Goal: Task Accomplishment & Management: Manage account settings

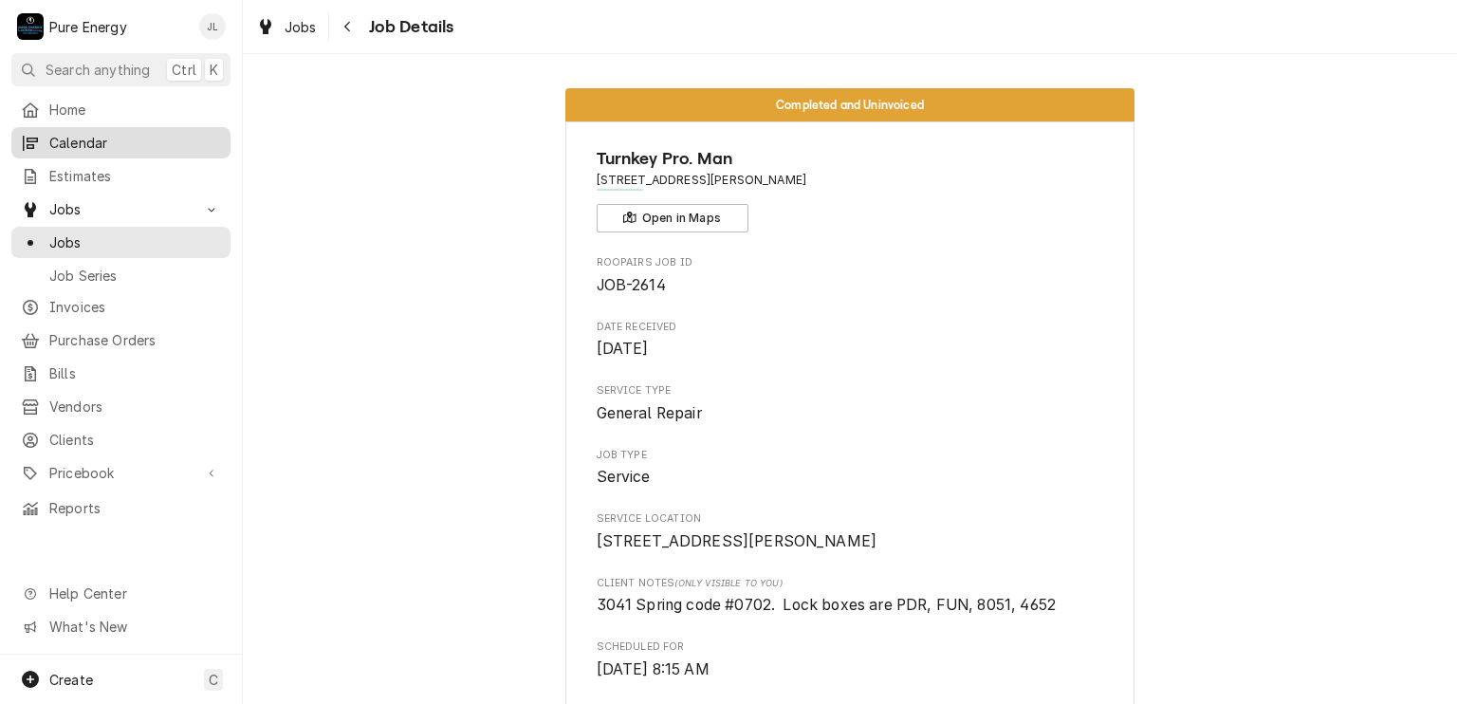
scroll to position [2228, 0]
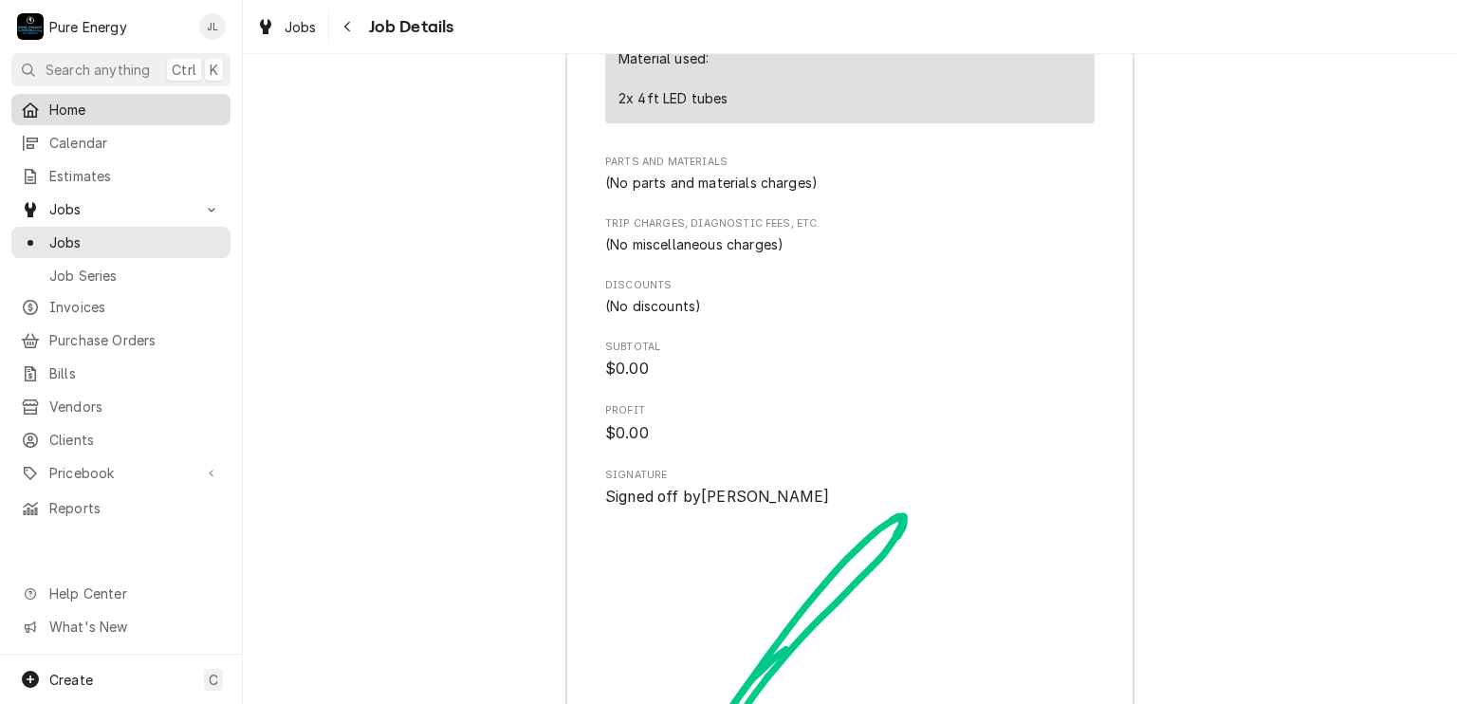
click at [128, 101] on span "Home" at bounding box center [135, 110] width 172 height 20
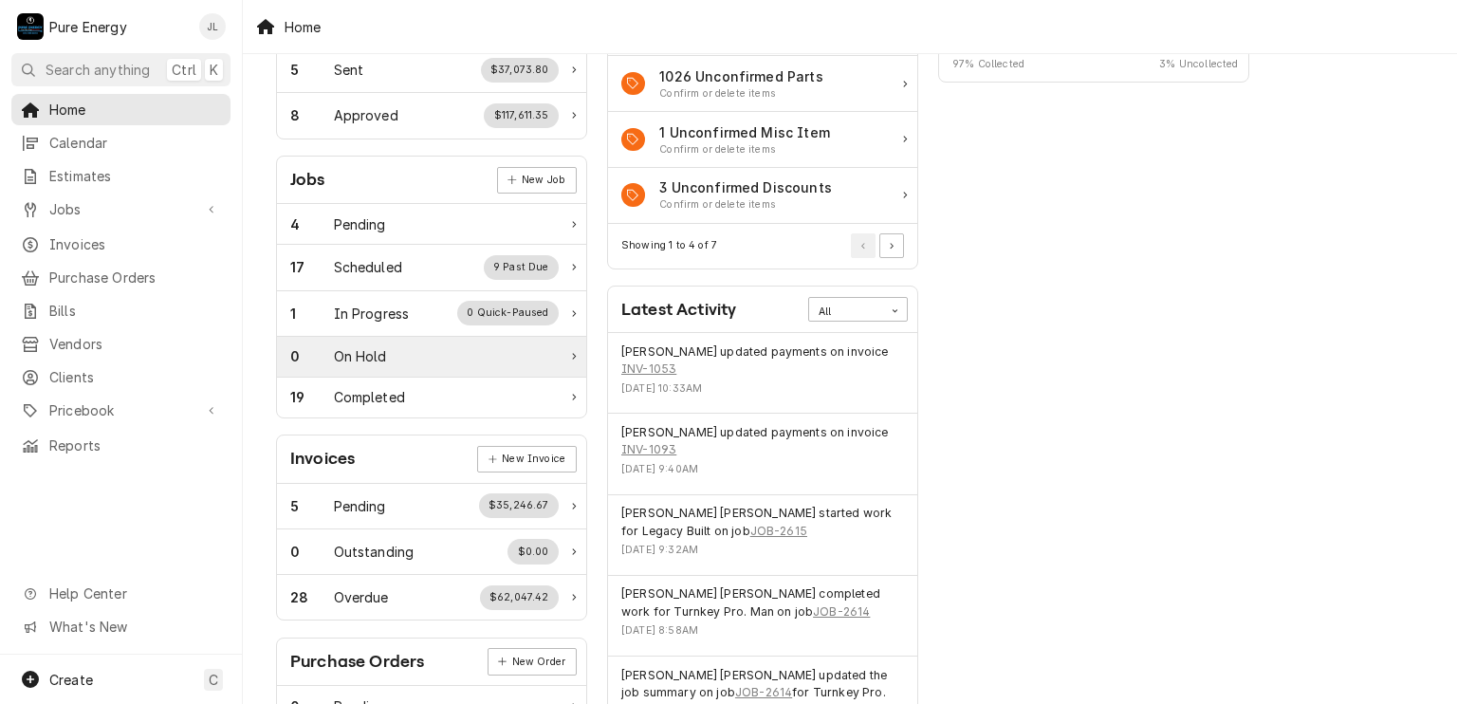
scroll to position [474, 0]
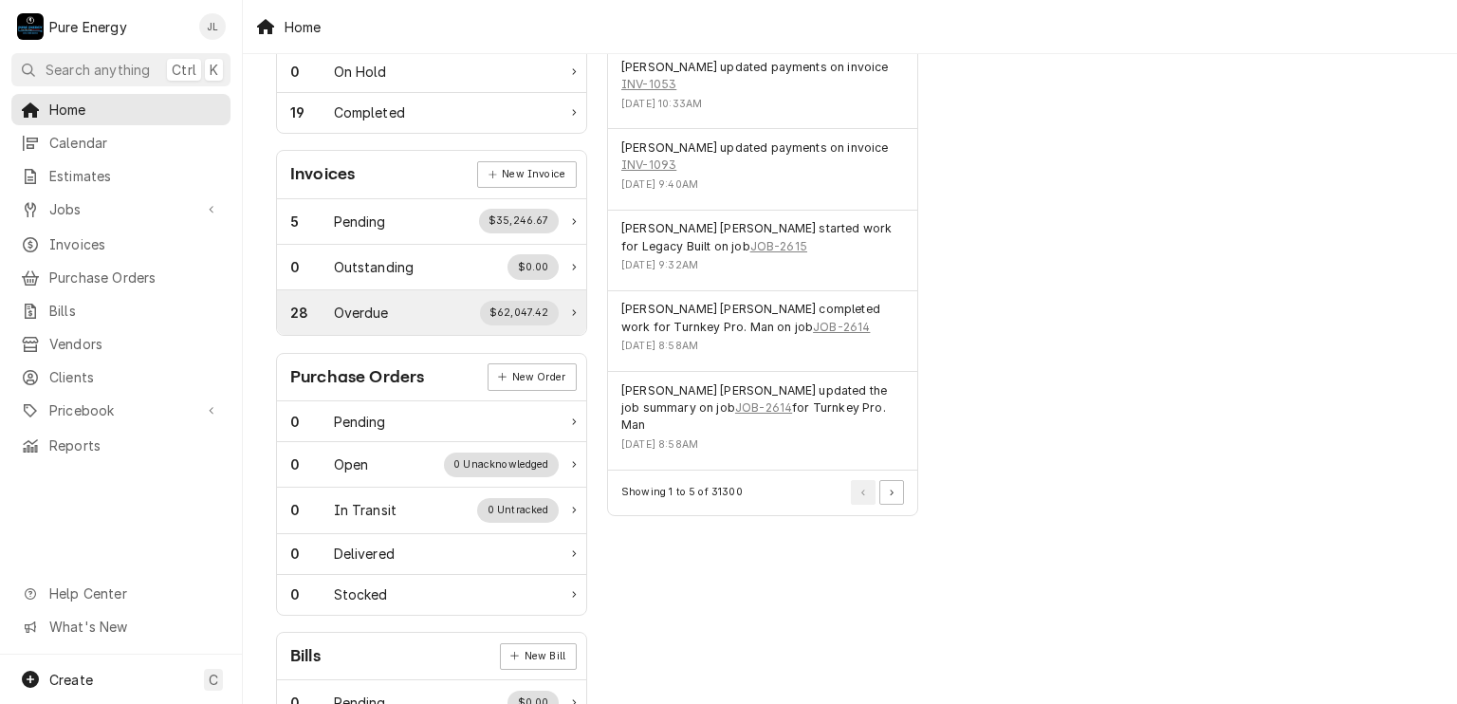
click at [407, 312] on div "28 Overdue $62,047.42" at bounding box center [424, 313] width 268 height 25
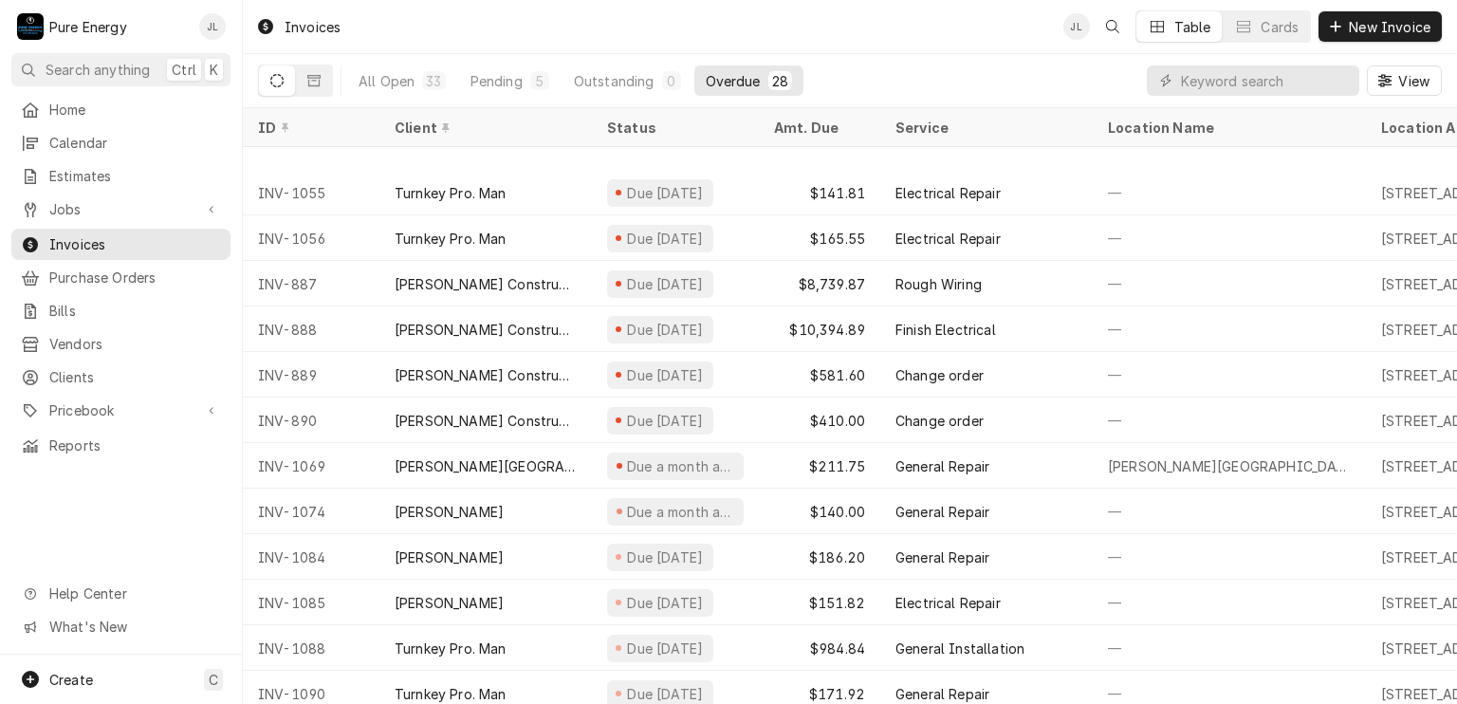
scroll to position [728, 0]
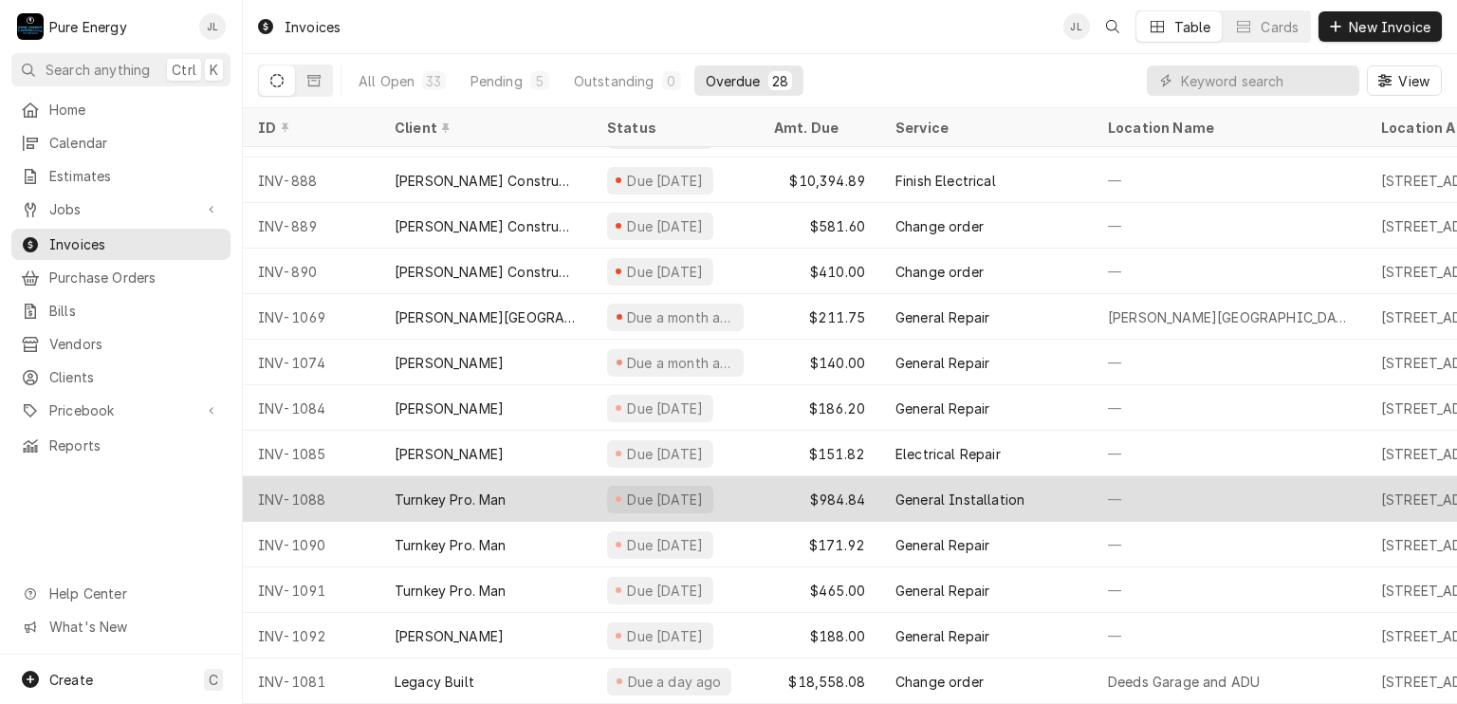
click at [1185, 476] on div "—" at bounding box center [1229, 499] width 273 height 46
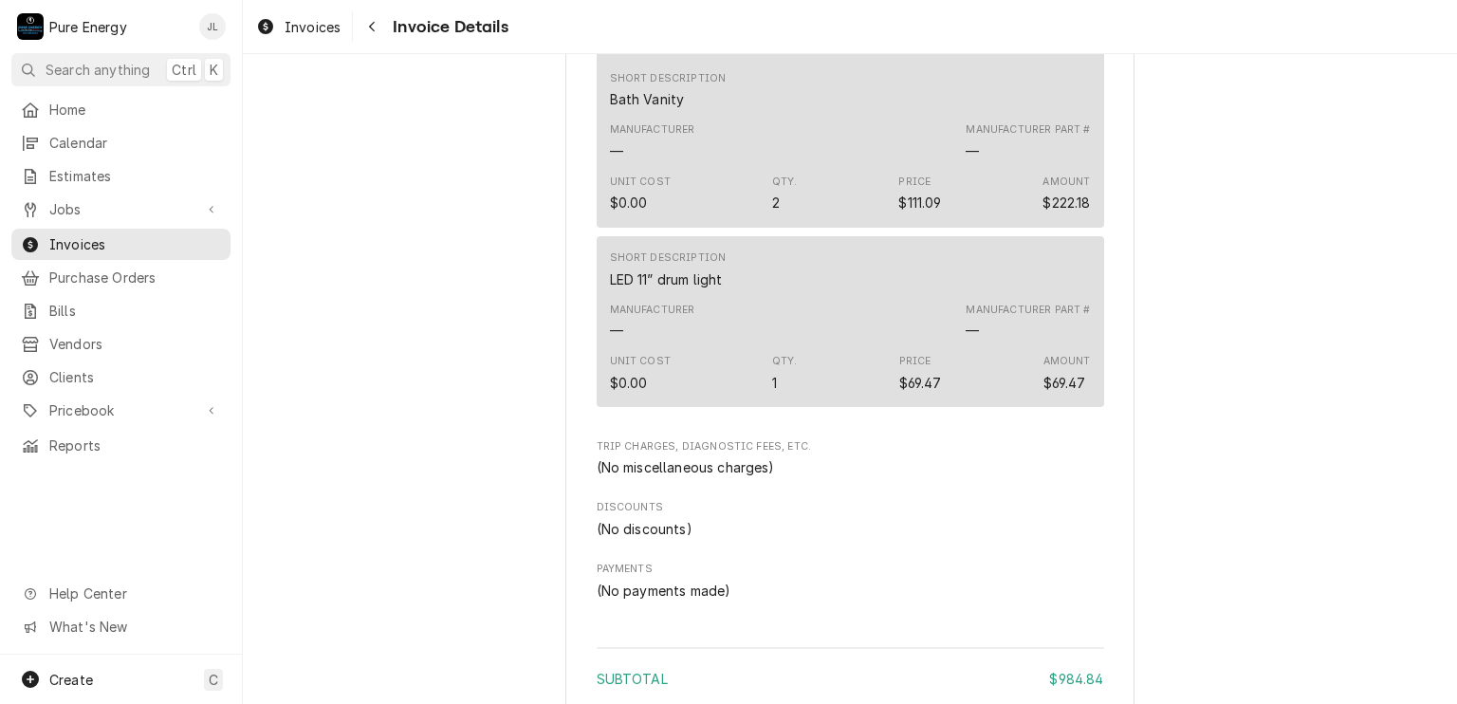
scroll to position [2493, 0]
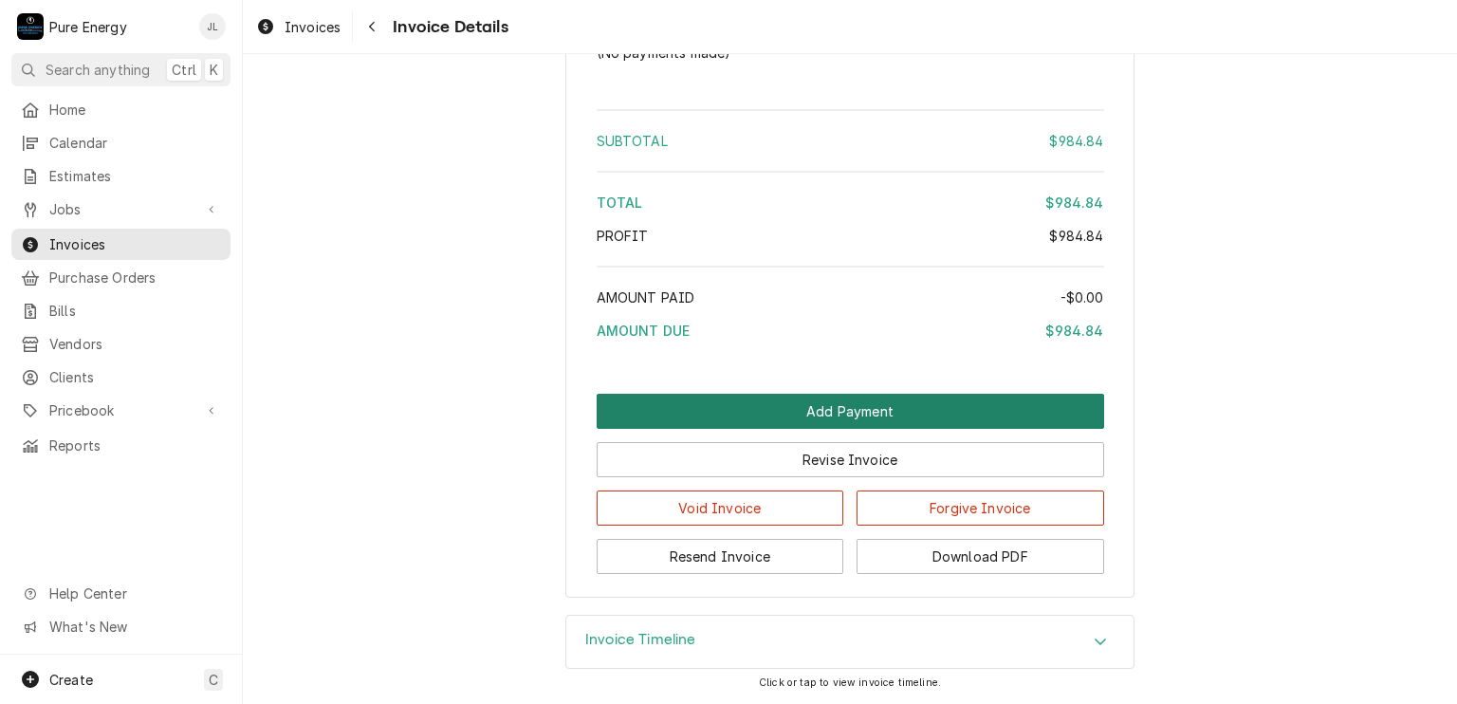
click at [838, 406] on button "Add Payment" at bounding box center [850, 411] width 507 height 35
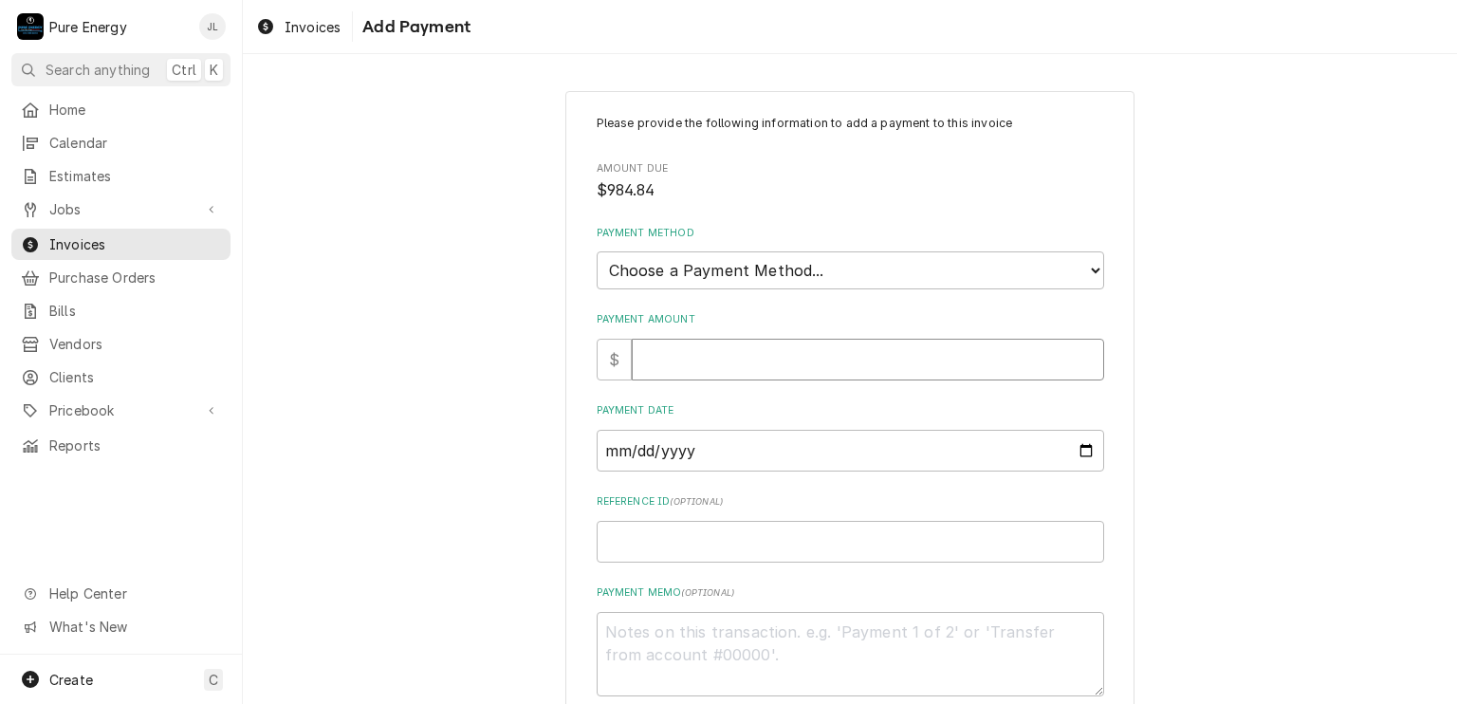
click at [736, 372] on input "Payment Amount" at bounding box center [868, 360] width 472 height 42
click at [755, 266] on select "Choose a Payment Method... Cash Check Credit/Debit Card ACH/eCheck Other" at bounding box center [850, 270] width 507 height 38
select select "4"
click at [597, 251] on select "Choose a Payment Method... Cash Check Credit/Debit Card ACH/eCheck Other" at bounding box center [850, 270] width 507 height 38
click at [708, 363] on input "Payment Amount" at bounding box center [868, 360] width 472 height 42
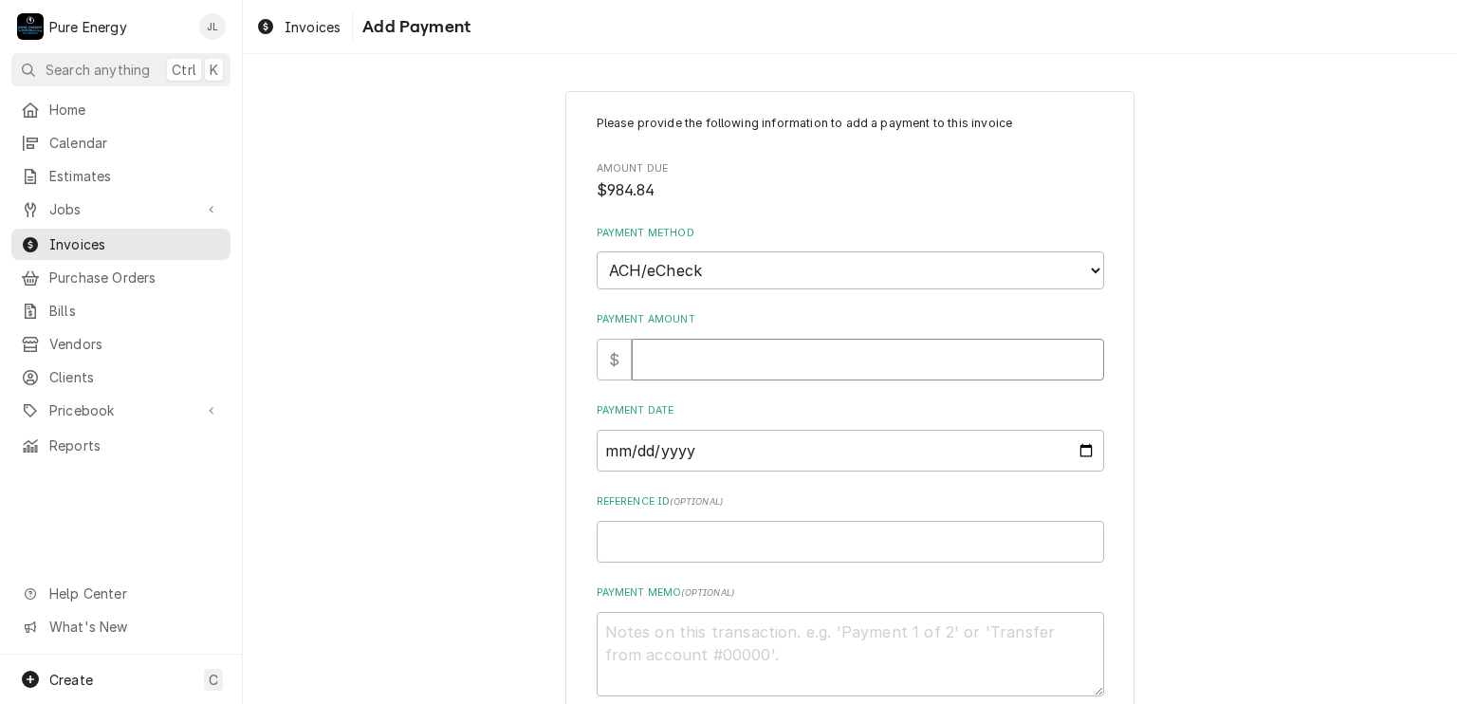
type textarea "x"
type input "9"
type textarea "x"
type input "98"
type textarea "x"
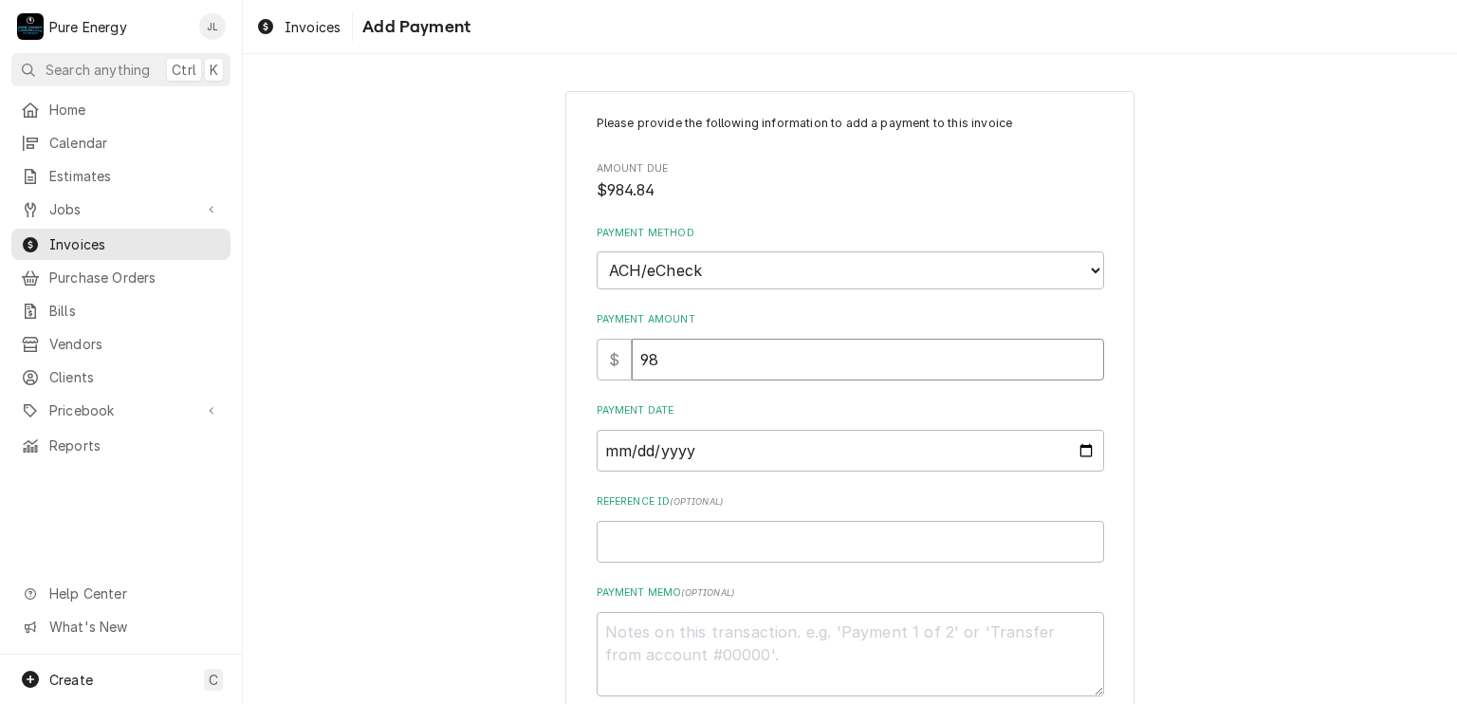
type input "984"
type textarea "x"
type input "984.8"
type textarea "x"
type input "984.84"
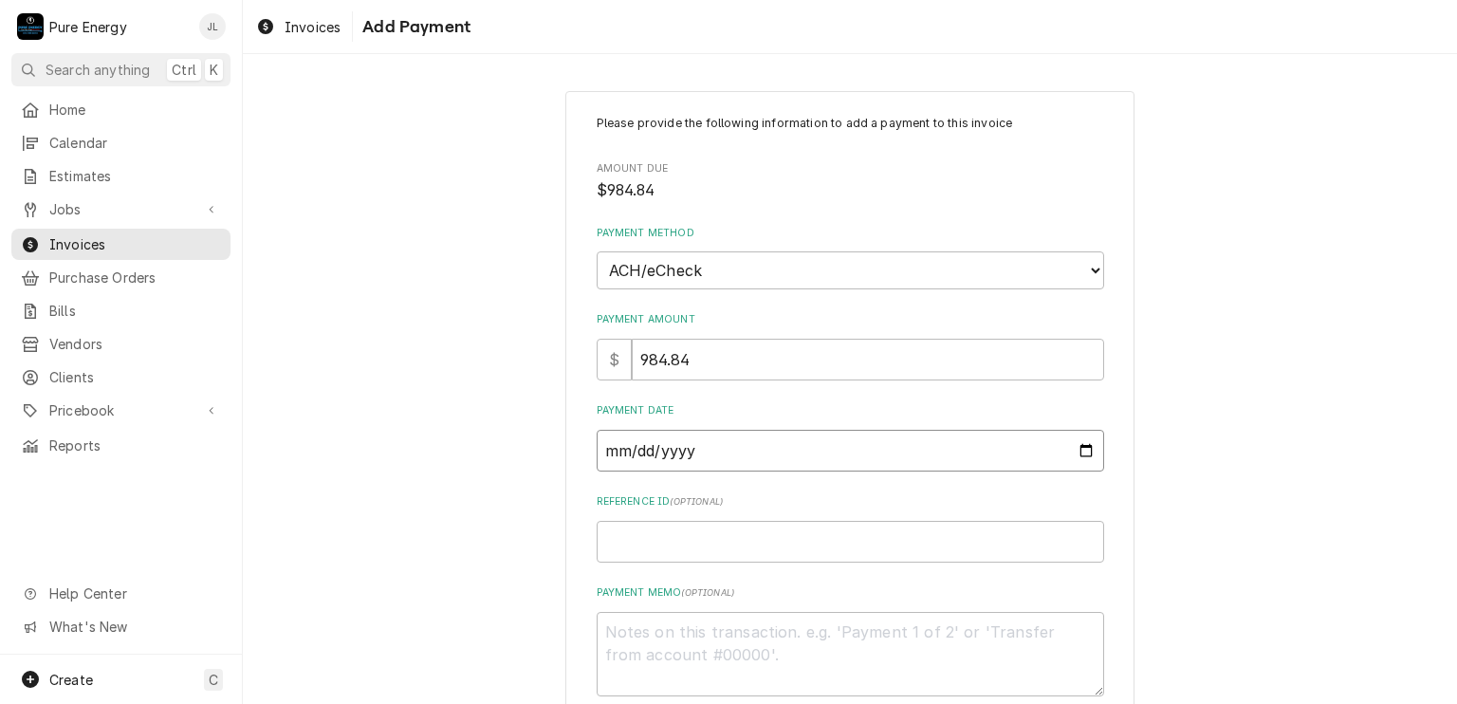
click at [1078, 451] on input "Payment Date" at bounding box center [850, 451] width 507 height 42
type input "2025-10-02"
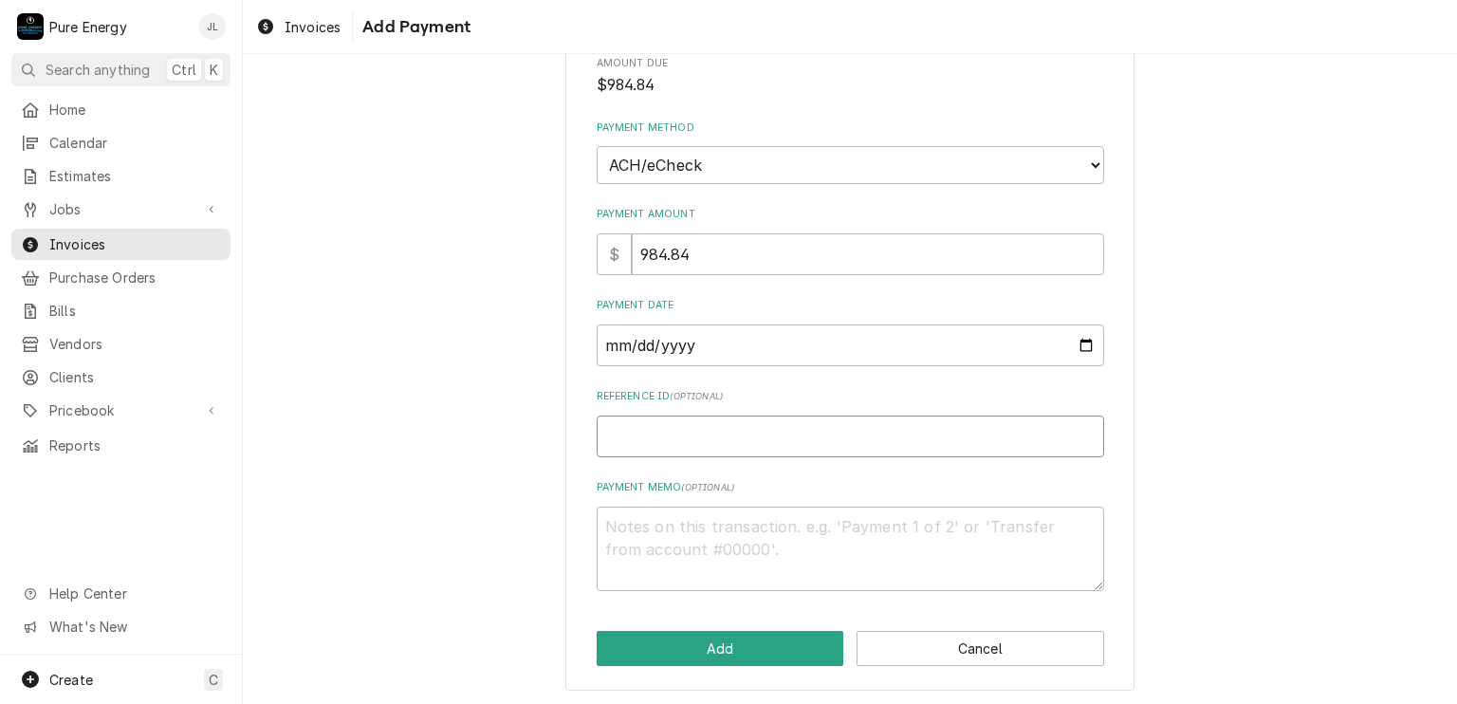
click at [651, 430] on input "Reference ID ( optional )" at bounding box center [850, 436] width 507 height 42
type textarea "x"
type input "5"
type textarea "x"
type input "56"
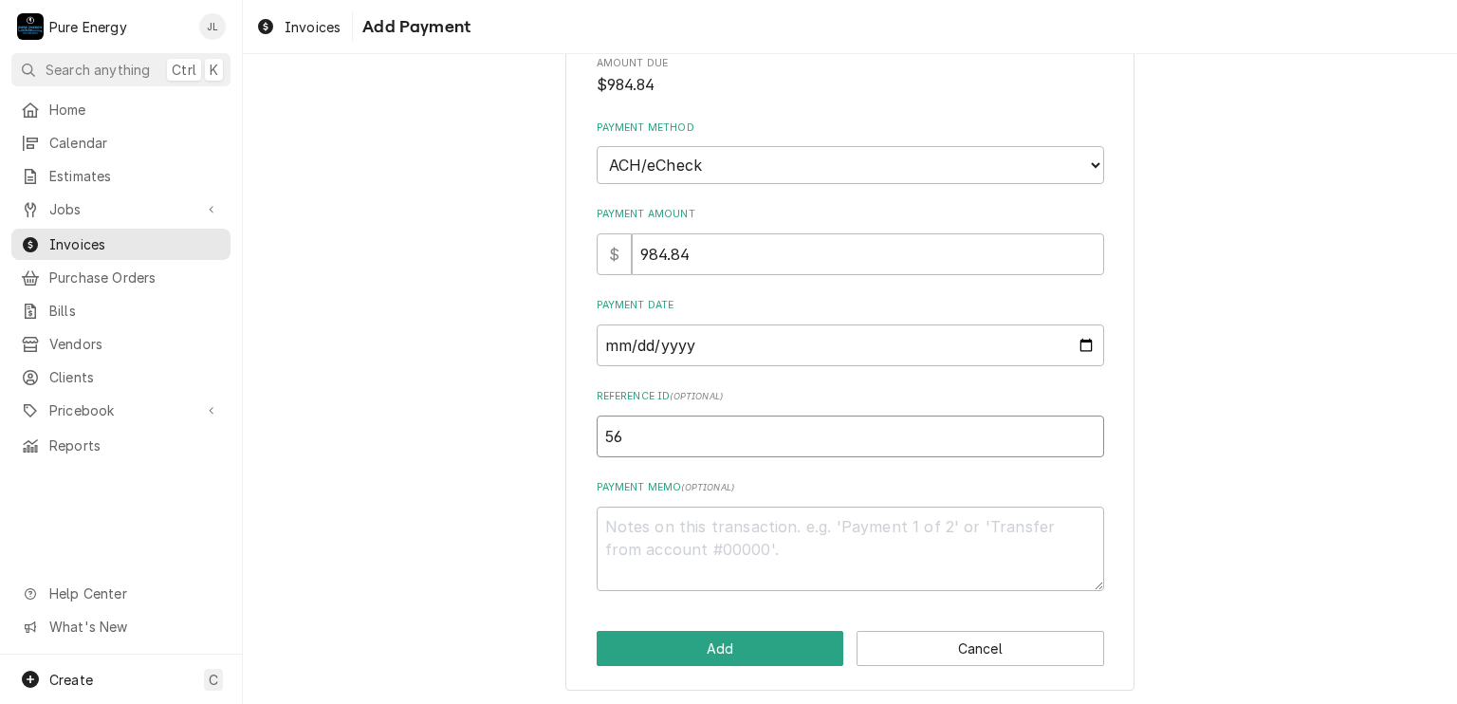
type textarea "x"
type input "565"
type textarea "x"
type input "565D"
type textarea "x"
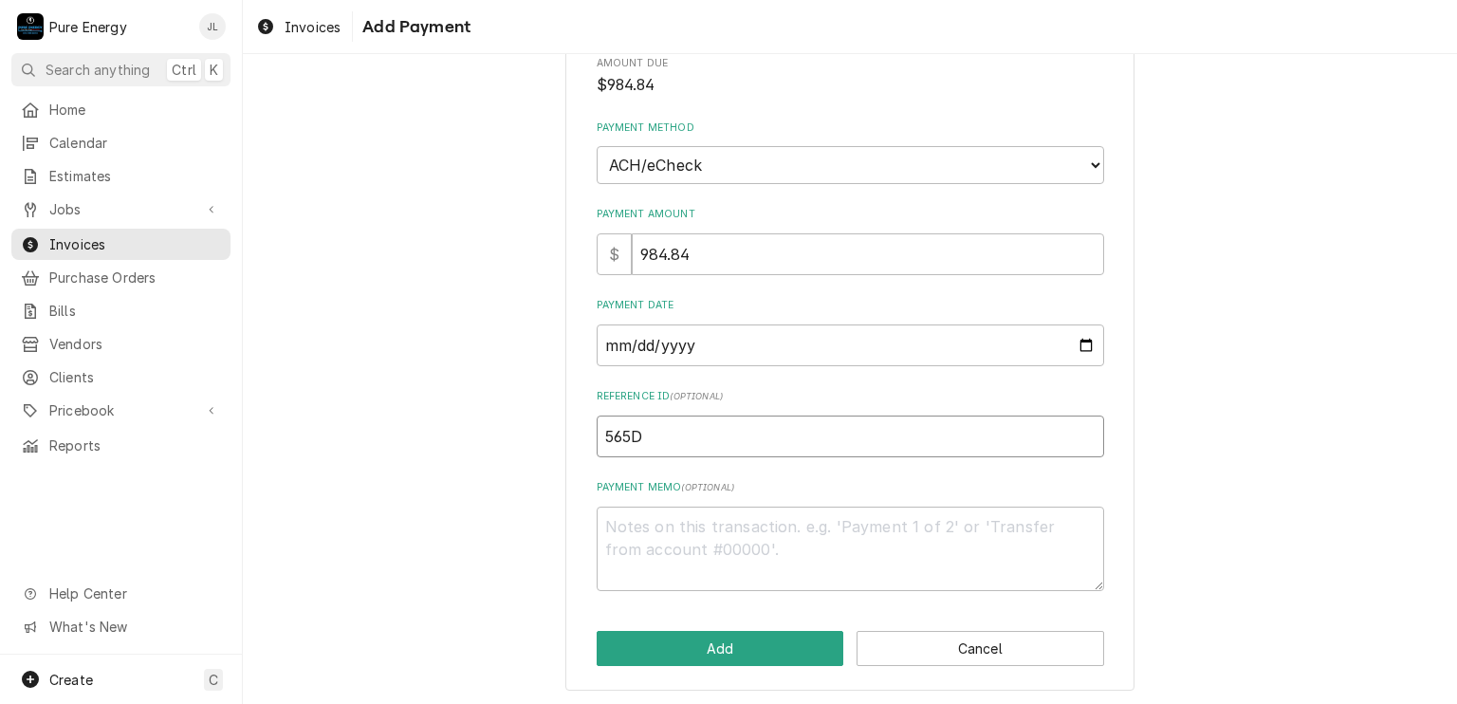
type input "565D-"
type textarea "x"
type input "565D-7"
type textarea "x"
type input "565D-75"
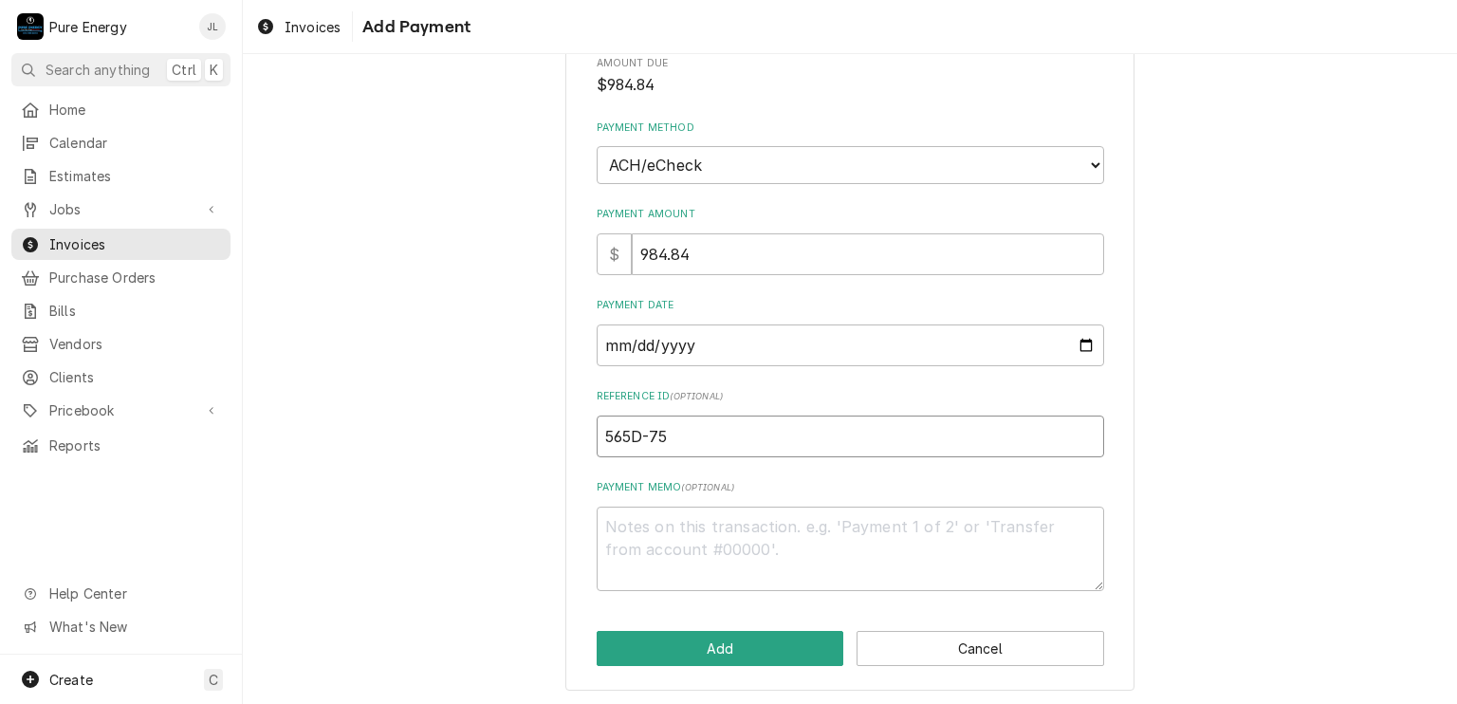
type textarea "x"
type input "565D-750"
type textarea "x"
type input "565D-7500"
click at [616, 542] on textarea "Payment Memo ( optional )" at bounding box center [850, 548] width 507 height 85
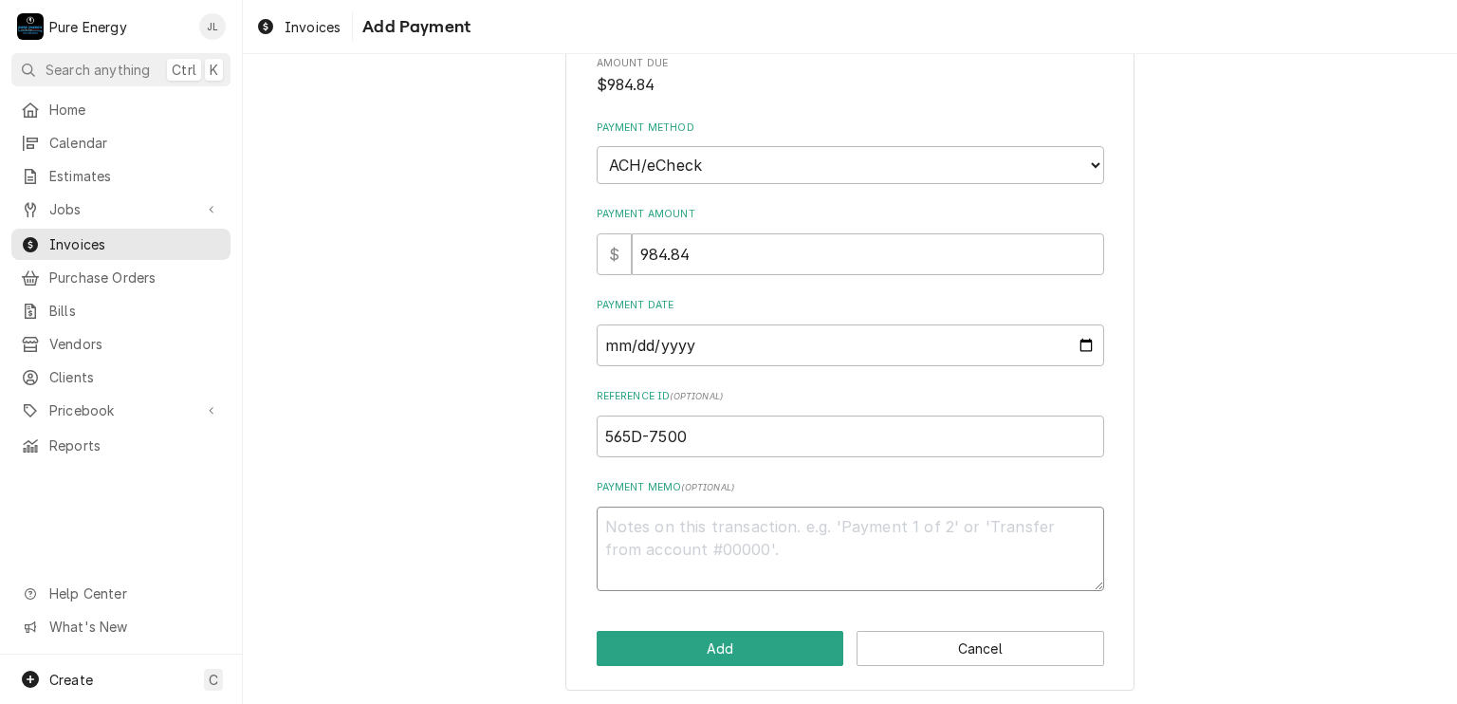
type textarea "x"
type textarea "T"
type textarea "x"
type textarea "Th"
type textarea "x"
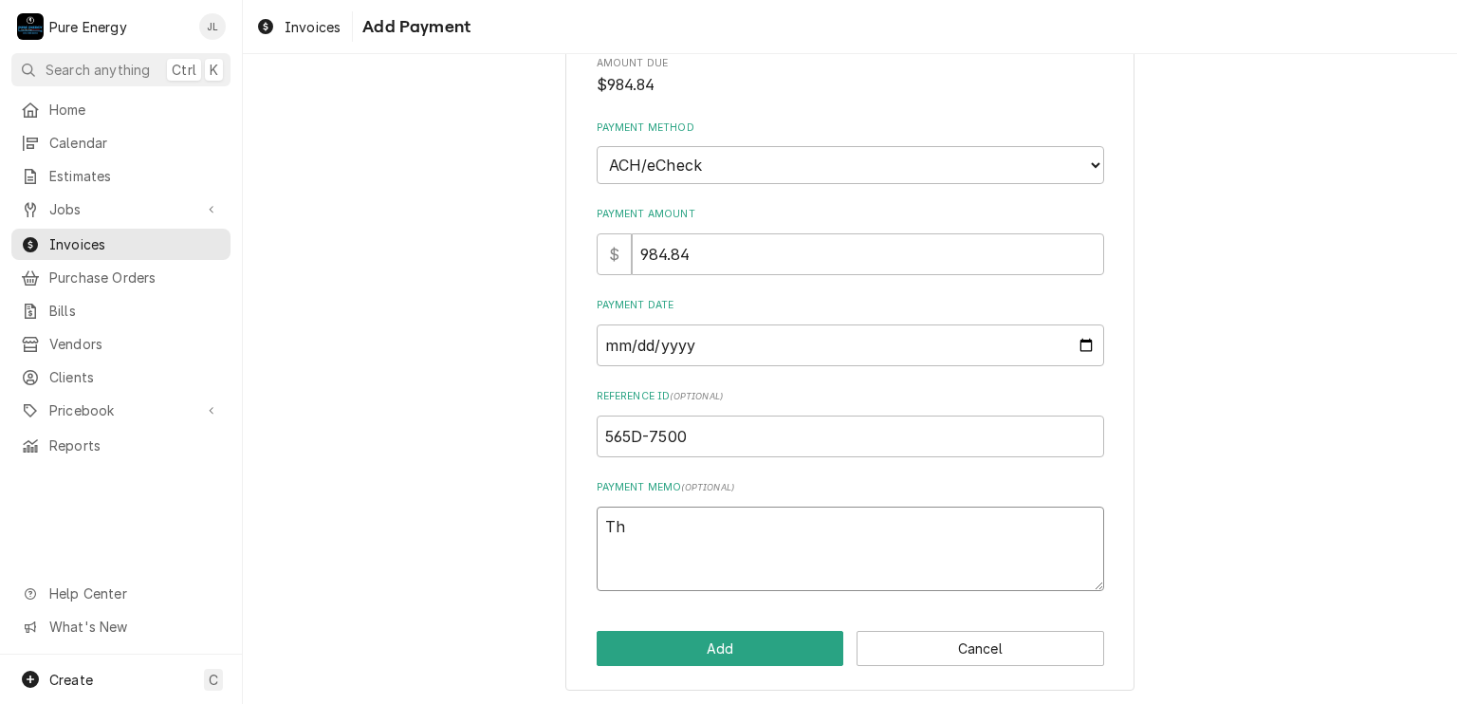
type textarea "The"
type textarea "x"
type textarea "They"
type textarea "x"
type textarea "They"
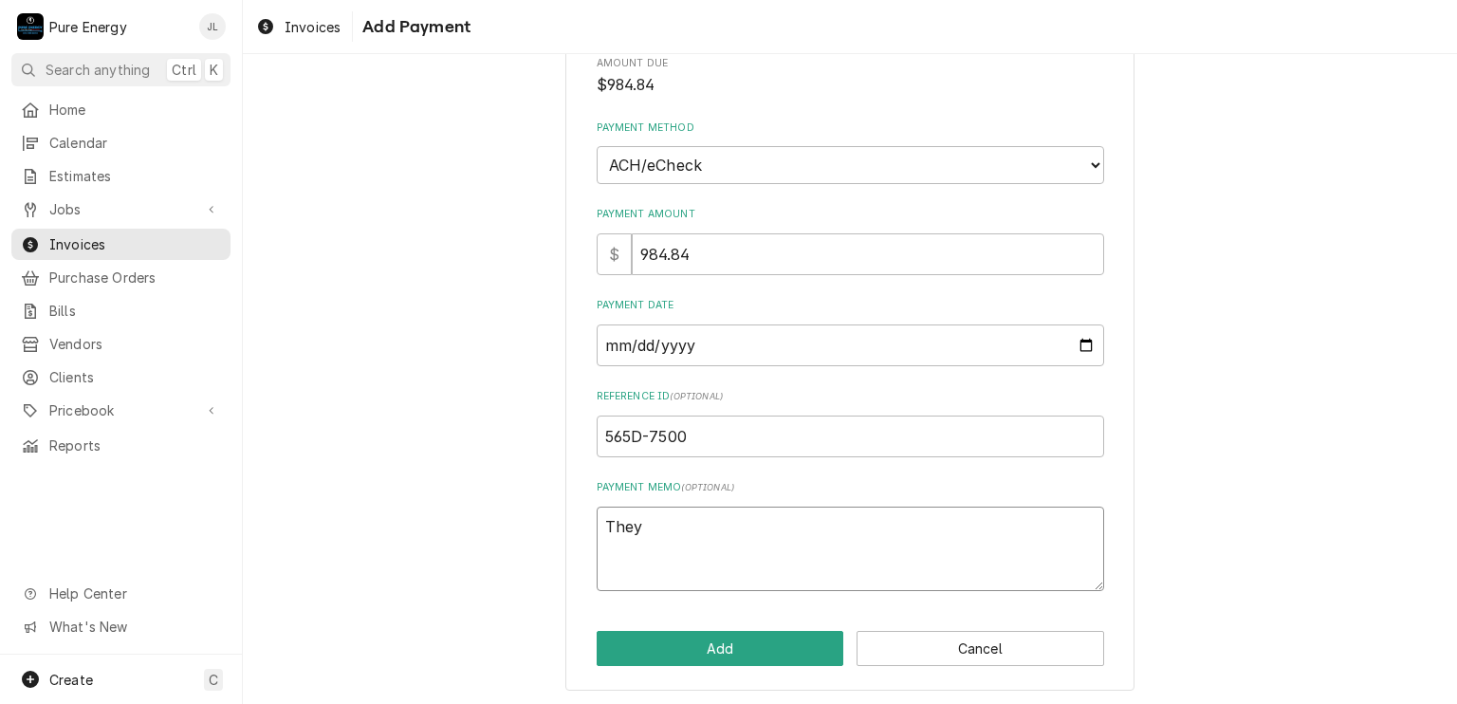
type textarea "x"
type textarea "They b"
type textarea "x"
type textarea "They bro"
type textarea "x"
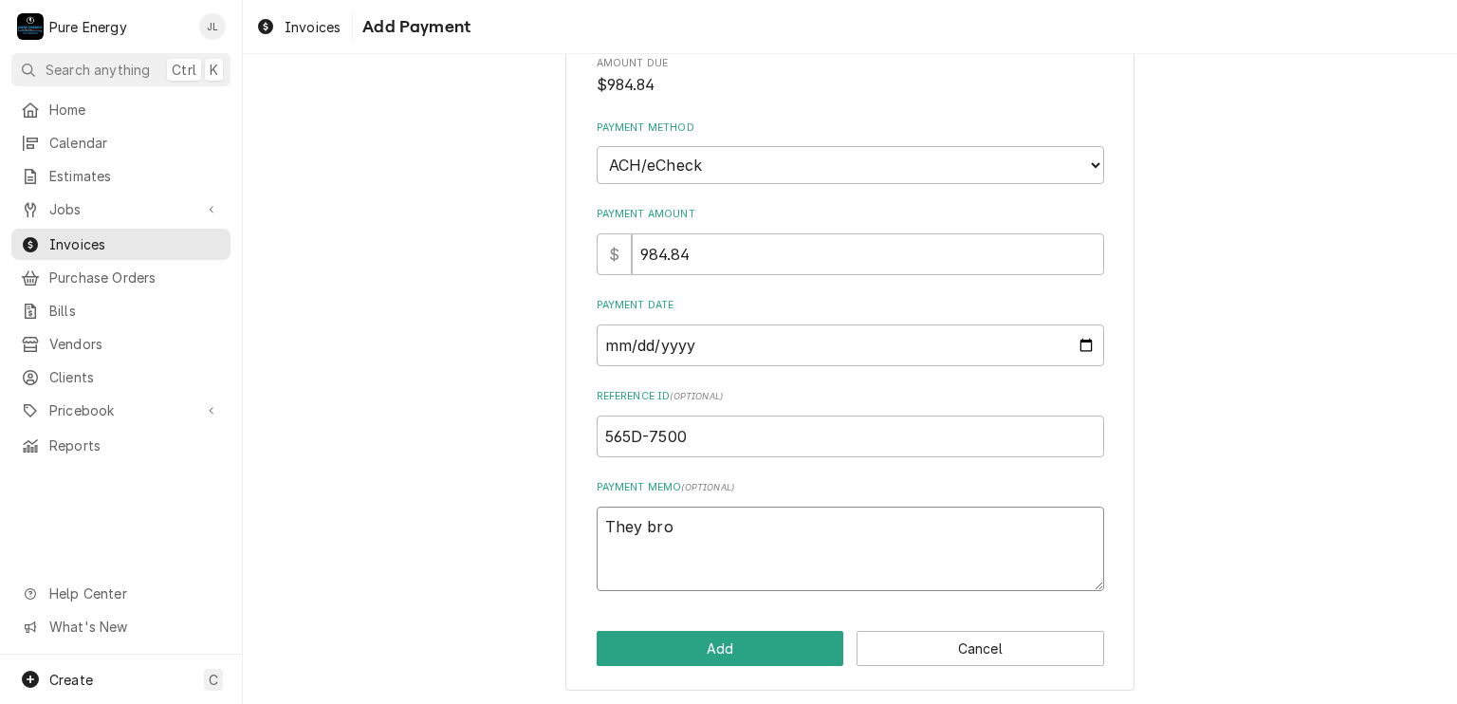
type textarea "They brok"
type textarea "x"
type textarea "They broke"
type textarea "x"
type textarea "They brokei"
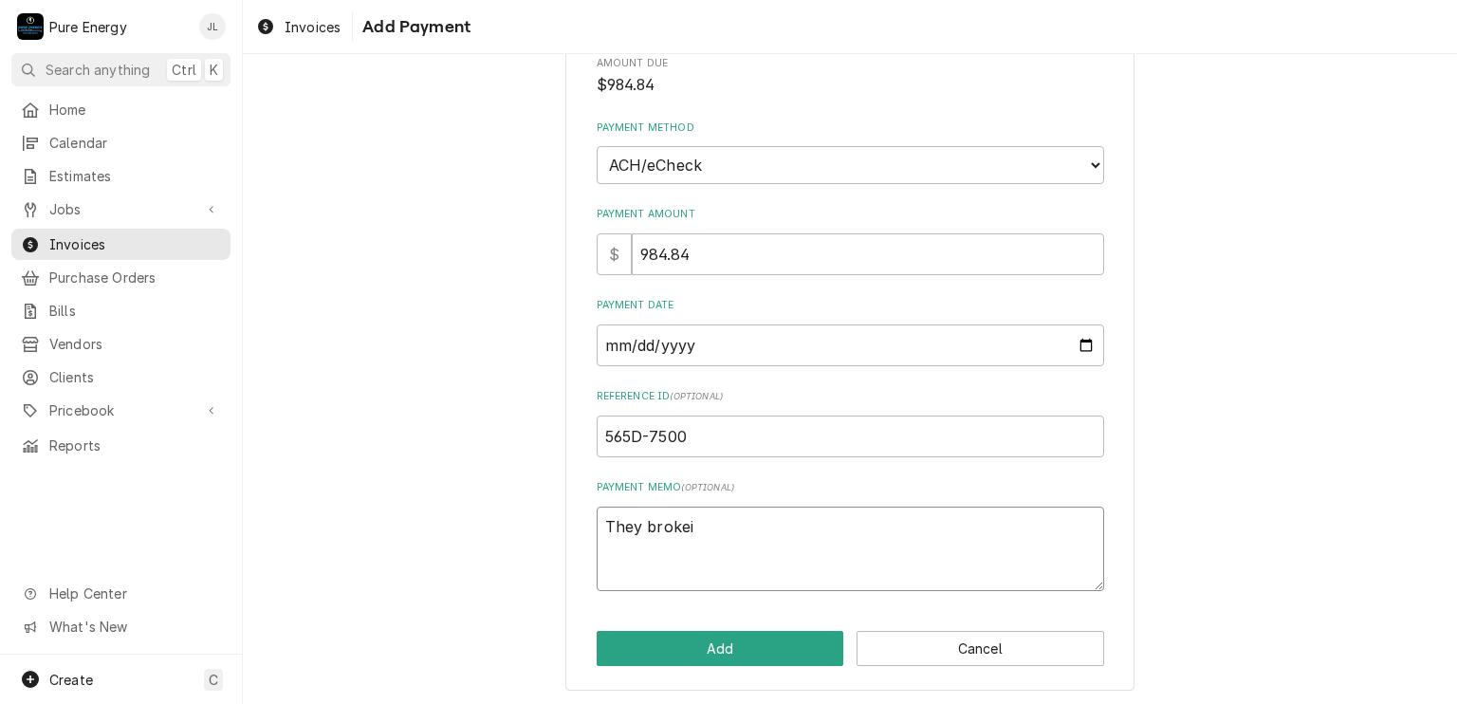
type textarea "x"
type textarea "They brokein"
type textarea "x"
type textarea "They brokei"
type textarea "x"
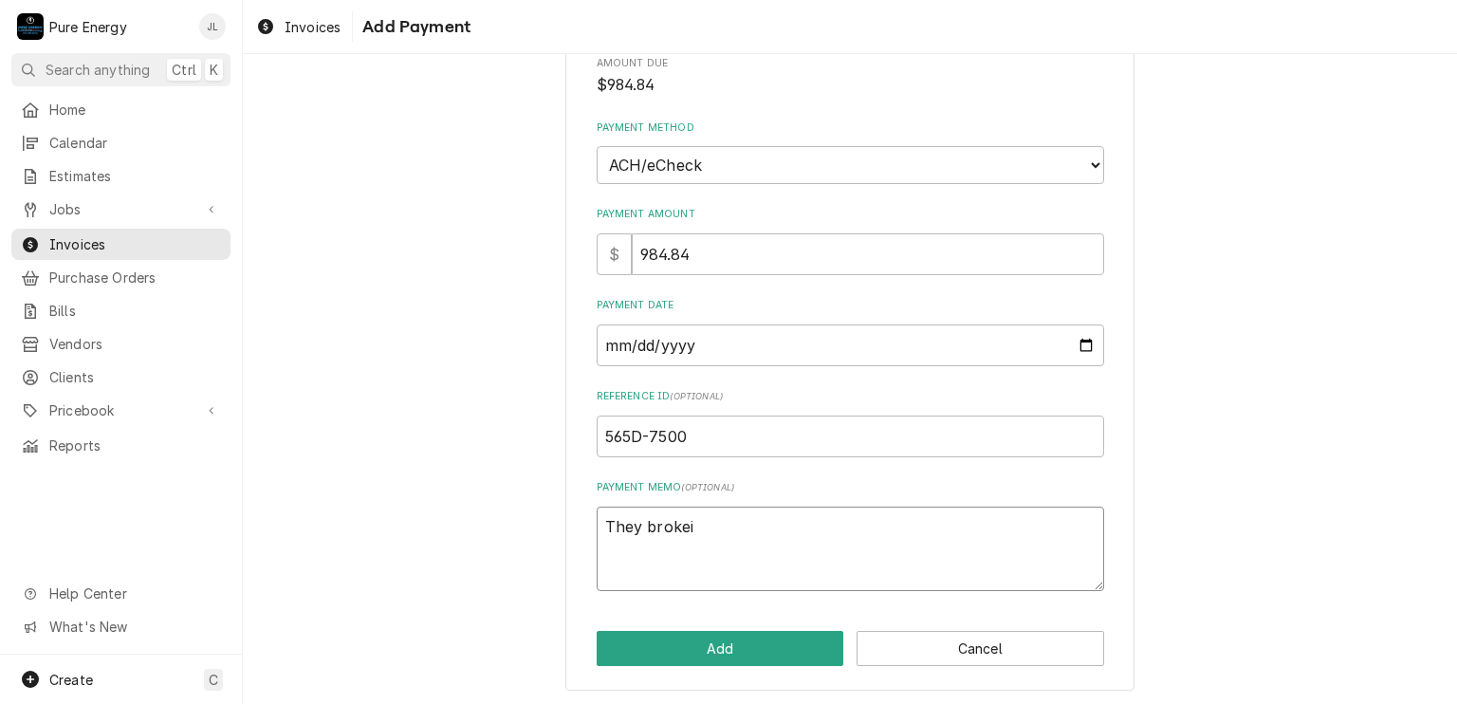
type textarea "They broke"
type textarea "x"
type textarea "They broke"
type textarea "x"
type textarea "They broke i"
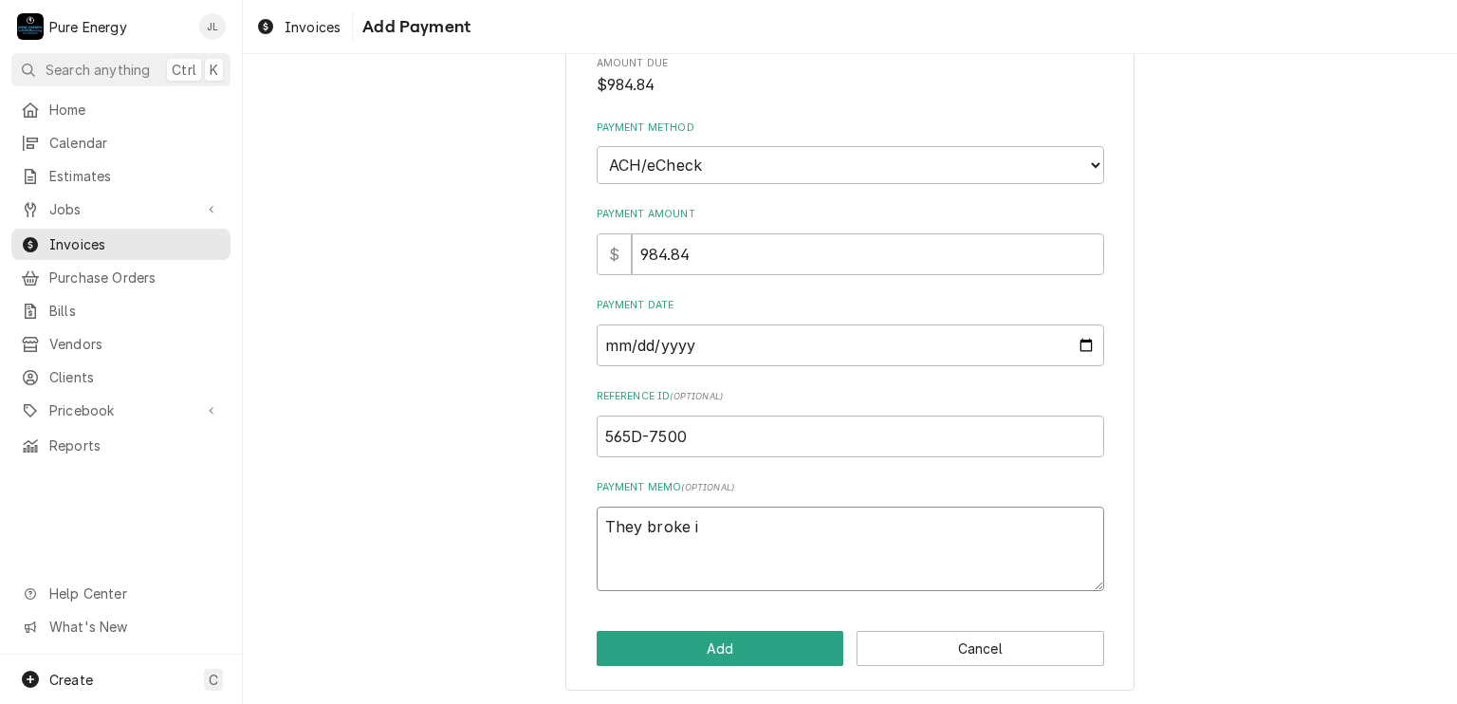
type textarea "x"
type textarea "They broke in"
type textarea "x"
type textarea "They broke int"
type textarea "x"
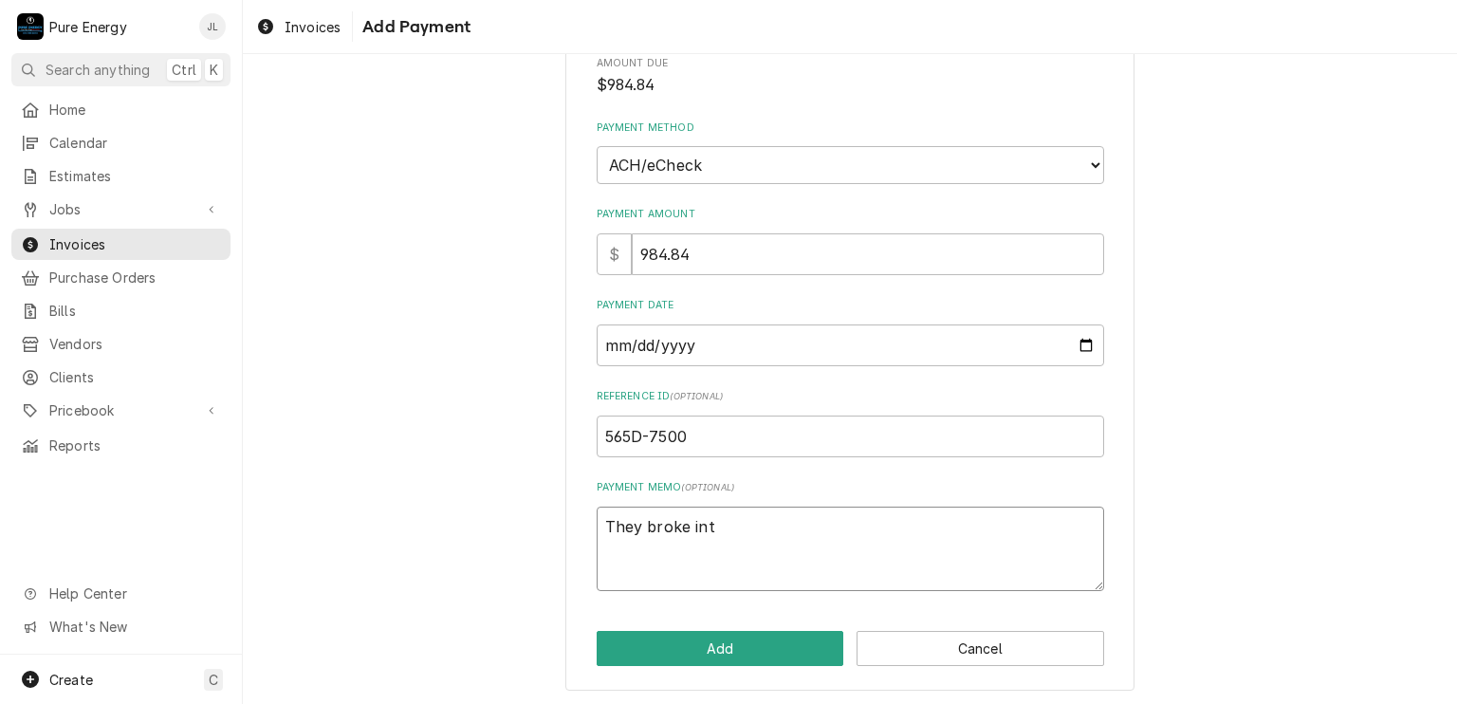
type textarea "They broke into"
type textarea "x"
type textarea "They broke into"
type textarea "x"
type textarea "They broke into p"
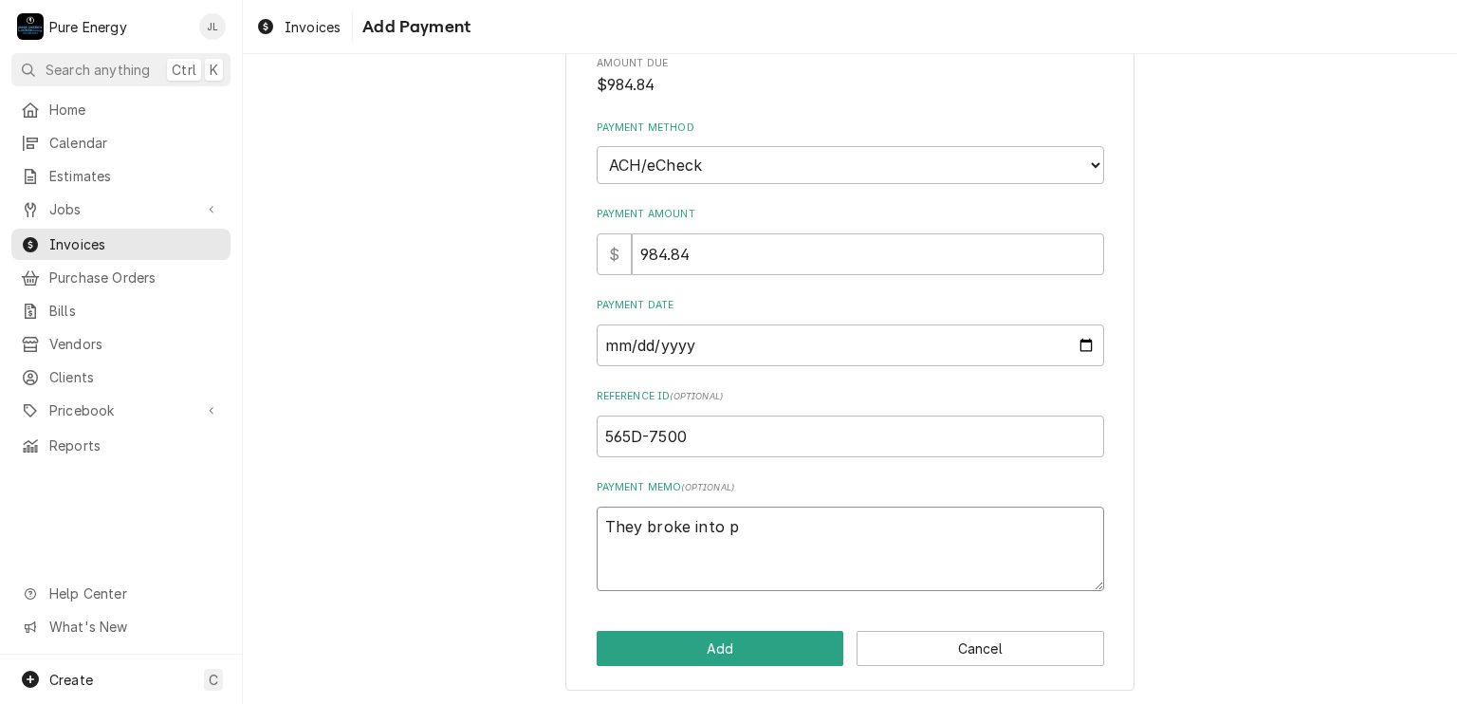
type textarea "x"
type textarea "They broke into pa"
type textarea "x"
type textarea "They broke into pay"
type textarea "x"
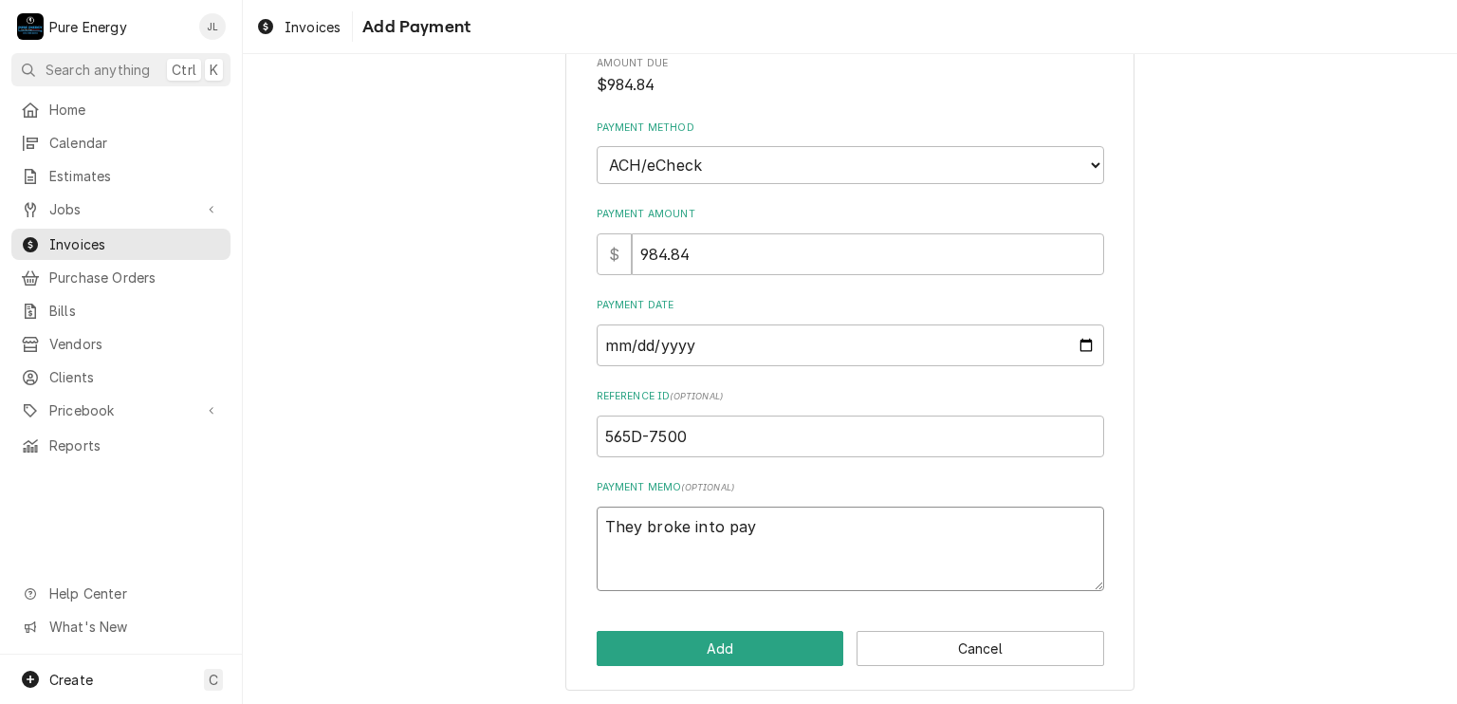
type textarea "They broke into paym"
type textarea "x"
type textarea "They broke into payme"
type textarea "x"
type textarea "They broke into paymen"
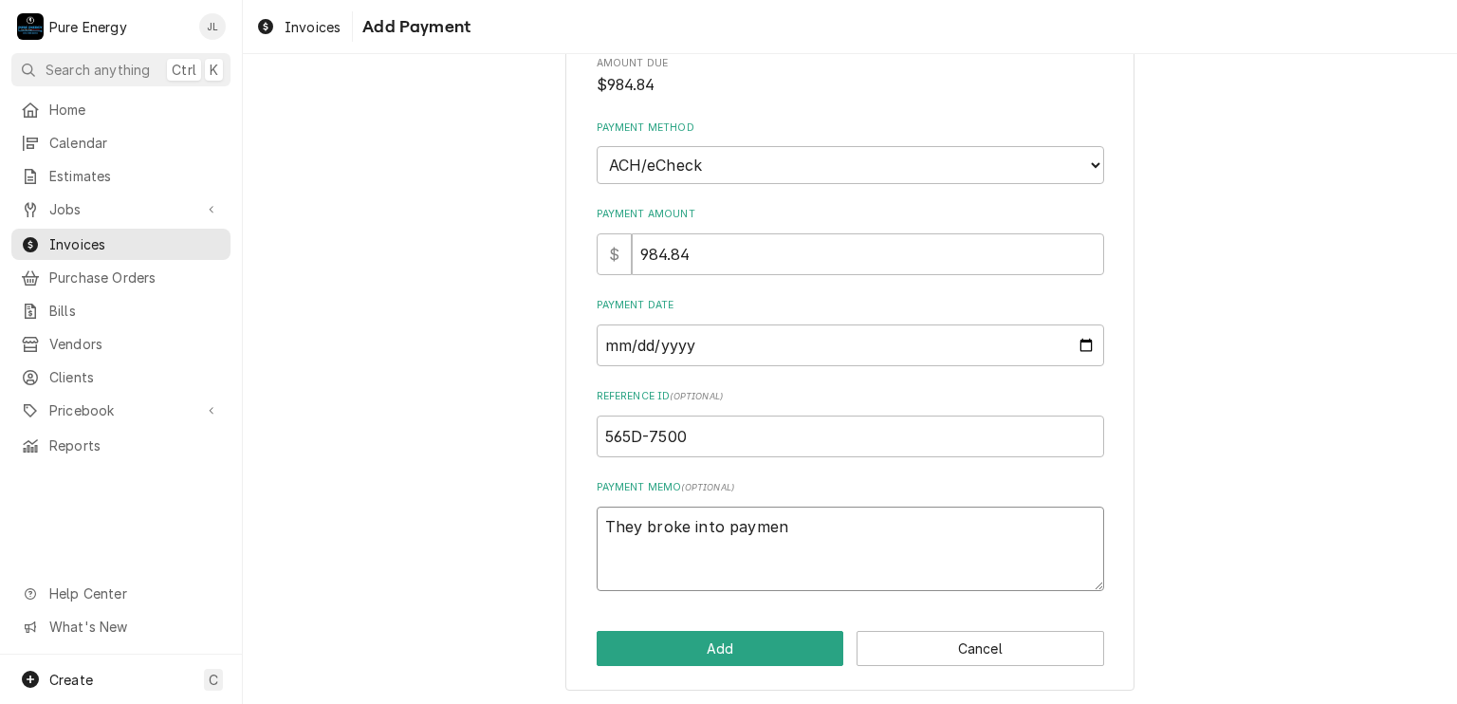
type textarea "x"
type textarea "They broke into paymens"
type textarea "x"
type textarea "They broke into paymen"
type textarea "x"
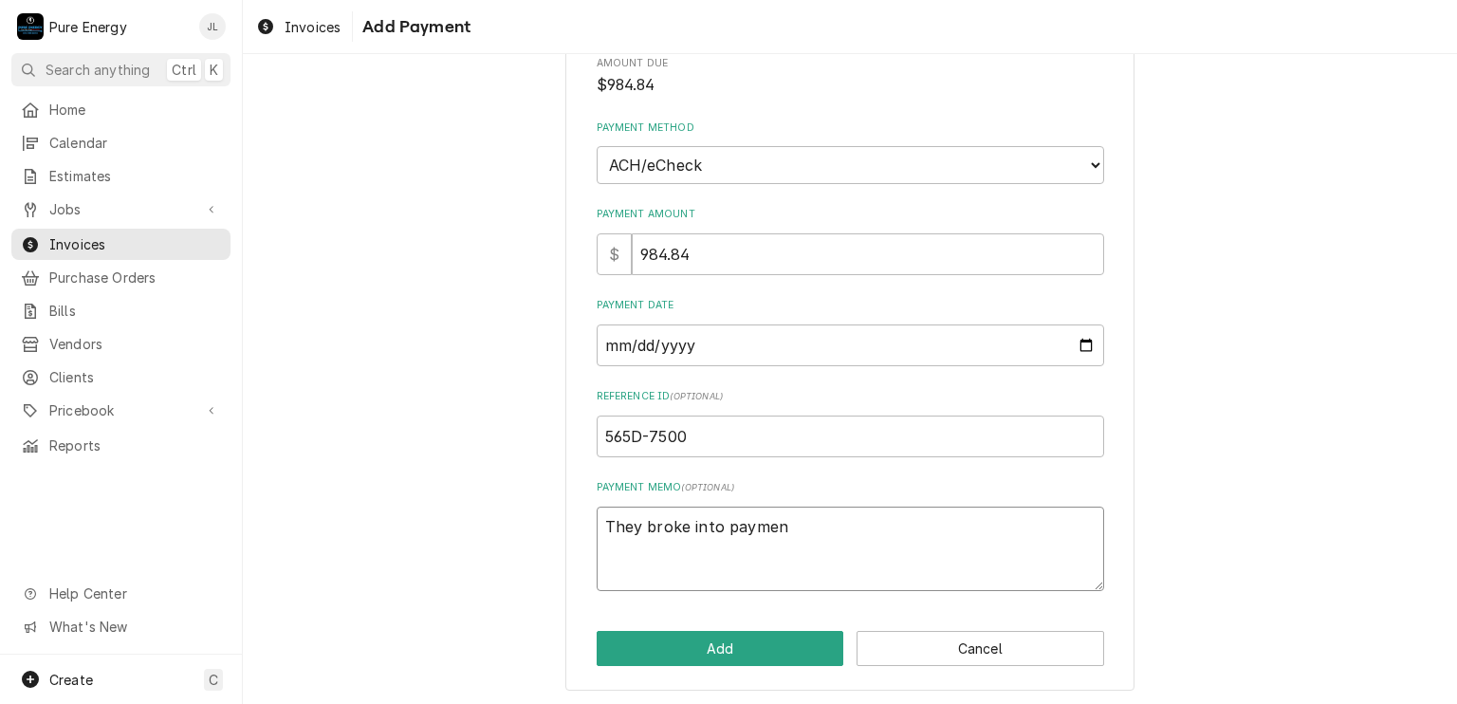
type textarea "They broke into payment"
type textarea "x"
type textarea "They broke into payments"
type textarea "x"
type textarea "They broke into payments"
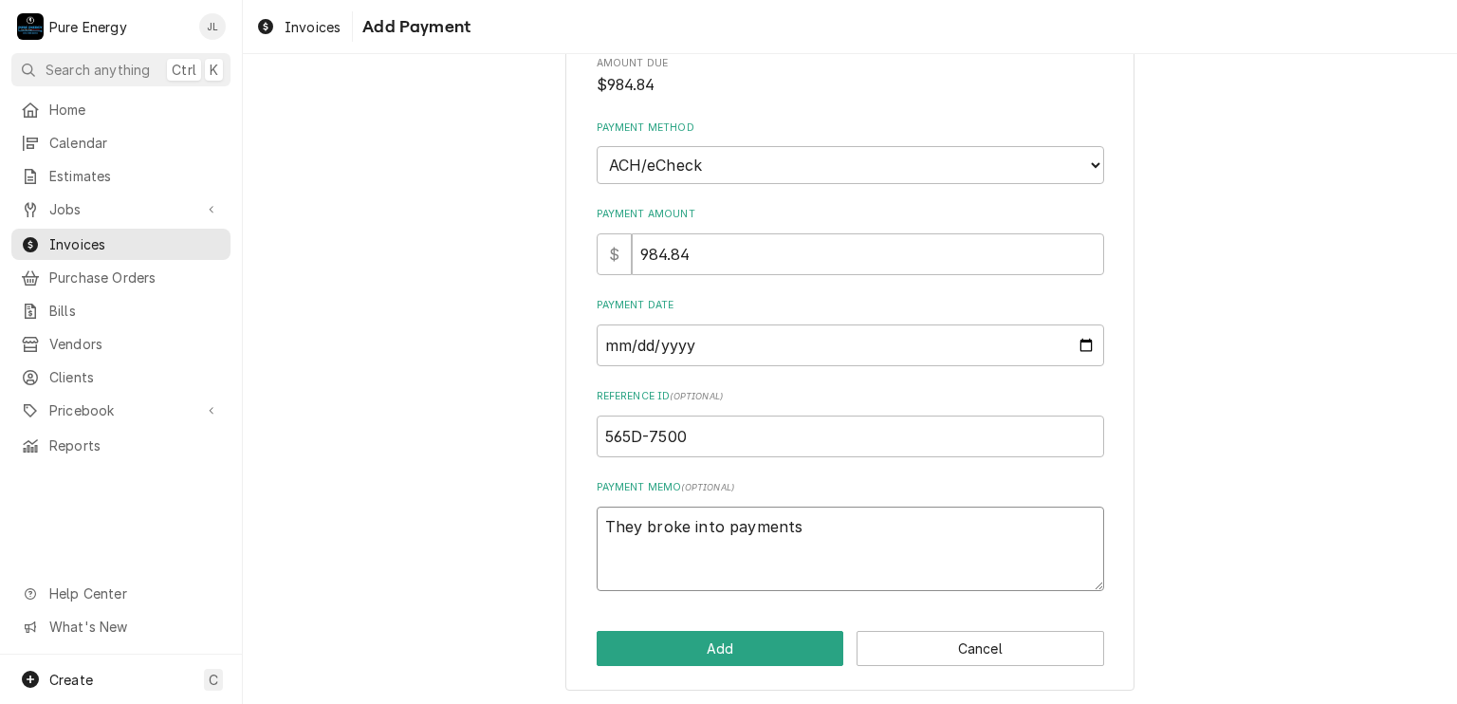
type textarea "x"
type textarea "They broke into payments s"
type textarea "x"
type textarea "They broke into payments sh"
type textarea "x"
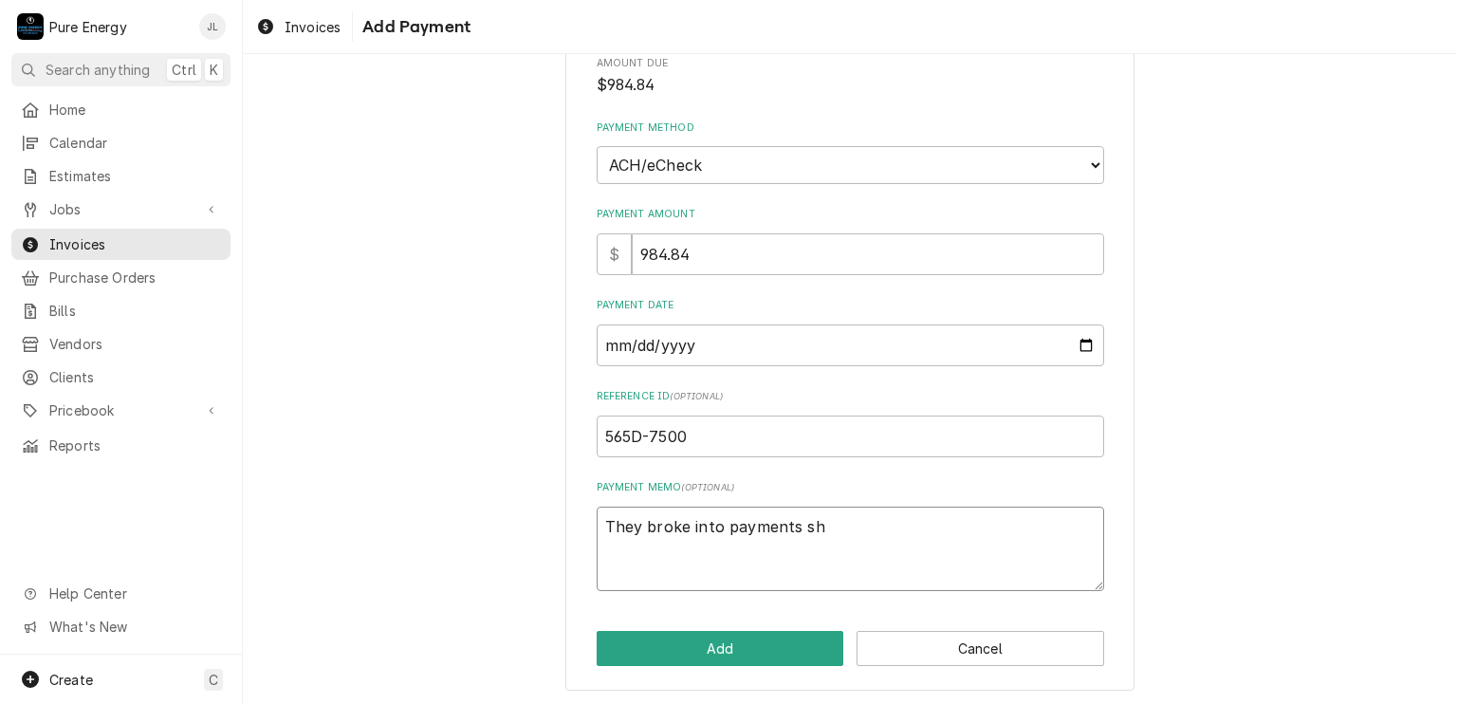
type textarea "They broke into payments sho"
type textarea "x"
type textarea "They broke into payments show"
type textarea "x"
type textarea "They broke into payments showi"
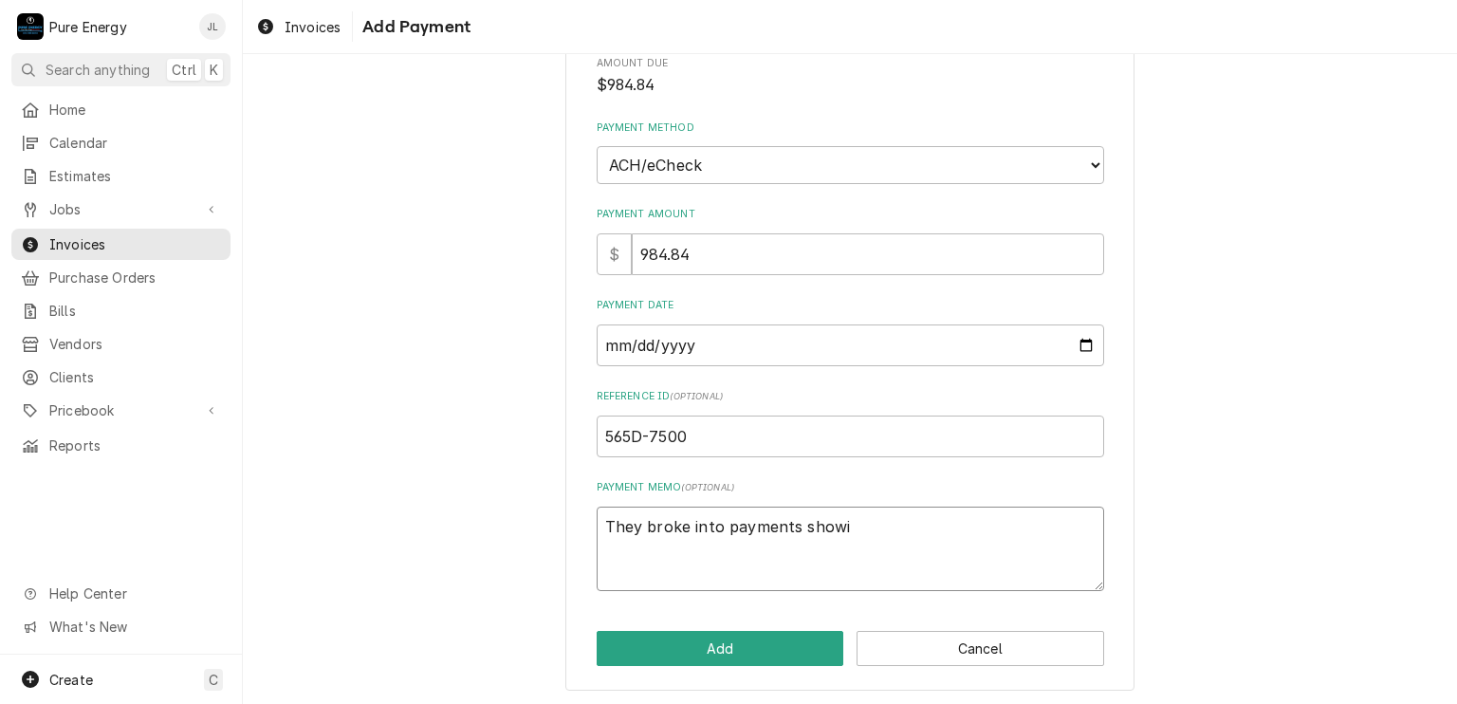
type textarea "x"
type textarea "They broke into payments showin"
type textarea "x"
type textarea "They broke into payments showing"
type textarea "x"
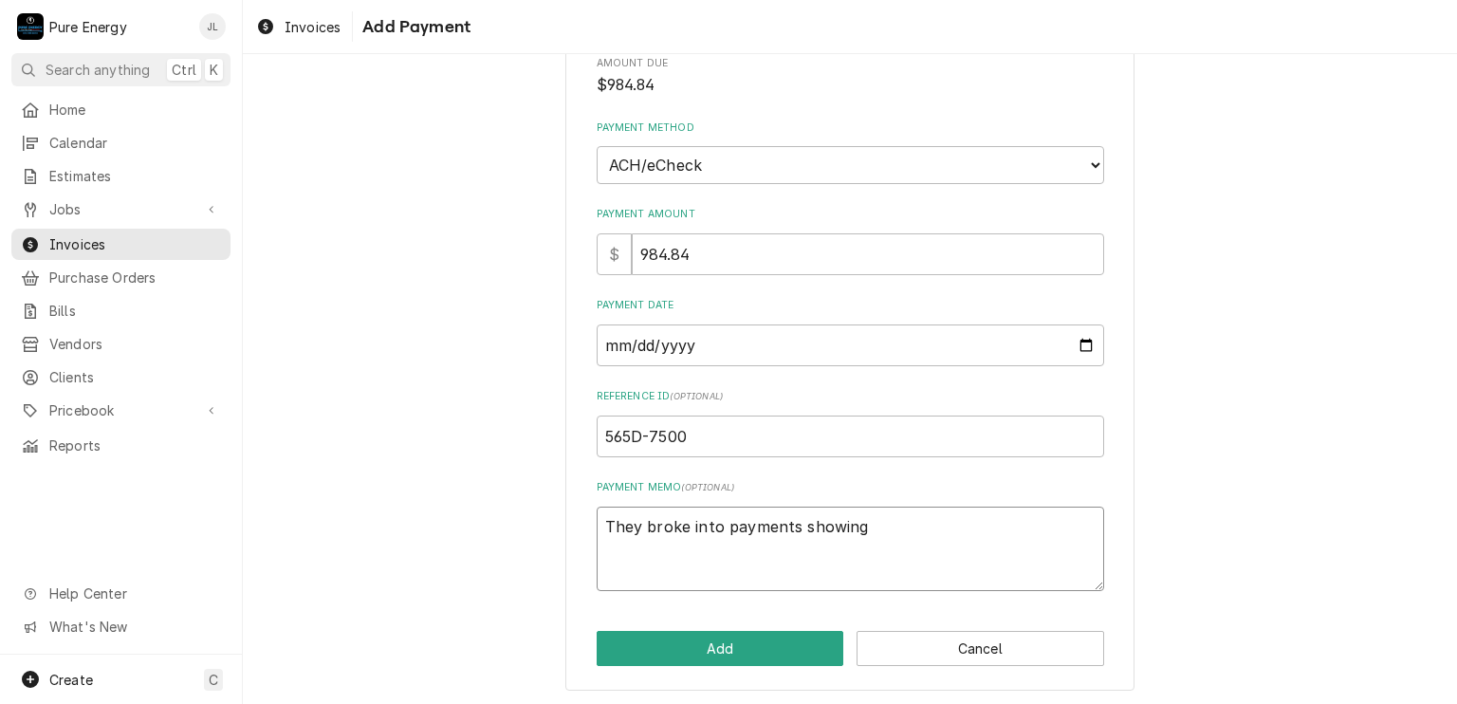
type textarea "They broke into payments showing $"
type textarea "x"
type textarea "They broke into payments showing $2"
type textarea "x"
type textarea "They broke into payments showing $23"
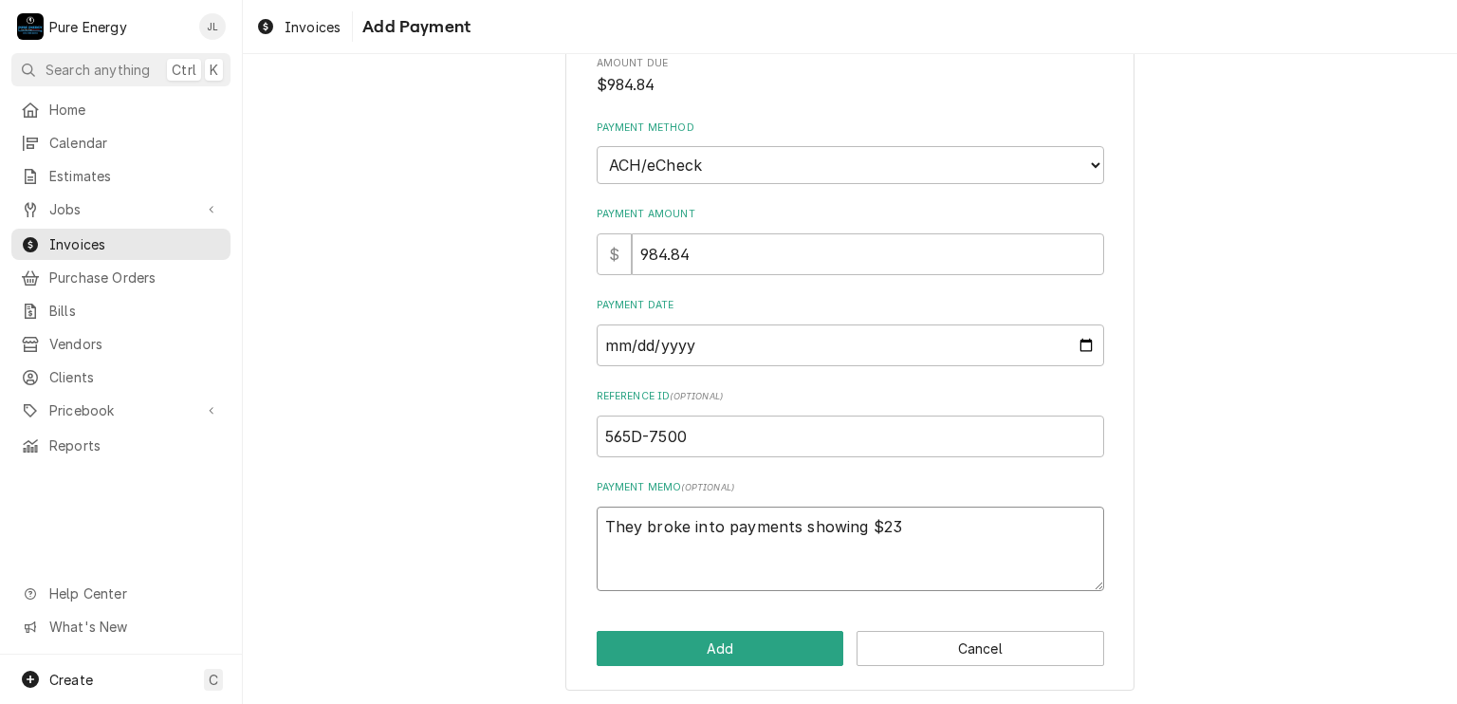
type textarea "x"
type textarea "They broke into payments showing $236"
type textarea "x"
type textarea "They broke into payments showing $236."
type textarea "x"
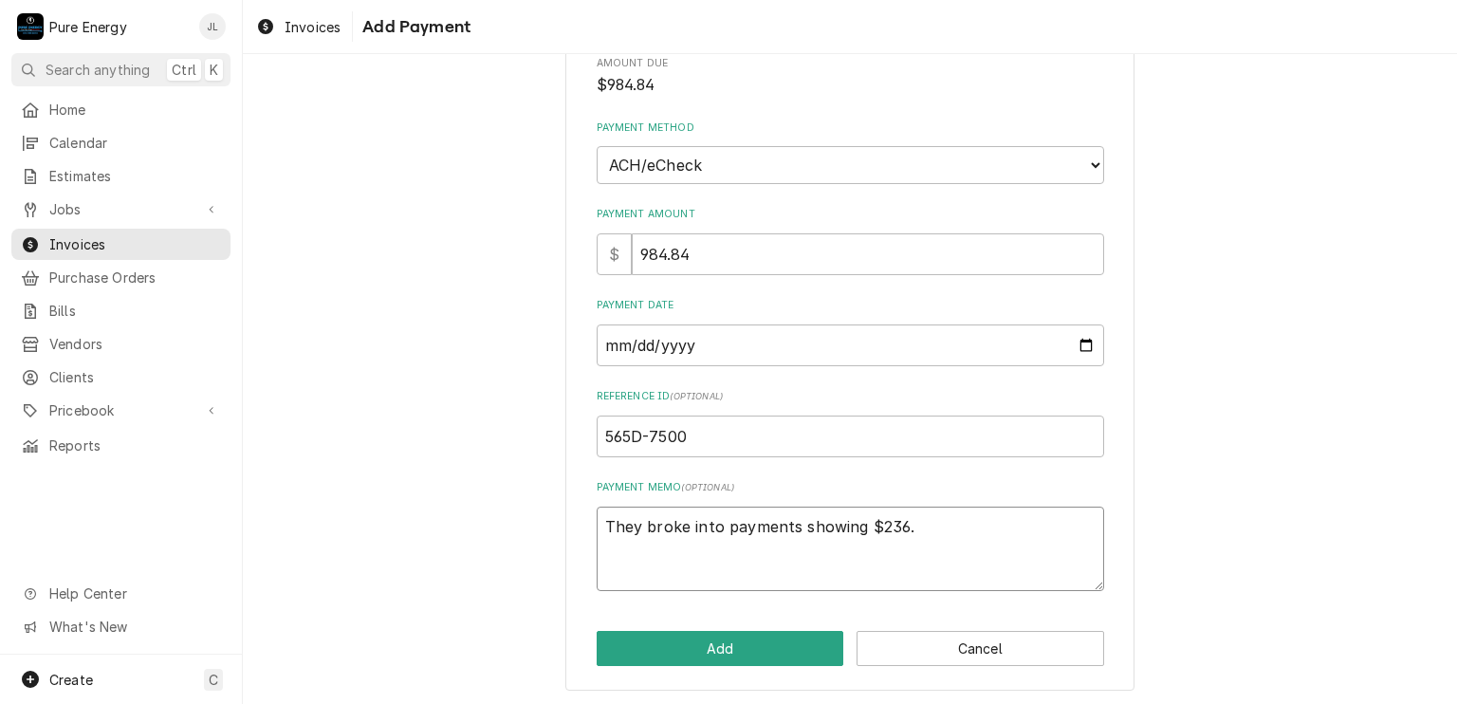
type textarea "They broke into payments showing $236.9"
type textarea "x"
type textarea "They broke into payments showing $236.94"
type textarea "x"
type textarea "They broke into payments showing $236.94,"
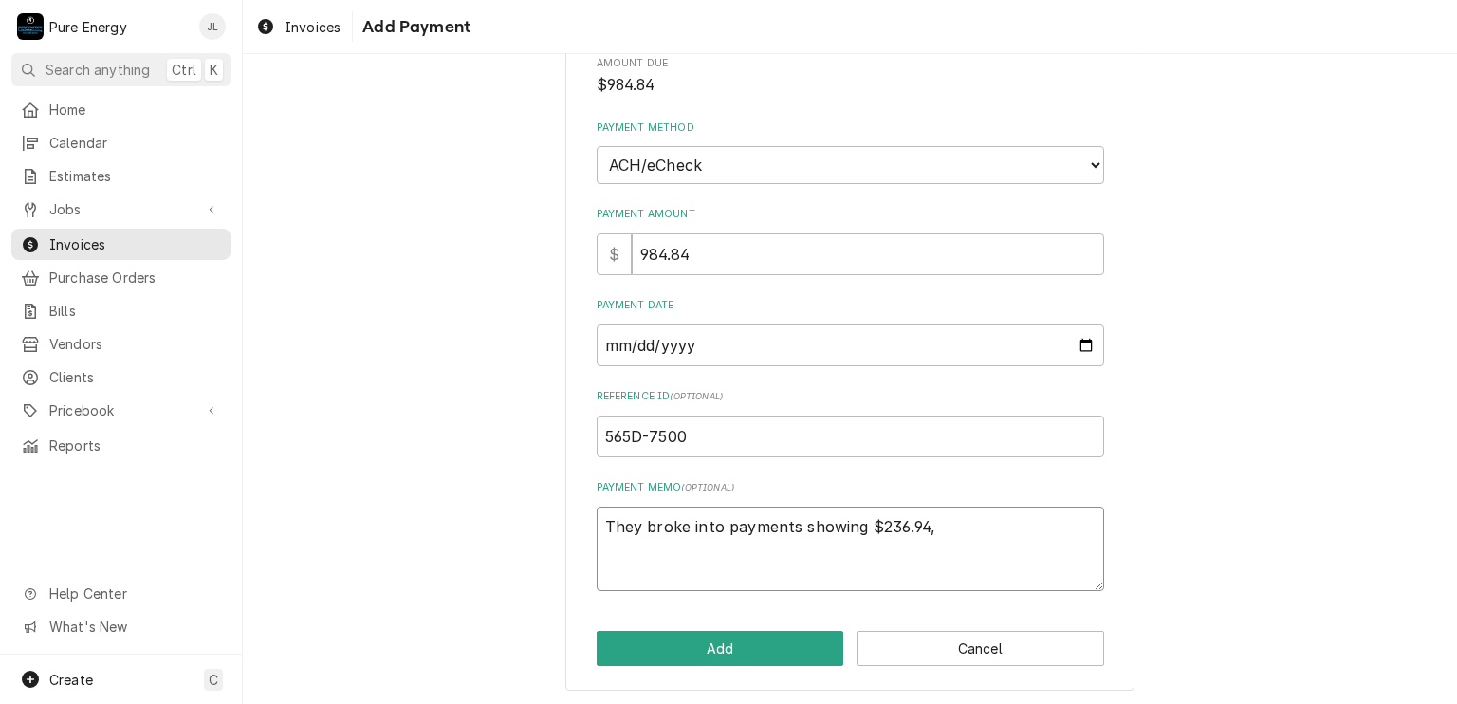
type textarea "x"
type textarea "They broke into payments showing $236.94,"
type textarea "x"
type textarea "They broke into payments showing $236.94, $"
type textarea "x"
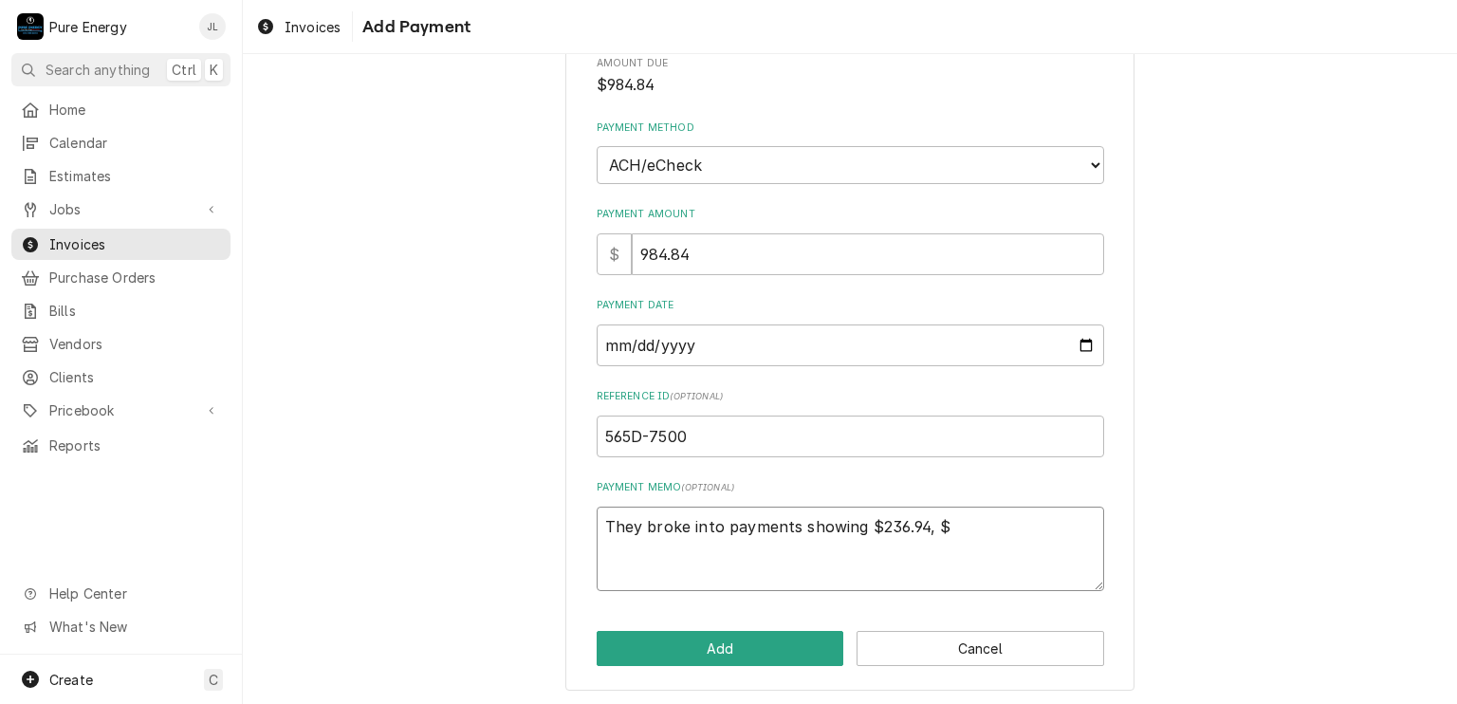
type textarea "They broke into payments showing $236.94, $2"
type textarea "x"
type textarea "They broke into payments showing $236.94, $29"
type textarea "x"
type textarea "They broke into payments showing $236.94, $290"
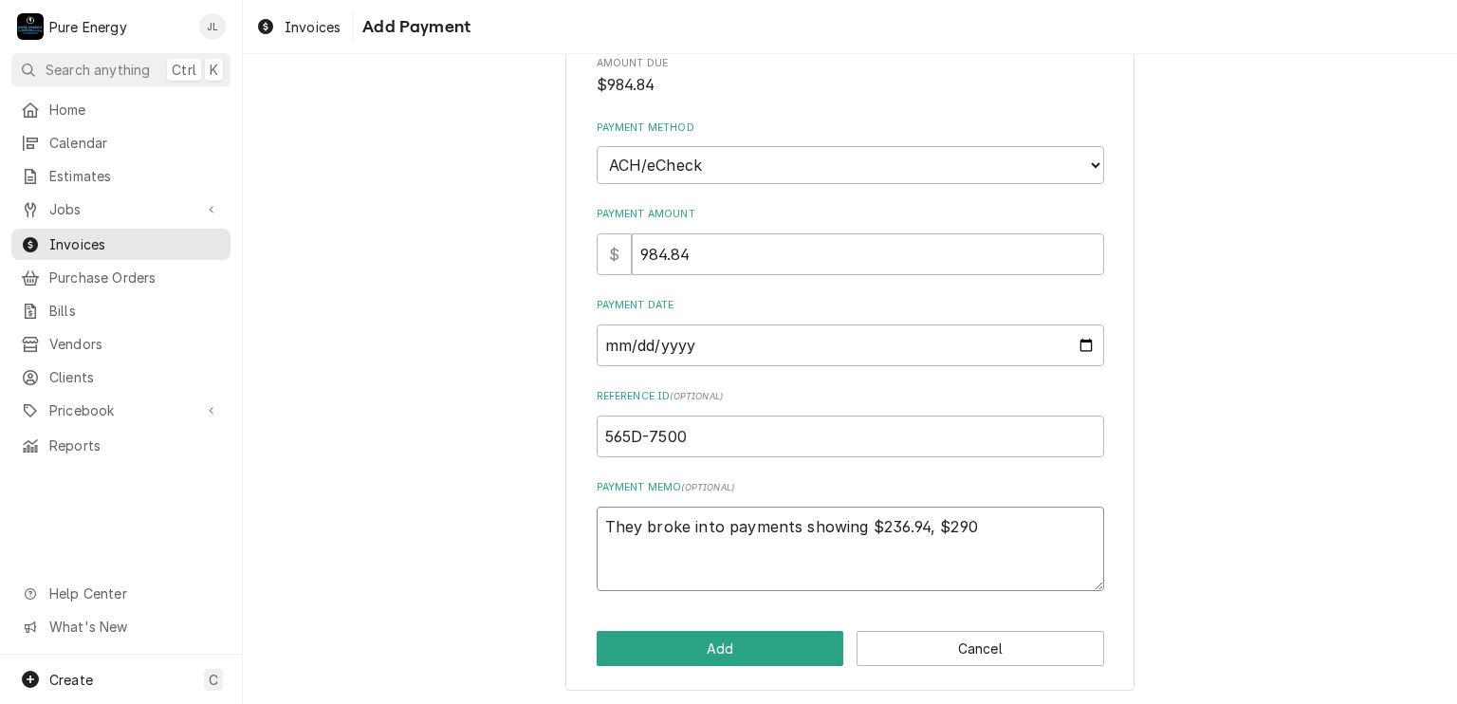
type textarea "x"
type textarea "They broke into payments showing $236.94, $290."
type textarea "x"
type textarea "They broke into payments showing $236.94, $290.9"
type textarea "x"
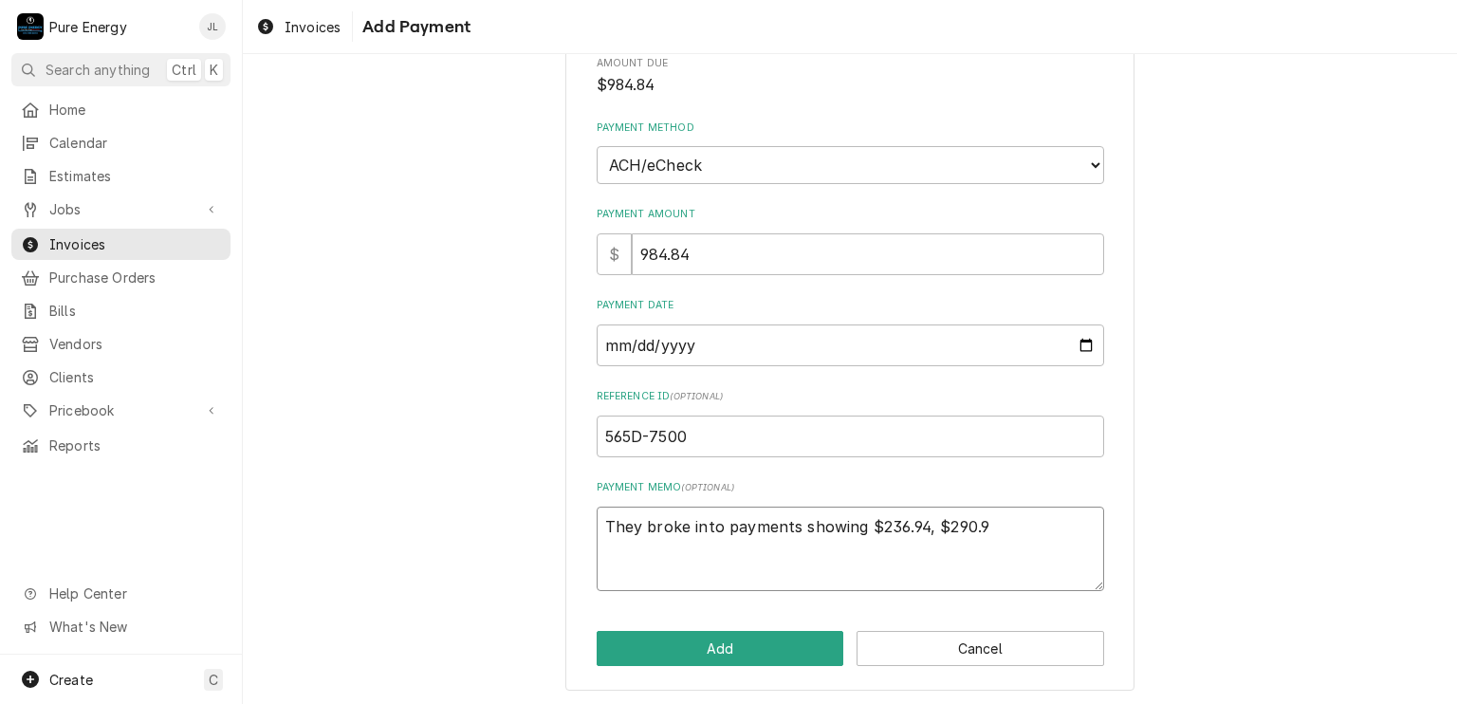
type textarea "They broke into payments showing $236.94, $290.93"
type textarea "x"
type textarea "They broke into payments showing $236.94, $290.93,"
type textarea "x"
type textarea "They broke into payments showing $236.94, $290.93,"
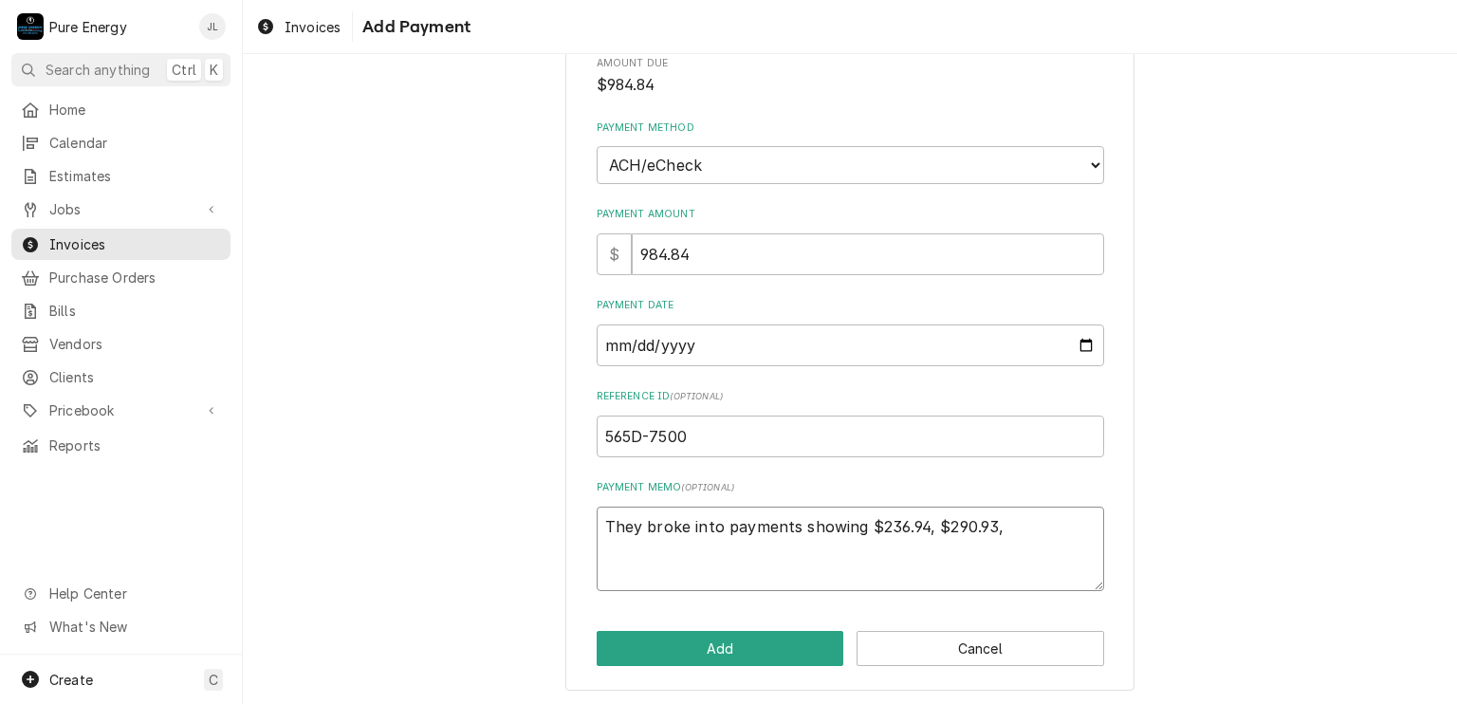
type textarea "x"
type textarea "They broke into payments showing $236.94, $290.93, $"
type textarea "x"
type textarea "They broke into payments showing $236.94, $290.93, $1"
type textarea "x"
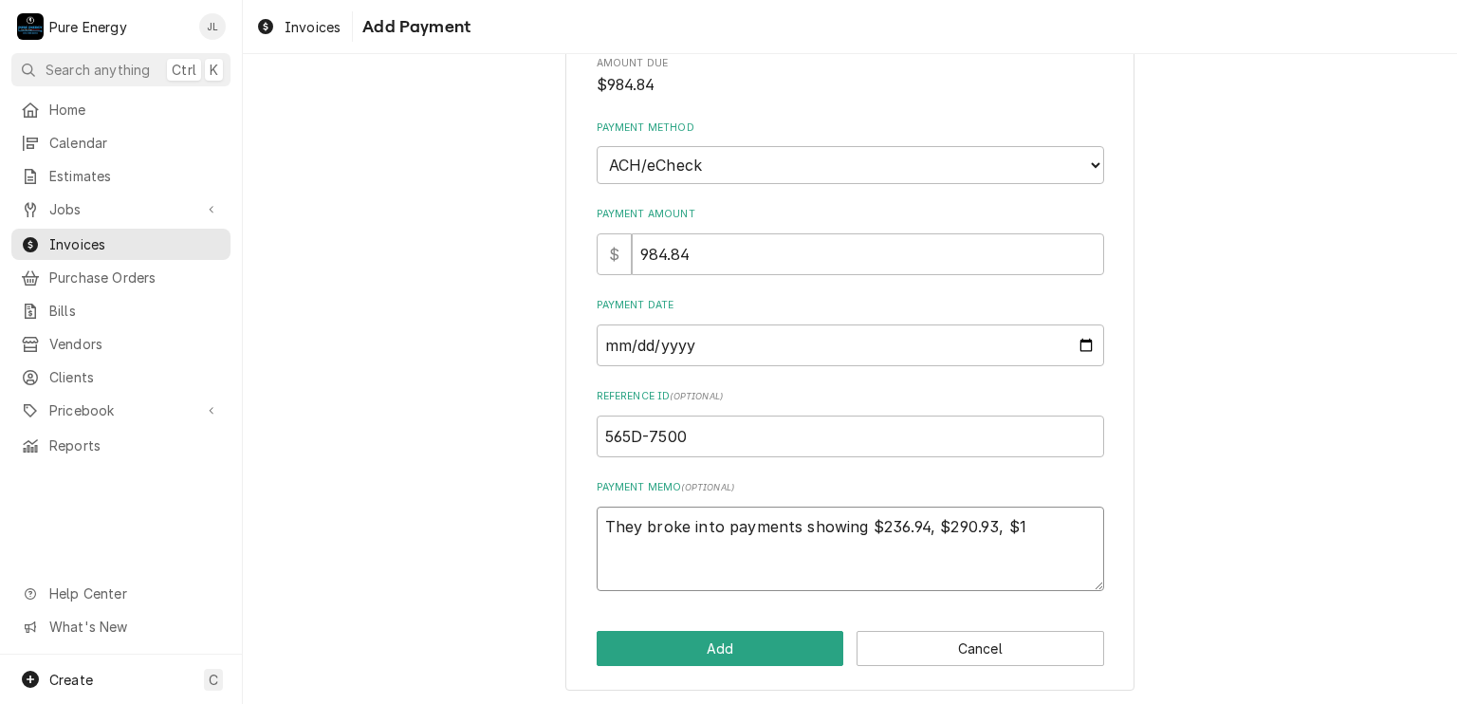
type textarea "They broke into payments showing $236.94, $290.93, $13"
type textarea "x"
type textarea "They broke into payments showing $236.94, $290.93, $138"
type textarea "x"
type textarea "They broke into payments showing $236.94, $290.93, $138."
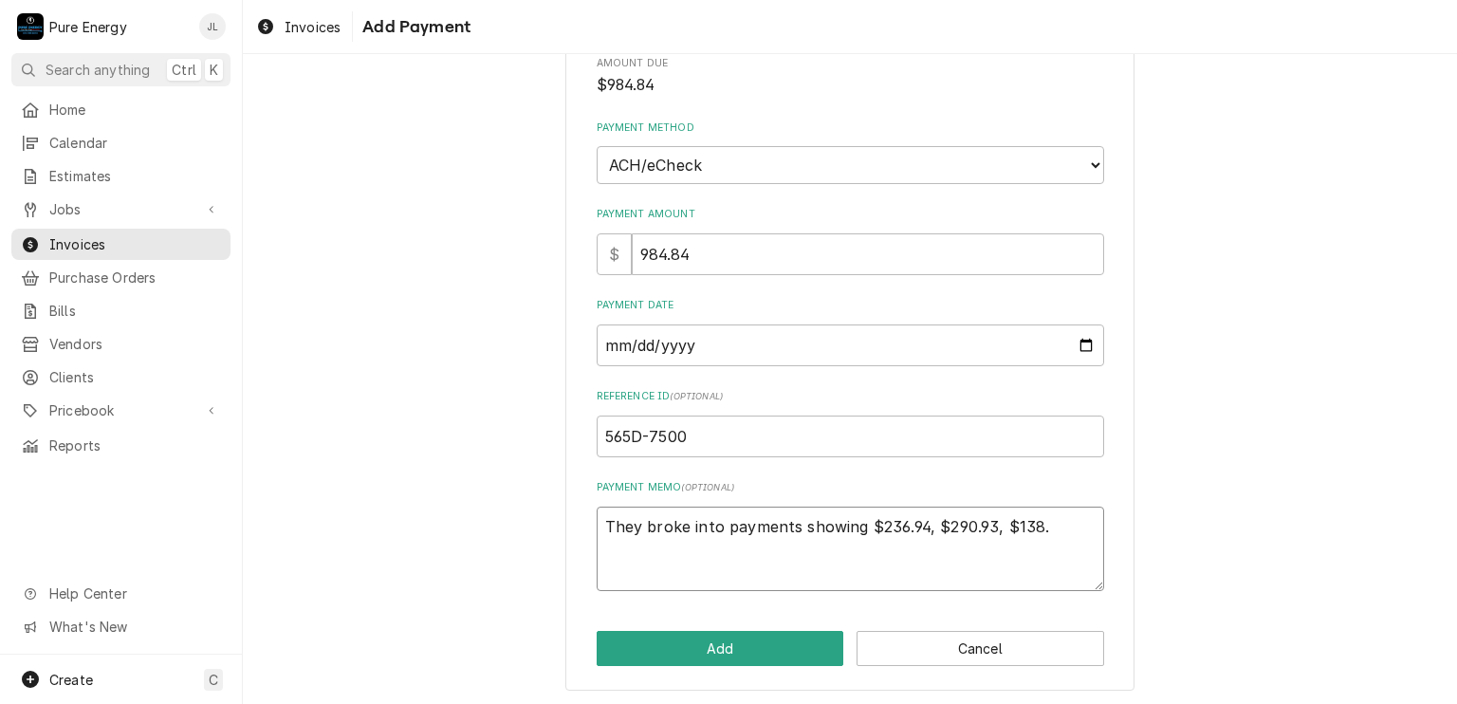
type textarea "x"
type textarea "They broke into payments showing $236.94, $290.93, $138.2"
type textarea "x"
type textarea "They broke into payments showing $236.94, $290.93, $138.22"
type textarea "x"
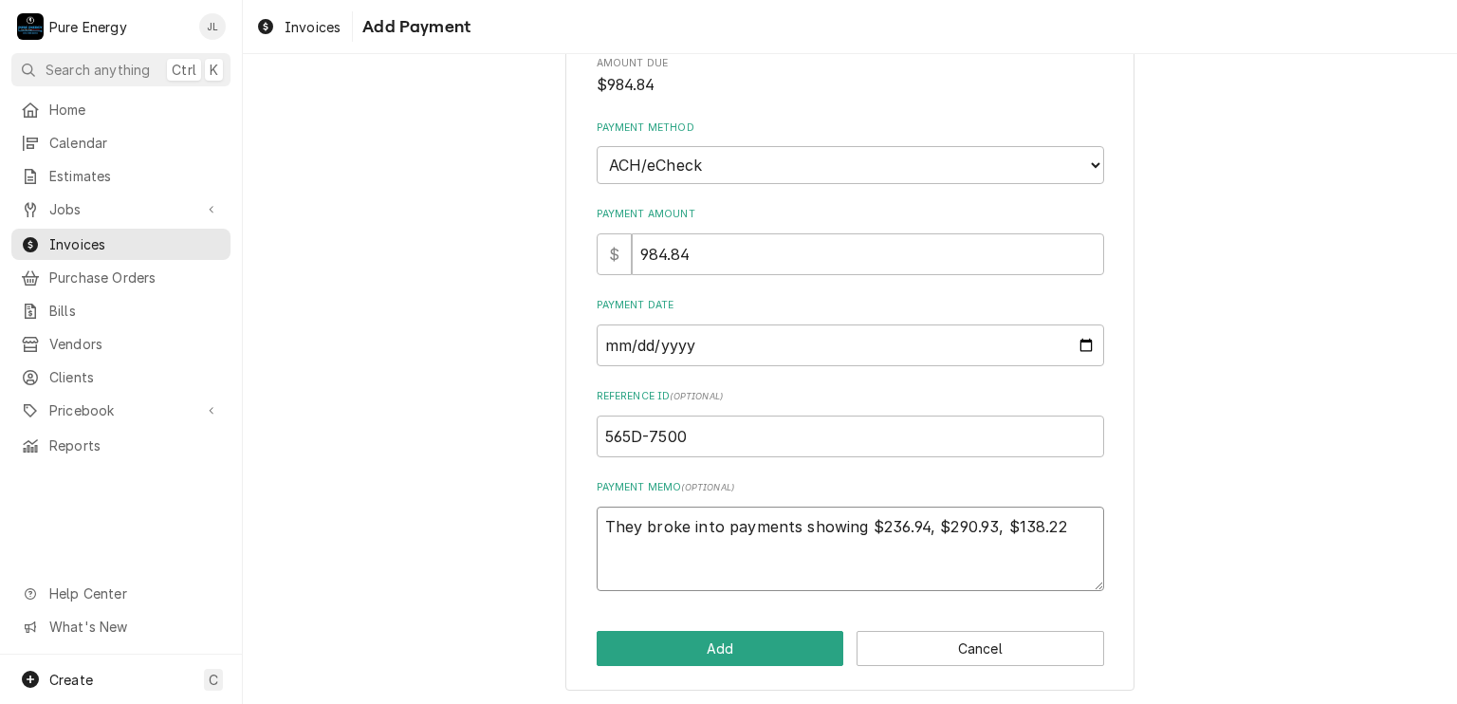
type textarea "They broke into payments showing $236.94, $290.93, $138.22"
type textarea "x"
type textarea "They broke into payments showing $236.94, $290.93, $138.22 a"
type textarea "x"
type textarea "They broke into payments showing $236.94, $290.93, $138.22 an"
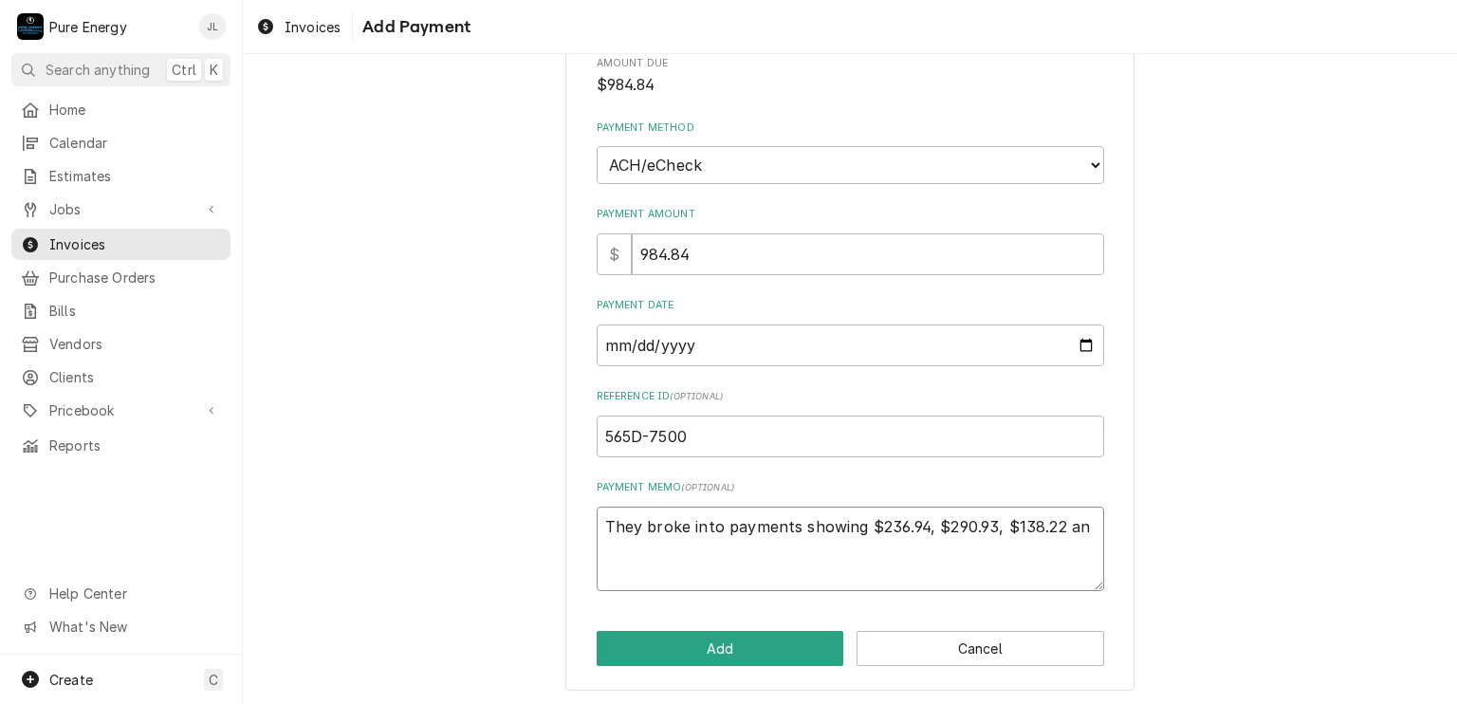
type textarea "x"
type textarea "They broke into payments showing $236.94, $290.93, $138.22 and"
type textarea "x"
type textarea "They broke into payments showing $236.94, $290.93, $138.22 and"
type textarea "x"
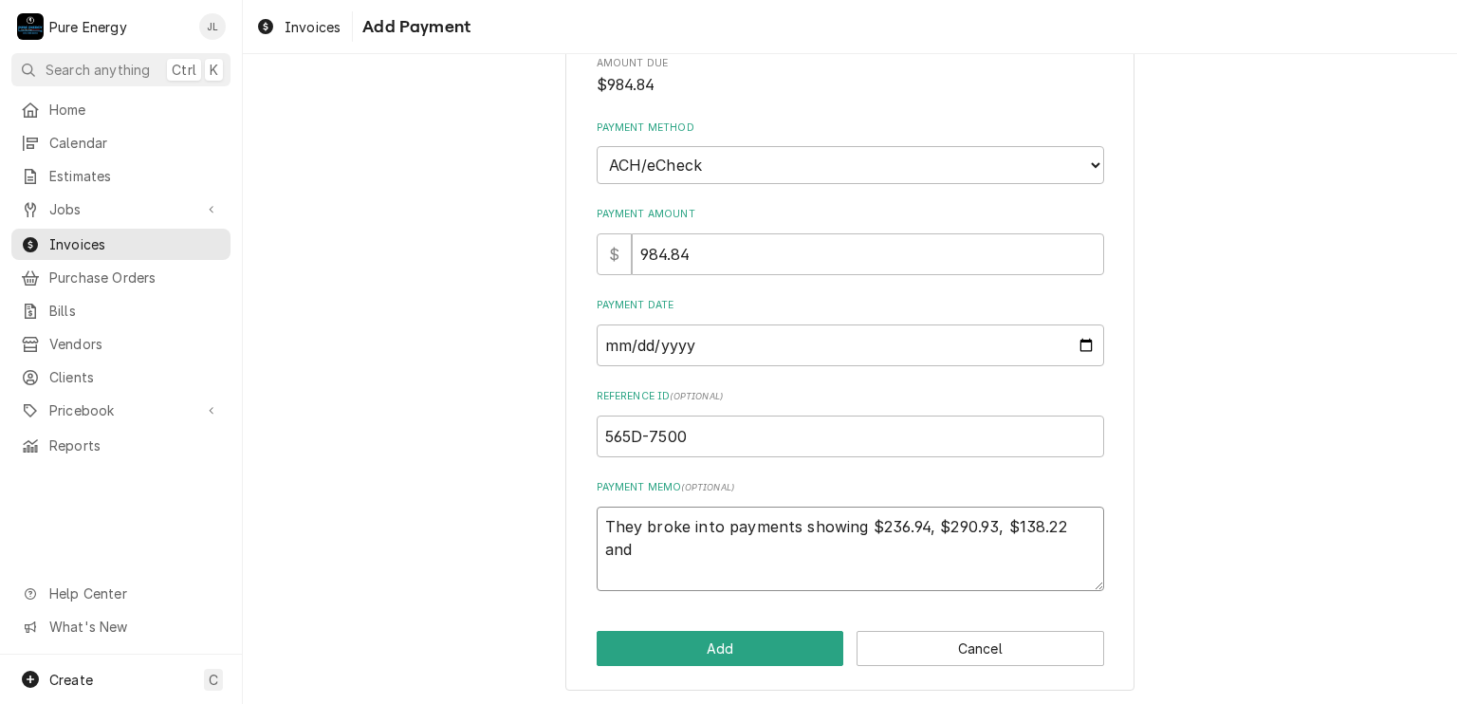
type textarea "They broke into payments showing $236.94, $290.93, $138.22 and $"
type textarea "x"
type textarea "They broke into payments showing $236.94, $290.93, $138.22 and $3"
type textarea "x"
type textarea "They broke into payments showing $236.94, $290.93, $138.22 and $31"
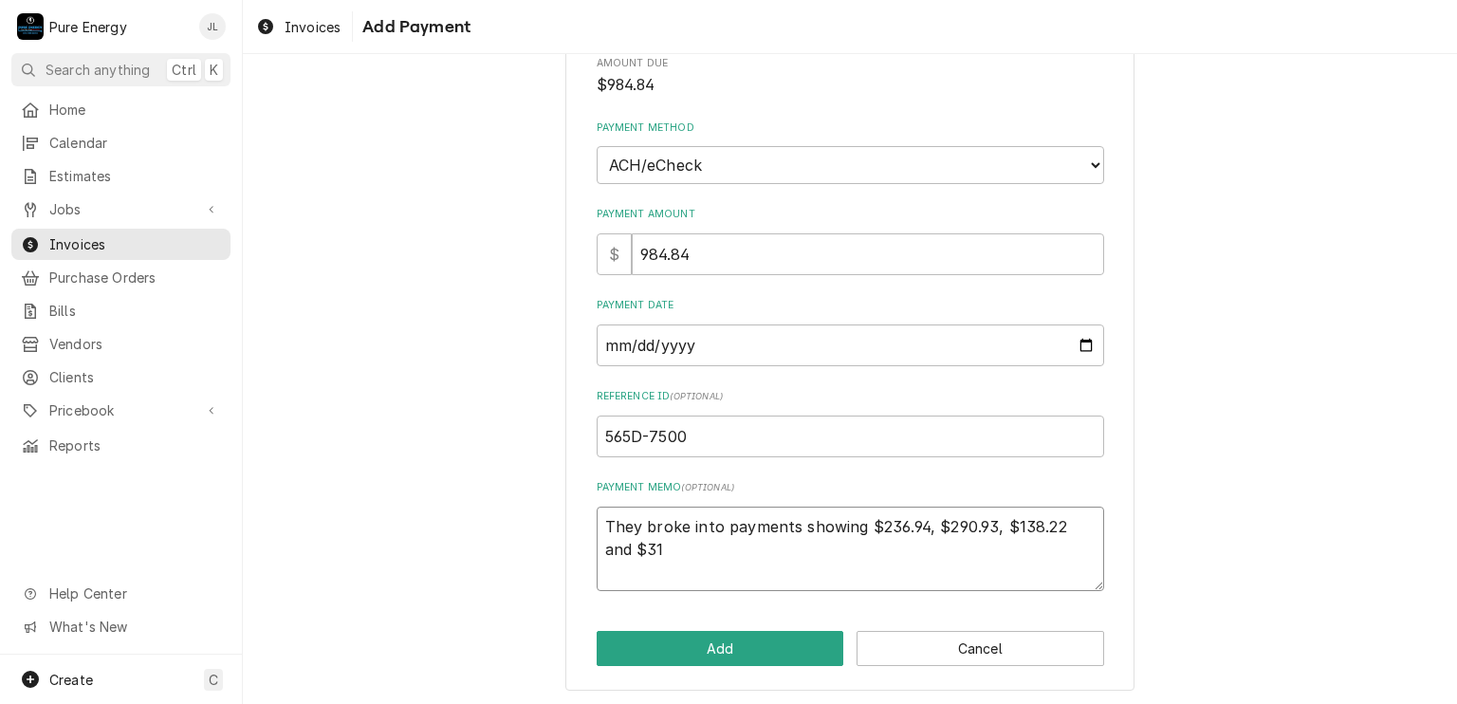
type textarea "x"
type textarea "They broke into payments showing $236.94, $290.93, $138.22 and $318"
type textarea "x"
type textarea "They broke into payments showing $236.94, $290.93, $138.22 and $318."
type textarea "x"
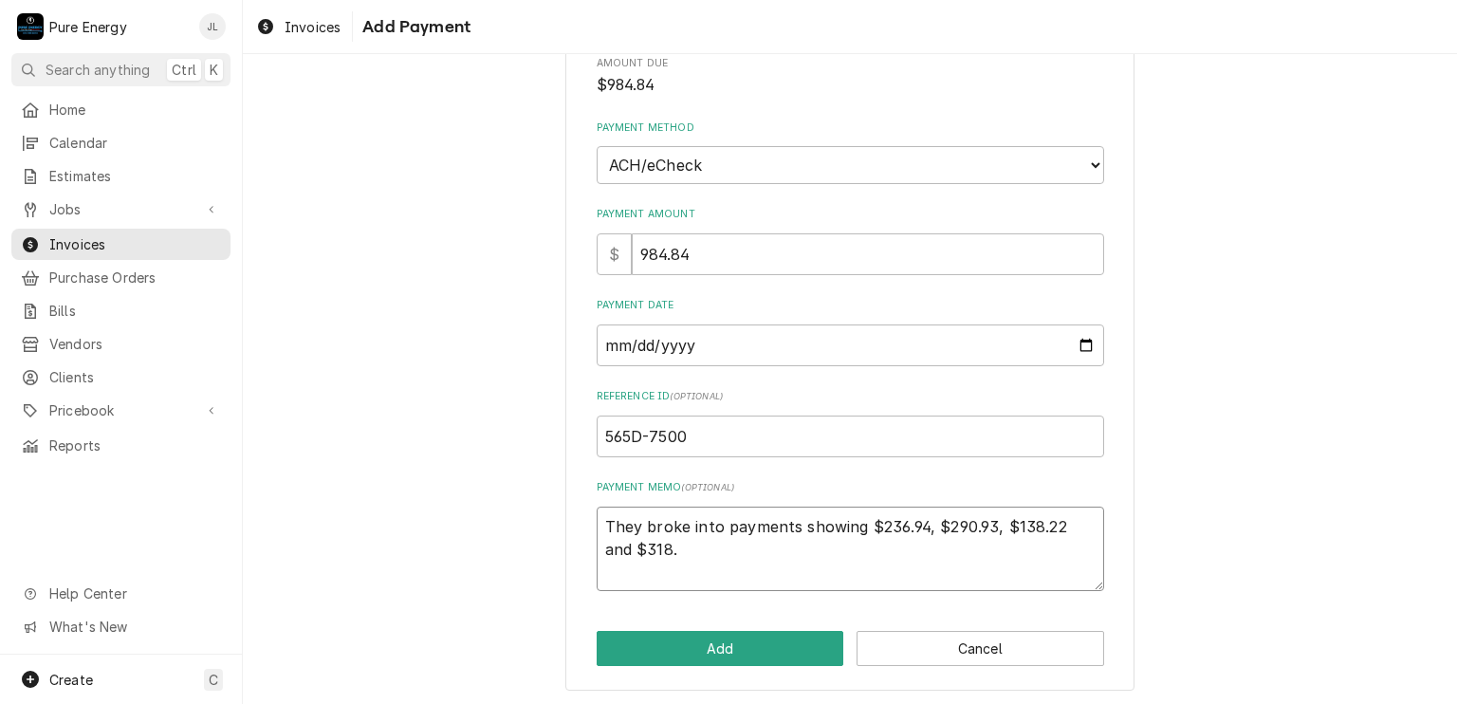
type textarea "They broke into payments showing $236.94, $290.93, $138.22 and $318.7"
type textarea "x"
type textarea "They broke into payments showing $236.94, $290.93, $138.22 and $318.75"
click at [659, 647] on button "Add" at bounding box center [721, 648] width 248 height 35
type textarea "x"
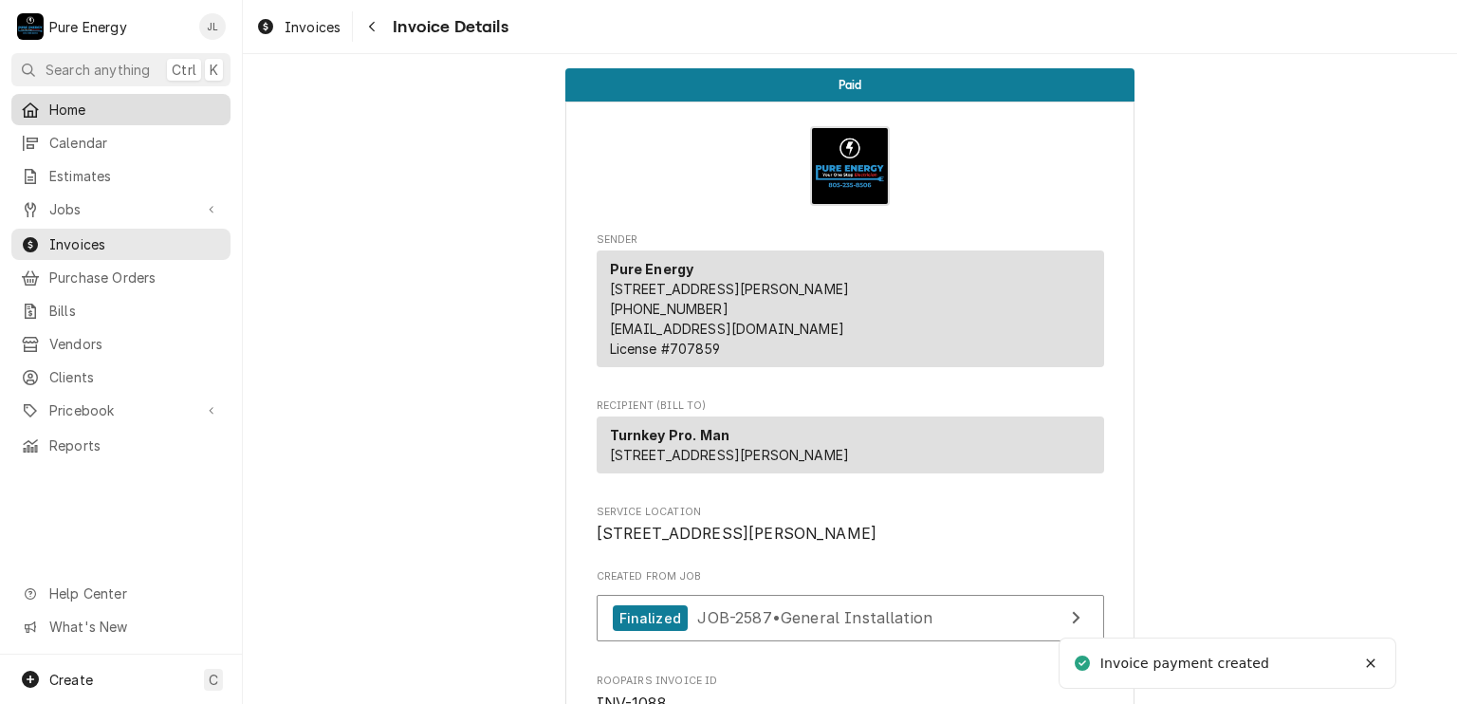
click at [145, 101] on span "Home" at bounding box center [135, 110] width 172 height 20
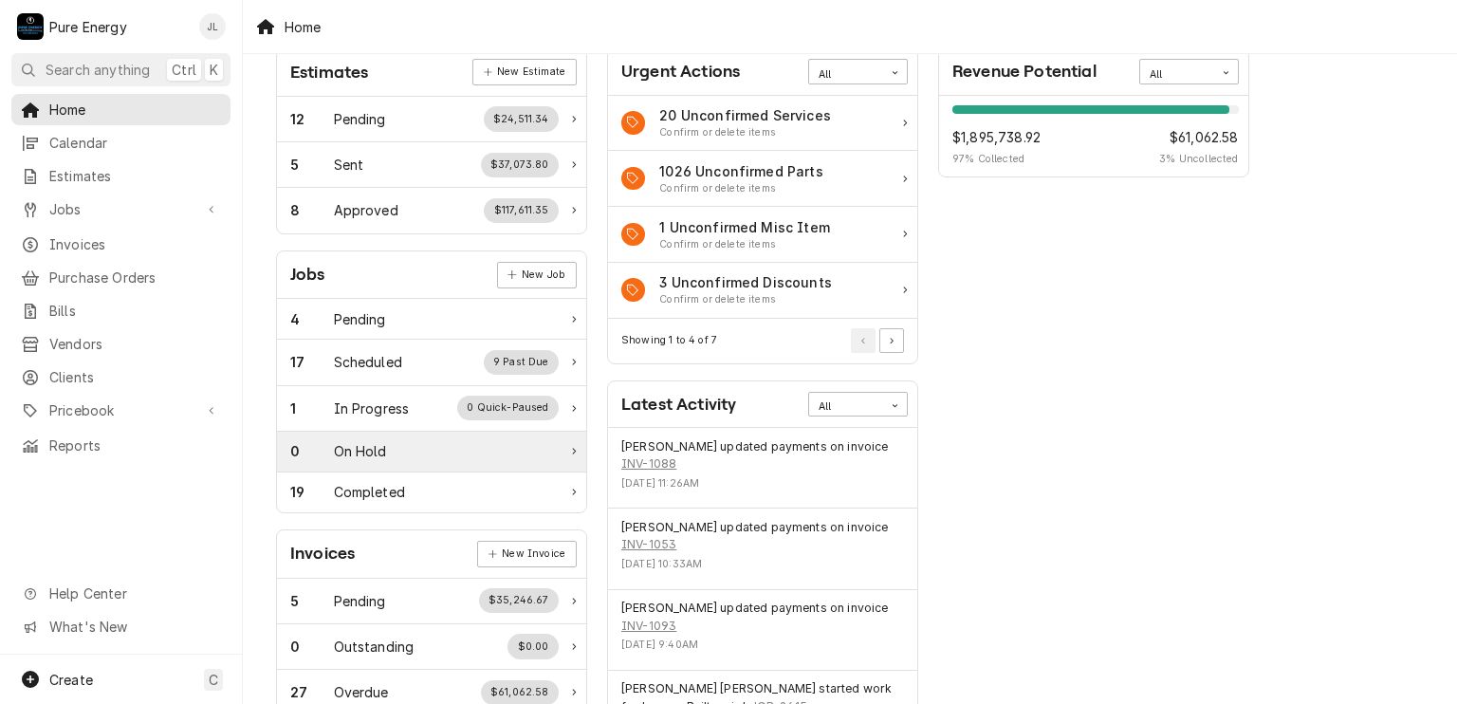
scroll to position [285, 0]
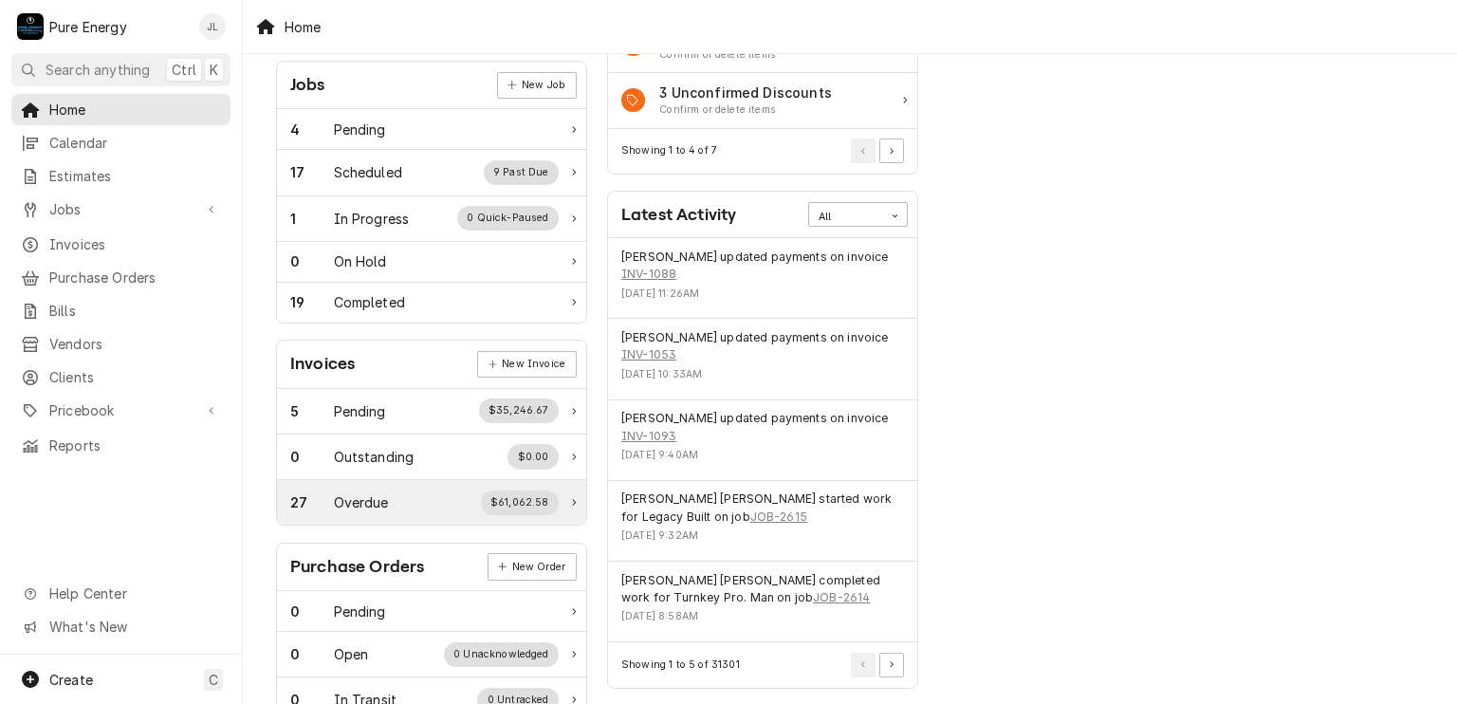
click at [409, 500] on div "27 Overdue $61,062.58" at bounding box center [424, 502] width 268 height 25
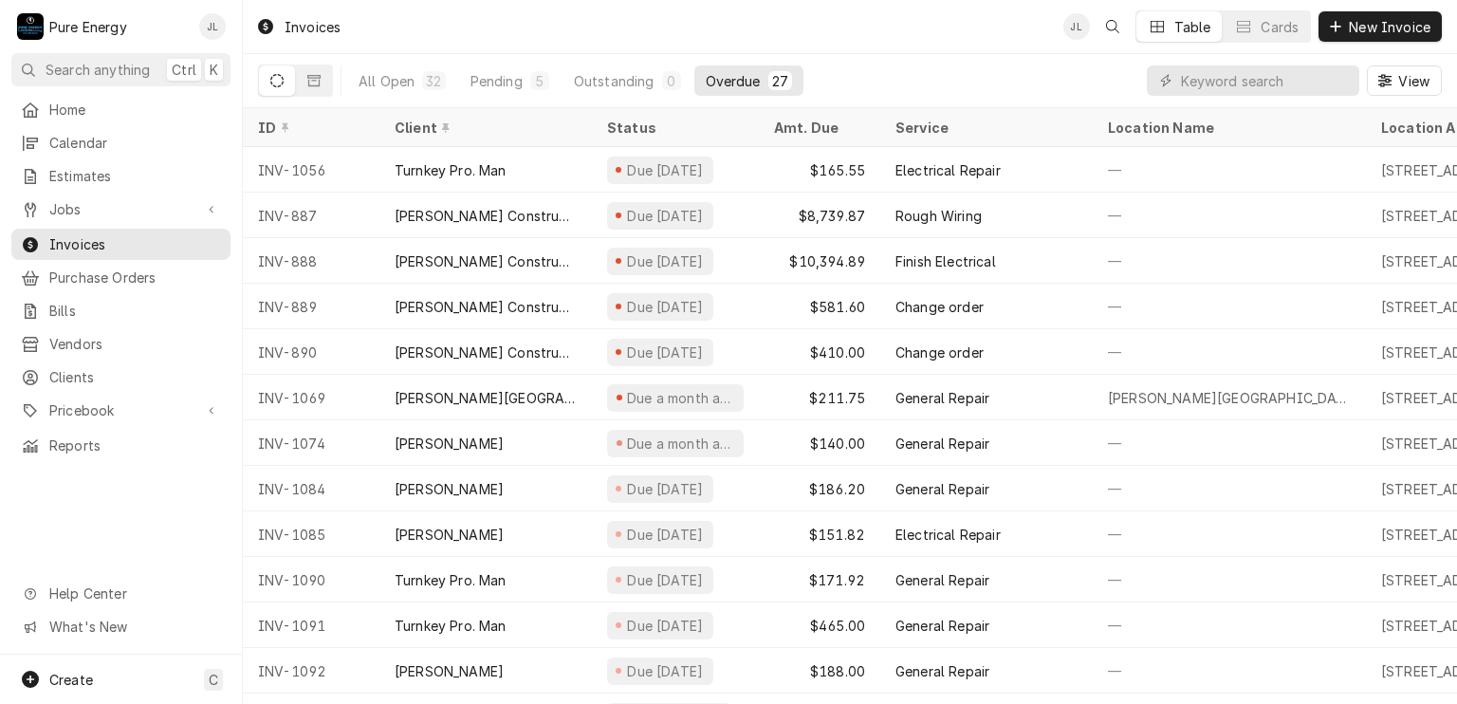
scroll to position [683, 0]
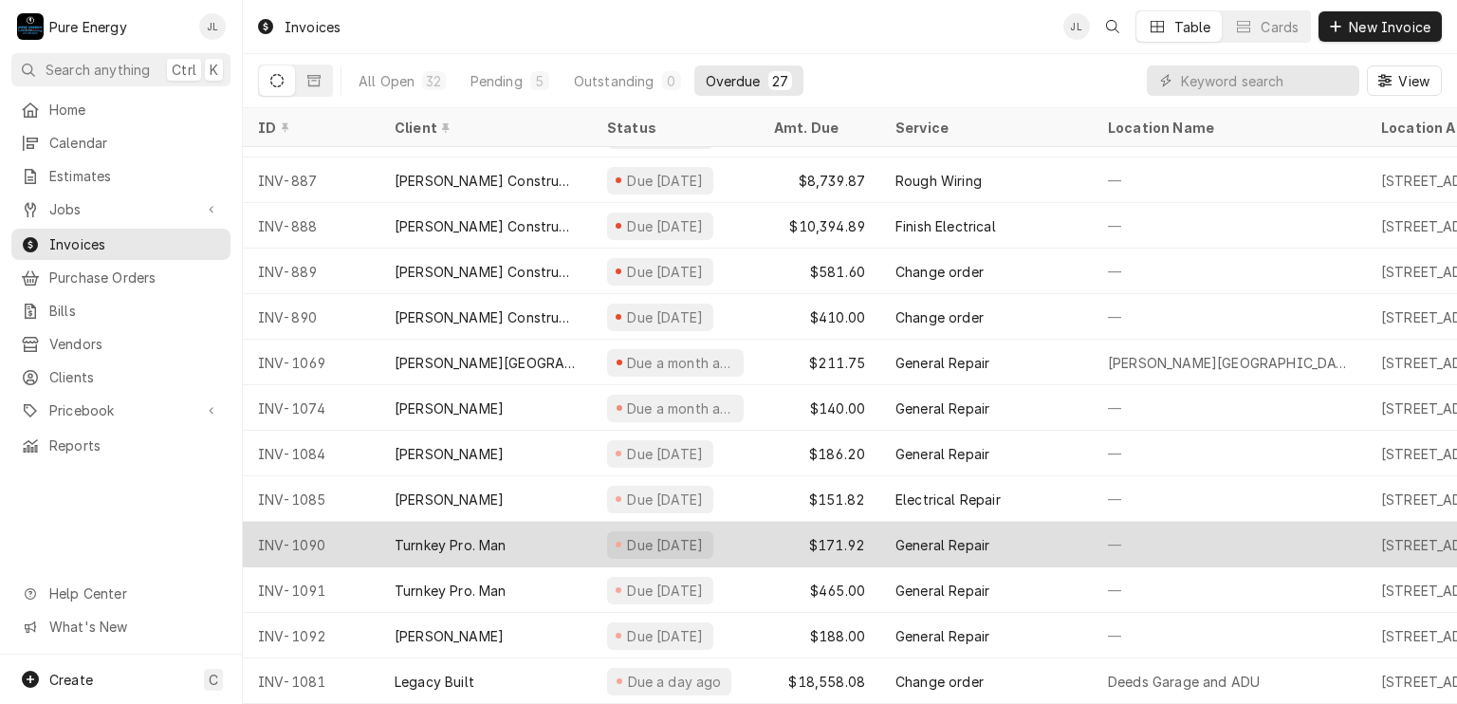
click at [1072, 527] on div "General Repair" at bounding box center [986, 545] width 212 height 46
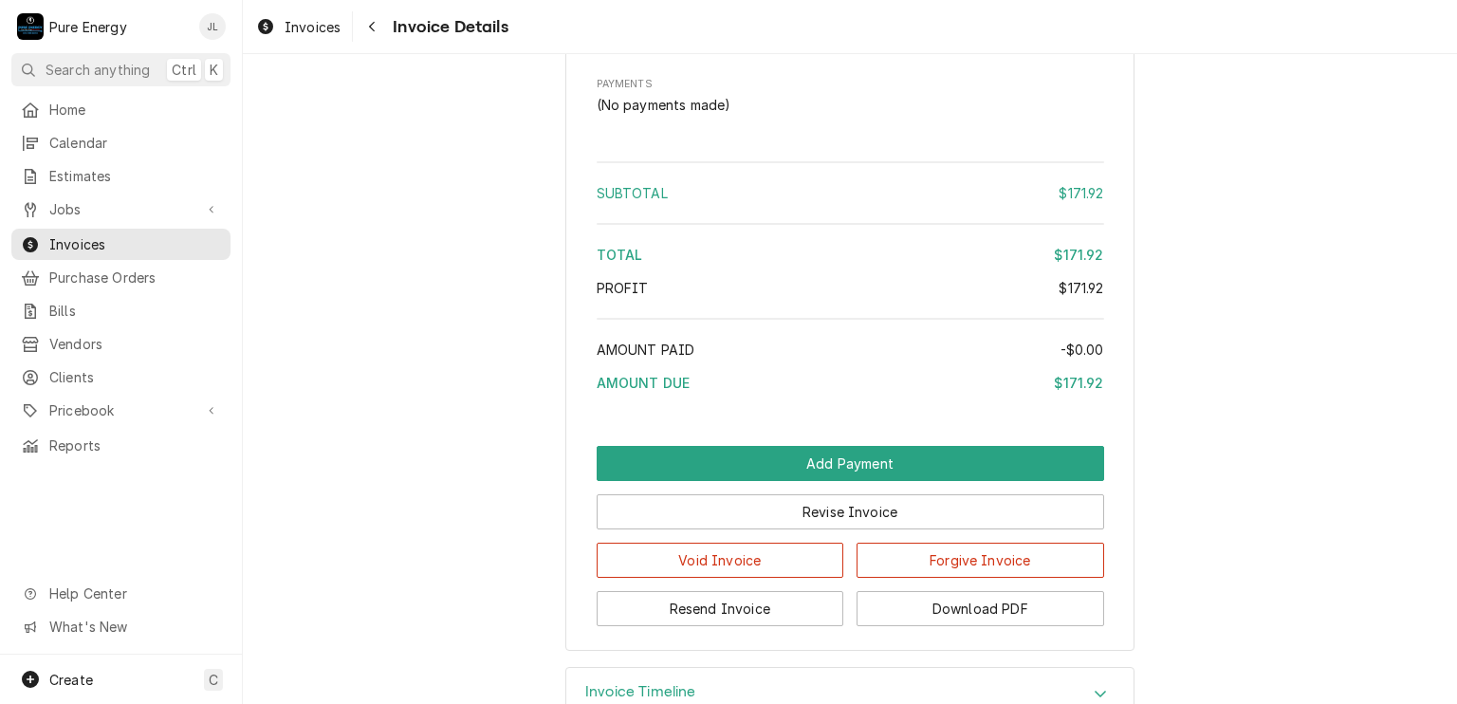
scroll to position [2292, 0]
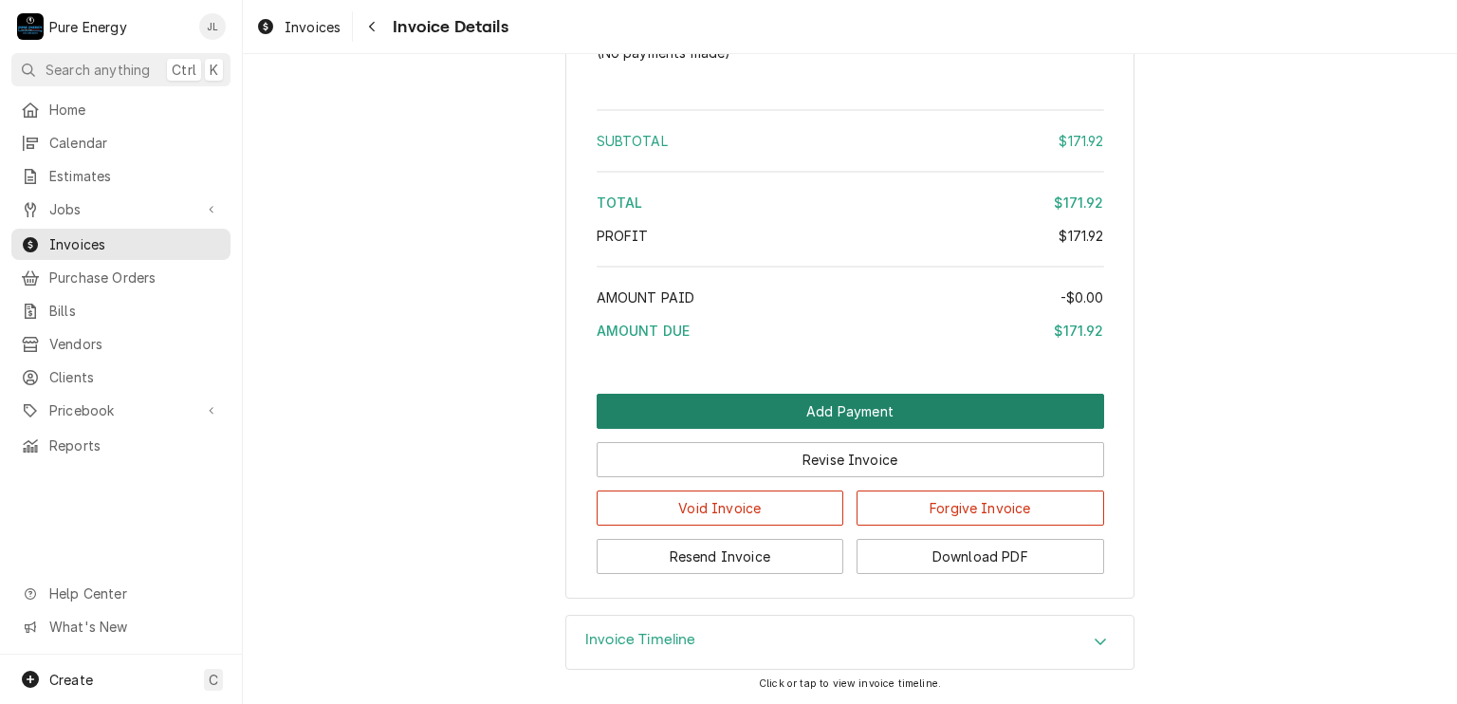
click at [864, 406] on button "Add Payment" at bounding box center [850, 411] width 507 height 35
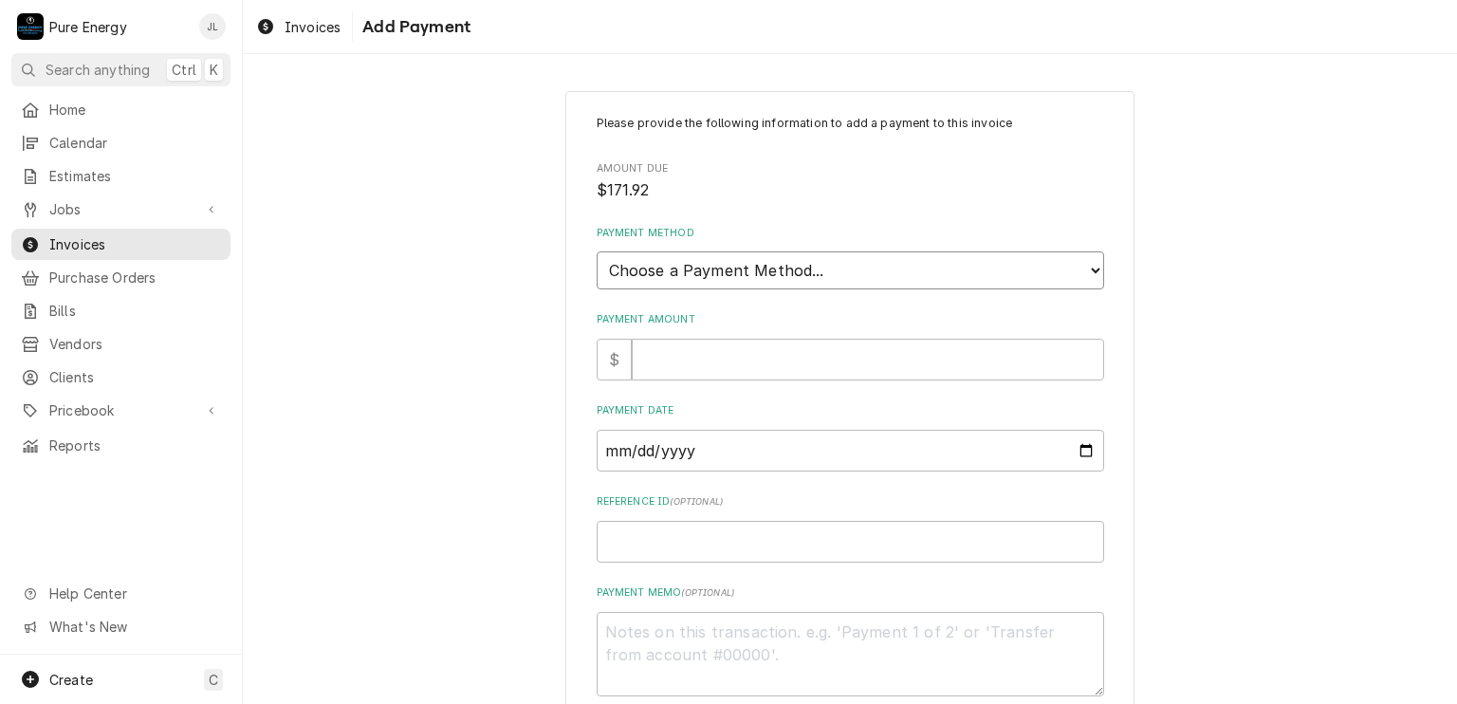
click at [839, 269] on select "Choose a Payment Method... Cash Check Credit/Debit Card ACH/eCheck Other" at bounding box center [850, 270] width 507 height 38
select select "4"
click at [597, 251] on select "Choose a Payment Method... Cash Check Credit/Debit Card ACH/eCheck Other" at bounding box center [850, 270] width 507 height 38
click at [694, 348] on input "Payment Amount" at bounding box center [868, 360] width 472 height 42
type textarea "x"
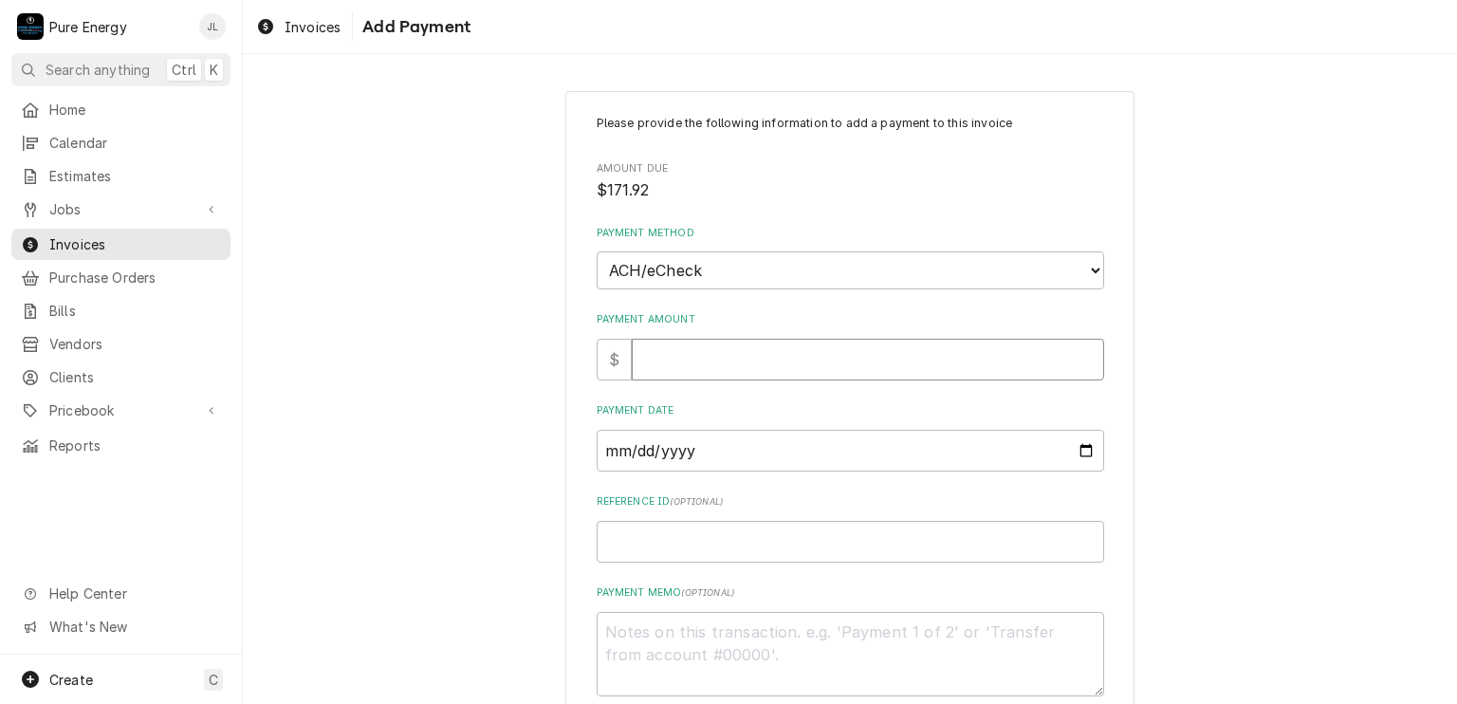
type input "1"
type textarea "x"
type input "17"
type textarea "x"
type input "171"
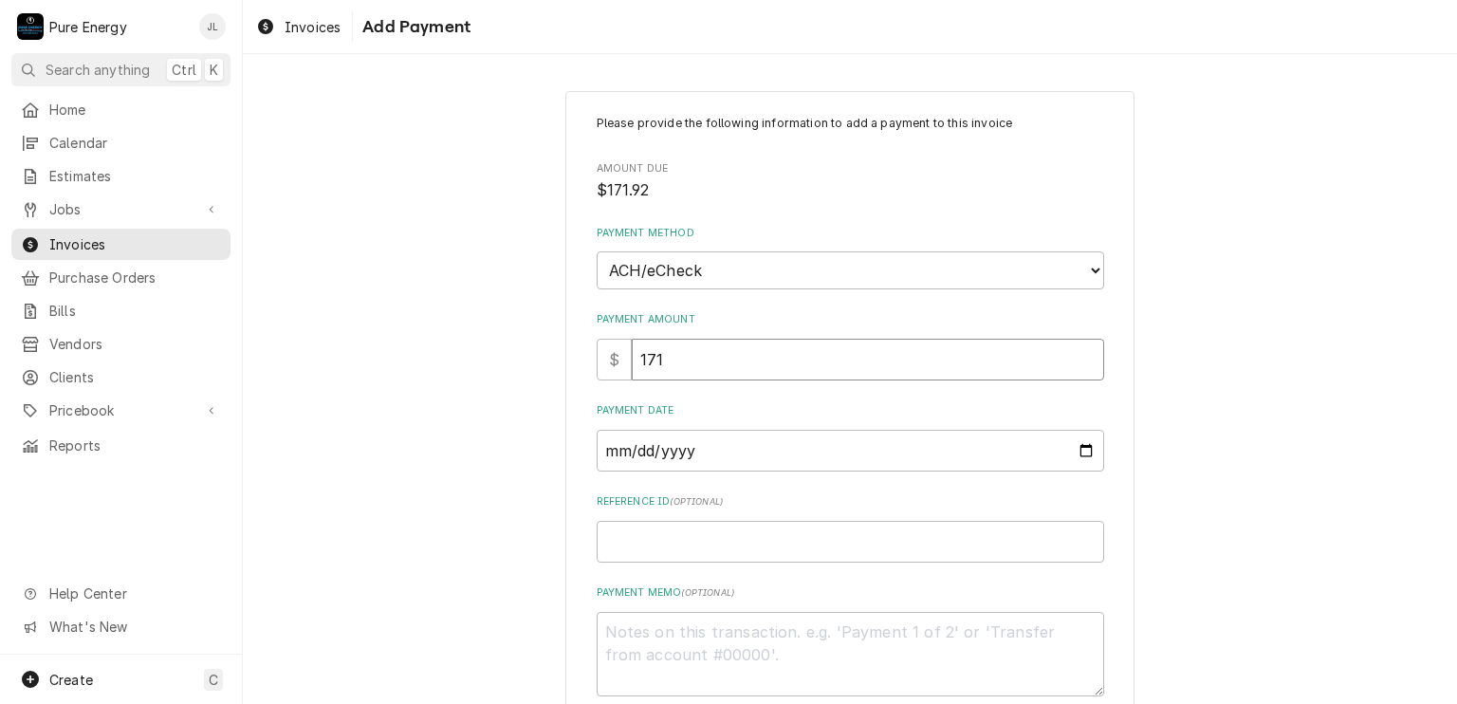
type textarea "x"
type input "171.9"
type textarea "x"
type input "171.92"
click at [1076, 447] on input "Payment Date" at bounding box center [850, 451] width 507 height 42
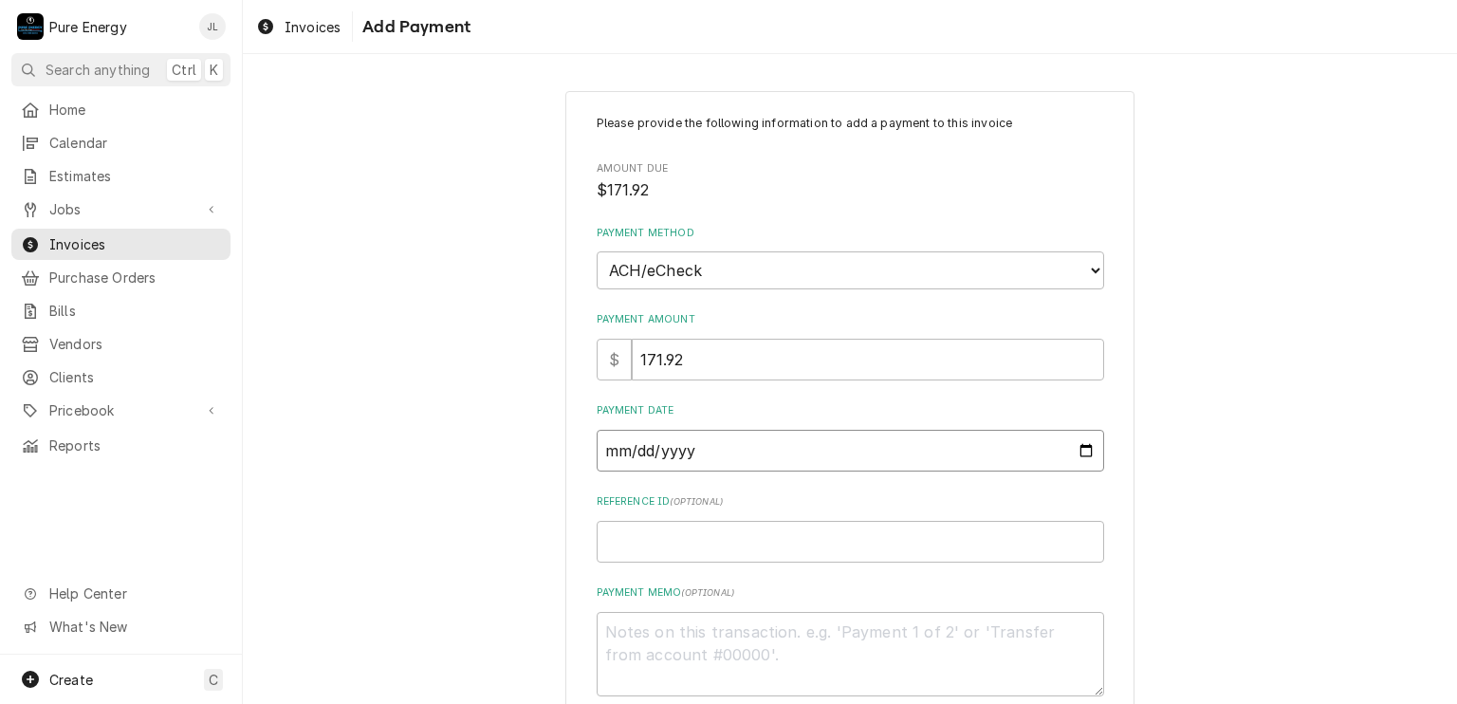
type textarea "x"
type input "2025-10-02"
click at [614, 545] on input "Reference ID ( optional )" at bounding box center [850, 542] width 507 height 42
type textarea "x"
type input "5"
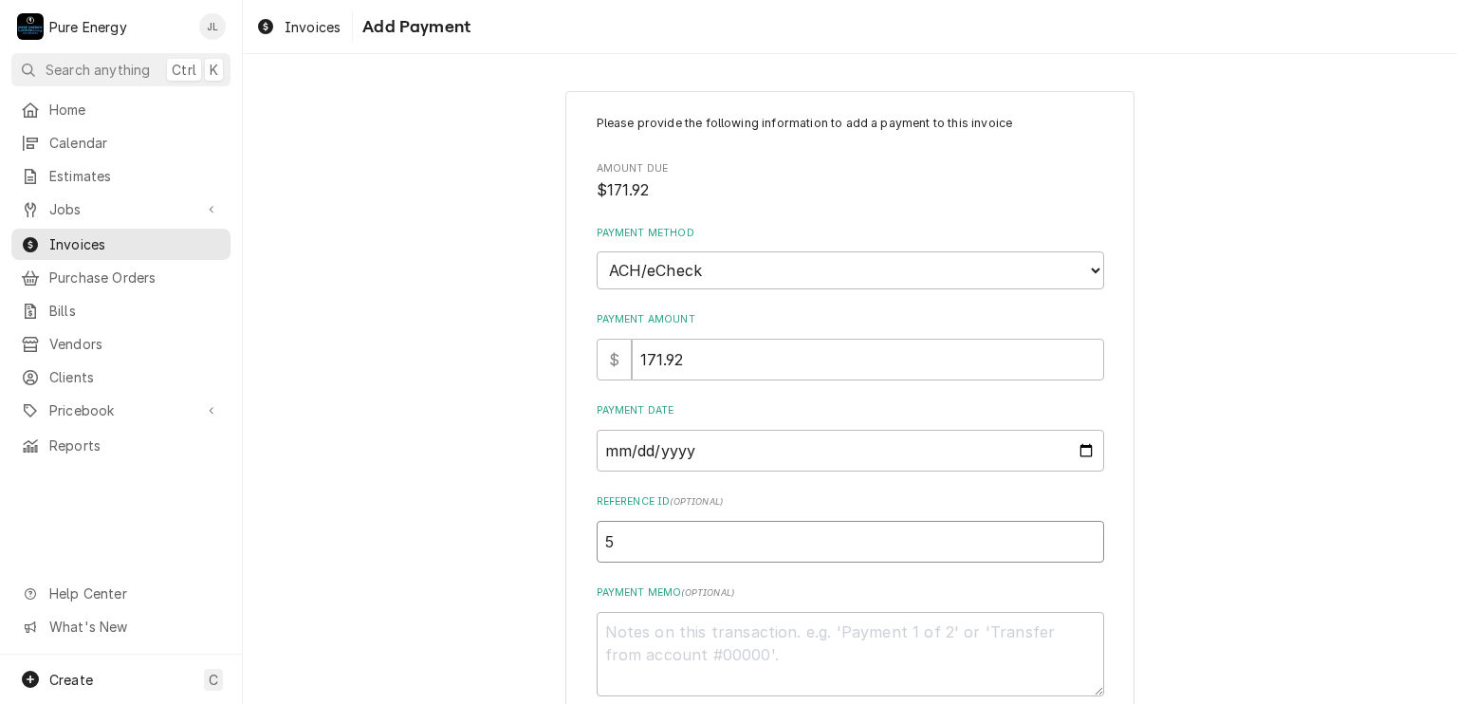
type textarea "x"
type input "56"
type textarea "x"
type input "565"
type textarea "x"
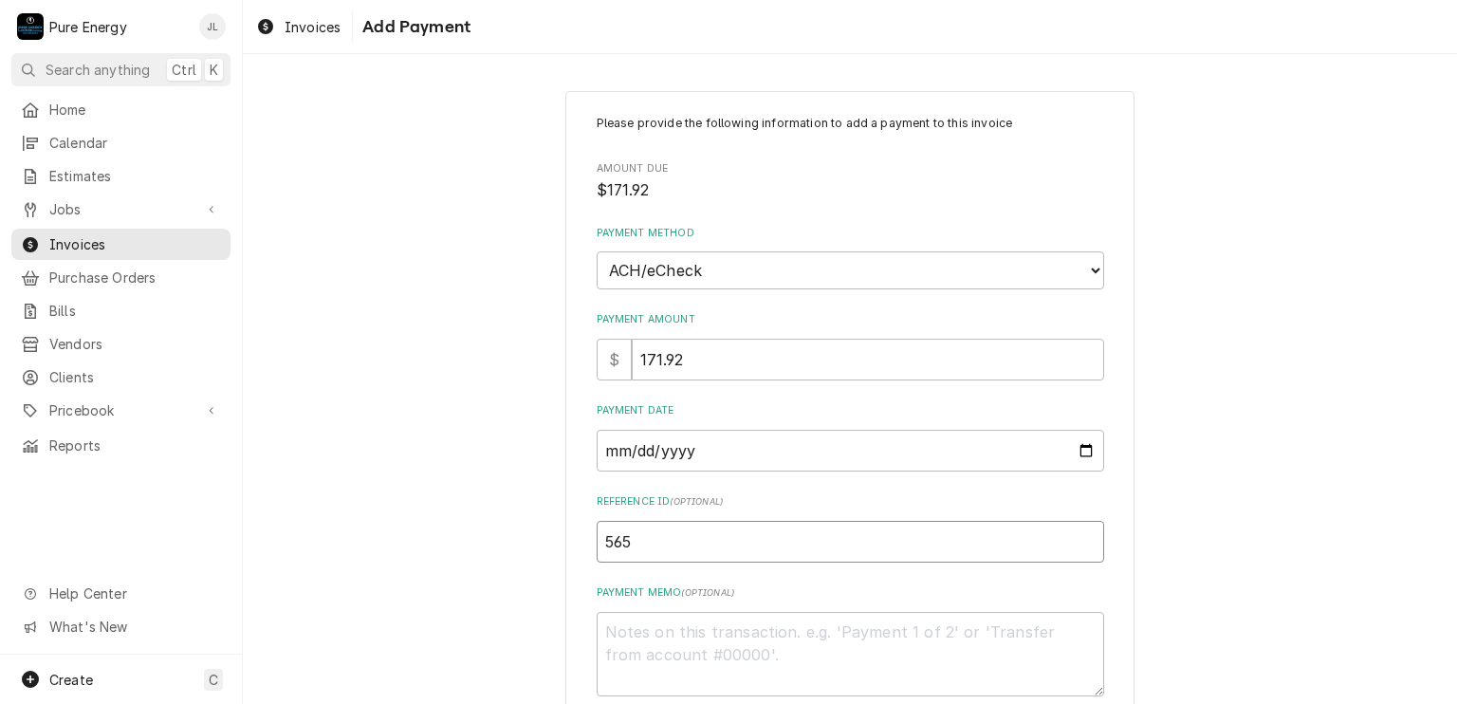
type input "565D"
type textarea "x"
type input "565D-"
type textarea "x"
type input "565D-7"
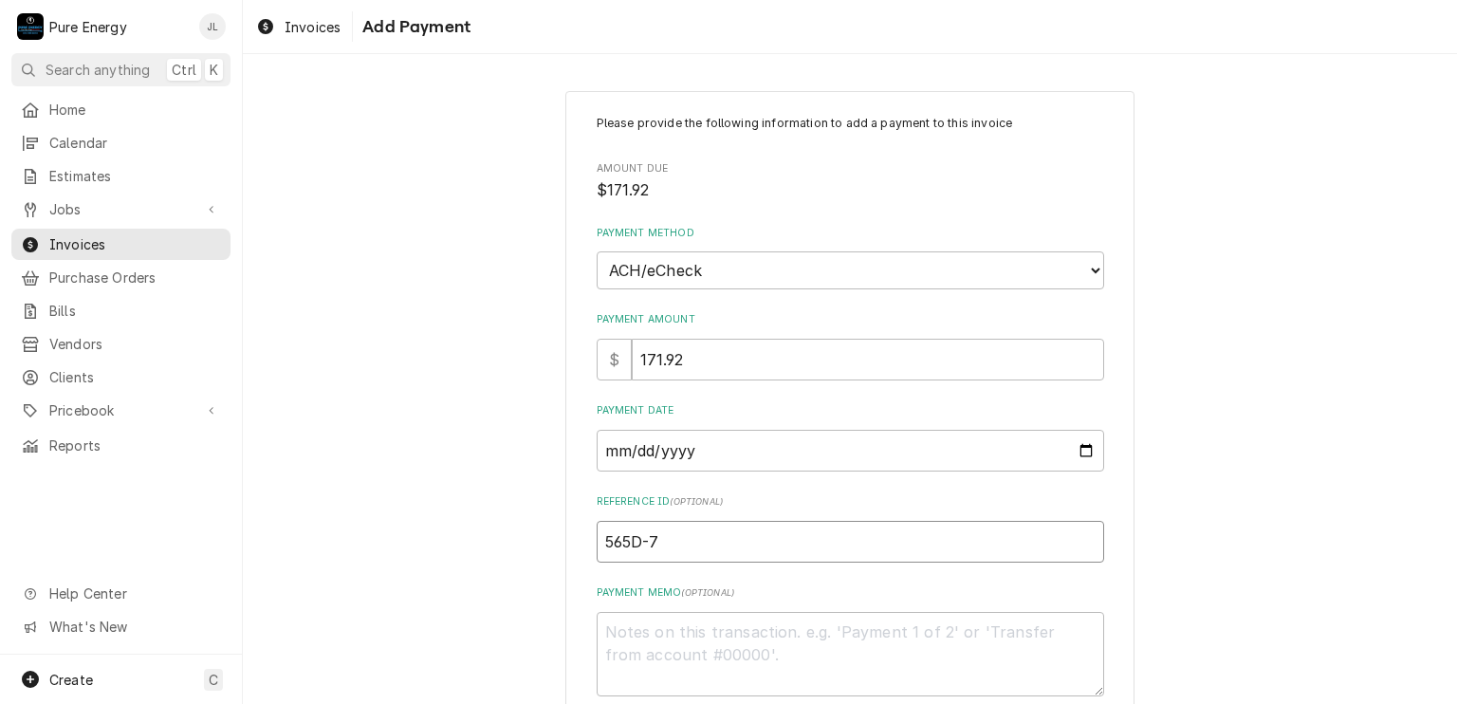
type textarea "x"
type input "565D-75"
type textarea "x"
type input "565D-750"
type textarea "x"
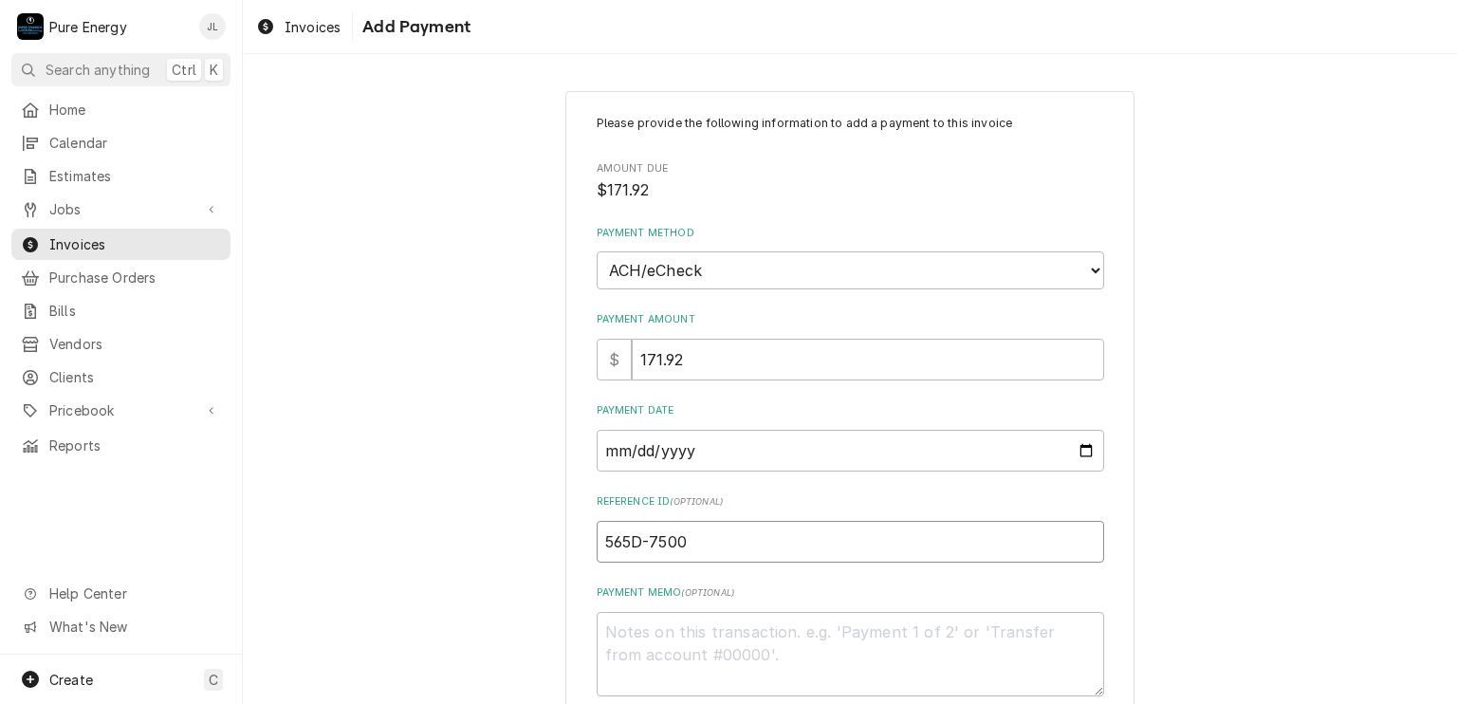
scroll to position [105, 0]
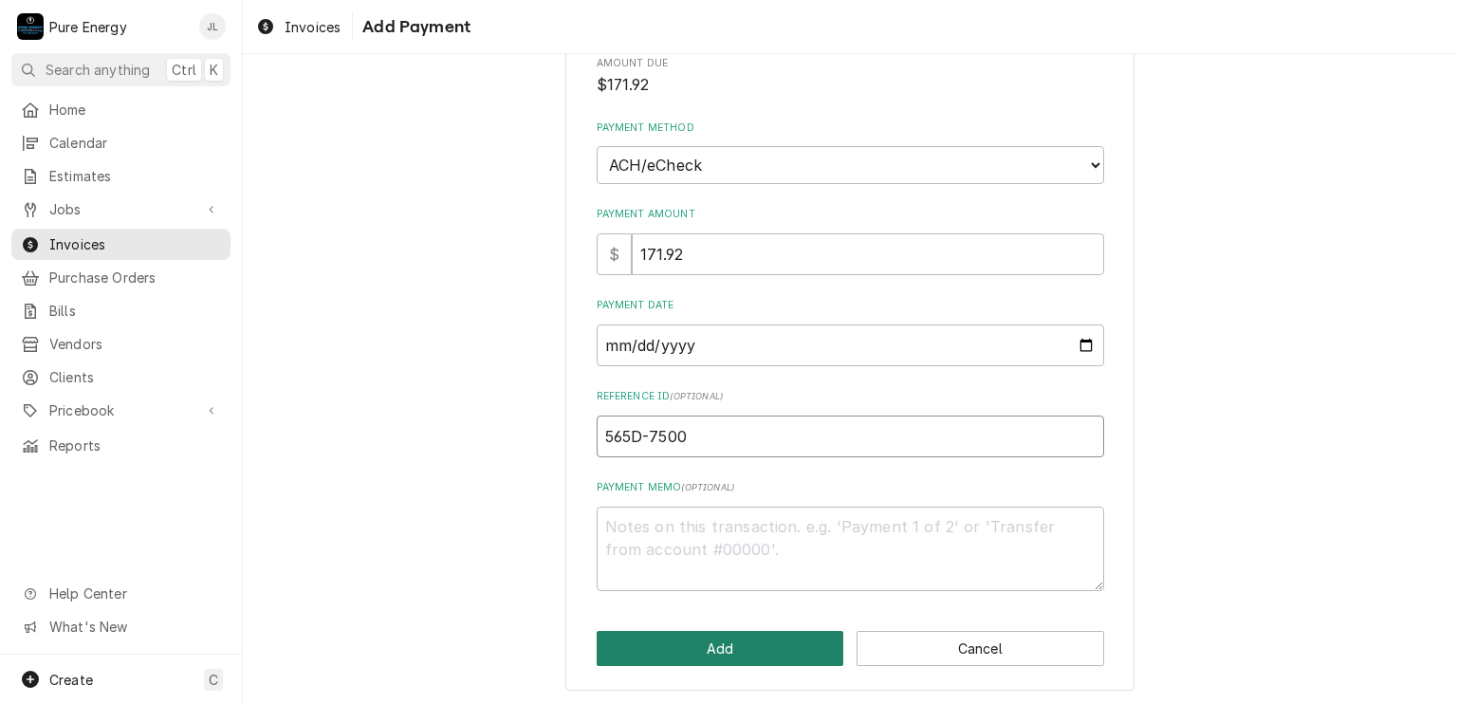
type input "565D-7500"
click at [728, 647] on button "Add" at bounding box center [721, 648] width 248 height 35
type textarea "x"
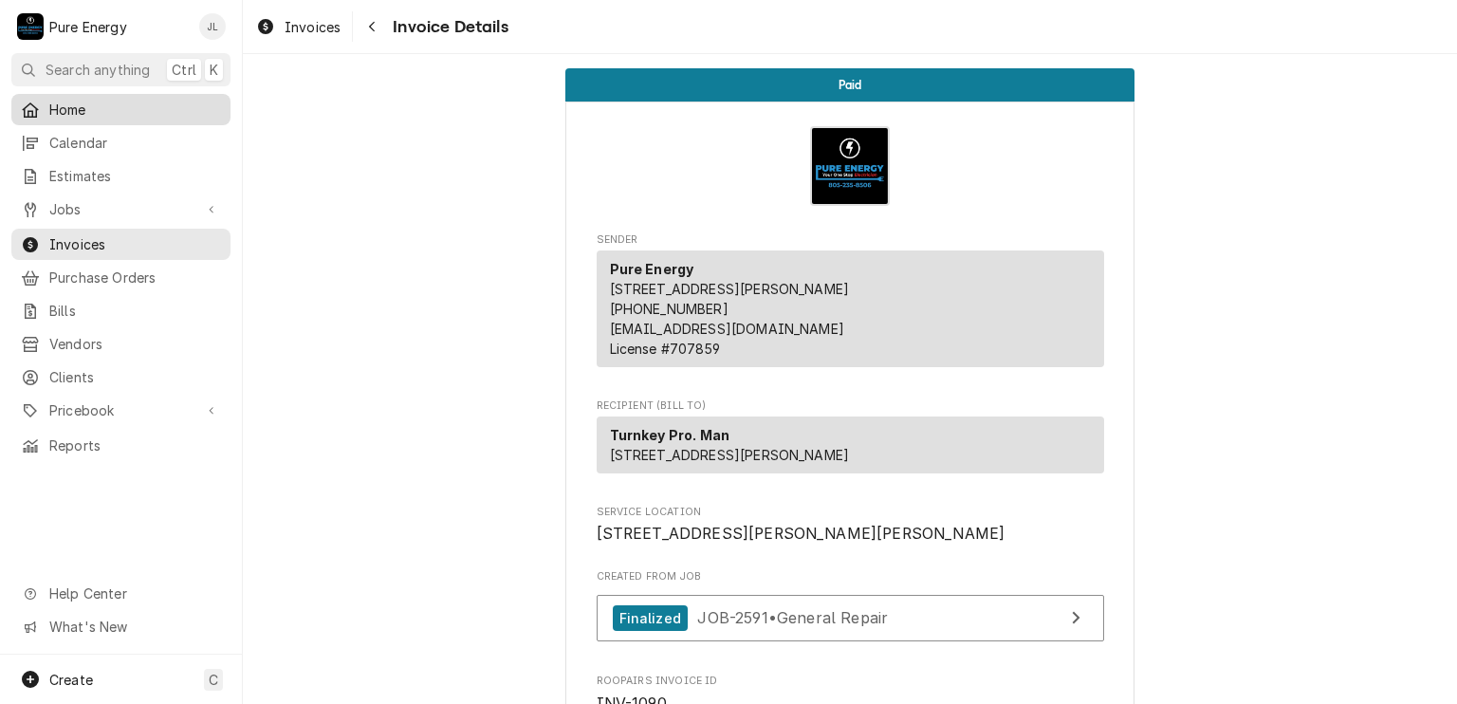
click at [148, 105] on span "Home" at bounding box center [135, 110] width 172 height 20
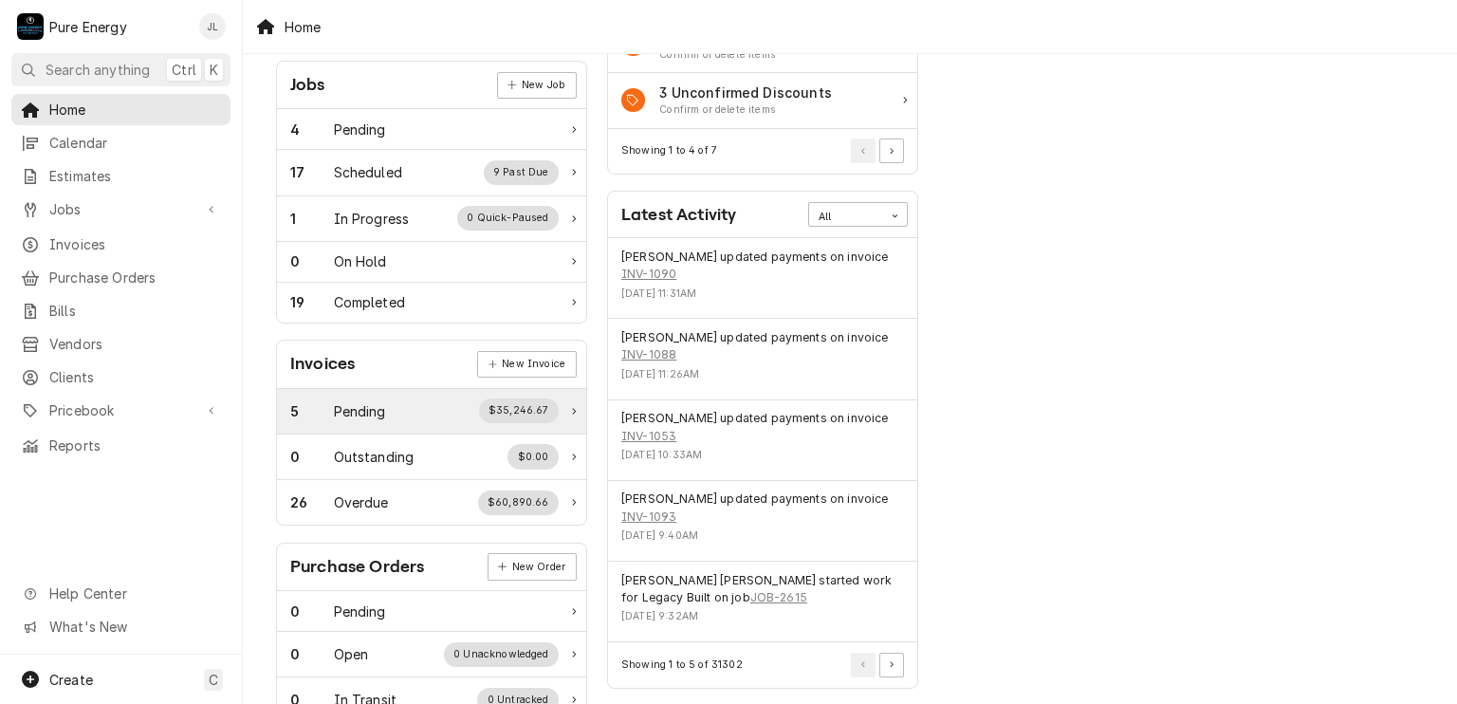
scroll to position [569, 0]
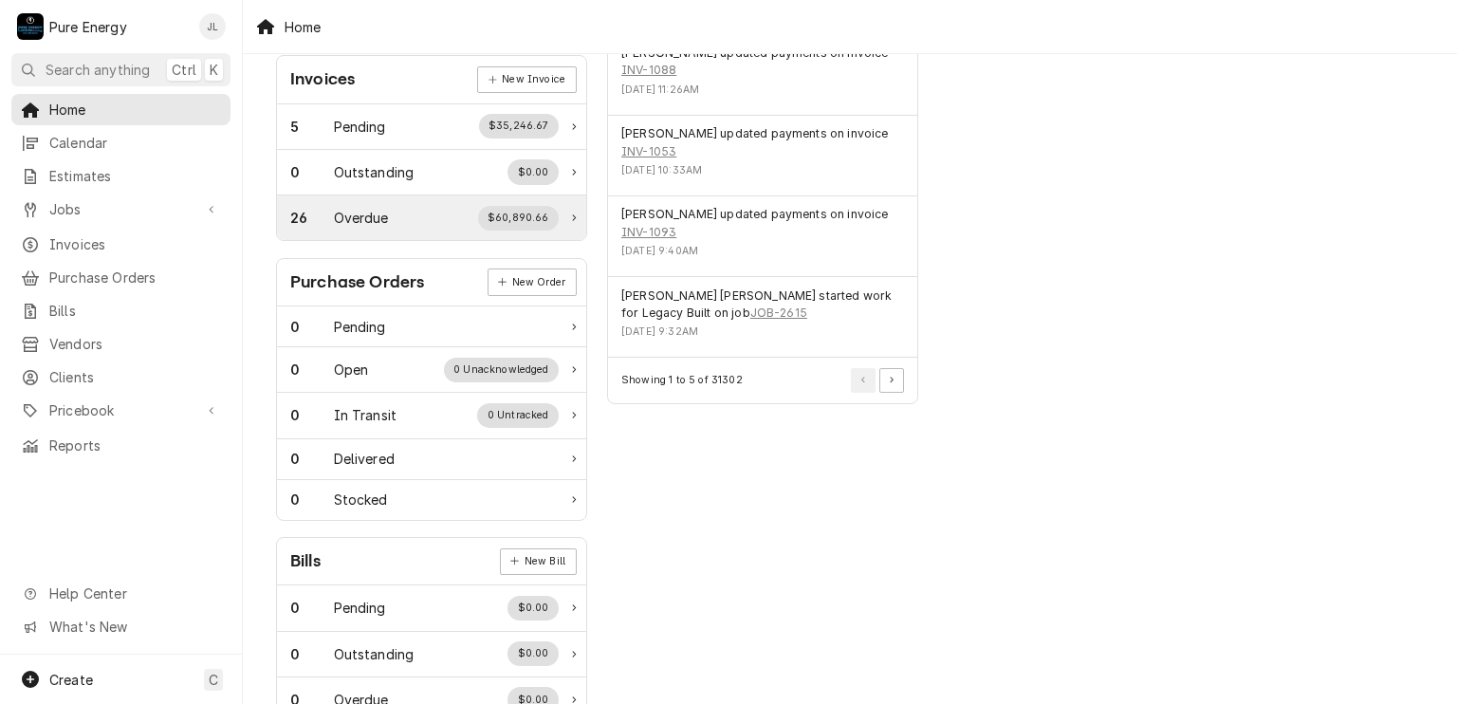
click at [398, 216] on div "26 Overdue $60,890.66" at bounding box center [424, 218] width 268 height 25
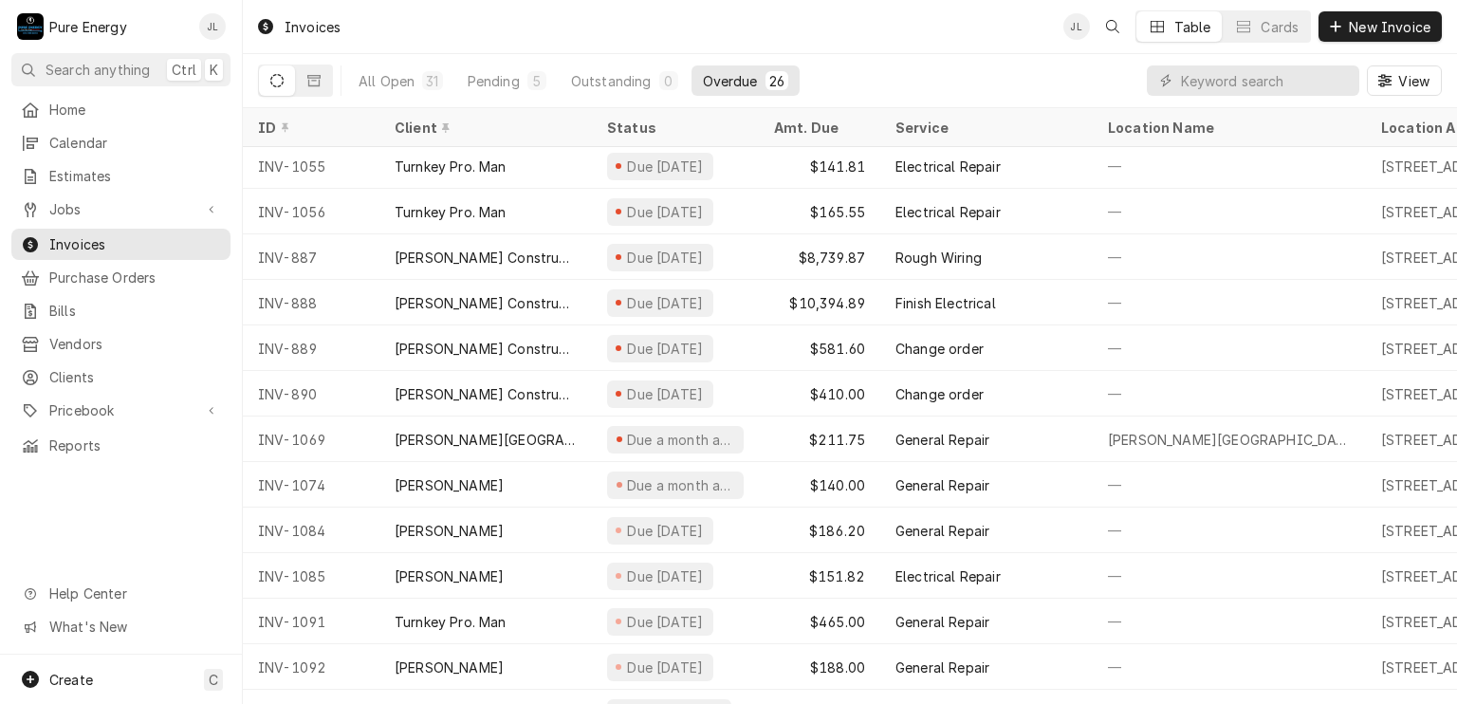
scroll to position [637, 0]
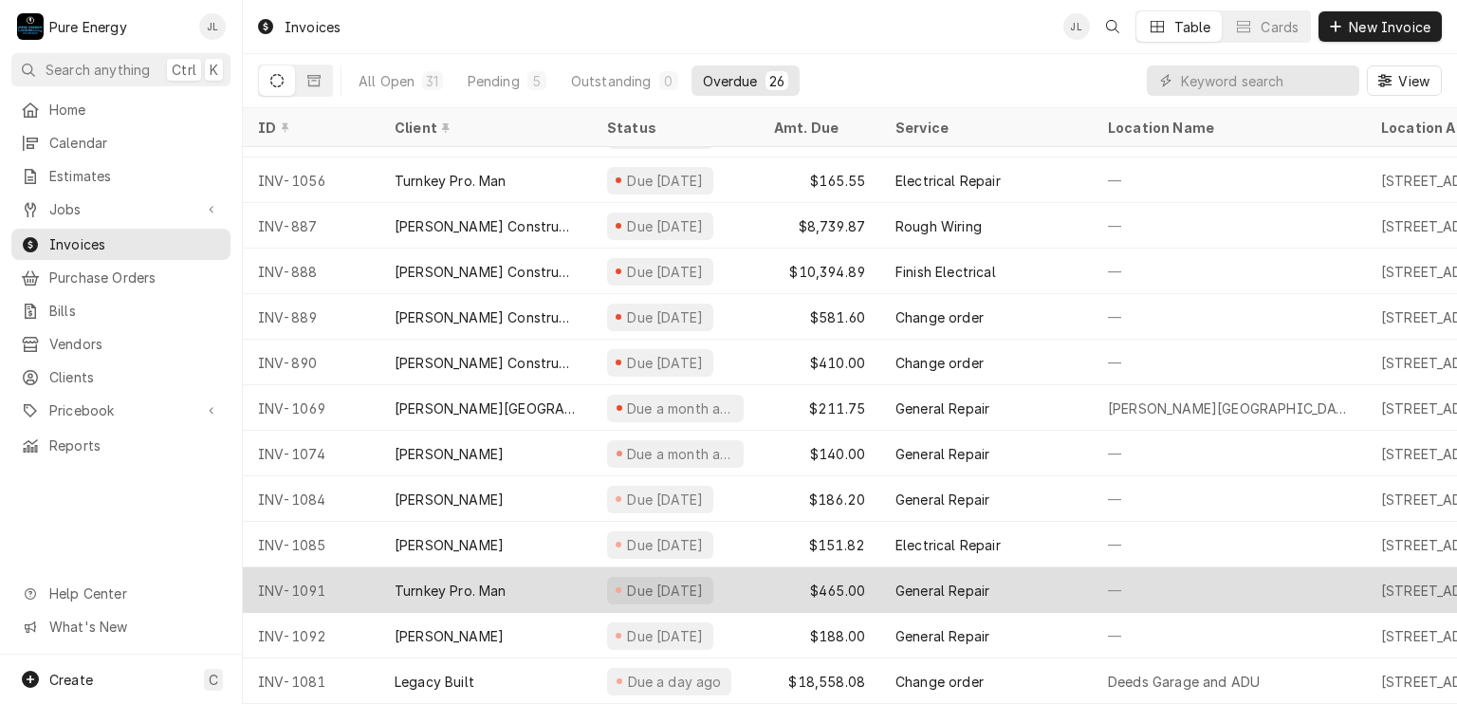
click at [1196, 568] on div "—" at bounding box center [1229, 590] width 273 height 46
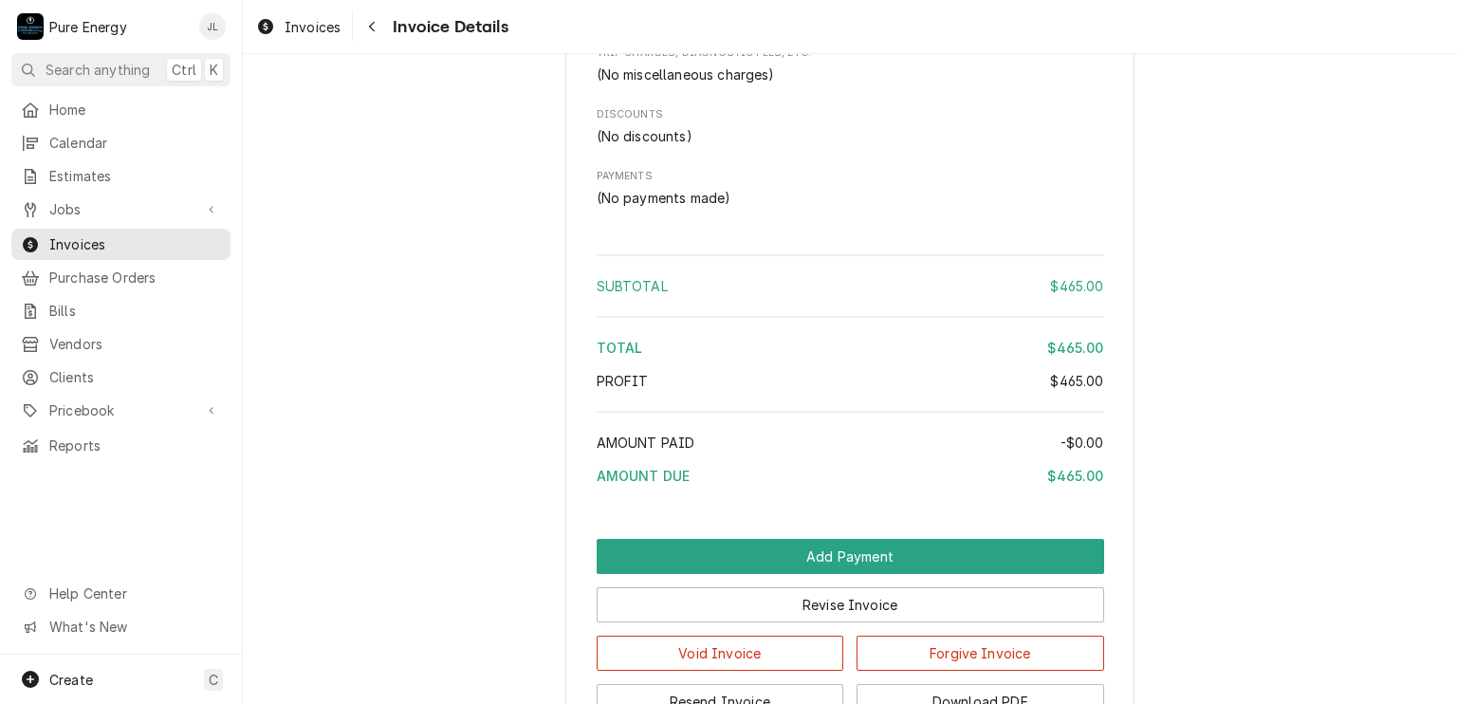
scroll to position [2087, 0]
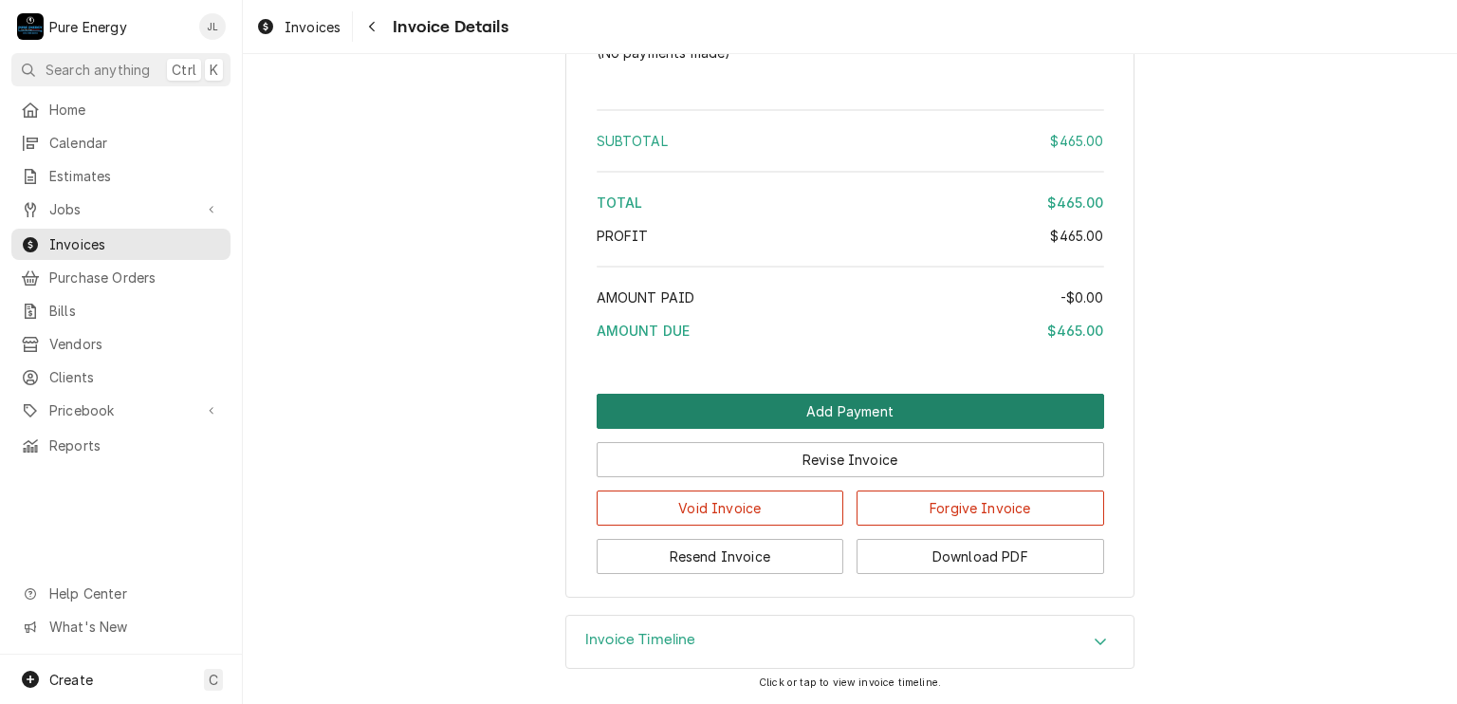
click at [823, 429] on button "Add Payment" at bounding box center [850, 411] width 507 height 35
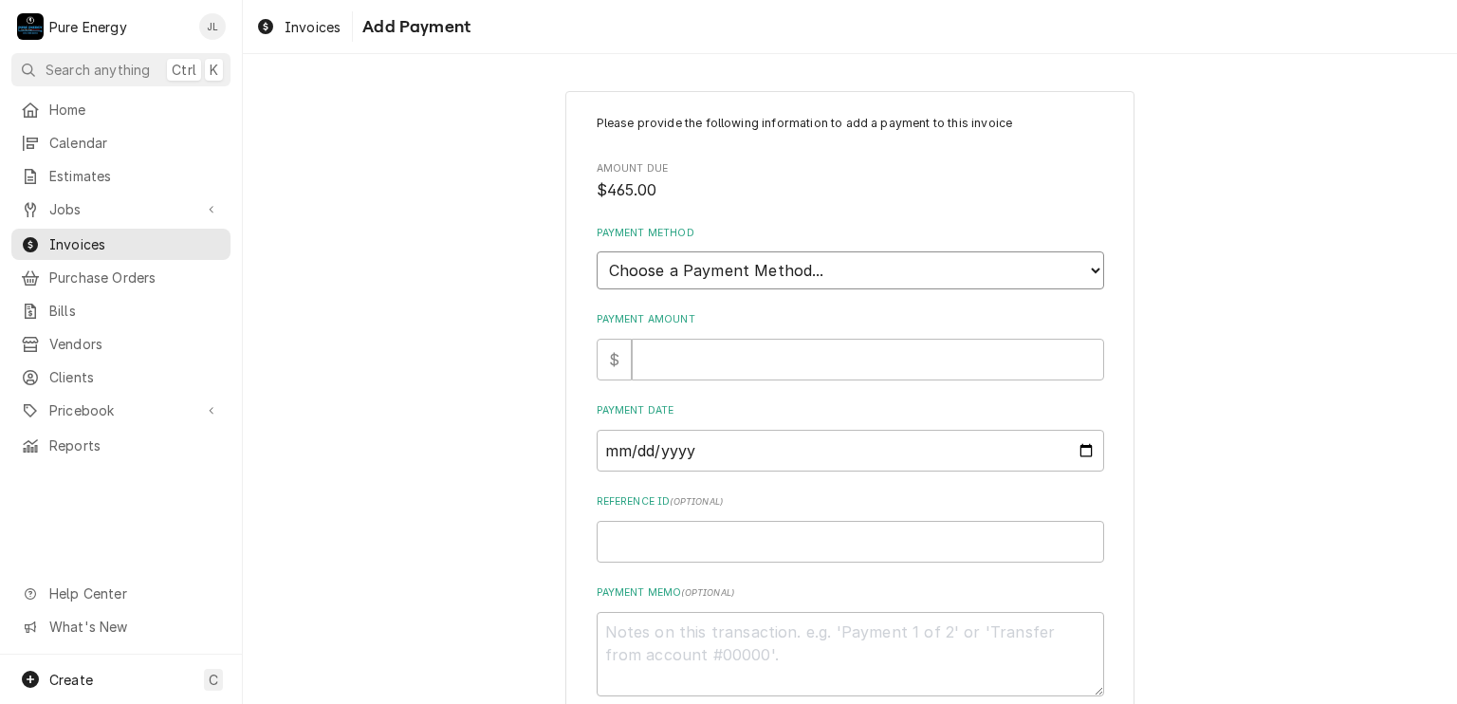
click at [751, 261] on select "Choose a Payment Method... Cash Check Credit/Debit Card ACH/eCheck Other" at bounding box center [850, 270] width 507 height 38
select select "4"
click at [597, 251] on select "Choose a Payment Method... Cash Check Credit/Debit Card ACH/eCheck Other" at bounding box center [850, 270] width 507 height 38
click at [701, 354] on input "Payment Amount" at bounding box center [868, 360] width 472 height 42
type textarea "x"
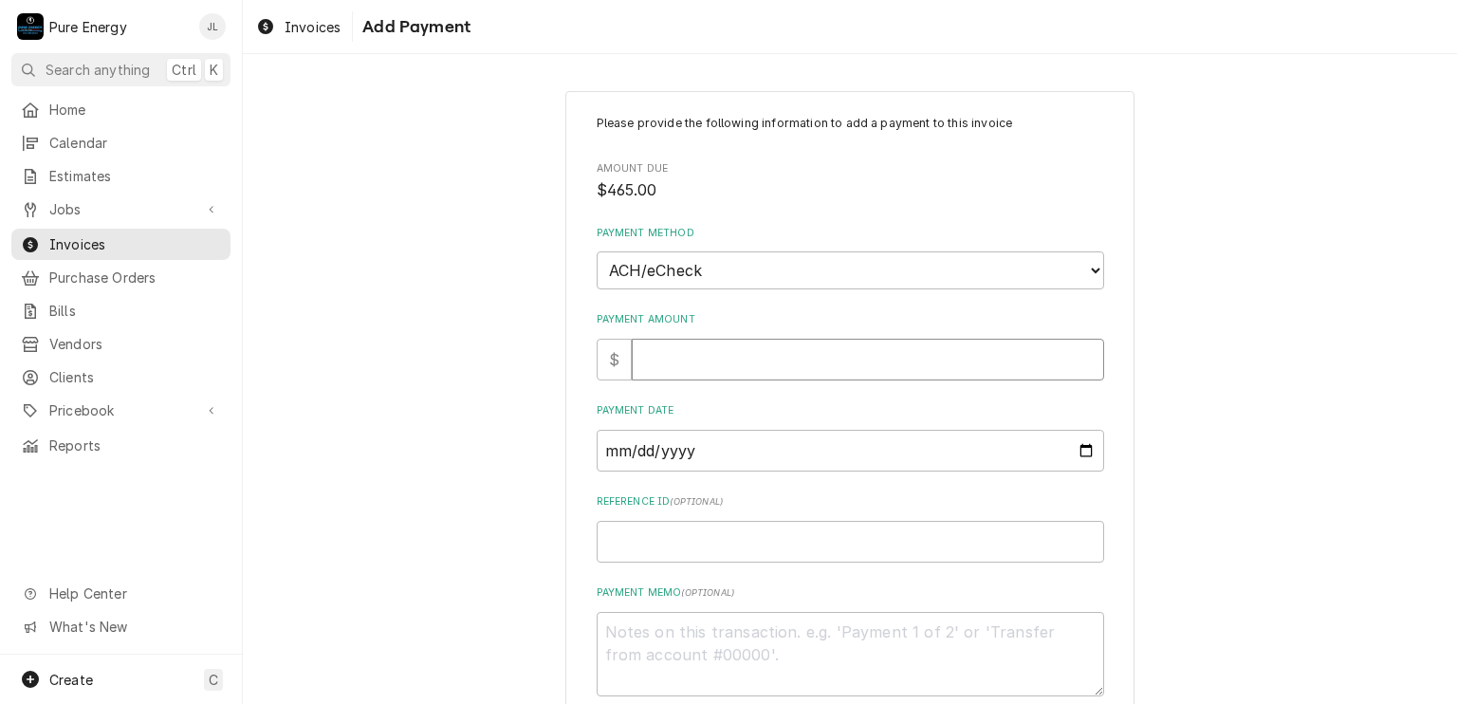
type input "4"
type textarea "x"
type input "46"
type textarea "x"
type input "465"
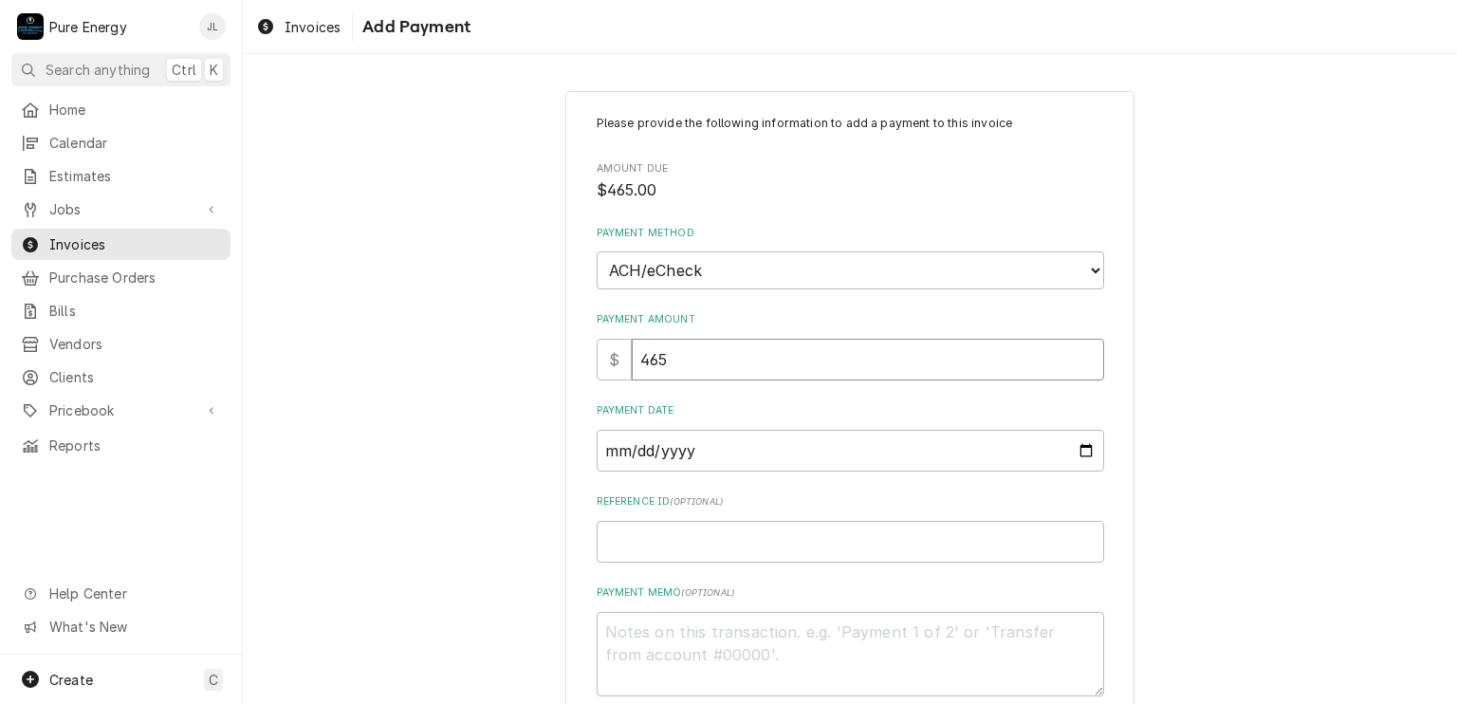
type textarea "x"
type input "465.0"
type textarea "x"
type input "465.00"
click at [1079, 452] on input "Payment Date" at bounding box center [850, 451] width 507 height 42
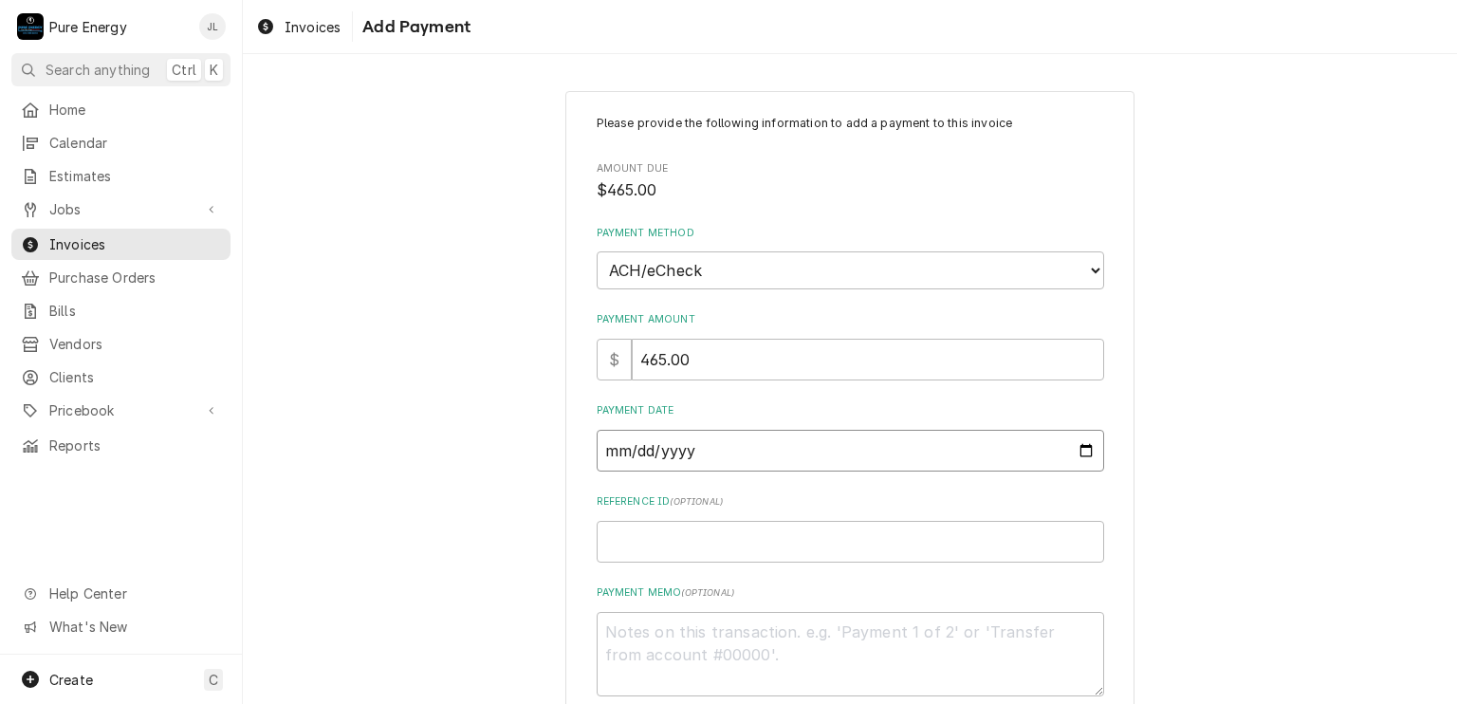
type input "[DATE]"
click at [692, 553] on input "Reference ID ( optional )" at bounding box center [850, 542] width 507 height 42
type textarea "x"
type input "5"
type textarea "x"
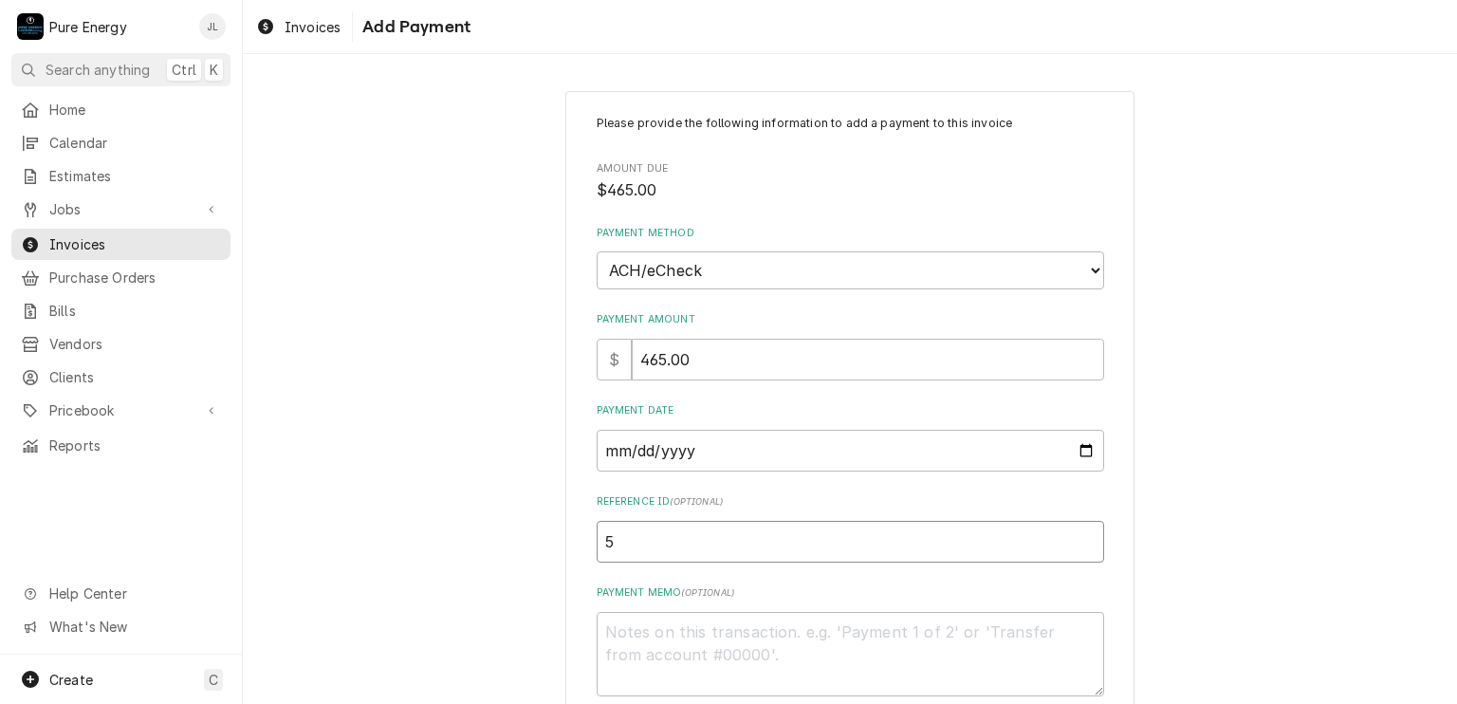
type input "56"
type textarea "x"
type input "564"
type textarea "x"
type input "56"
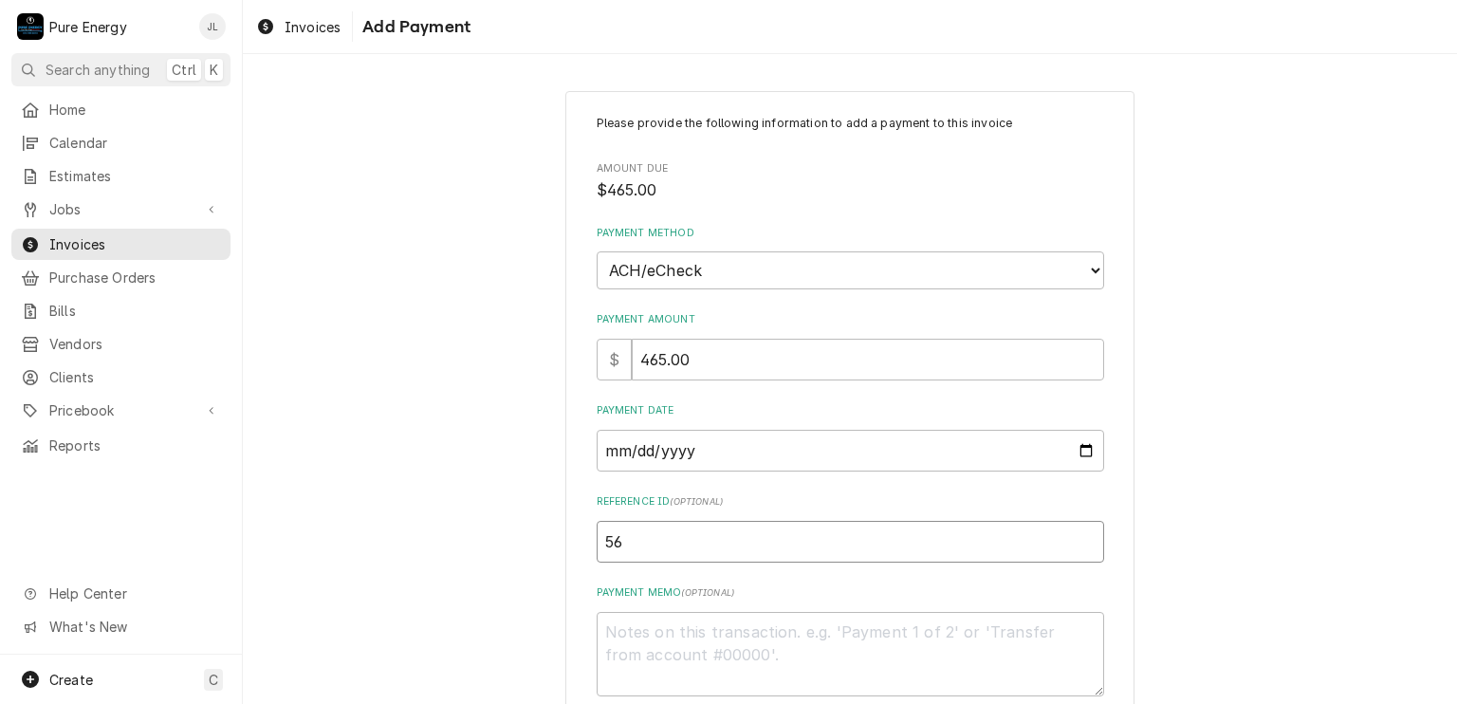
type textarea "x"
type input "565"
type textarea "x"
type input "565D"
type textarea "x"
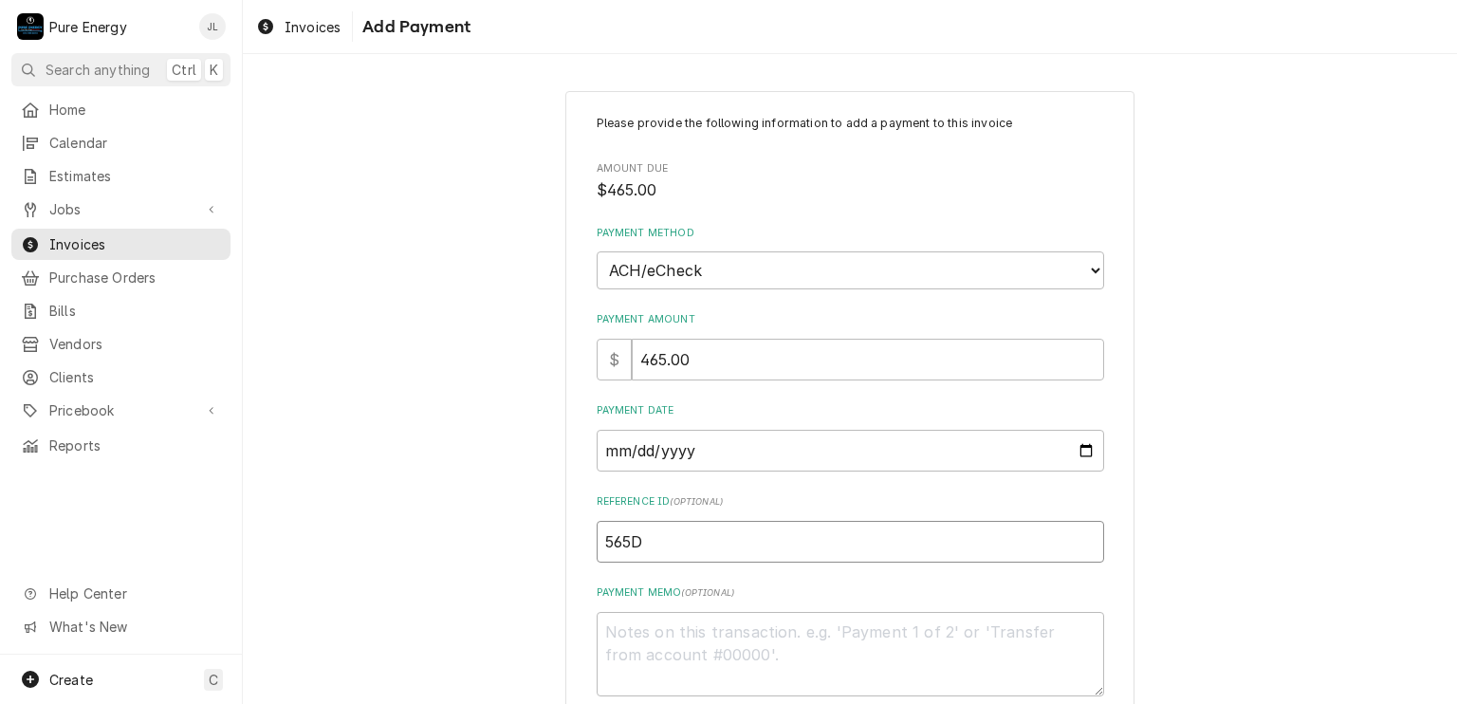
type input "565D-"
type textarea "x"
type input "565D-7"
type textarea "x"
type input "565D-75"
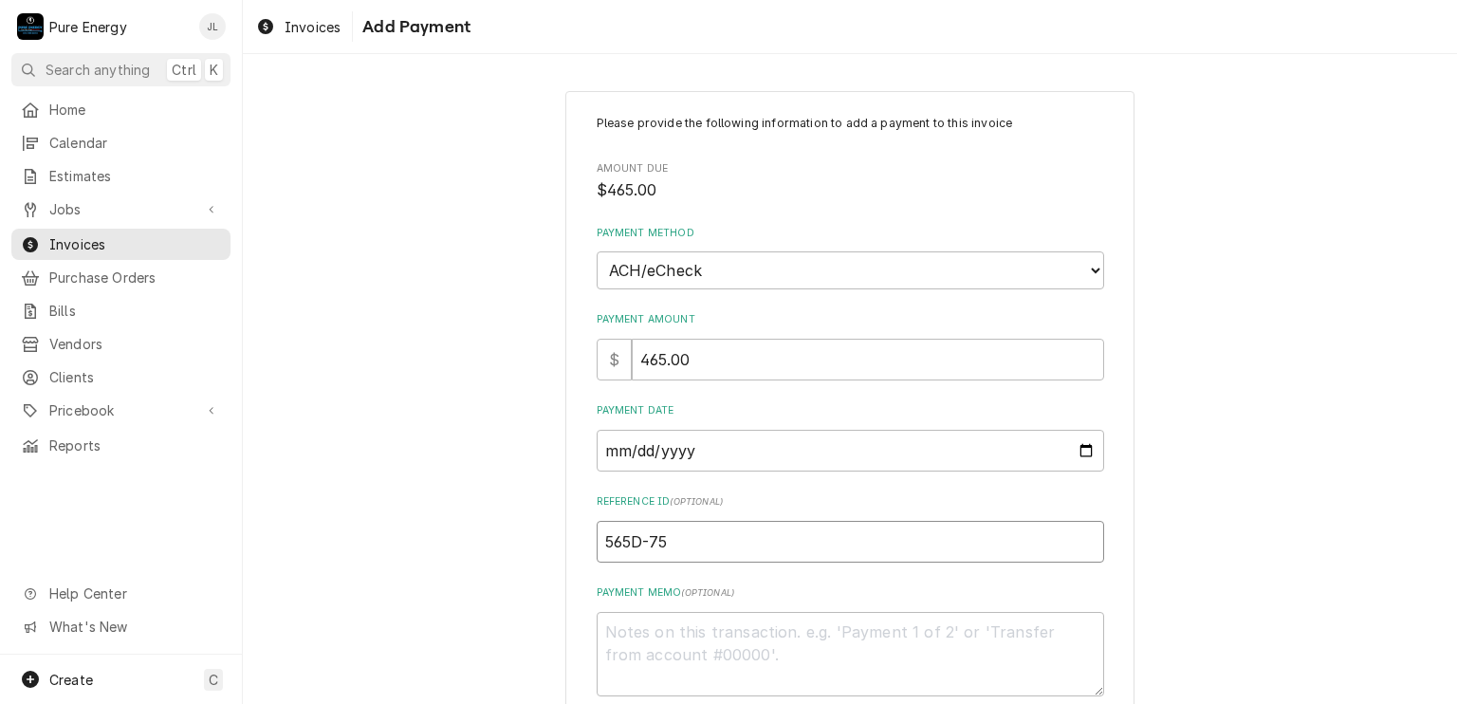
type textarea "x"
type input "565D-750"
type textarea "x"
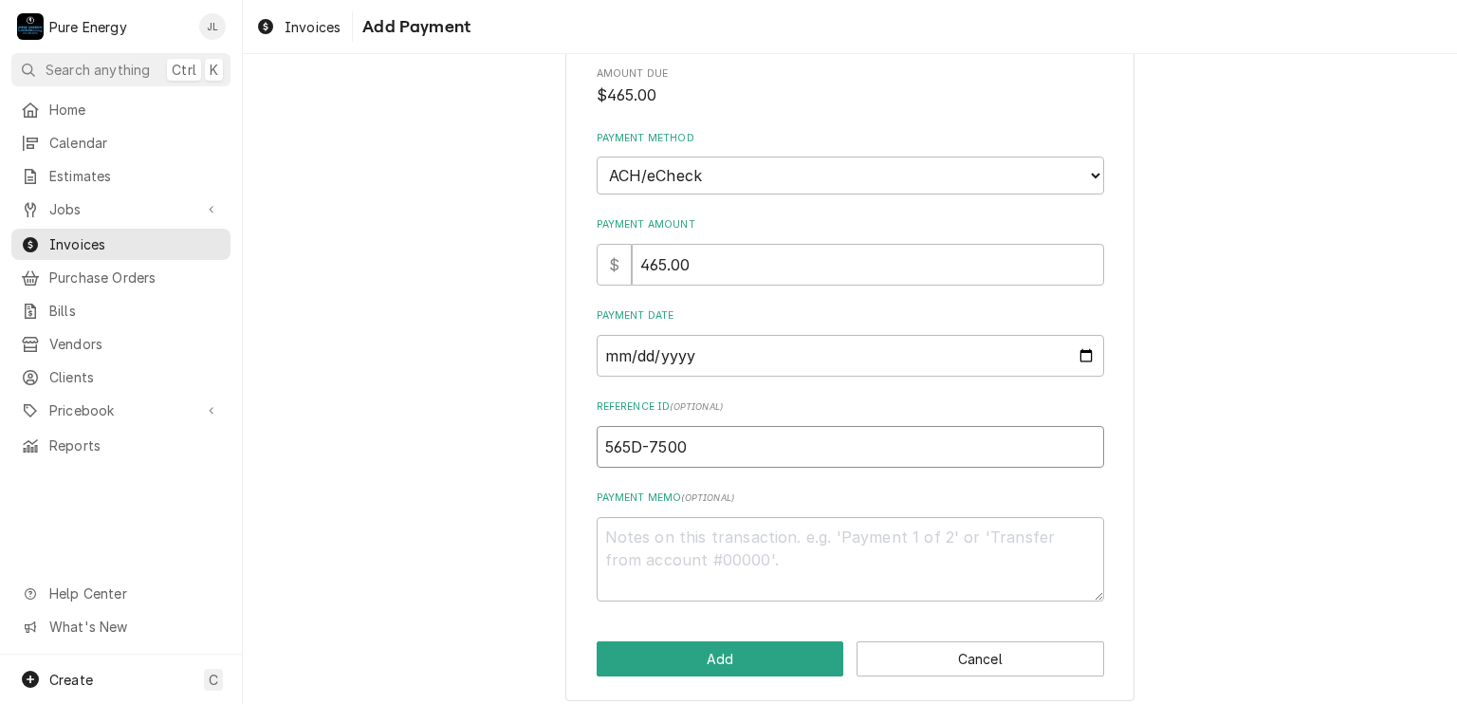
type input "565D-7500"
click at [634, 534] on textarea "Payment Memo ( optional )" at bounding box center [850, 559] width 507 height 85
type textarea "x"
type textarea "B"
type textarea "x"
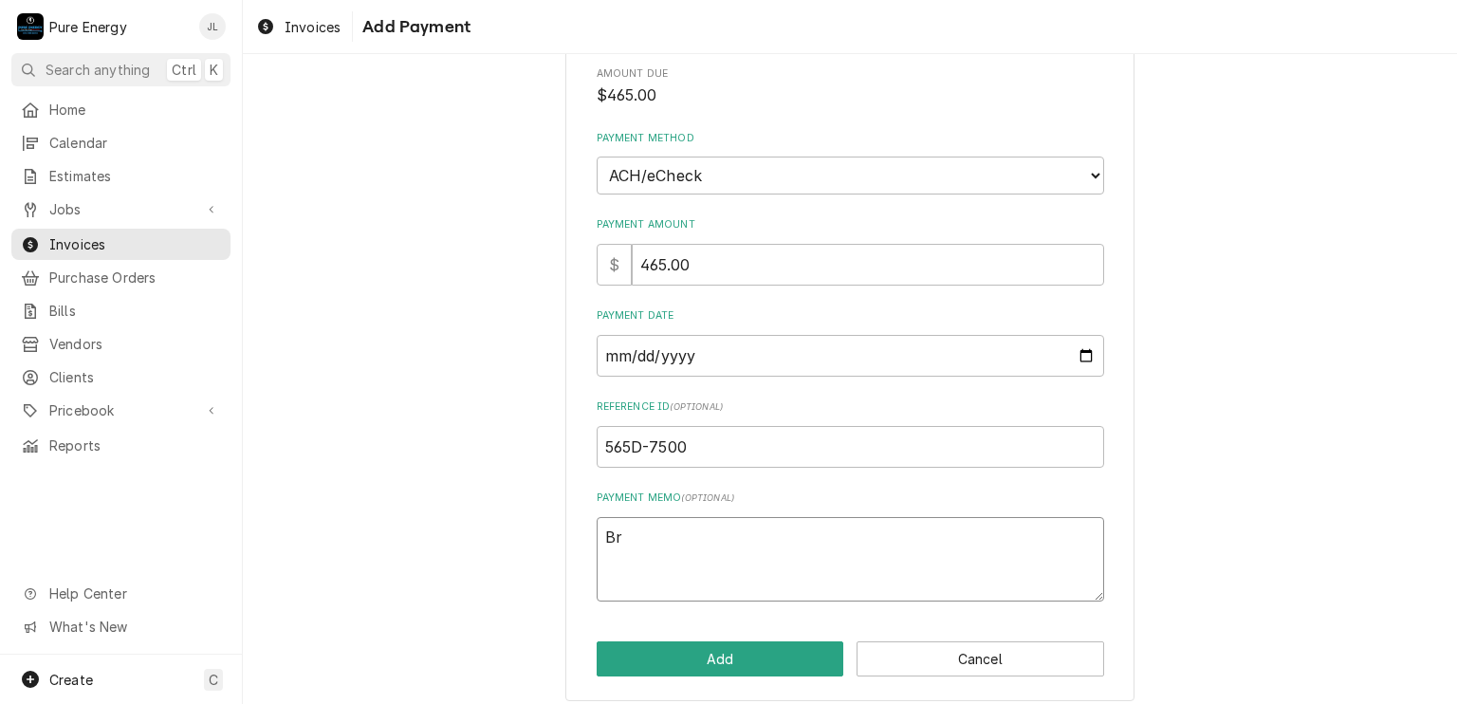
type textarea "Bro"
type textarea "x"
type textarea "Brok"
type textarea "x"
type textarea "Broke"
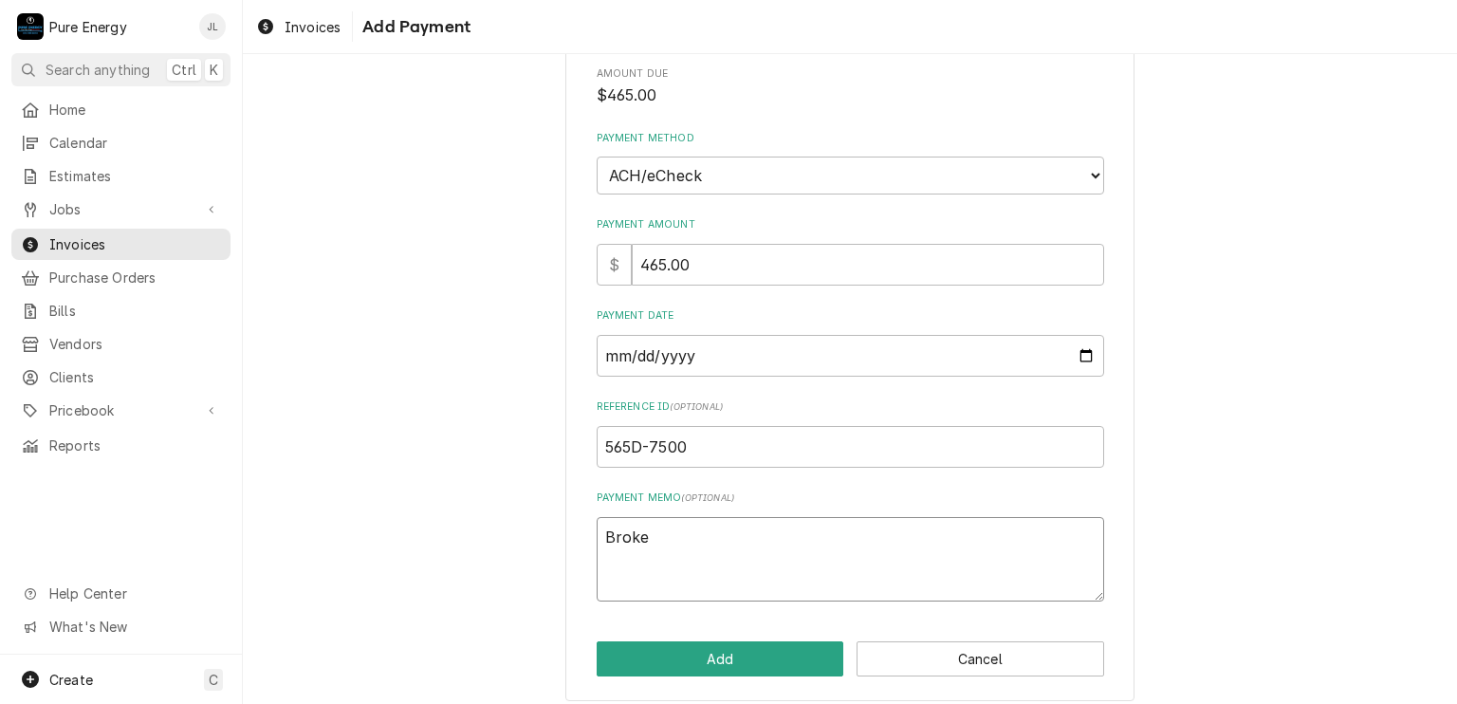
type textarea "x"
type textarea "Broke"
type textarea "x"
type textarea "Broke i"
type textarea "x"
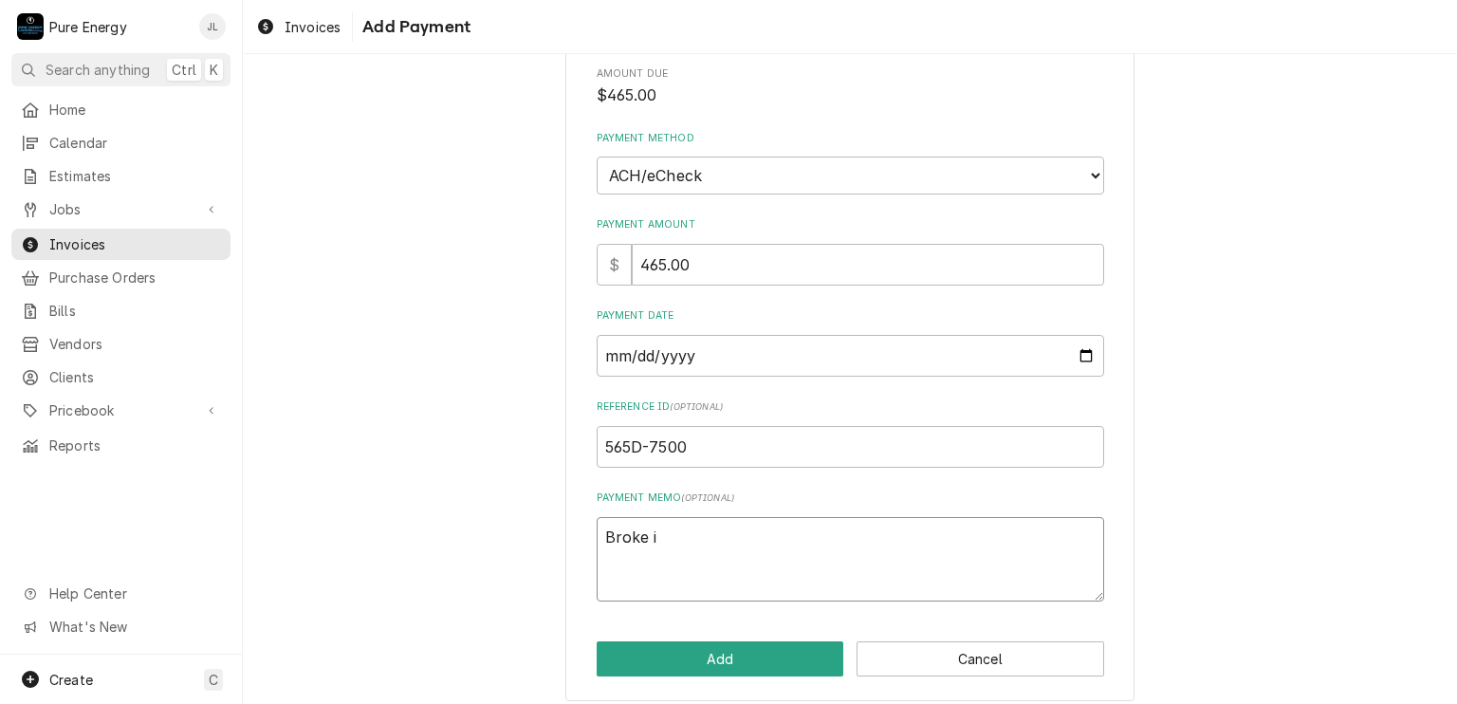
type textarea "Broke in"
type textarea "x"
type textarea "Broke into"
type textarea "x"
type textarea "Broke into"
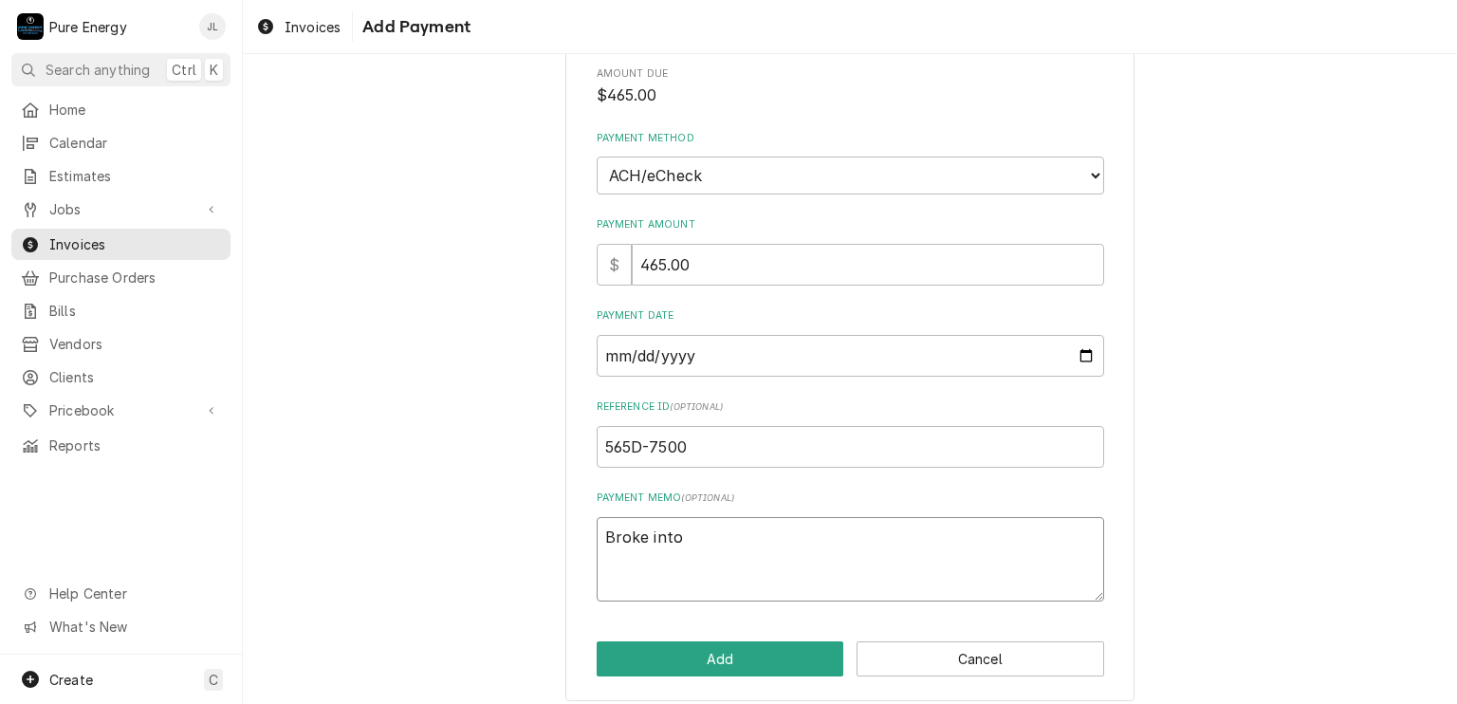
type textarea "x"
type textarea "Broke into p"
type textarea "x"
type textarea "Broke into pay"
type textarea "x"
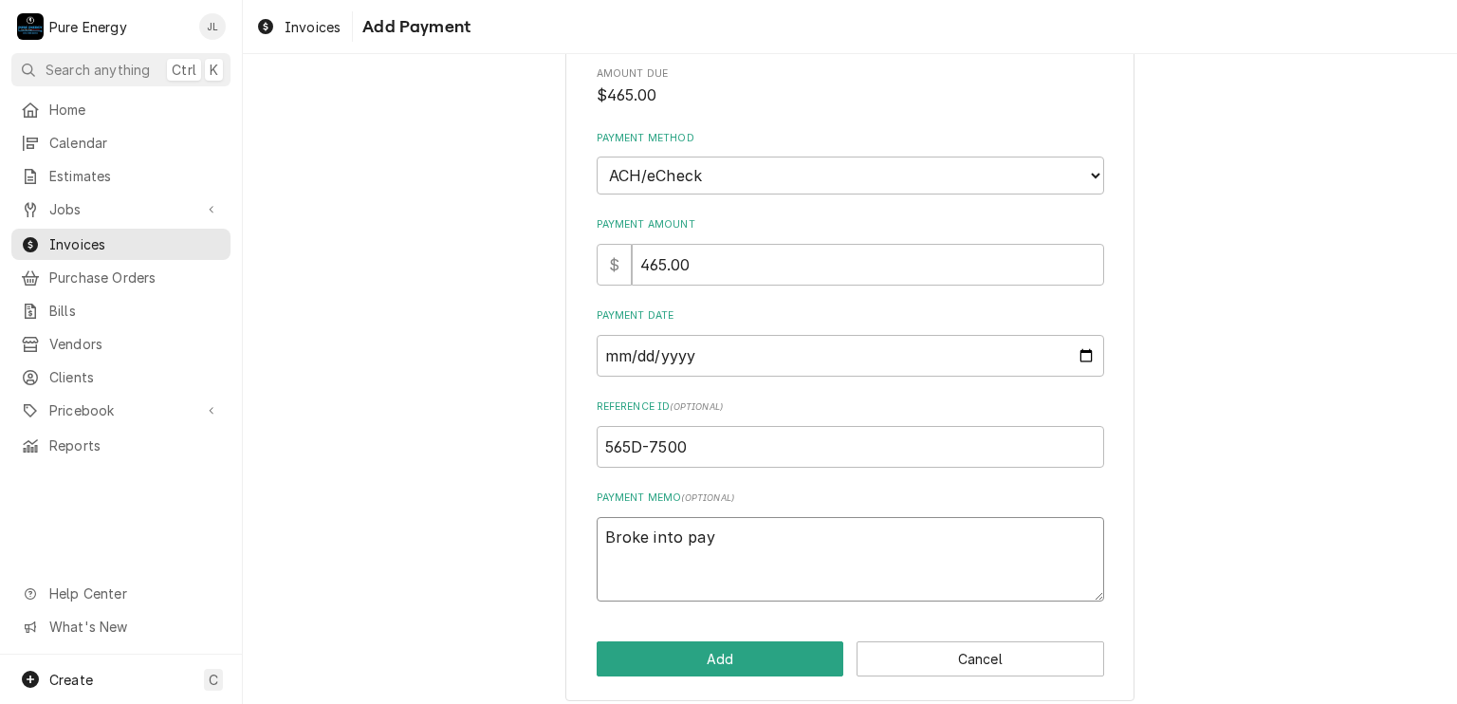
type textarea "Broke into paym"
type textarea "x"
type textarea "Broke into payme"
type textarea "x"
type textarea "Broke into paymen"
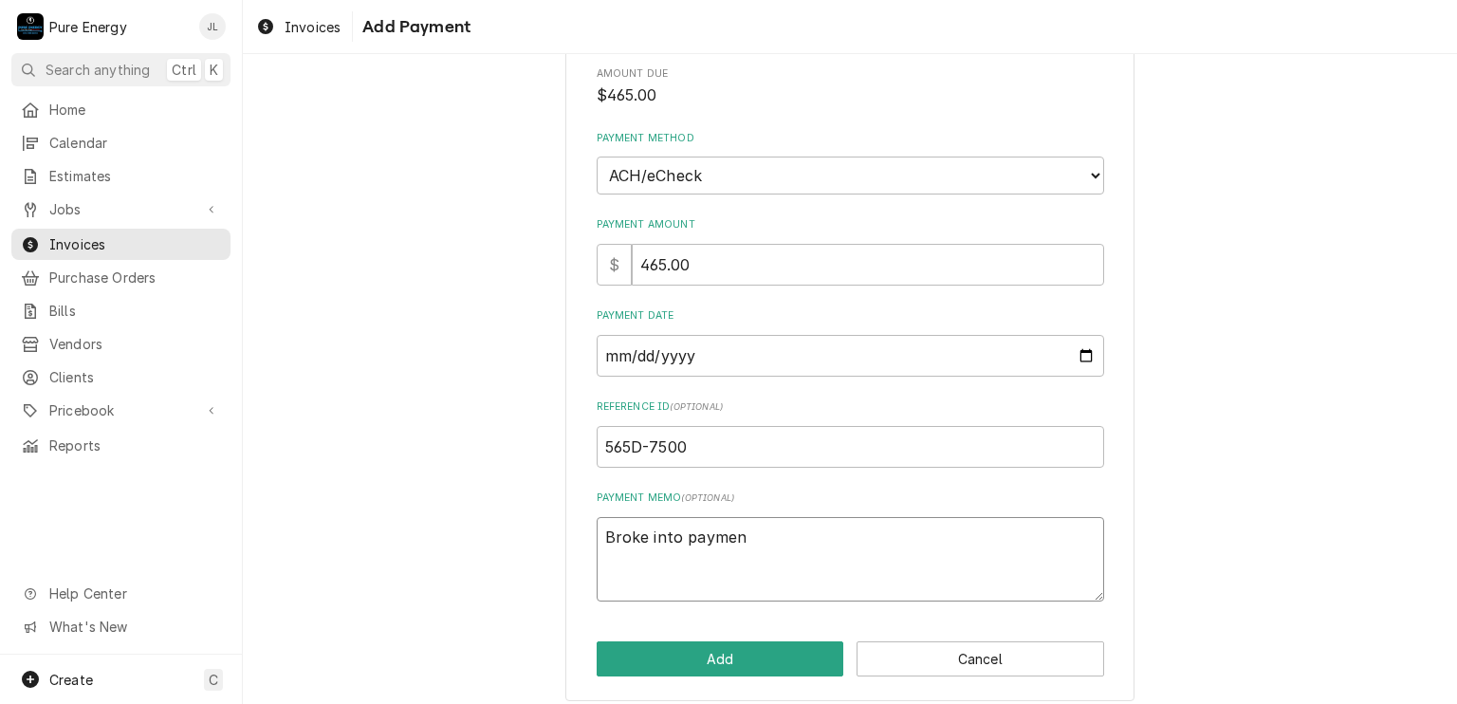
type textarea "x"
type textarea "Broke into payment"
type textarea "x"
type textarea "Broke into payments"
type textarea "x"
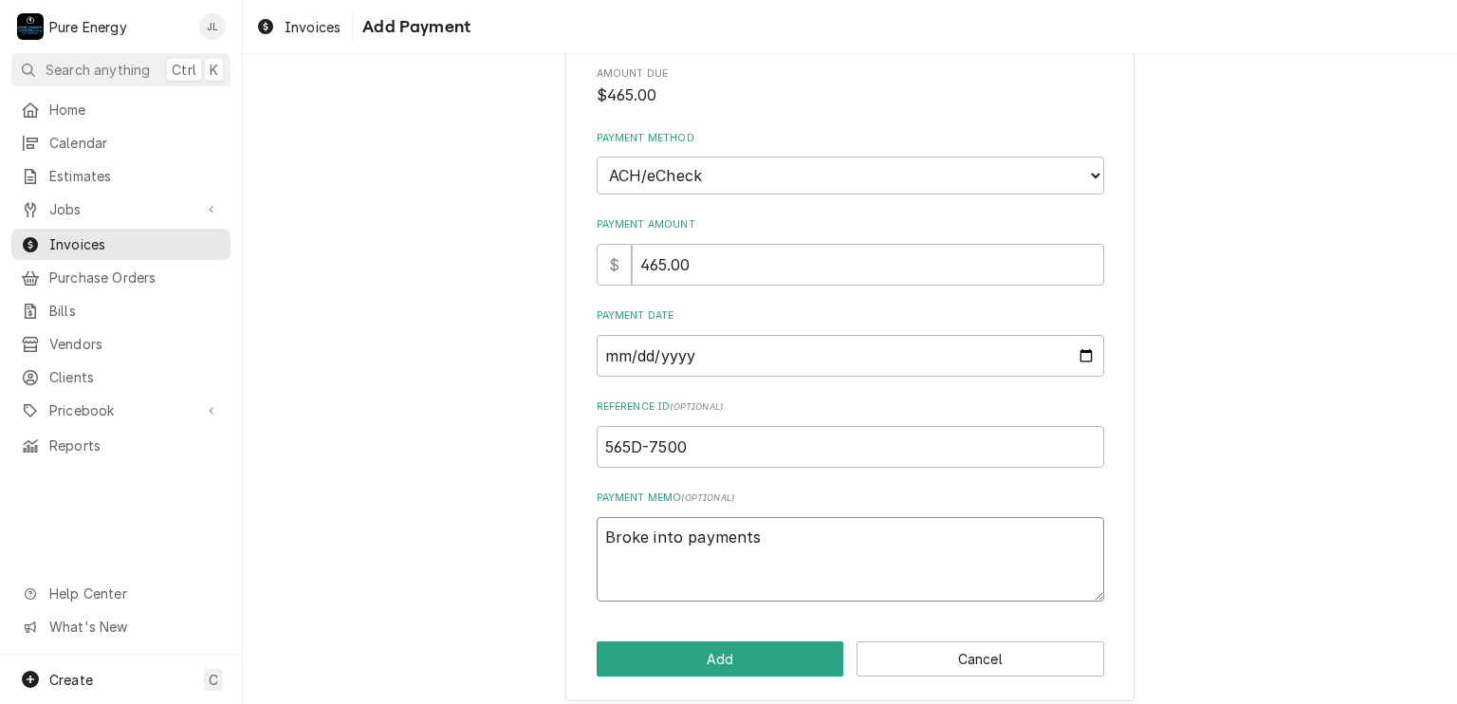
type textarea "Broke into payments o"
type textarea "x"
type textarea "Broke into payments on"
type textarea "x"
type textarea "Broke into payments on"
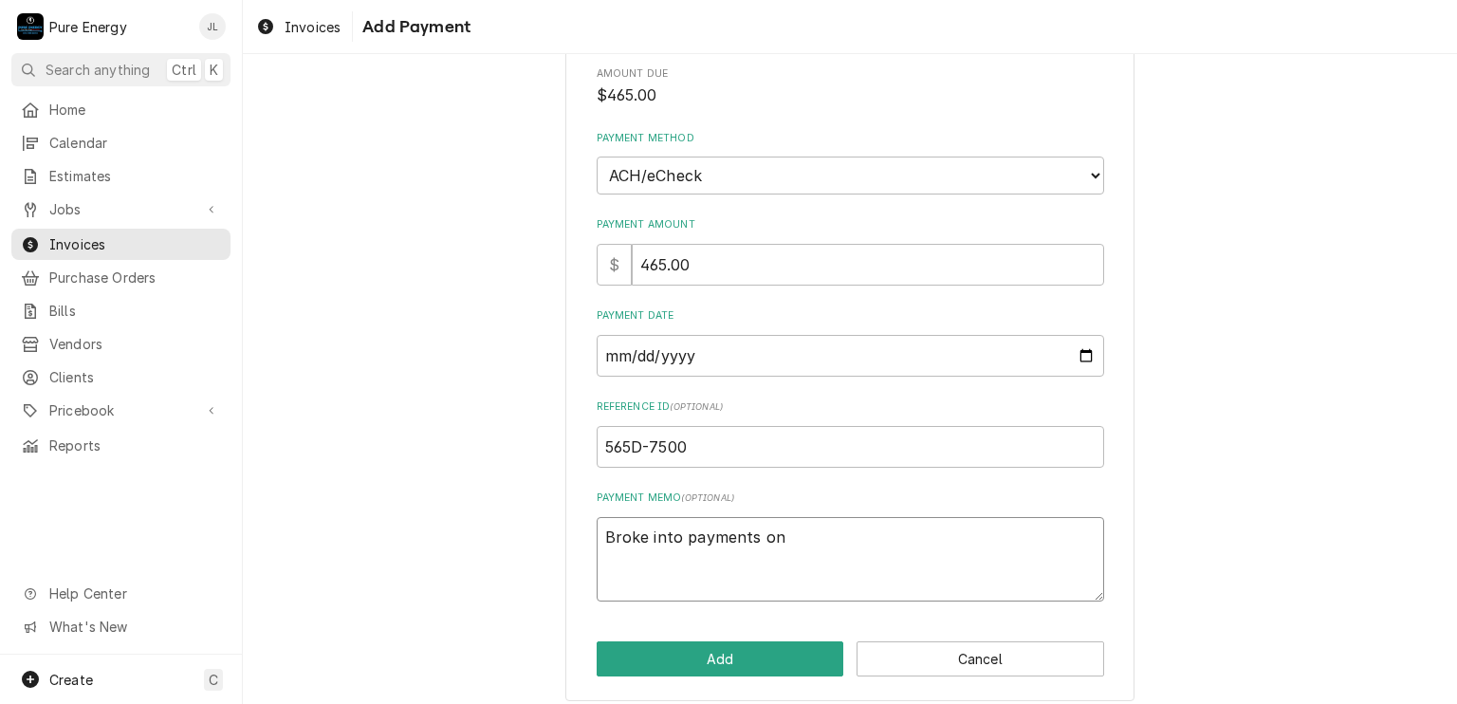
type textarea "x"
type textarea "Broke into payments on p"
type textarea "x"
type textarea "Broke into payments on pa"
type textarea "x"
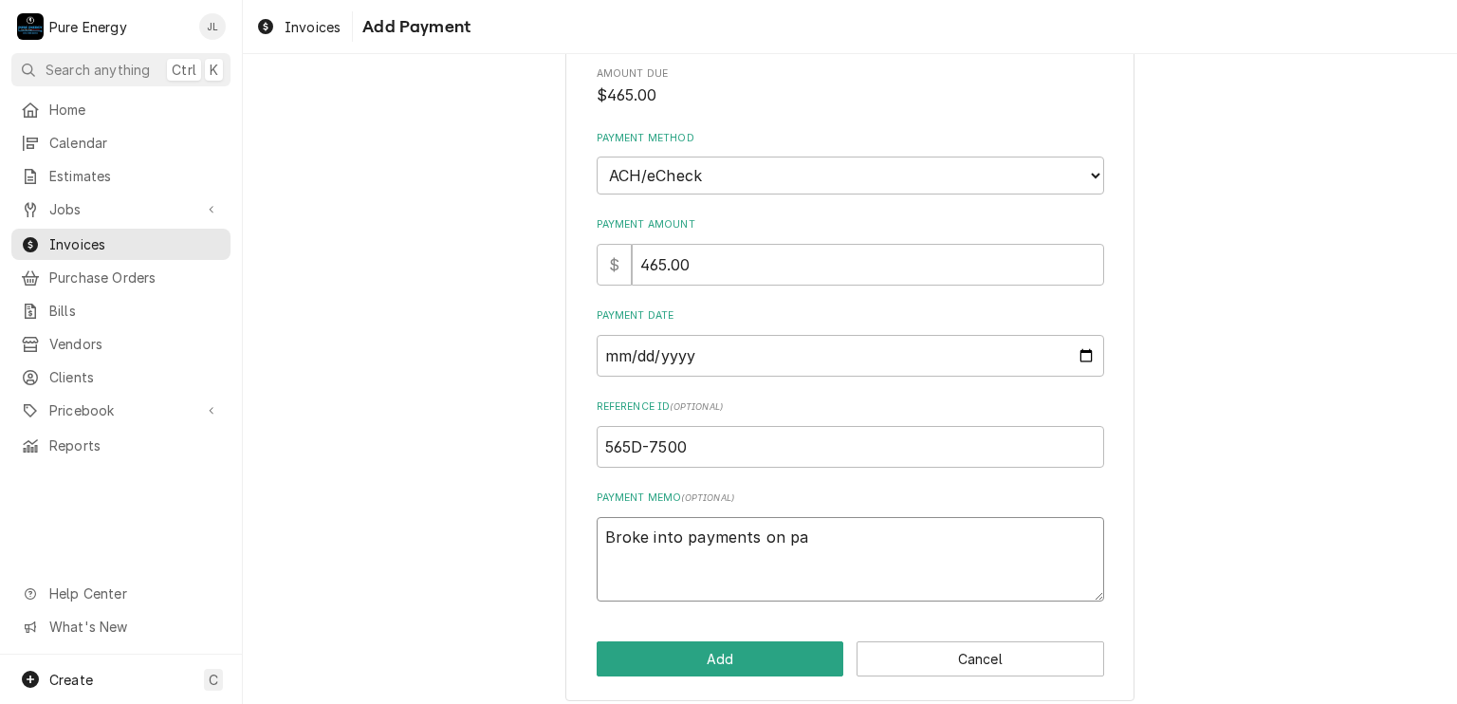
type textarea "Broke into payments on pap"
type textarea "x"
type textarea "Broke into payments on pape"
type textarea "x"
type textarea "Broke into payments on paper"
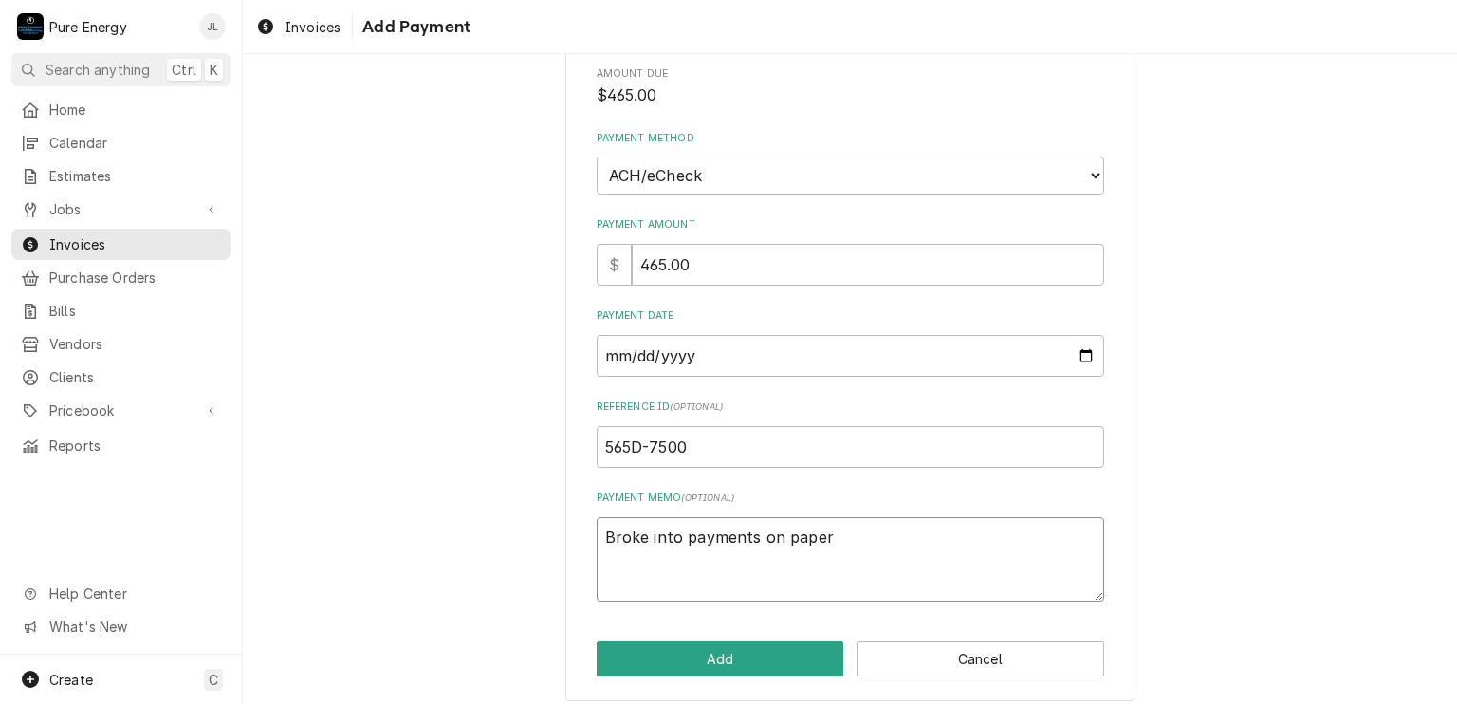
type textarea "x"
type textarea "Broke into payments on paper o"
type textarea "x"
type textarea "Broke into payments on paper of"
type textarea "x"
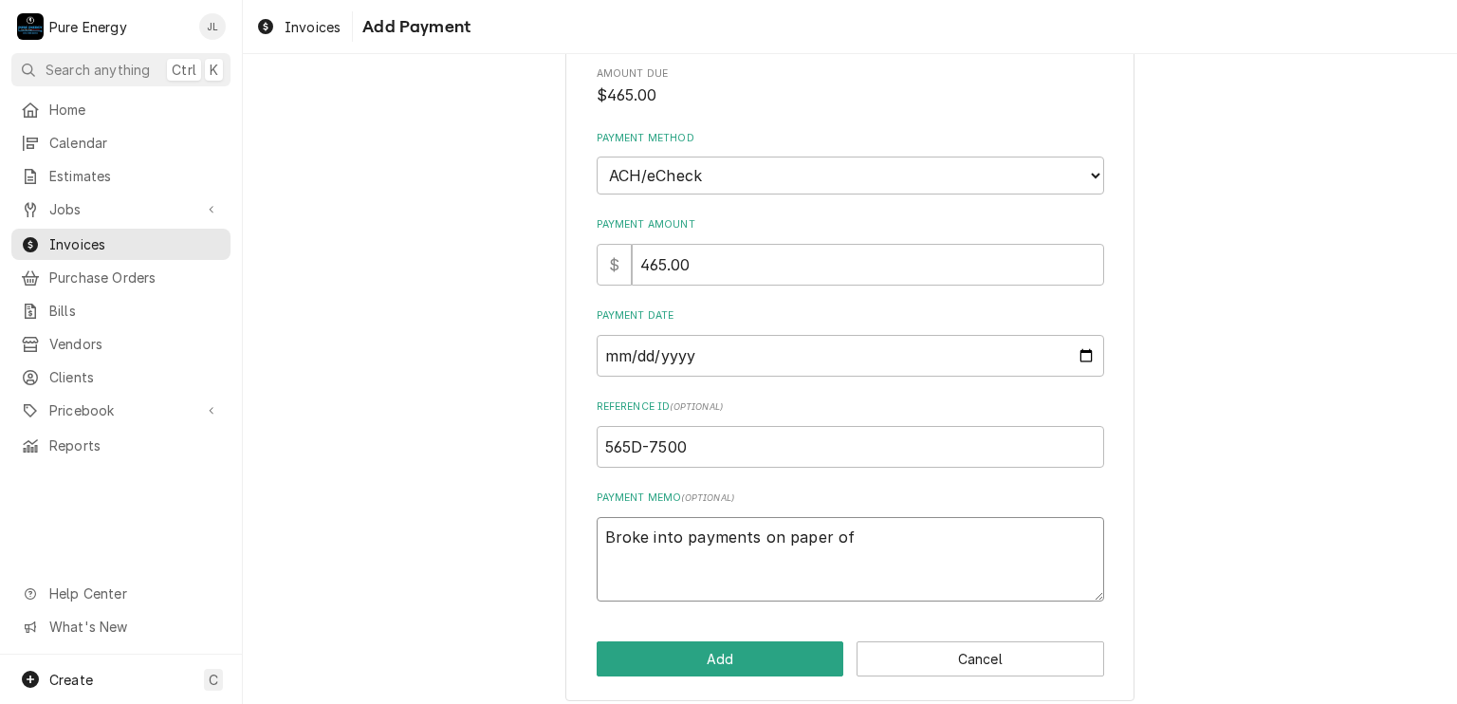
type textarea "Broke into payments on paper of $"
type textarea "x"
type textarea "Broke into payments on paper of $3"
type textarea "x"
type textarea "Broke into payments on paper of $32"
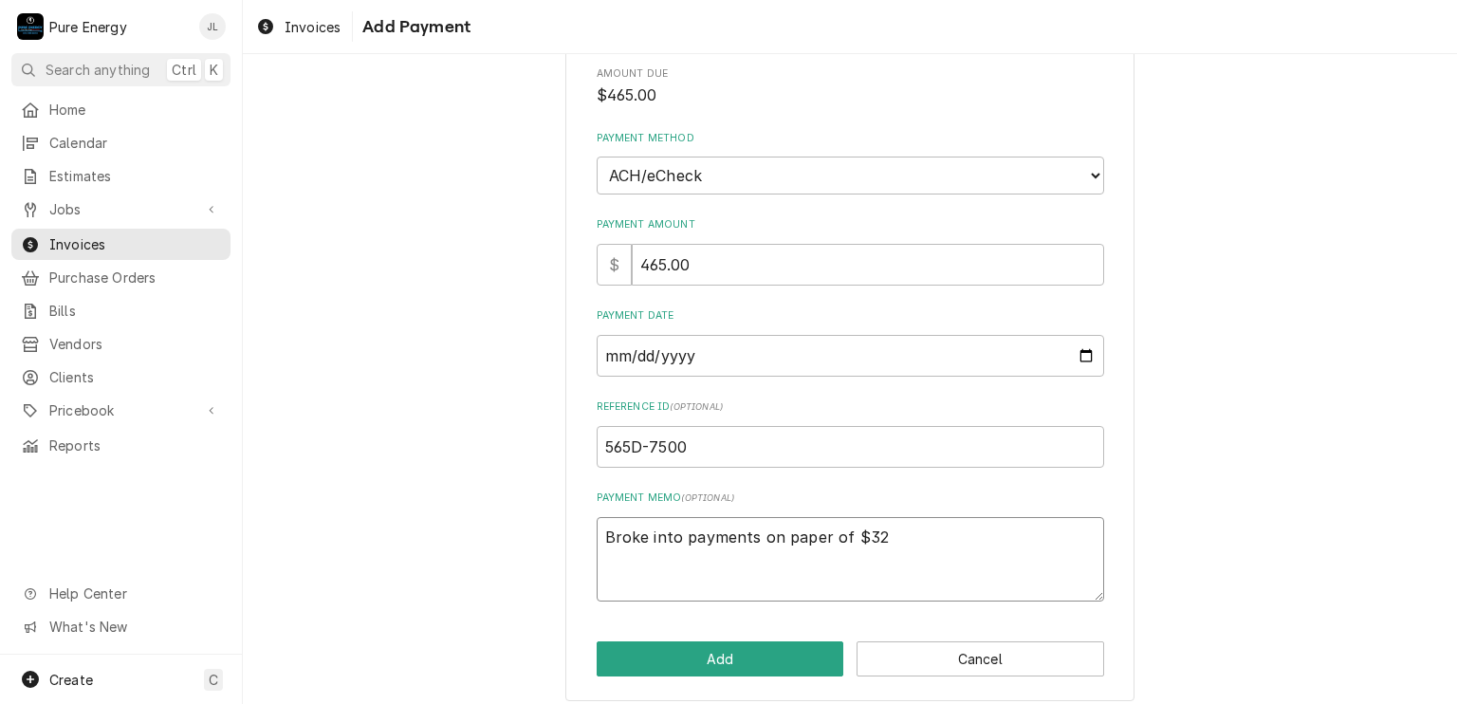
type textarea "x"
type textarea "Broke into payments on paper of $325"
type textarea "x"
type textarea "Broke into payments on paper of $325."
type textarea "x"
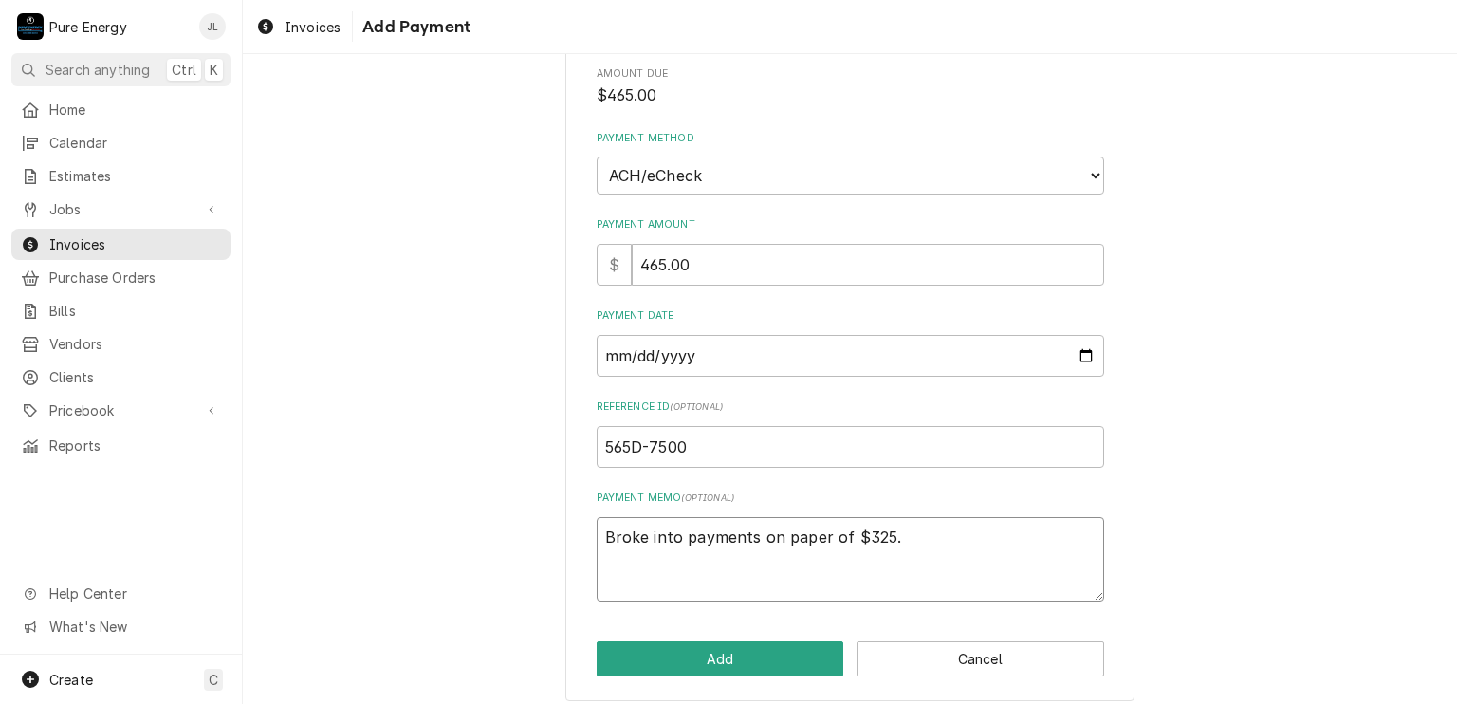
type textarea "Broke into payments on paper of $325.0"
type textarea "x"
type textarea "Broke into payments on paper of $325.00"
type textarea "x"
type textarea "Broke into payments on paper of $325.00"
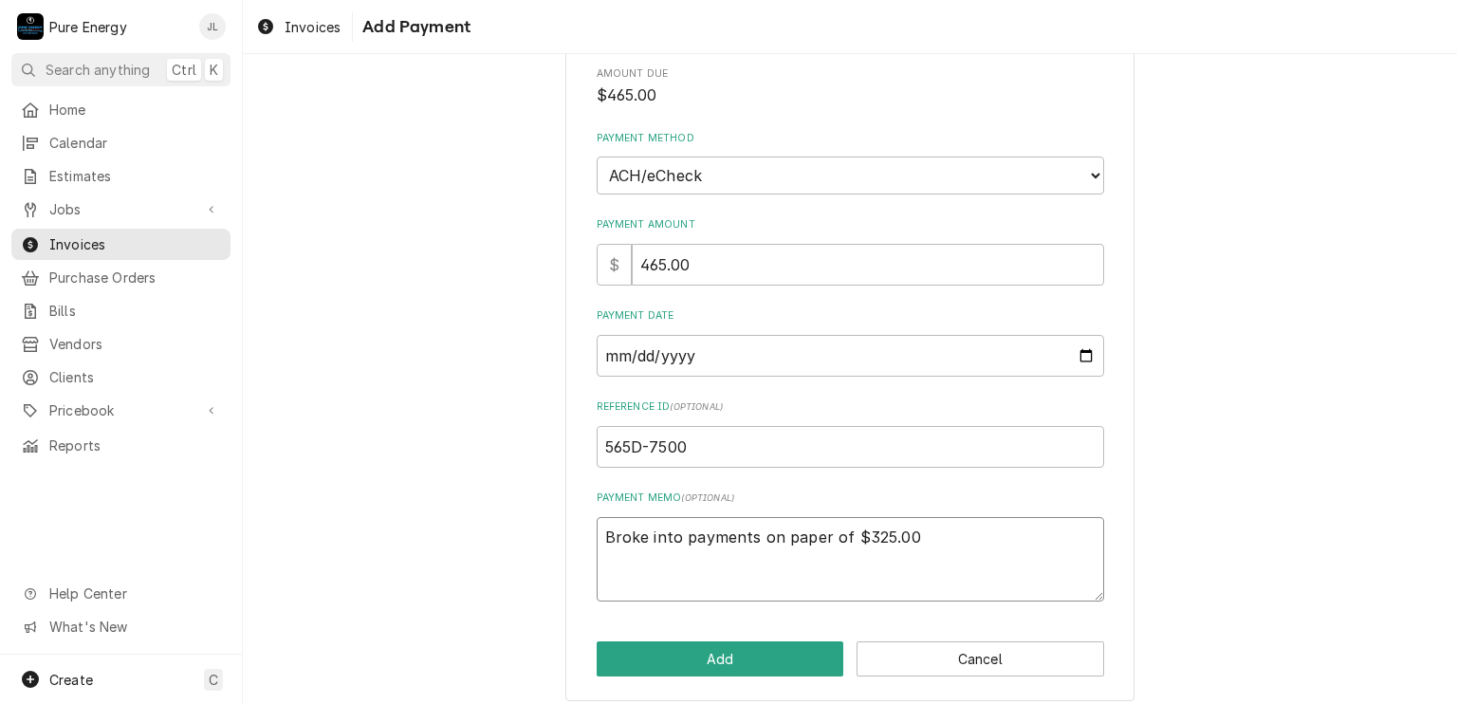
type textarea "x"
type textarea "Broke into payments on paper of $325.00 an"
type textarea "x"
type textarea "Broke into payments on paper of $325.00 and"
type textarea "x"
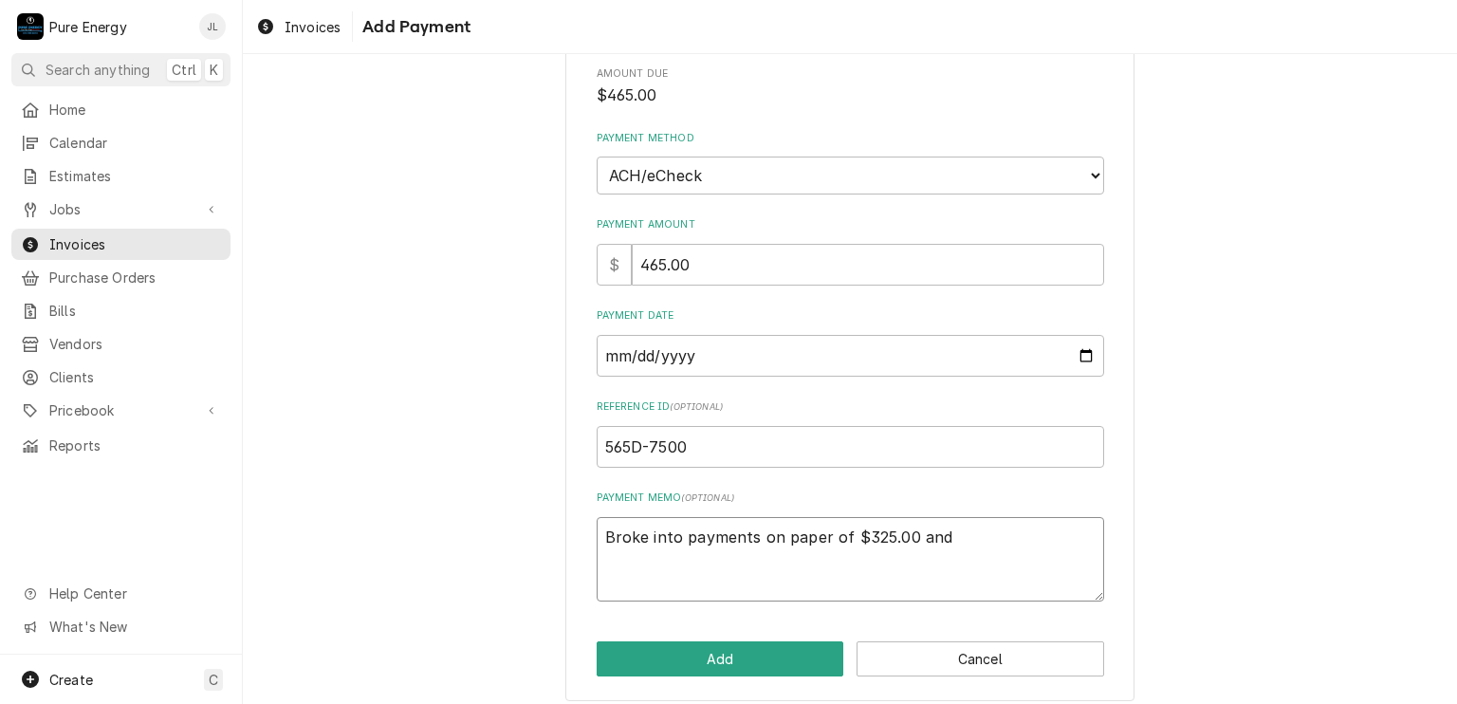
type textarea "Broke into payments on paper of $325.00 and $"
type textarea "x"
type textarea "Broke into payments on paper of $325.00 and $1"
type textarea "x"
type textarea "Broke into payments on paper of $325.00 and $14"
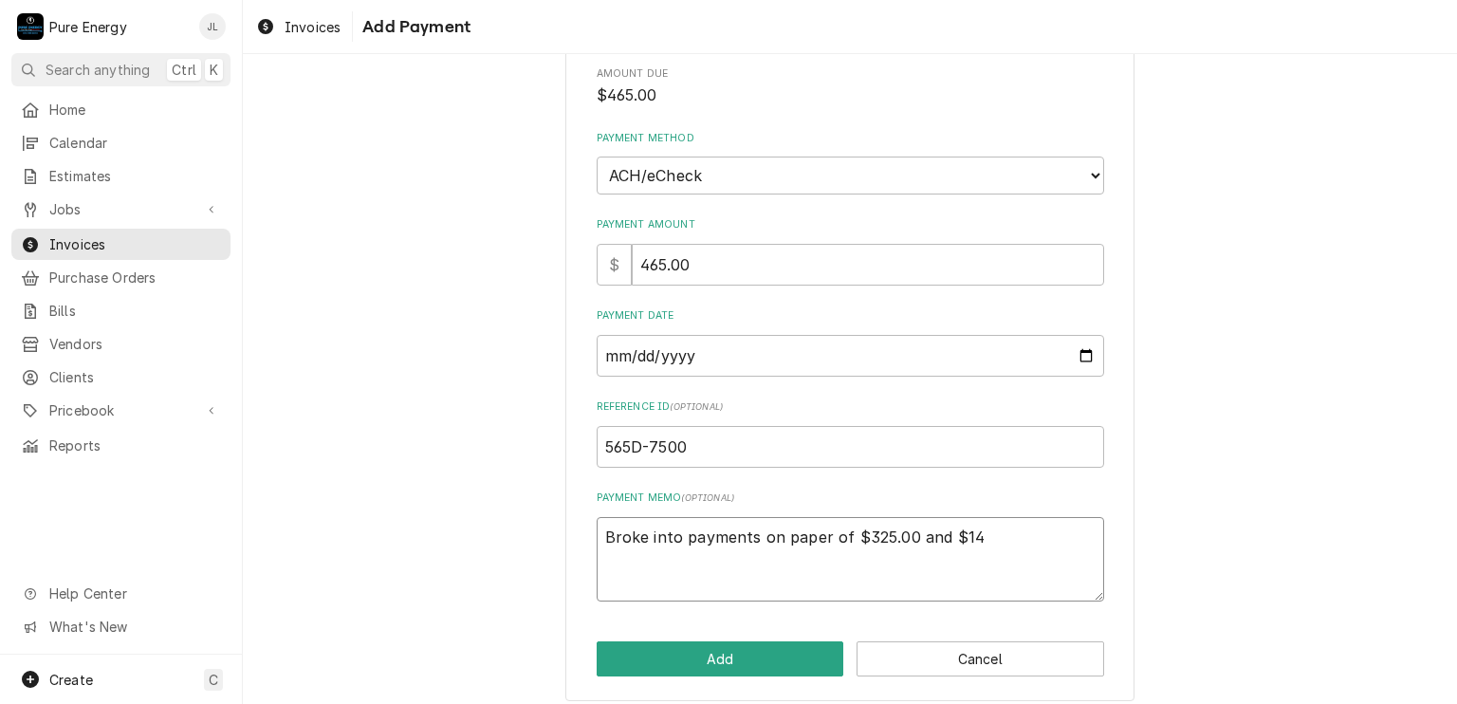
type textarea "x"
type textarea "Broke into payments on paper of $325.00 and $140"
type textarea "x"
type textarea "Broke into payments on paper of $325.00 and $140."
type textarea "x"
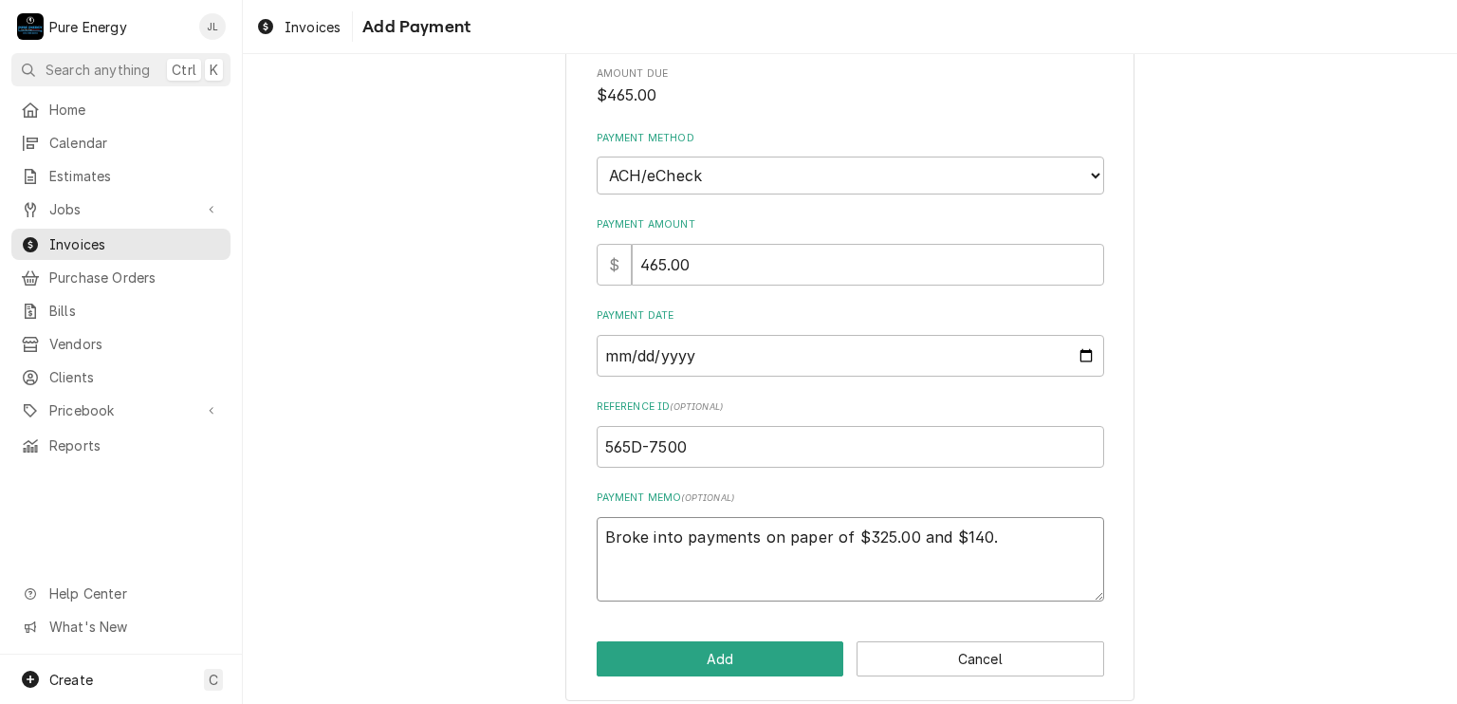
type textarea "Broke into payments on paper of $325.00 and $140.0"
type textarea "x"
type textarea "Broke into payments on paper of $325.00 and $140.00"
click at [658, 658] on button "Add" at bounding box center [721, 658] width 248 height 35
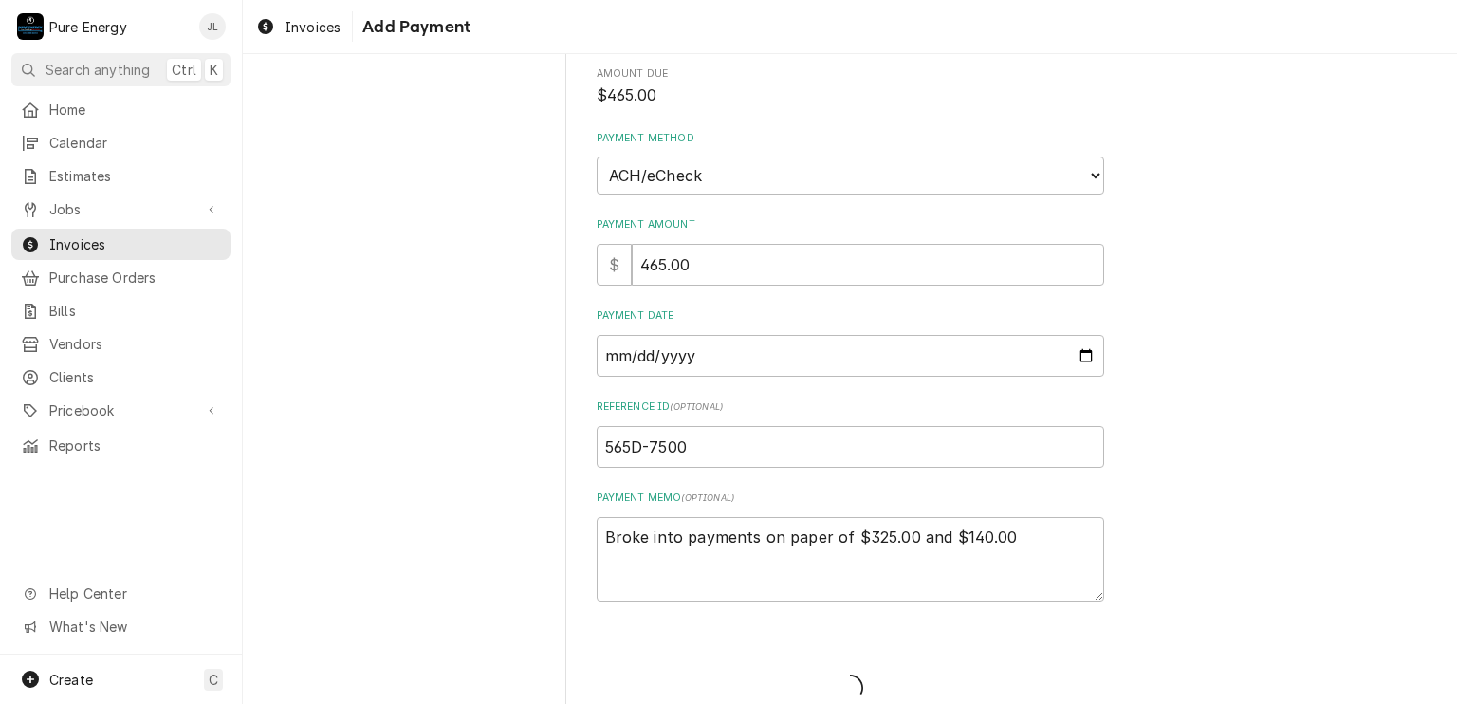
type textarea "x"
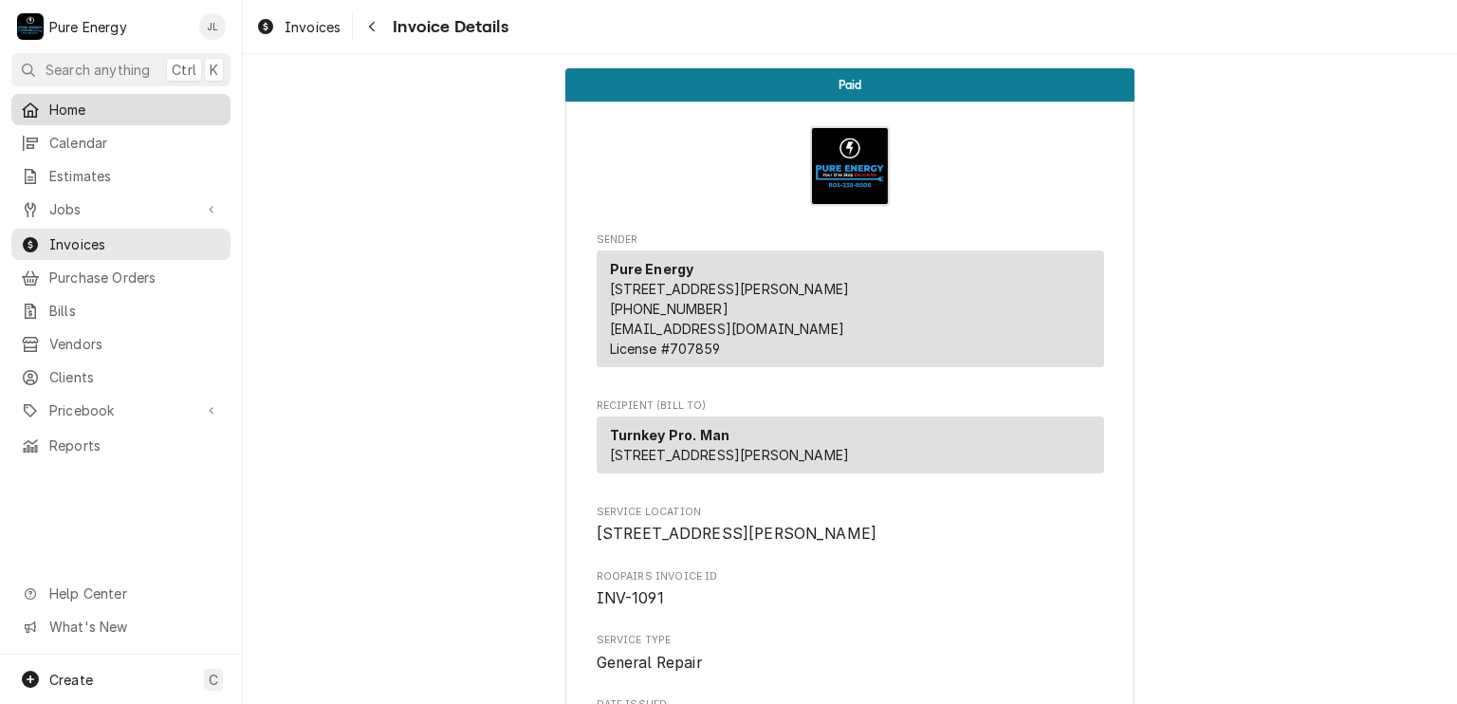
click at [178, 107] on span "Home" at bounding box center [135, 110] width 172 height 20
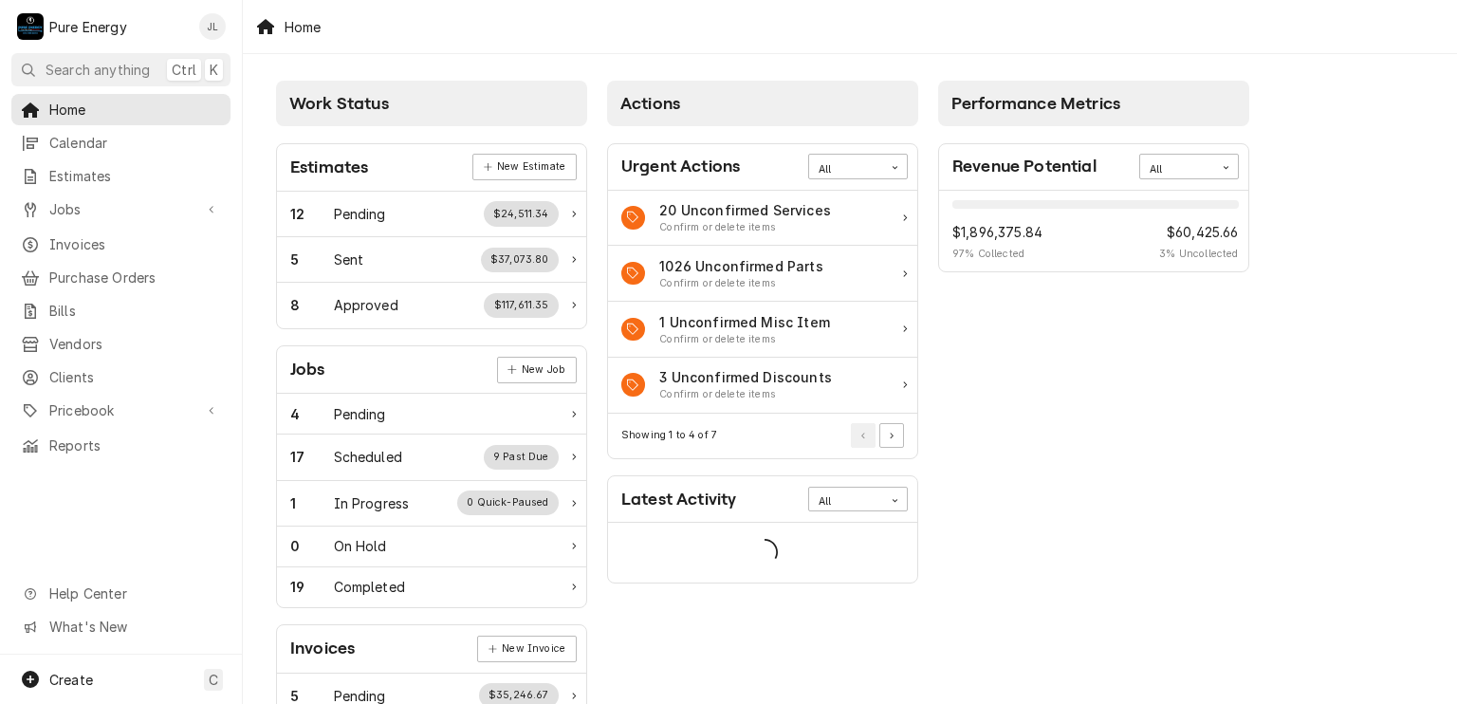
scroll to position [95, 0]
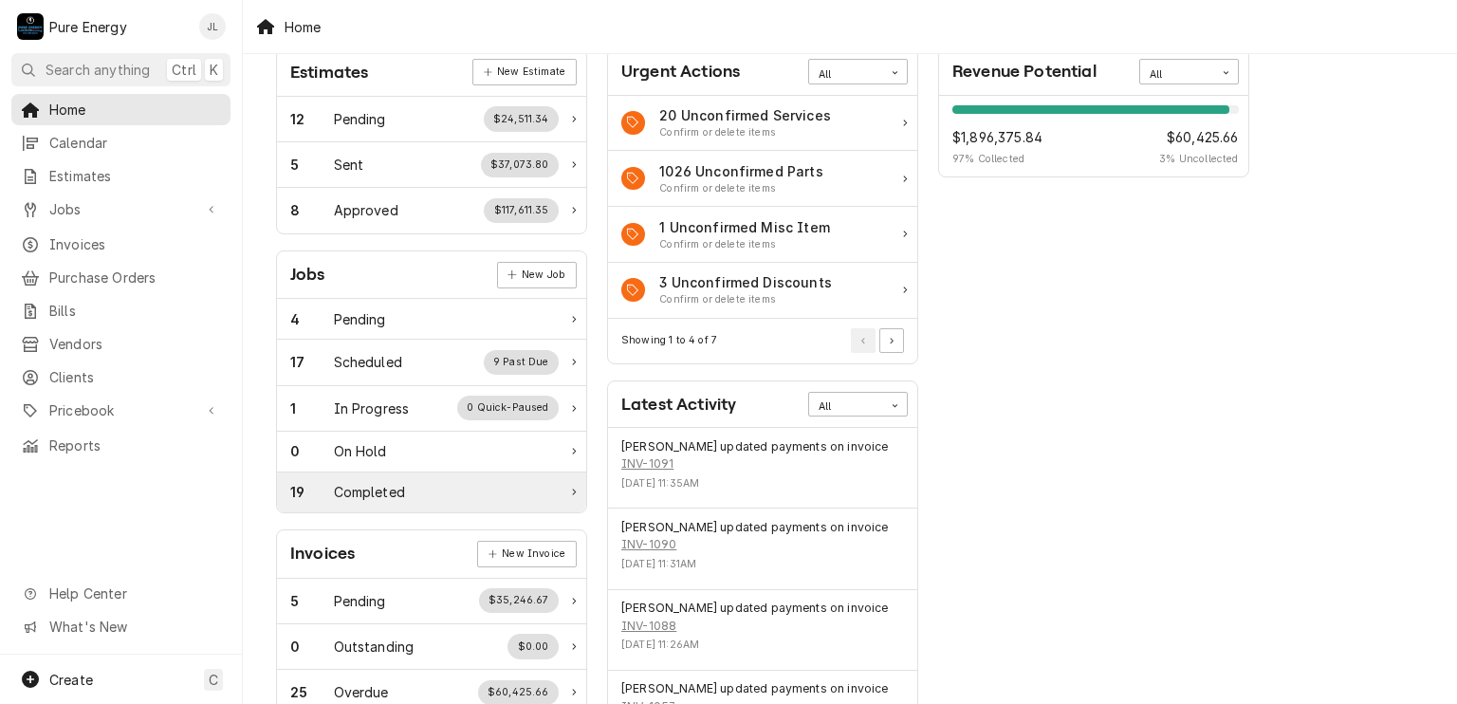
click at [417, 489] on div "19 Completed" at bounding box center [424, 492] width 268 height 20
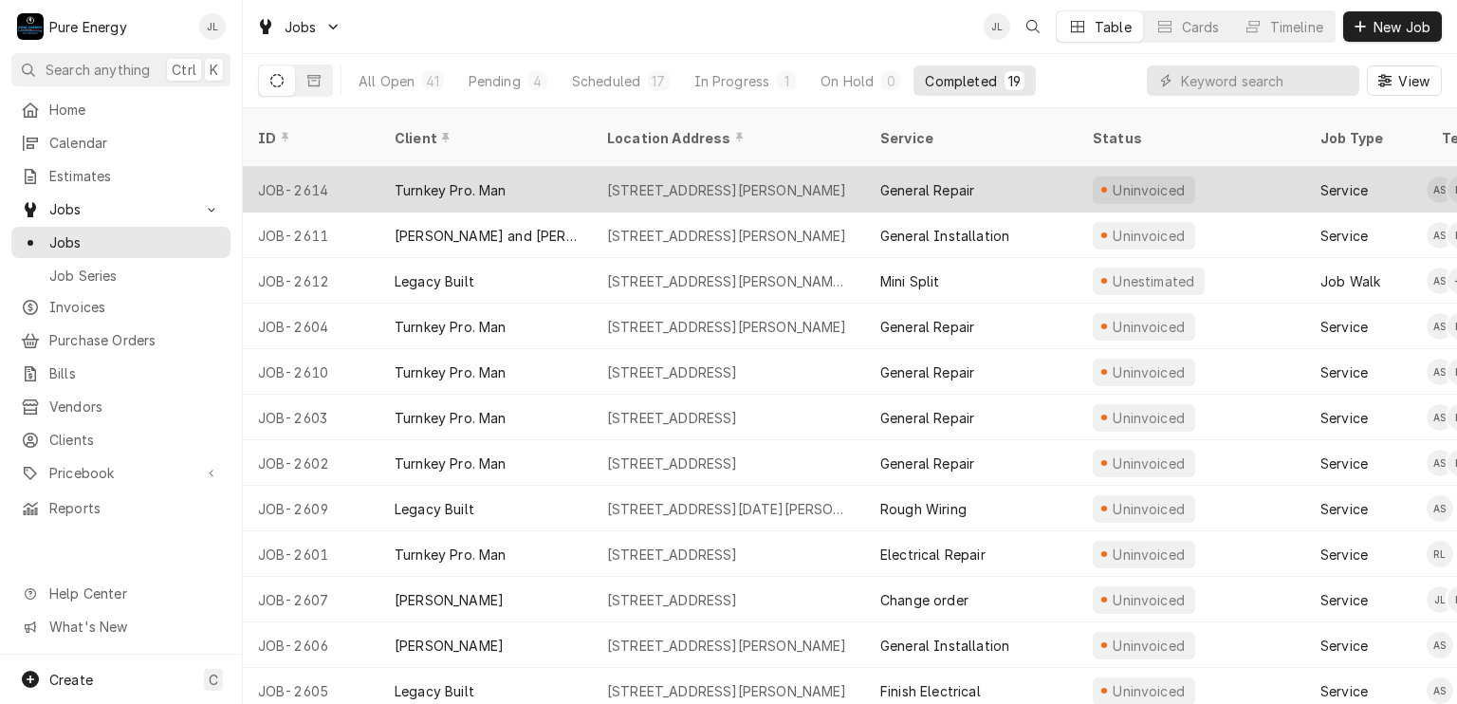
click at [1038, 167] on div "General Repair" at bounding box center [971, 190] width 212 height 46
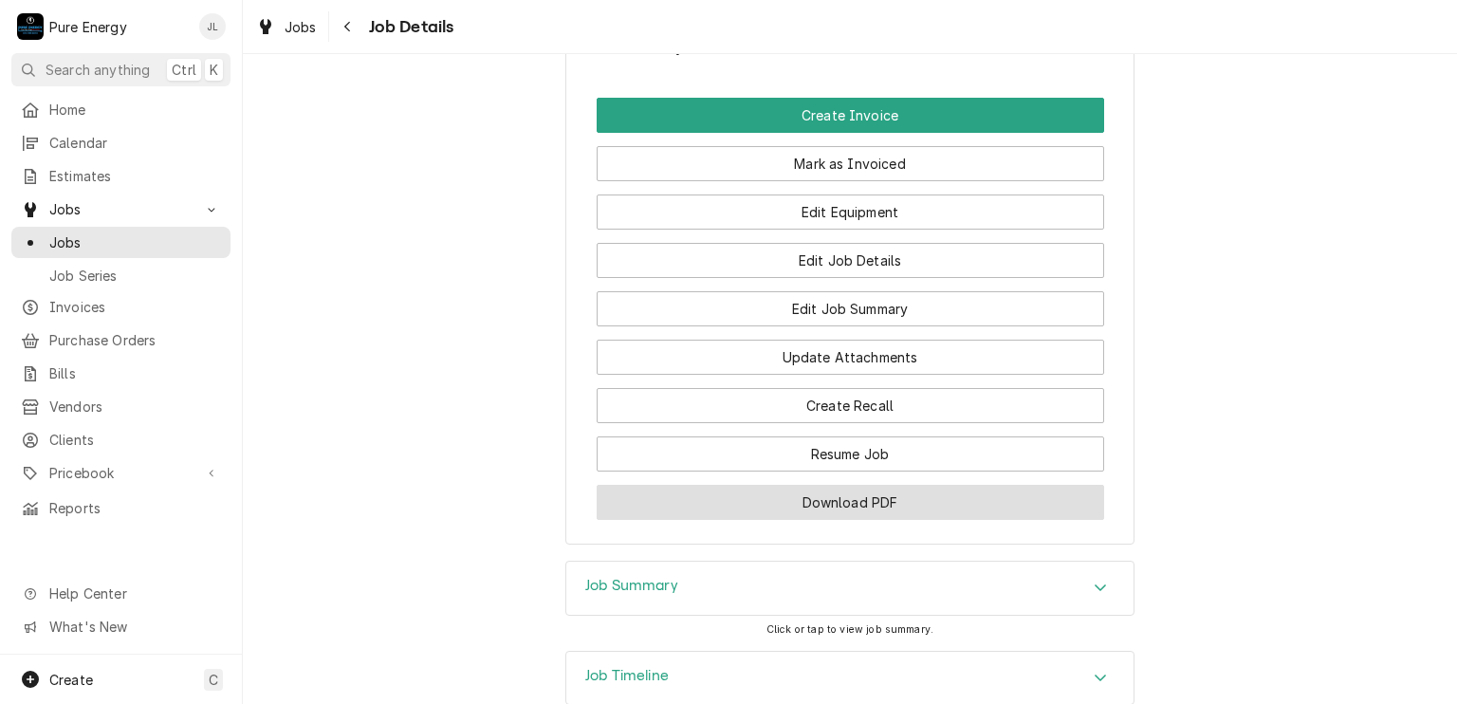
scroll to position [1279, 0]
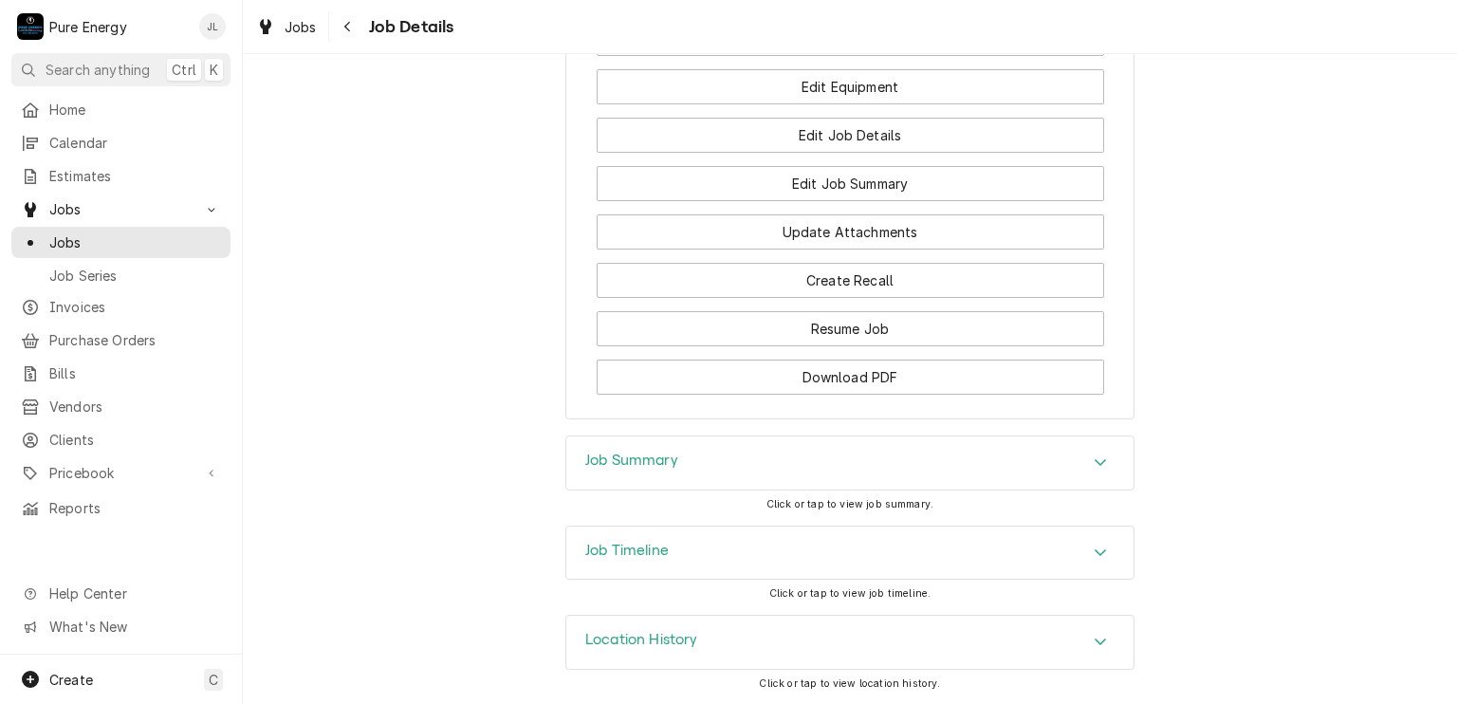
click at [762, 450] on div "Job Summary" at bounding box center [849, 462] width 567 height 53
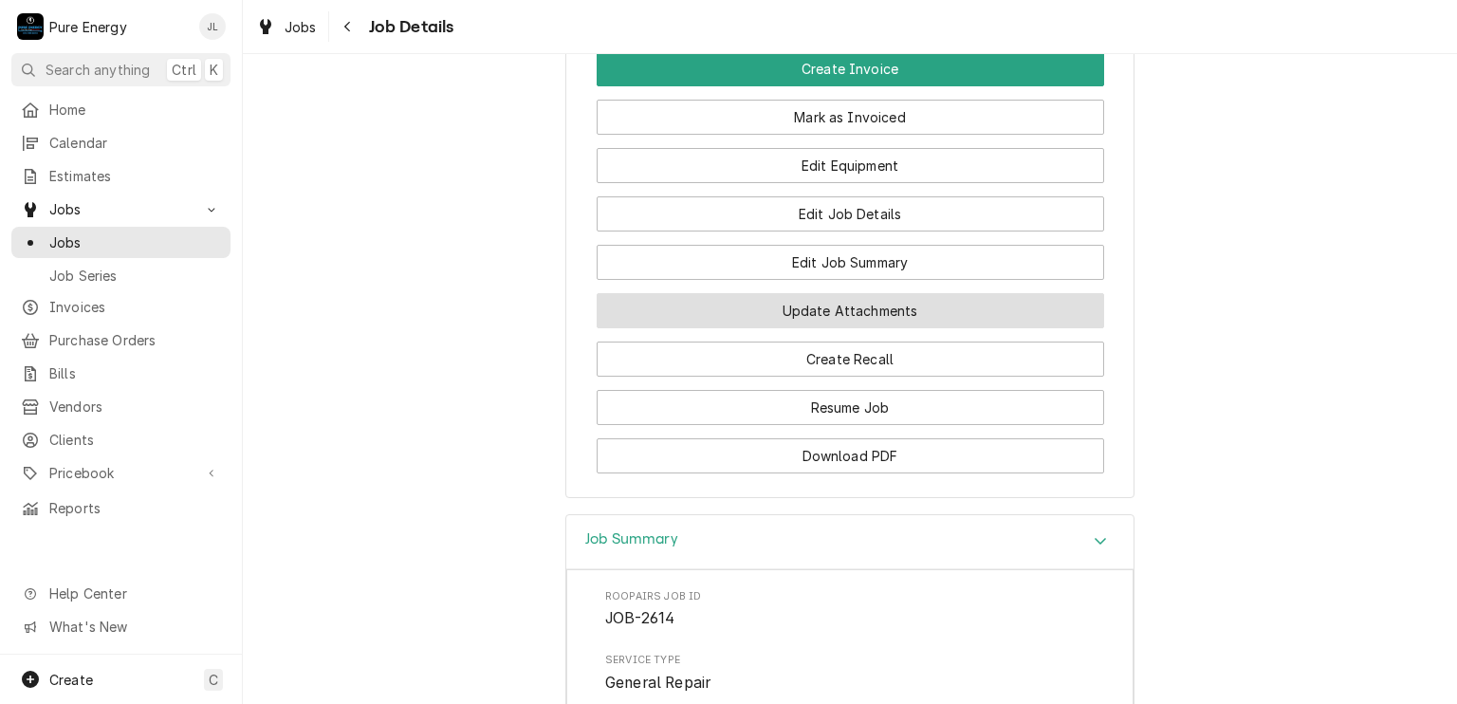
scroll to position [995, 0]
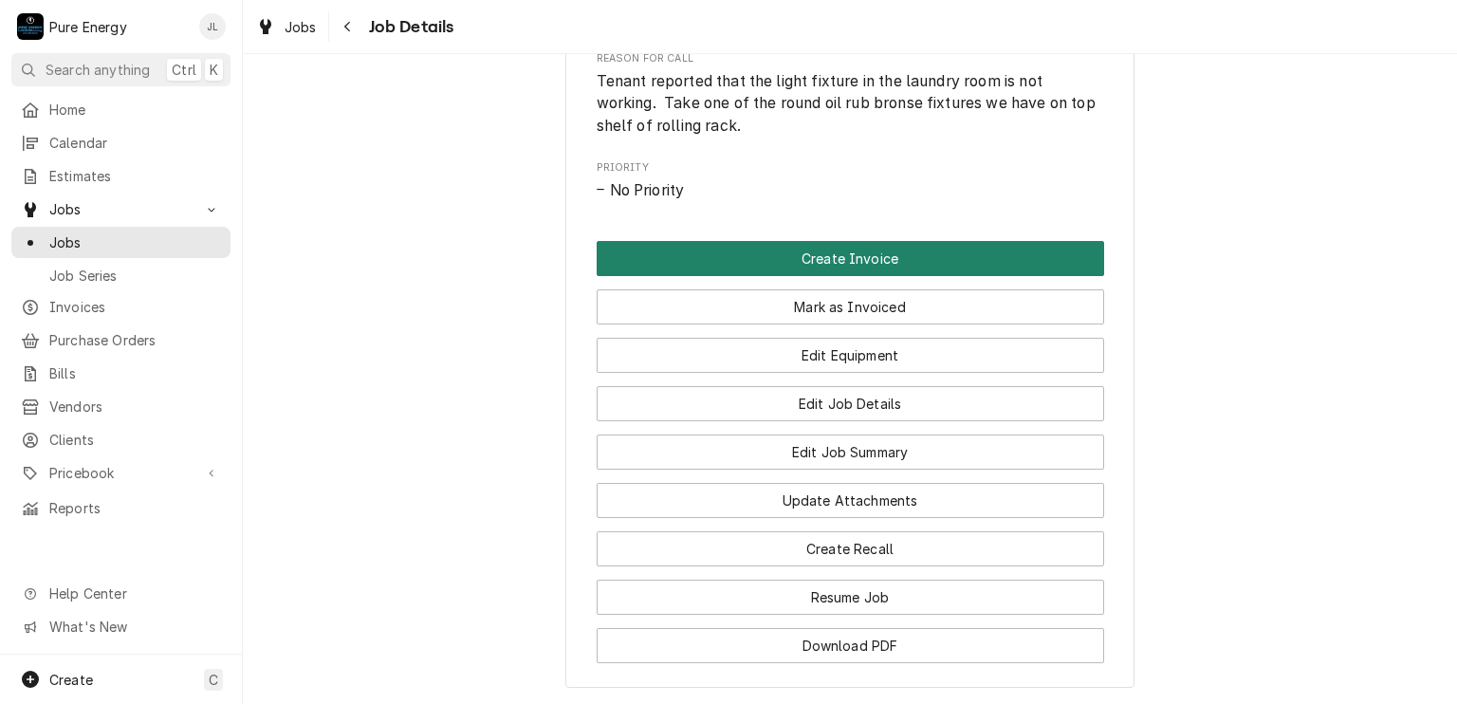
click at [930, 276] on button "Create Invoice" at bounding box center [850, 258] width 507 height 35
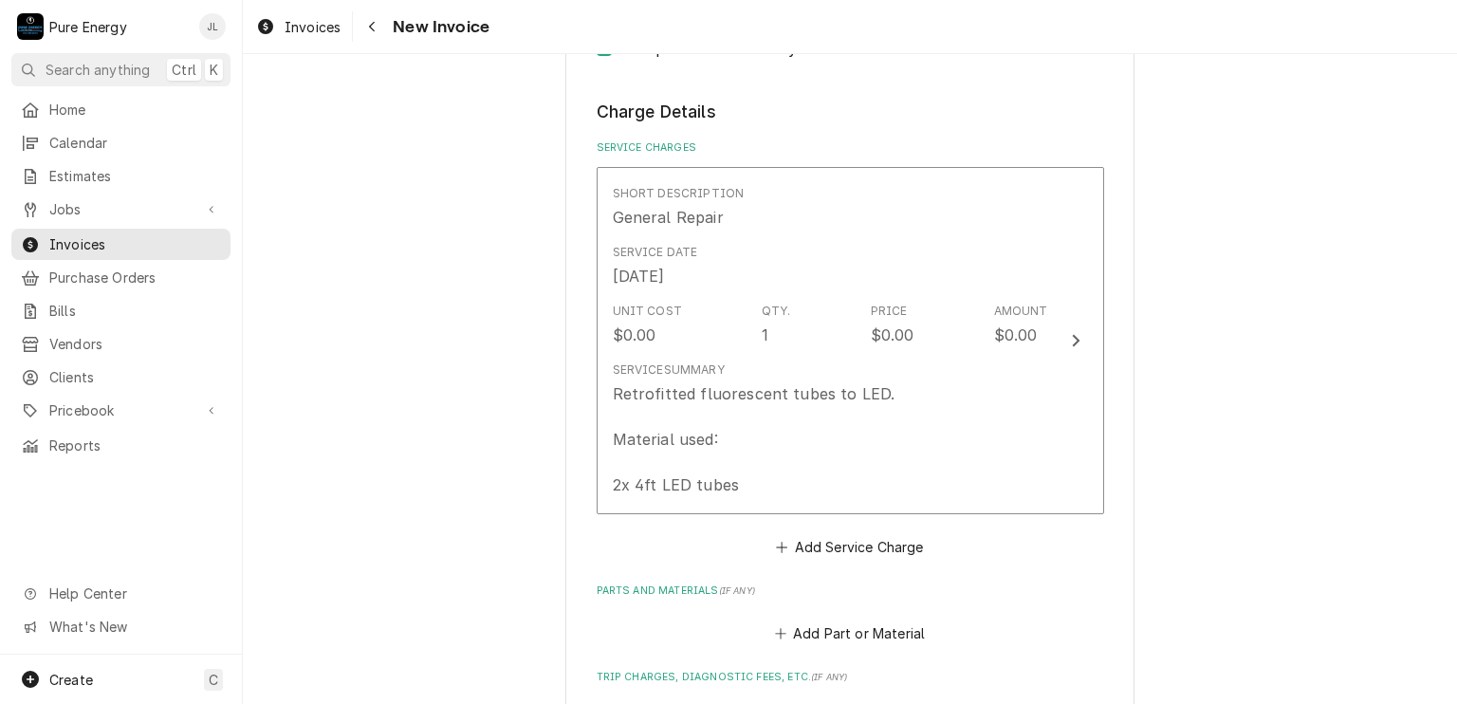
scroll to position [1612, 0]
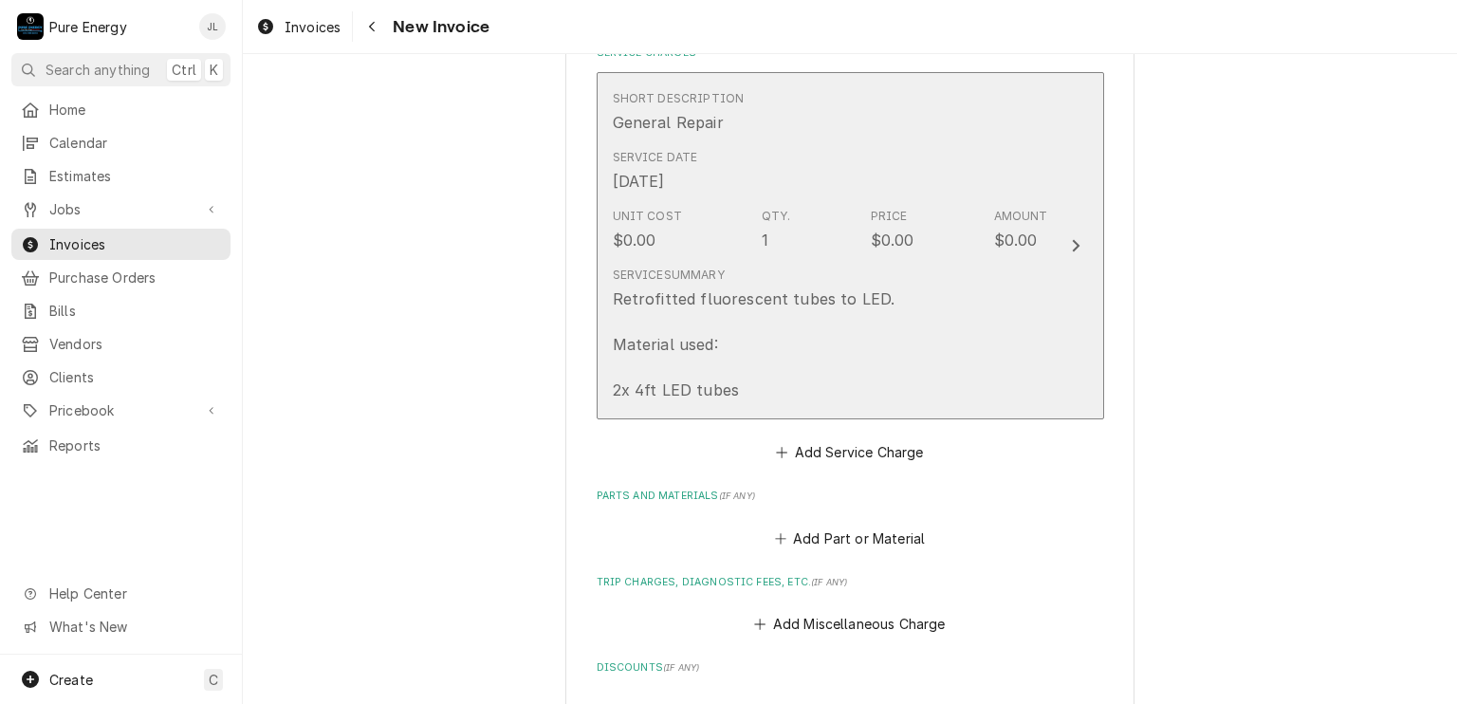
click at [823, 181] on div "Service Date [DATE]" at bounding box center [830, 170] width 435 height 59
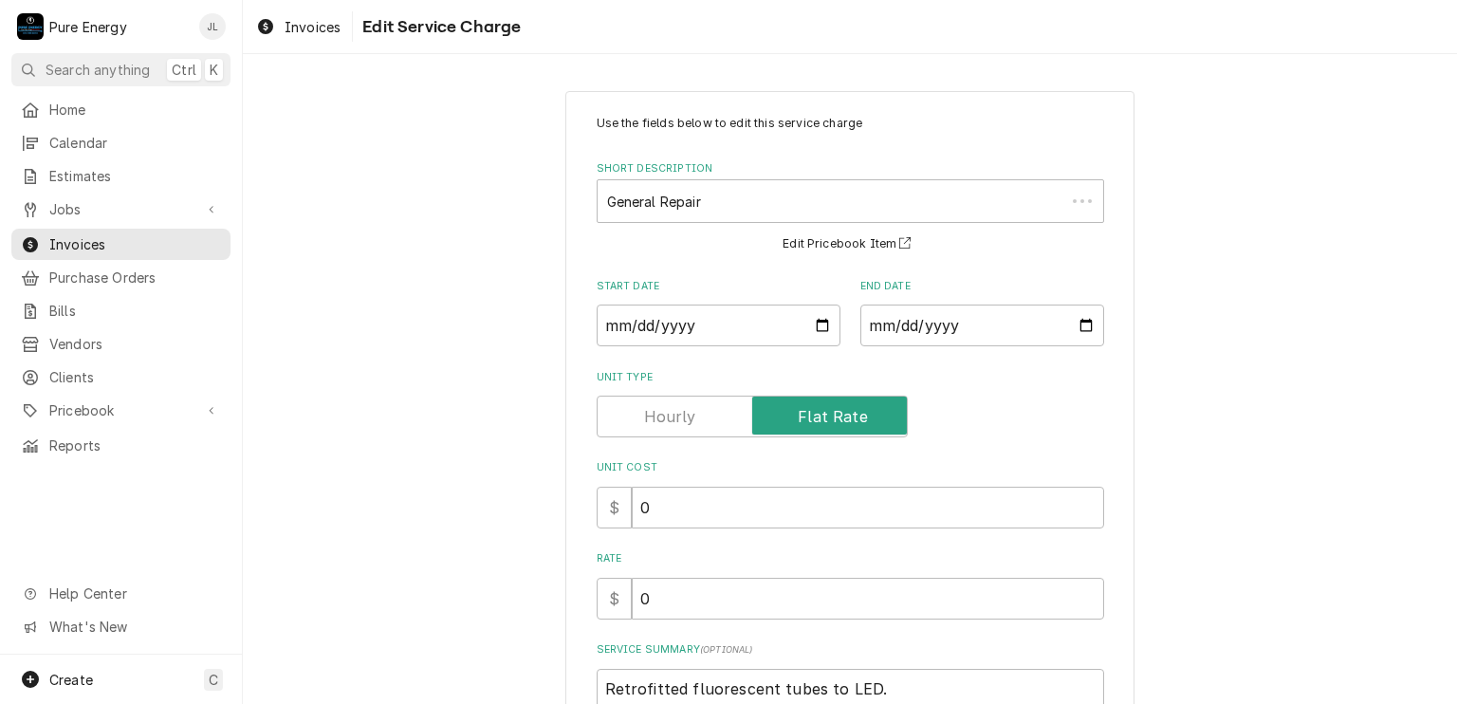
scroll to position [257, 0]
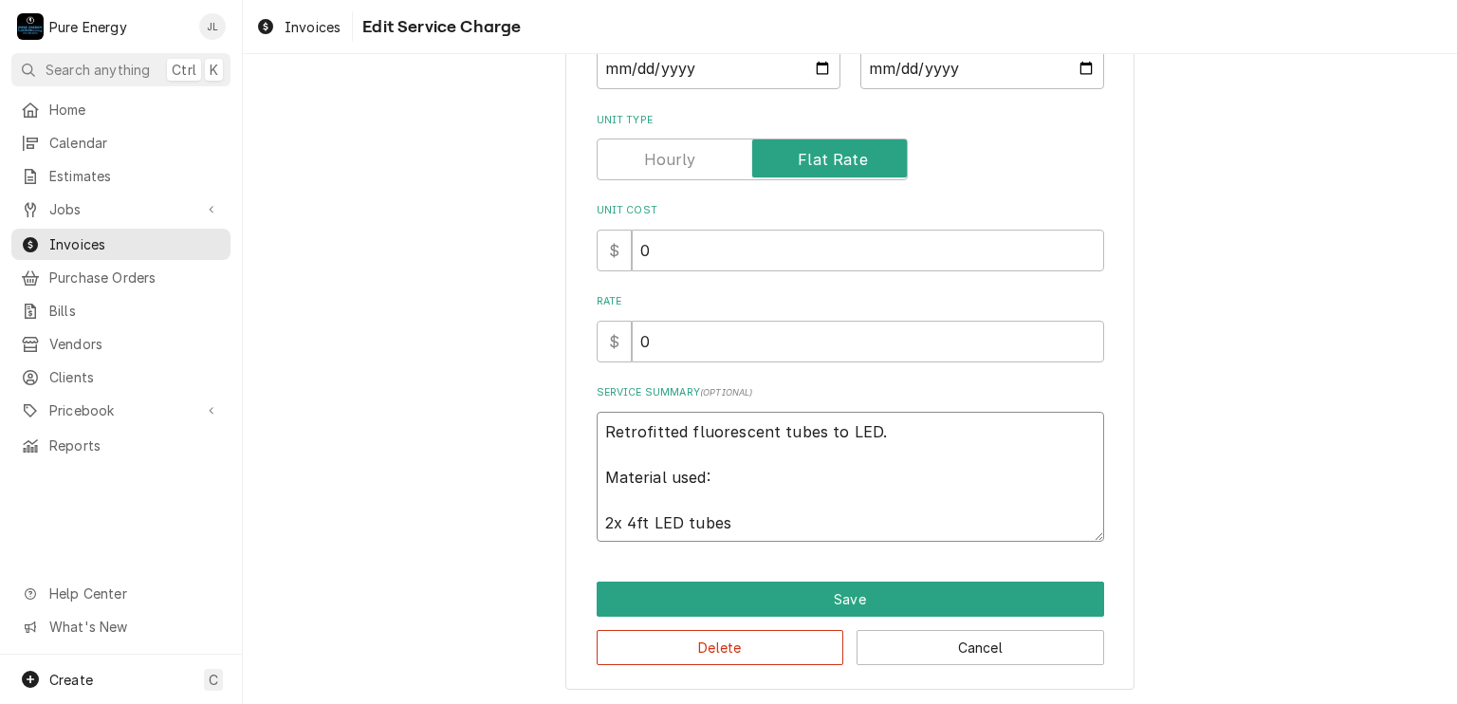
drag, startPoint x: 762, startPoint y: 526, endPoint x: 585, endPoint y: 405, distance: 214.1
click at [585, 405] on div "Use the fields below to edit this service charge Short Description General Repa…" at bounding box center [849, 261] width 569 height 855
type textarea "x"
type textarea "T"
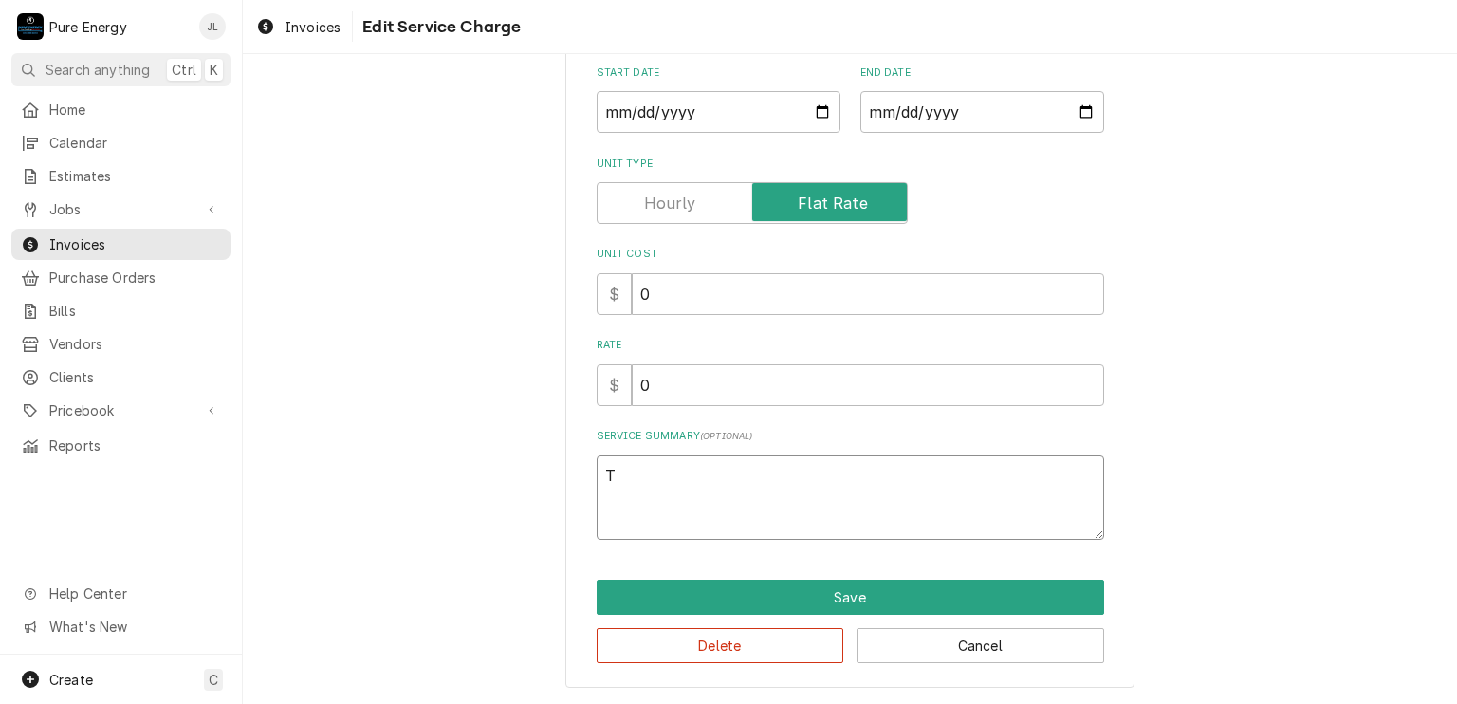
scroll to position [211, 0]
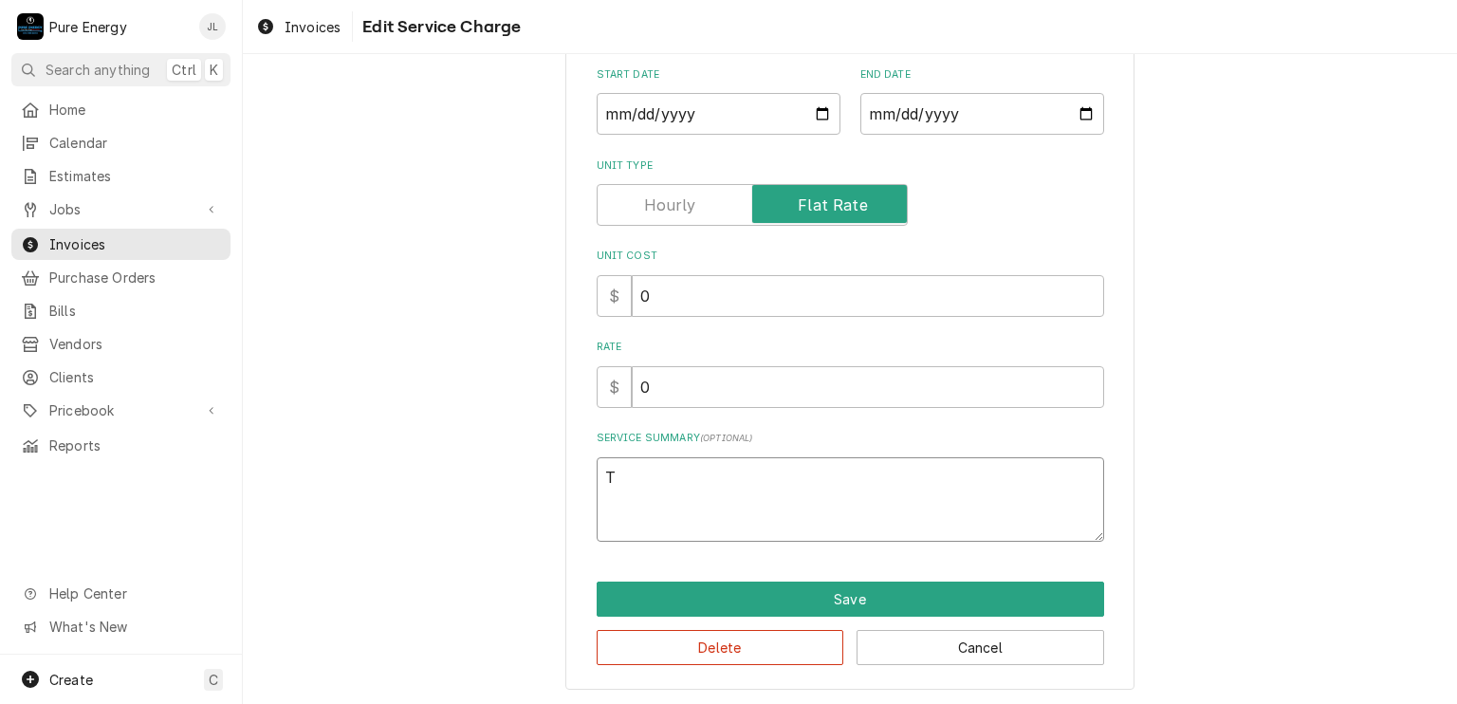
type textarea "x"
type textarea "Te"
type textarea "x"
type textarea "Ten"
type textarea "x"
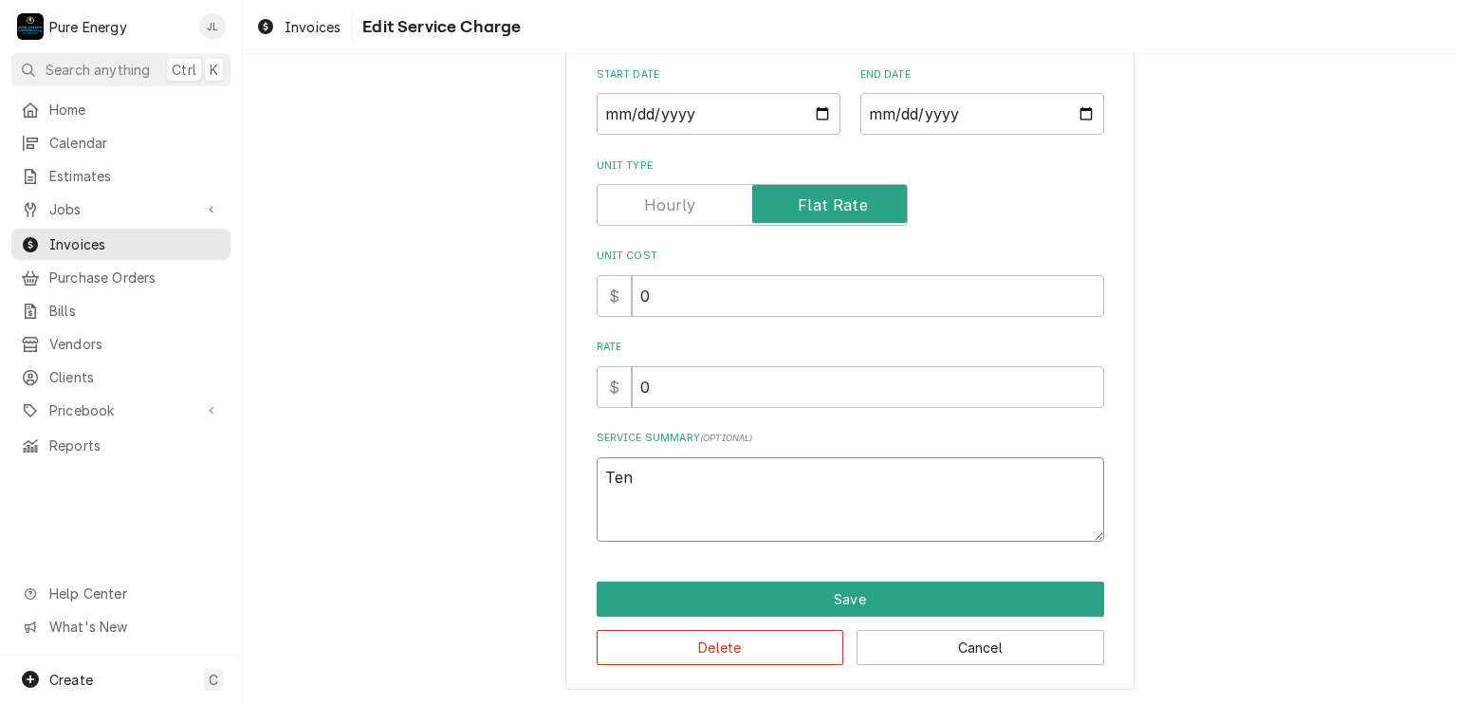
type textarea "Tena"
type textarea "x"
type textarea "Tenan"
type textarea "x"
type textarea "Tenant"
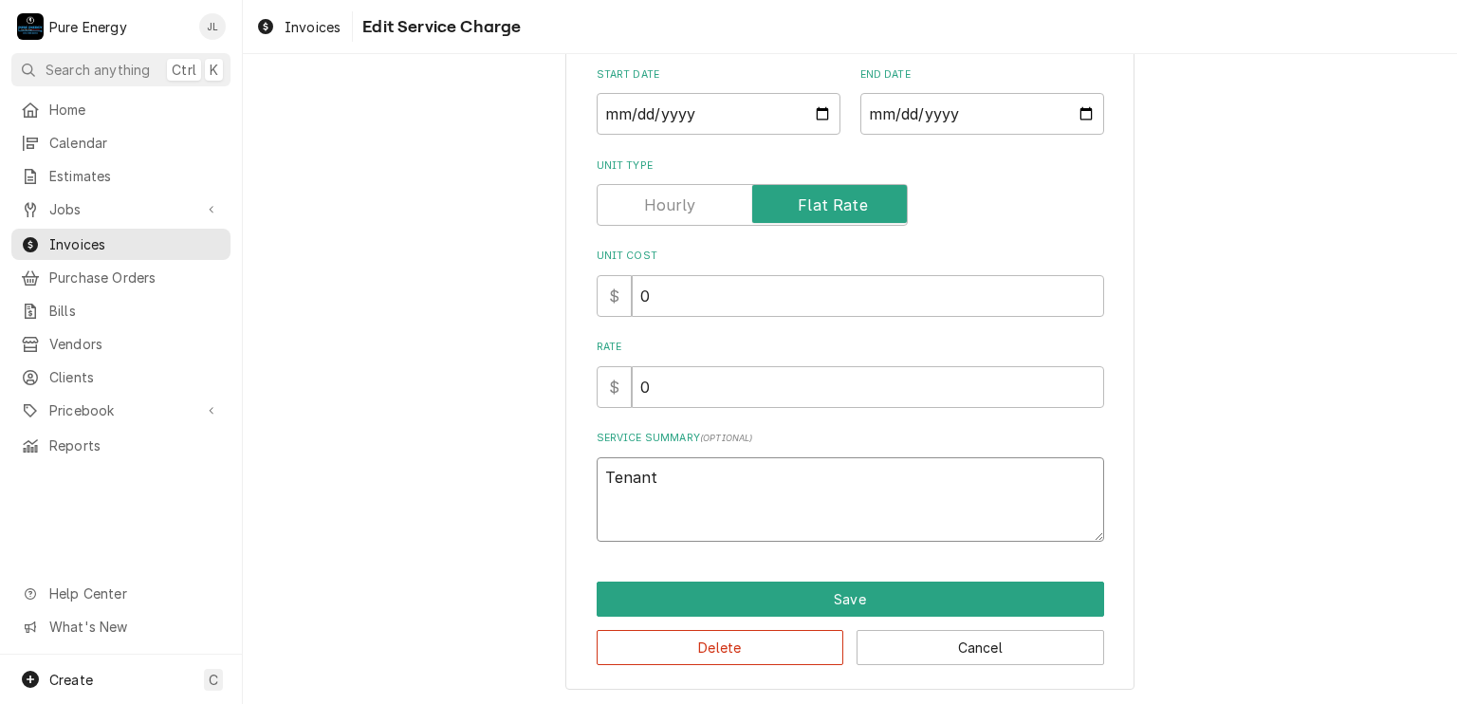
type textarea "x"
type textarea "Tenant"
type textarea "x"
type textarea "Tenant r"
type textarea "x"
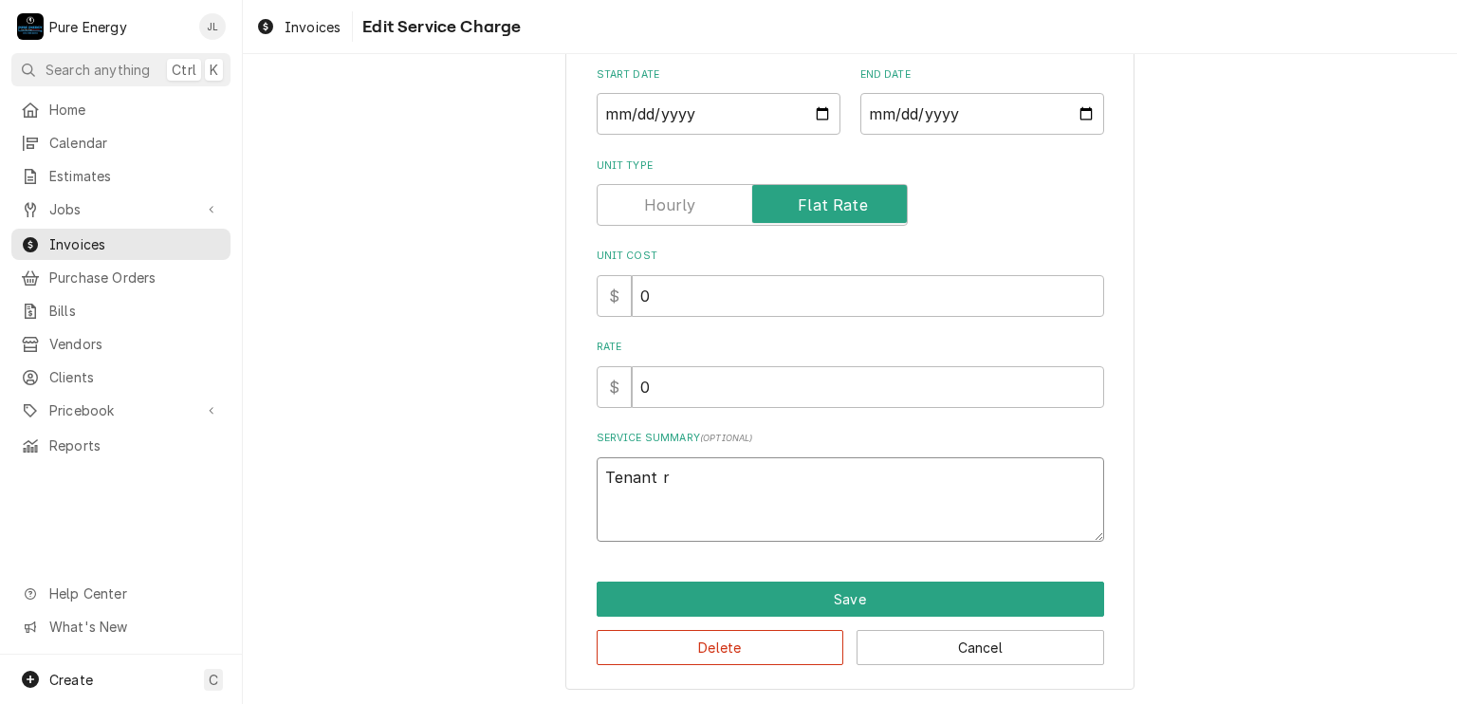
type textarea "Tenant re"
type textarea "x"
type textarea "Tenant rep"
type textarea "x"
type textarea "Tenant repo"
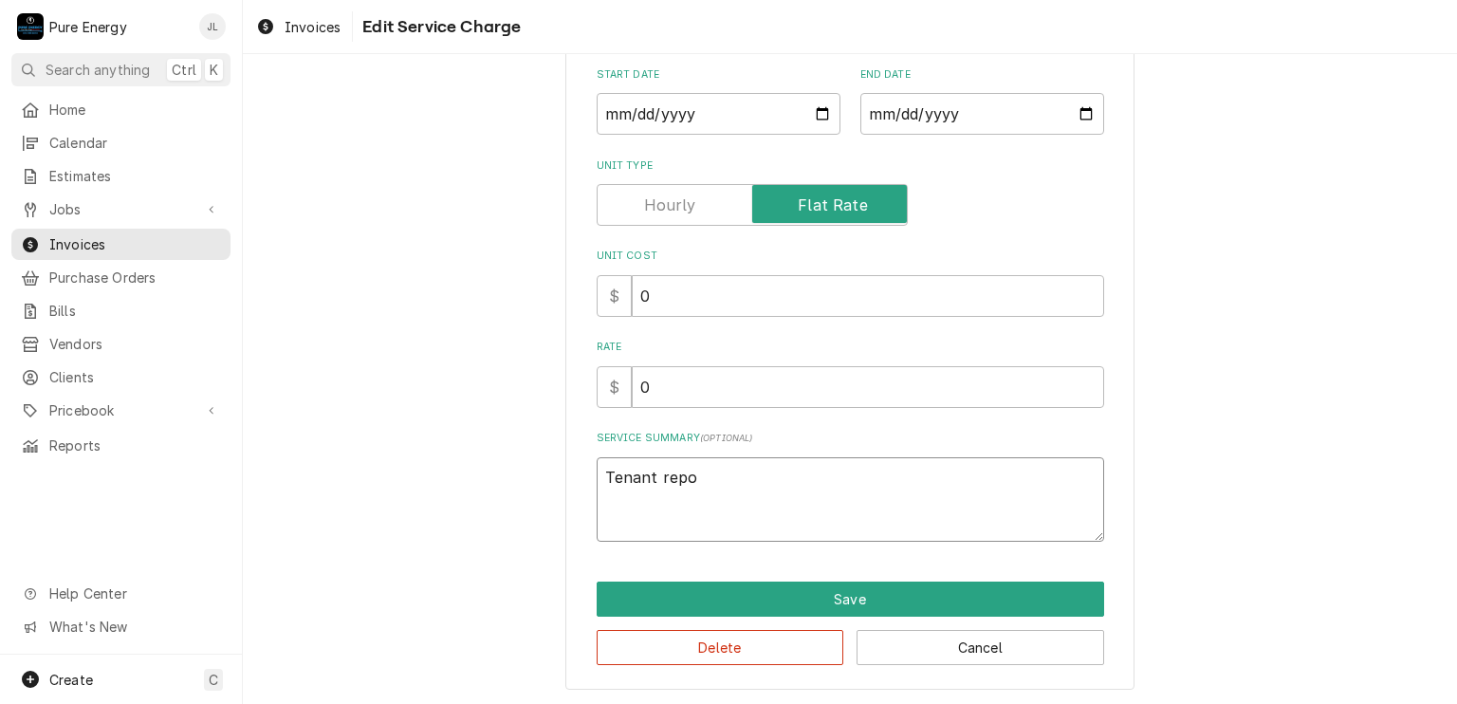
type textarea "x"
type textarea "Tenant repor"
type textarea "x"
type textarea "Tenant report"
type textarea "x"
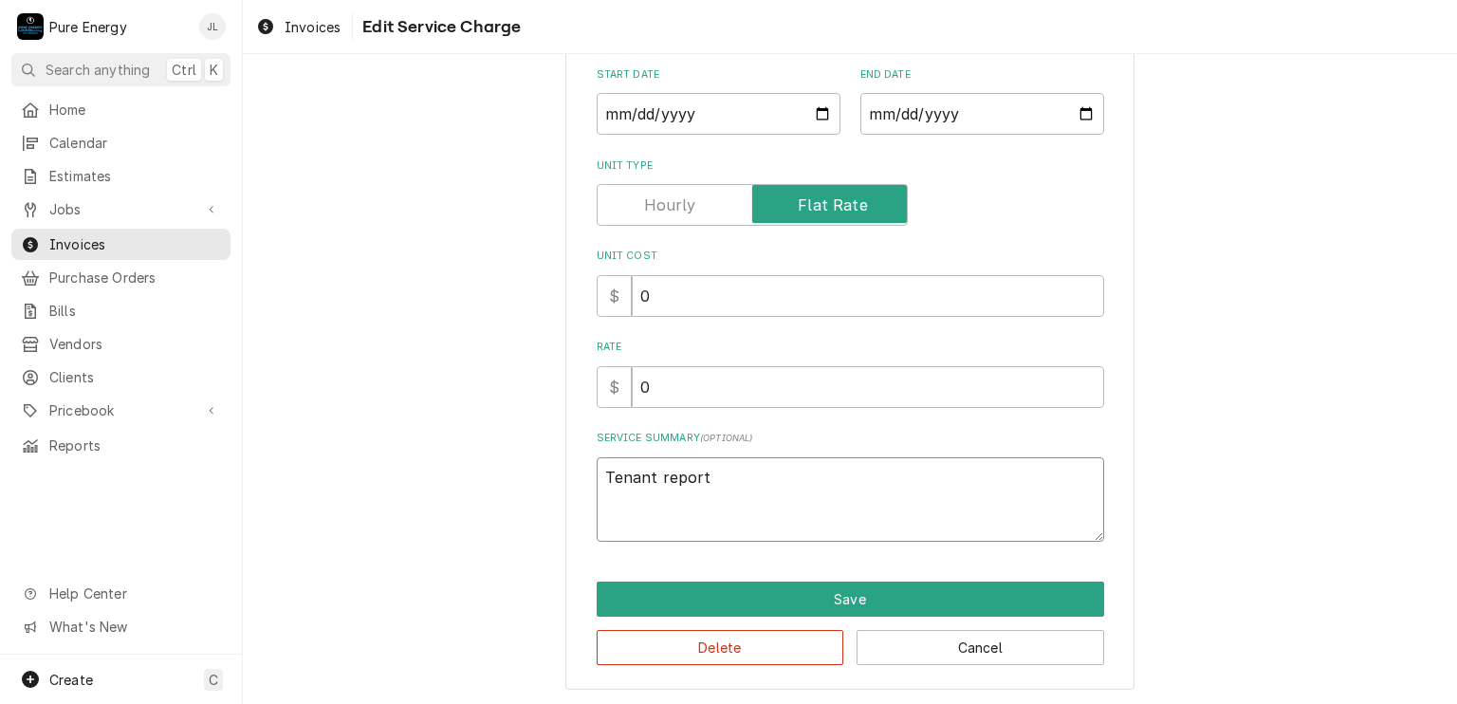
type textarea "Tenant reporte"
type textarea "x"
type textarea "Tenant reported"
type textarea "x"
type textarea "Tenant reported t"
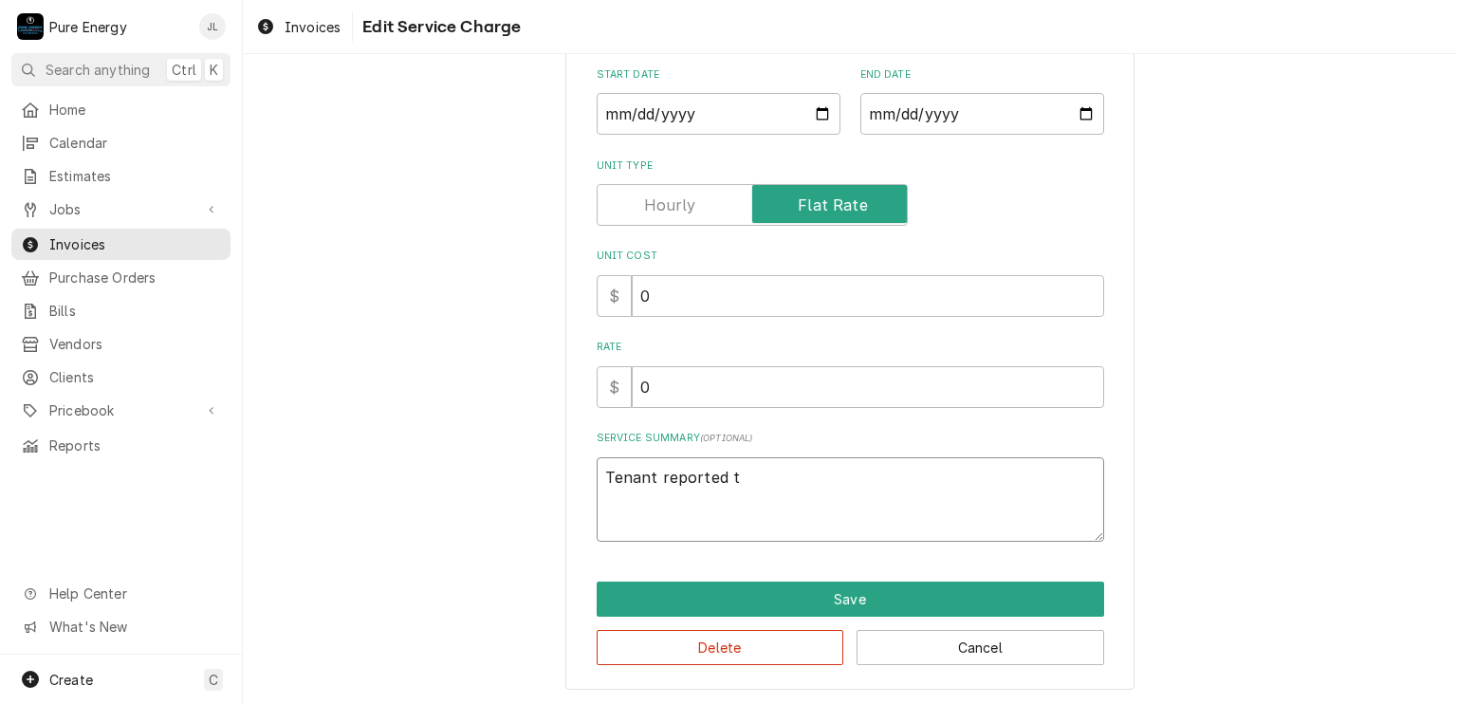
type textarea "x"
type textarea "Tenant reported th"
type textarea "x"
type textarea "Tenant reported tht"
type textarea "x"
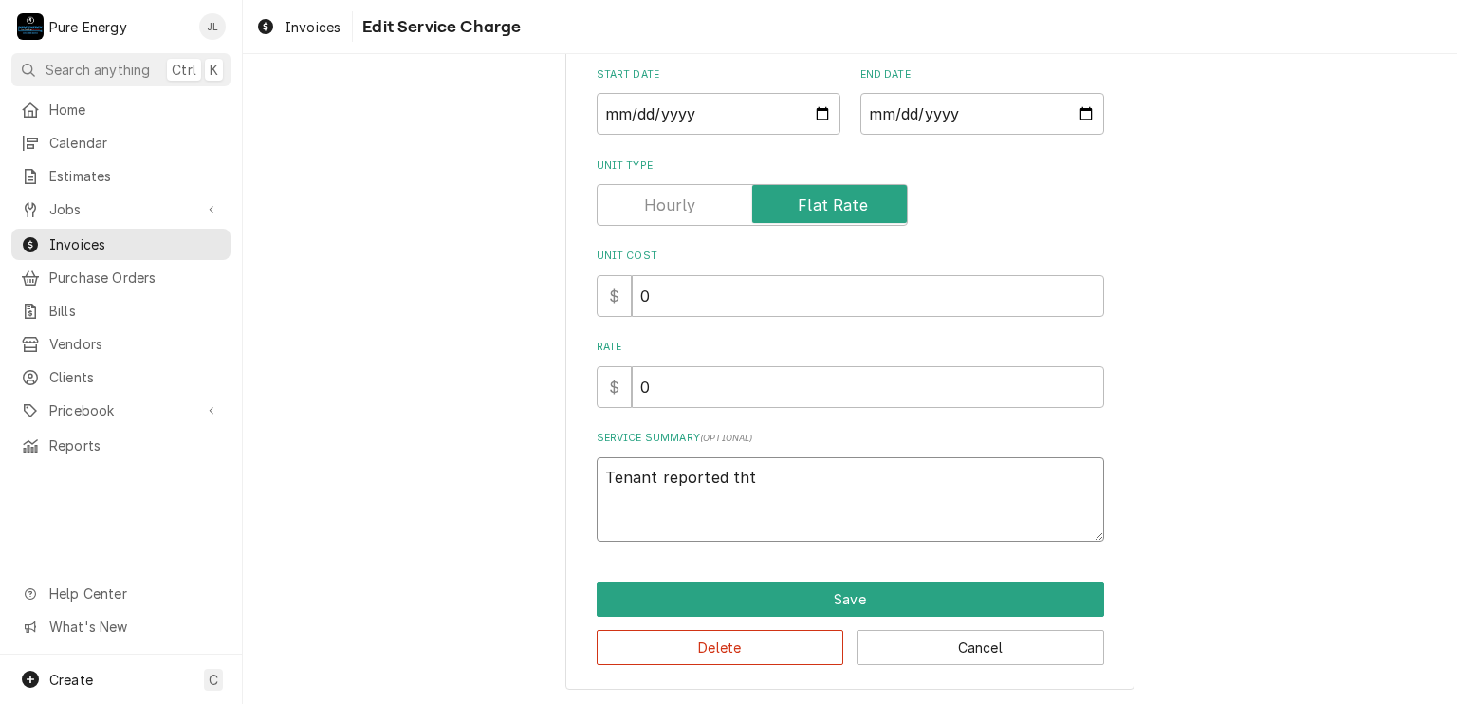
type textarea "Tenant reported th"
type textarea "x"
type textarea "Tenant reported tha"
type textarea "x"
type textarea "Tenant reported that"
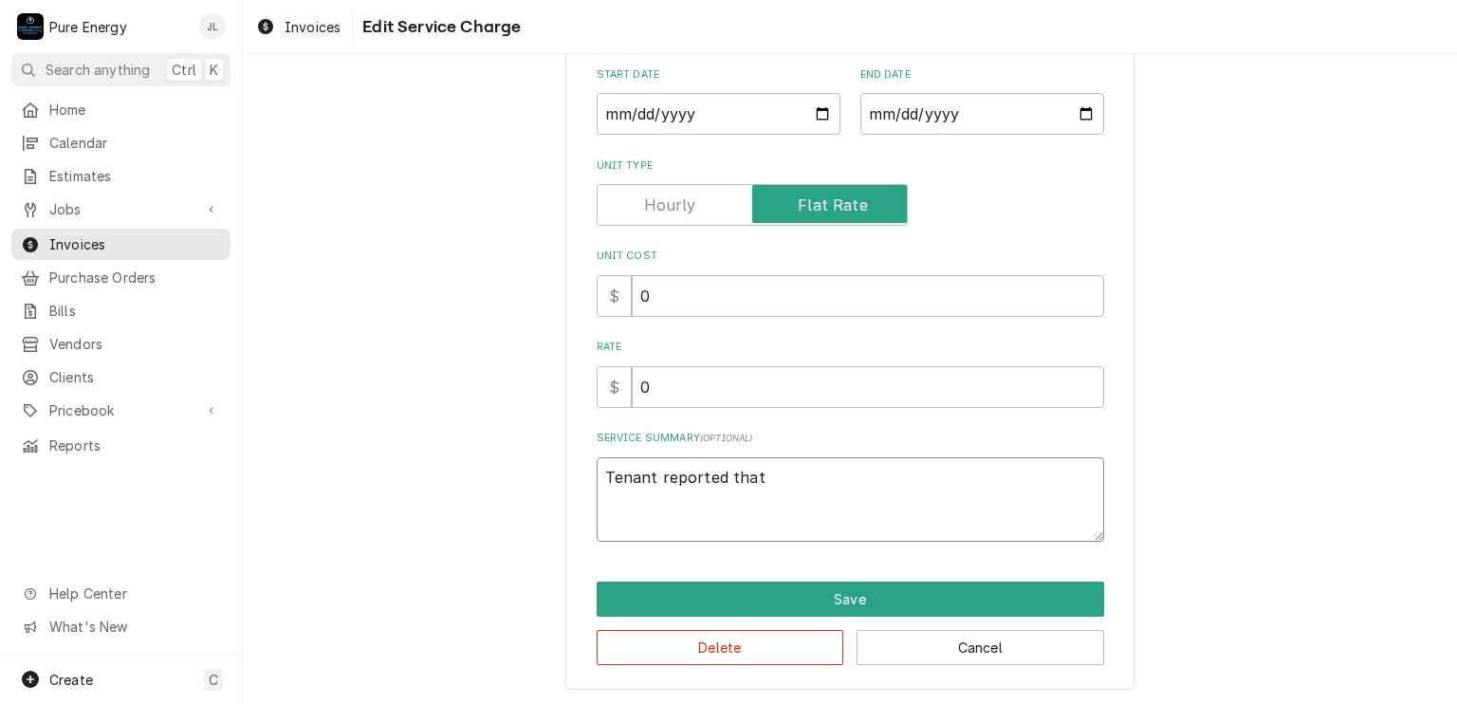
type textarea "x"
type textarea "Tenant reported that h"
type textarea "x"
type textarea "Tenant reported that ht"
type textarea "x"
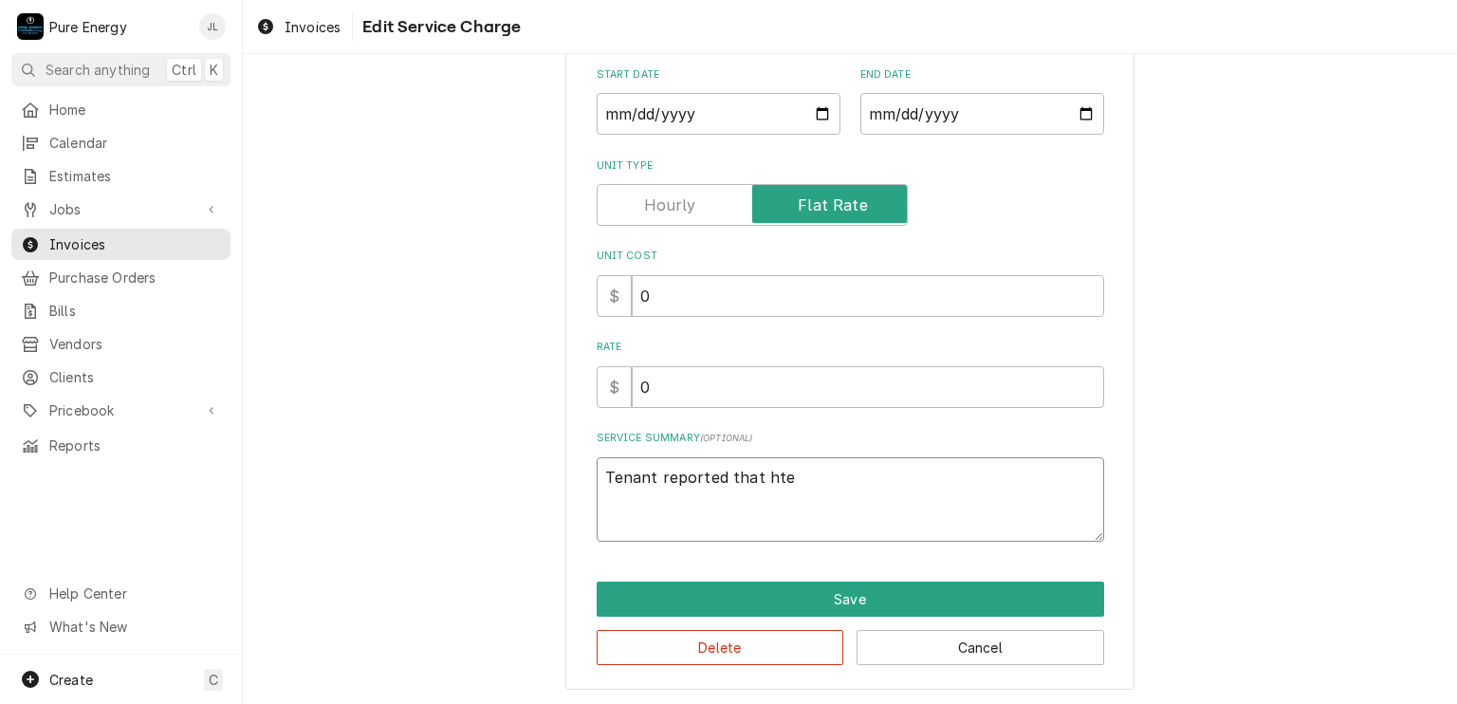
type textarea "Tenant reported that hte"
type textarea "x"
type textarea "Tenant reported that hte"
type textarea "x"
type textarea "Tenant reported that ht"
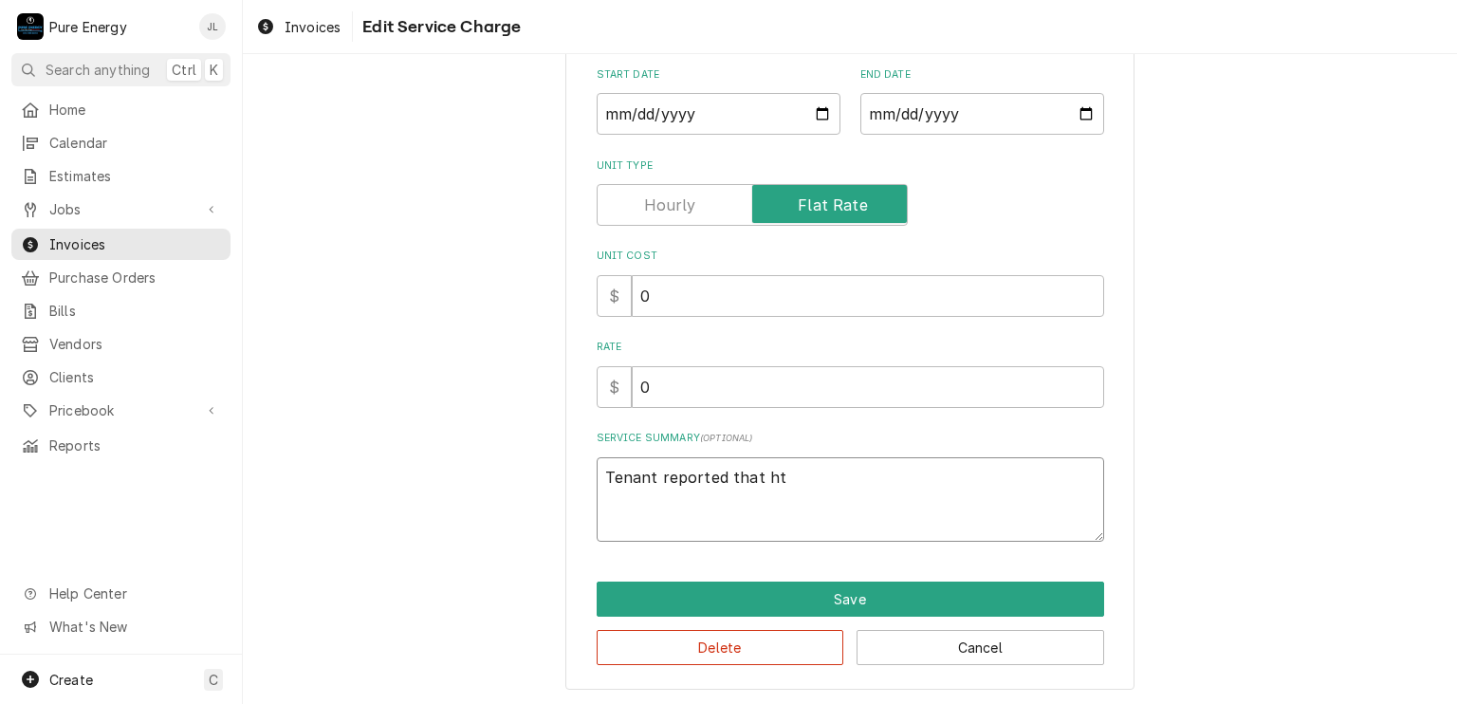
type textarea "x"
type textarea "Tenant reported that h"
type textarea "x"
type textarea "Tenant reported that"
type textarea "x"
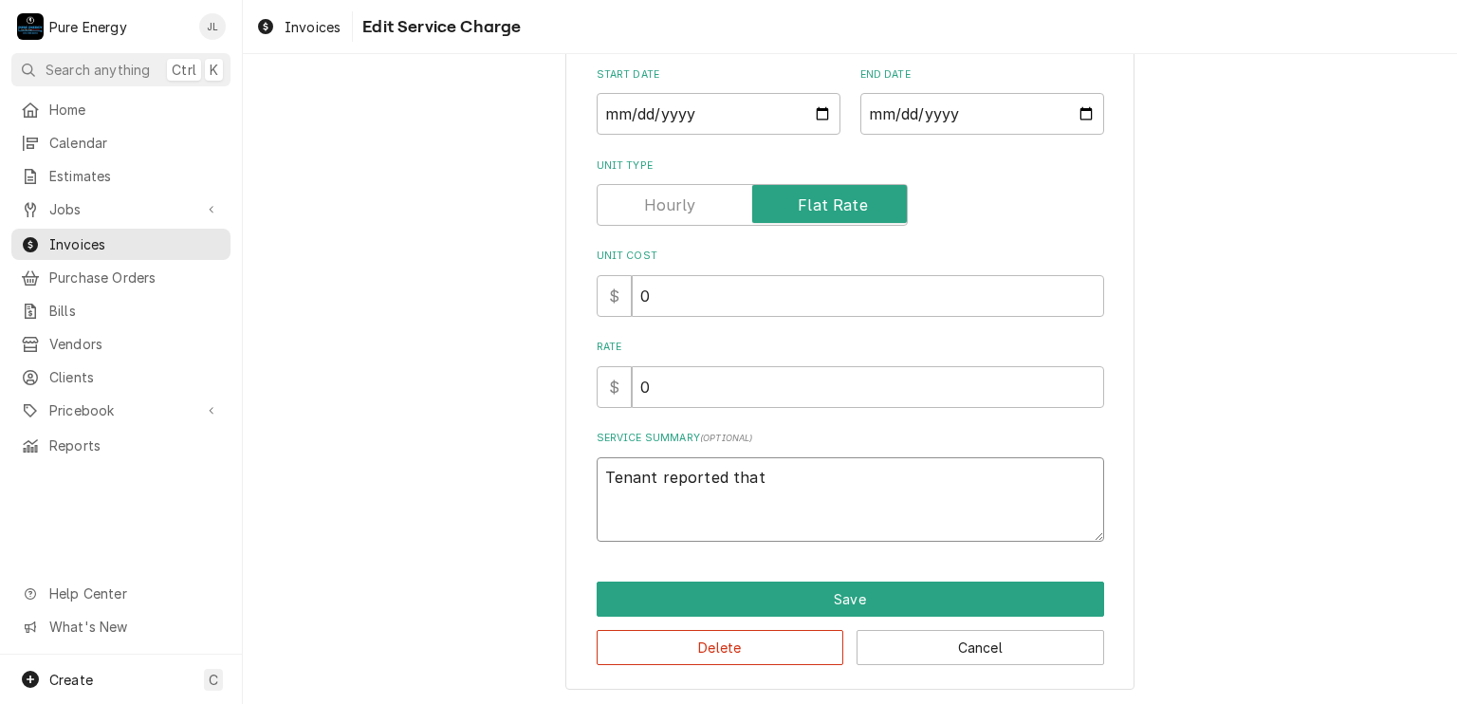
type textarea "Tenant reported that t"
type textarea "x"
type textarea "Tenant reported that th"
type textarea "x"
type textarea "Tenant reported that the"
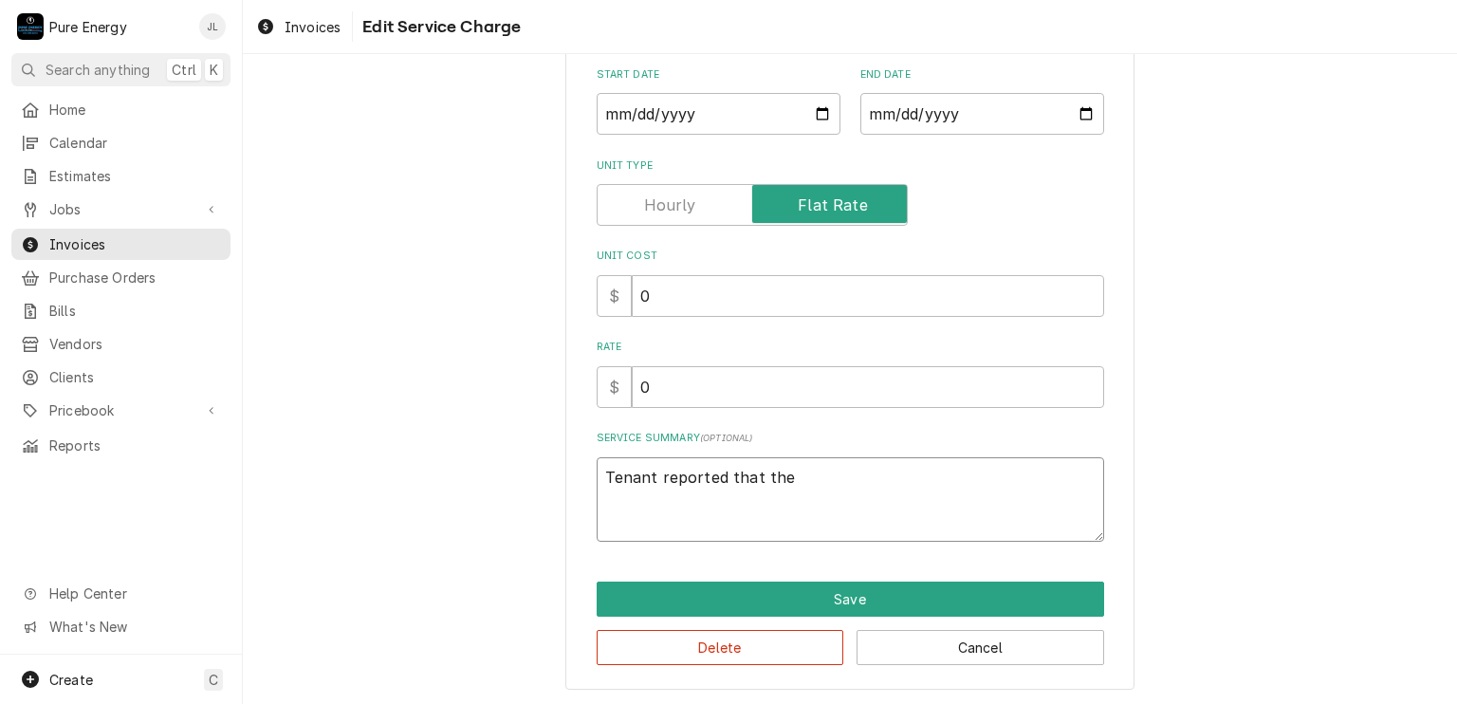
type textarea "x"
type textarea "Tenant reported that the l"
type textarea "x"
type textarea "Tenant reported that the li"
type textarea "x"
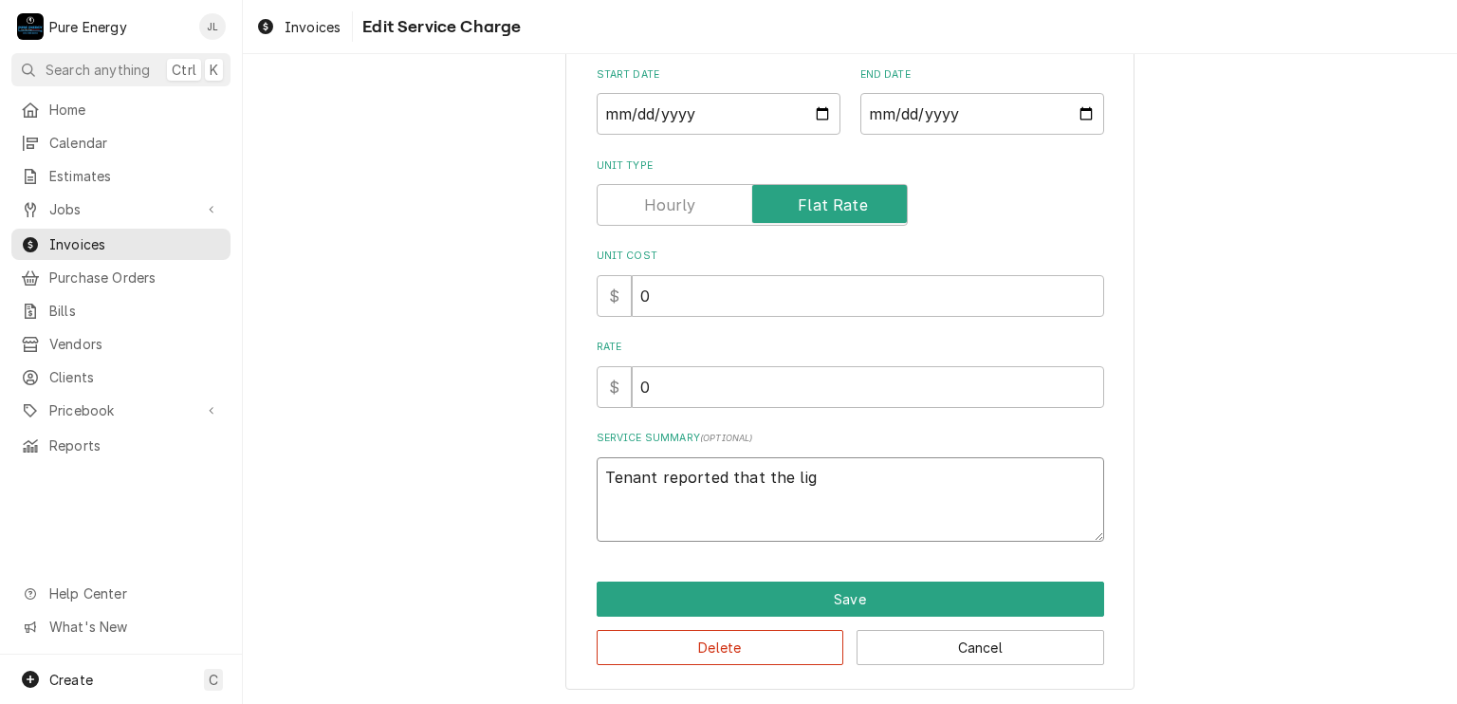
type textarea "Tenant reported that the ligh"
type textarea "x"
type textarea "Tenant reported that the light"
type textarea "x"
type textarea "Tenant reported that the light fi"
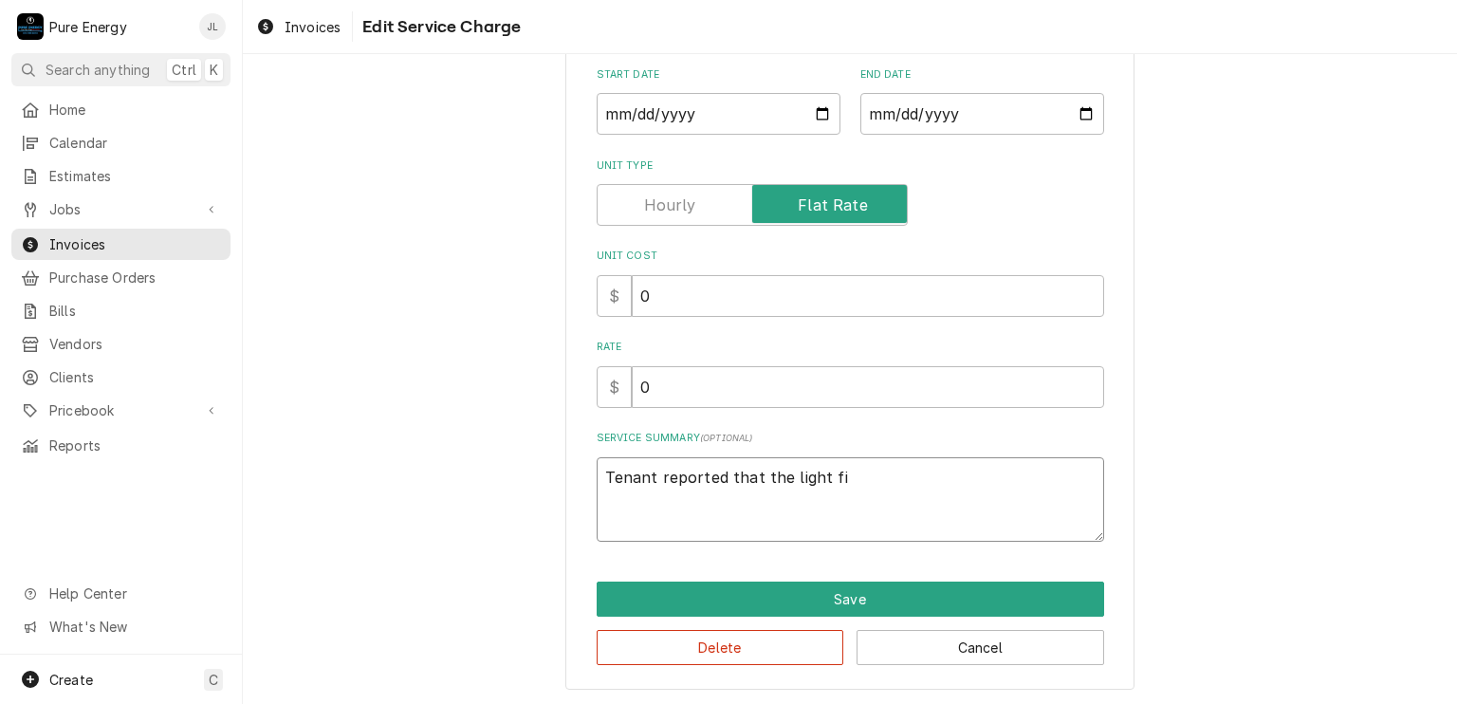
type textarea "x"
type textarea "Tenant reported that the light fix"
type textarea "x"
type textarea "Tenant reported that the light fixtu"
type textarea "x"
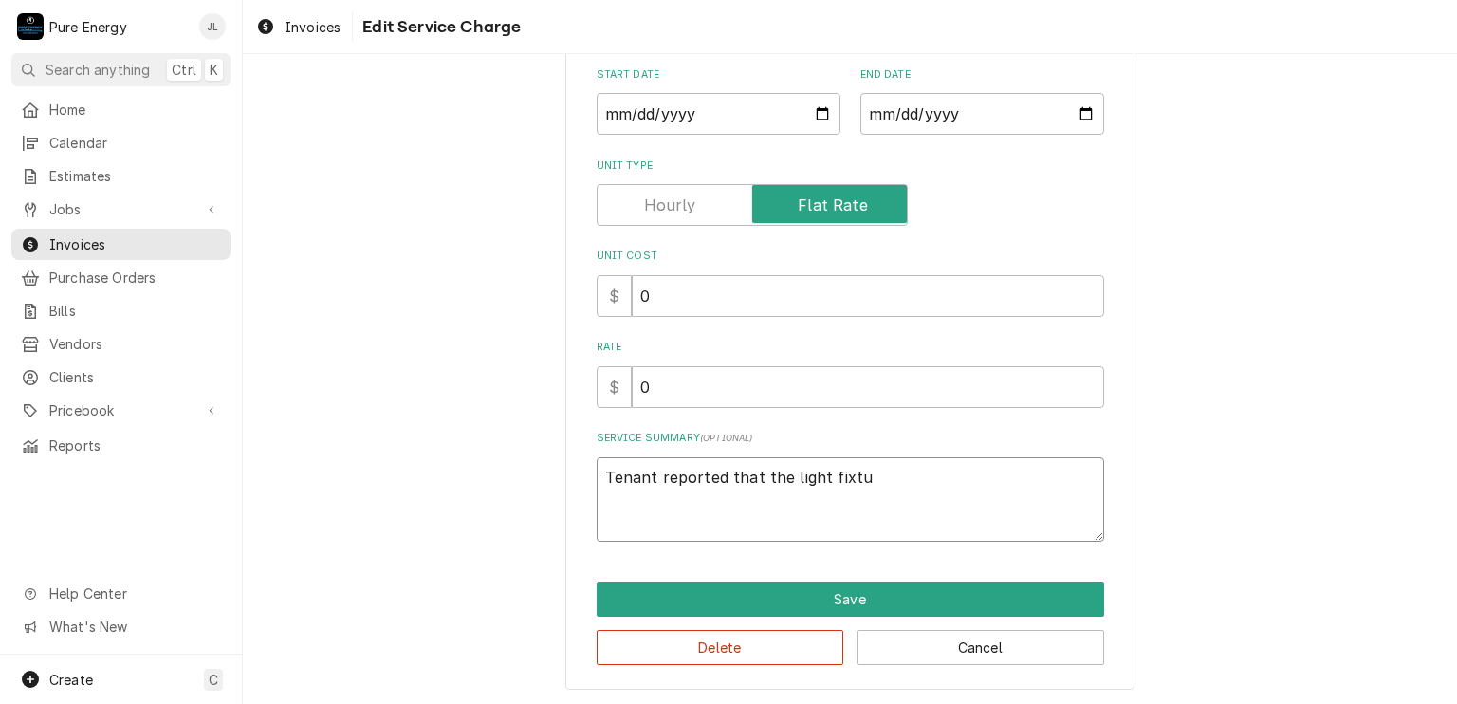
type textarea "Tenant reported that the light fixtur"
type textarea "x"
type textarea "Tenant reported that the light fixture"
type textarea "x"
type textarea "Tenant reported that the light fixture i"
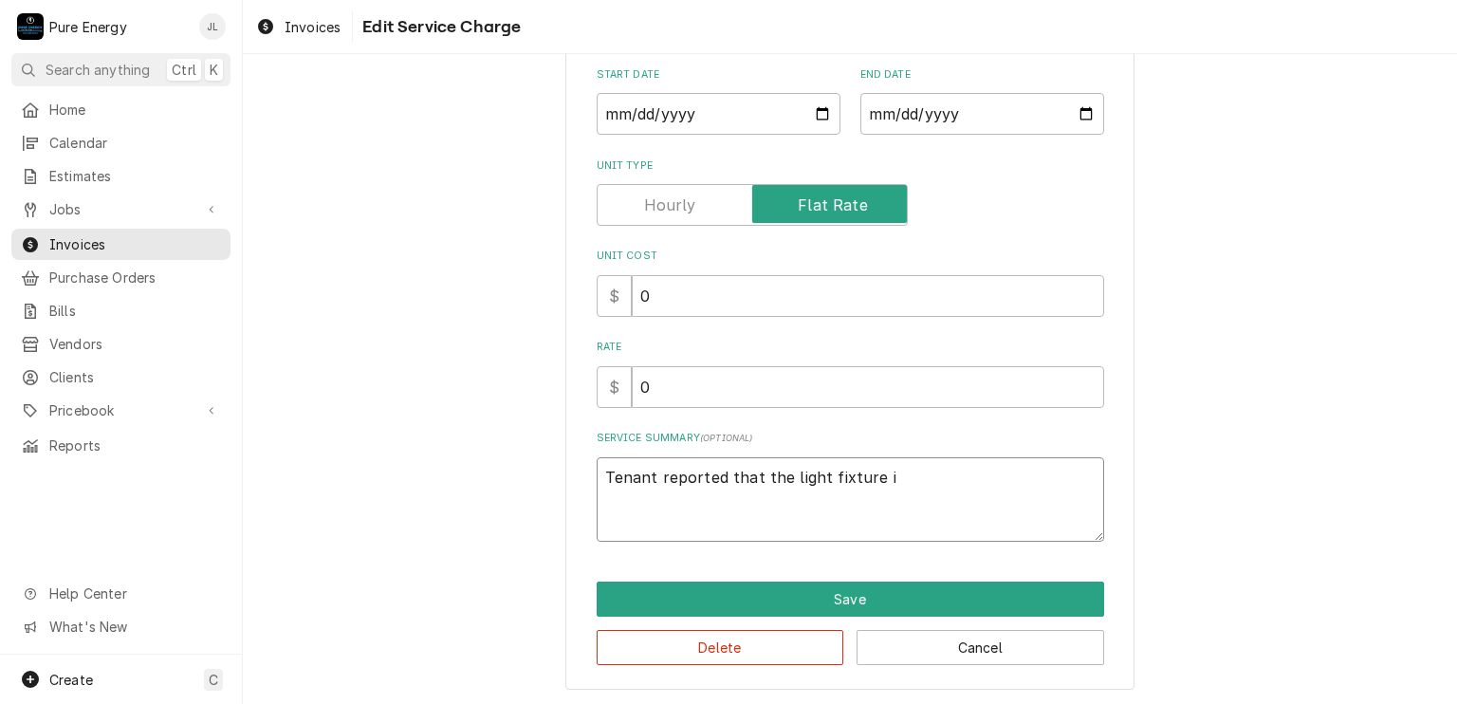
type textarea "x"
type textarea "Tenant reported that the light fixture in"
type textarea "x"
type textarea "Tenant reported that the light fixture in t"
type textarea "x"
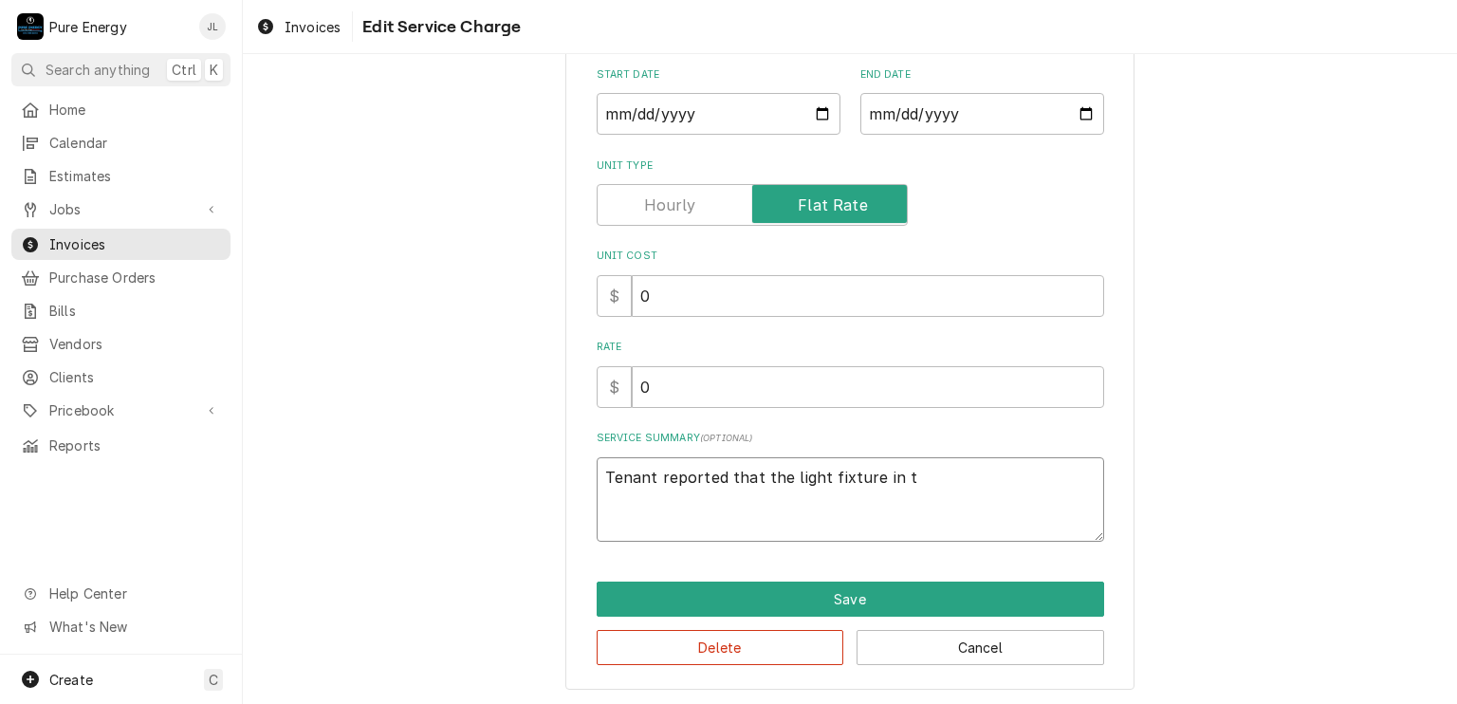
type textarea "Tenant reported that the light fixture in th"
type textarea "x"
type textarea "Tenant reported that the light fixture in the"
type textarea "x"
type textarea "Tenant reported that the light fixture in the l"
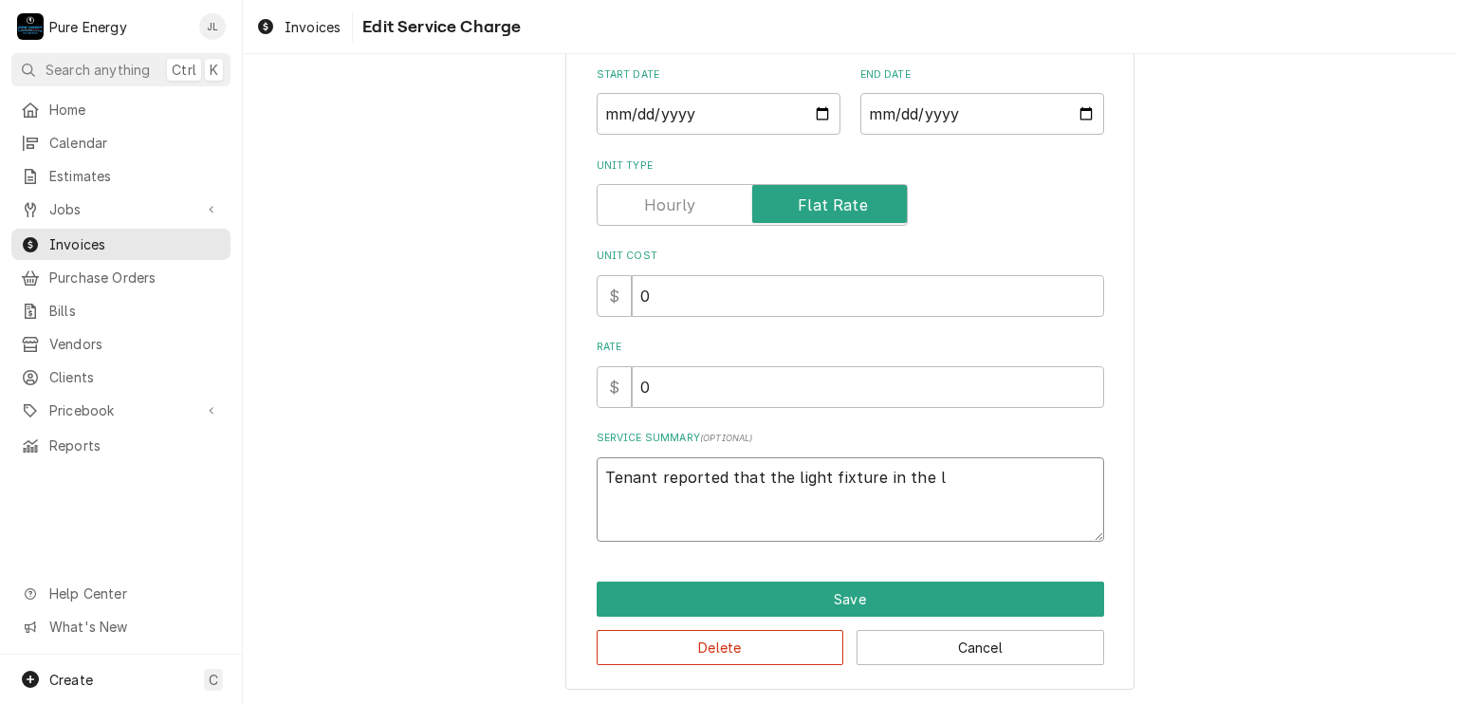
type textarea "x"
type textarea "Tenant reported that the light fixture in the lau"
type textarea "x"
type textarea "Tenant reported that the light fixture in the laun"
type textarea "x"
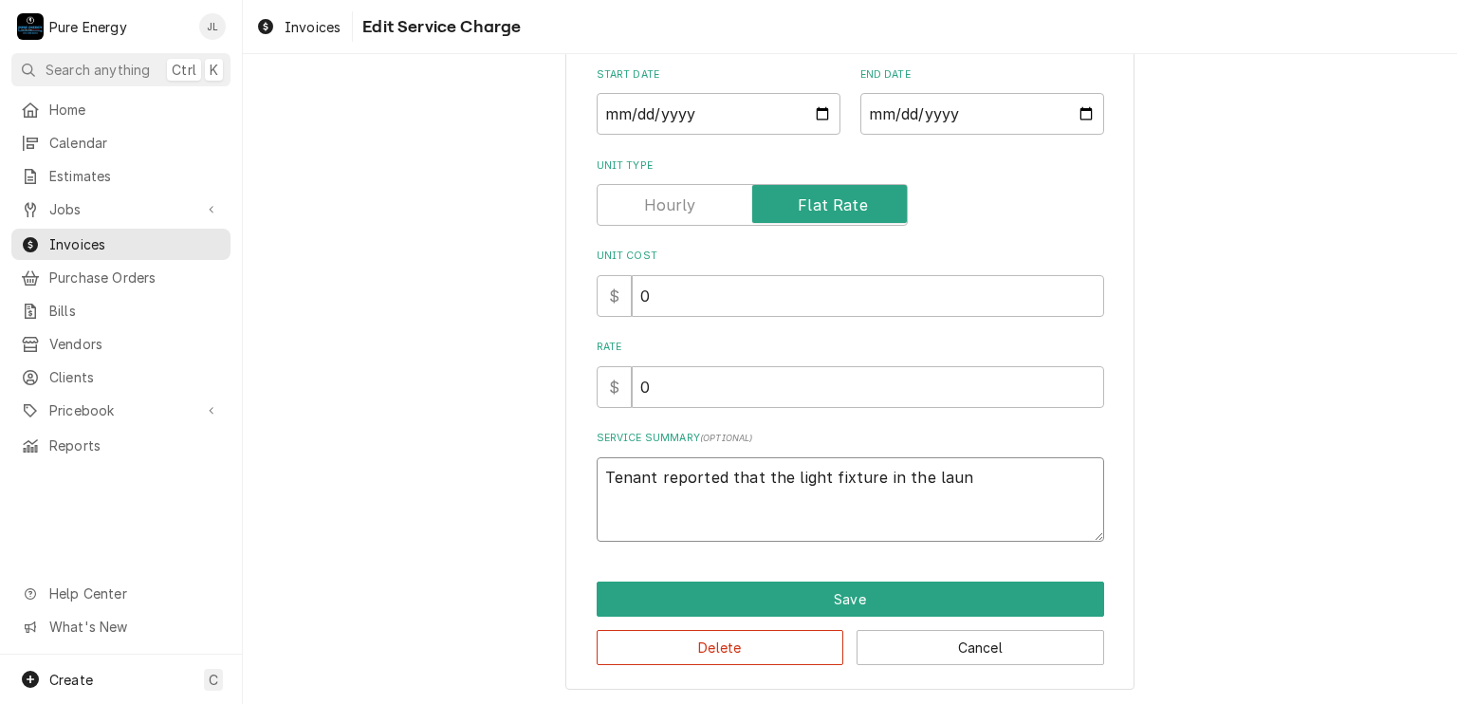
type textarea "Tenant reported that the light fixture in the laund"
type textarea "x"
type textarea "Tenant reported that the light fixture in the laundr"
type textarea "x"
type textarea "Tenant reported that the light fixture in the laundry"
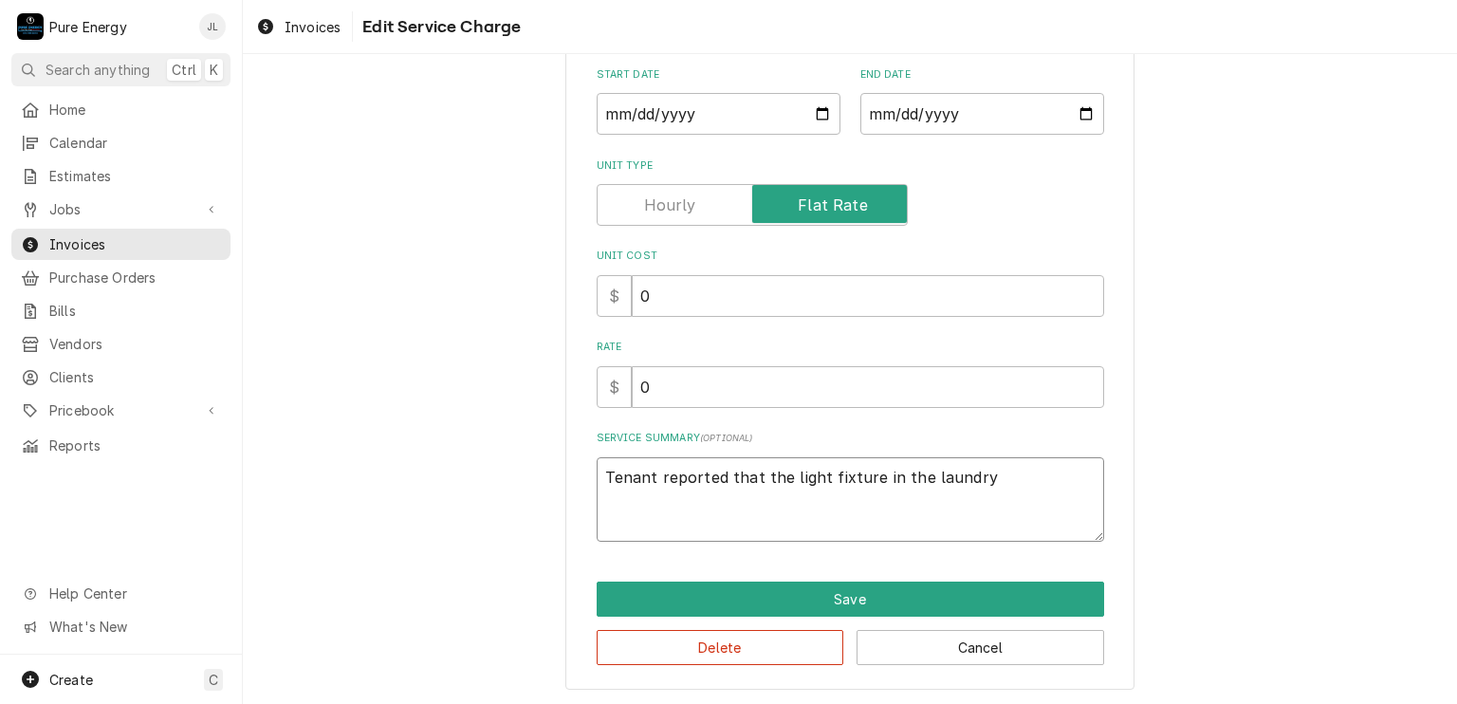
type textarea "x"
type textarea "Tenant reported that the light fixture in the laundry"
type textarea "x"
type textarea "Tenant reported that the light fixture in the laundry w"
type textarea "x"
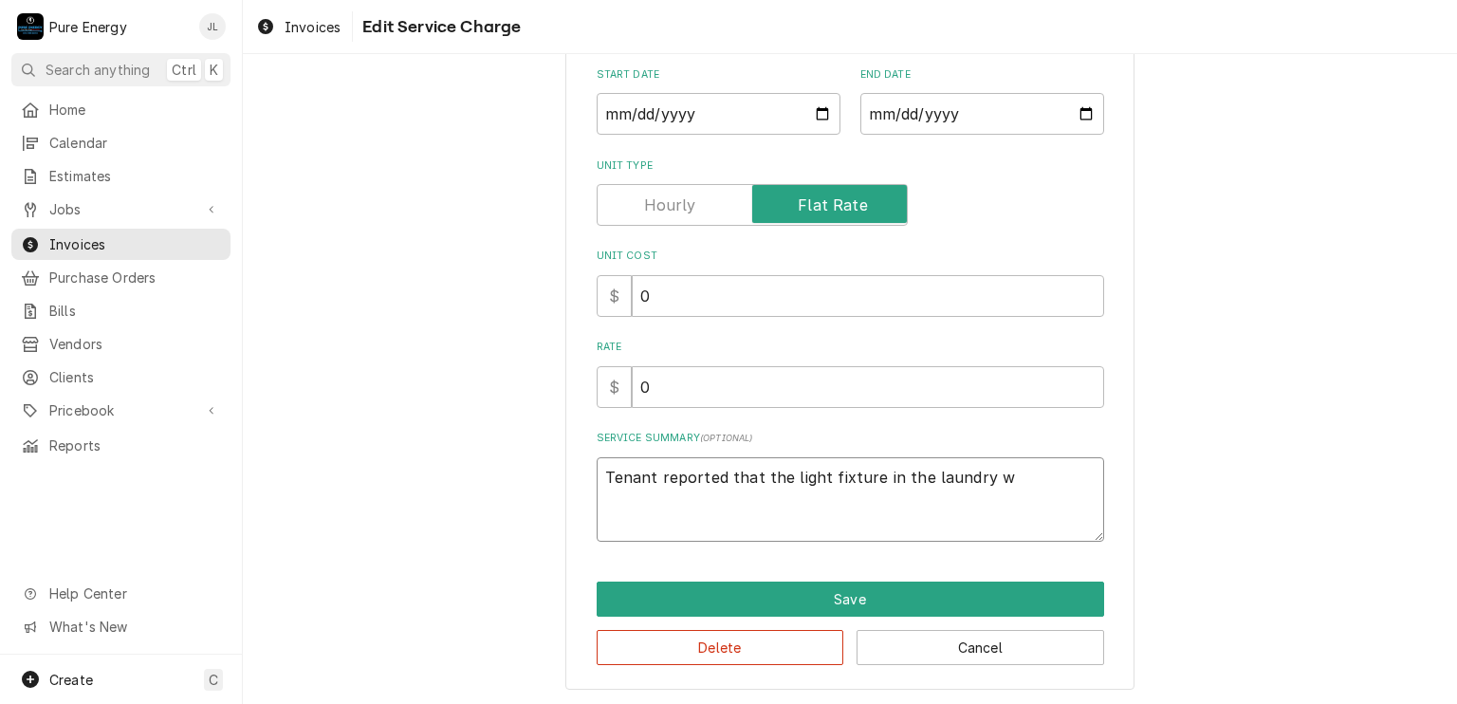
type textarea "Tenant reported that the light fixture in the laundry"
type textarea "x"
type textarea "Tenant reported that the light fixture in the laundry r"
type textarea "x"
type textarea "Tenant reported that the light fixture in the laundry ro"
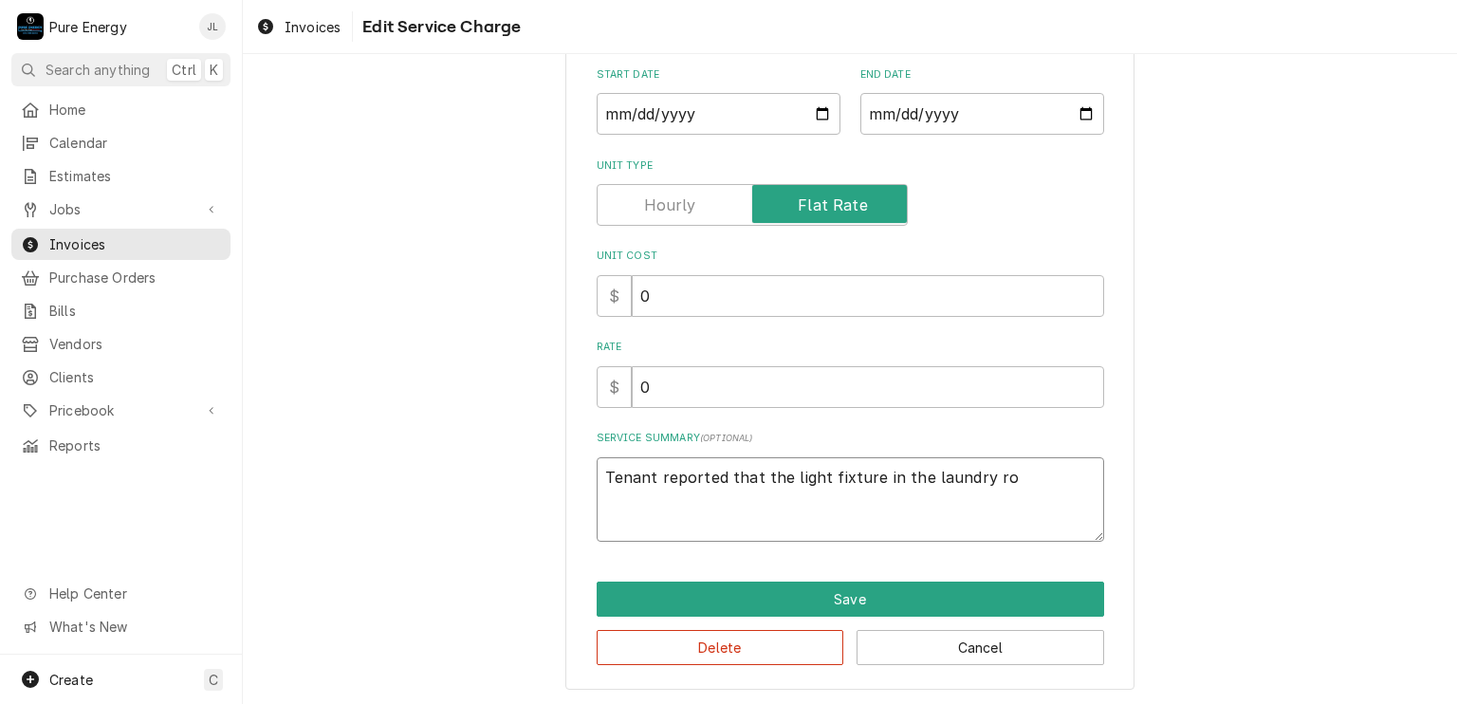
type textarea "x"
type textarea "Tenant reported that the light fixture in the laundry roo"
type textarea "x"
type textarea "Tenant reported that the light fixture in the laundry room"
type textarea "x"
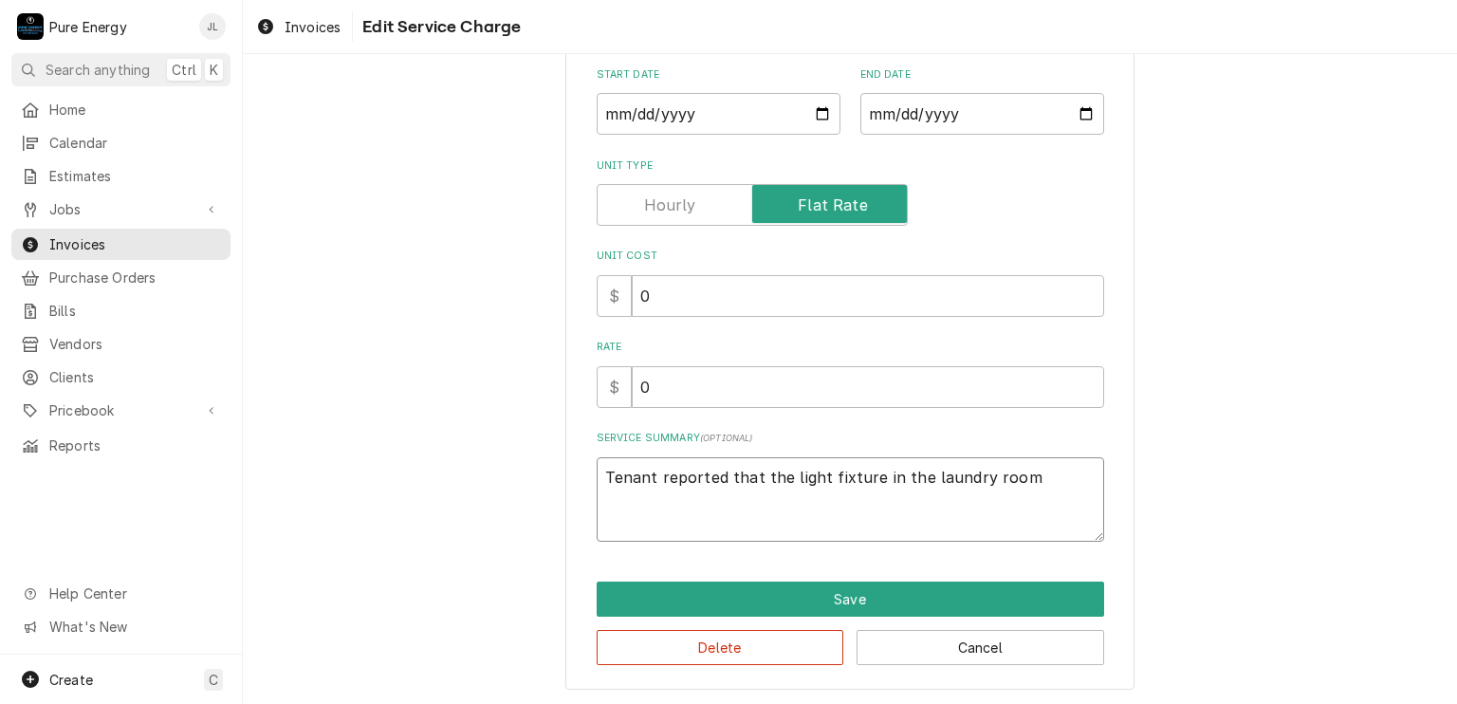
type textarea "Tenant reported that the light fixture in the laundry room"
type textarea "x"
type textarea "Tenant reported that the light fixture in the laundry room wo"
type textarea "x"
type textarea "Tenant reported that the light fixture in the laundry room wou"
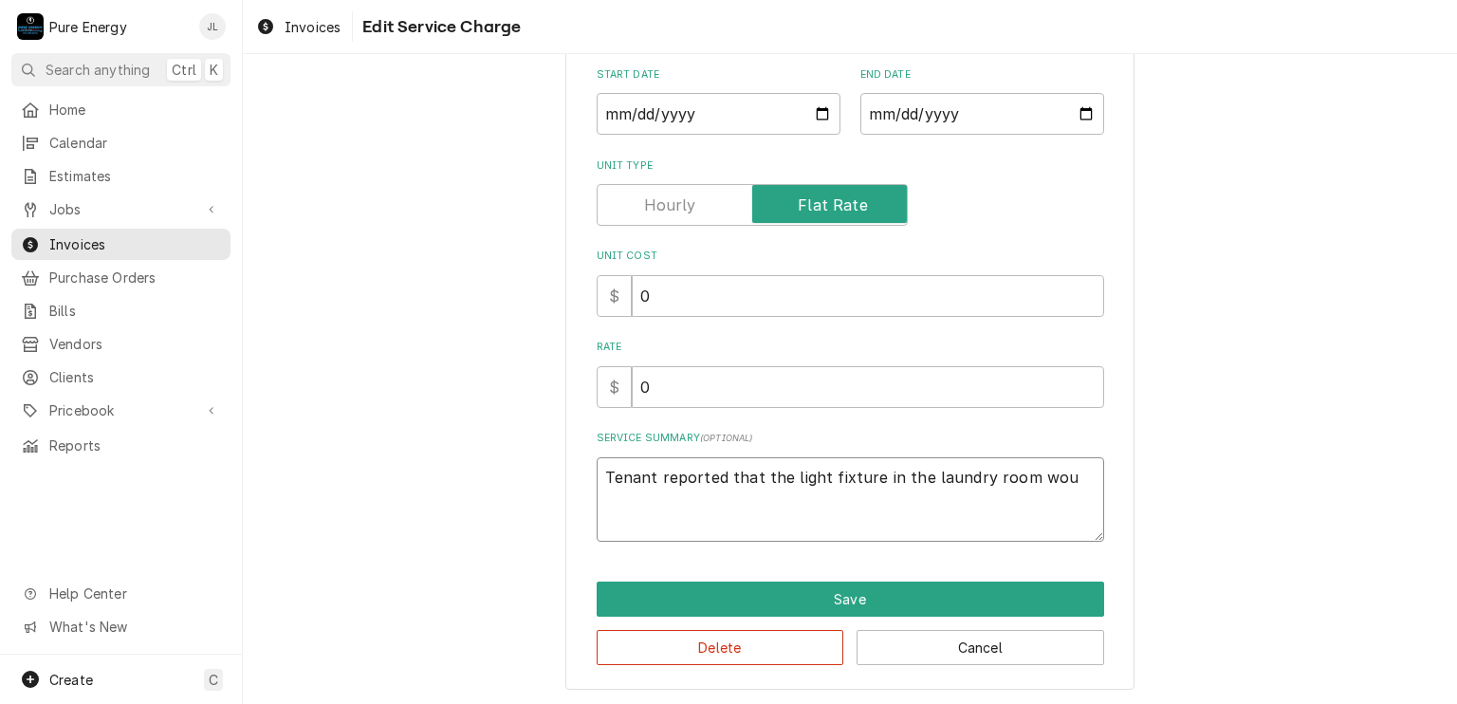
type textarea "x"
type textarea "Tenant reported that the light fixture in the laundry room woul"
type textarea "x"
type textarea "Tenant reported that the light fixture in the laundry room would"
type textarea "x"
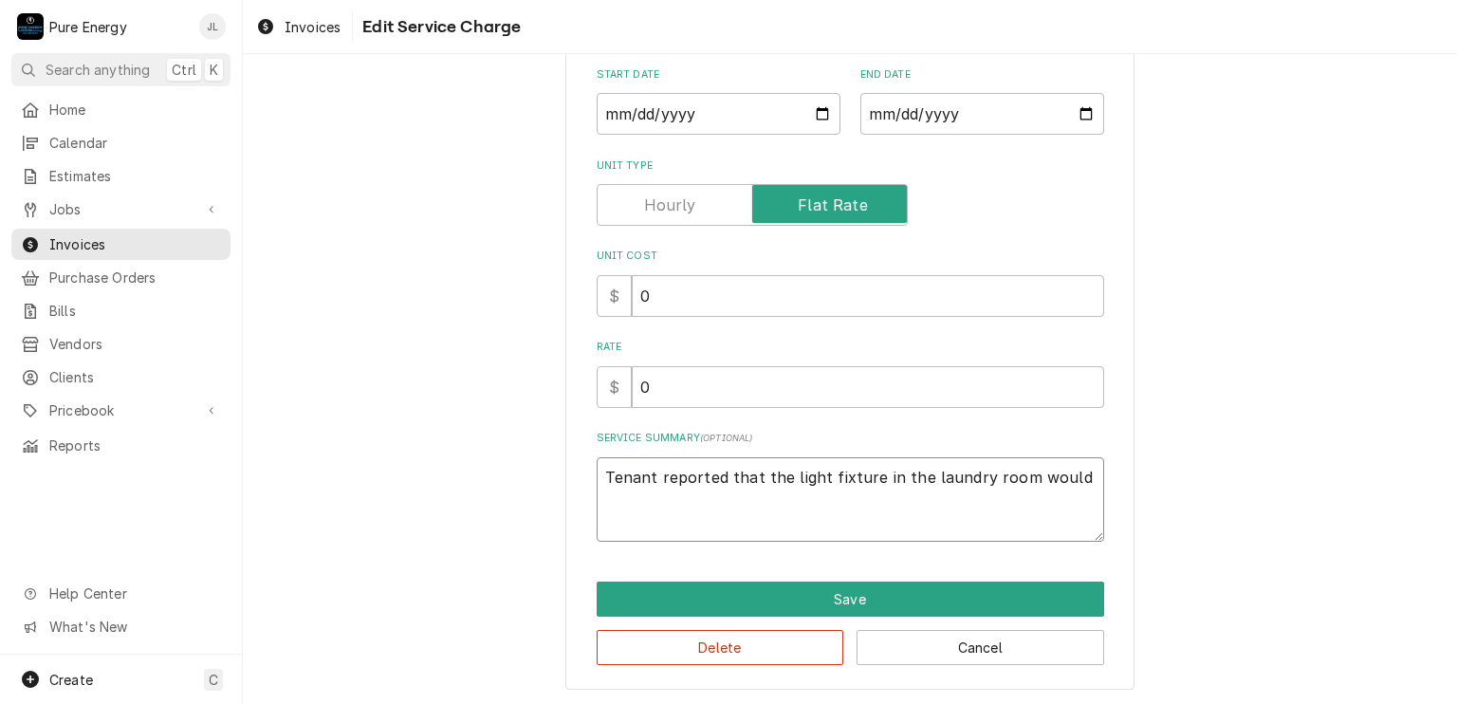
type textarea "Tenant reported that the light fixture in the laundry room would"
type textarea "x"
type textarea "Tenant reported that the light fixture in the laundry room would n"
type textarea "x"
type textarea "Tenant reported that the light fixture in the laundry room would no"
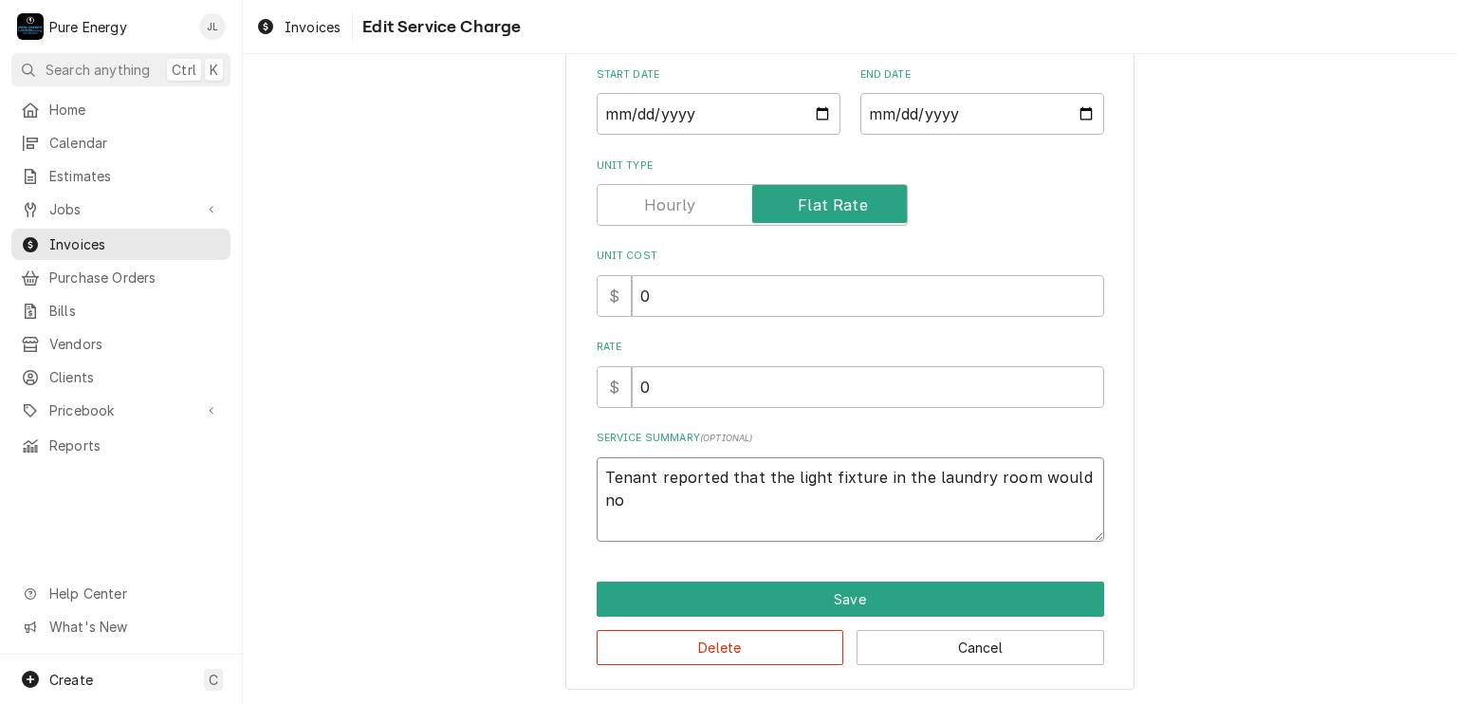
type textarea "x"
type textarea "Tenant reported that the light fixture in the laundry room would not"
type textarea "x"
type textarea "Tenant reported that the light fixture in the laundry room would not"
type textarea "x"
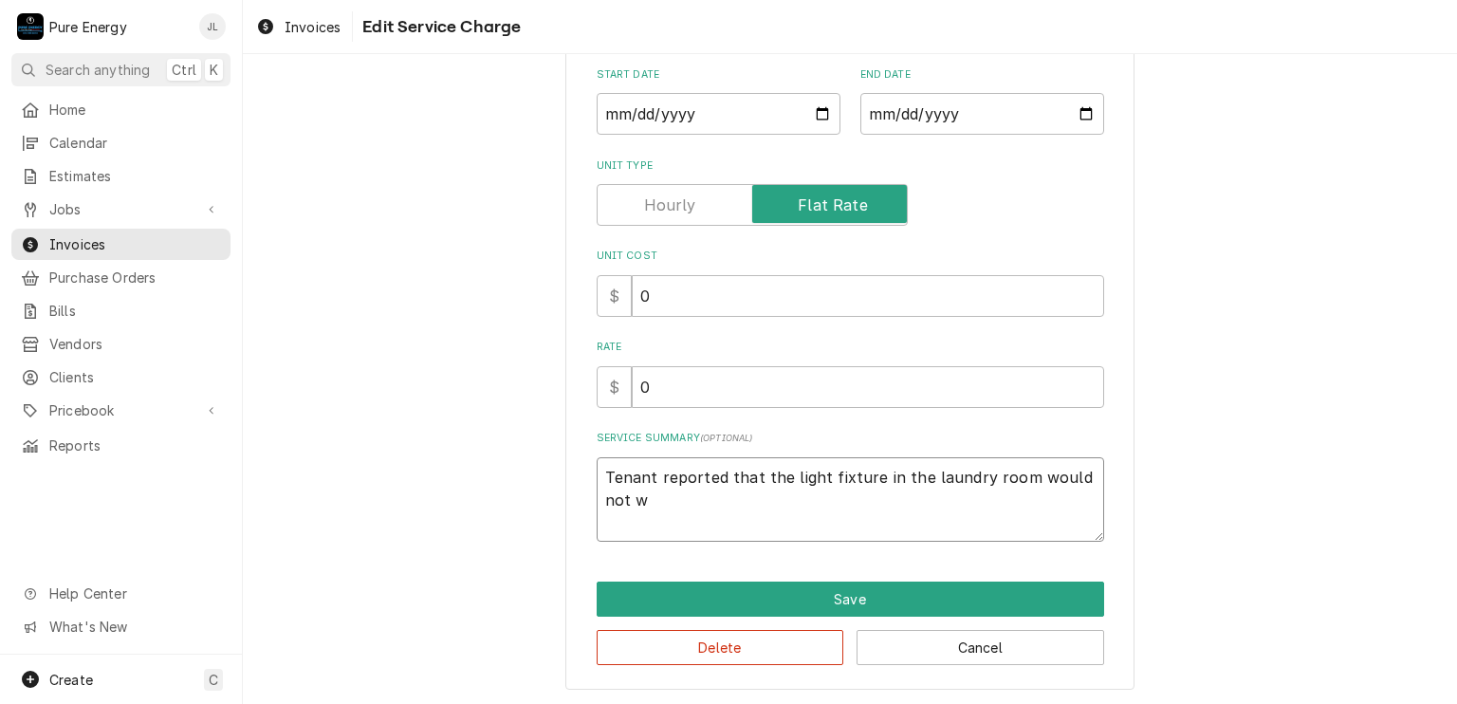
type textarea "Tenant reported that the light fixture in the laundry room would not wo"
type textarea "x"
type textarea "Tenant reported that the light fixture in the laundry room would not work"
type textarea "x"
type textarea "Tenant reported that the light fixture in the laundry room would not work"
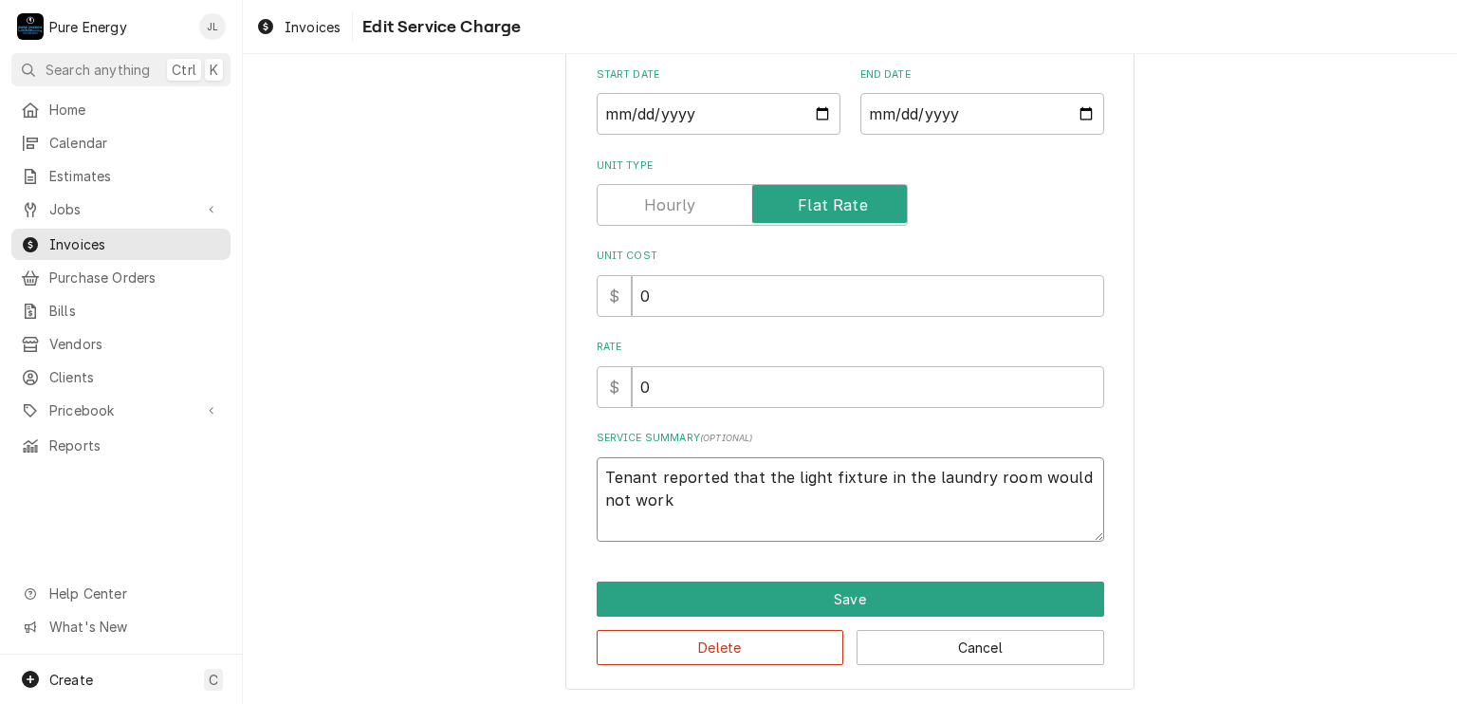
type textarea "x"
type textarea "Tenant reported that the light fixture in the laundry room would not work a"
type textarea "x"
type textarea "Tenant reported that the light fixture in the laundry room would not work af"
type textarea "x"
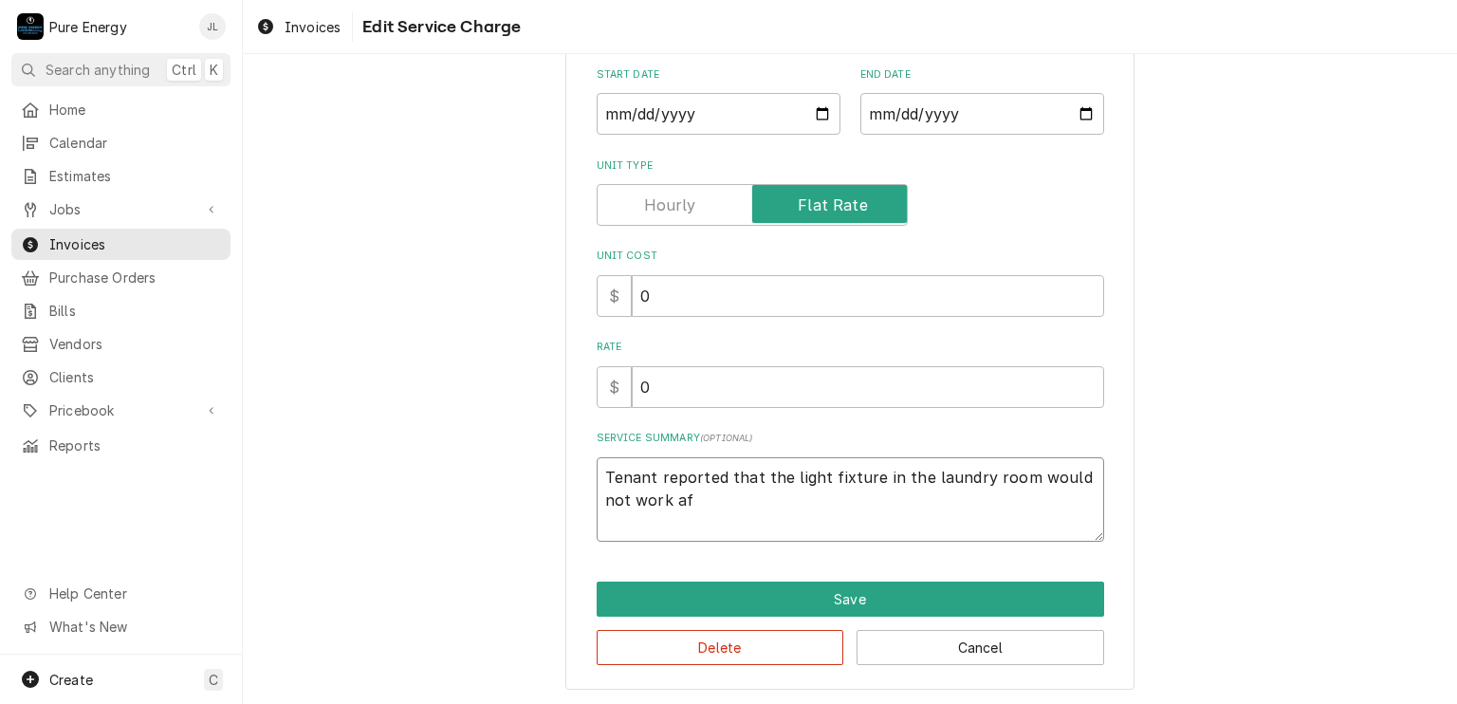
type textarea "Tenant reported that the light fixture in the laundry room would not work aft"
type textarea "x"
type textarea "Tenant reported that the light fixture in the laundry room would not work afte"
type textarea "x"
type textarea "Tenant reported that the light fixture in the laundry room would not work after"
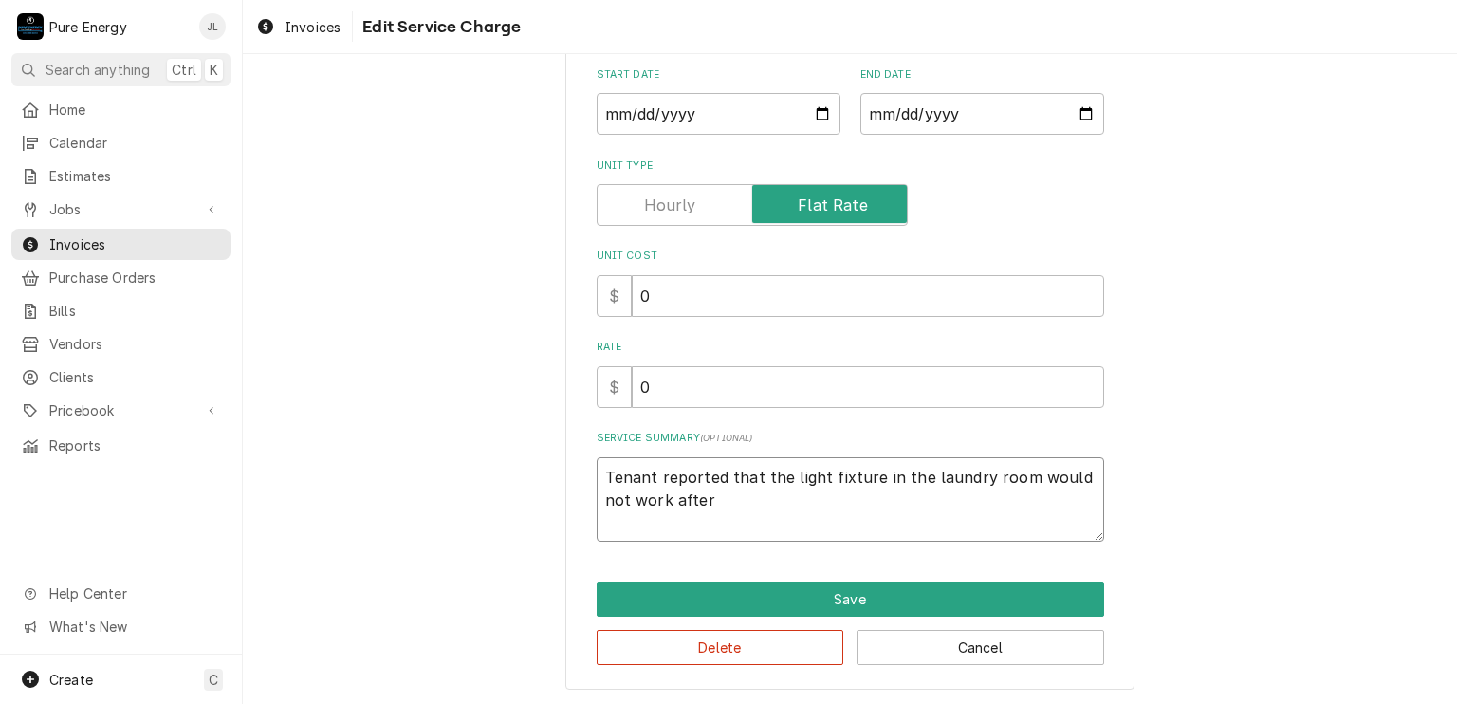
type textarea "x"
type textarea "Tenant reported that the light fixture in the laundry room would not work after"
type textarea "x"
type textarea "Tenant reported that the light fixture in the laundry room would not work after…"
type textarea "x"
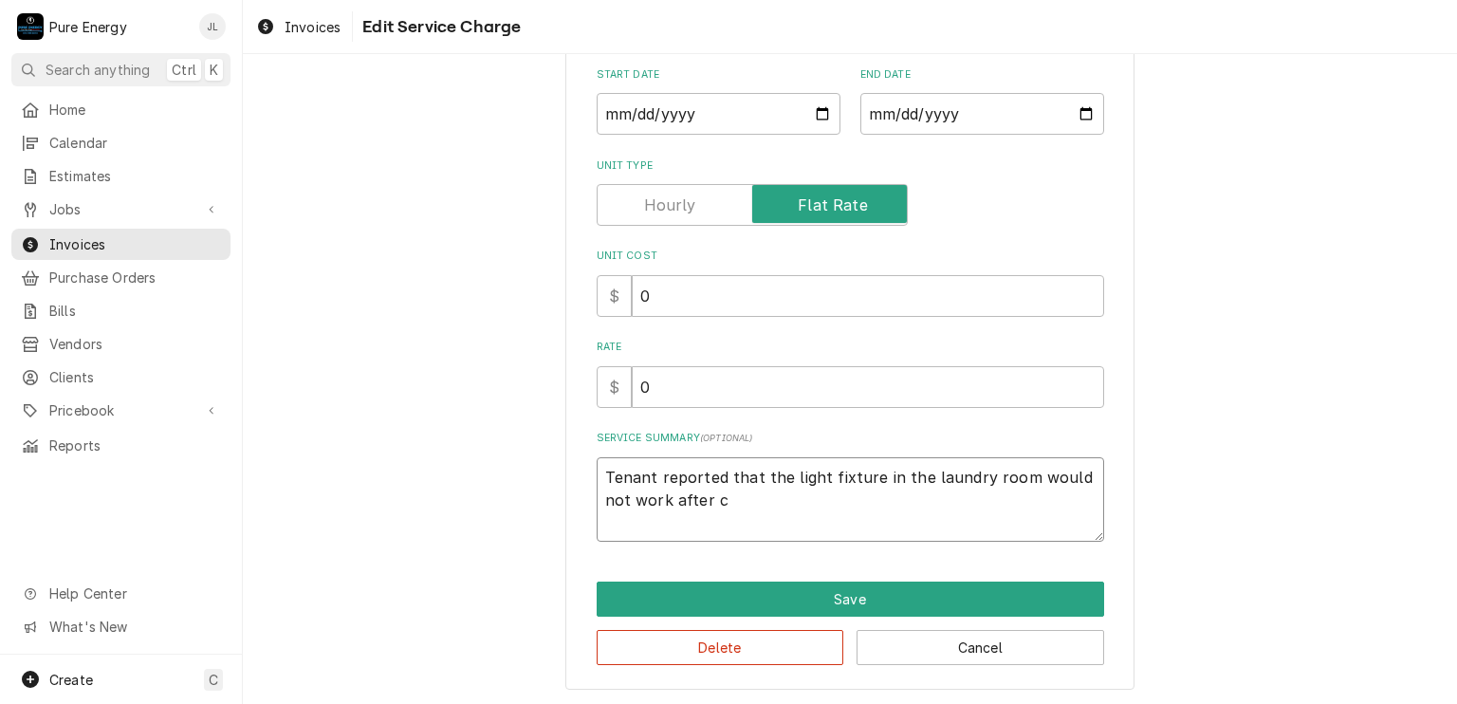
type textarea "Tenant reported that the light fixture in the laundry room would not work after…"
type textarea "x"
type textarea "Tenant reported that the light fixture in the laundry room would not work after…"
type textarea "x"
type textarea "Tenant reported that the light fixture in the laundry room would not work after…"
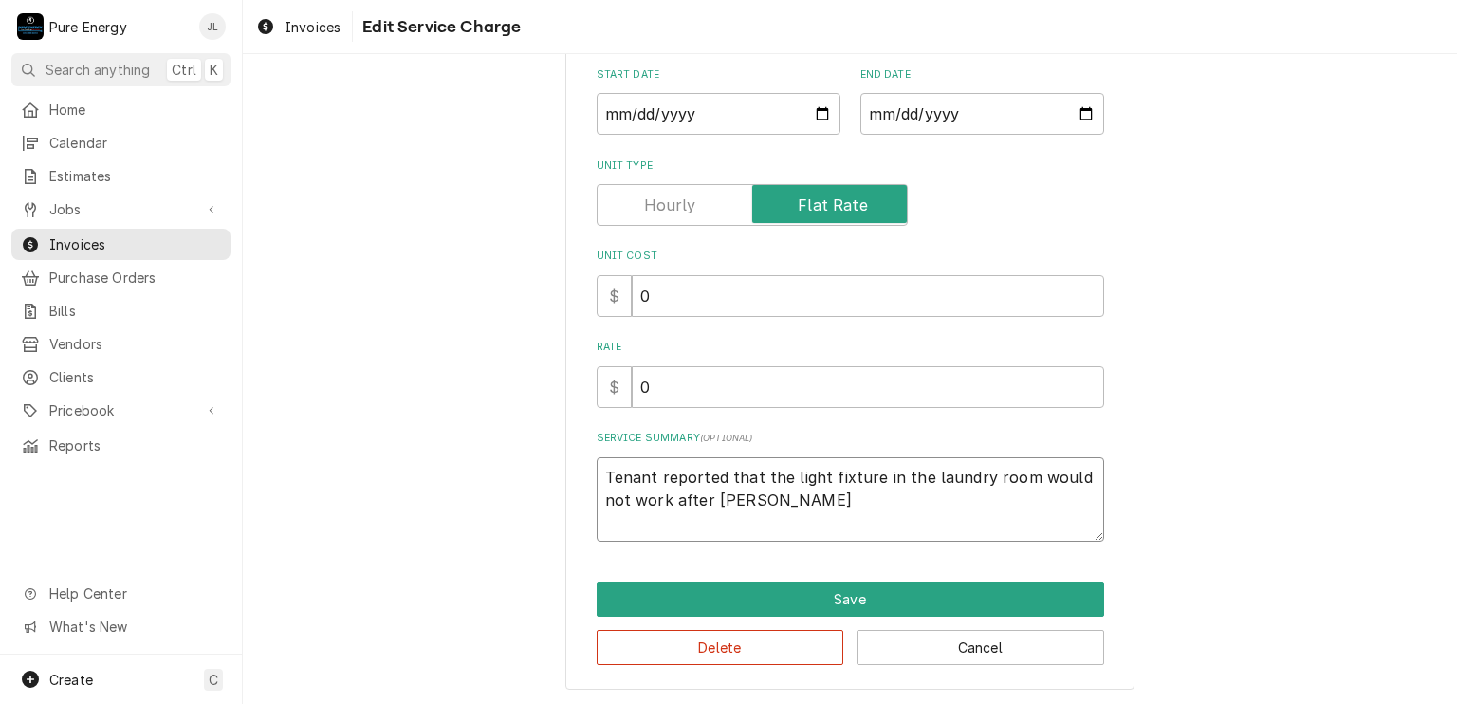
type textarea "x"
type textarea "Tenant reported that the light fixture in the laundry room would not work after…"
type textarea "x"
type textarea "Tenant reported that the light fixture in the laundry room would not work after…"
type textarea "x"
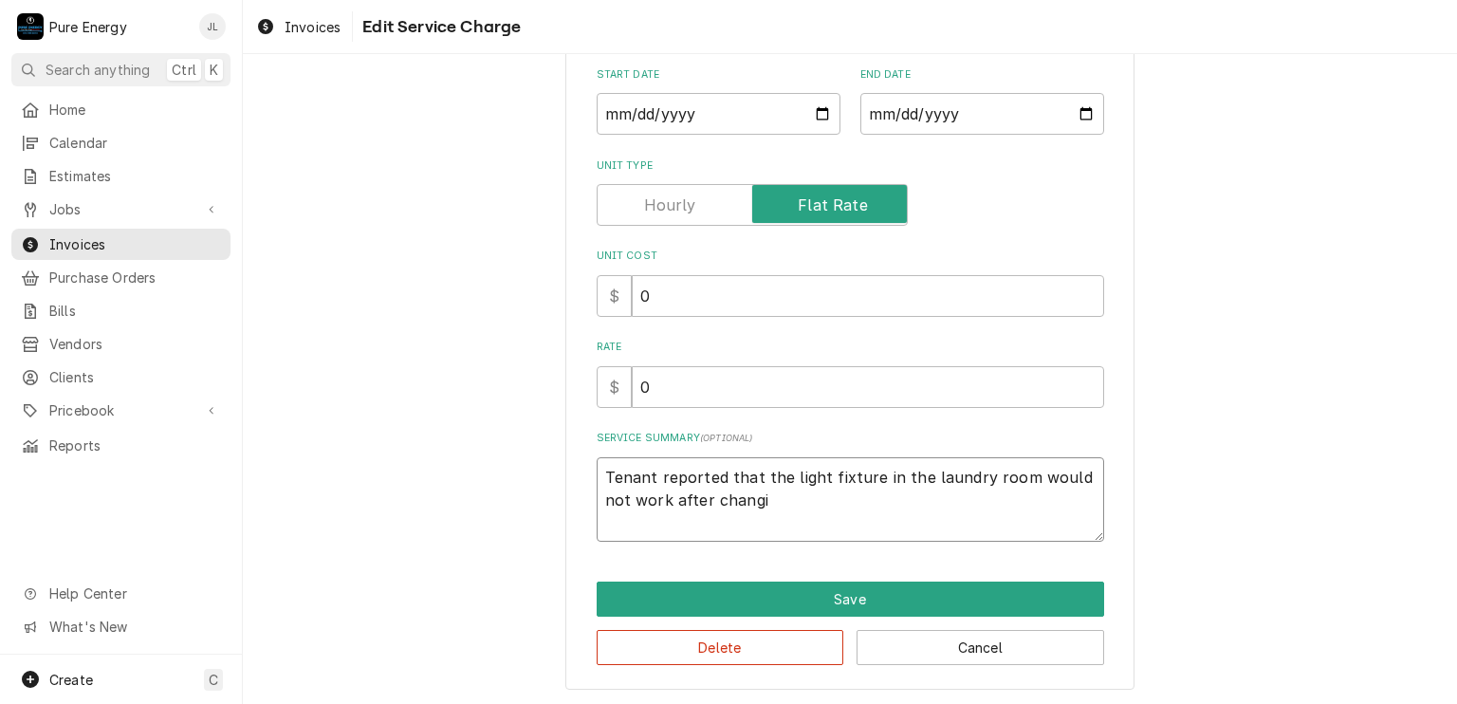
type textarea "Tenant reported that the light fixture in the laundry room would not work after…"
type textarea "x"
type textarea "Tenant reported that the light fixture in the laundry room would not work after…"
type textarea "x"
type textarea "Tenant reported that the light fixture in the laundry room would not work after…"
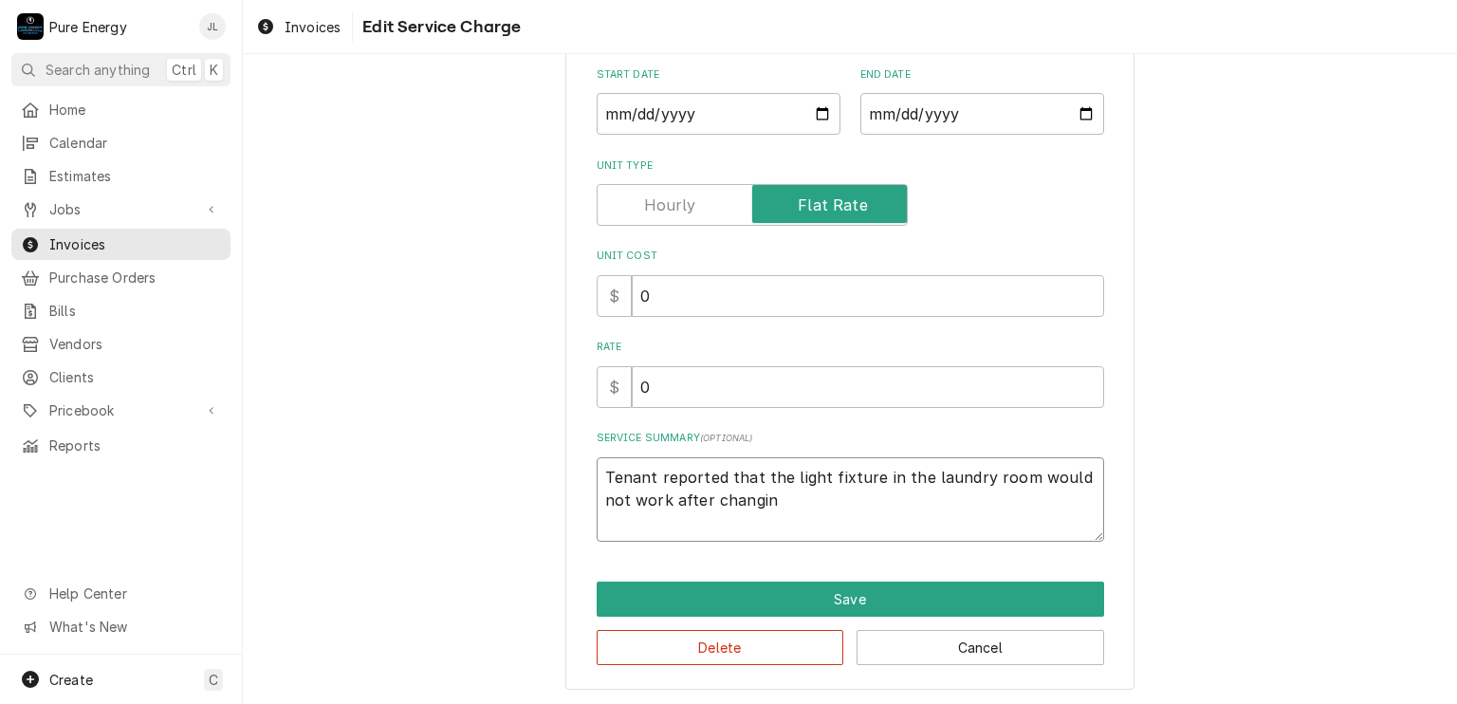
type textarea "x"
type textarea "Tenant reported that the light fixture in the laundry room would not work after…"
type textarea "x"
type textarea "Tenant reported that the light fixture in the laundry room would not work after…"
type textarea "x"
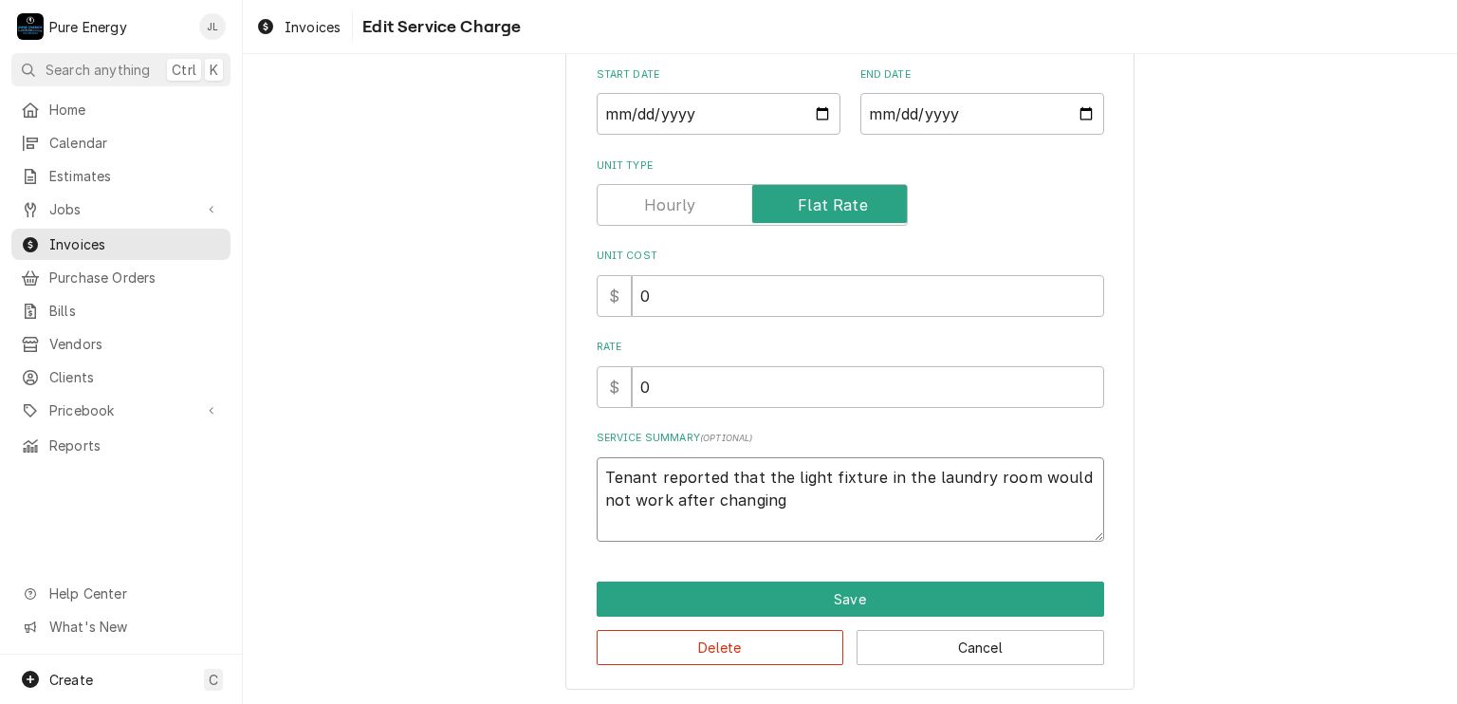
type textarea "Tenant reported that the light fixture in the laundry room would not work after…"
type textarea "x"
type textarea "Tenant reported that the light fixture in the laundry room would not work after…"
type textarea "x"
type textarea "Tenant reported that the light fixture in the laundry room would not work after…"
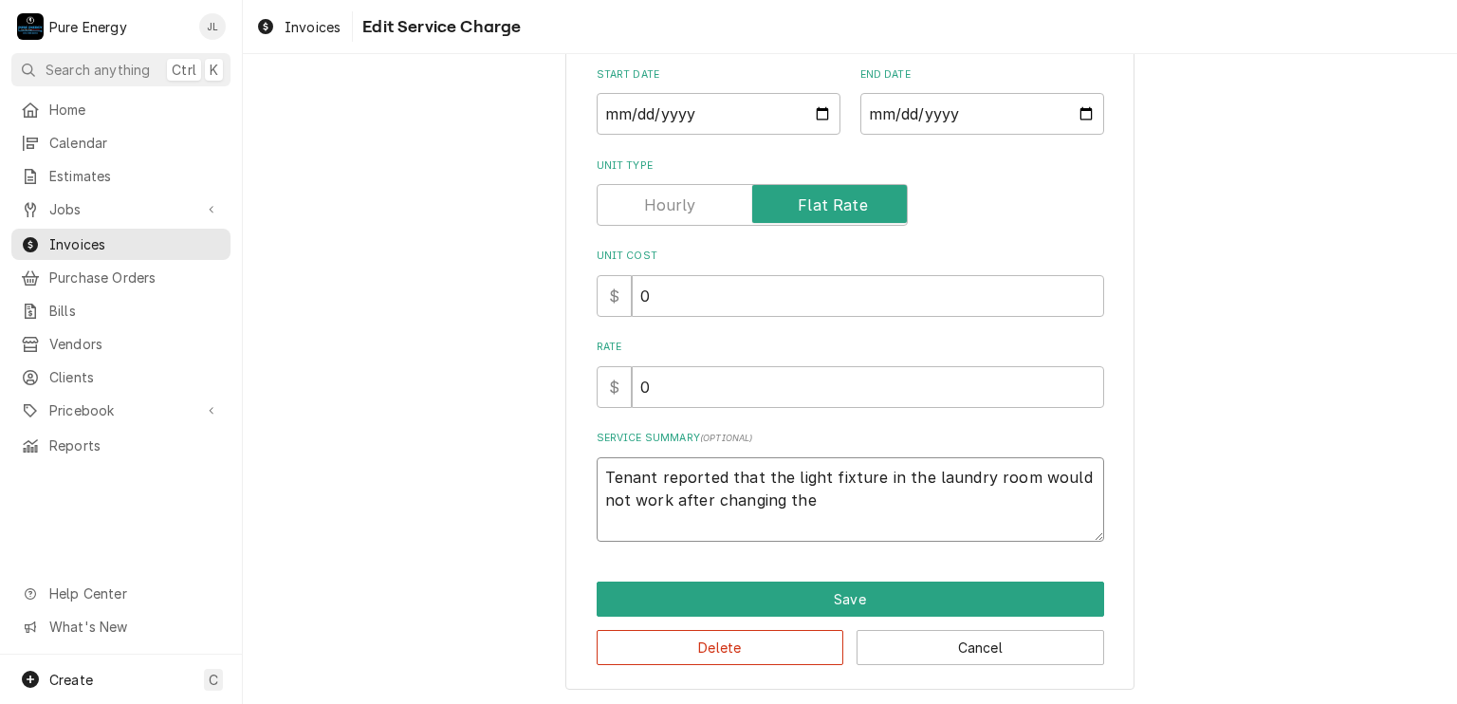
type textarea "x"
type textarea "Tenant reported that the light fixture in the laundry room would not work after…"
type textarea "x"
type textarea "Tenant reported that the light fixture in the laundry room would not work after…"
type textarea "x"
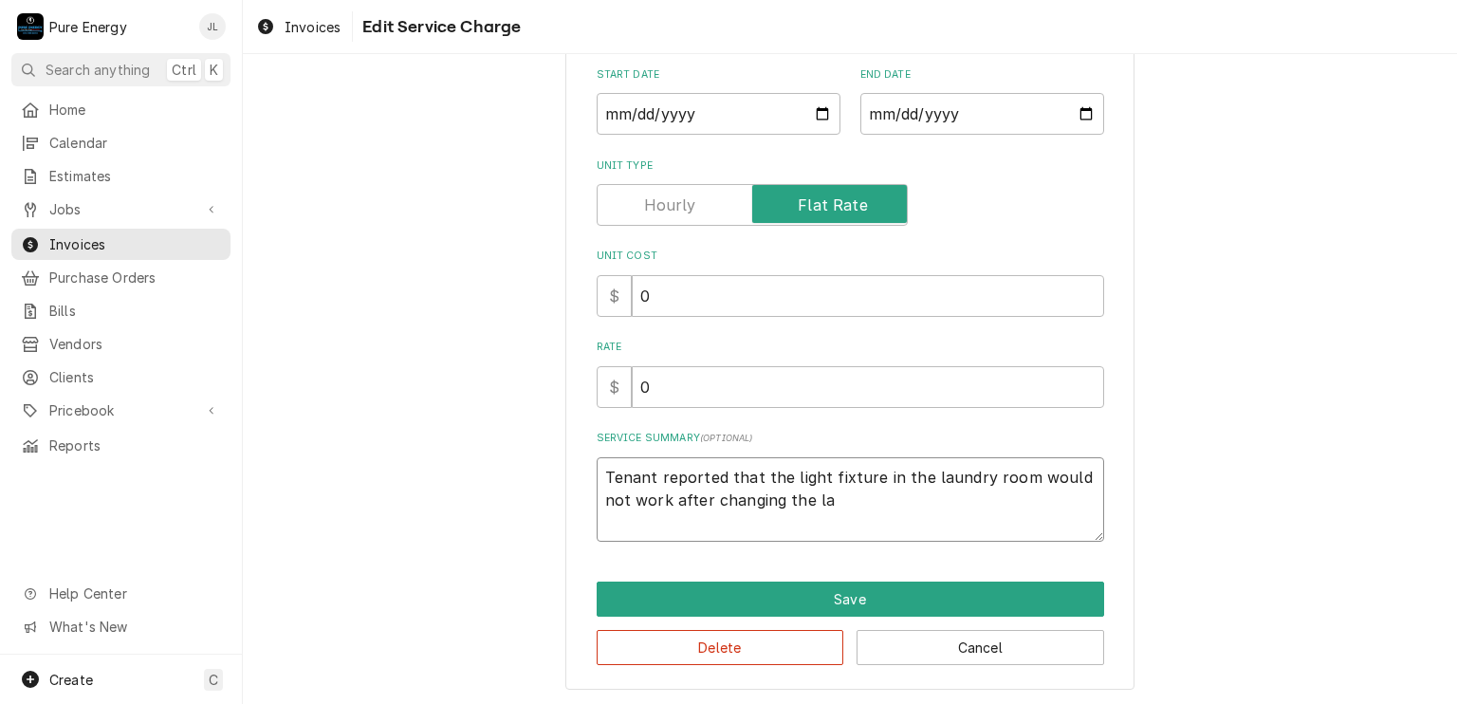
type textarea "Tenant reported that the light fixture in the laundry room would not work after…"
type textarea "x"
type textarea "Tenant reported that the light fixture in the laundry room would not work after…"
type textarea "x"
type textarea "Tenant reported that the light fixture in the laundry room would not work after…"
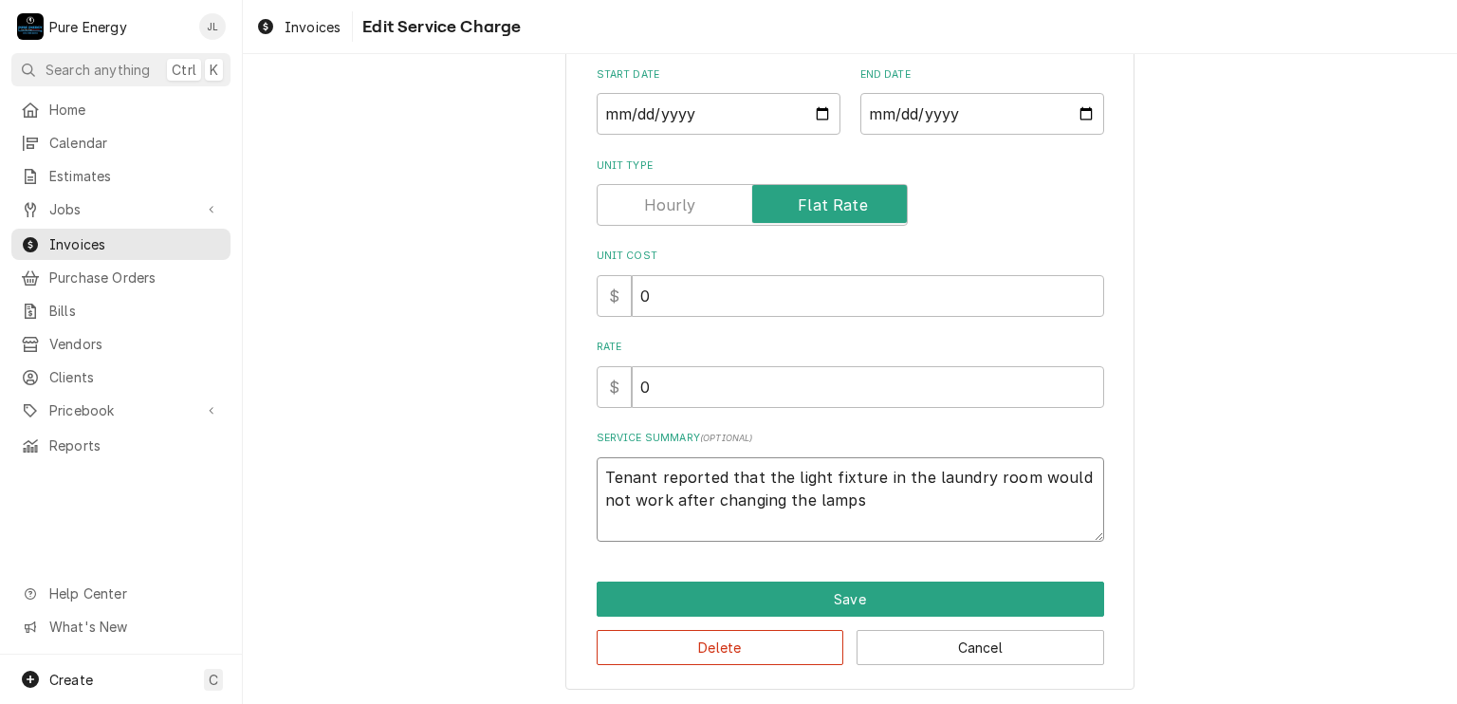
type textarea "x"
type textarea "Tenant reported that the light fixture in the laundry room would not work after…"
type textarea "x"
type textarea "Tenant reported that the light fixture in the laundry room would not work after…"
type textarea "x"
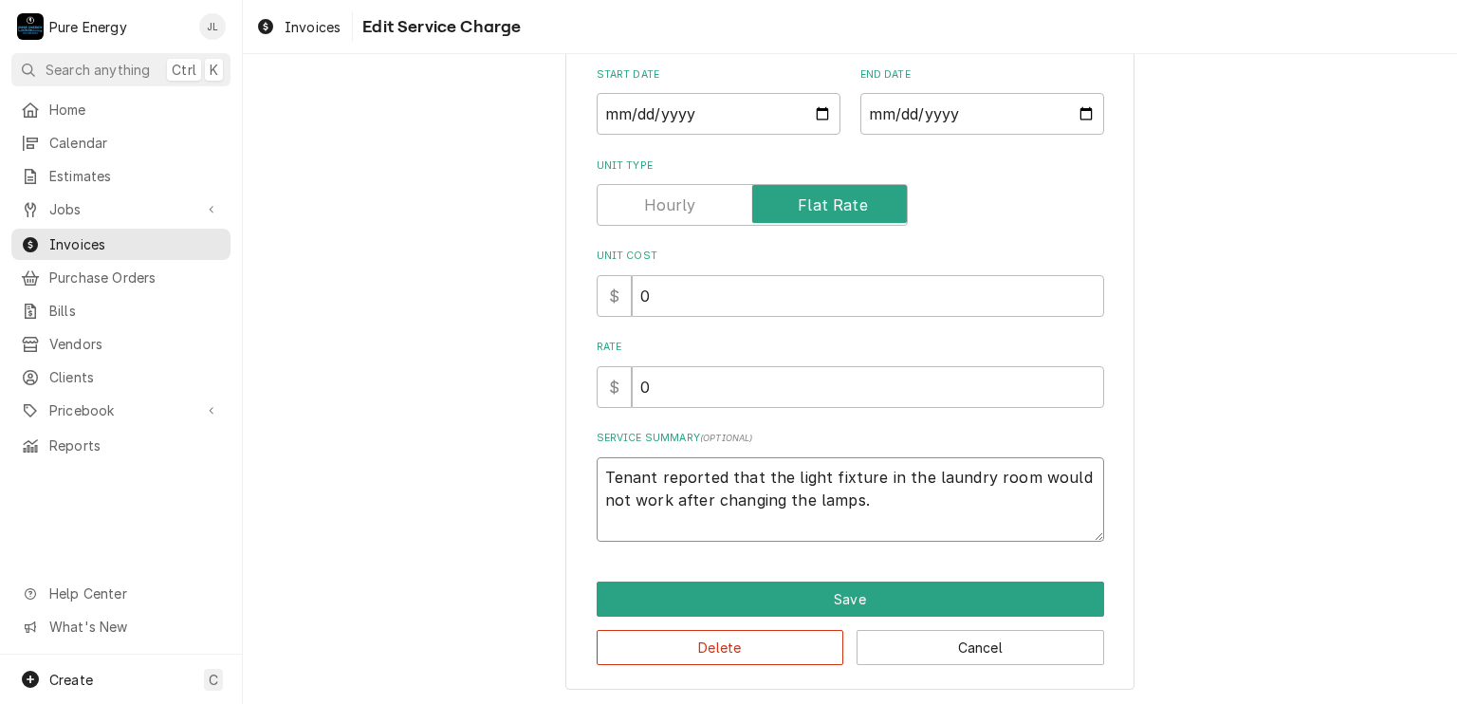
type textarea "Tenant reported that the light fixture in the laundry room would not work after…"
type textarea "x"
type textarea "Tenant reported that the light fixture in the laundry room would not work after…"
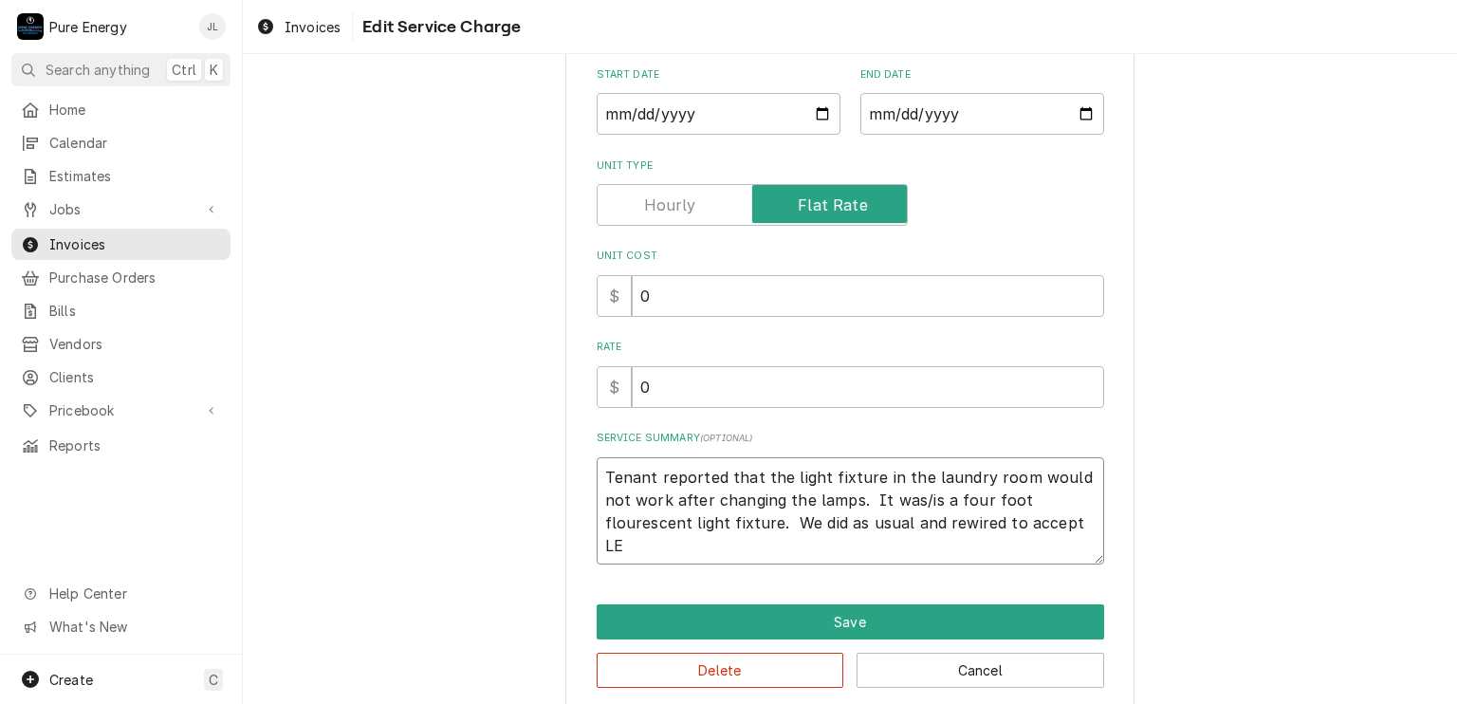
scroll to position [234, 0]
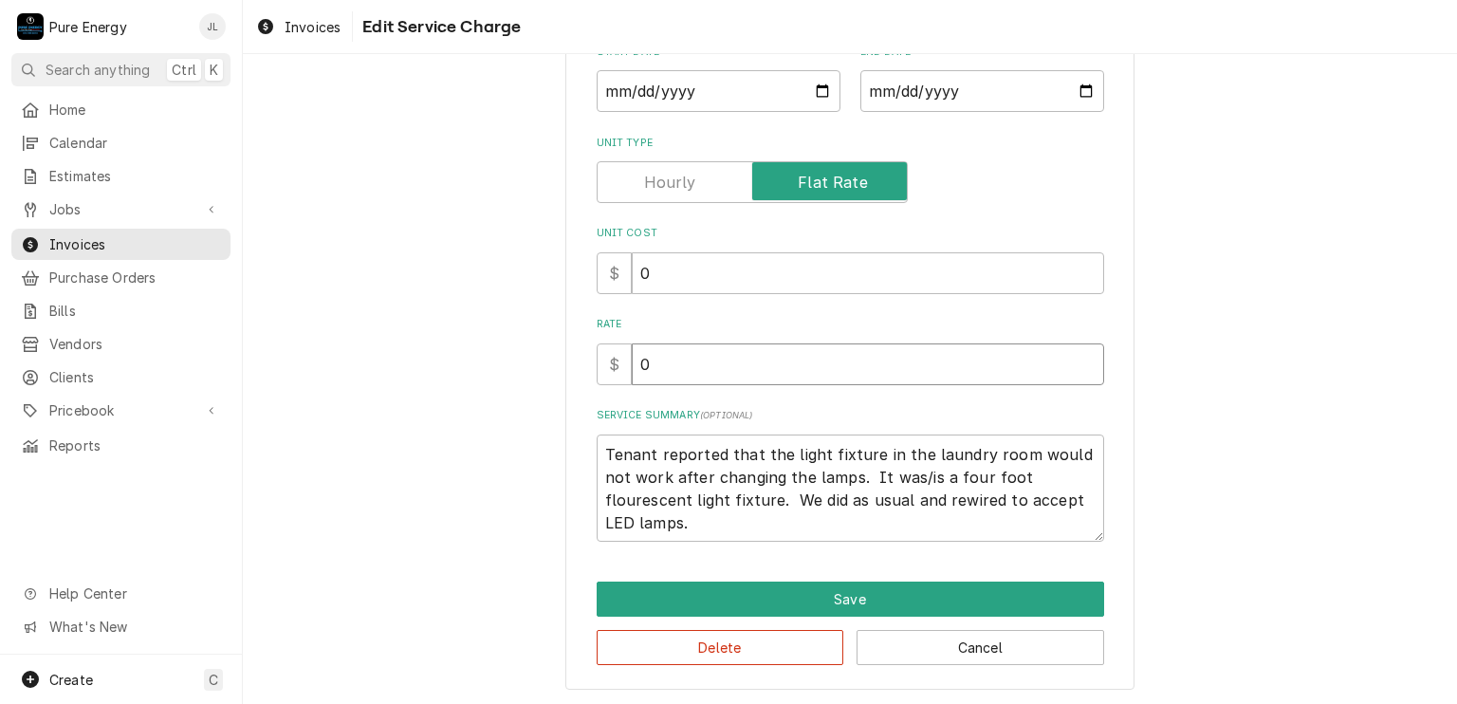
click at [717, 362] on input "0" at bounding box center [868, 364] width 472 height 42
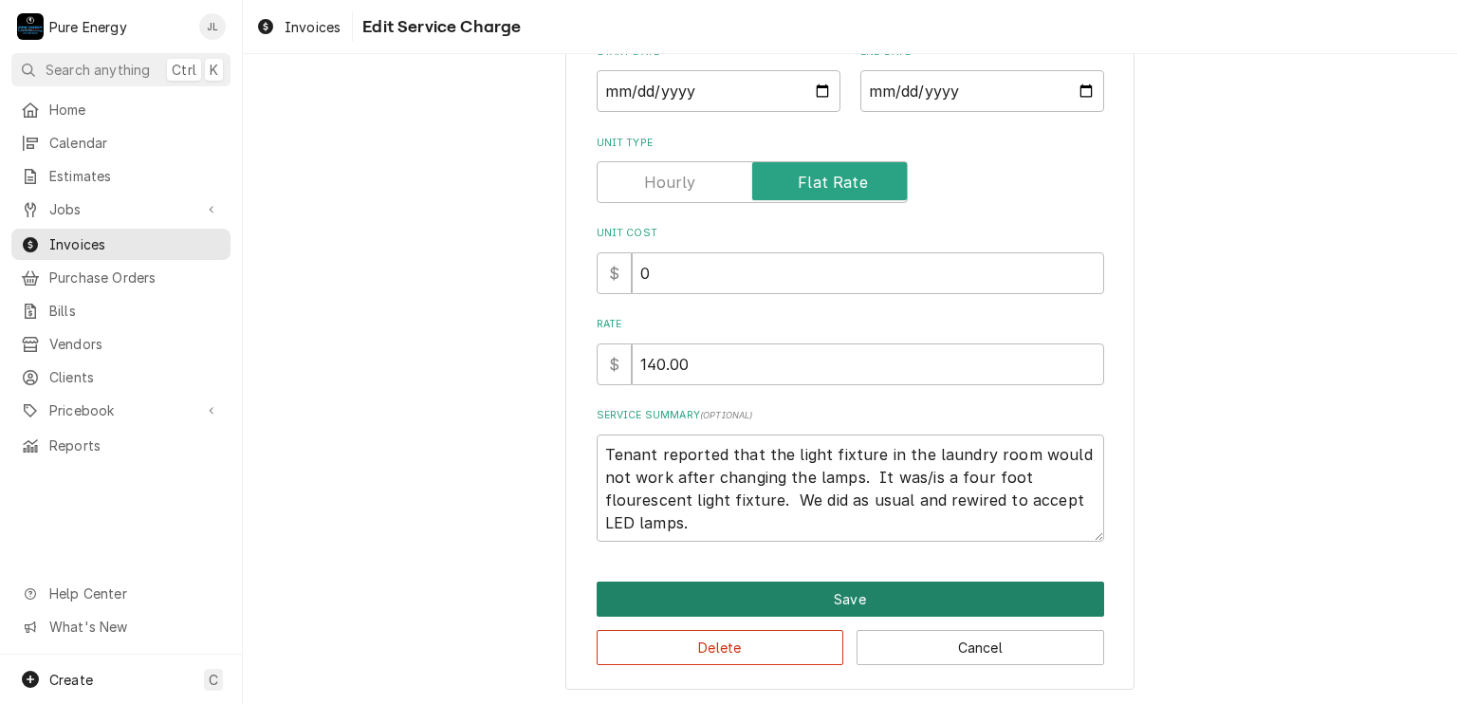
click at [826, 594] on button "Save" at bounding box center [850, 598] width 507 height 35
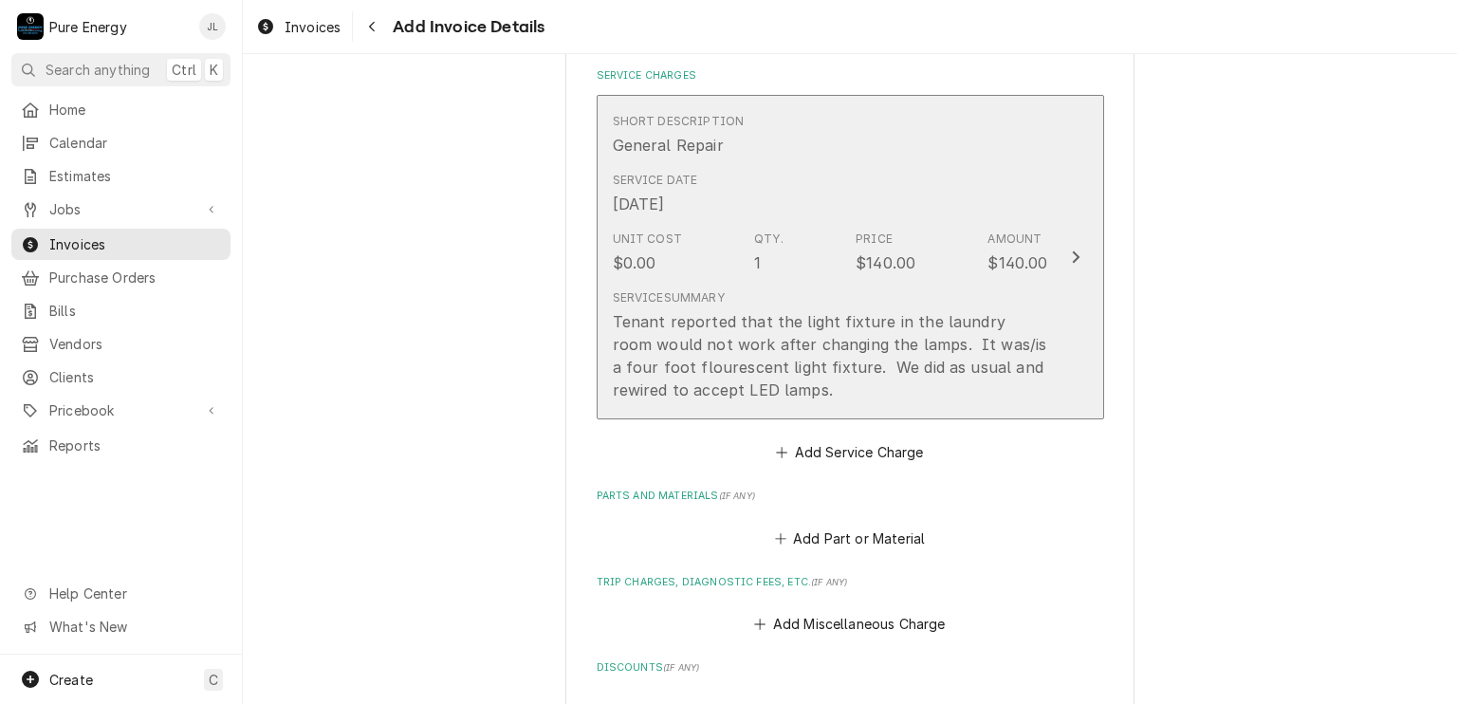
scroll to position [1684, 0]
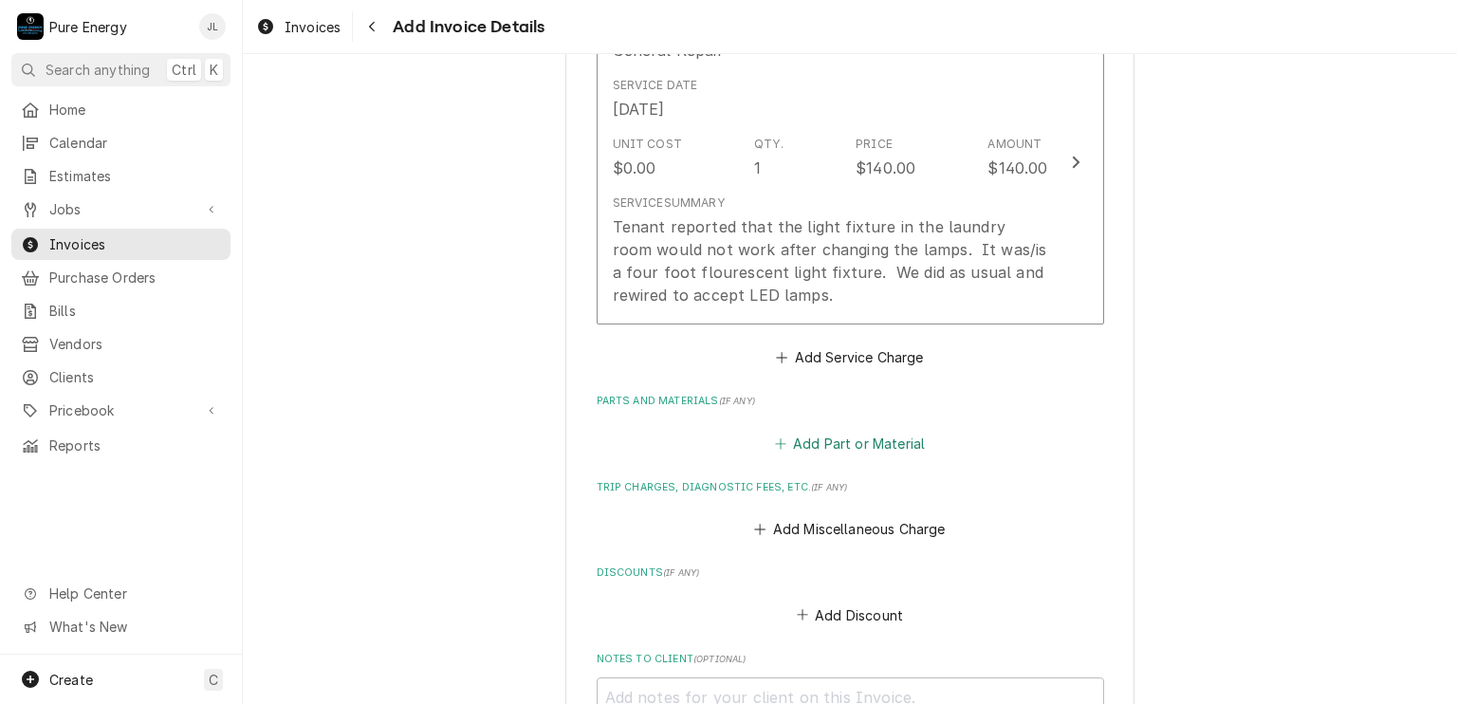
click at [831, 442] on button "Add Part or Material" at bounding box center [849, 443] width 156 height 27
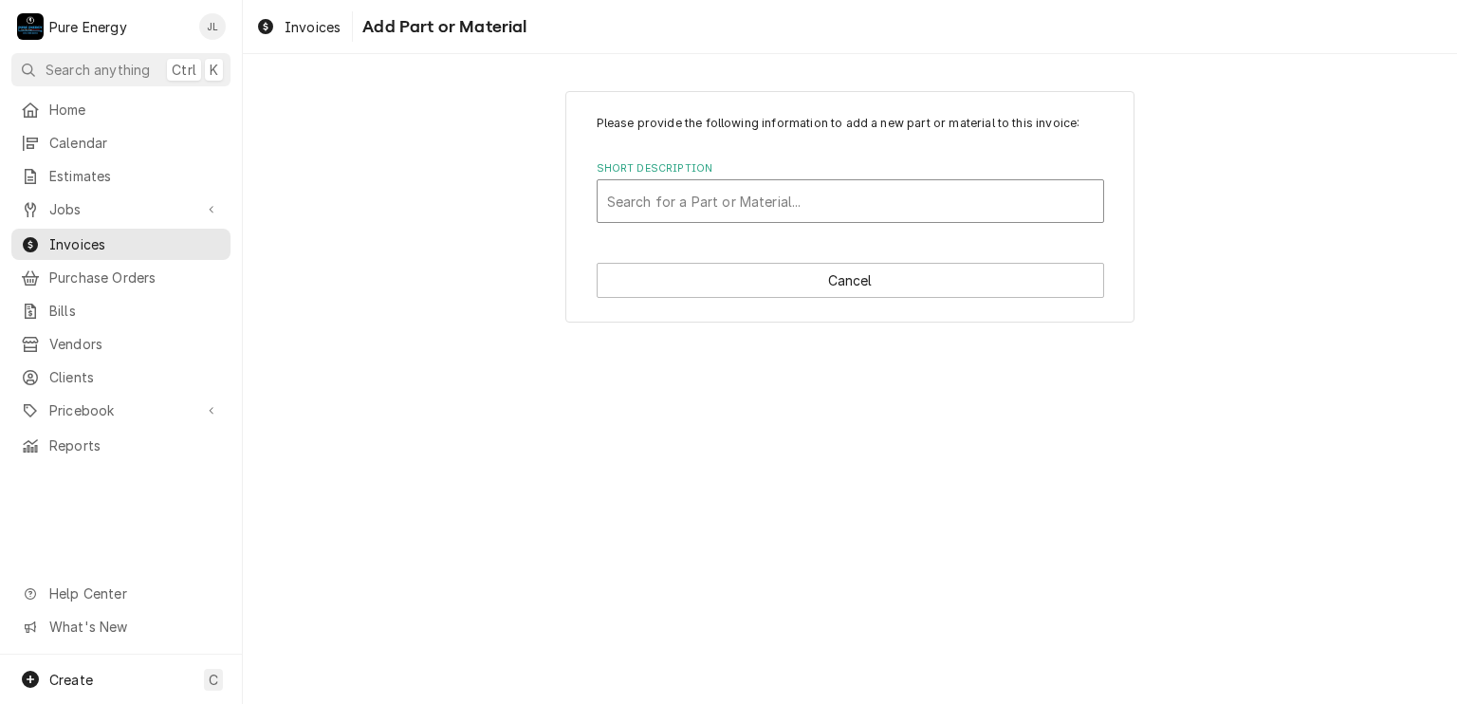
click at [714, 203] on div "Short Description" at bounding box center [850, 201] width 487 height 34
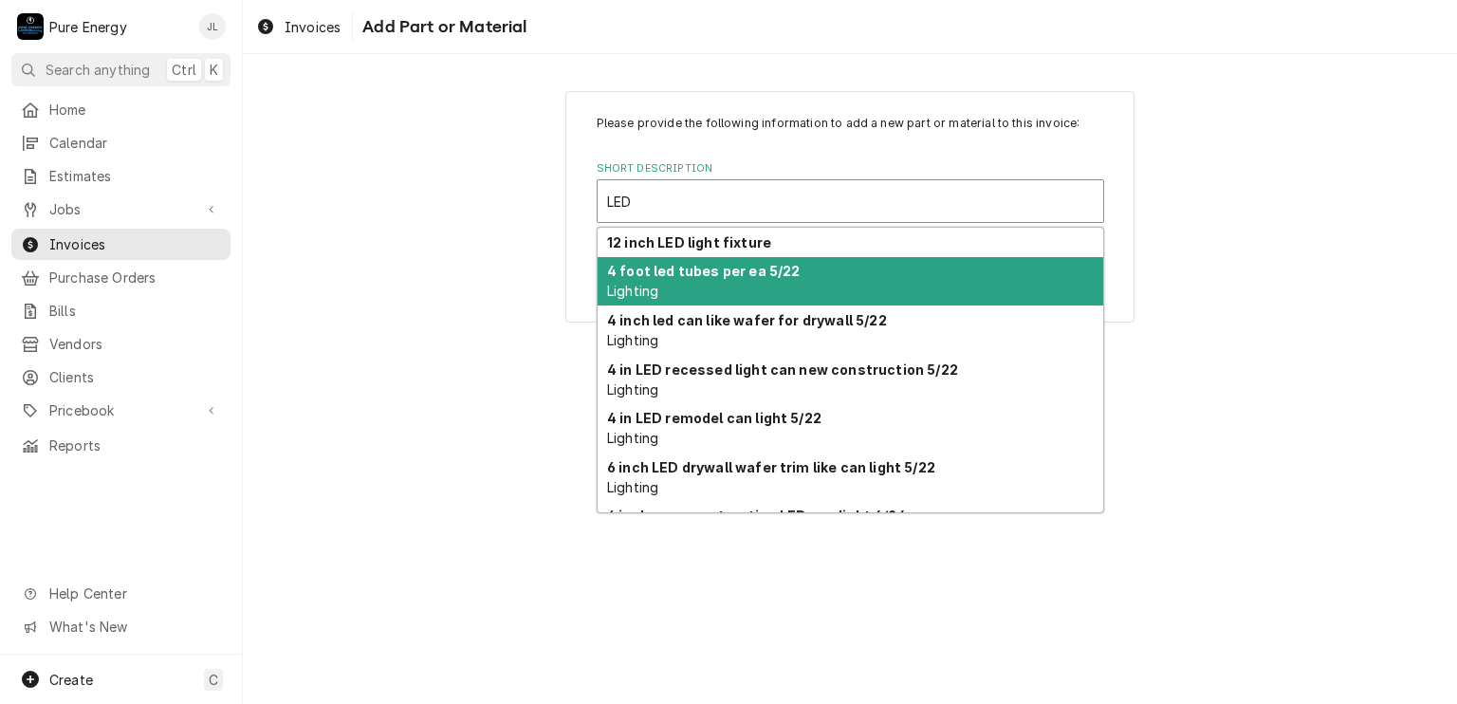
click at [744, 300] on div "4 foot led tubes per ea 5/22 Lighting" at bounding box center [851, 281] width 506 height 49
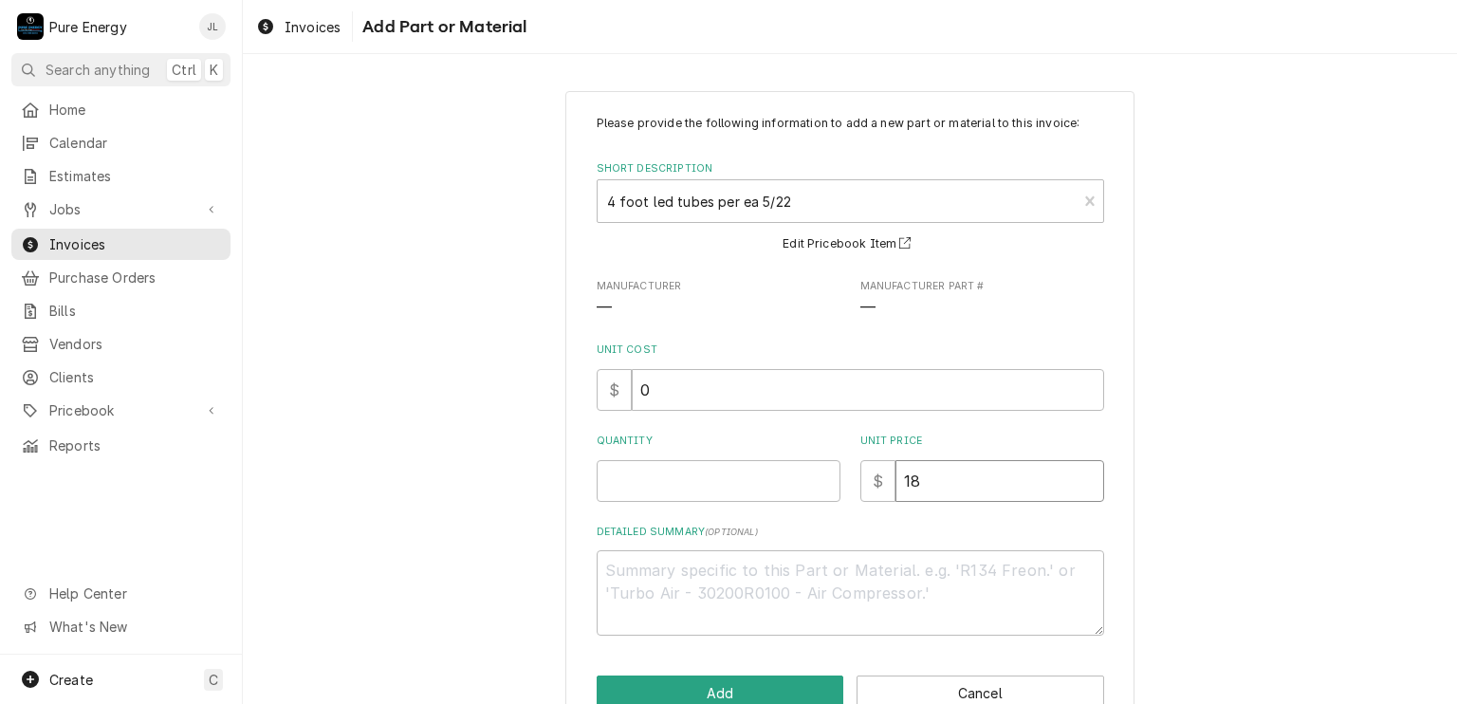
click at [923, 480] on input "18" at bounding box center [999, 481] width 209 height 42
click at [717, 483] on input "Quantity" at bounding box center [719, 481] width 244 height 42
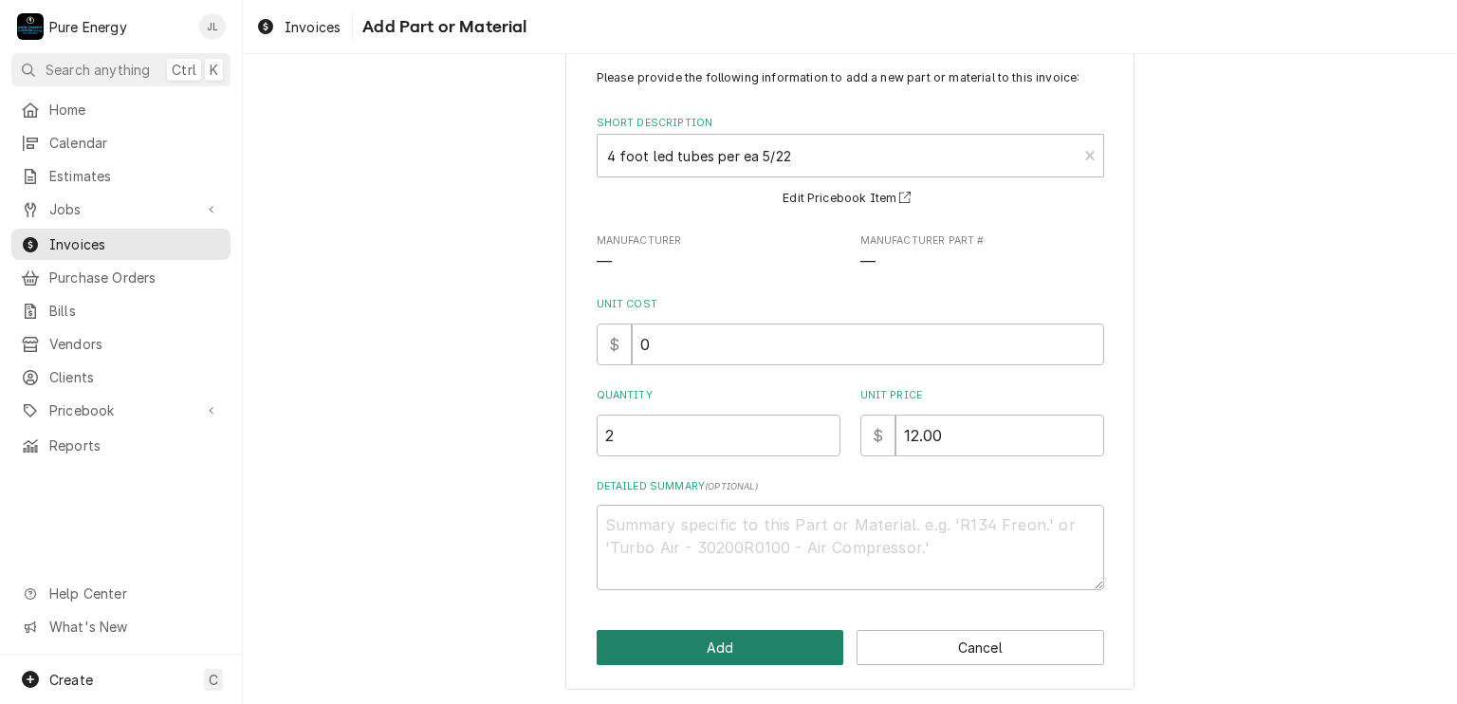
click at [697, 640] on button "Add" at bounding box center [721, 647] width 248 height 35
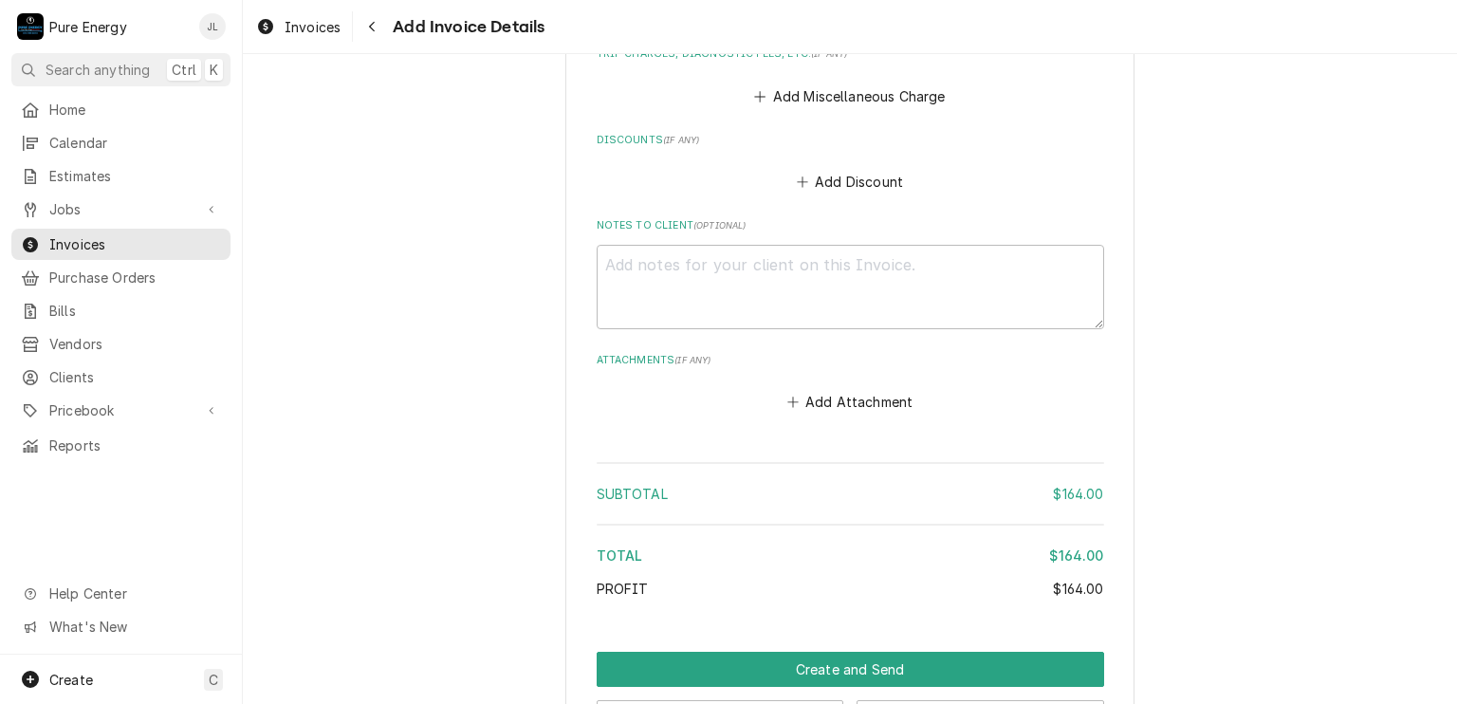
scroll to position [2390, 0]
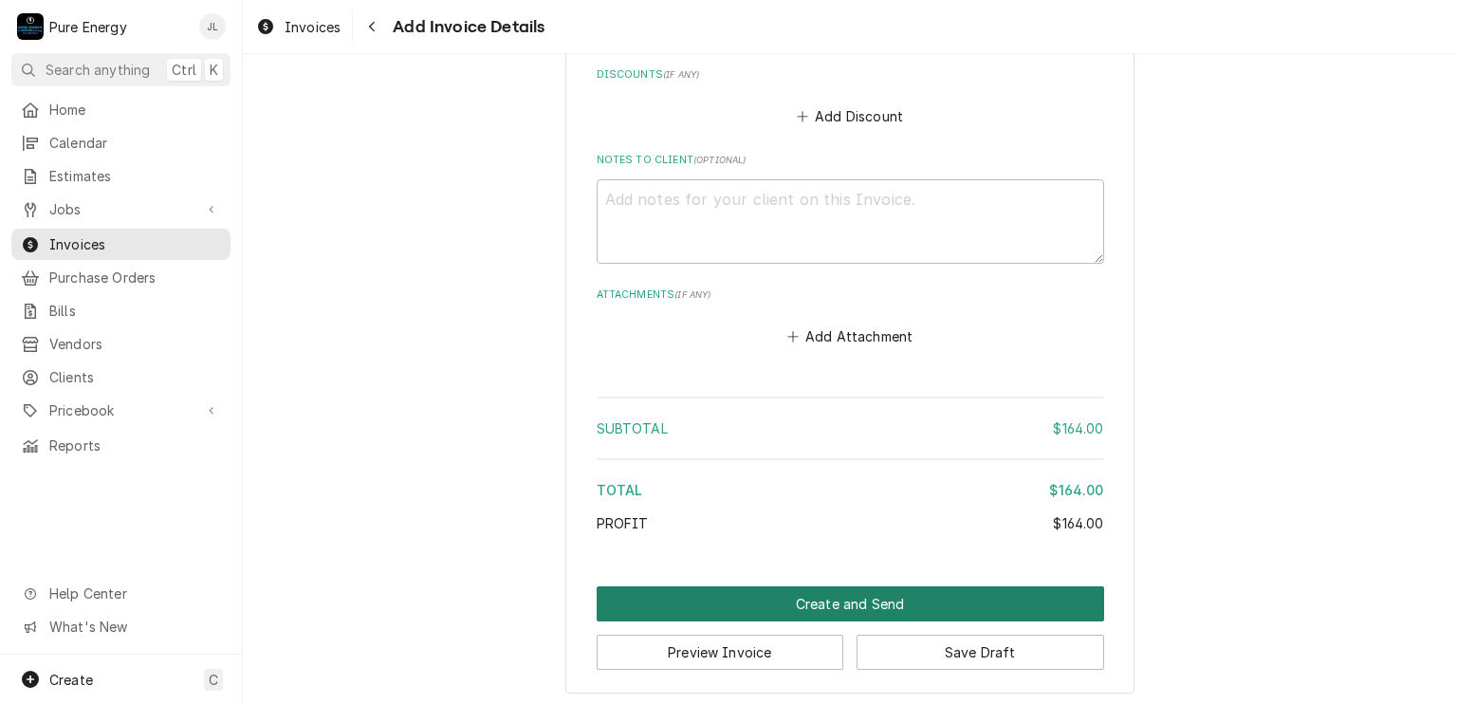
click at [851, 601] on button "Create and Send" at bounding box center [850, 603] width 507 height 35
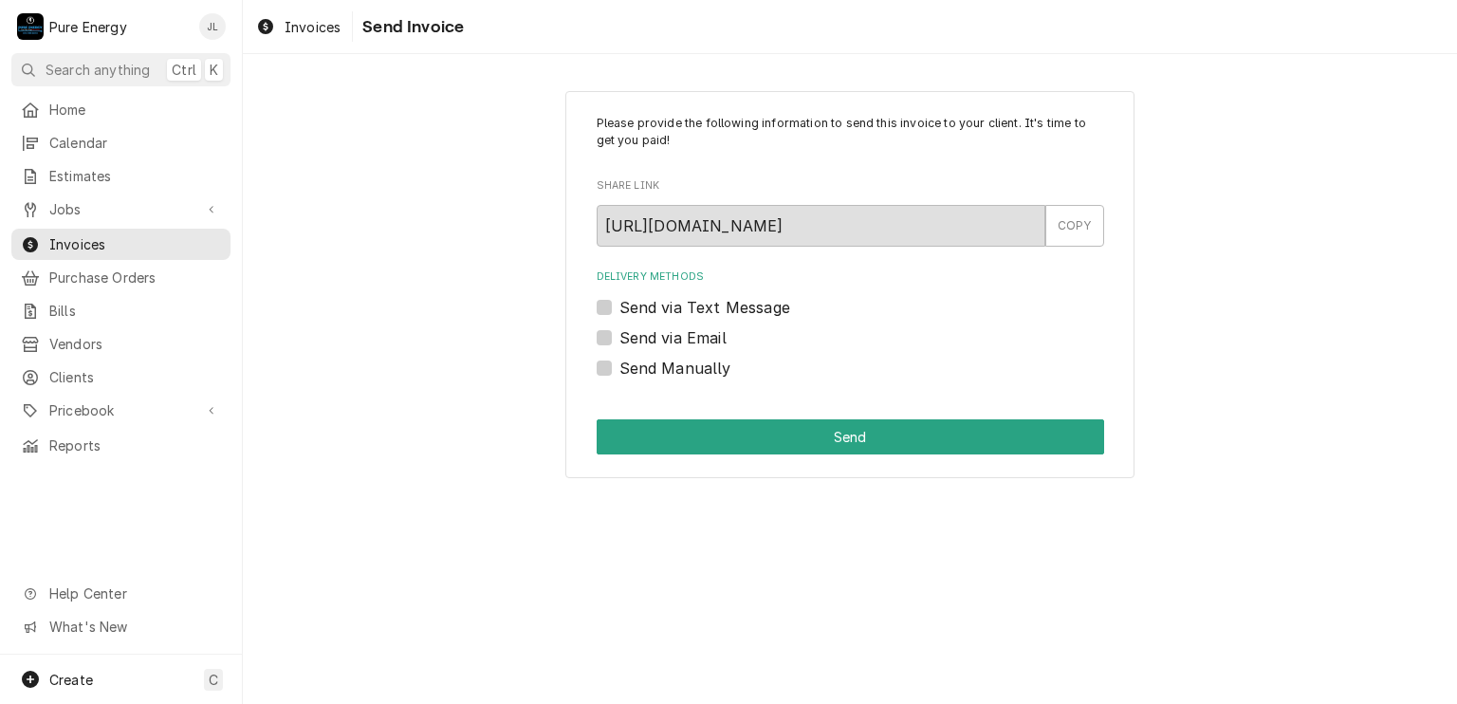
click at [619, 363] on label "Send Manually" at bounding box center [675, 368] width 112 height 23
click at [619, 363] on input "Send Manually" at bounding box center [872, 378] width 507 height 42
checkbox input "true"
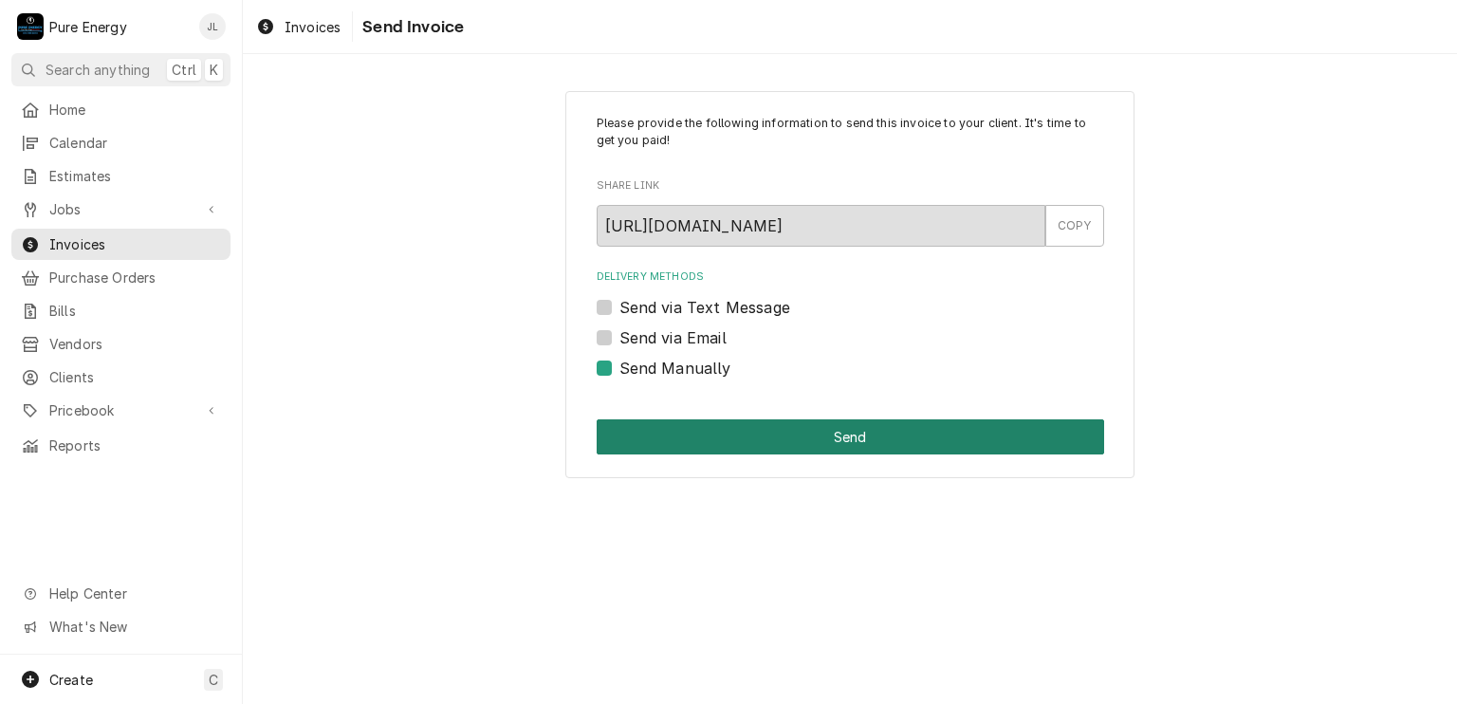
click at [820, 432] on button "Send" at bounding box center [850, 436] width 507 height 35
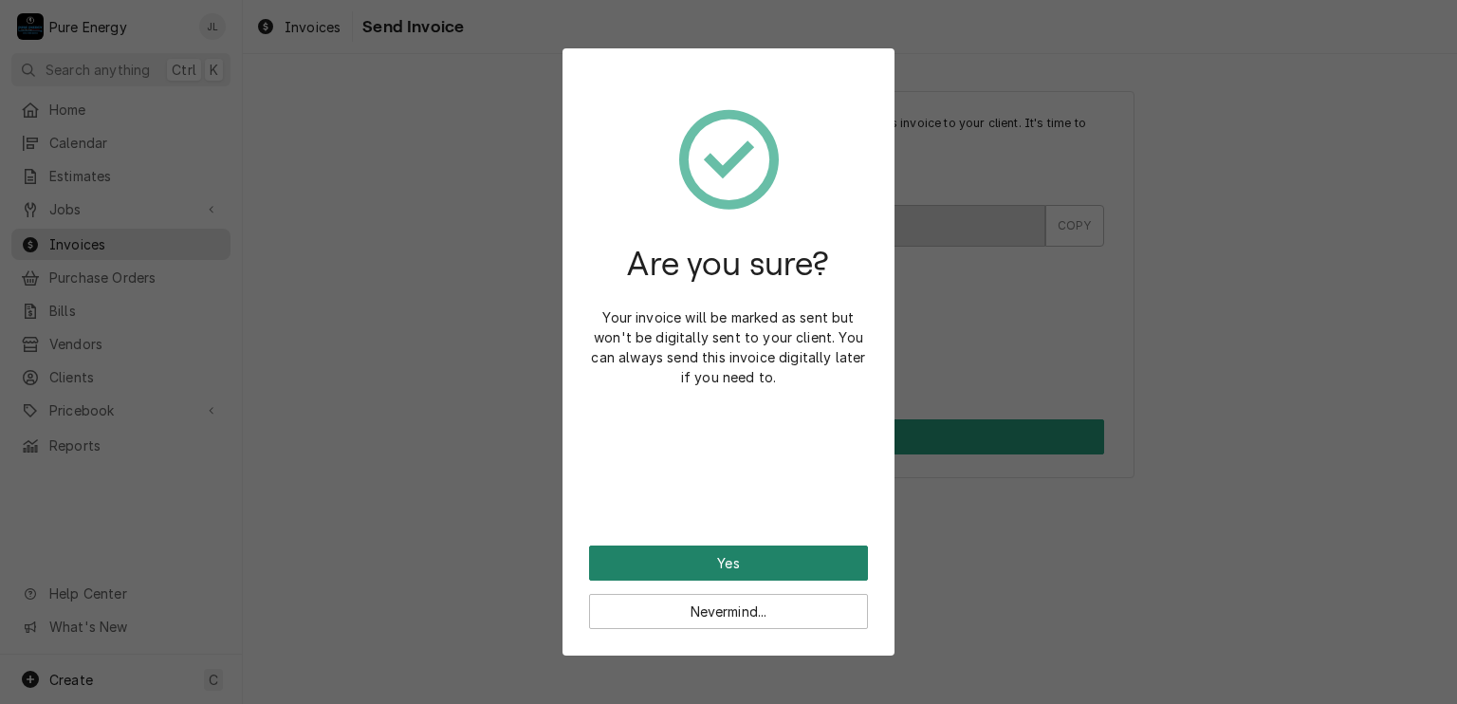
click at [763, 547] on button "Yes" at bounding box center [728, 562] width 279 height 35
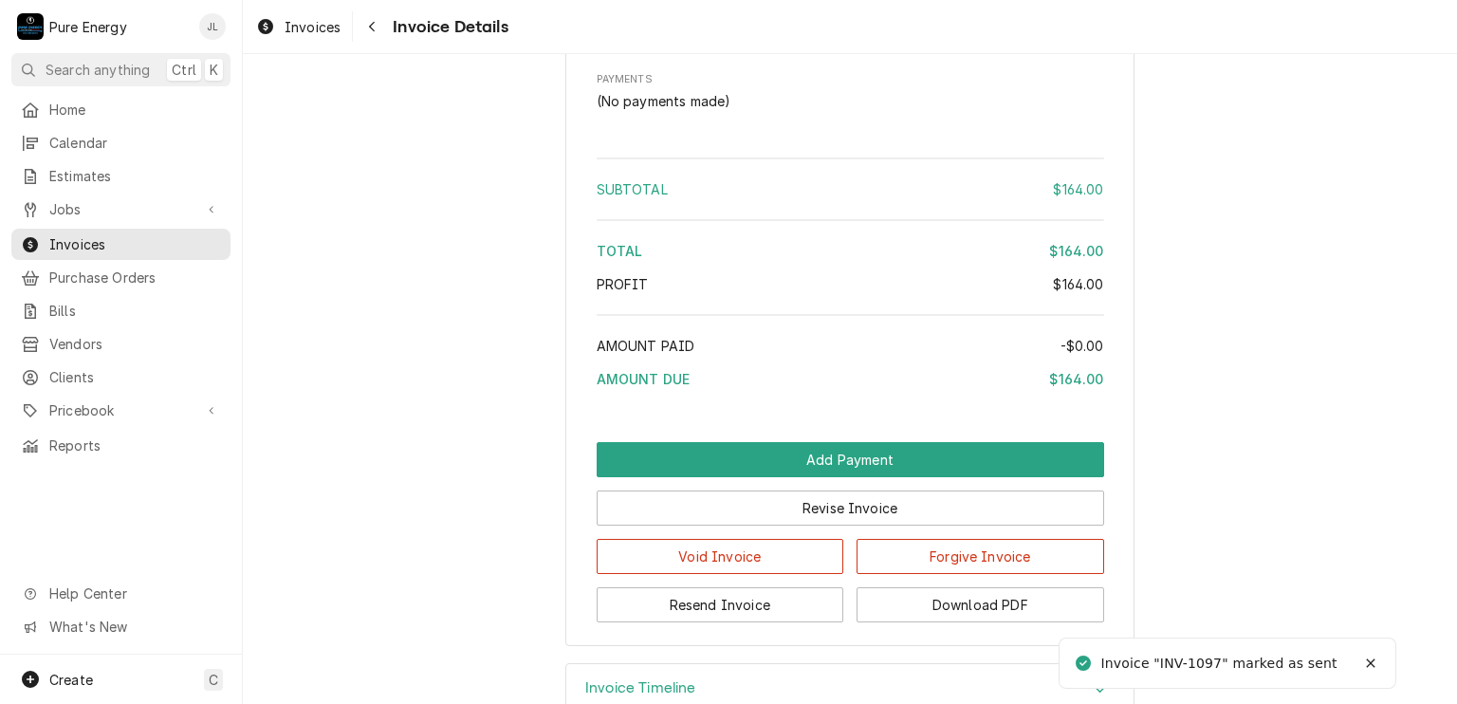
scroll to position [1813, 0]
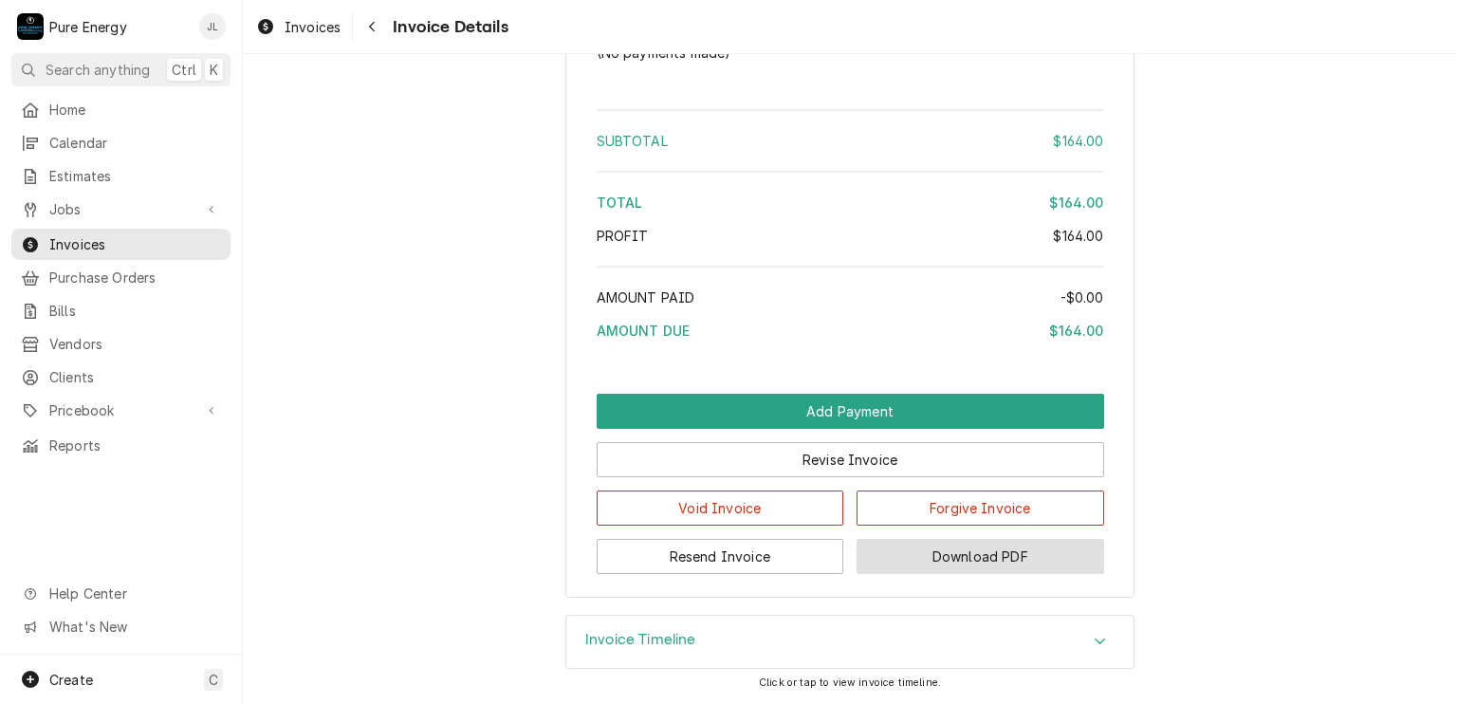
click at [944, 543] on button "Download PDF" at bounding box center [980, 556] width 248 height 35
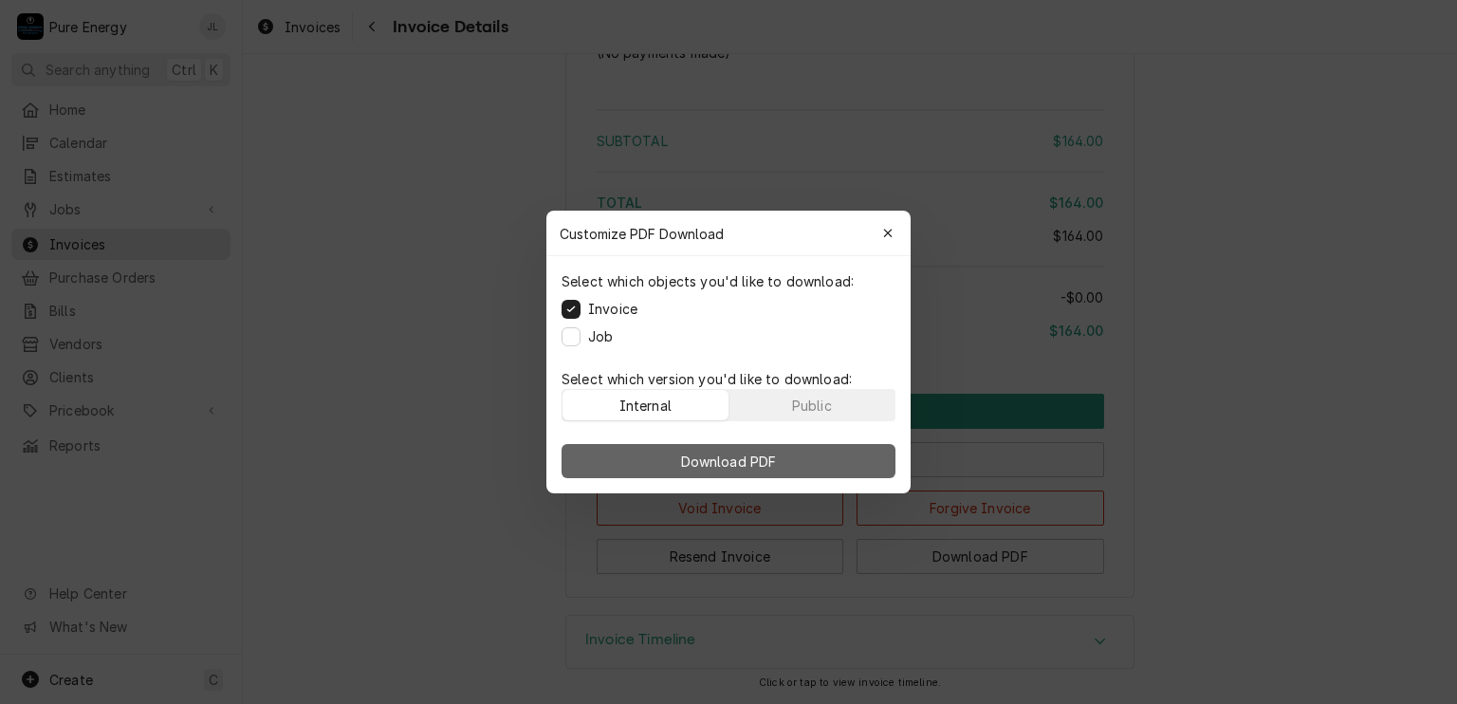
click at [780, 455] on span "Download PDF" at bounding box center [728, 461] width 103 height 20
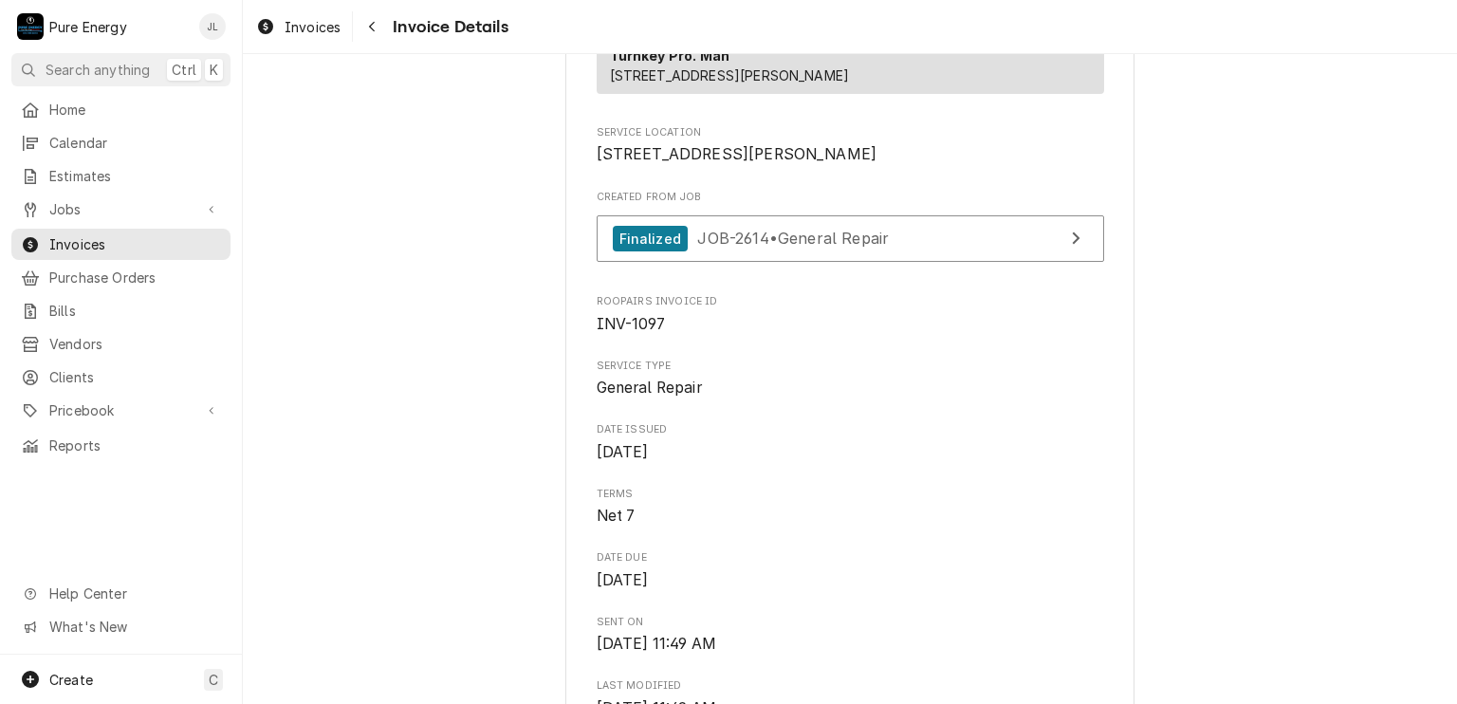
scroll to position [0, 0]
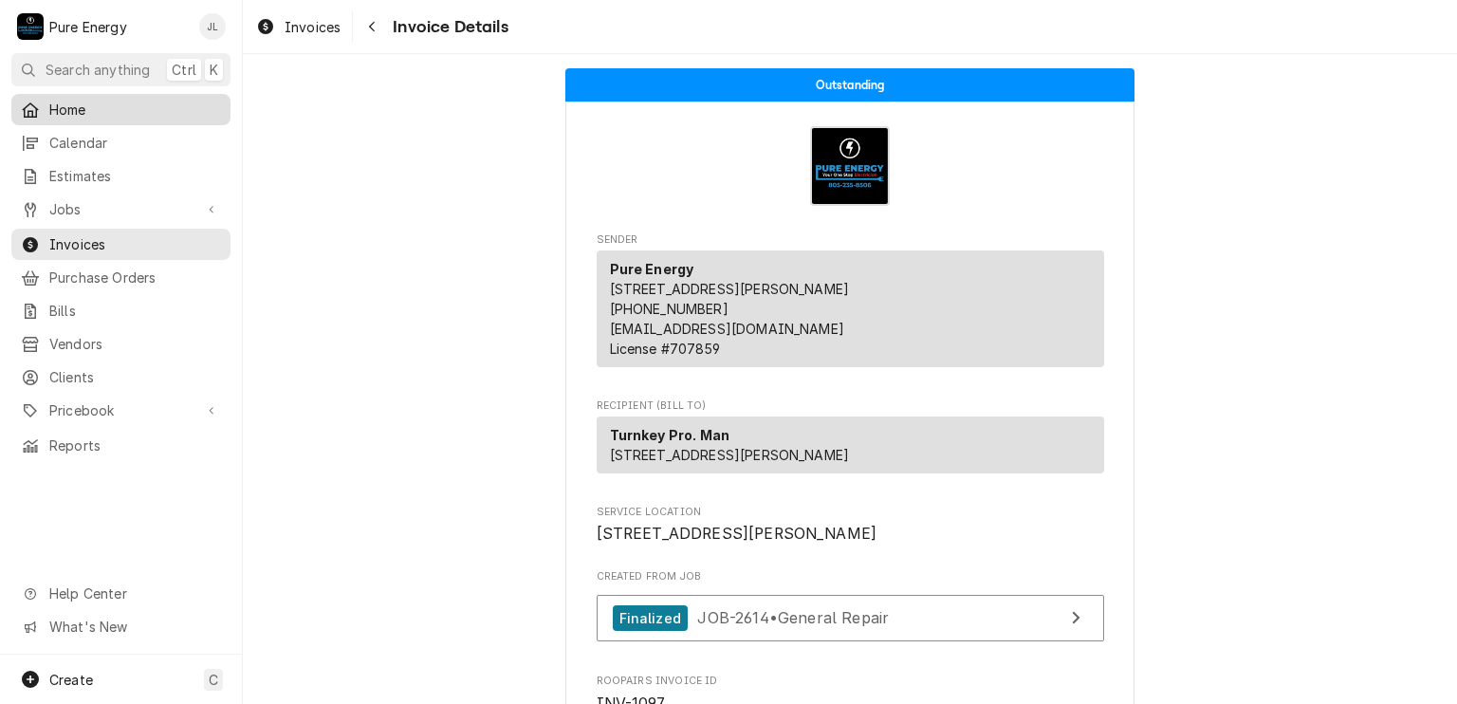
click at [156, 100] on span "Home" at bounding box center [135, 110] width 172 height 20
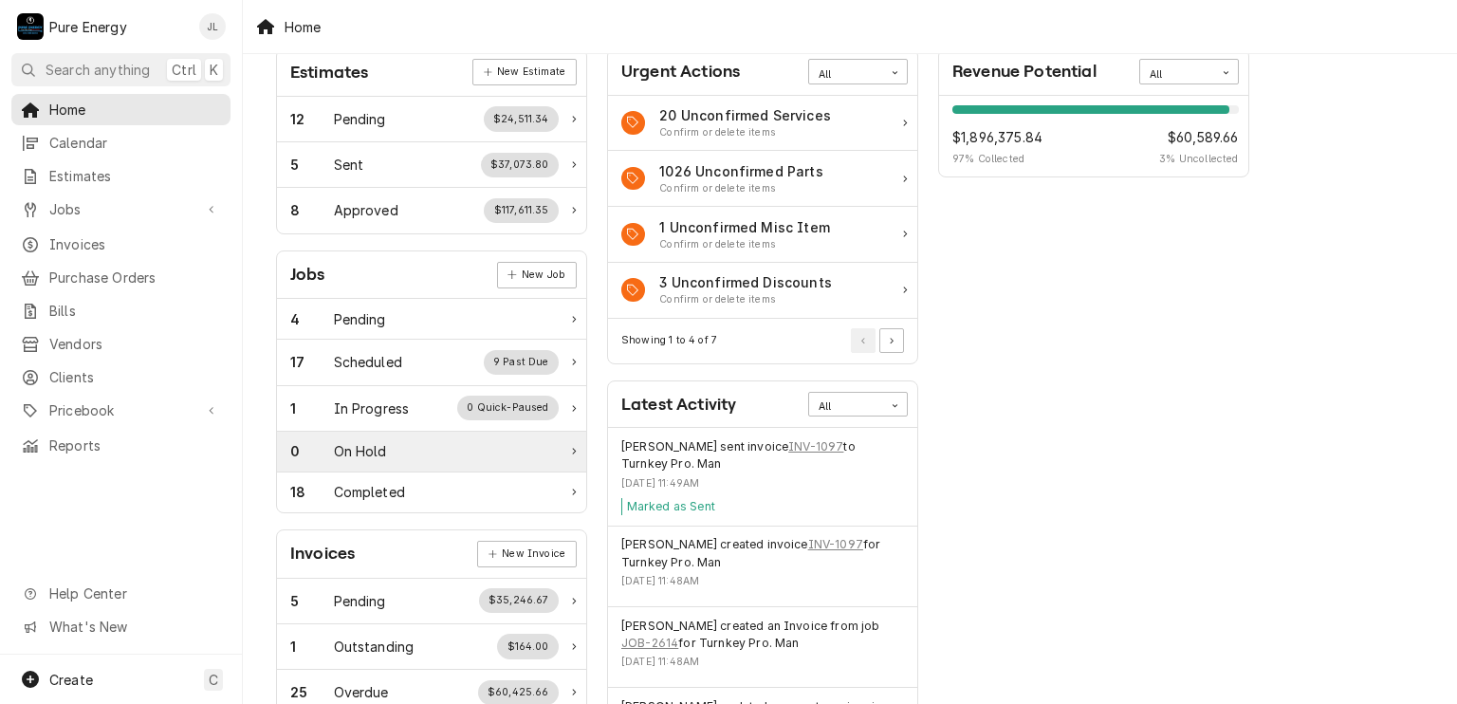
scroll to position [190, 0]
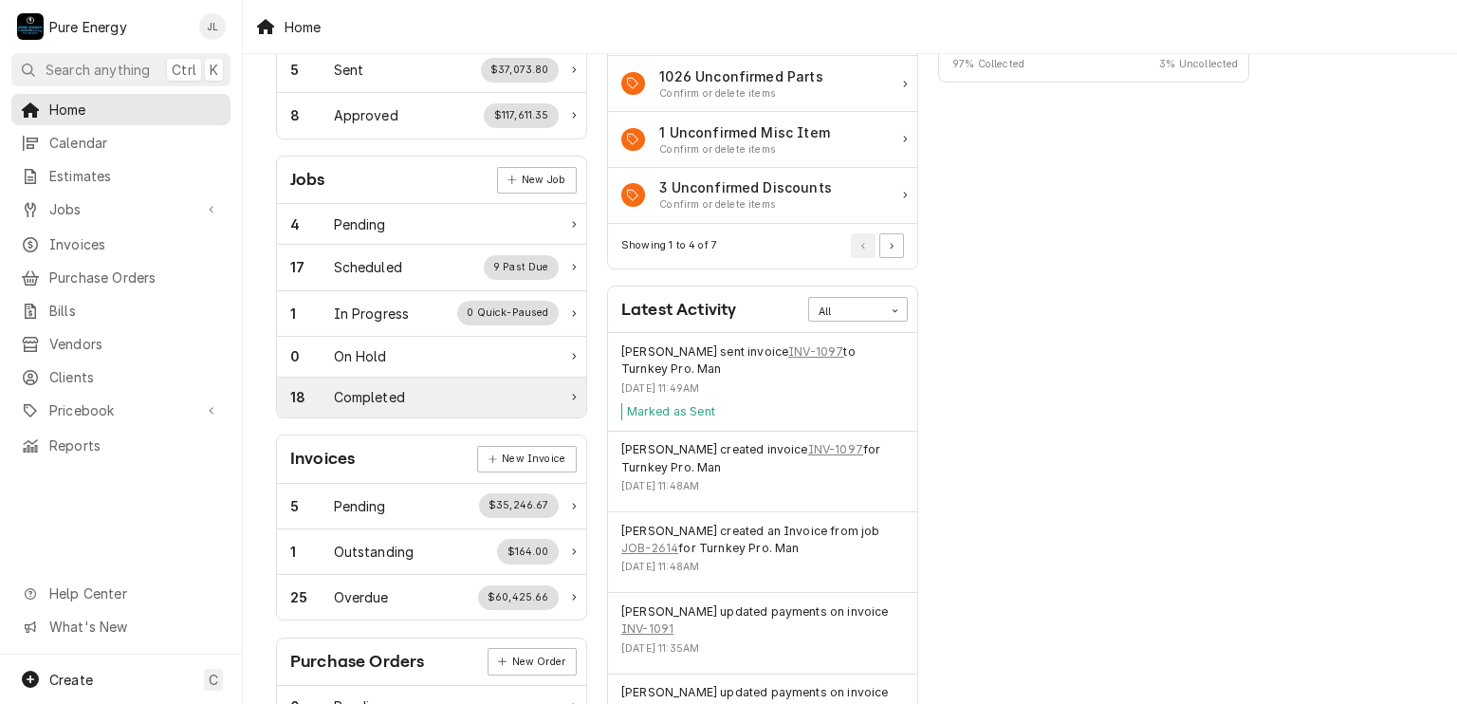
click at [407, 399] on div "18 Completed" at bounding box center [424, 397] width 268 height 20
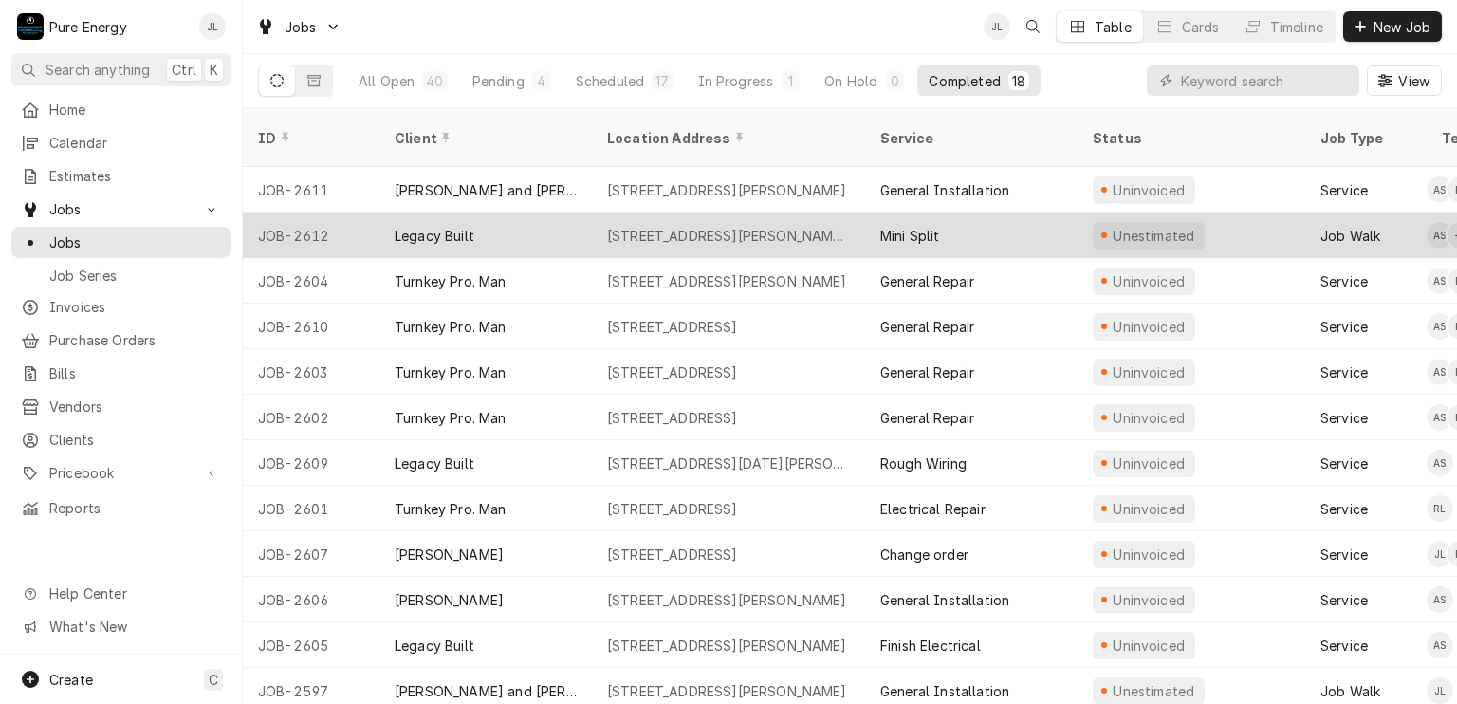
click at [1022, 212] on div "Mini Split" at bounding box center [971, 235] width 212 height 46
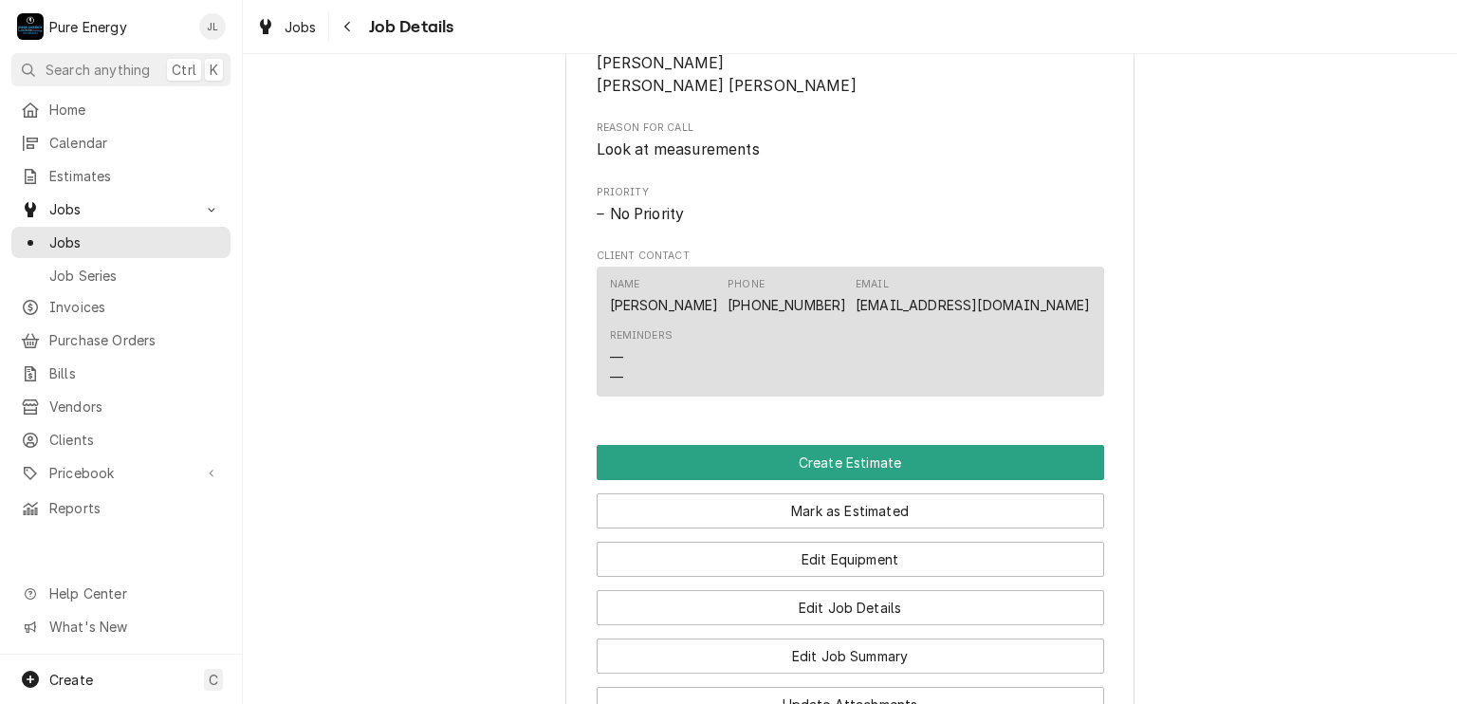
scroll to position [1388, 0]
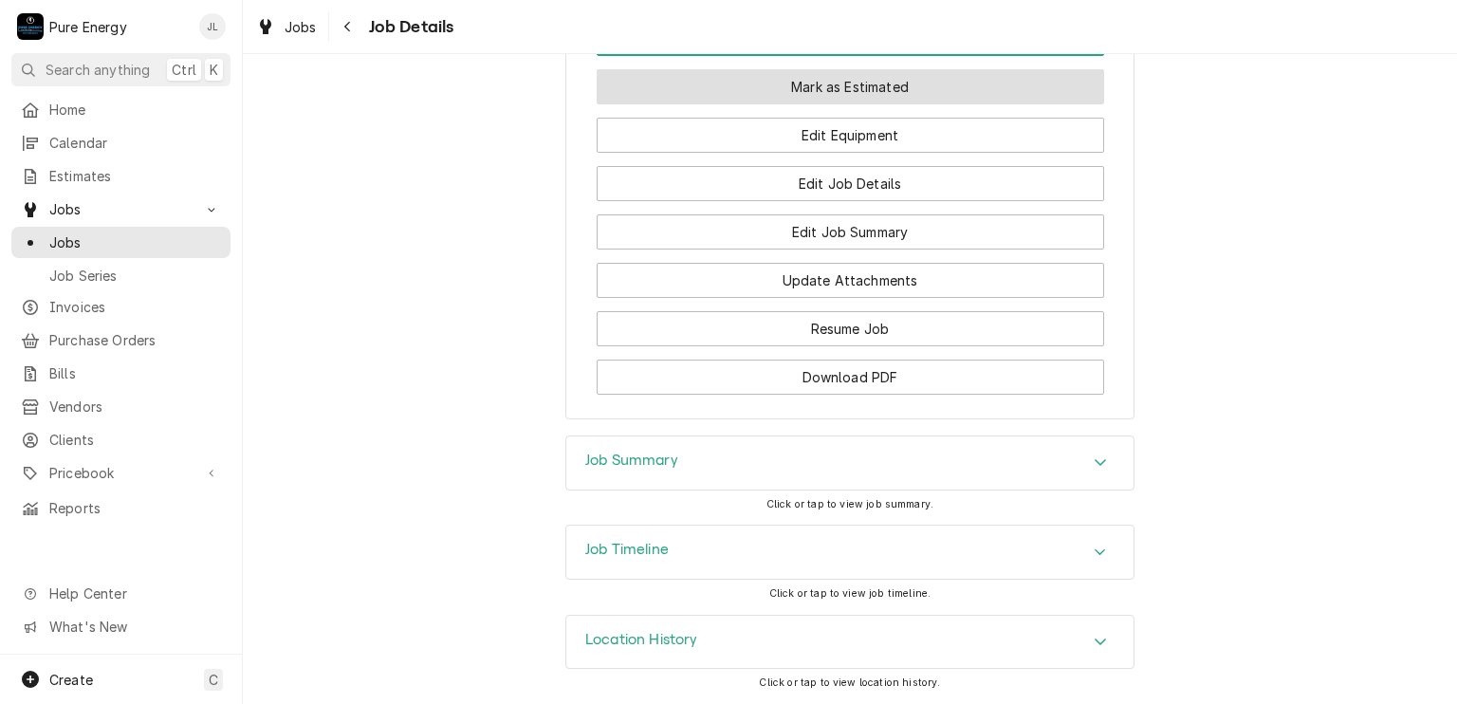
click at [829, 94] on button "Mark as Estimated" at bounding box center [850, 86] width 507 height 35
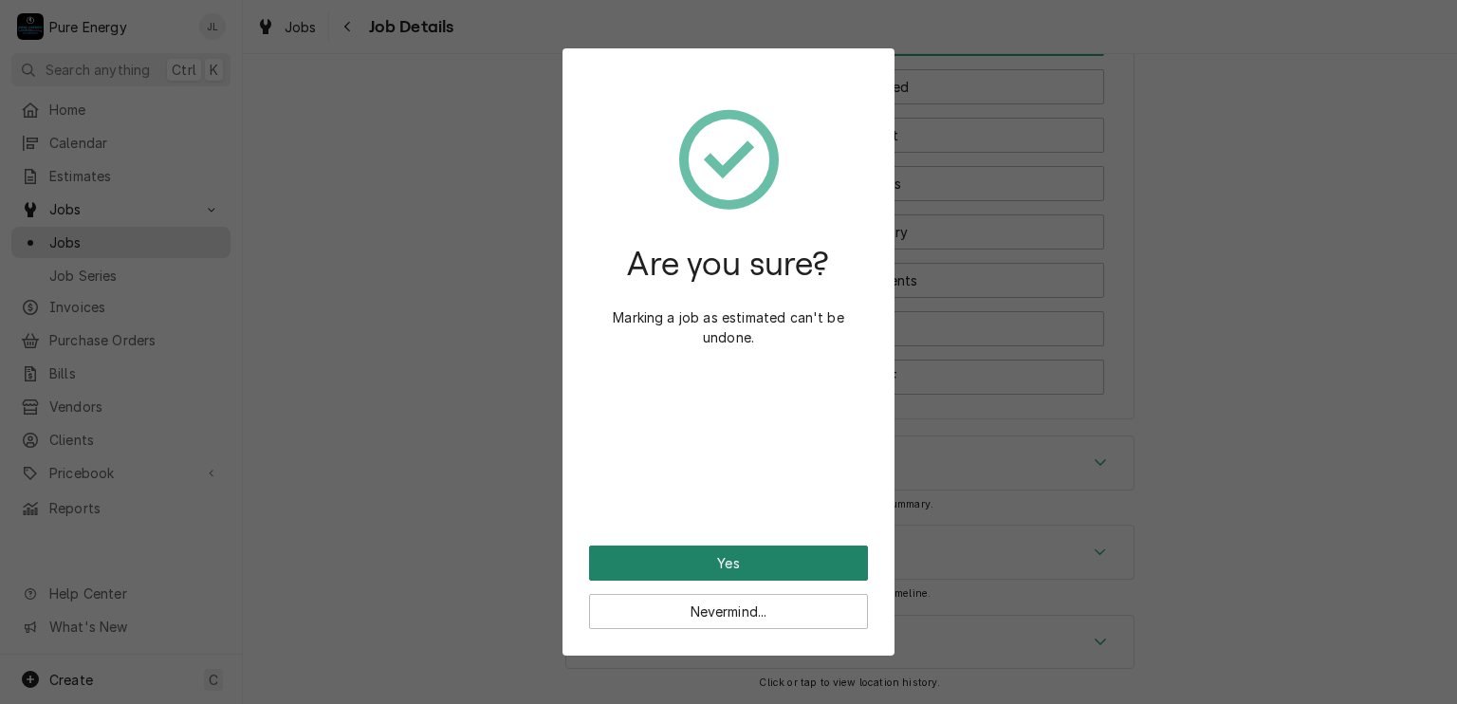
click at [798, 563] on button "Yes" at bounding box center [728, 562] width 279 height 35
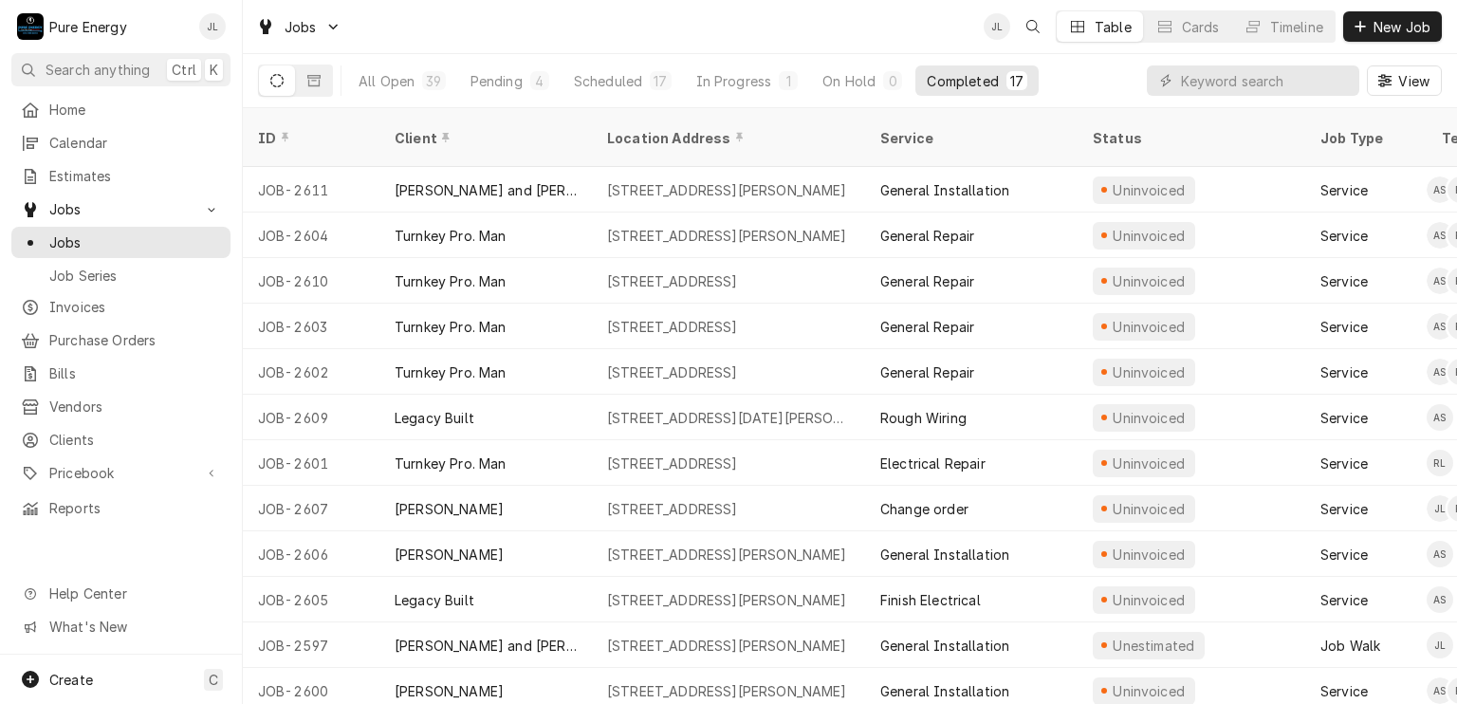
click at [1021, 395] on div "Rough Wiring" at bounding box center [971, 418] width 212 height 46
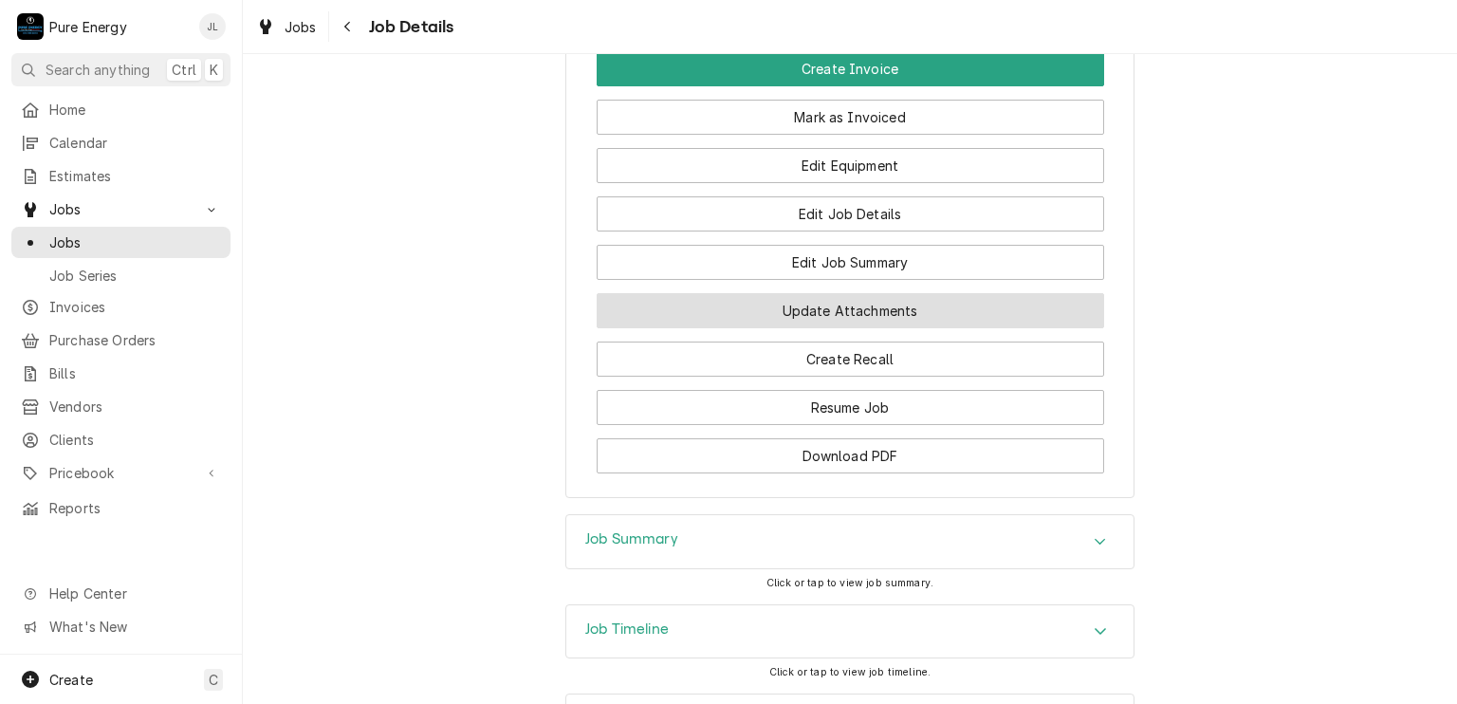
scroll to position [1328, 0]
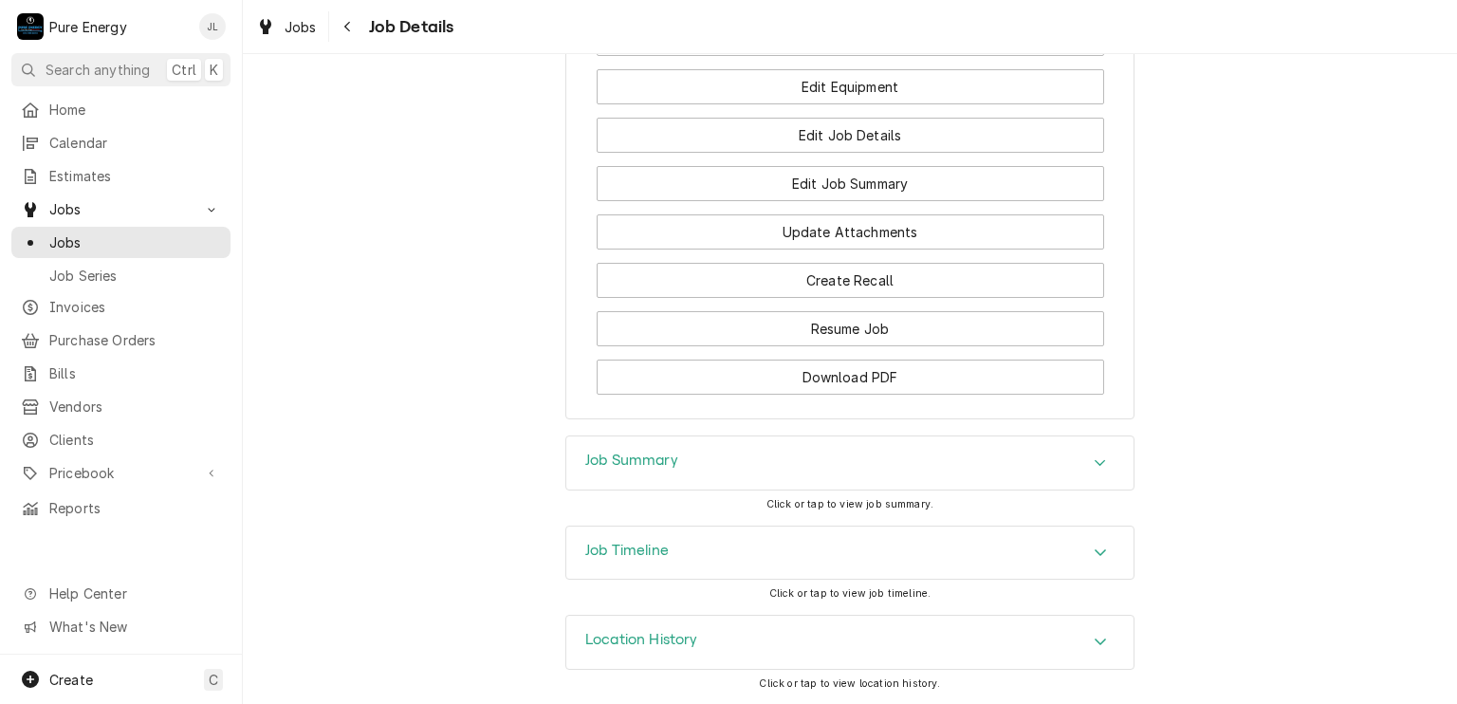
click at [719, 453] on div "Job Summary" at bounding box center [849, 462] width 567 height 53
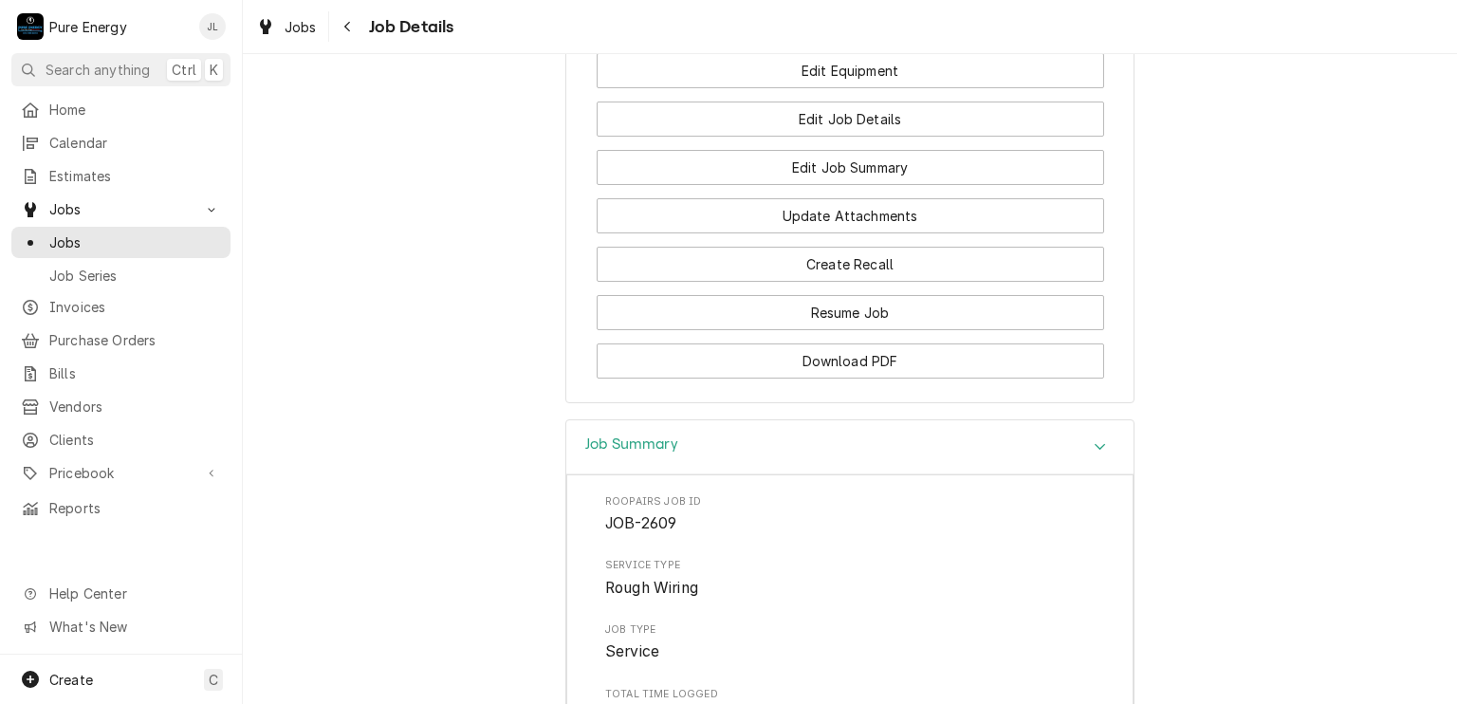
scroll to position [1233, 0]
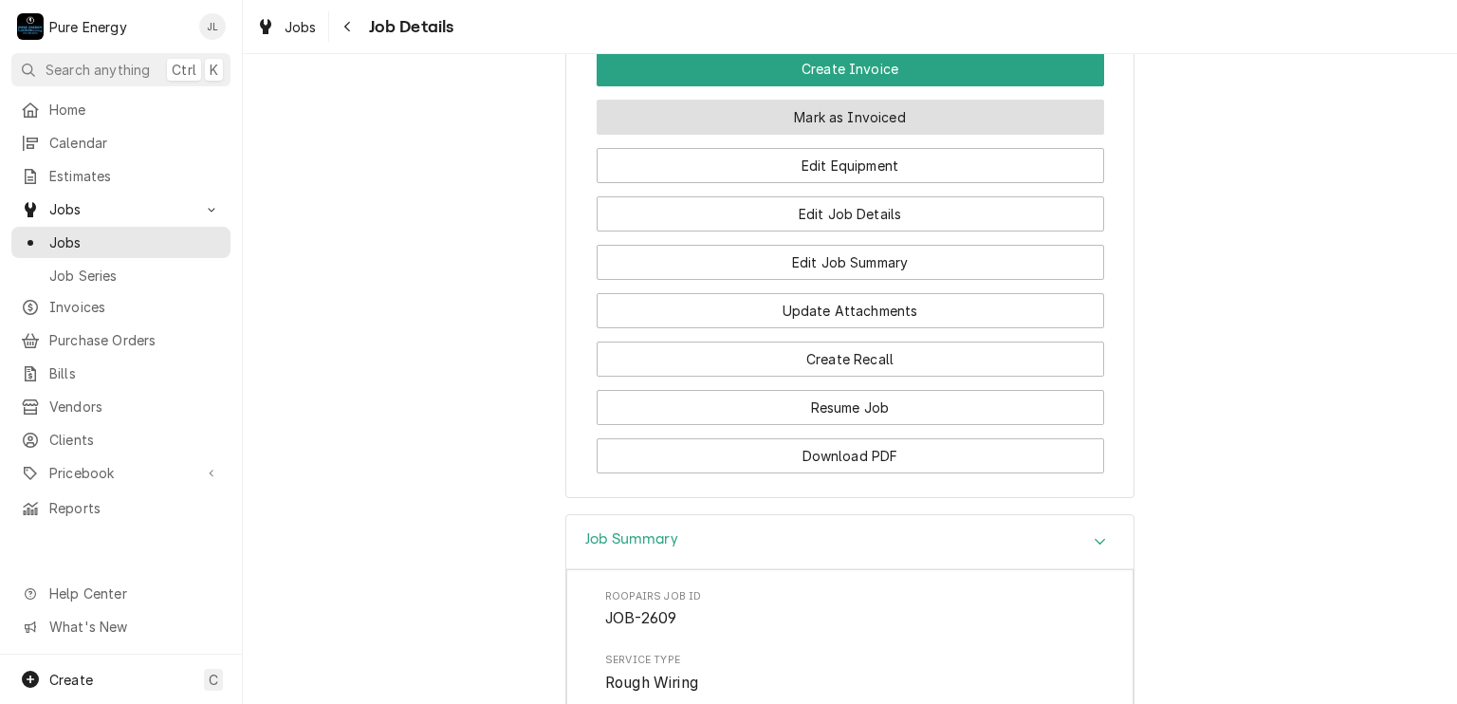
click at [892, 135] on button "Mark as Invoiced" at bounding box center [850, 117] width 507 height 35
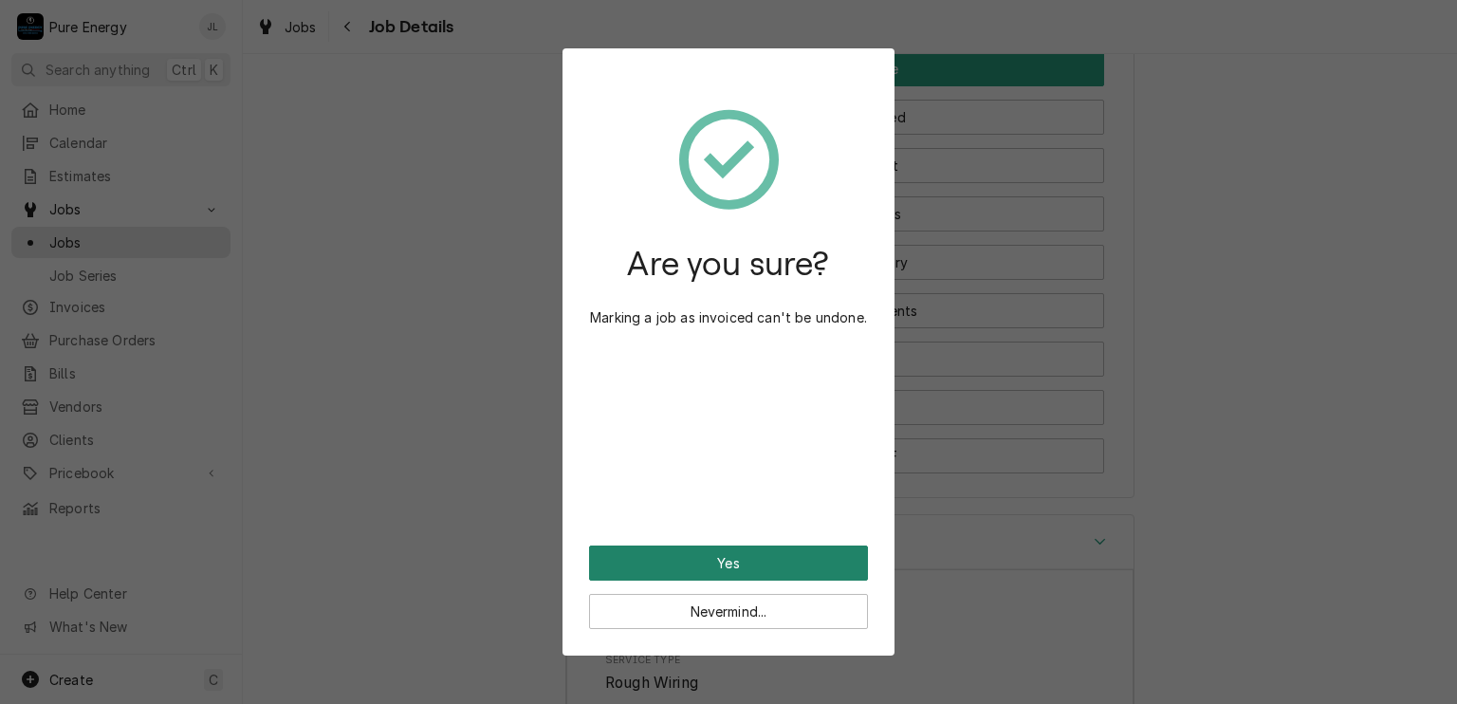
click at [821, 549] on button "Yes" at bounding box center [728, 562] width 279 height 35
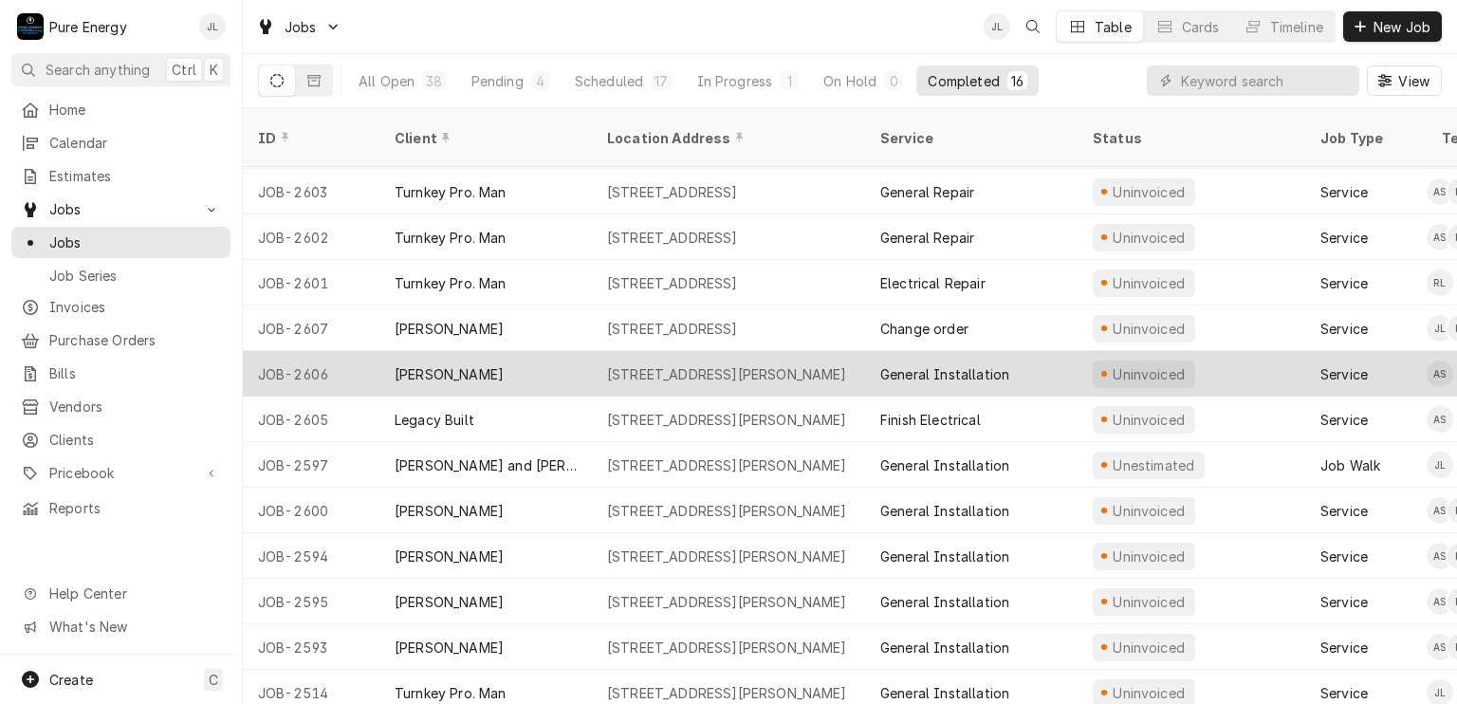
scroll to position [180, 0]
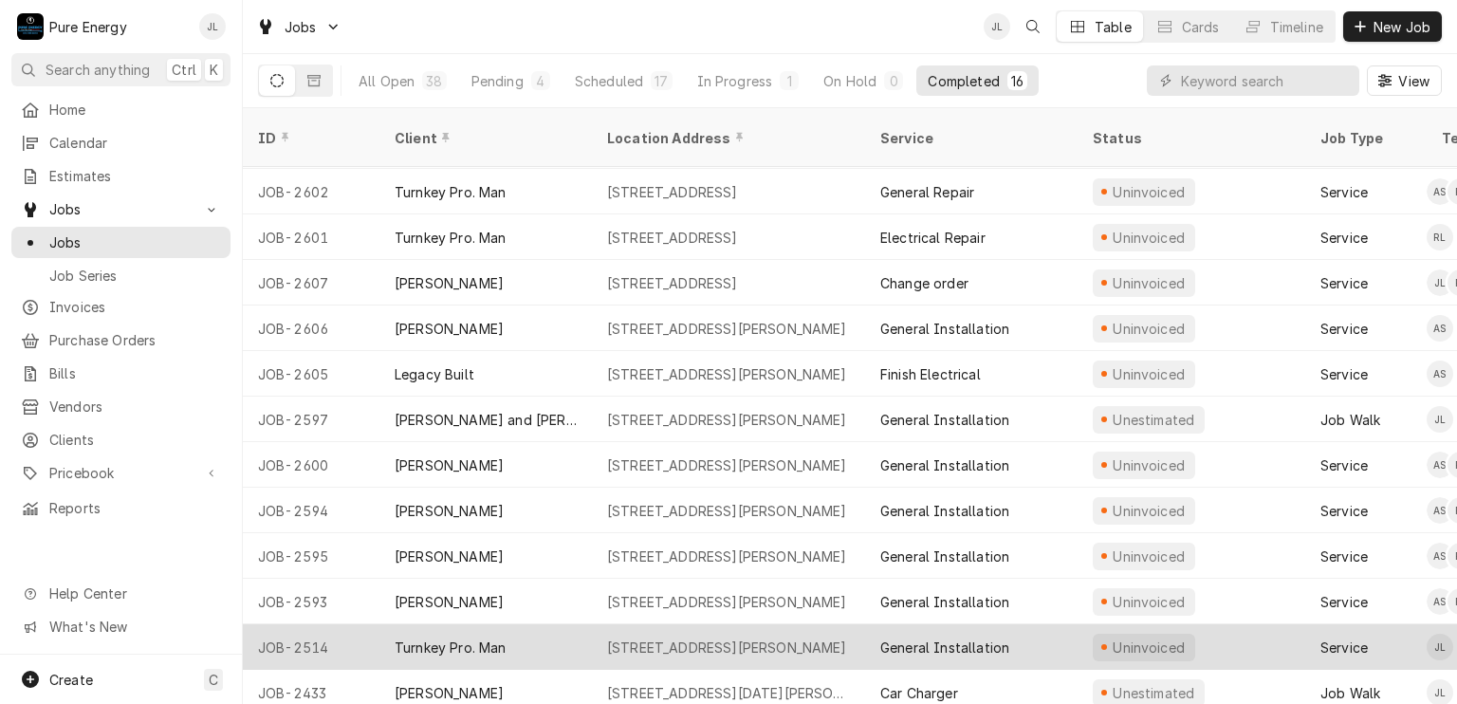
click at [1271, 625] on div "Uninvoiced" at bounding box center [1191, 647] width 228 height 46
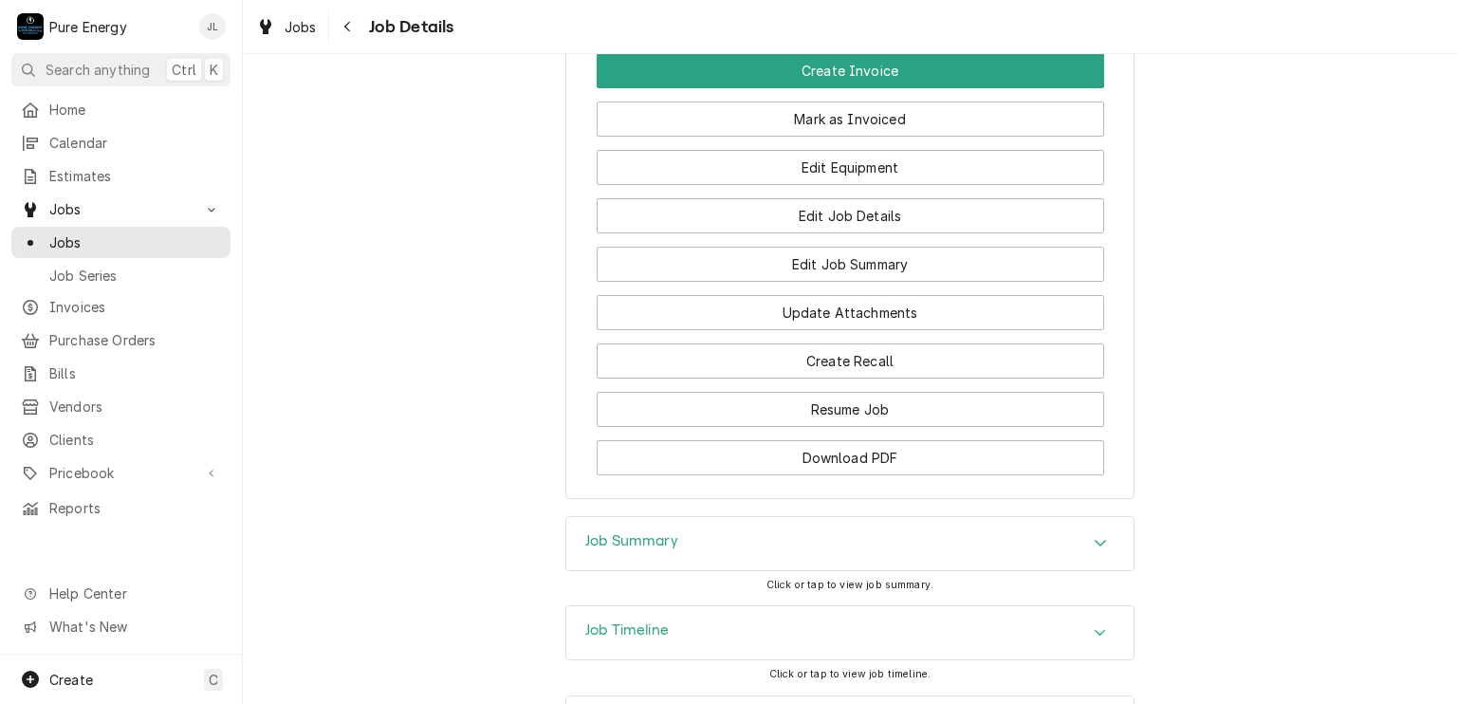
scroll to position [1235, 0]
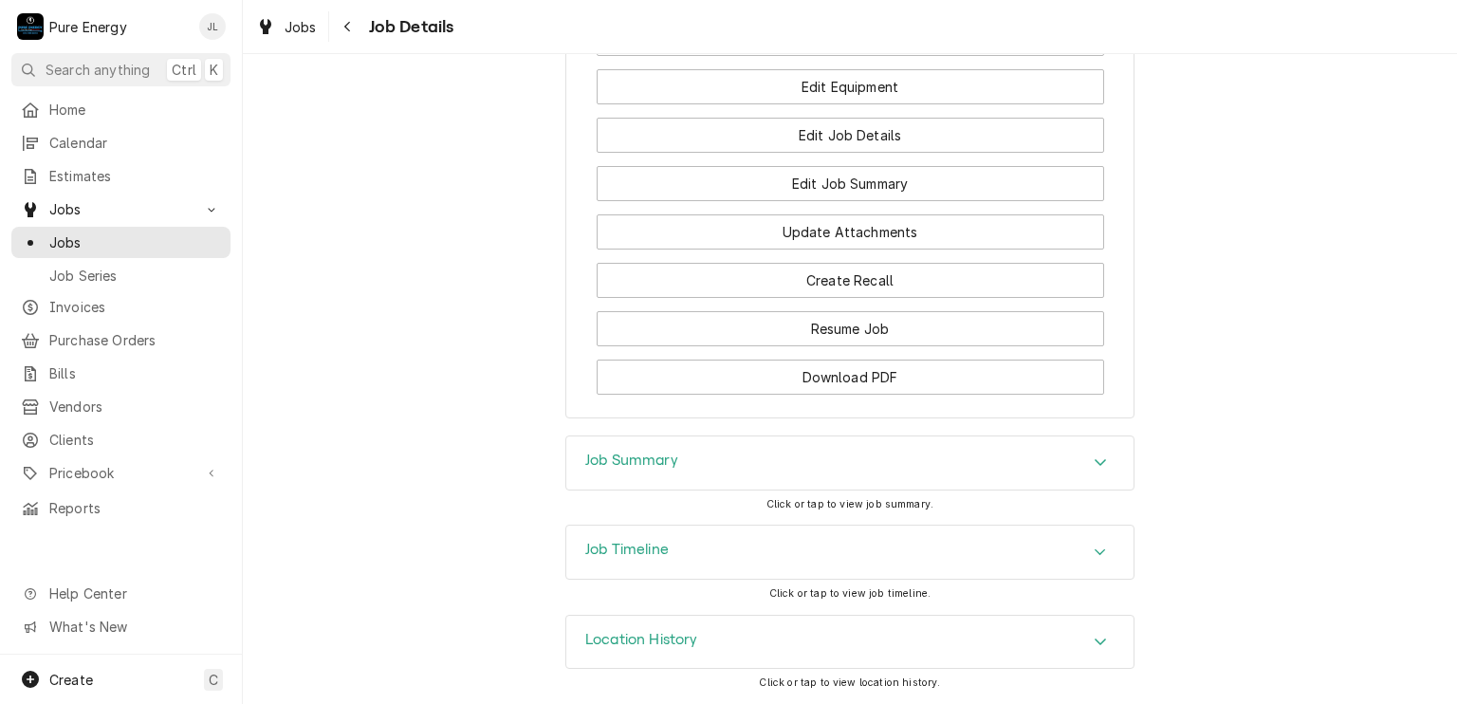
click at [782, 447] on div "Job Summary" at bounding box center [849, 462] width 567 height 53
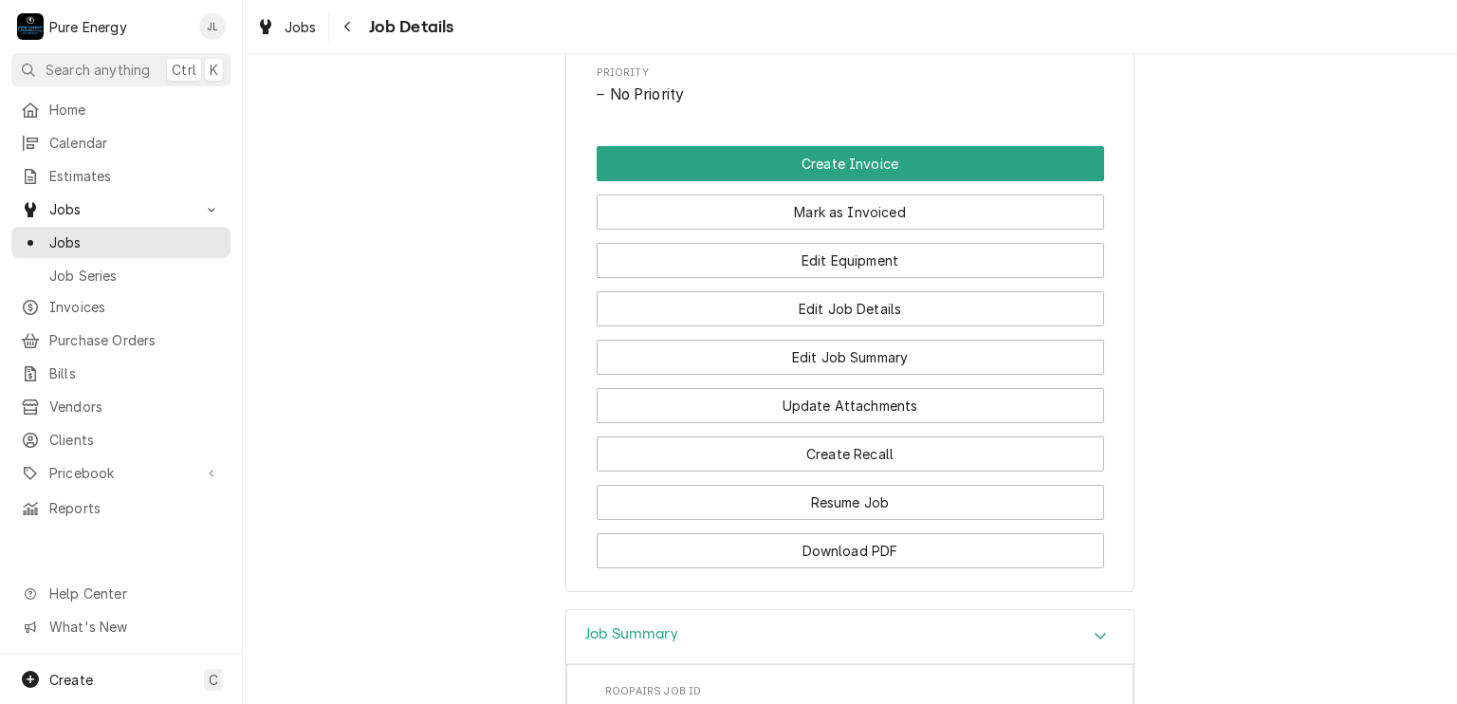
scroll to position [476, 0]
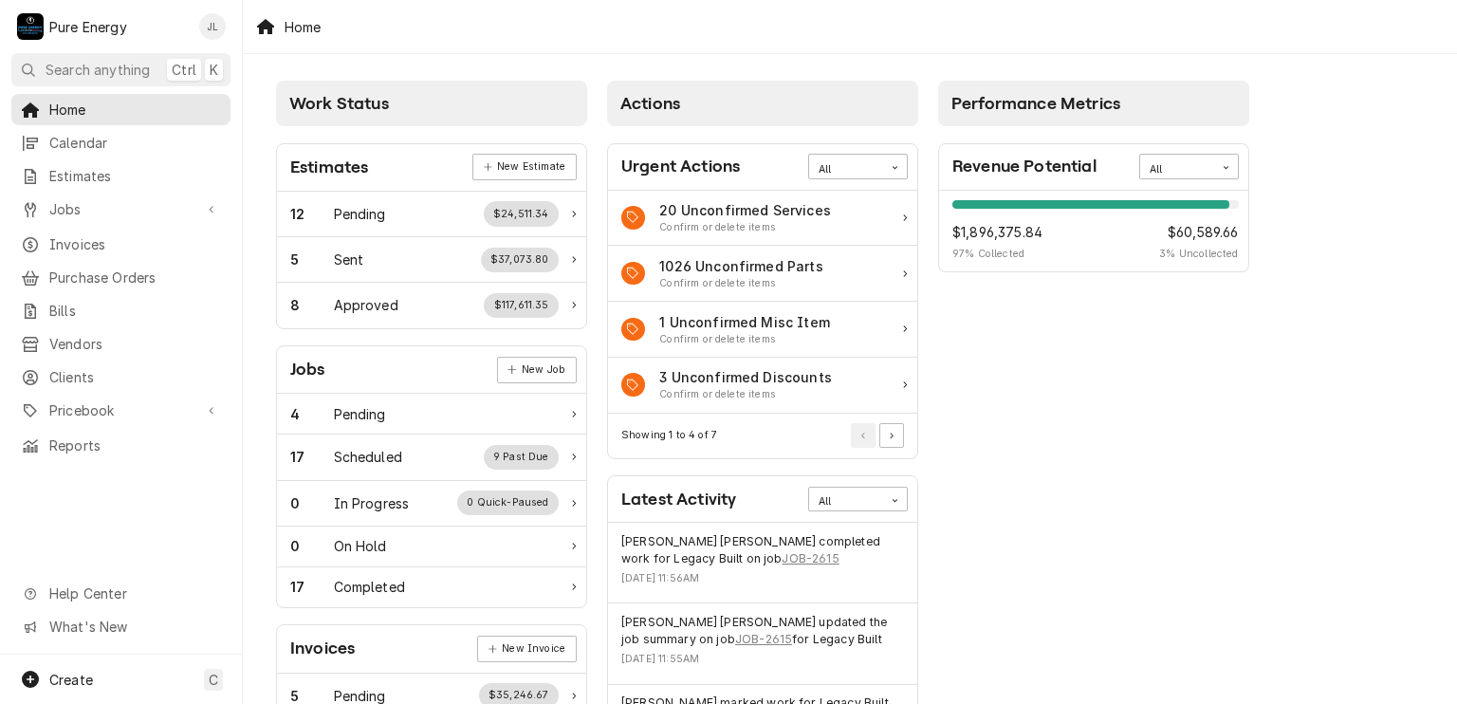
scroll to position [285, 0]
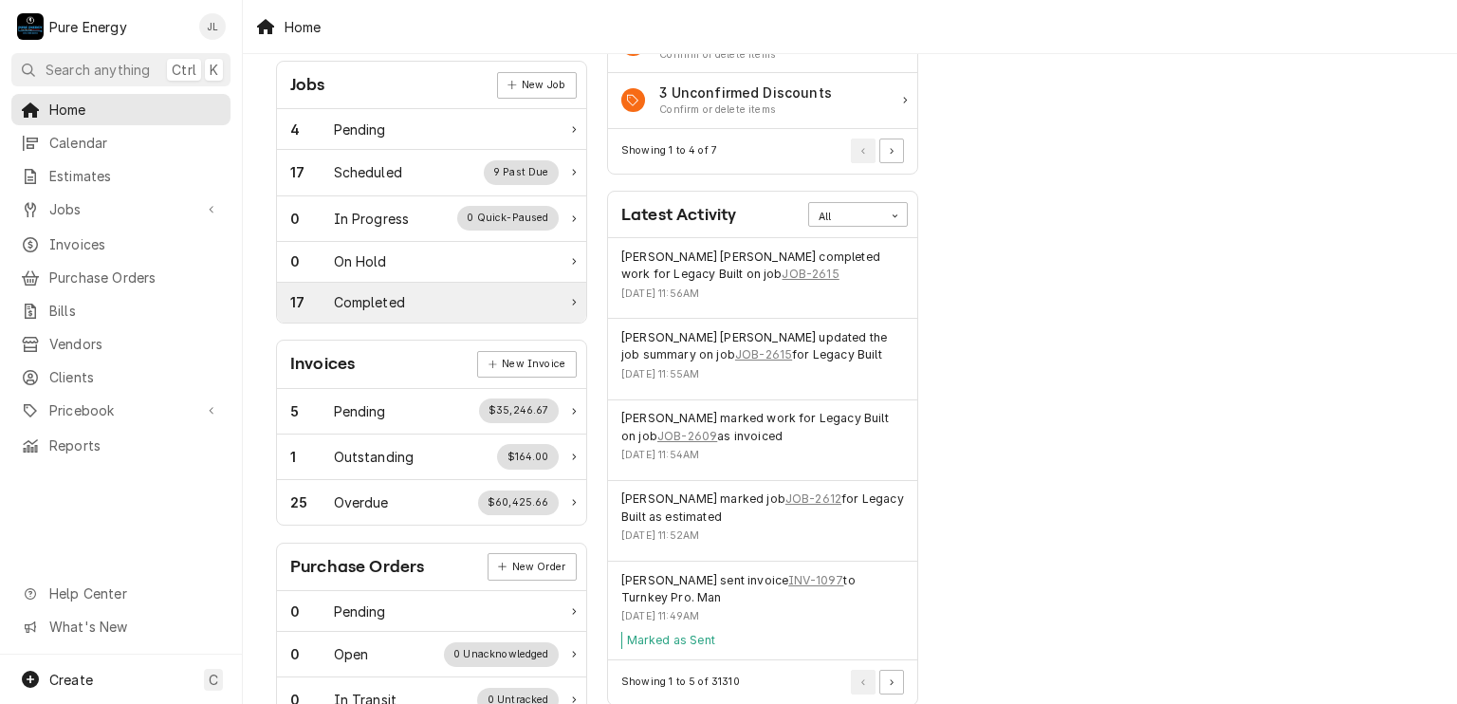
click at [446, 300] on div "17 Completed" at bounding box center [424, 302] width 268 height 20
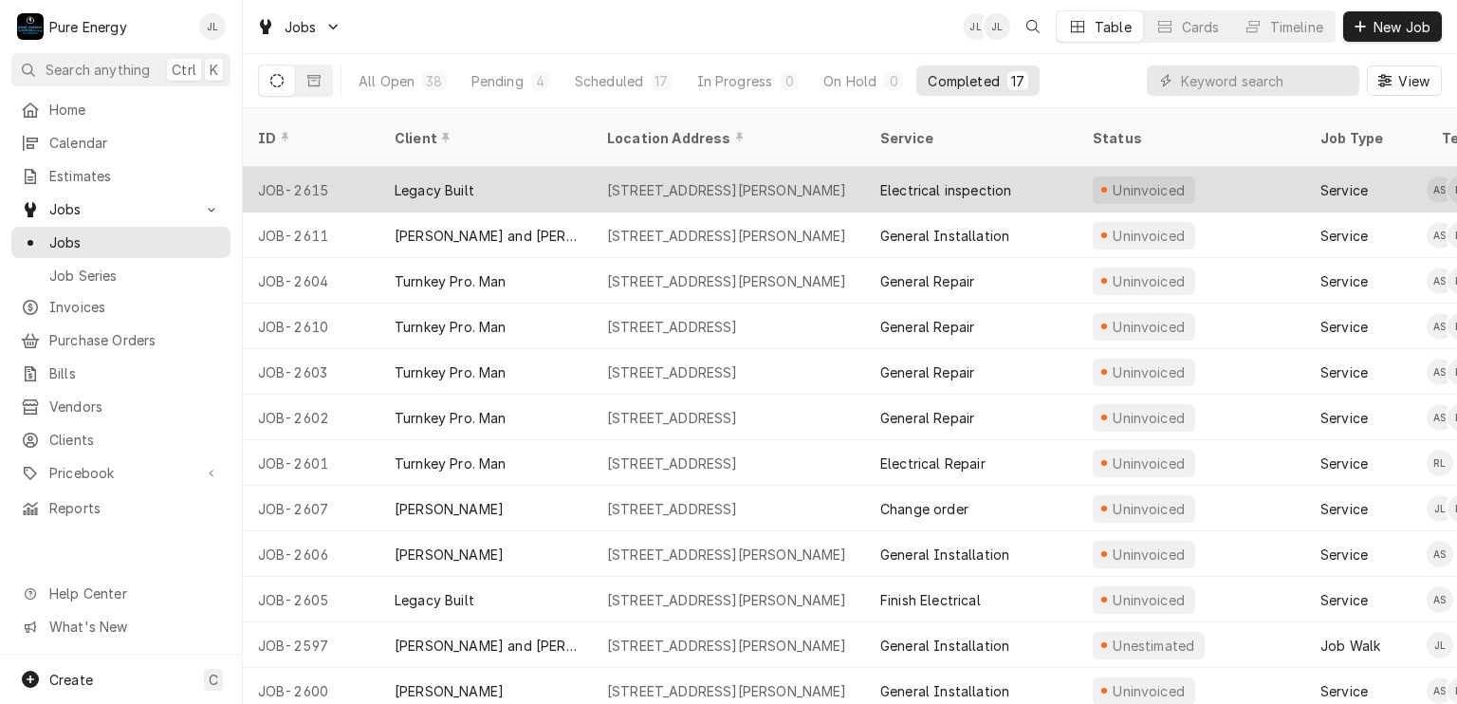
click at [1238, 167] on div "Uninvoiced" at bounding box center [1191, 190] width 228 height 46
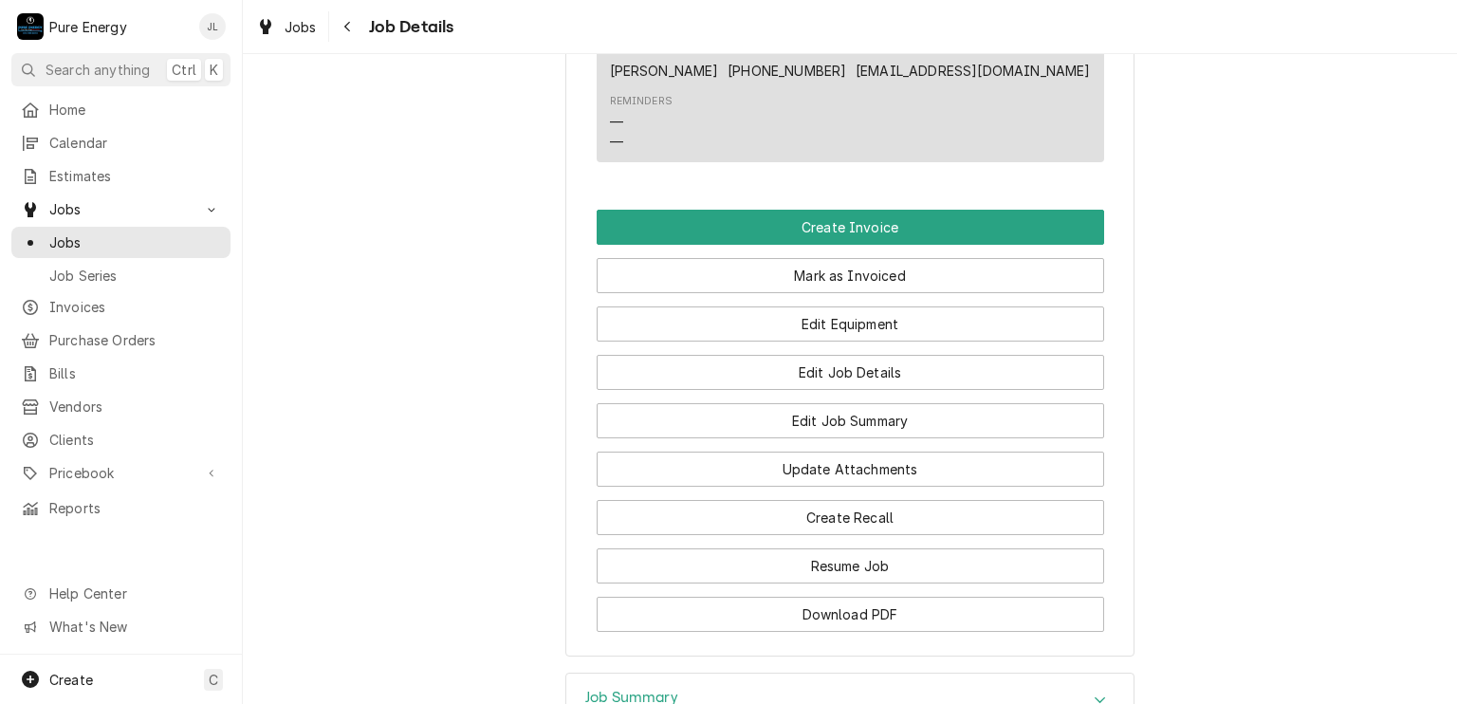
scroll to position [1707, 0]
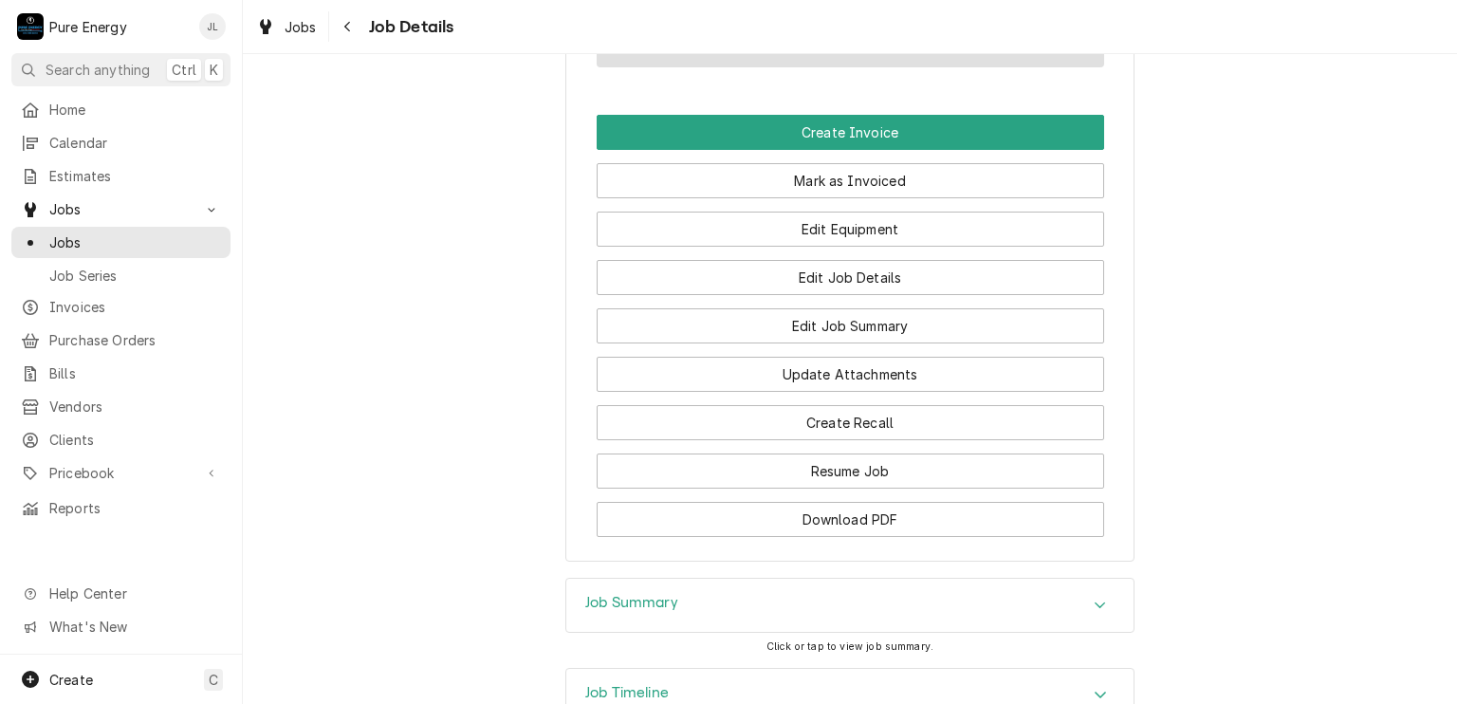
click at [641, 612] on h3 "Job Summary" at bounding box center [631, 603] width 93 height 18
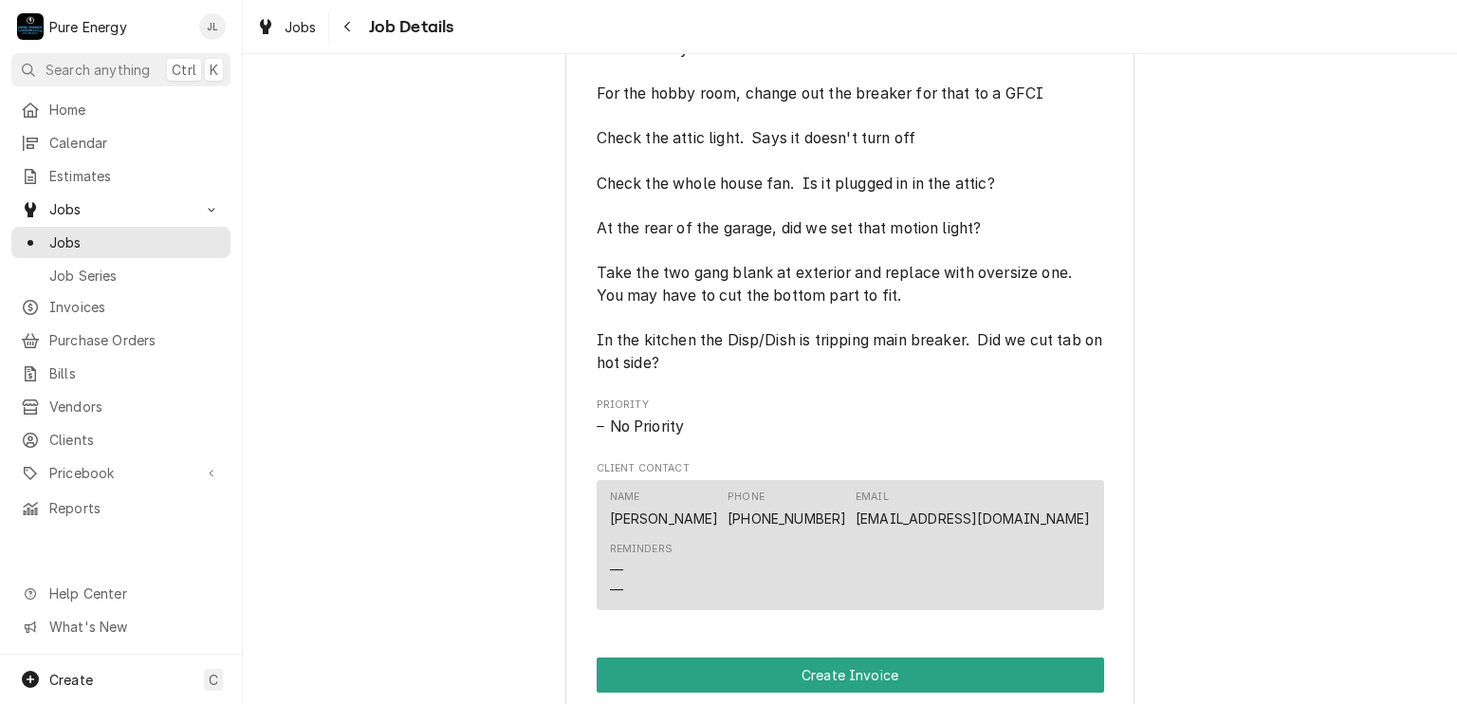
scroll to position [1639, 0]
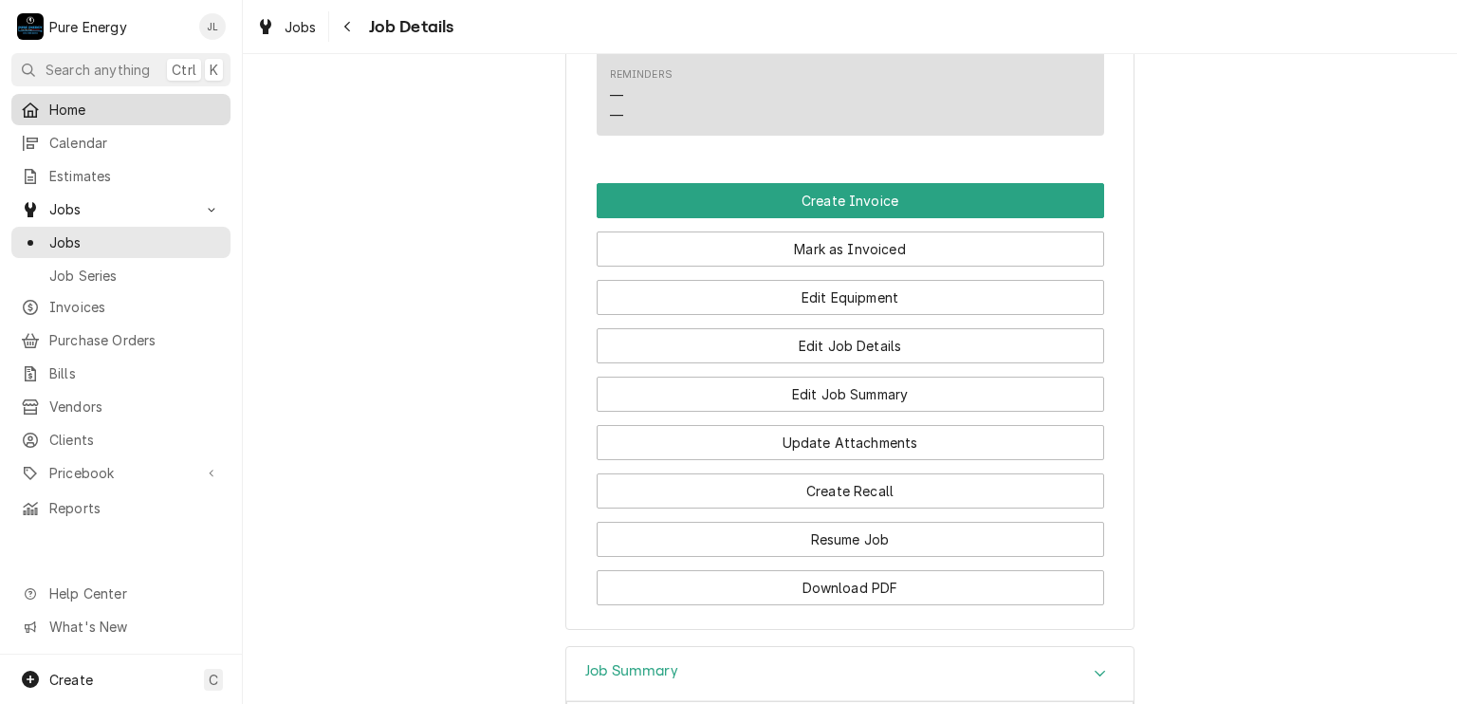
click at [138, 100] on span "Home" at bounding box center [135, 110] width 172 height 20
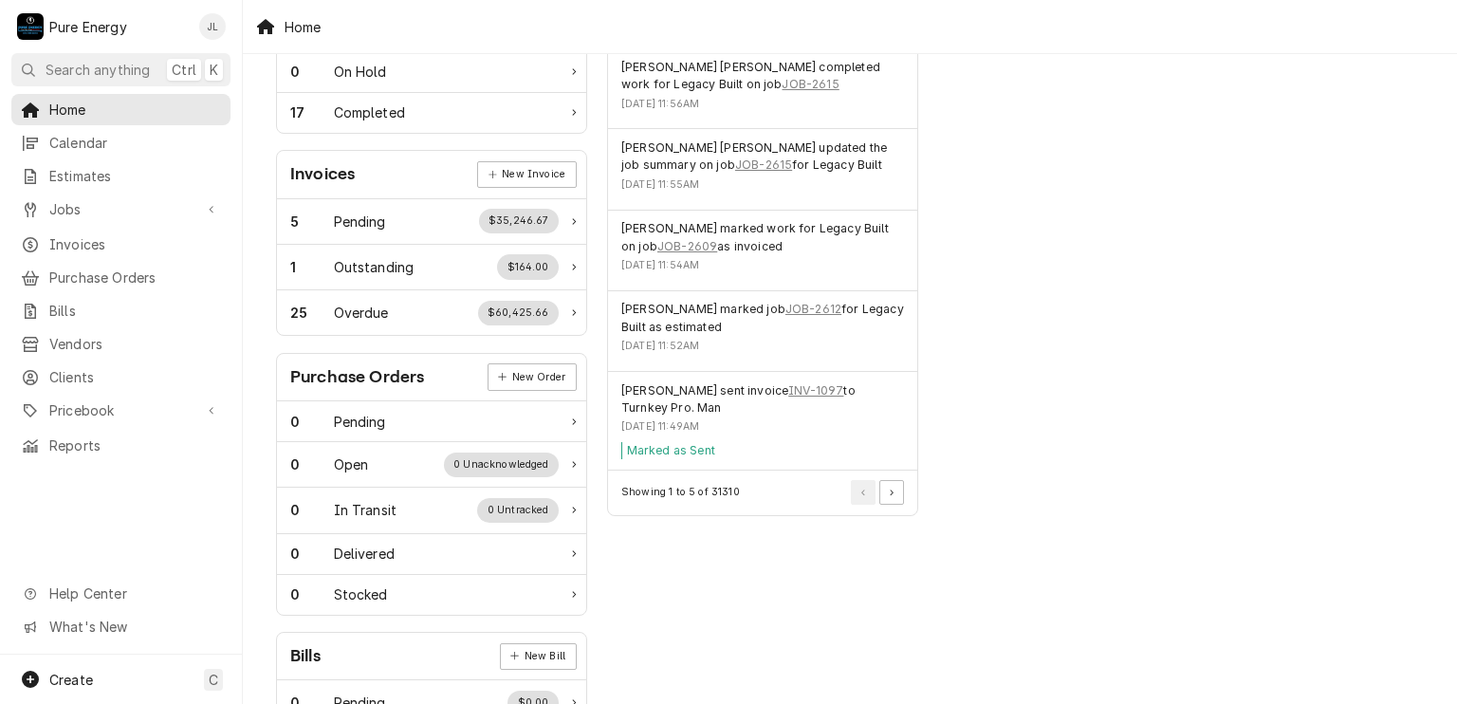
scroll to position [379, 0]
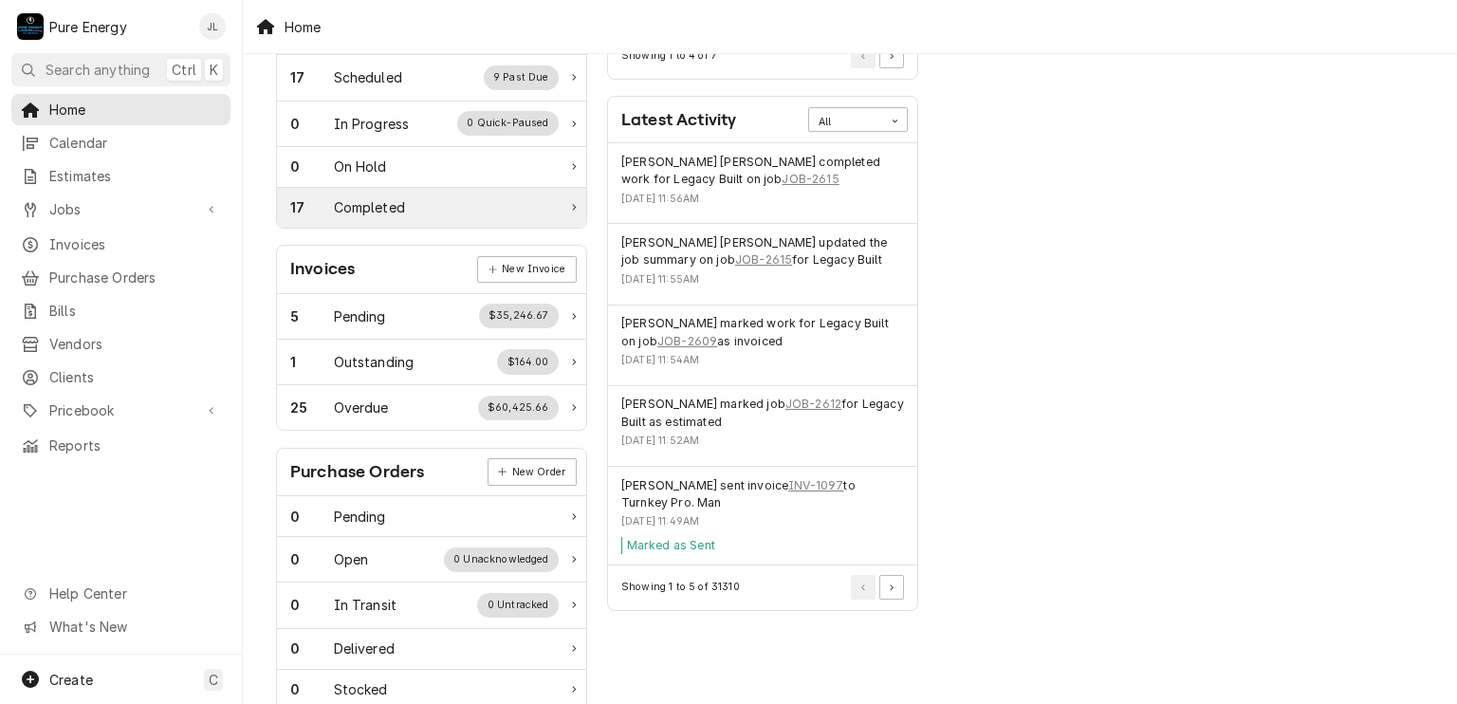
click at [434, 203] on div "17 Completed" at bounding box center [424, 207] width 268 height 20
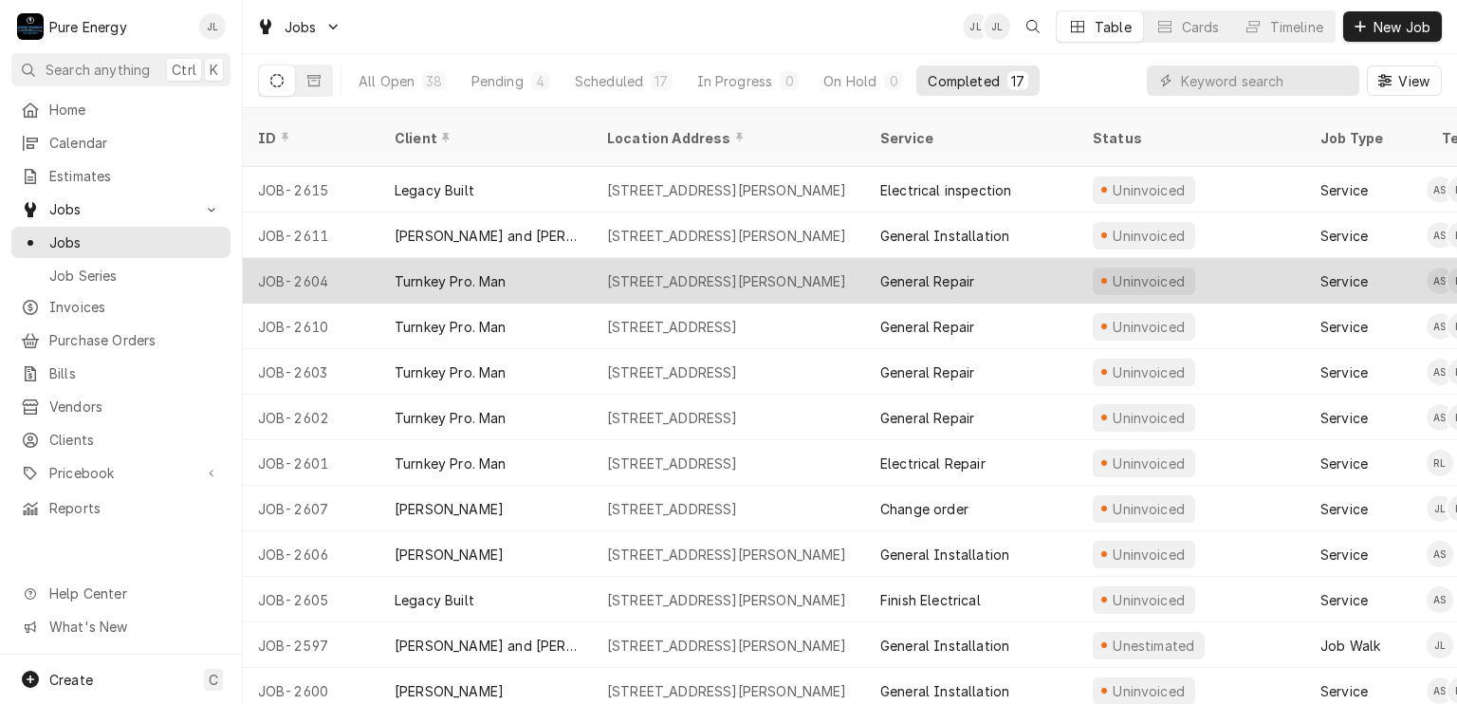
click at [1036, 258] on div "General Repair" at bounding box center [971, 281] width 212 height 46
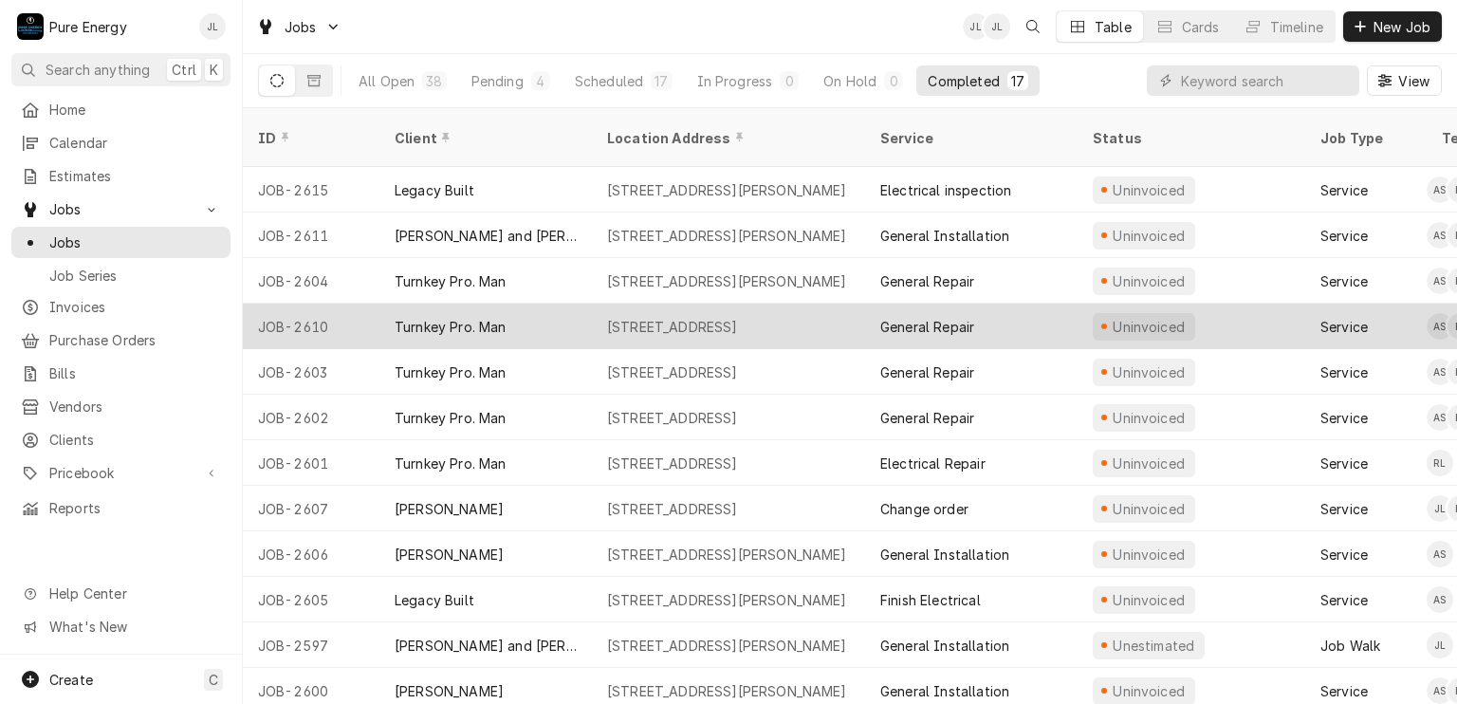
click at [1032, 303] on div "General Repair" at bounding box center [971, 326] width 212 height 46
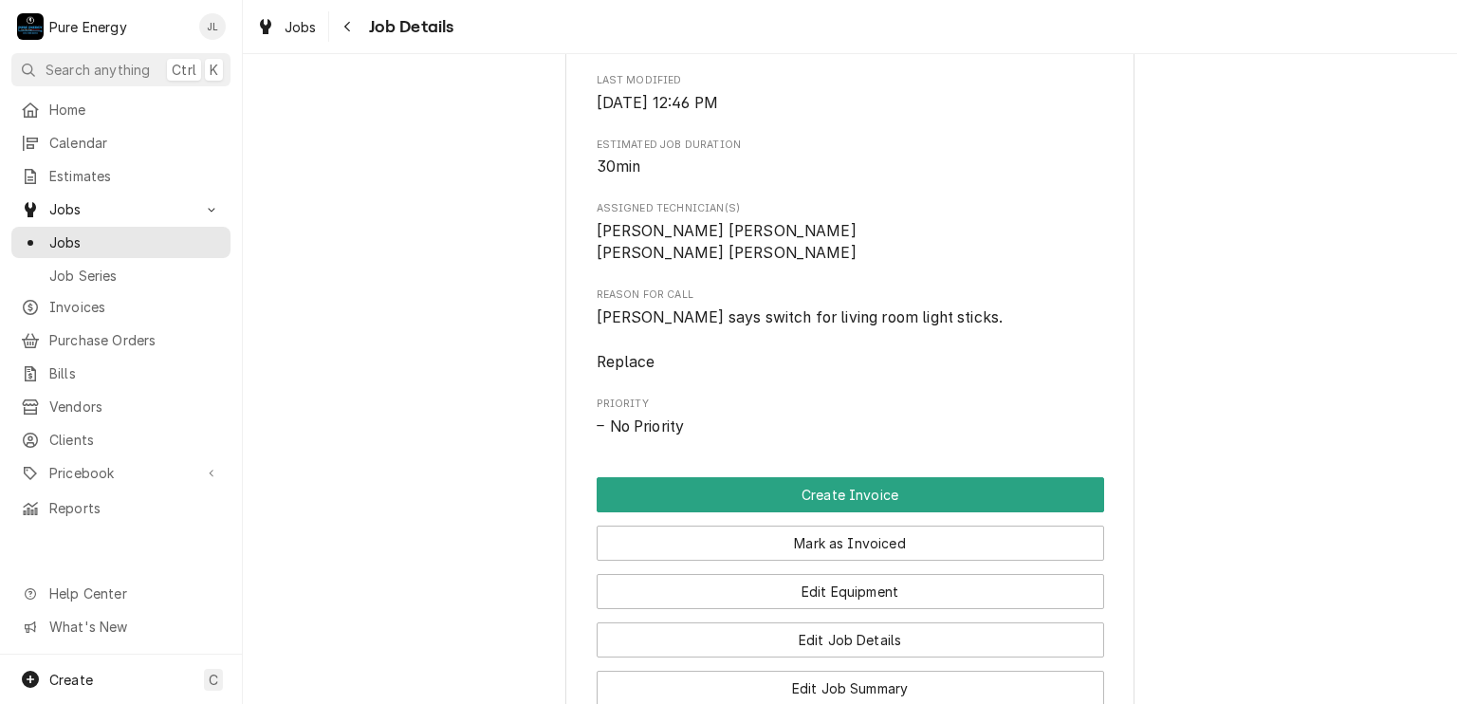
scroll to position [948, 0]
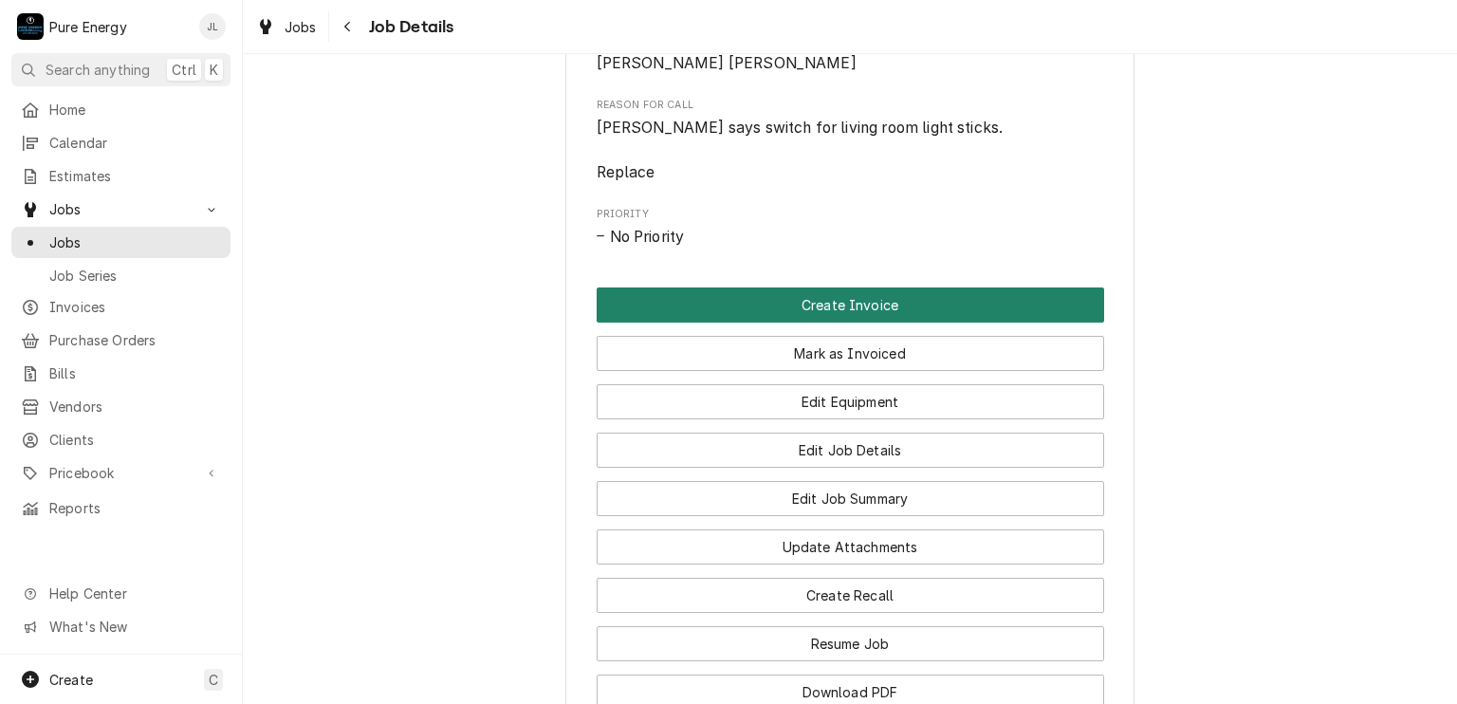
click at [911, 312] on button "Create Invoice" at bounding box center [850, 304] width 507 height 35
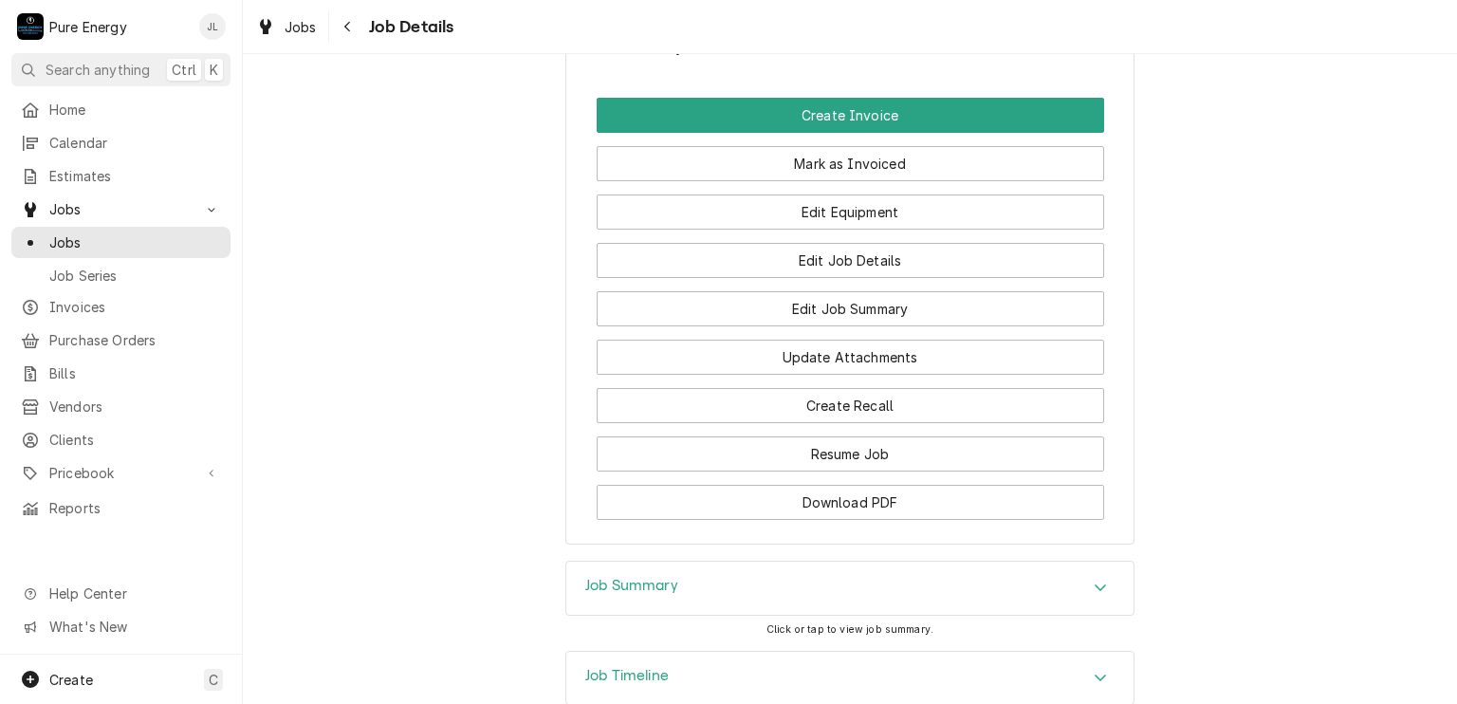
scroll to position [1279, 0]
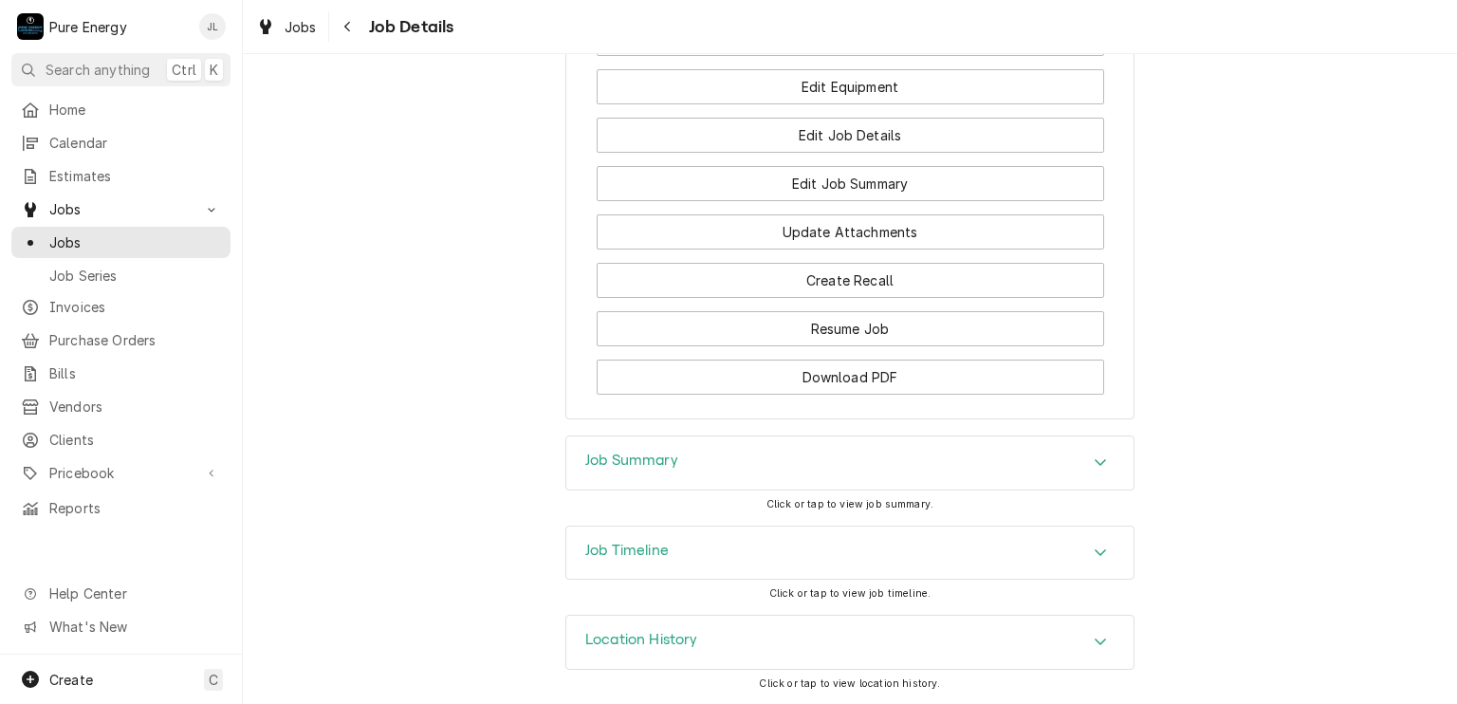
click at [649, 471] on div "Job Summary" at bounding box center [631, 462] width 93 height 23
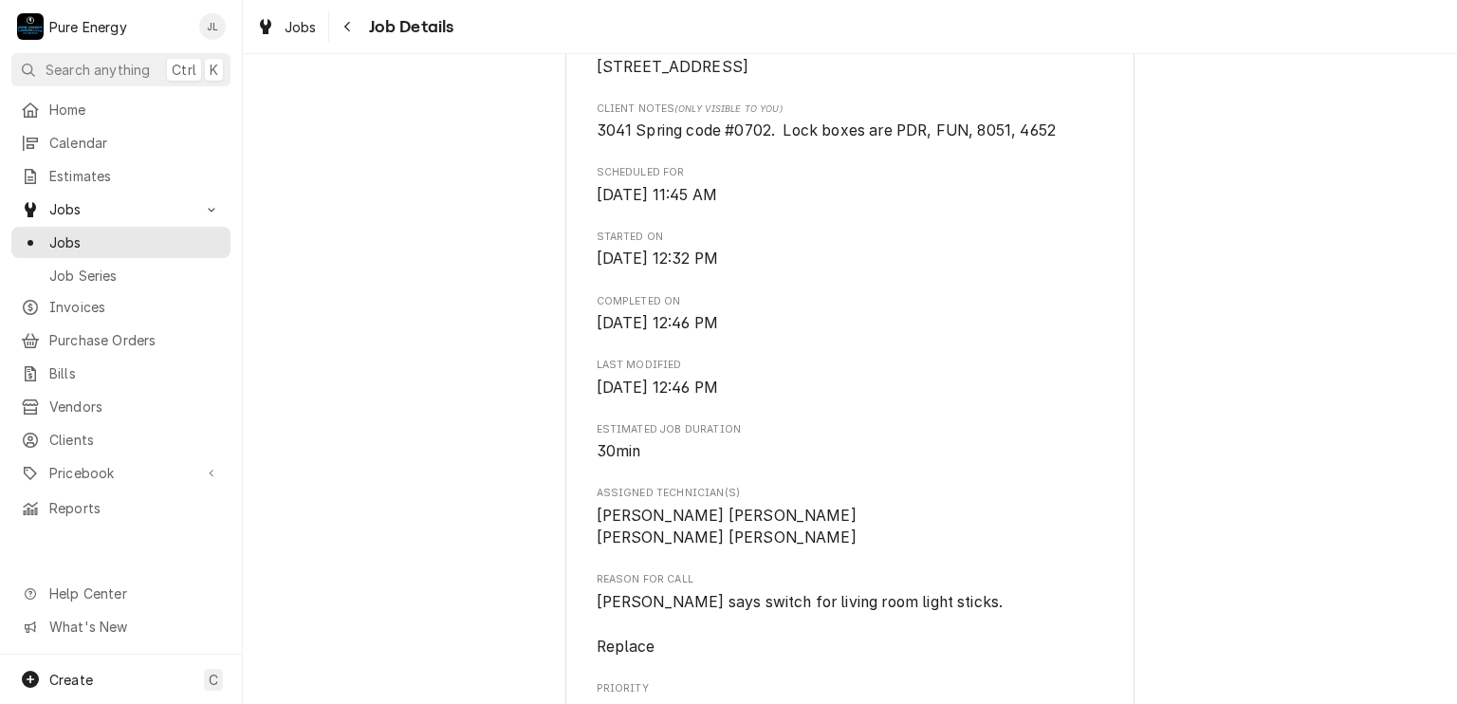
scroll to position [948, 0]
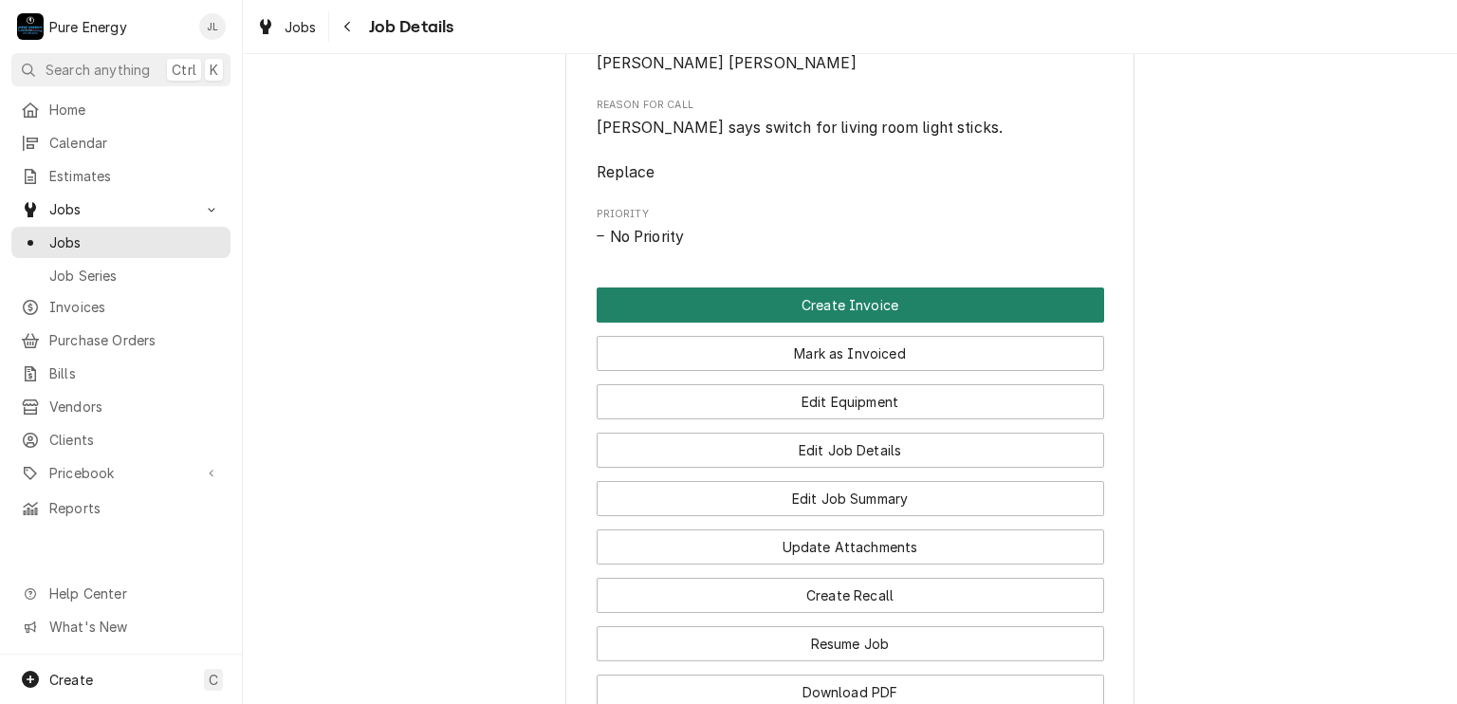
click at [927, 322] on button "Create Invoice" at bounding box center [850, 304] width 507 height 35
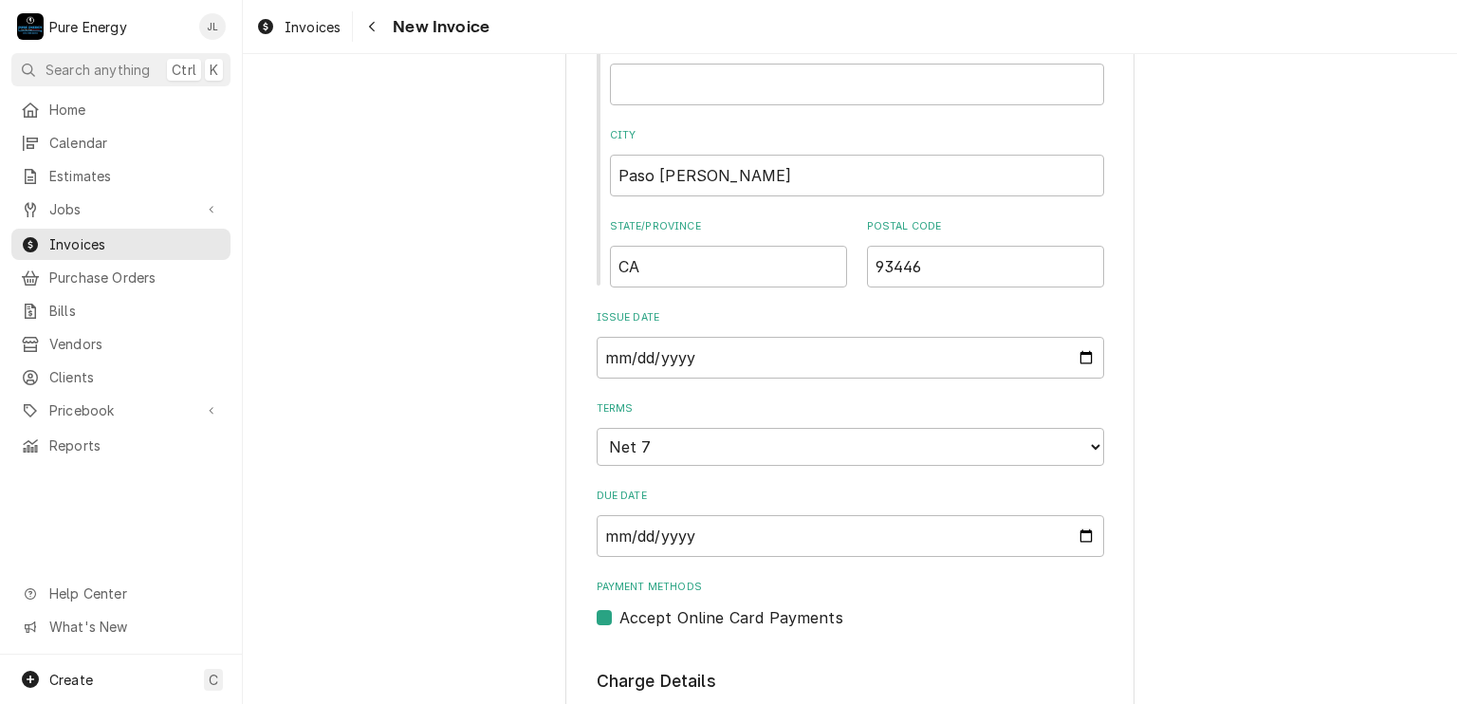
scroll to position [1423, 0]
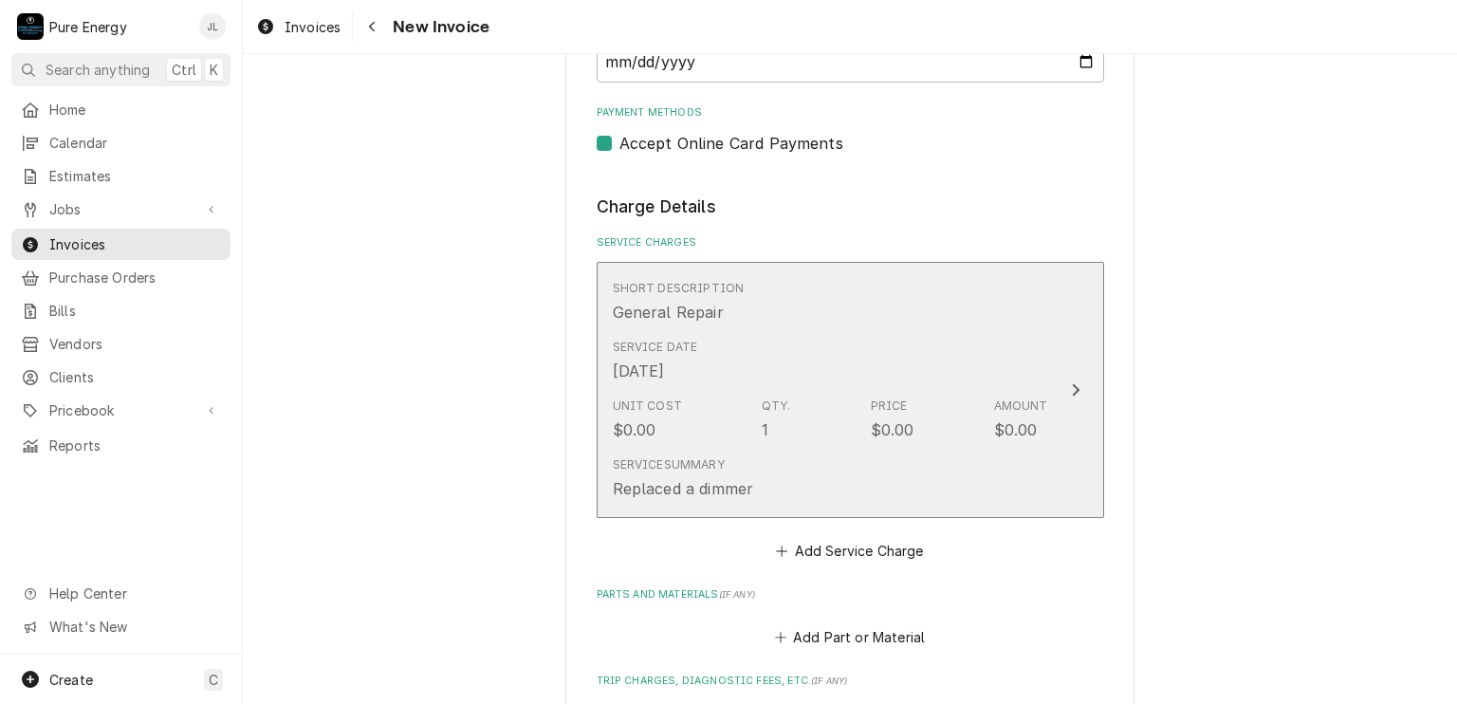
click at [876, 307] on div "Short Description General Repair" at bounding box center [830, 301] width 435 height 59
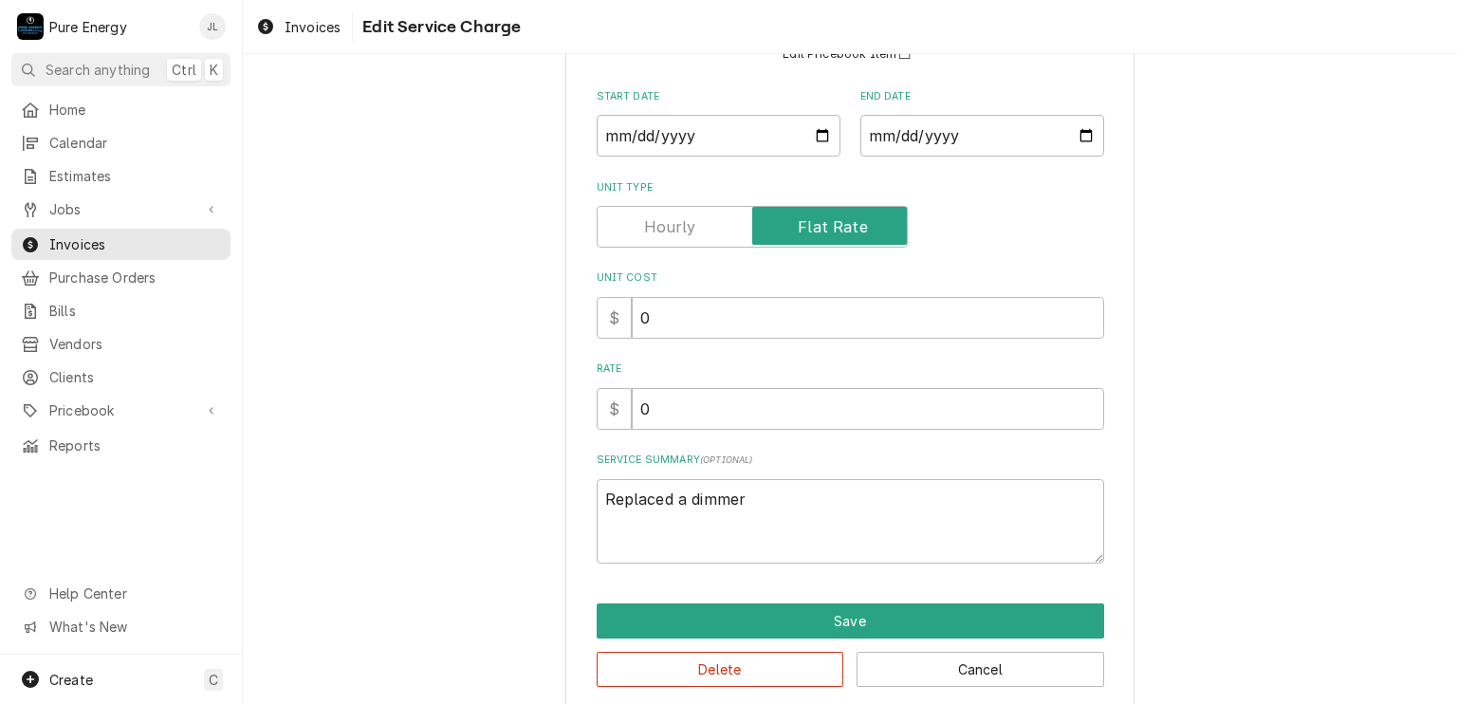
scroll to position [211, 0]
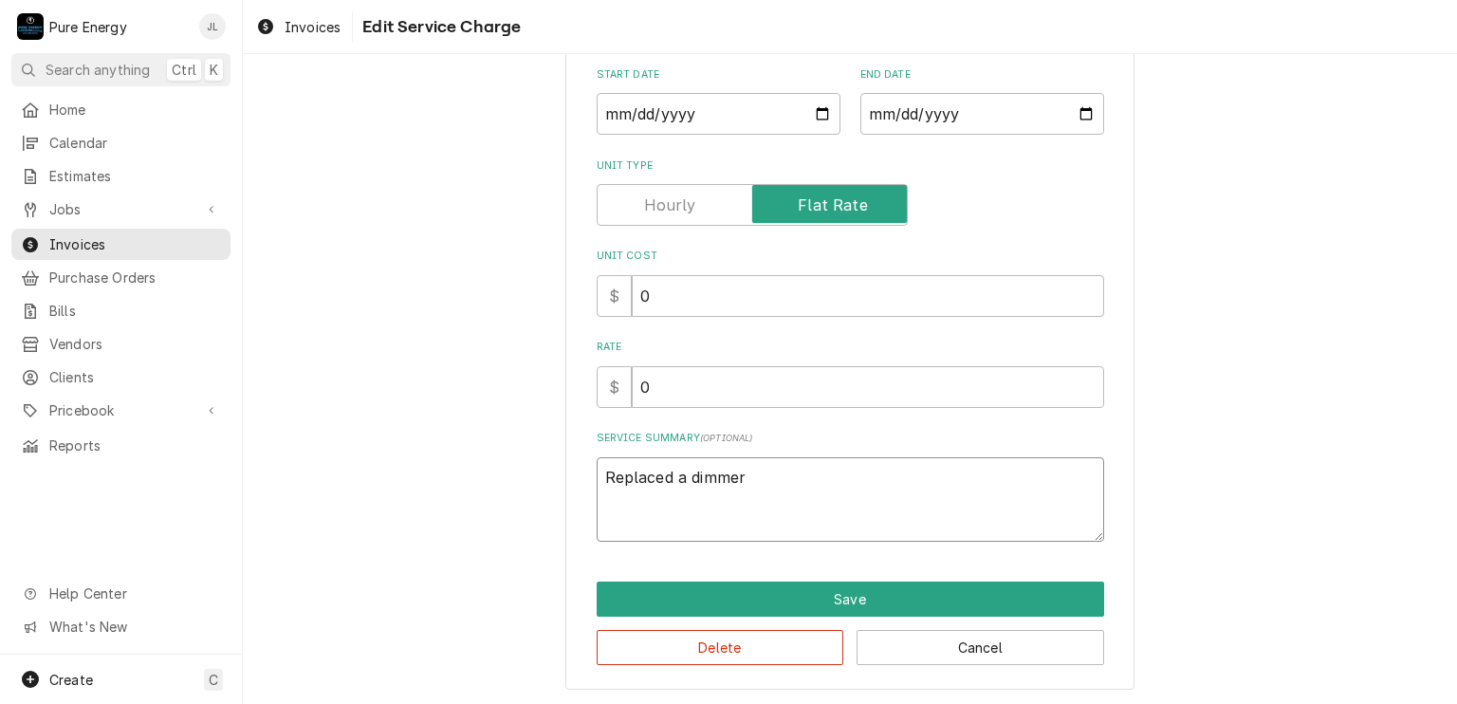
drag, startPoint x: 778, startPoint y: 479, endPoint x: 555, endPoint y: 499, distance: 223.8
click at [555, 499] on div "Use the fields below to edit this service charge Short Description General Repa…" at bounding box center [850, 283] width 1214 height 843
type textarea "x"
type textarea "T"
type textarea "x"
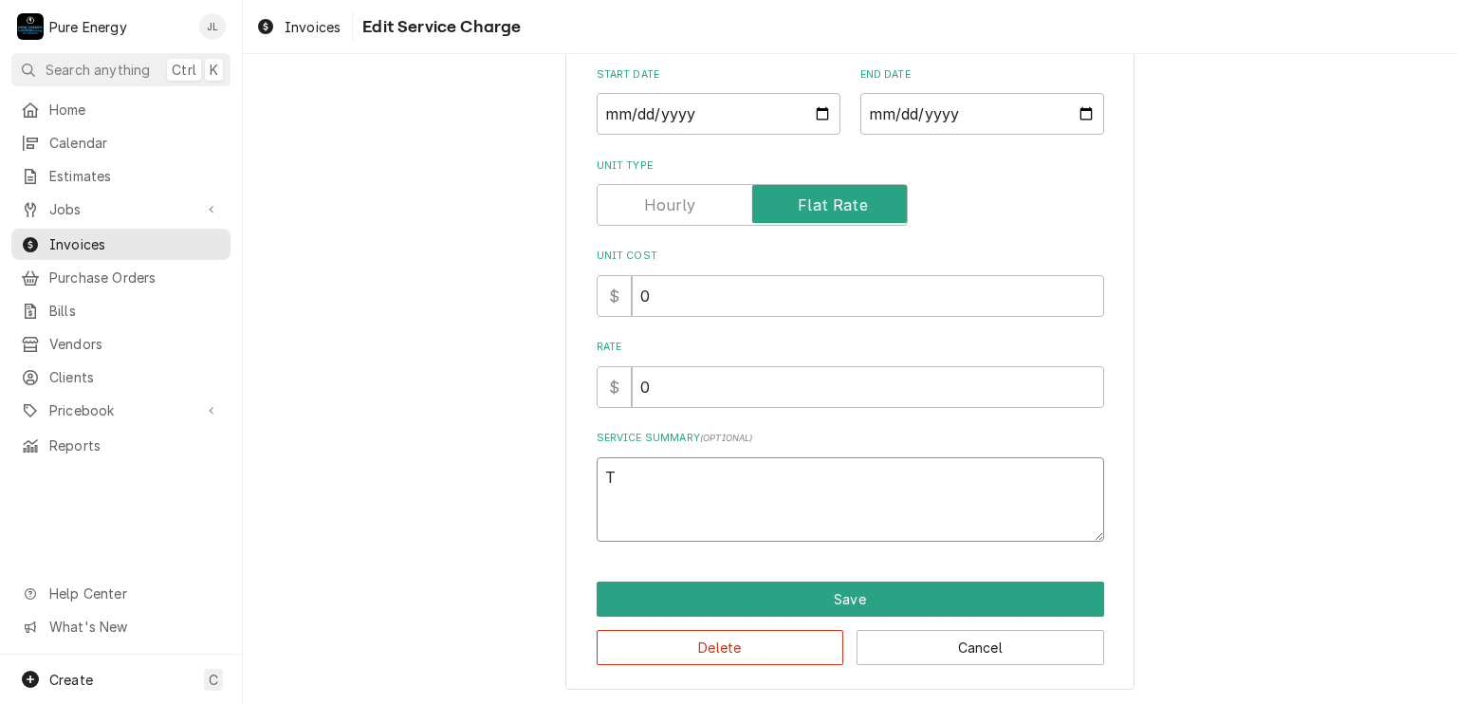
type textarea "Te"
type textarea "x"
type textarea "Ten"
type textarea "x"
type textarea "Tenan"
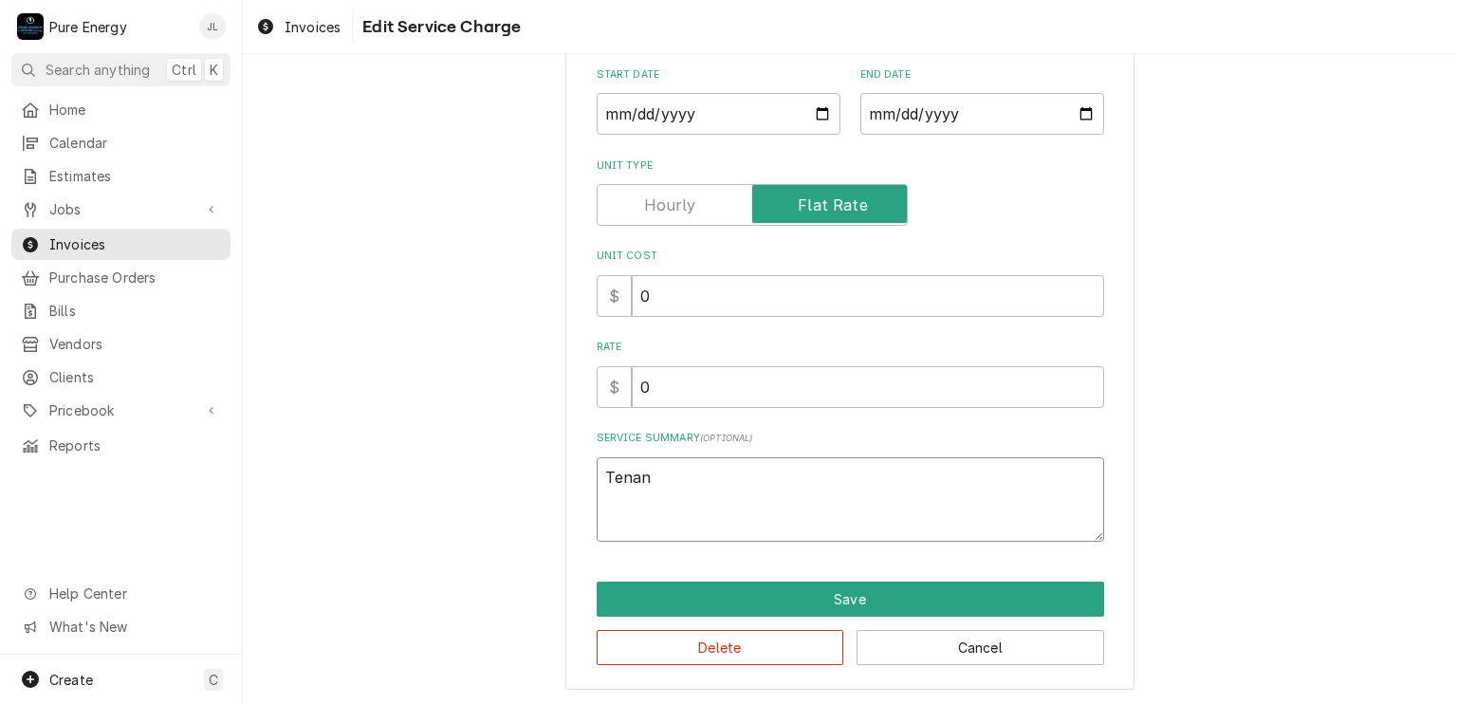
type textarea "x"
type textarea "Tenant"
type textarea "x"
type textarea "Tenant"
type textarea "x"
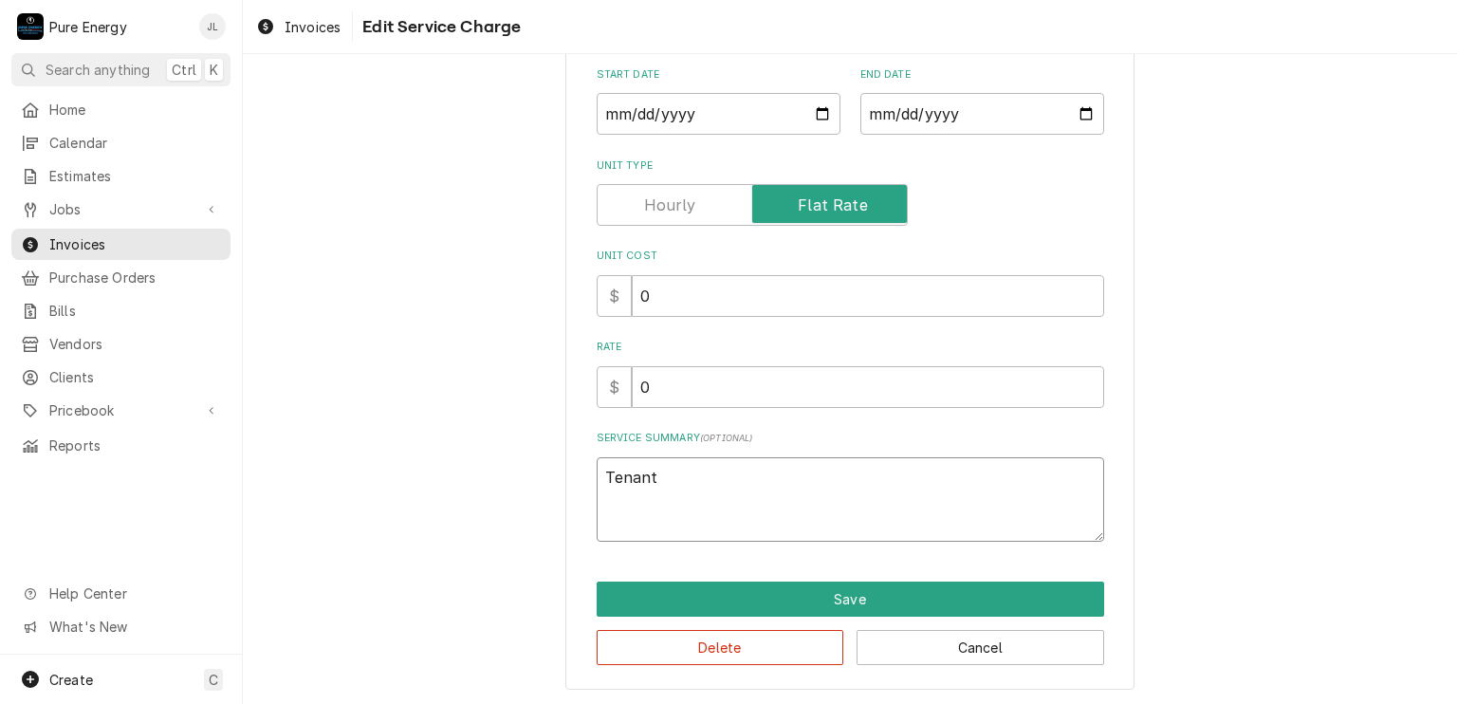
type textarea "Tenant r"
type textarea "x"
type textarea "Tenant re"
type textarea "x"
type textarea "Tenant rep"
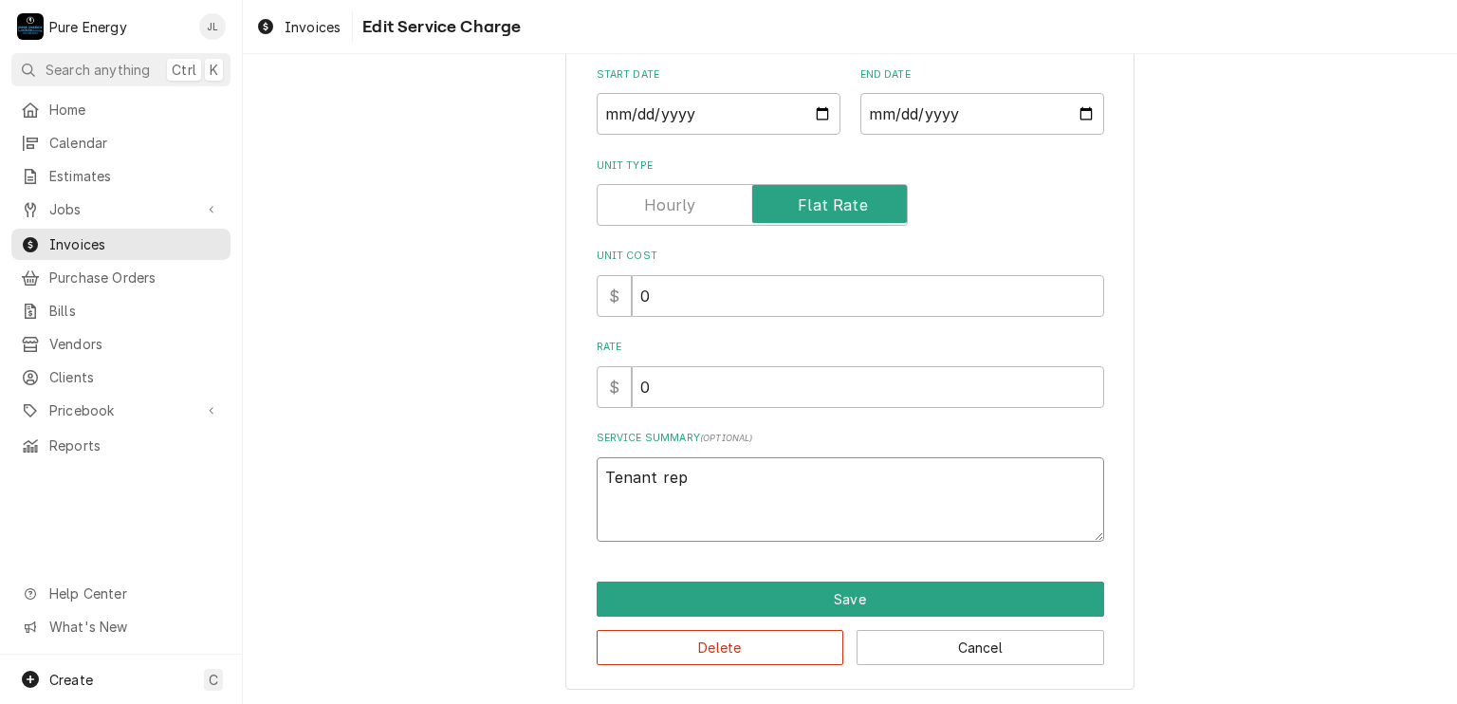
type textarea "x"
type textarea "Tenant repo"
type textarea "x"
type textarea "Tenant repor"
type textarea "x"
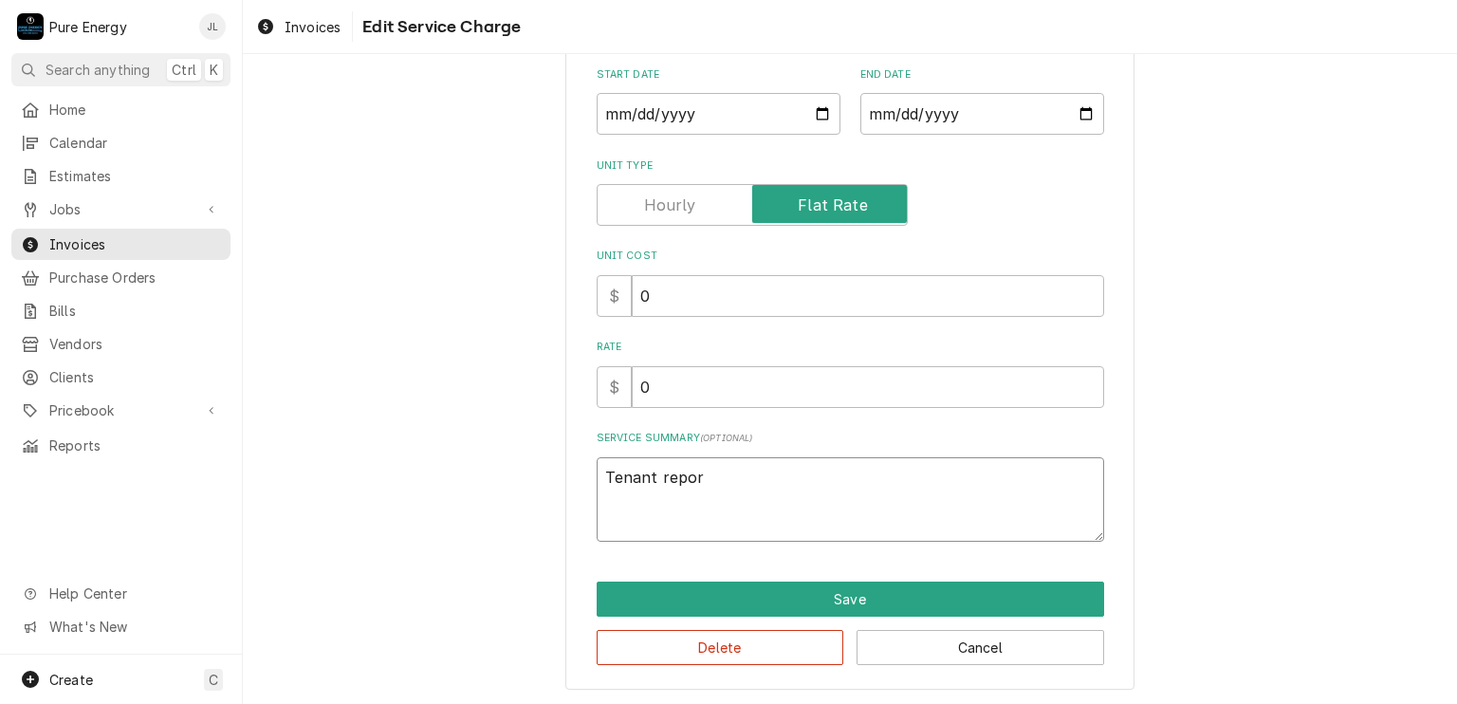
type textarea "Tenant report"
type textarea "x"
type textarea "Tenant reporte"
type textarea "x"
type textarea "Tenant reported"
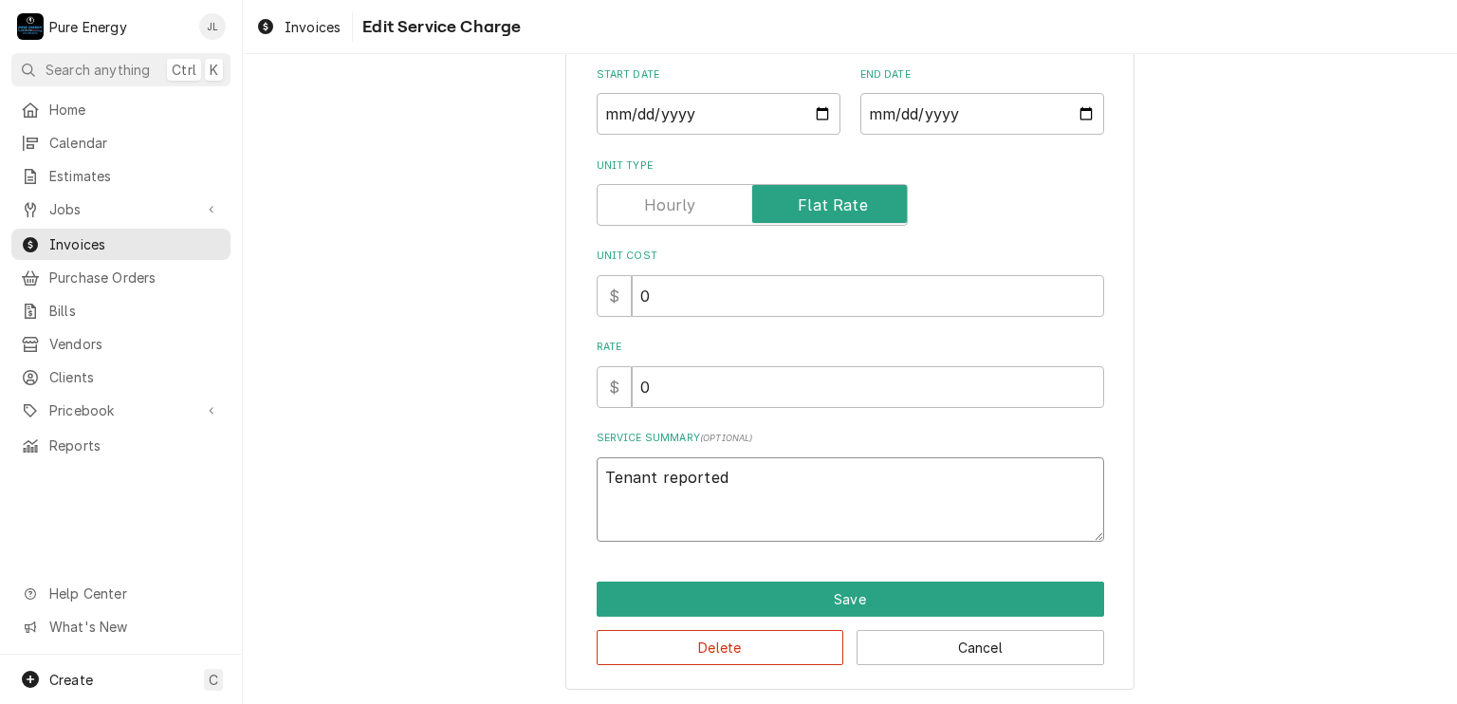
type textarea "x"
type textarea "Tenant reported i"
type textarea "x"
type textarea "Tenant reported is"
type textarea "x"
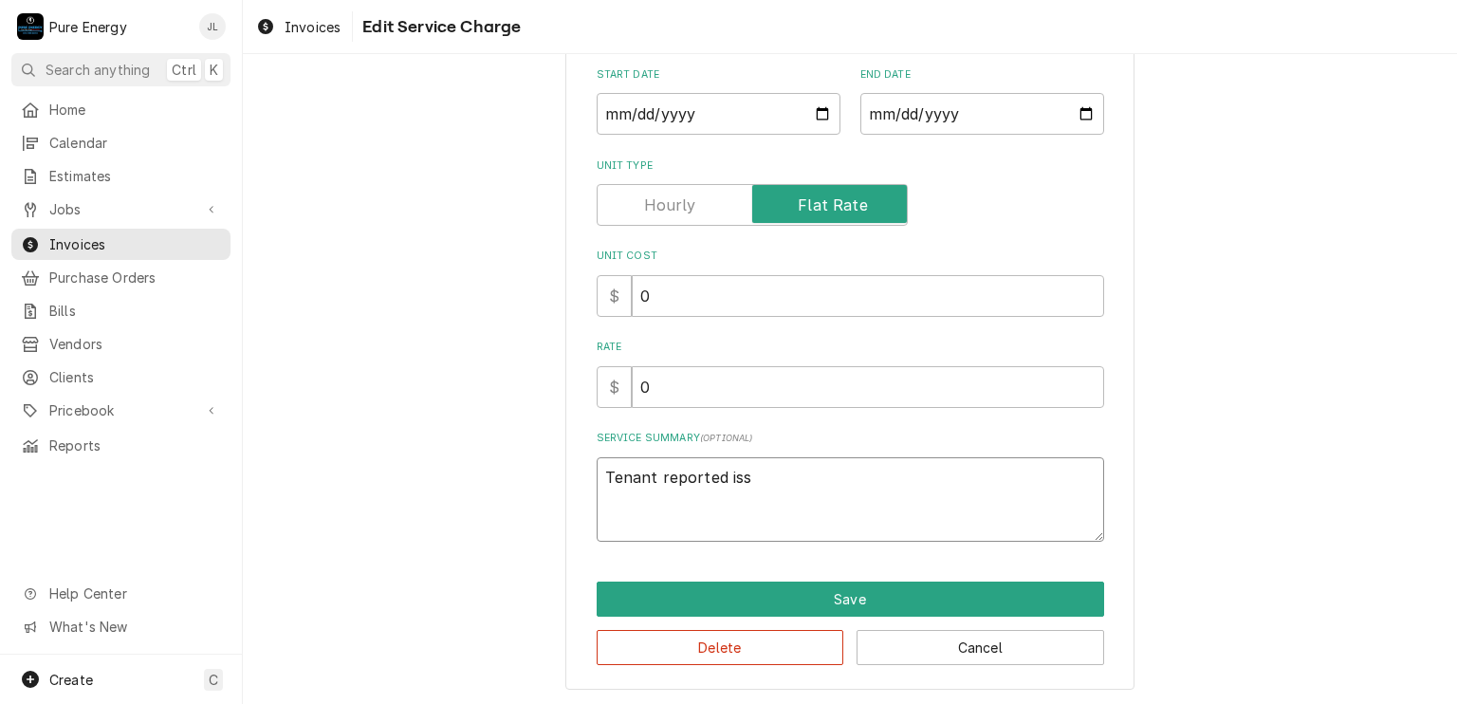
type textarea "Tenant reported issu"
type textarea "x"
type textarea "Tenant reported issue"
type textarea "x"
type textarea "Tenant reported issue"
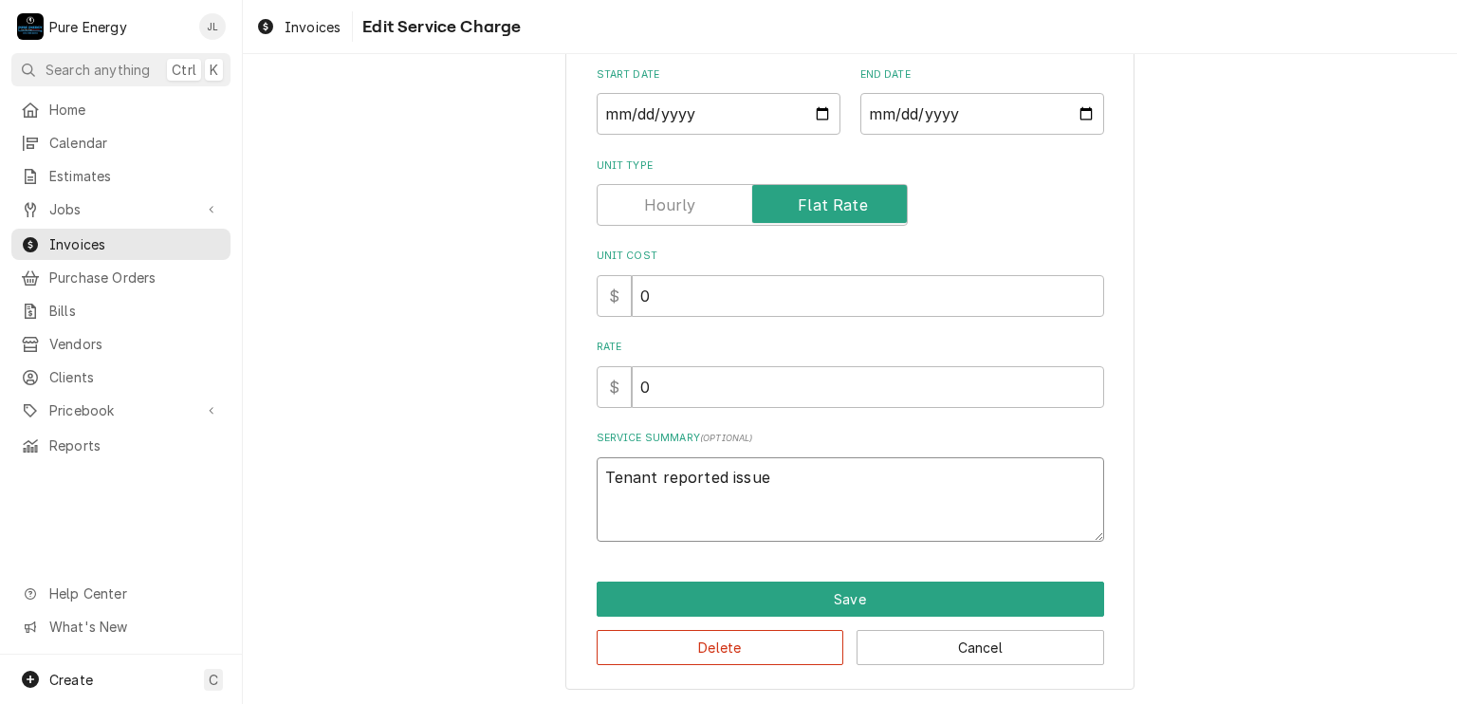
type textarea "x"
type textarea "Tenant reported issue w"
type textarea "x"
type textarea "Tenant reported issue wi"
type textarea "x"
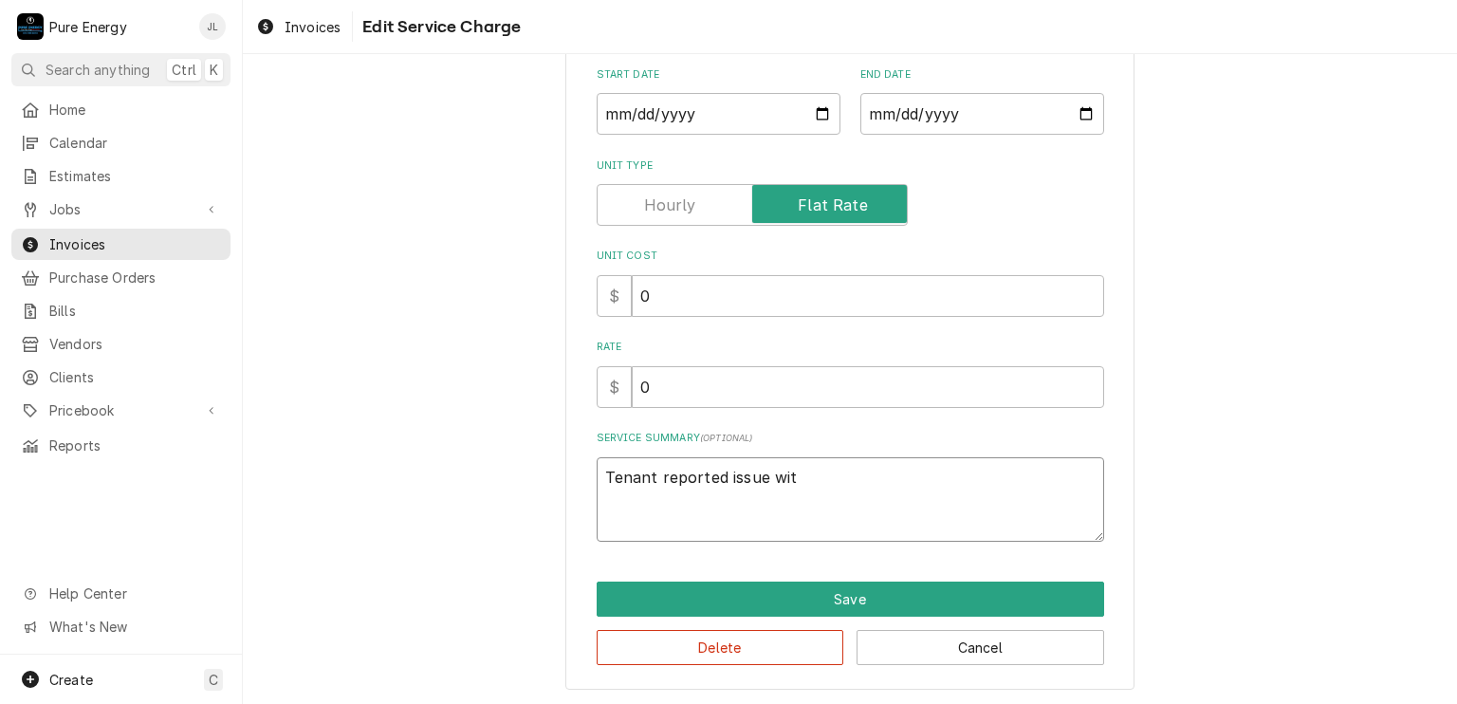
type textarea "Tenant reported issue with"
type textarea "x"
type textarea "Tenant reported issue with"
type textarea "x"
type textarea "Tenant reported issue with t"
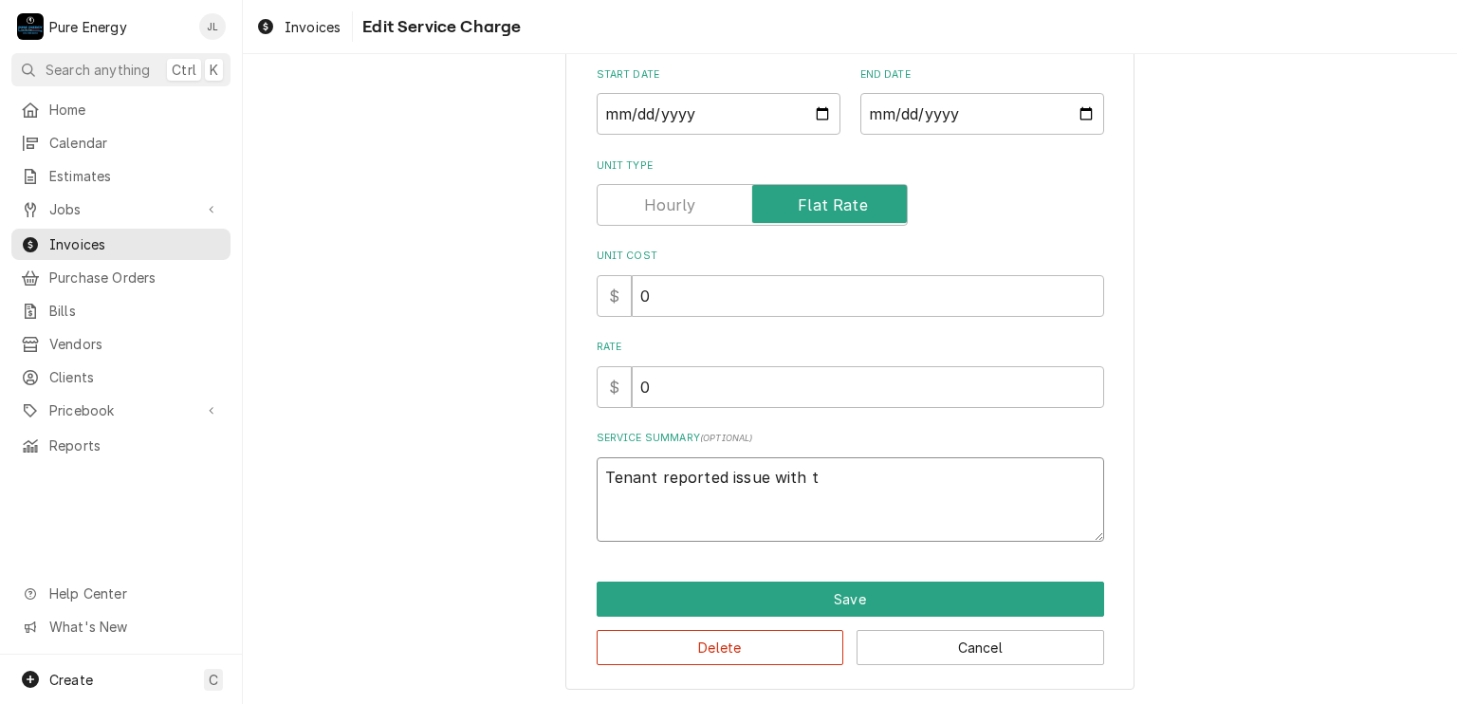
type textarea "x"
type textarea "Tenant reported issue with th"
type textarea "x"
type textarea "Tenant reported issue with the"
type textarea "x"
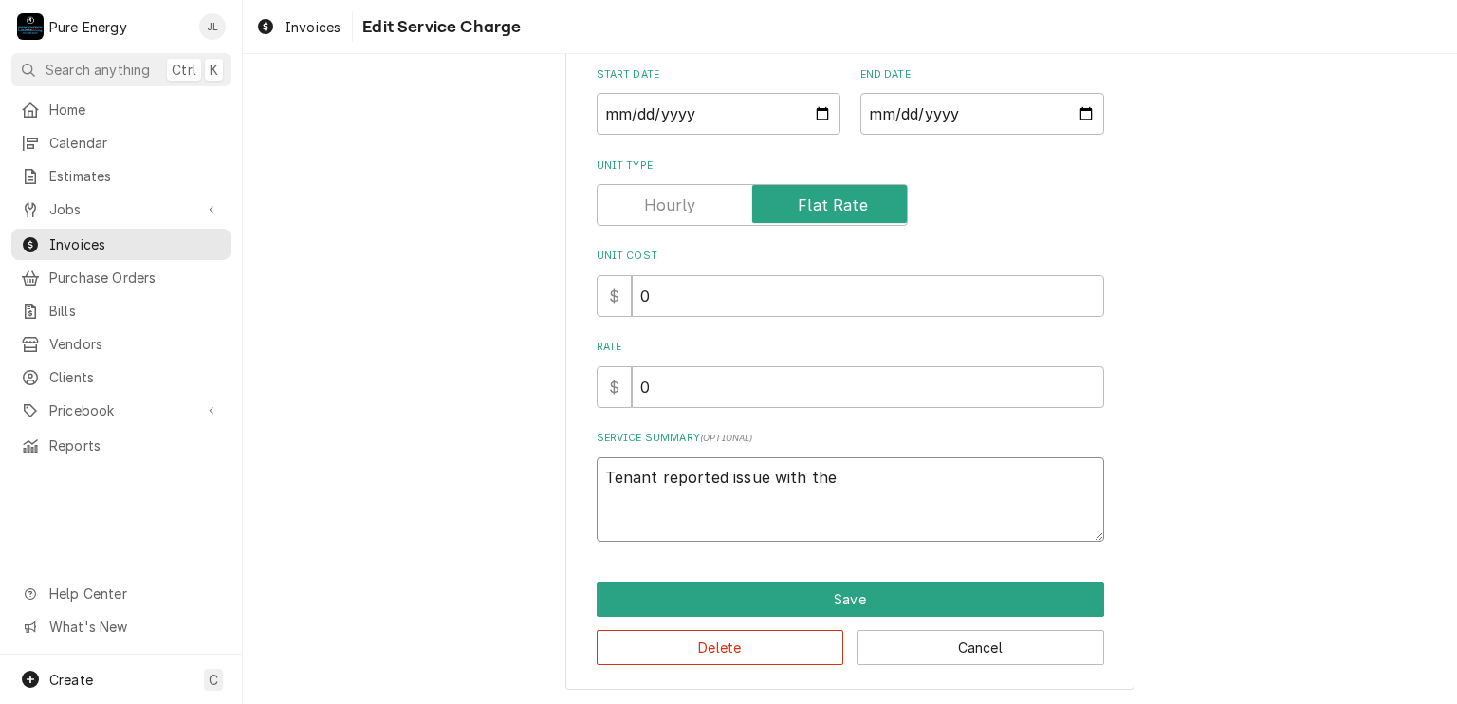
type textarea "Tenant reported issue with the l"
type textarea "x"
type textarea "Tenant reported issue with the li"
type textarea "x"
type textarea "Tenant reported issue with the lig"
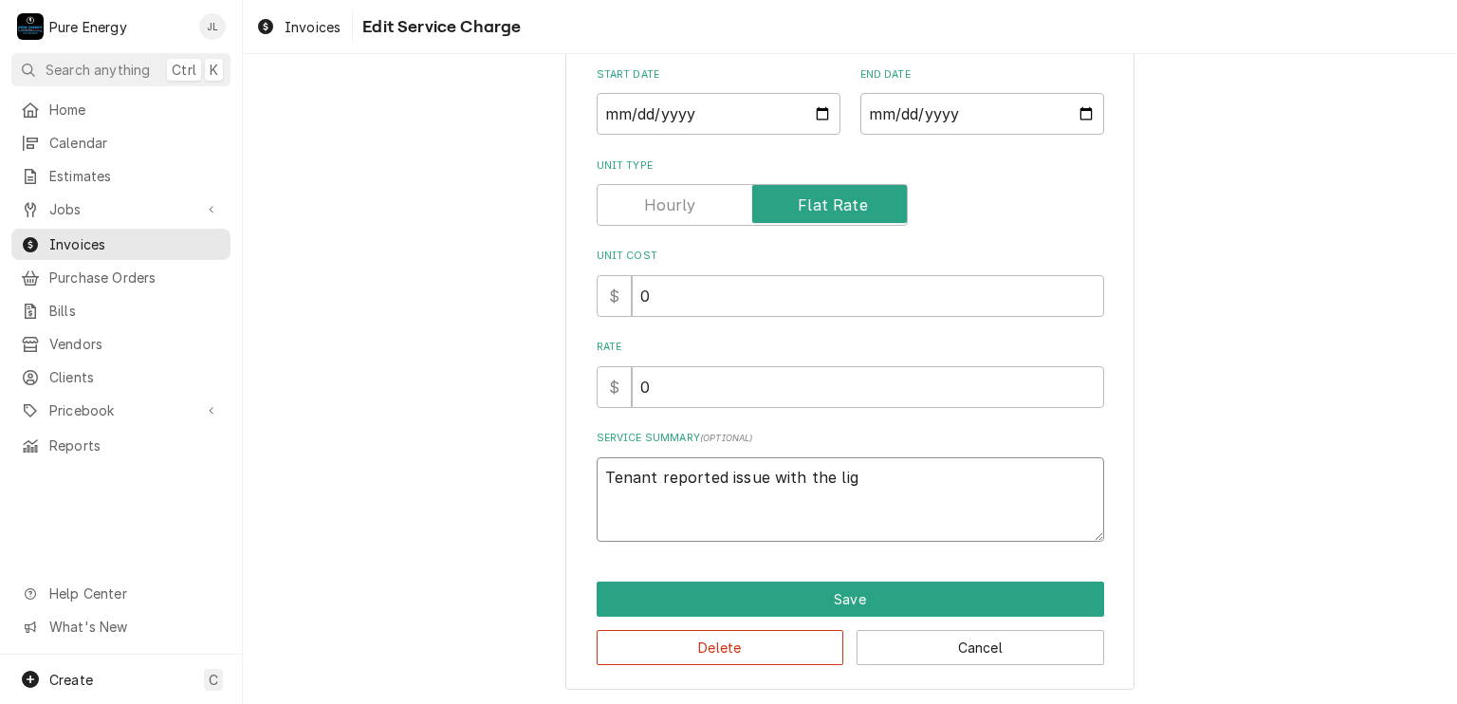
type textarea "x"
type textarea "Tenant reported issue with the ligh"
type textarea "x"
type textarea "Tenant reported issue with the light"
type textarea "x"
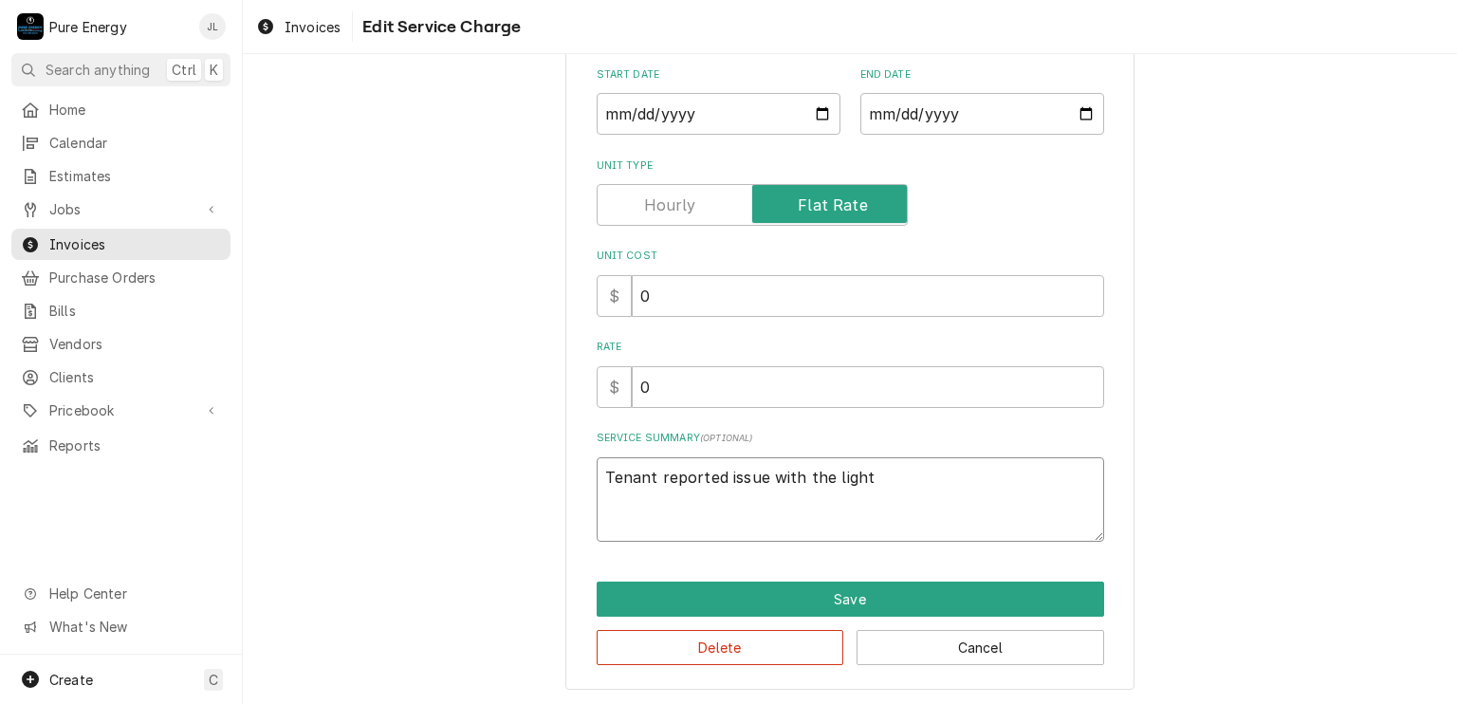
type textarea "Tenant reported issue with the light"
type textarea "x"
type textarea "Tenant reported issue with the light s"
type textarea "x"
type textarea "Tenant reported issue with the light swi"
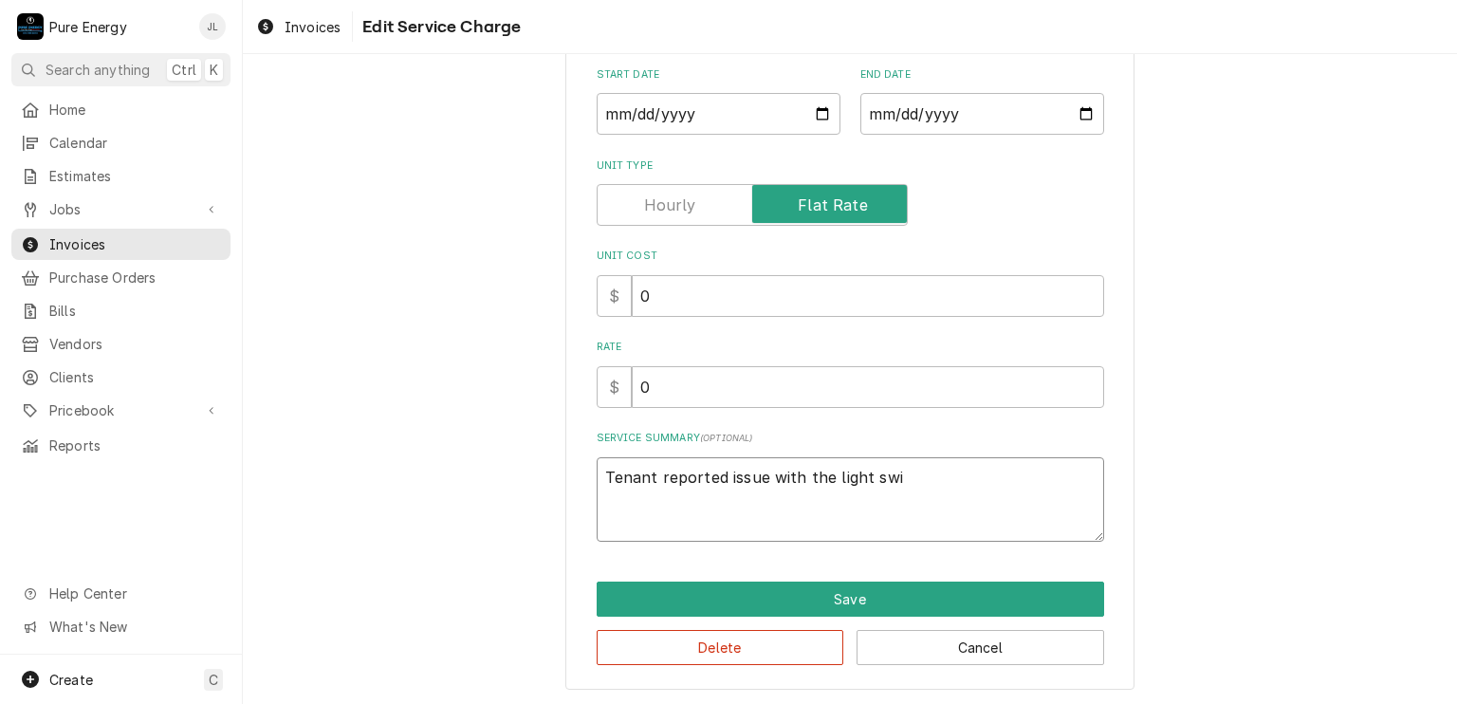
type textarea "x"
type textarea "Tenant reported issue with the light swit"
type textarea "x"
type textarea "Tenant reported issue with the light switch"
type textarea "x"
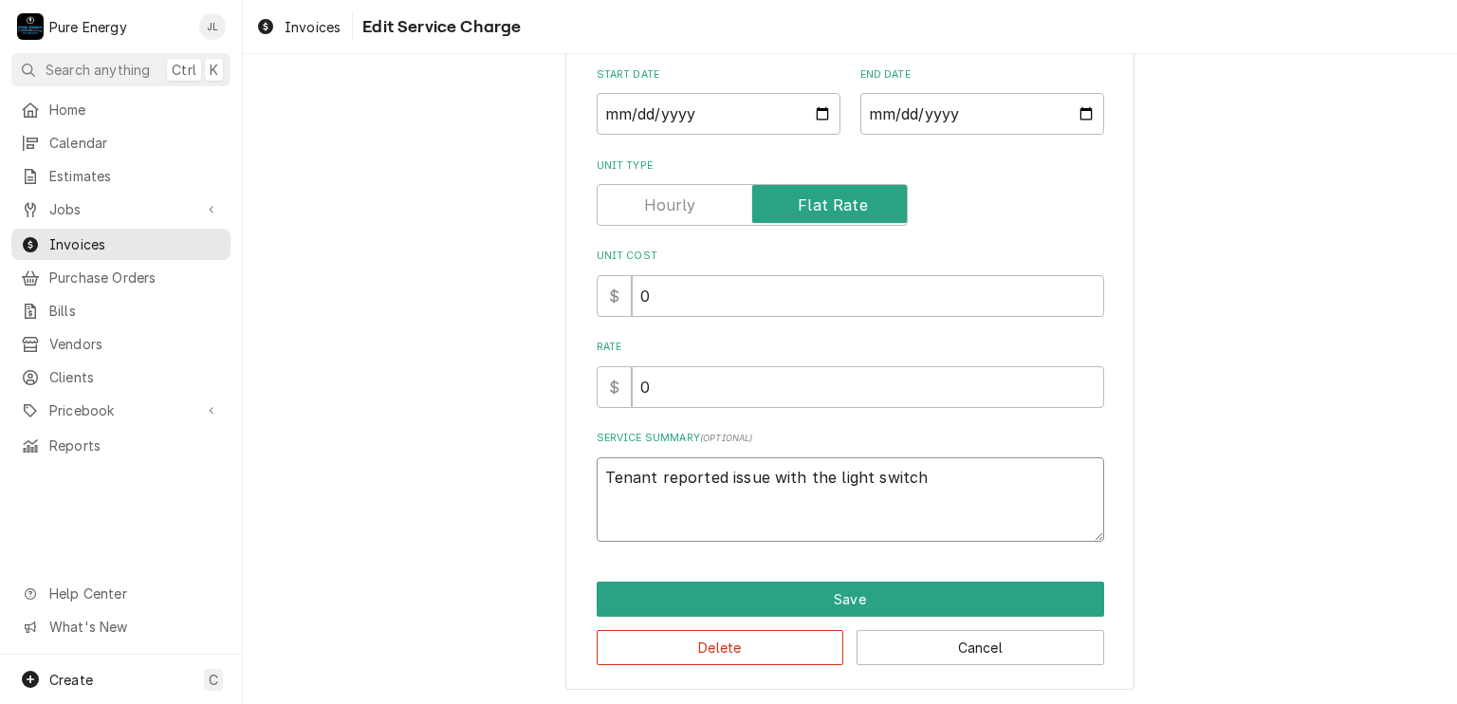
type textarea "Tenant reported issue with the light switch."
type textarea "x"
type textarea "Tenant reported issue with the light switch."
type textarea "x"
type textarea "Tenant reported issue with the light switch. W"
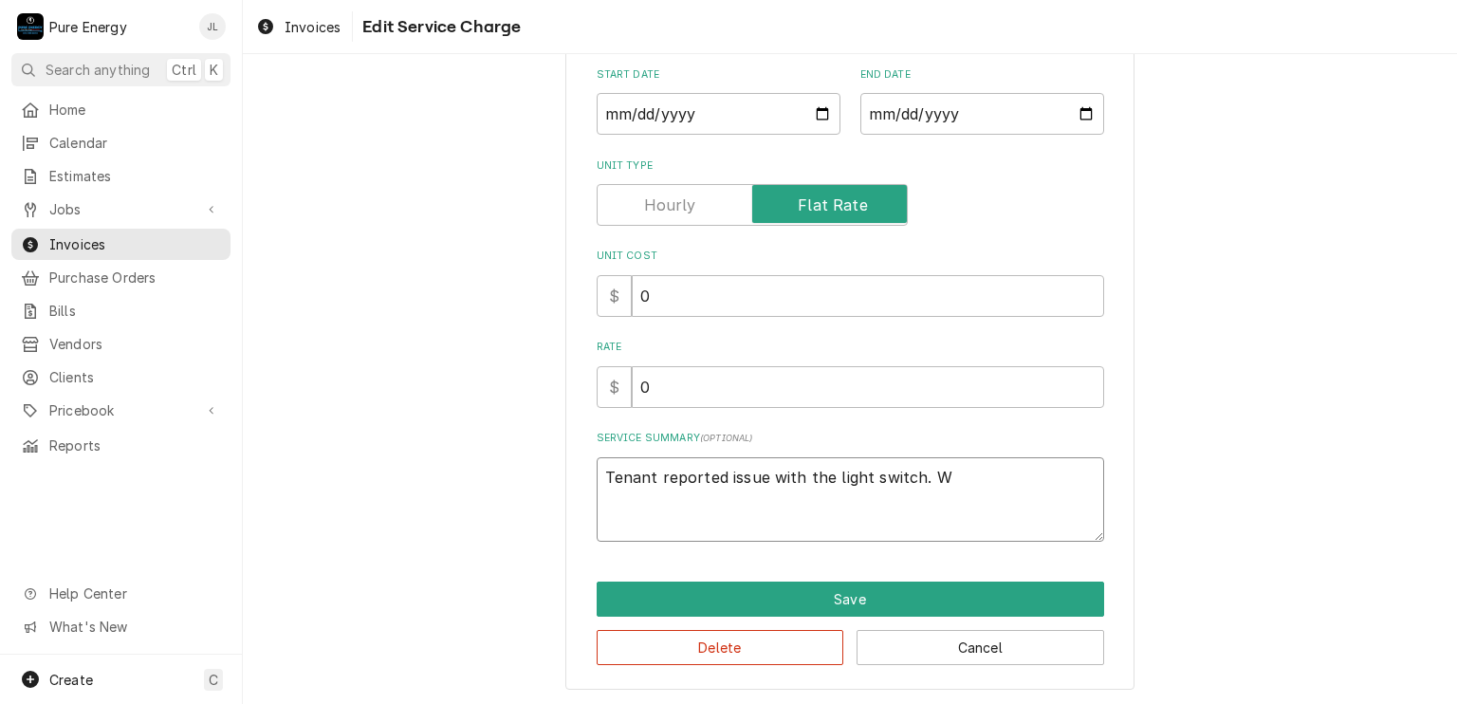
type textarea "x"
type textarea "Tenant reported issue with the light switch. We"
type textarea "x"
type textarea "Tenant reported issue with the light switch. We"
type textarea "x"
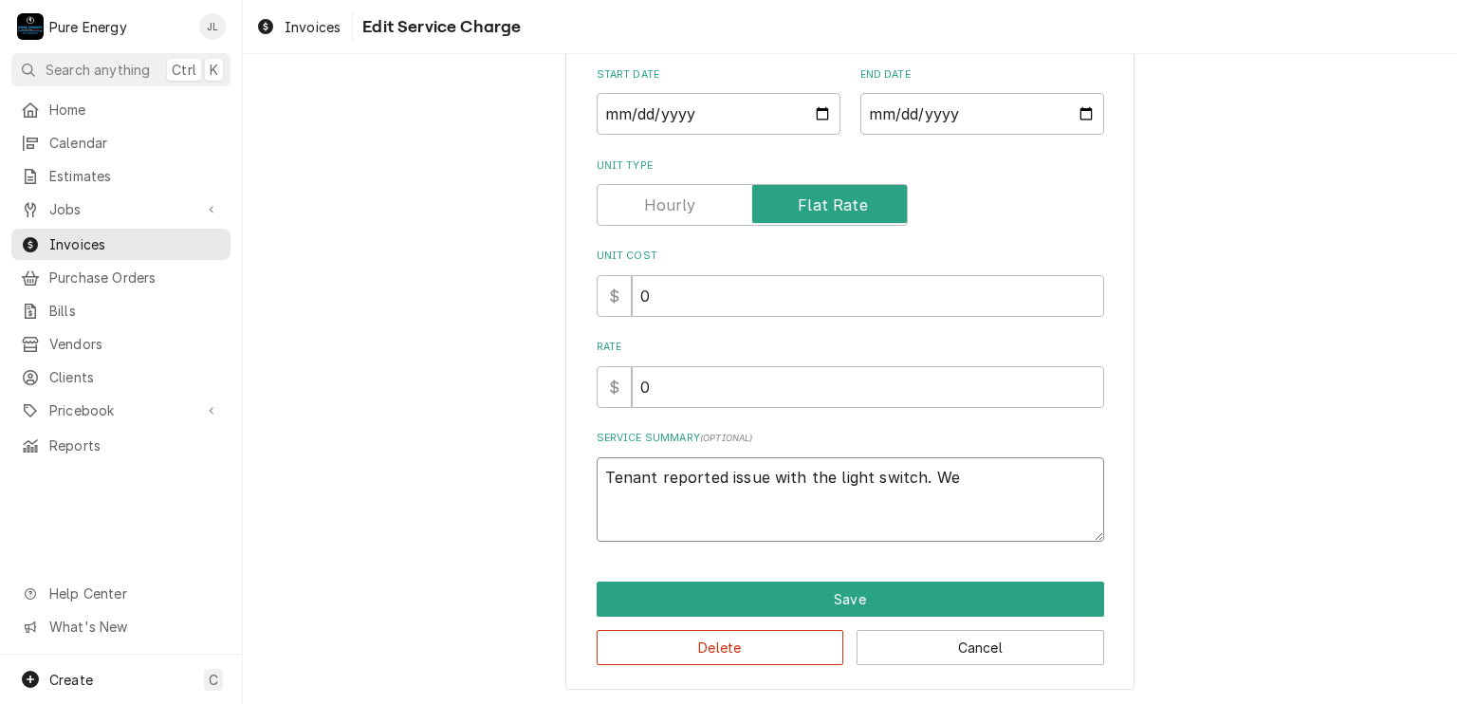
type textarea "Tenant reported issue with the light switch. We f"
type textarea "x"
type textarea "Tenant reported issue with the light switch. We fo"
type textarea "x"
type textarea "Tenant reported issue with the light switch. We fou"
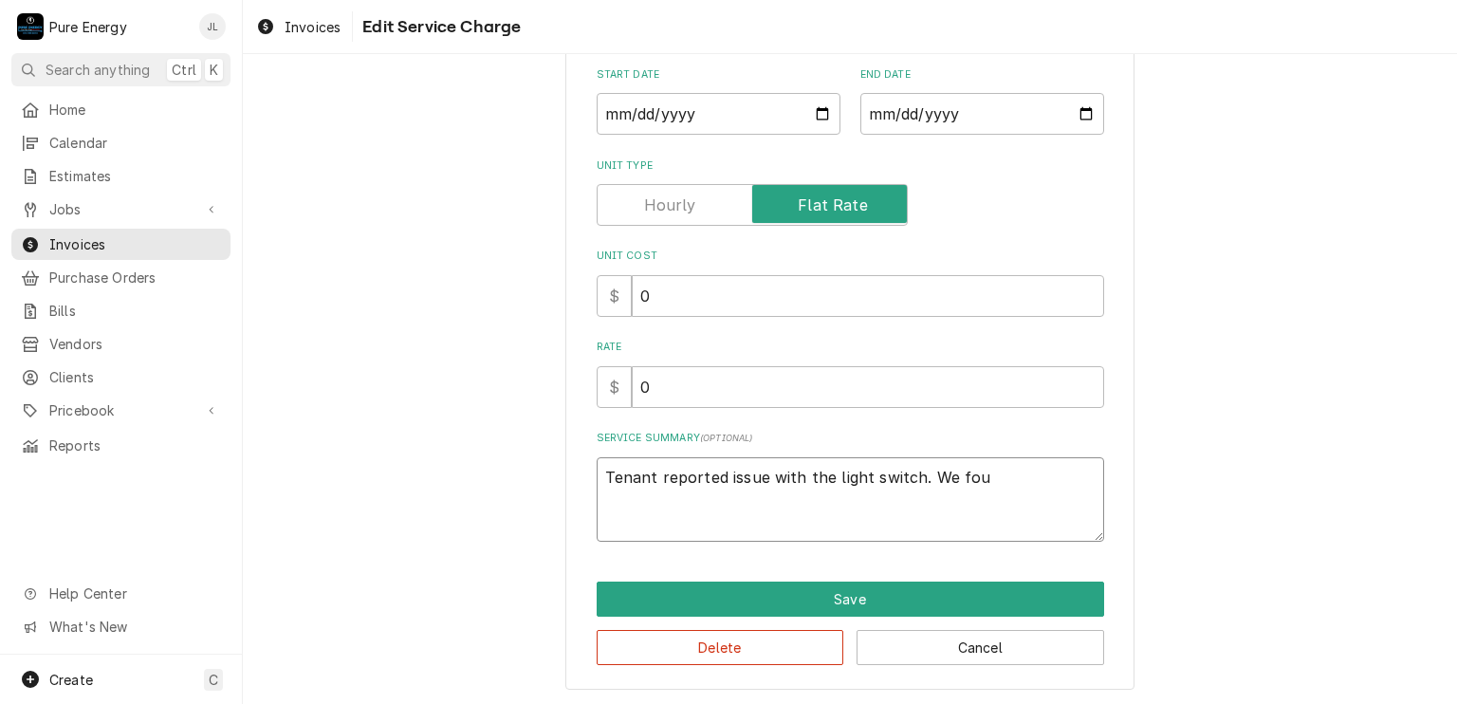
type textarea "x"
type textarea "Tenant reported issue with the light switch. We foun"
type textarea "x"
type textarea "Tenant reported issue with the light switch. We found"
type textarea "x"
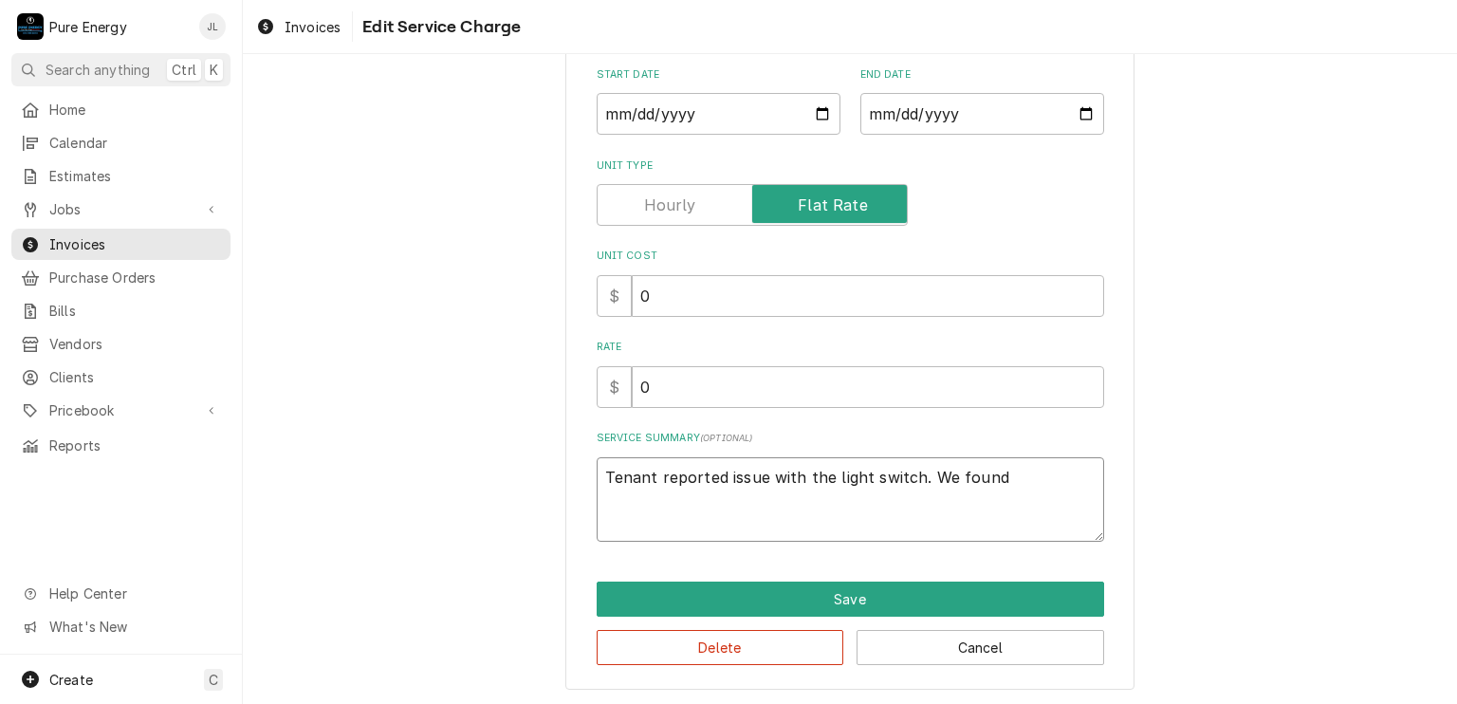
type textarea "Tenant reported issue with the light switch. We found t"
type textarea "x"
type textarea "Tenant reported issue with the light switch. We found th"
type textarea "x"
type textarea "Tenant reported issue with the light switch. We found tha"
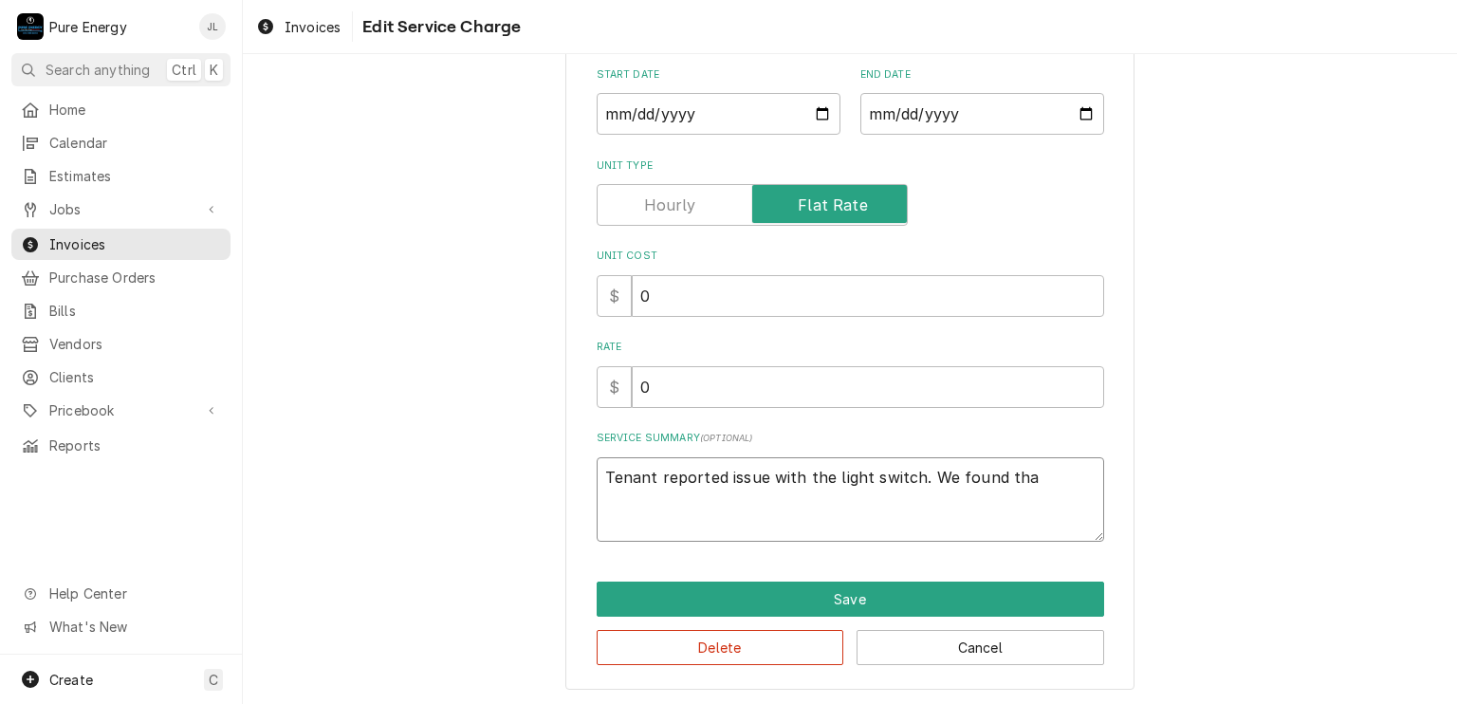
type textarea "x"
type textarea "Tenant reported issue with the light switch. We found that"
type textarea "x"
type textarea "Tenant reported issue with the light switch. We found that"
type textarea "x"
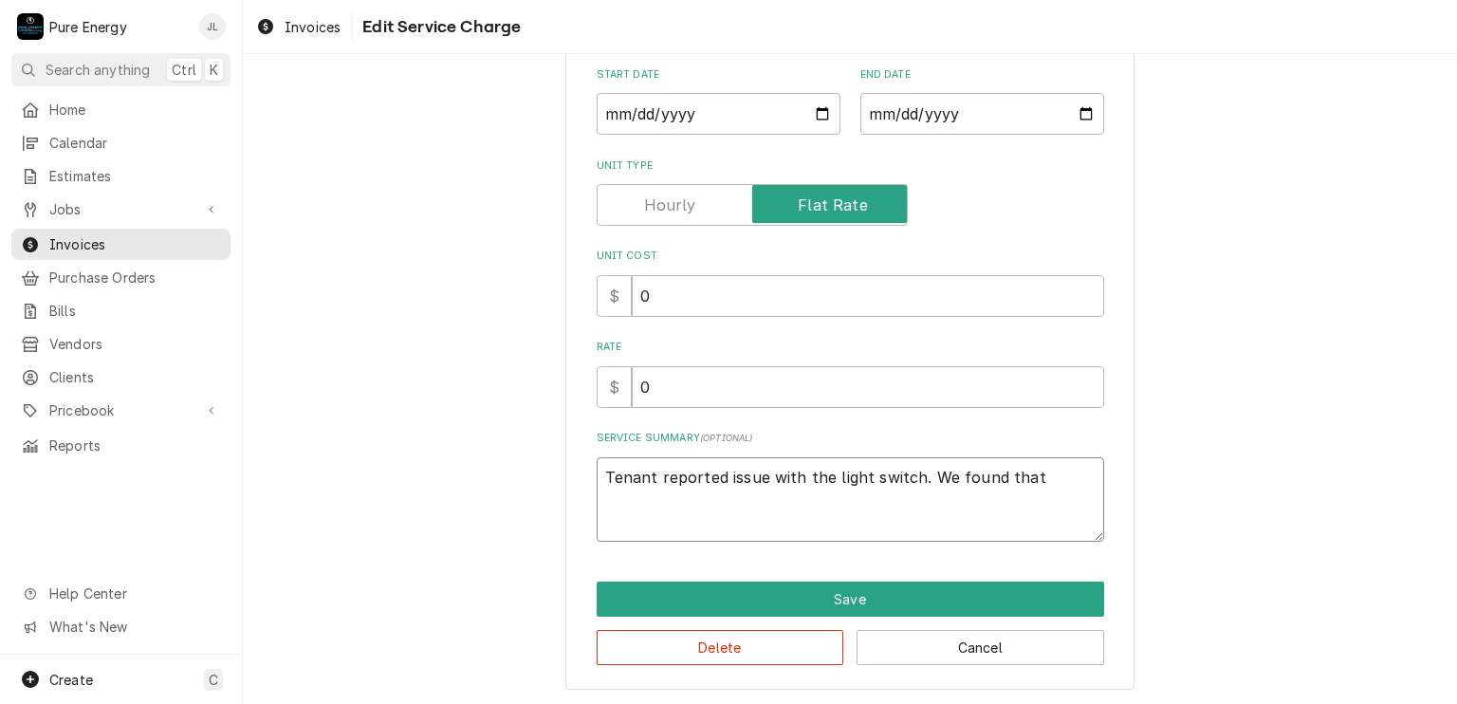
type textarea "Tenant reported issue with the light switch. We found that i"
type textarea "x"
type textarea "Tenant reported issue with the light switch. We found that it"
type textarea "x"
type textarea "Tenant reported issue with the light switch. We found that it ws"
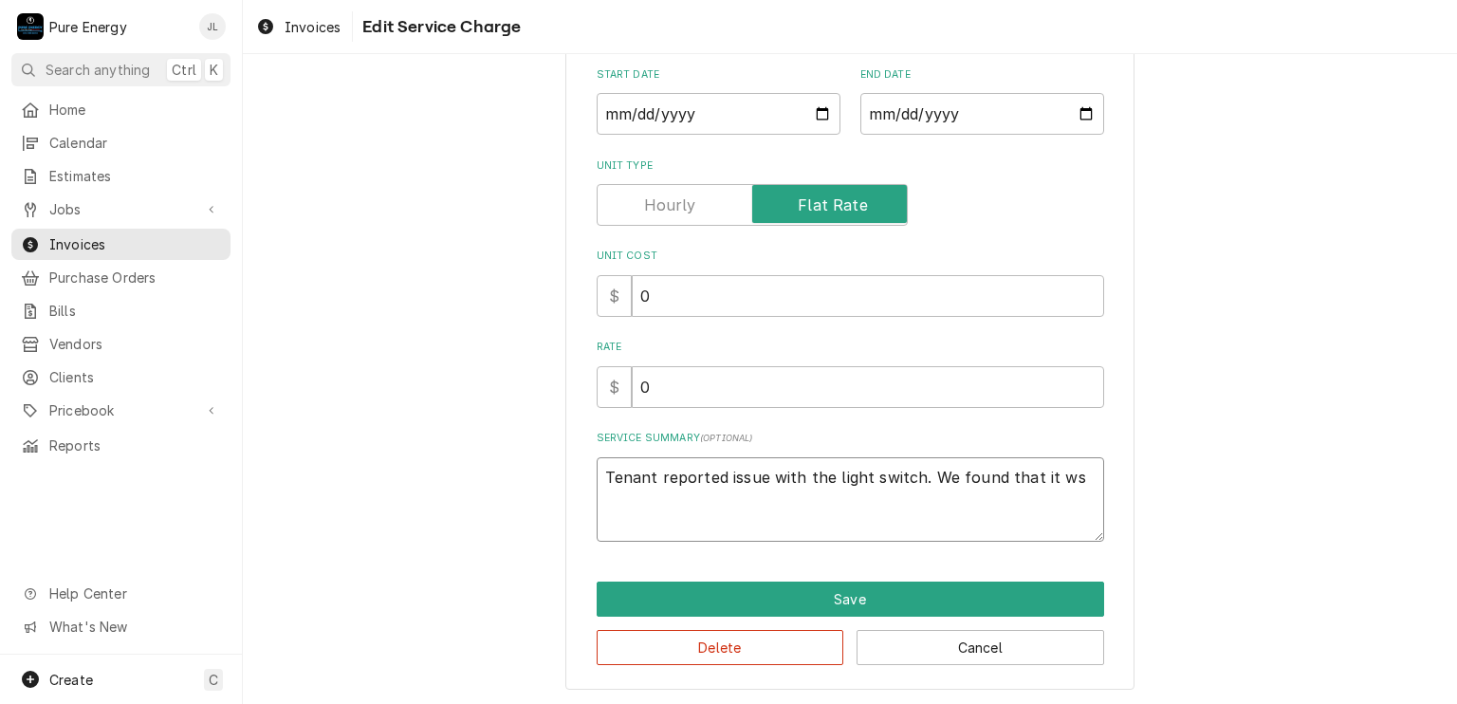
type textarea "x"
type textarea "Tenant reported issue with the light switch. We found that it wsa"
type textarea "x"
type textarea "Tenant reported issue with the light switch. We found that it wsa"
type textarea "x"
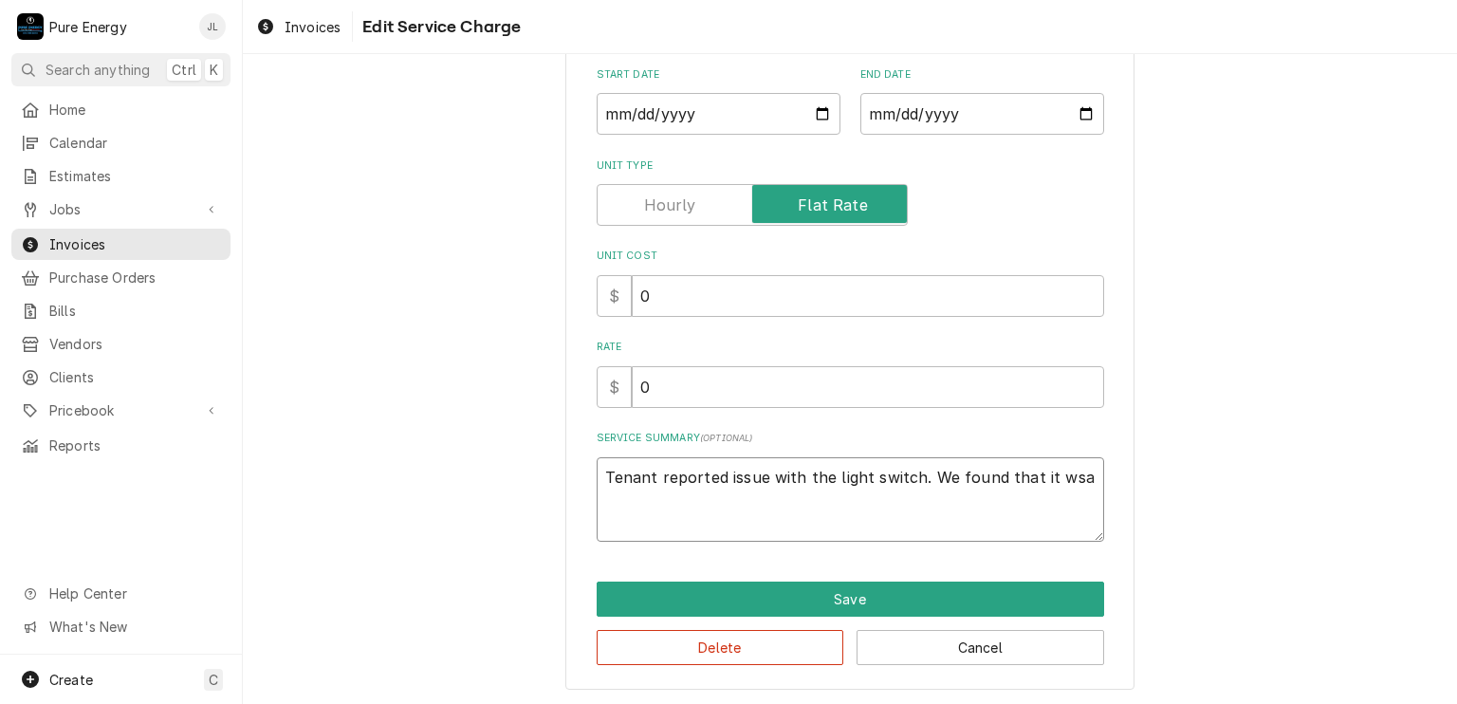
type textarea "Tenant reported issue with the light switch. We found that it wsa"
type textarea "x"
type textarea "Tenant reported issue with the light switch. We found that it ws"
type textarea "x"
type textarea "Tenant reported issue with the light switch. We found that it w"
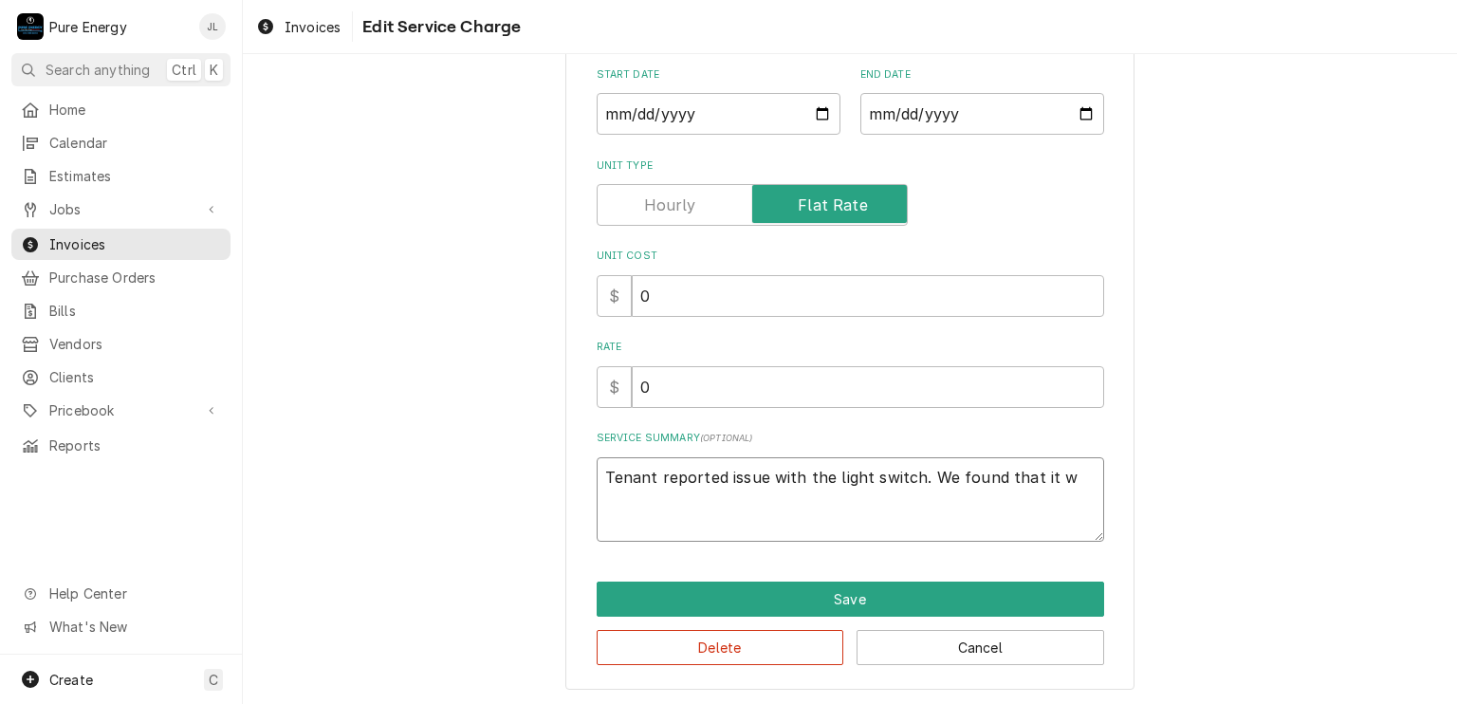
type textarea "x"
type textarea "Tenant reported issue with the light switch. We found that it wa"
type textarea "x"
type textarea "Tenant reported issue with the light switch. We found that it was"
type textarea "x"
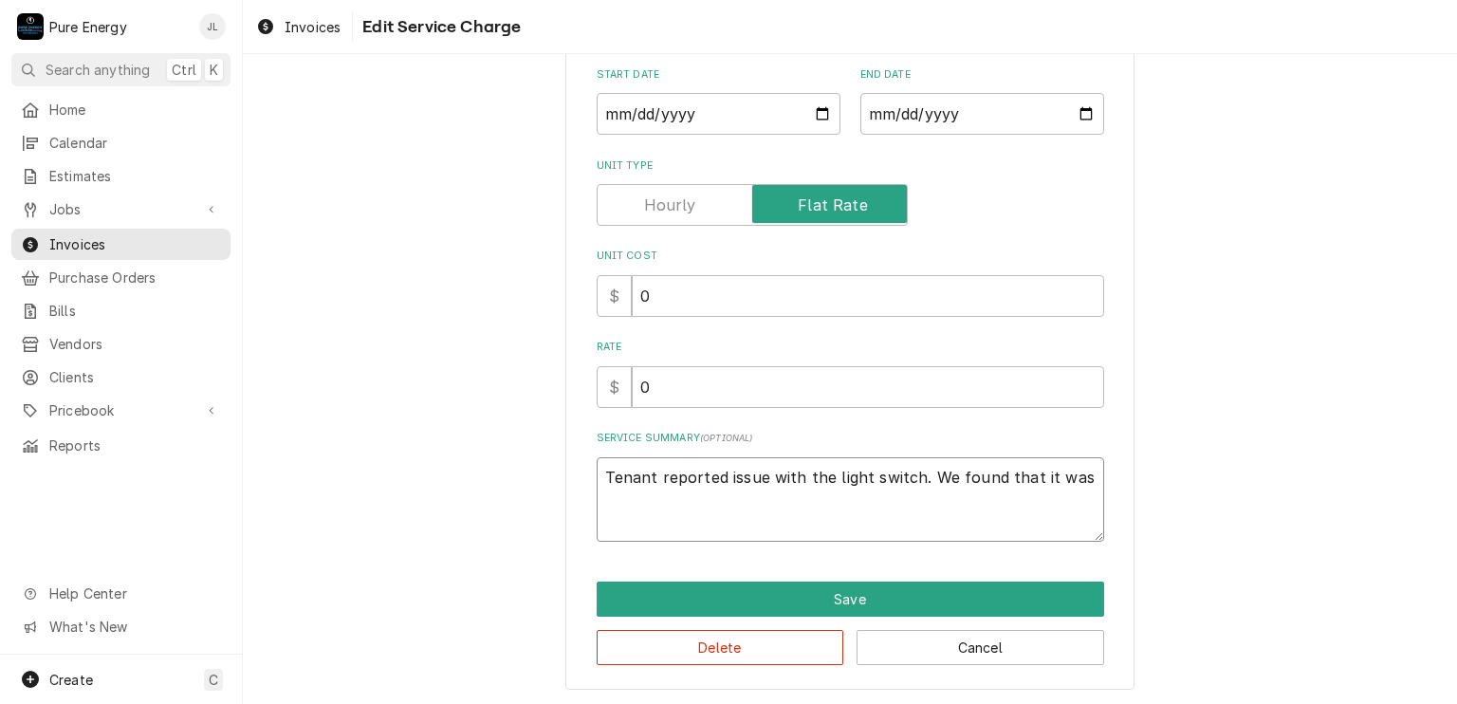
type textarea "Tenant reported issue with the light switch. We found that it was o"
type textarea "x"
type textarea "Tenant reported issue with the light switch. We found that it was on"
type textarea "x"
type textarea "Tenant reported issue with the light switch. We found that it was on"
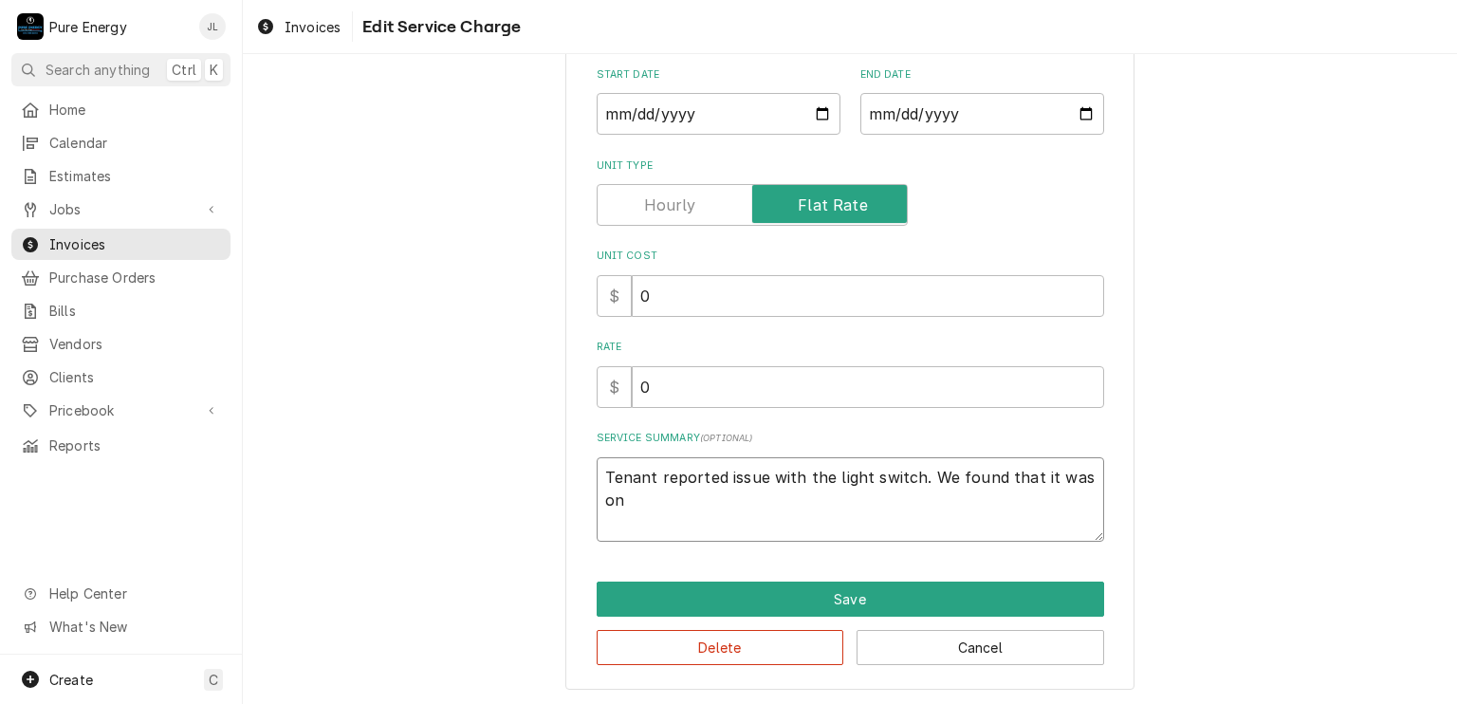
type textarea "x"
type textarea "Tenant reported issue with the light switch. We found that it was on o"
type textarea "x"
type textarea "Tenant reported issue with the light switch. We found that it was on ol"
type textarea "x"
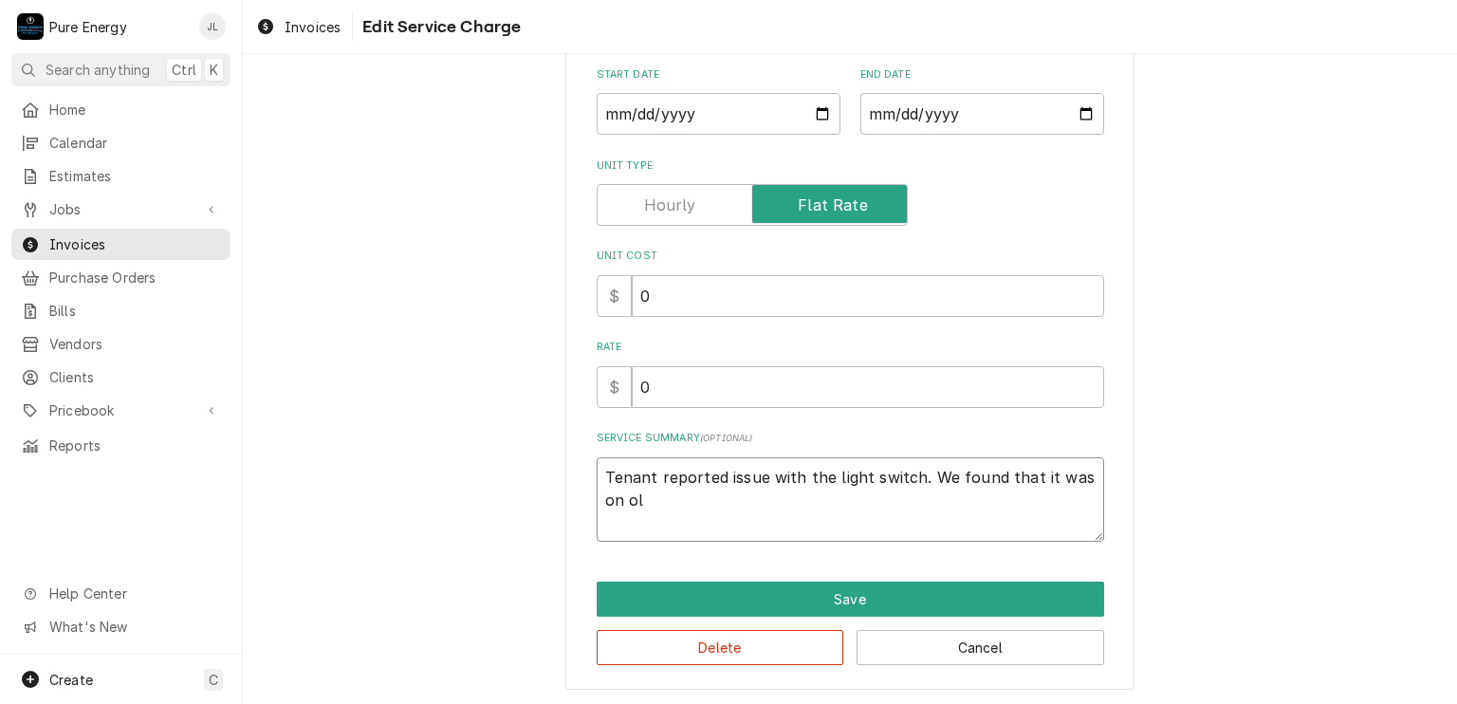
type textarea "Tenant reported issue with the light switch. We found that it was on old"
type textarea "x"
type textarea "Tenant reported issue with the light switch. We found that it was on old"
type textarea "x"
type textarea "Tenant reported issue with the light switch. We found that it was on old s"
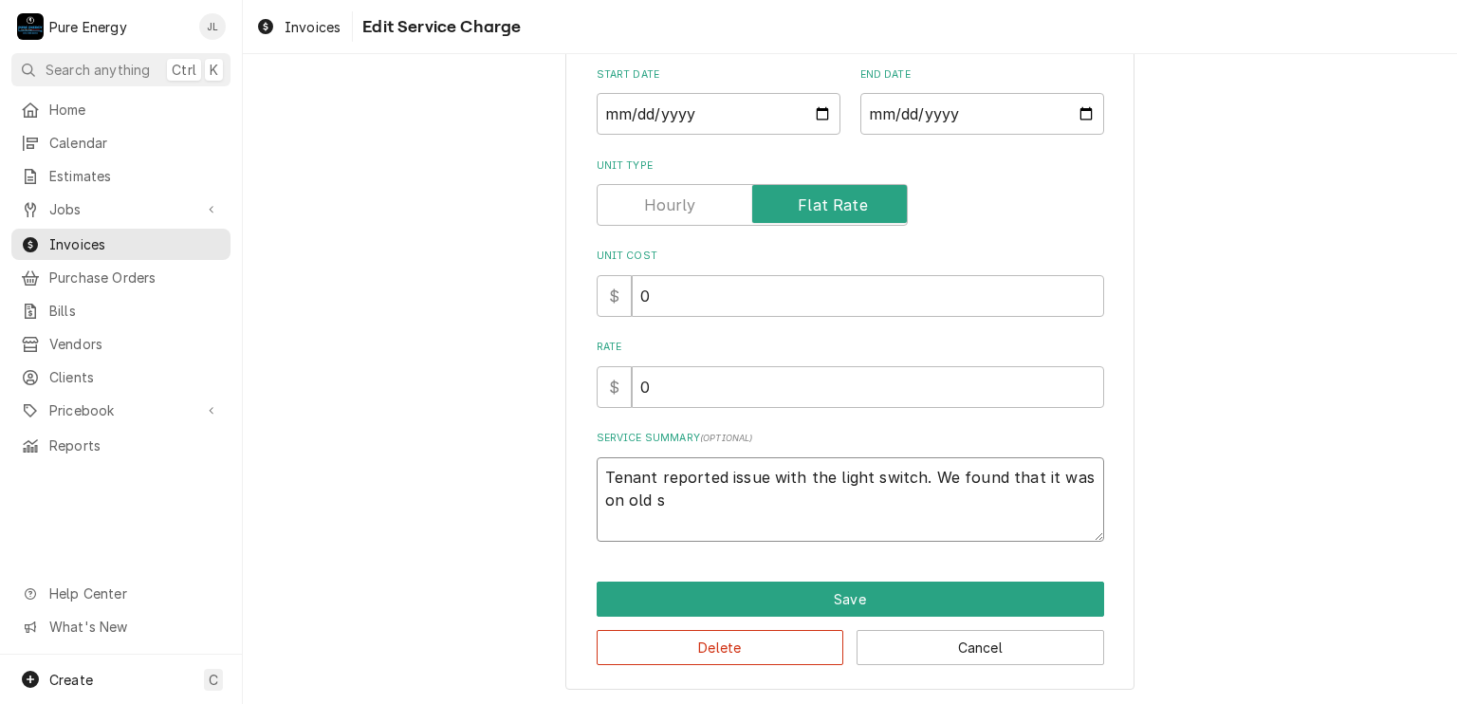
type textarea "x"
type textarea "Tenant reported issue with the light switch. We found that it was on old sty"
type textarea "x"
type textarea "Tenant reported issue with the light switch. We found that it was on old styl"
type textarea "x"
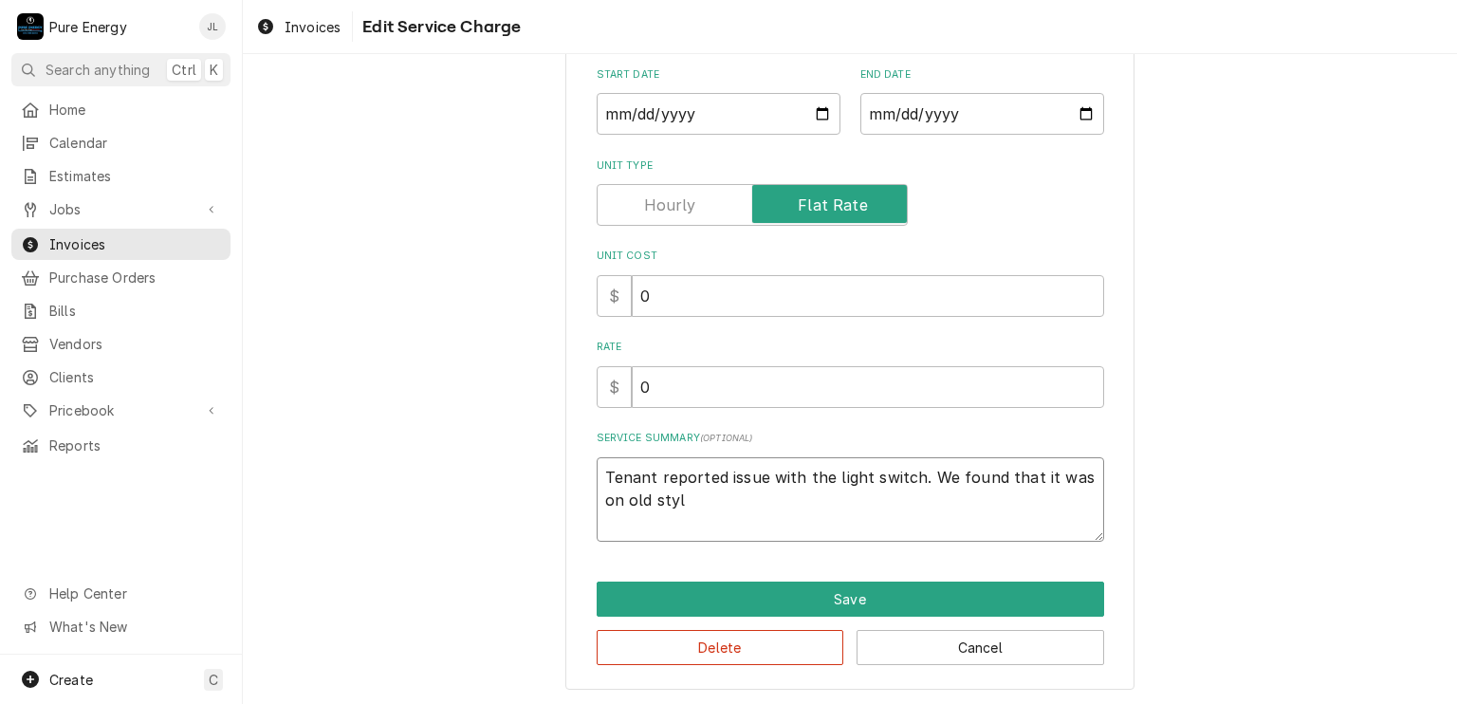
type textarea "Tenant reported issue with the light switch. We found that it was on old style"
type textarea "x"
type textarea "Tenant reported issue with the light switch. We found that it was on old style"
type textarea "x"
type textarea "Tenant reported issue with the light switch. We found that it was on old style …"
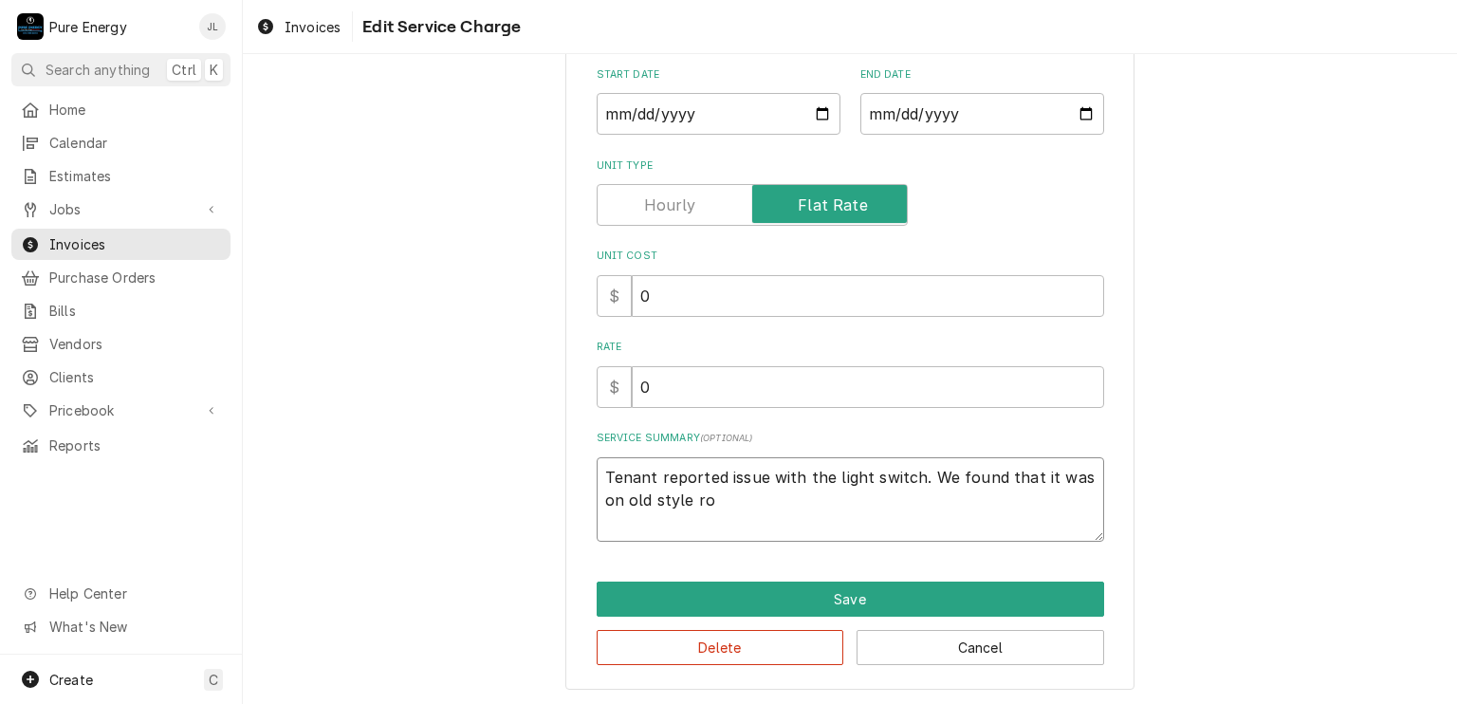
type textarea "x"
type textarea "Tenant reported issue with the light switch. We found that it was on old style …"
type textarea "x"
type textarea "Tenant reported issue with the light switch. We found that it was on old style …"
type textarea "x"
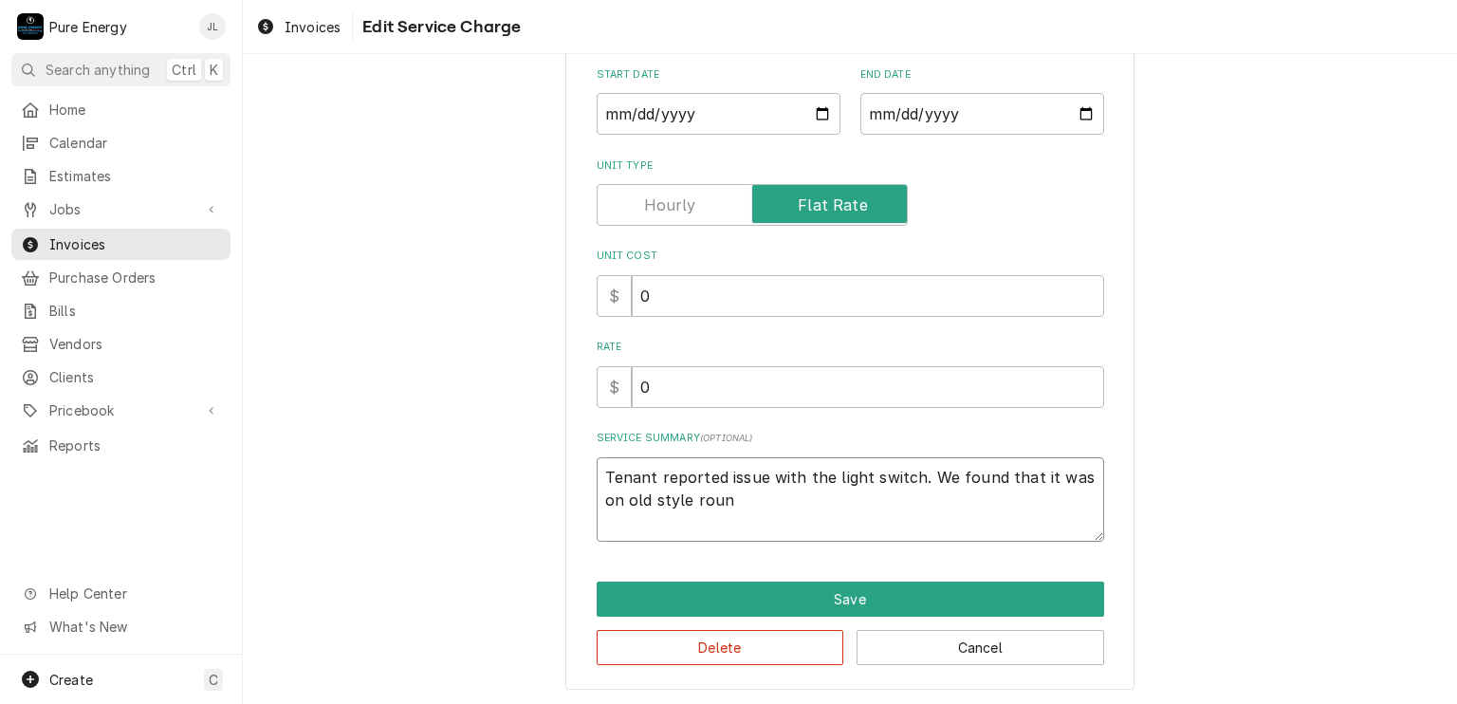
type textarea "Tenant reported issue with the light switch. We found that it was on old style …"
type textarea "x"
type textarea "Tenant reported issue with the light switch. We found that it was on old style …"
type textarea "x"
type textarea "Tenant reported issue with the light switch. We found that it was on old style …"
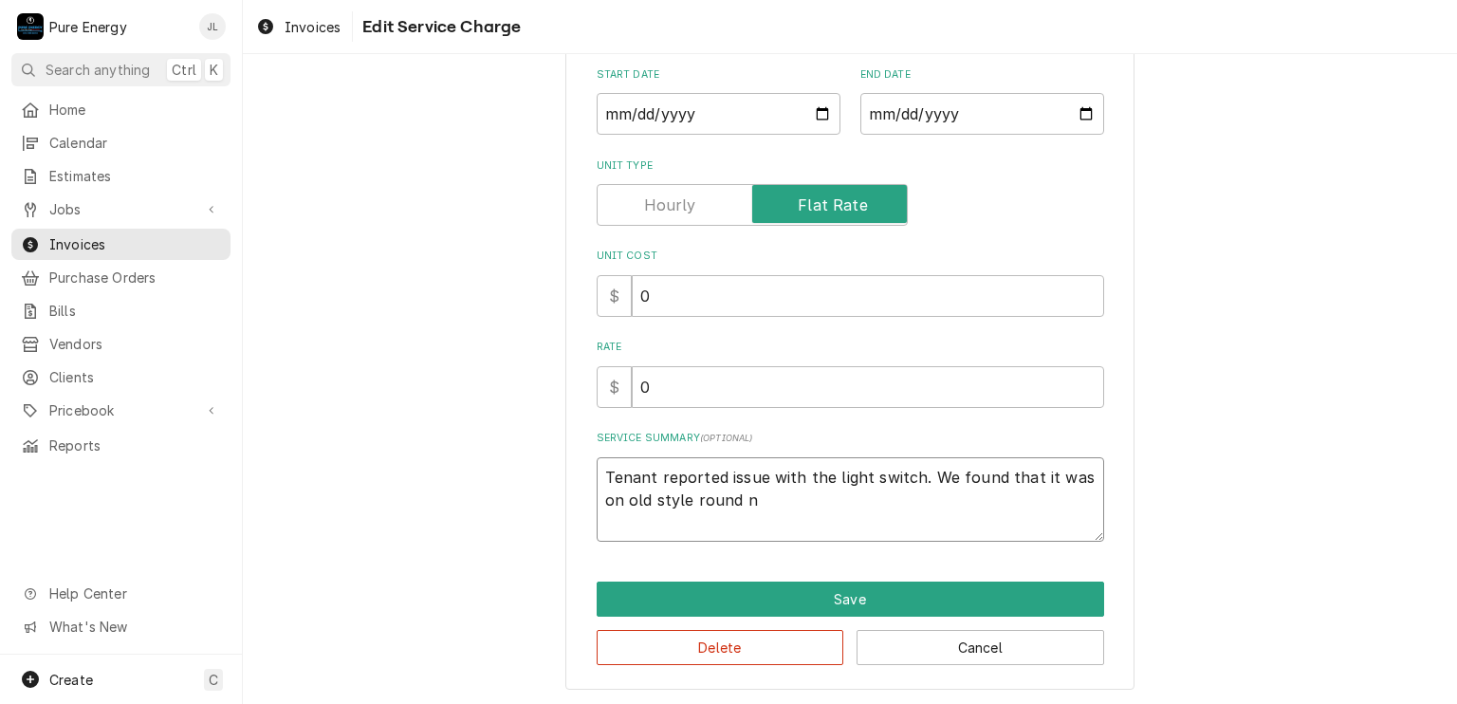
type textarea "x"
type textarea "Tenant reported issue with the light switch. We found that it was on old style …"
type textarea "x"
type textarea "Tenant reported issue with the light switch. We found that it was on old style …"
type textarea "x"
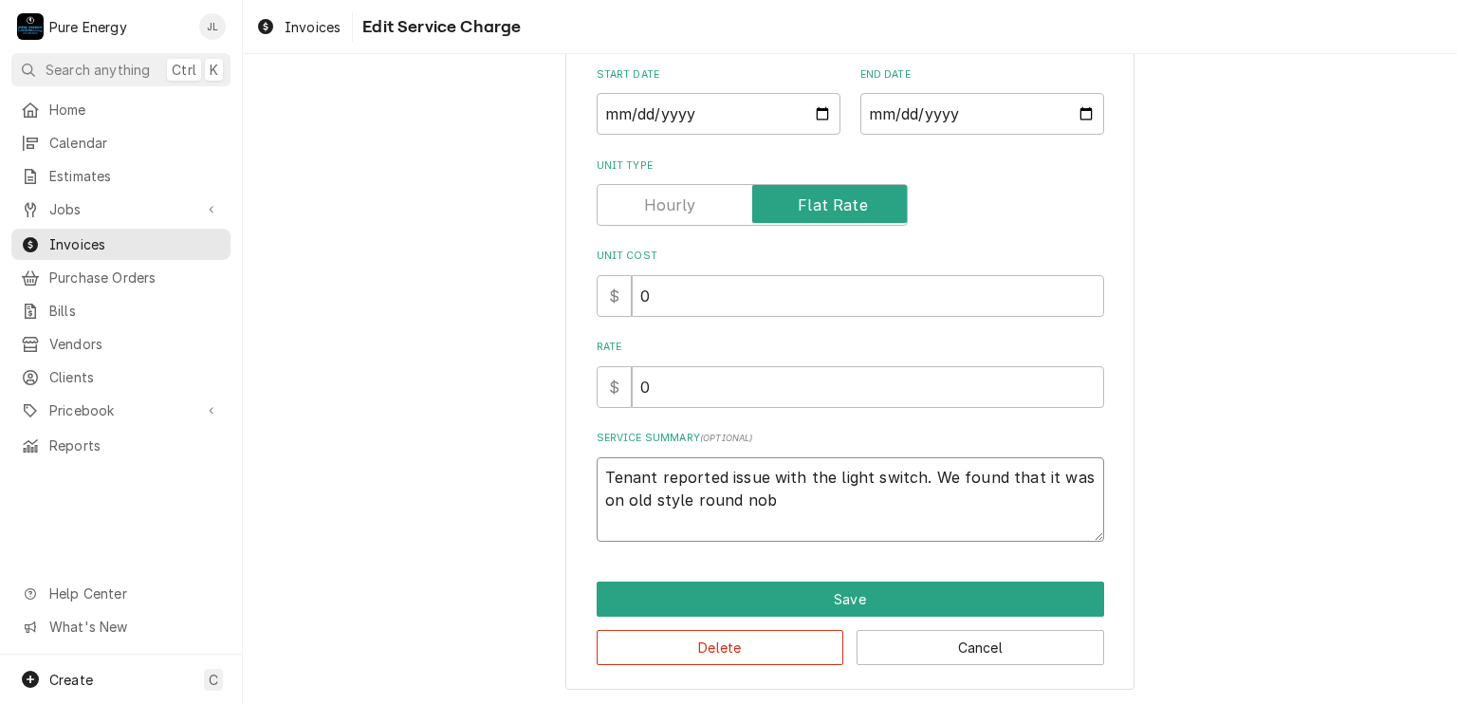
type textarea "Tenant reported issue with the light switch. We found that it was on old style …"
type textarea "x"
type textarea "Tenant reported issue with the light switch. We found that it was on old style …"
type textarea "x"
type textarea "Tenant reported issue with the light switch. We found that it was on old style …"
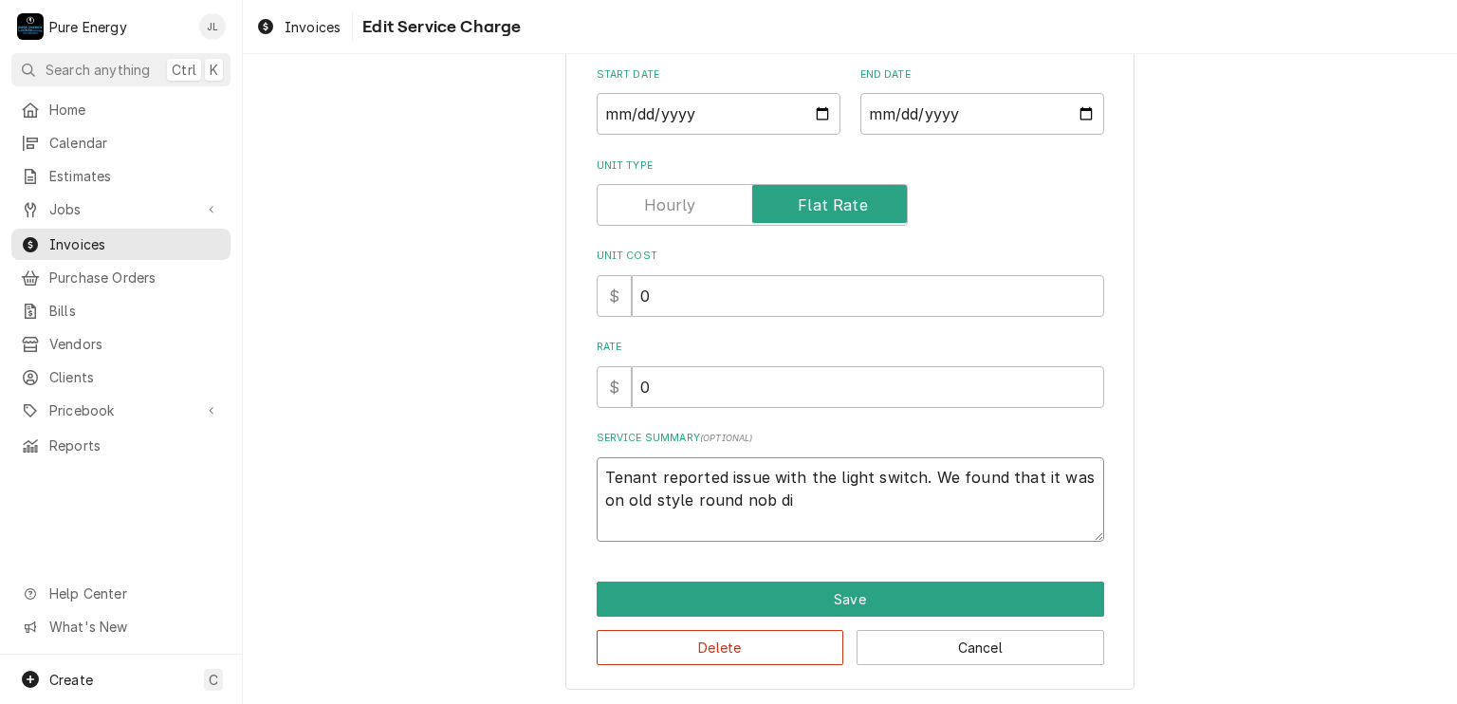
type textarea "x"
type textarea "Tenant reported issue with the light switch. We found that it was on old style …"
type textarea "x"
type textarea "Tenant reported issue with the light switch. We found that it was on old style …"
type textarea "x"
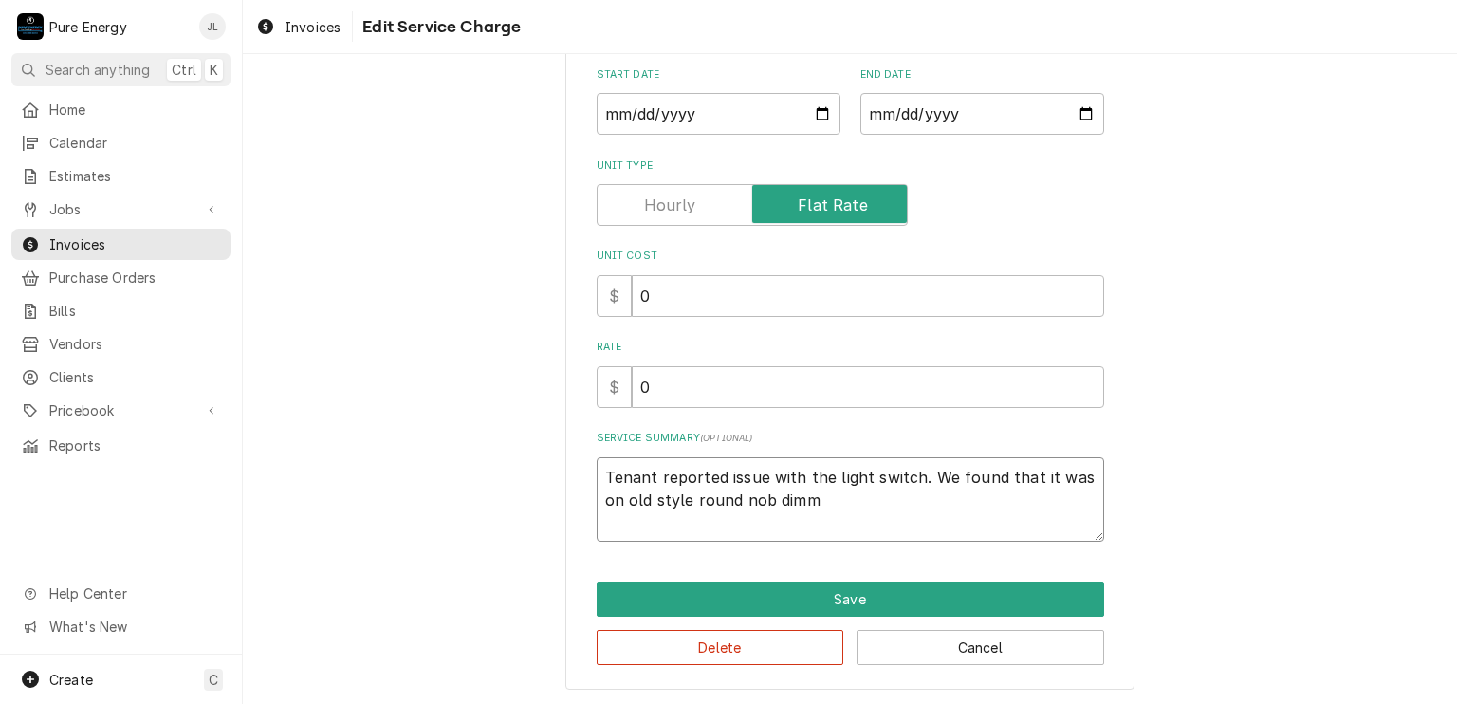
type textarea "Tenant reported issue with the light switch. We found that it was on old style …"
type textarea "x"
type textarea "Tenant reported issue with the light switch. We found that it was on old style …"
type textarea "x"
type textarea "Tenant reported issue with the light switch. We found that it was on old style …"
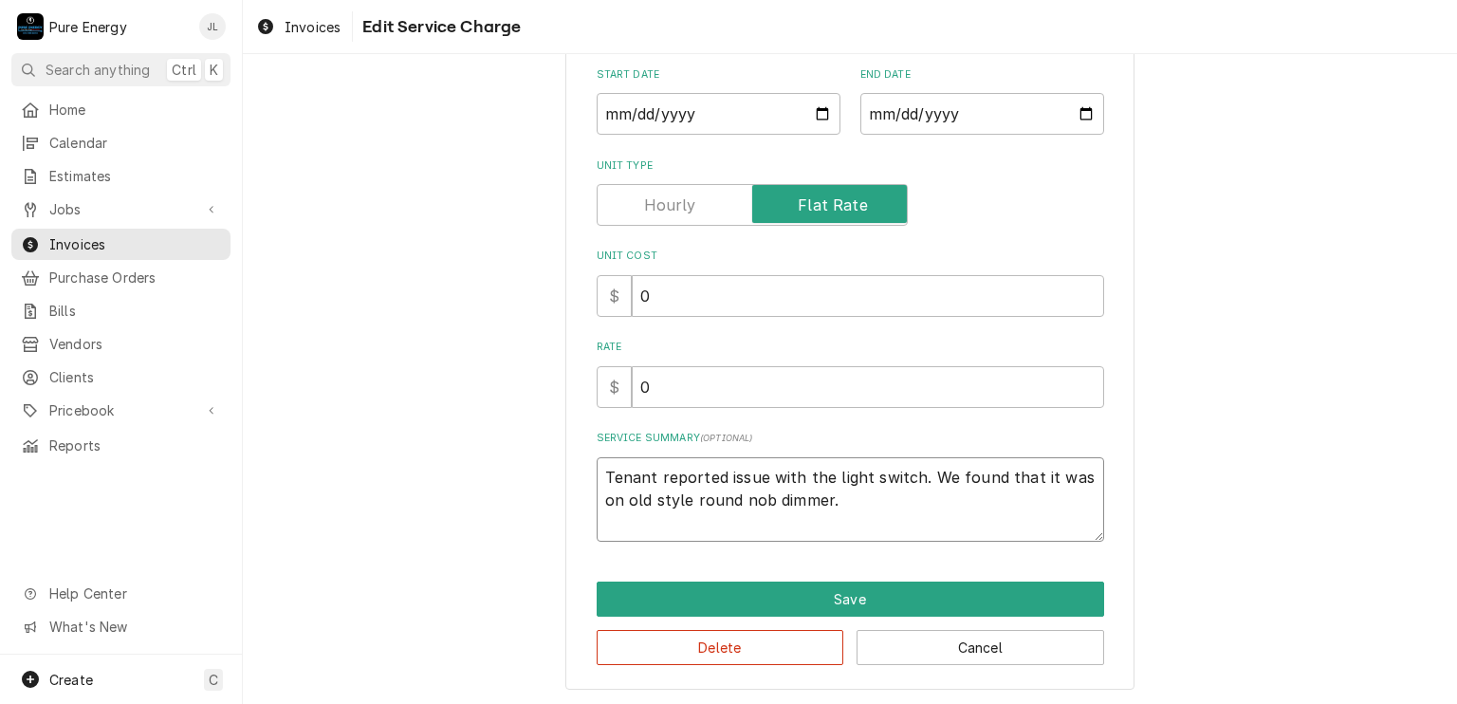
type textarea "x"
type textarea "Tenant reported issue with the light switch. We found that it was on old style …"
type textarea "x"
type textarea "Tenant reported issue with the light switch. We found that it was on old style …"
type textarea "x"
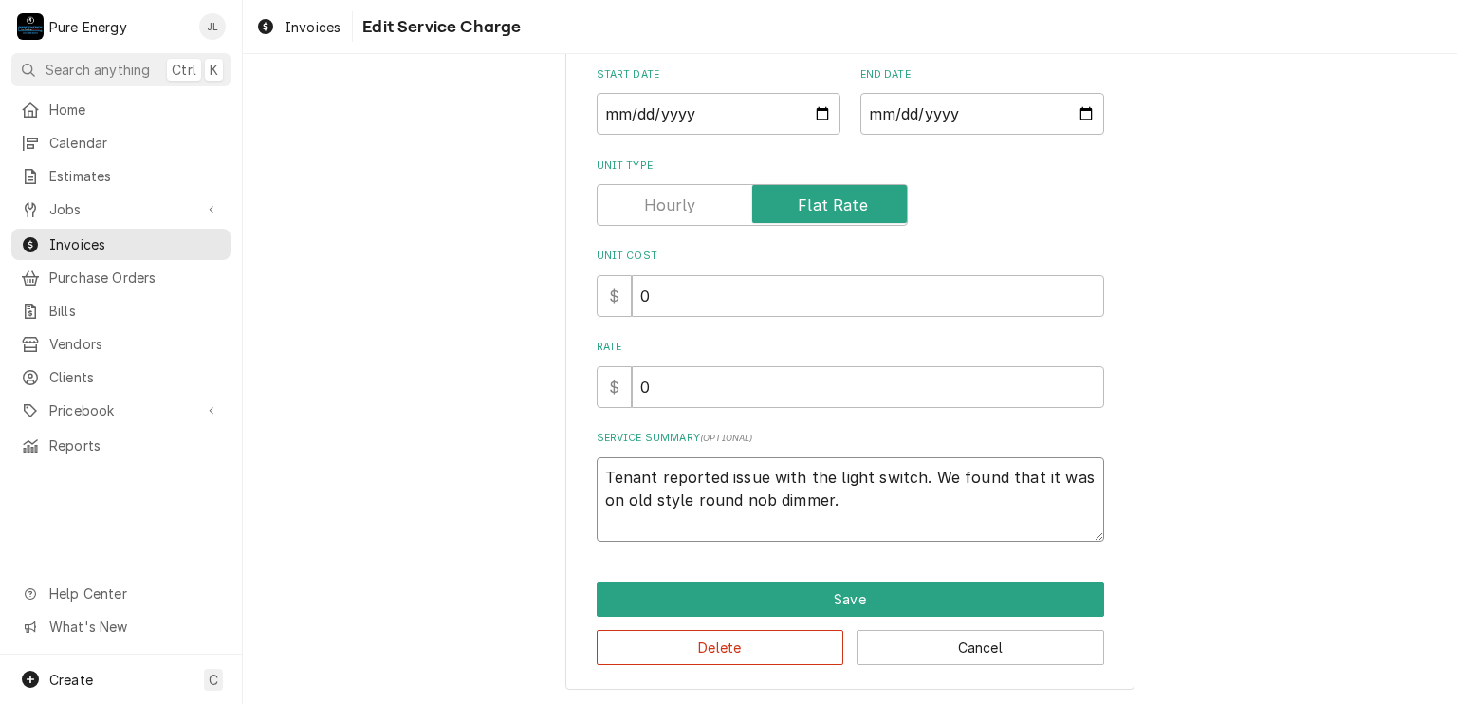
type textarea "Tenant reported issue with the light switch. We found that it was on old style …"
type textarea "x"
type textarea "Tenant reported issue with the light switch. We found that it was on old style …"
type textarea "x"
type textarea "Tenant reported issue with the light switch. We found that it was on old style …"
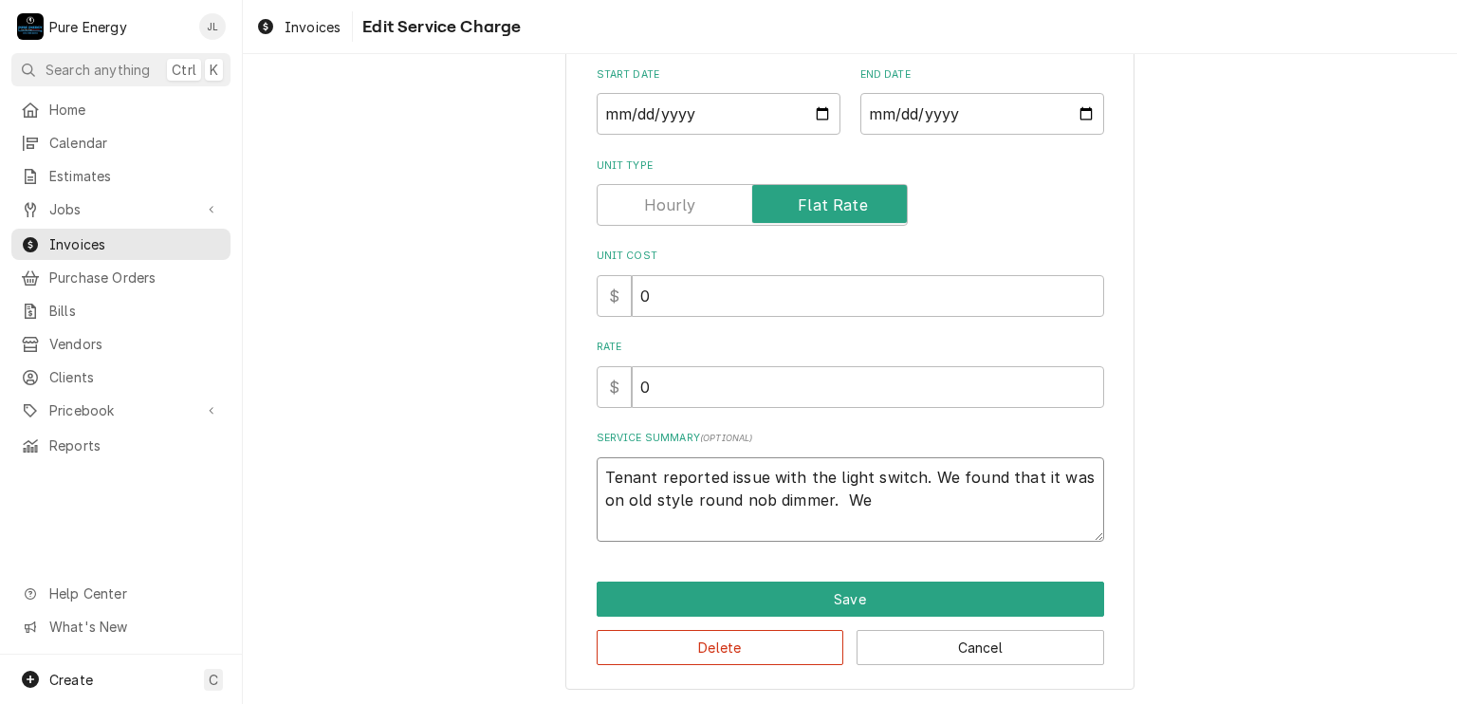
type textarea "x"
type textarea "Tenant reported issue with the light switch. We found that it was on old style …"
type textarea "x"
type textarea "Tenant reported issue with the light switch. We found that it was on old style …"
type textarea "x"
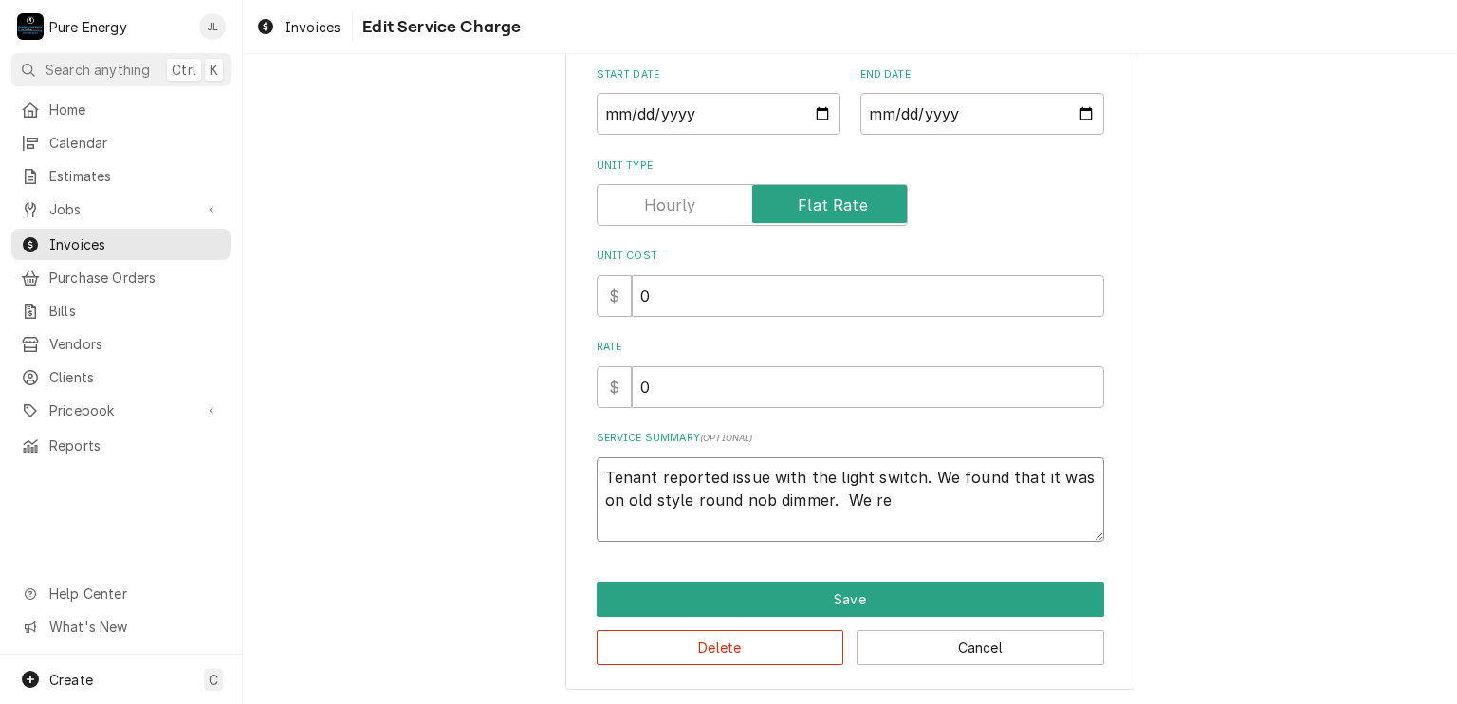
type textarea "Tenant reported issue with the light switch. We found that it was on old style …"
type textarea "x"
type textarea "Tenant reported issue with the light switch. We found that it was on old style …"
type textarea "x"
type textarea "Tenant reported issue with the light switch. We found that it was on old style …"
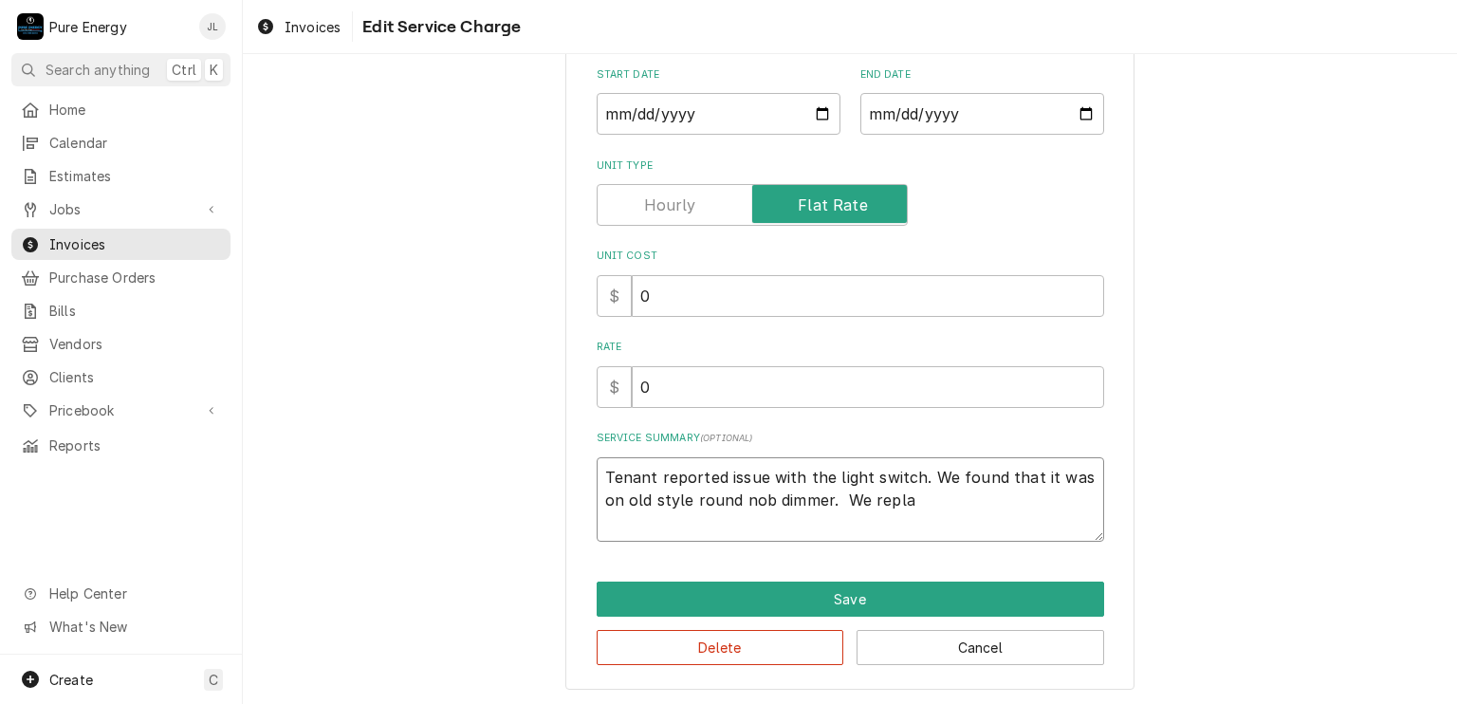
type textarea "x"
type textarea "Tenant reported issue with the light switch. We found that it was on old style …"
click at [720, 396] on input "0" at bounding box center [868, 387] width 472 height 42
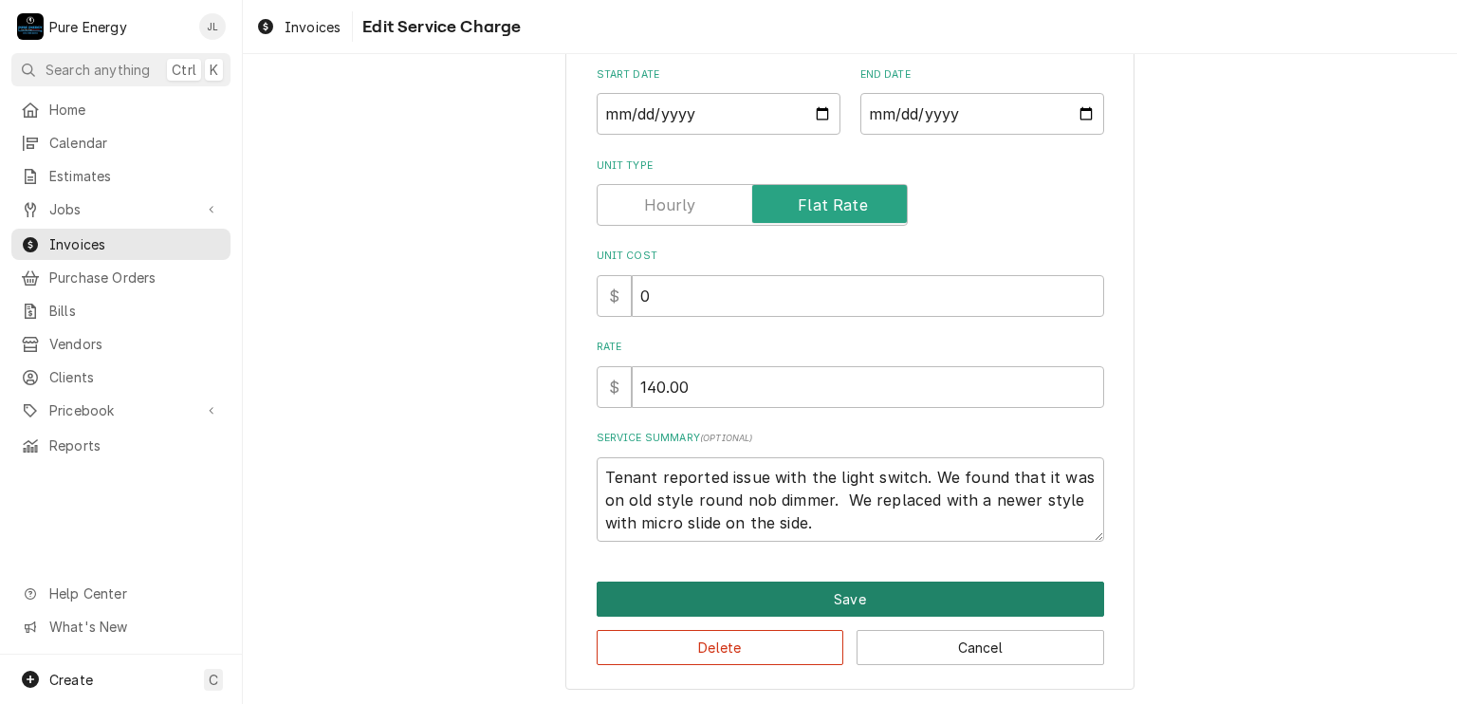
click at [823, 593] on button "Save" at bounding box center [850, 598] width 507 height 35
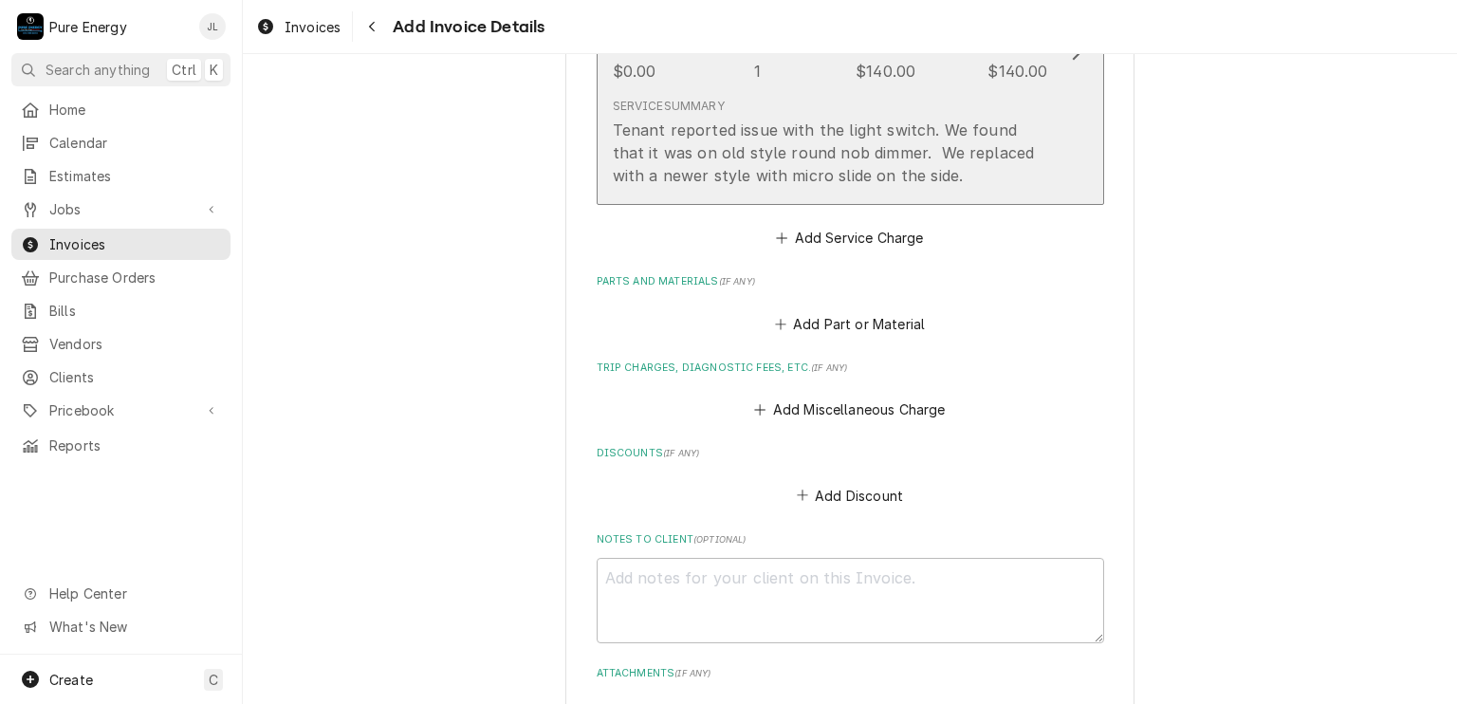
scroll to position [1686, 0]
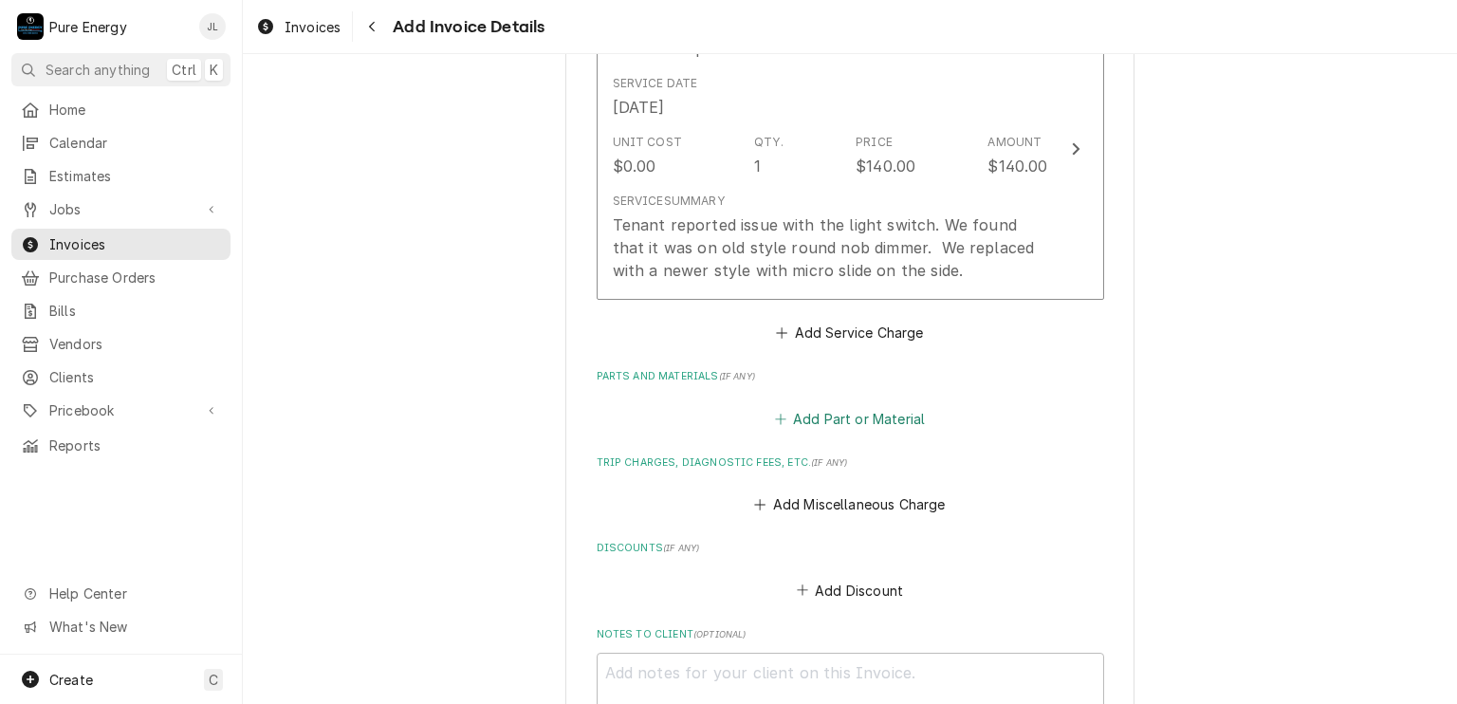
click at [838, 405] on button "Add Part or Material" at bounding box center [849, 418] width 156 height 27
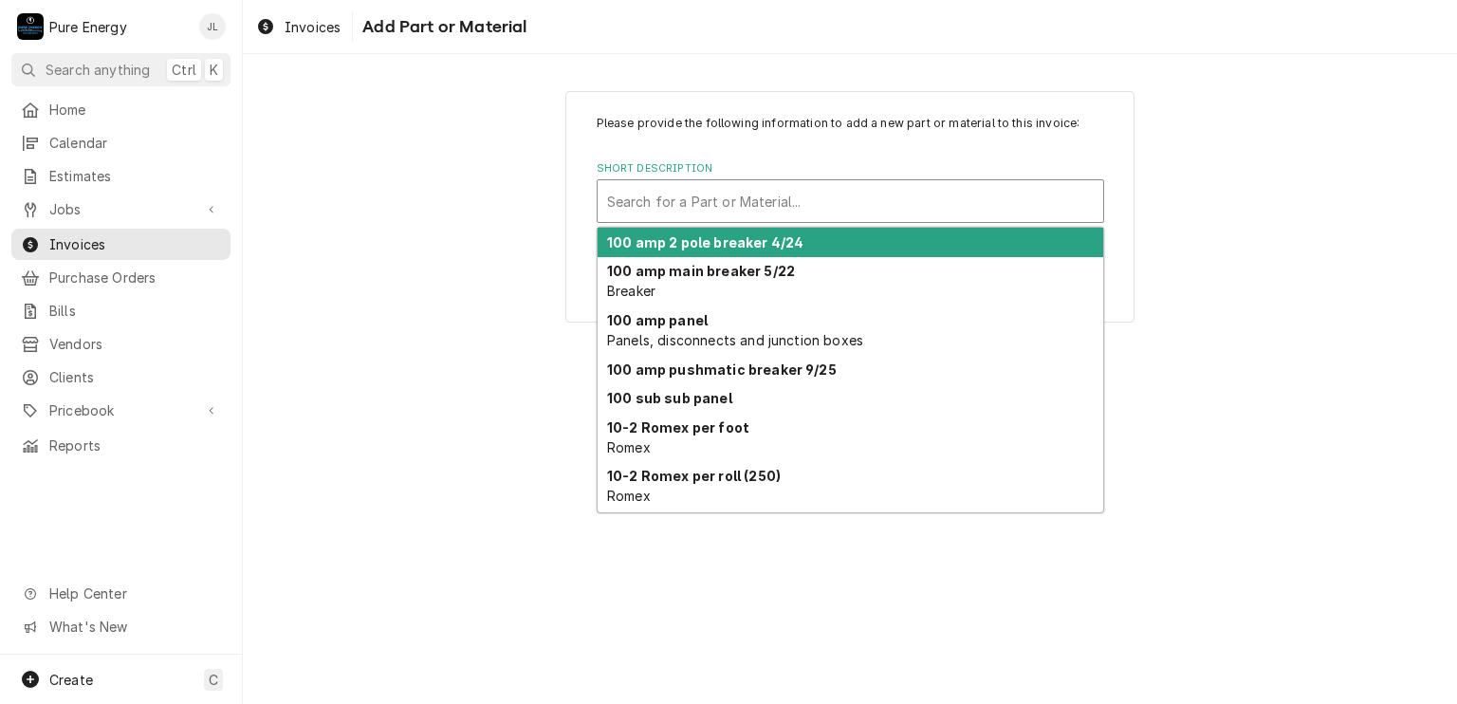
click at [705, 211] on div "Short Description" at bounding box center [850, 201] width 487 height 34
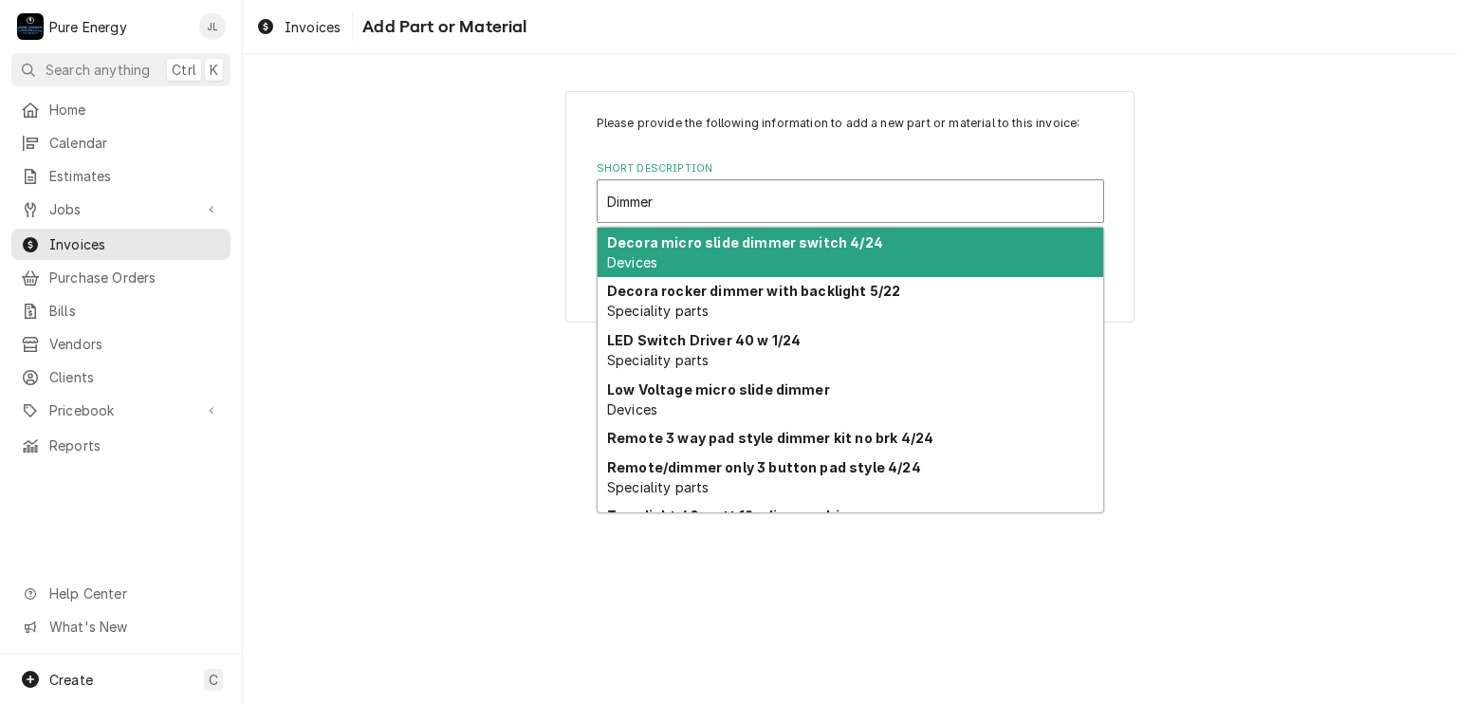
click at [717, 250] on div "Decora micro slide dimmer switch 4/24 Devices" at bounding box center [851, 252] width 506 height 49
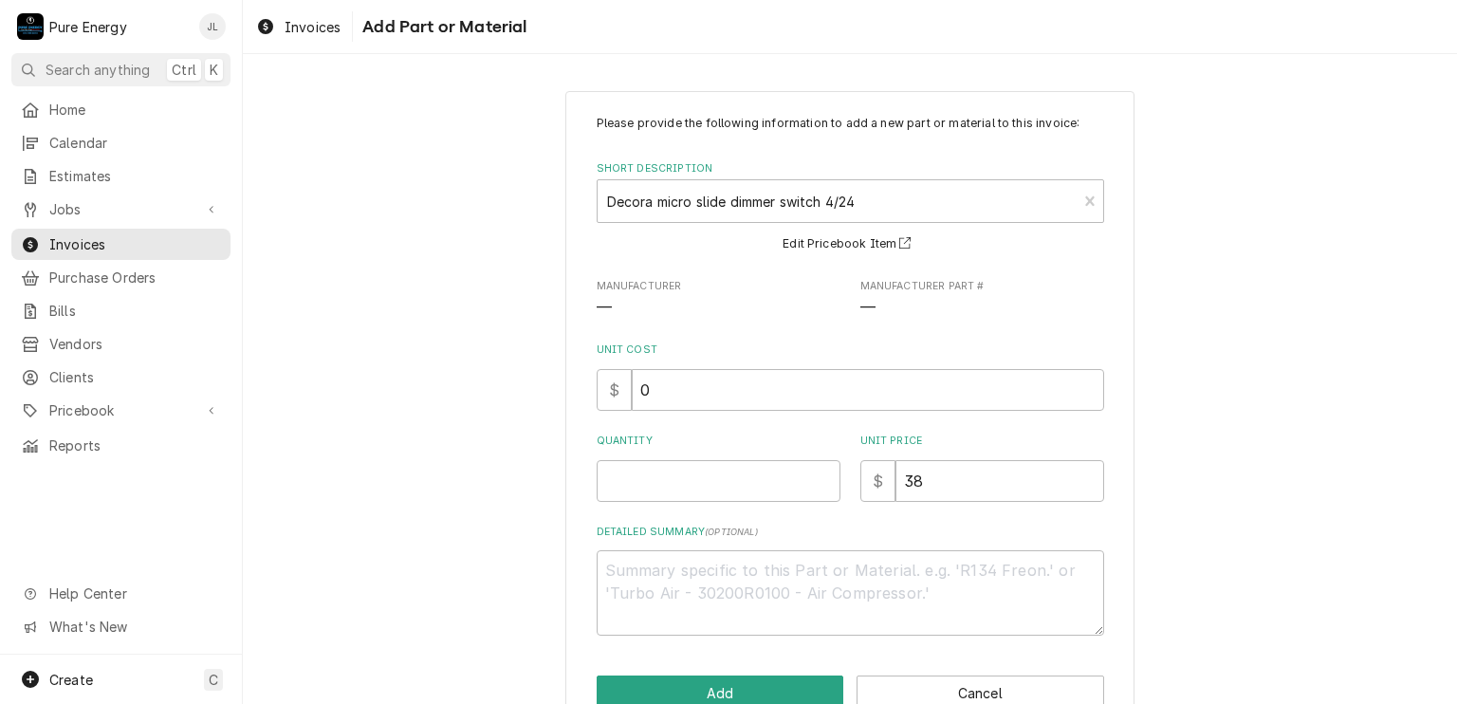
scroll to position [46, 0]
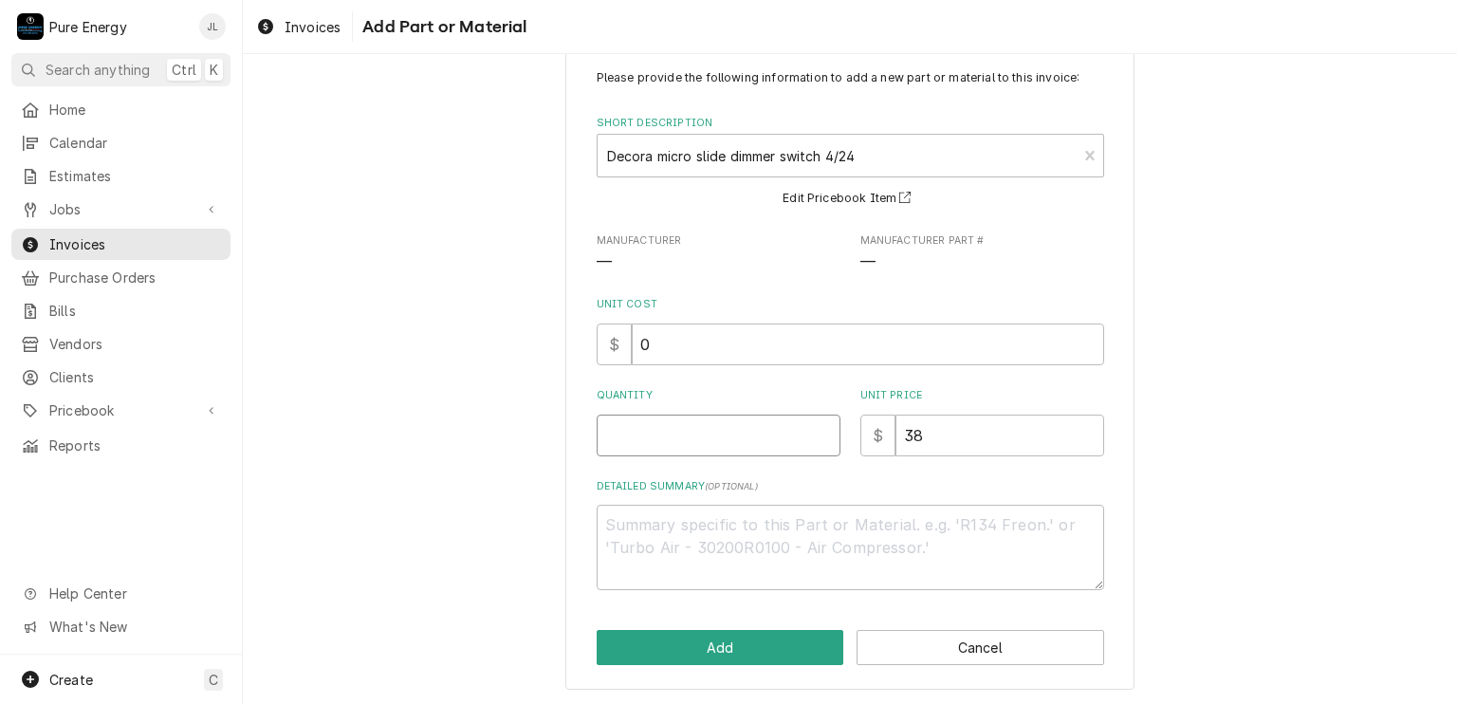
click at [713, 423] on input "Quantity" at bounding box center [719, 435] width 244 height 42
click at [744, 649] on button "Add" at bounding box center [721, 647] width 248 height 35
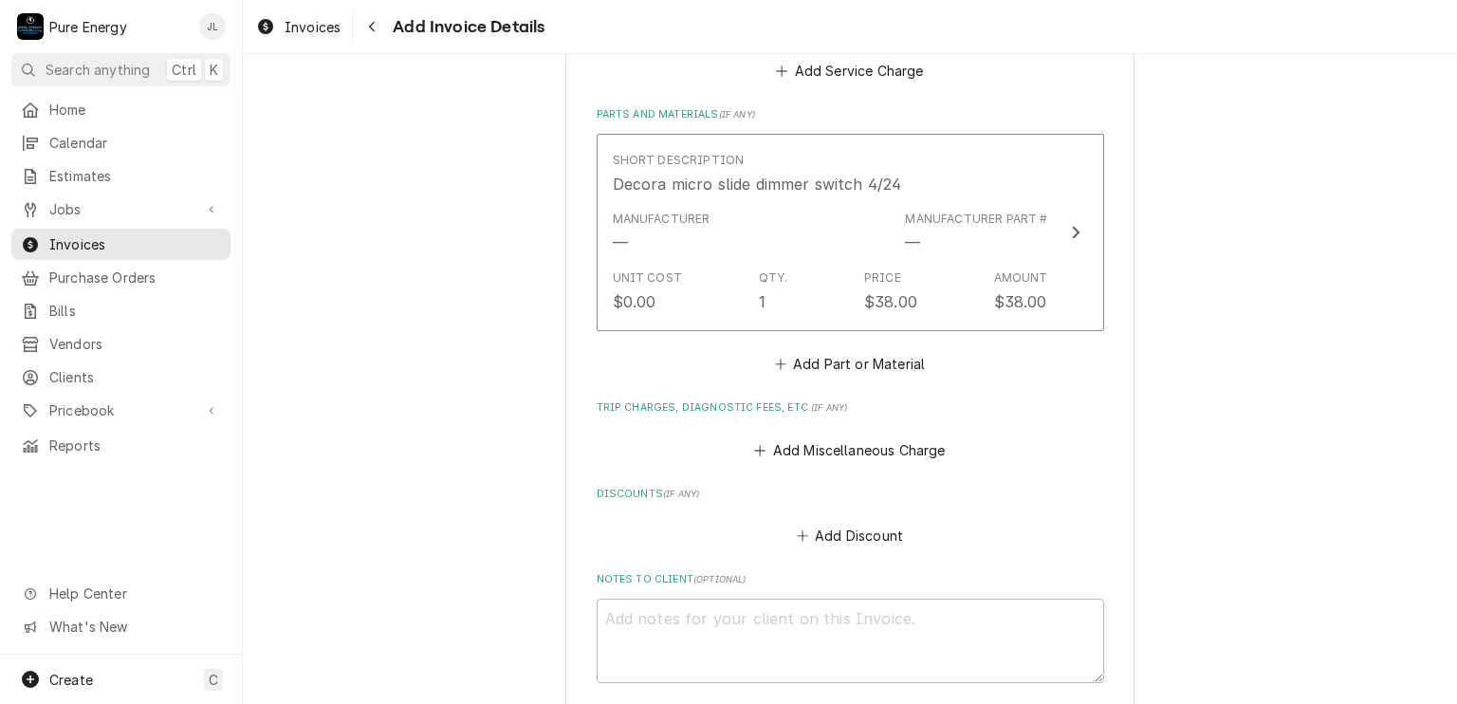
scroll to position [2367, 0]
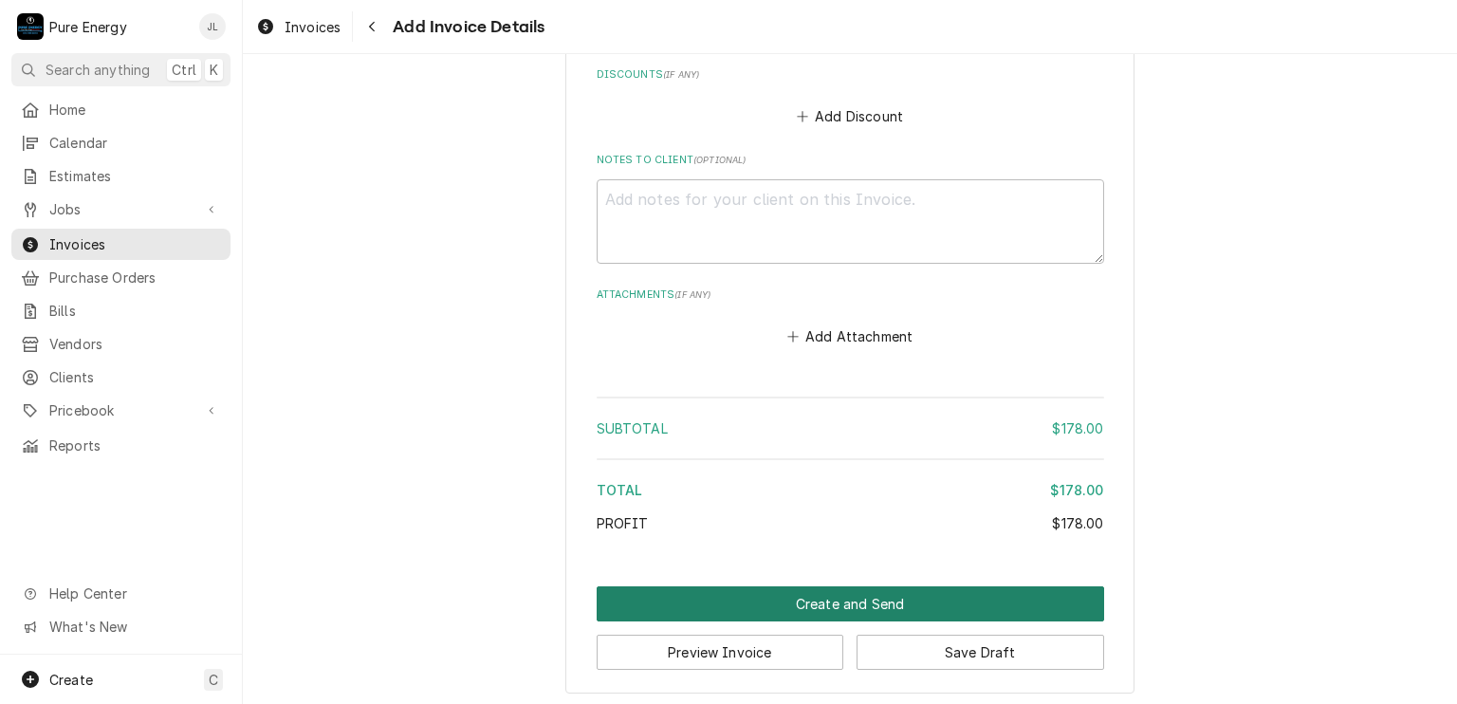
click at [924, 602] on button "Create and Send" at bounding box center [850, 603] width 507 height 35
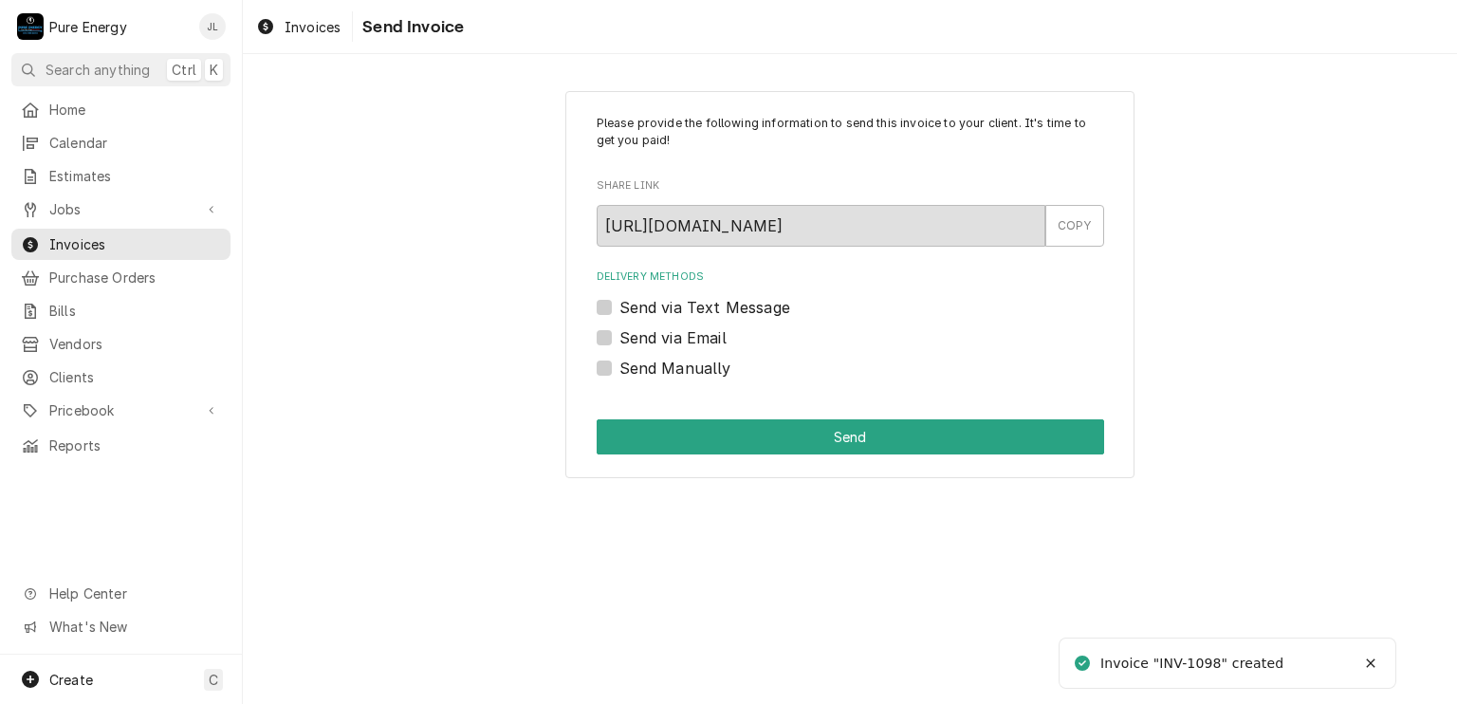
click at [619, 371] on label "Send Manually" at bounding box center [675, 368] width 112 height 23
click at [619, 371] on input "Send Manually" at bounding box center [872, 378] width 507 height 42
checkbox input "true"
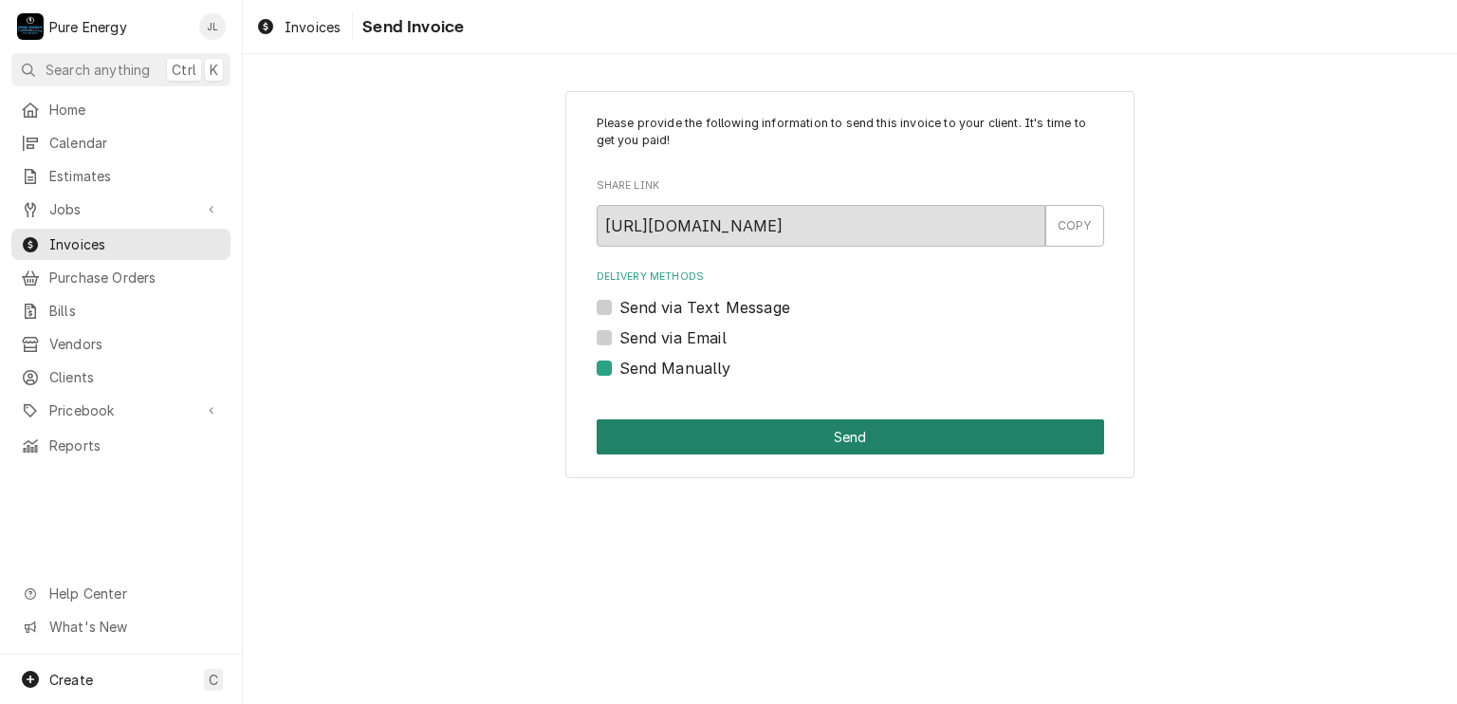
click at [865, 435] on button "Send" at bounding box center [850, 436] width 507 height 35
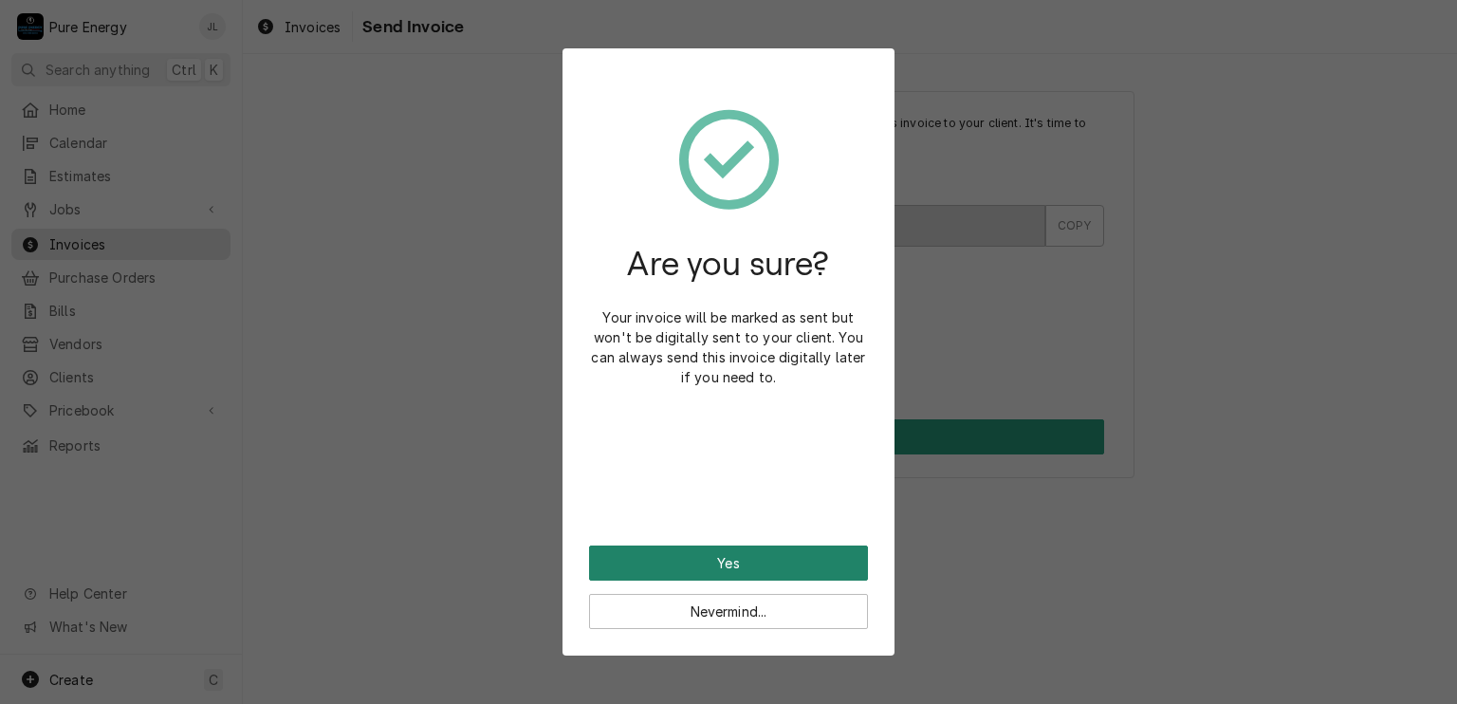
click at [823, 556] on button "Yes" at bounding box center [728, 562] width 279 height 35
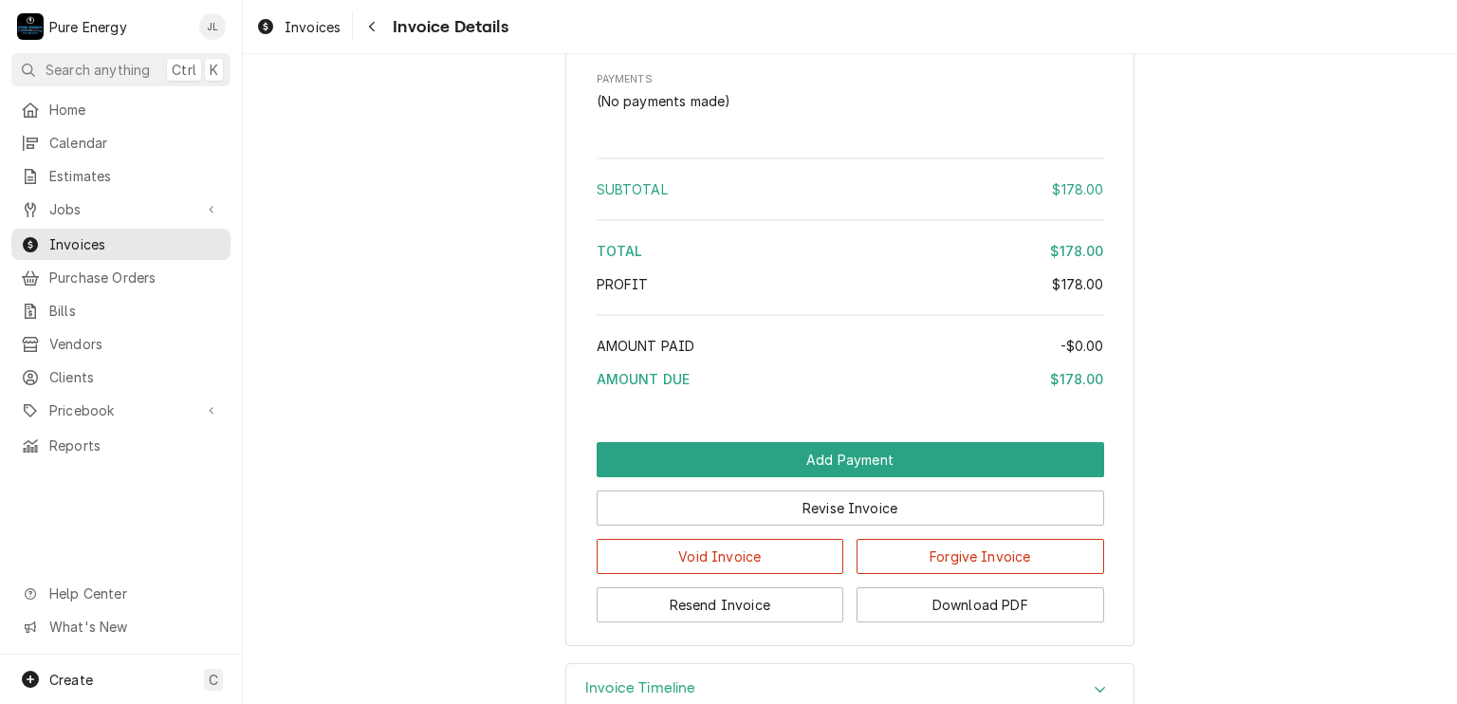
scroll to position [1813, 0]
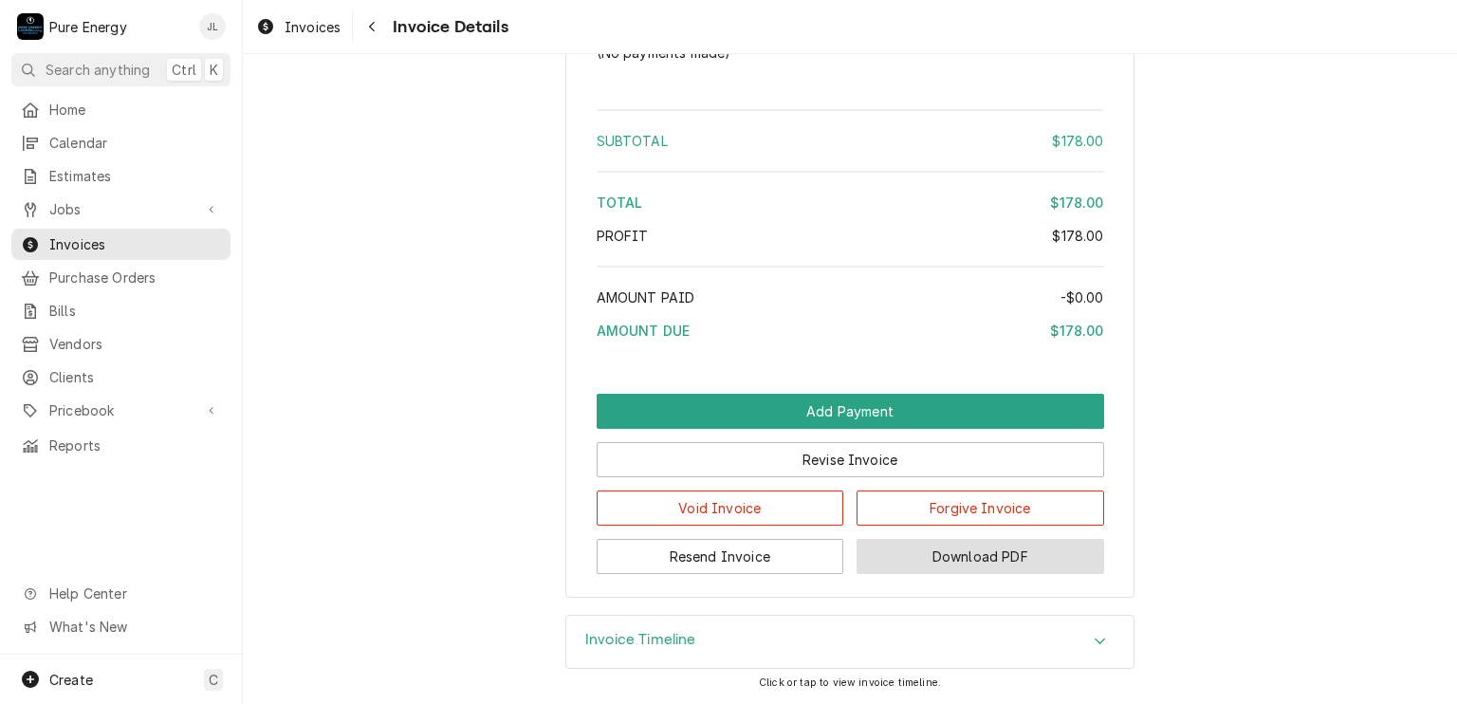
click at [978, 556] on button "Download PDF" at bounding box center [980, 556] width 248 height 35
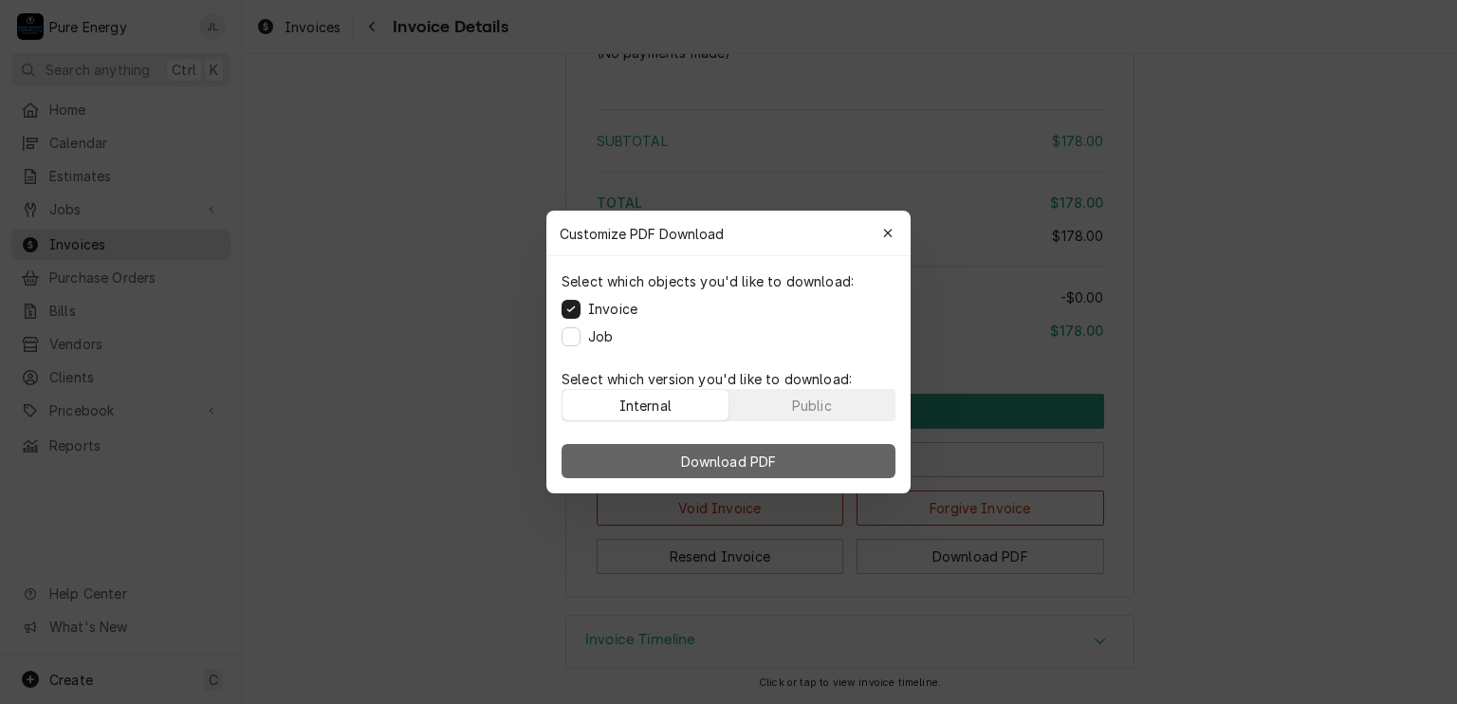
click at [725, 461] on span "Download PDF" at bounding box center [728, 461] width 103 height 20
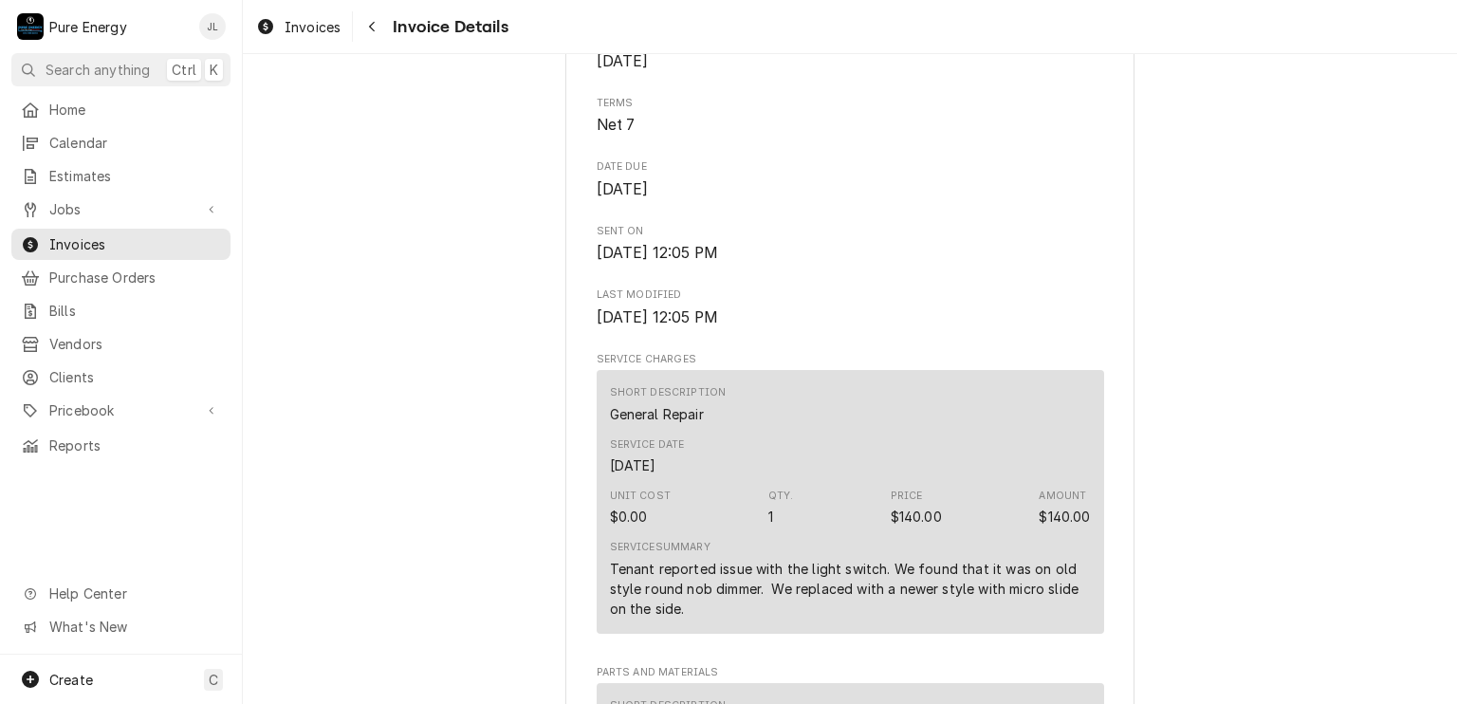
scroll to position [865, 0]
